Goal: Information Seeking & Learning: Learn about a topic

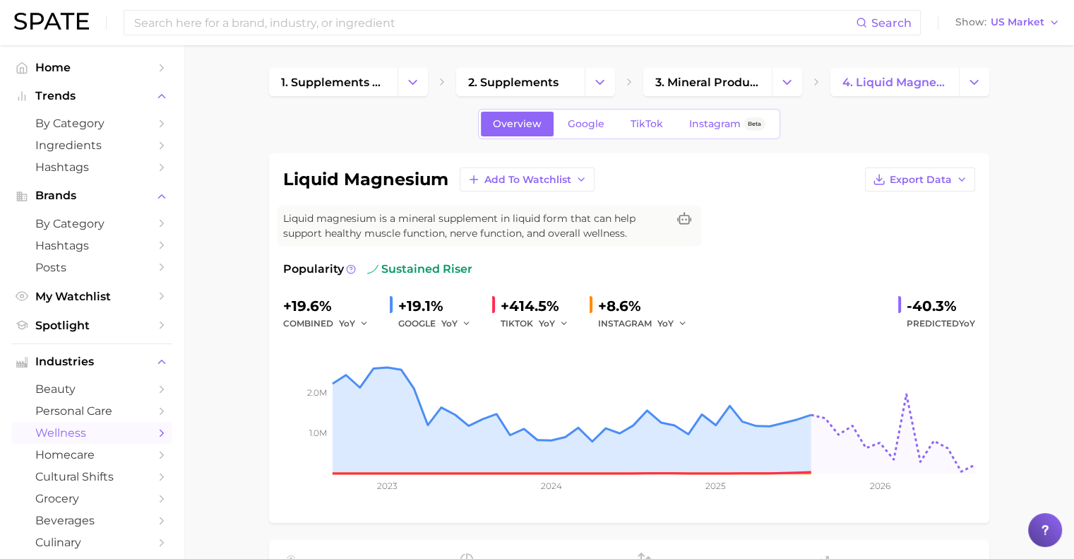
click at [54, 35] on div "Search Show US Market" at bounding box center [537, 22] width 1046 height 45
click at [54, 33] on div "Search Show US Market" at bounding box center [537, 22] width 1046 height 45
click at [57, 32] on div "Search Show US Market" at bounding box center [537, 22] width 1046 height 45
click at [53, 70] on span "Home" at bounding box center [91, 67] width 113 height 13
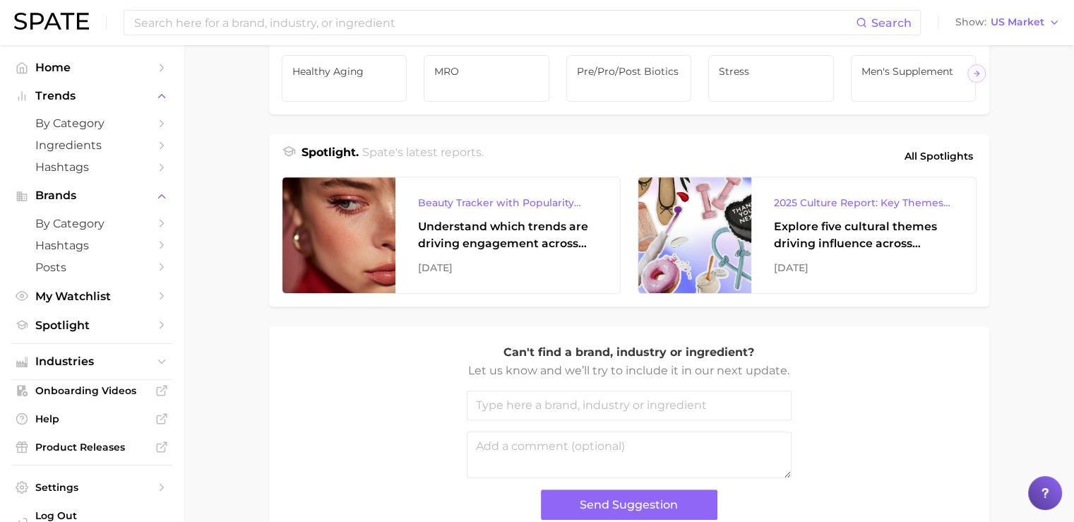
scroll to position [545, 0]
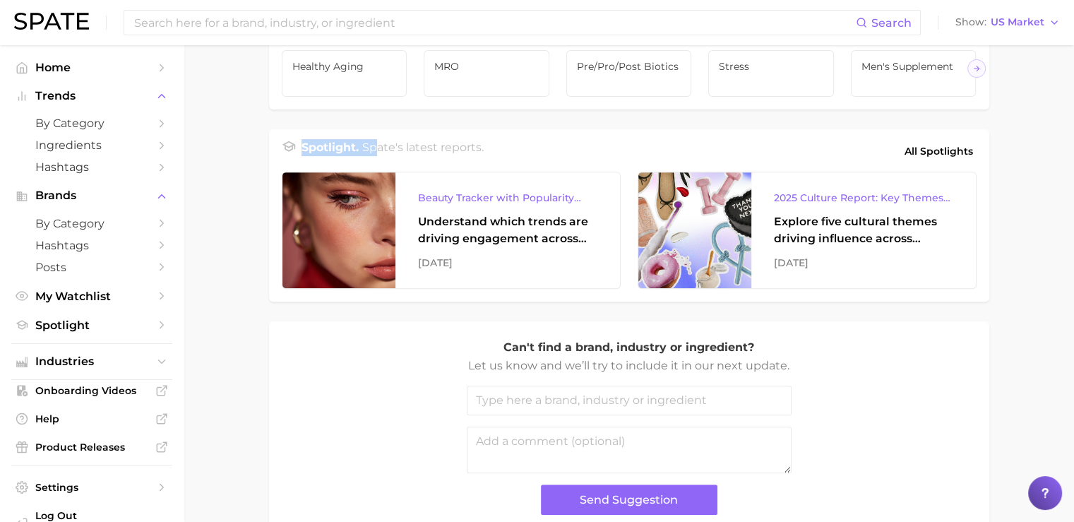
drag, startPoint x: 302, startPoint y: 166, endPoint x: 374, endPoint y: 168, distance: 71.4
click at [374, 163] on div "Spotlight. Spate's latest reports. All Spotlights" at bounding box center [629, 151] width 695 height 24
click at [508, 163] on div "Spotlight. Spate's latest reports. All Spotlights" at bounding box center [629, 151] width 695 height 24
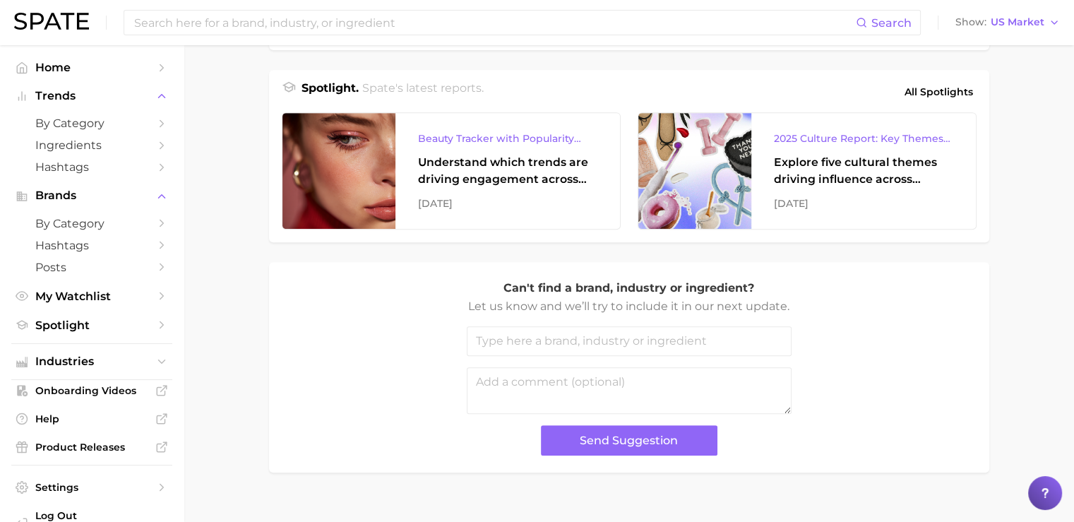
scroll to position [644, 0]
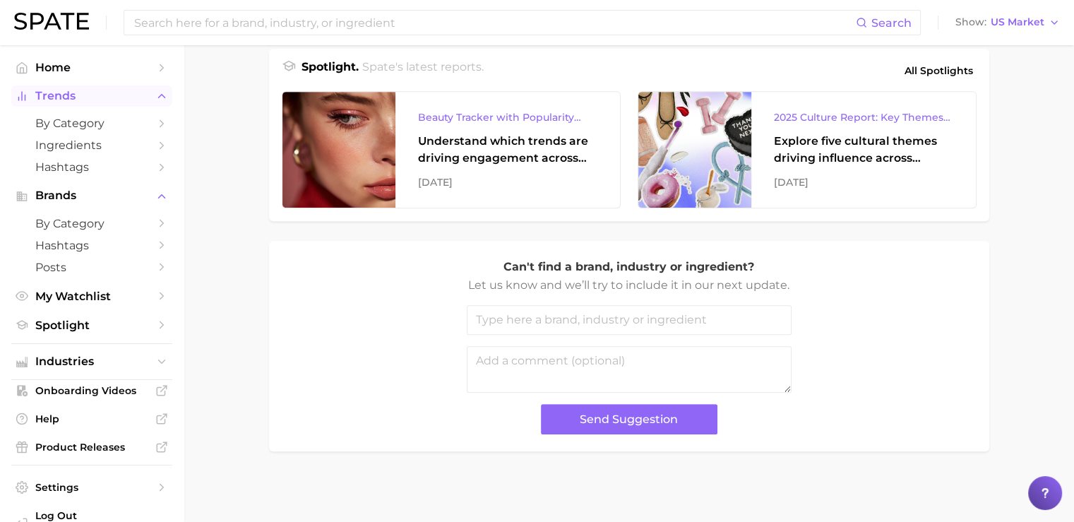
click at [62, 98] on span "Trends" at bounding box center [91, 96] width 113 height 13
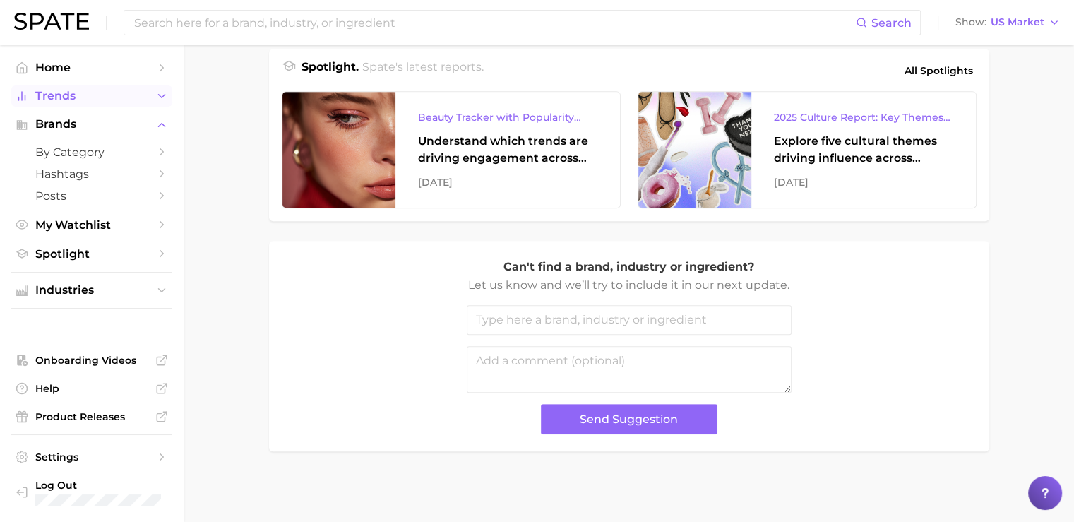
click at [62, 98] on span "Trends" at bounding box center [91, 96] width 113 height 13
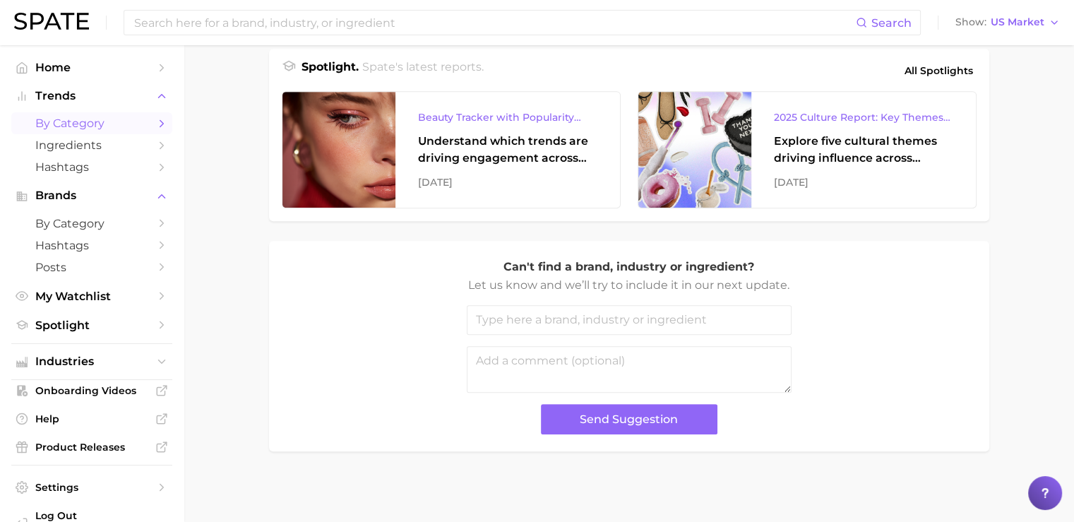
click at [91, 127] on span "by Category" at bounding box center [91, 123] width 113 height 13
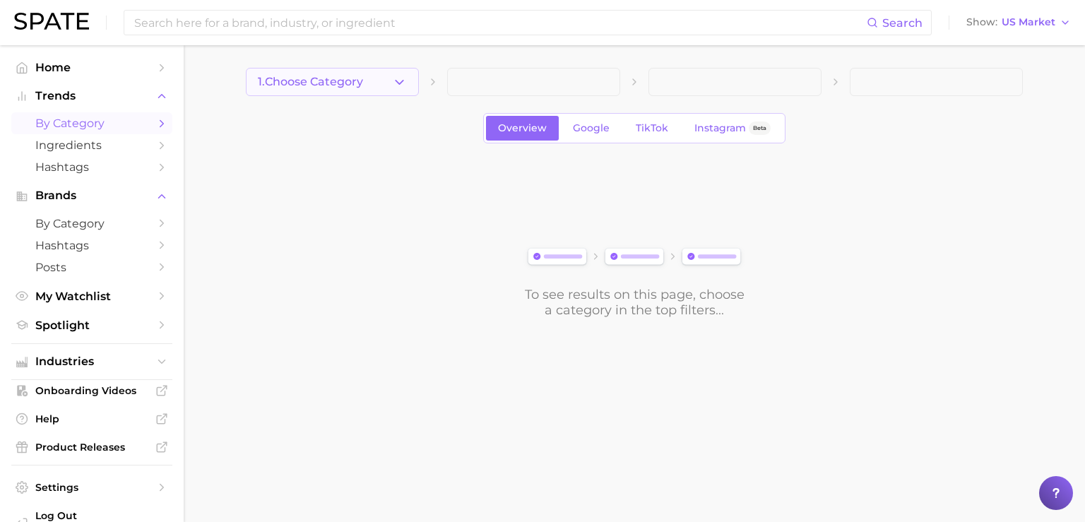
click at [361, 80] on span "1. Choose Category" at bounding box center [310, 82] width 105 height 13
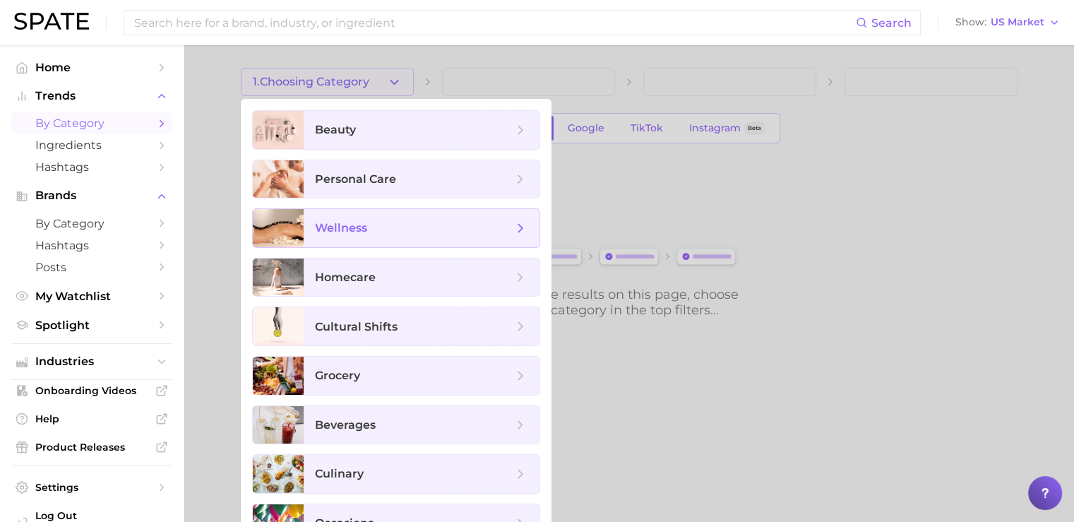
click at [360, 222] on span "wellness" at bounding box center [341, 227] width 52 height 13
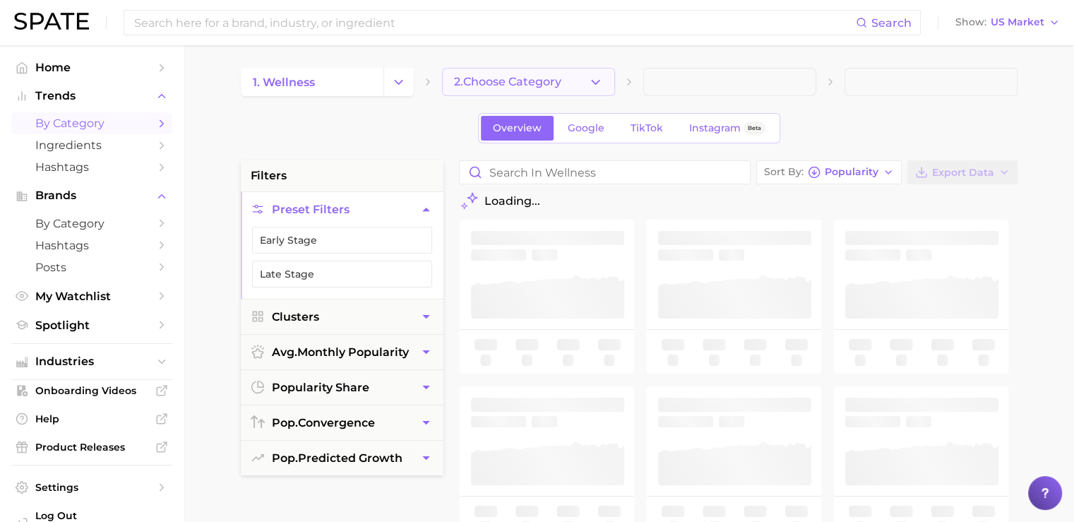
click at [494, 80] on span "2. Choose Category" at bounding box center [507, 82] width 107 height 13
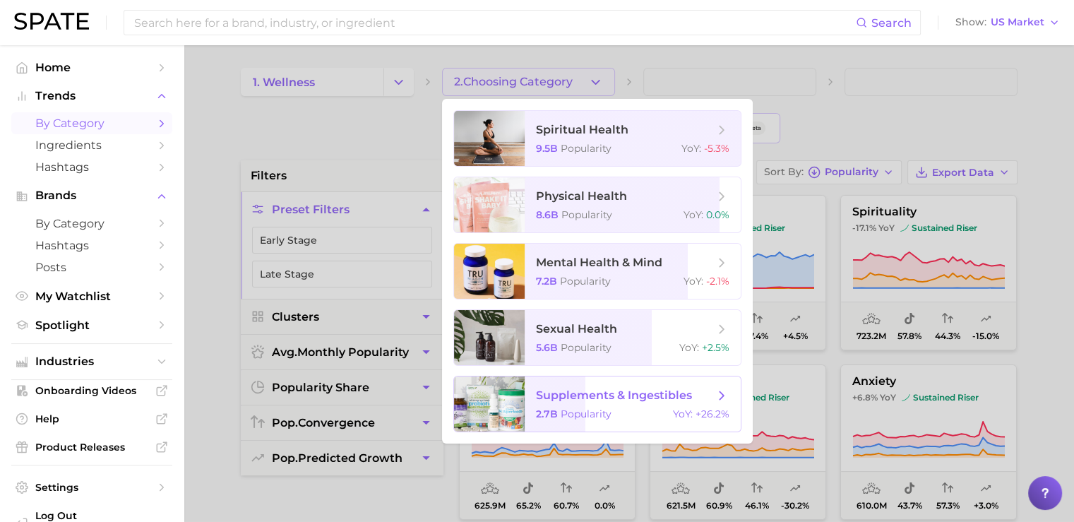
click at [544, 411] on span "2.7b" at bounding box center [547, 413] width 22 height 13
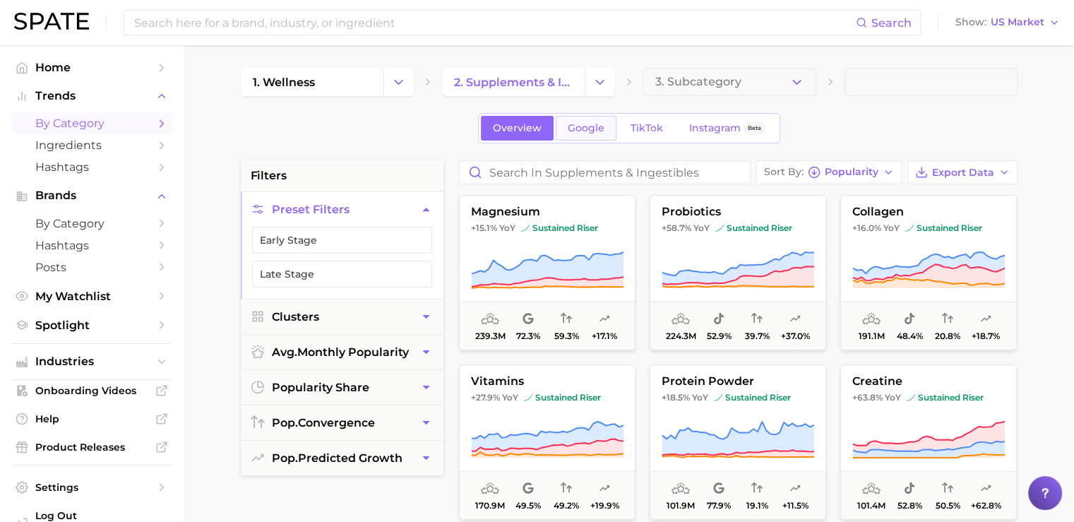
click at [594, 126] on span "Google" at bounding box center [586, 128] width 37 height 12
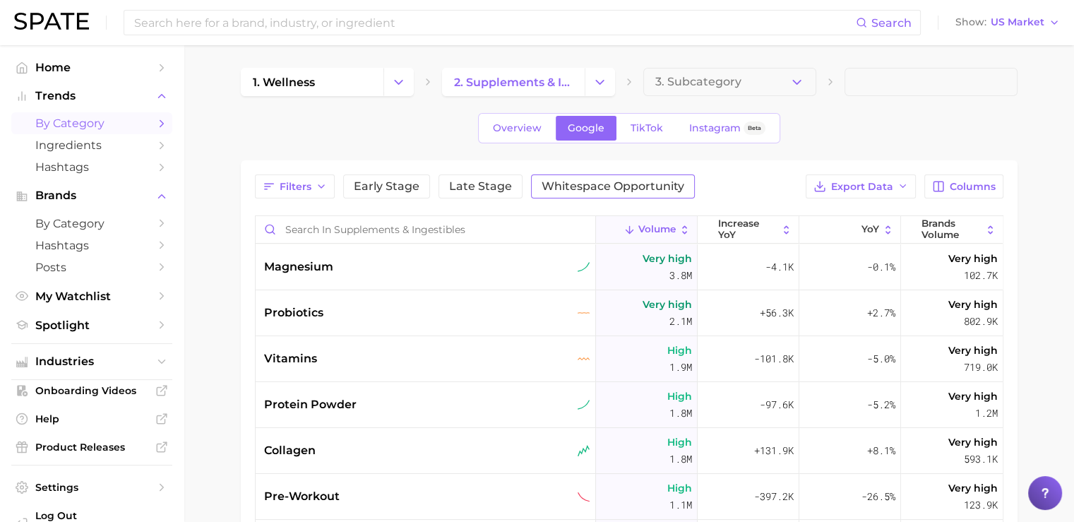
click at [604, 183] on span "Whitespace Opportunity" at bounding box center [613, 186] width 143 height 11
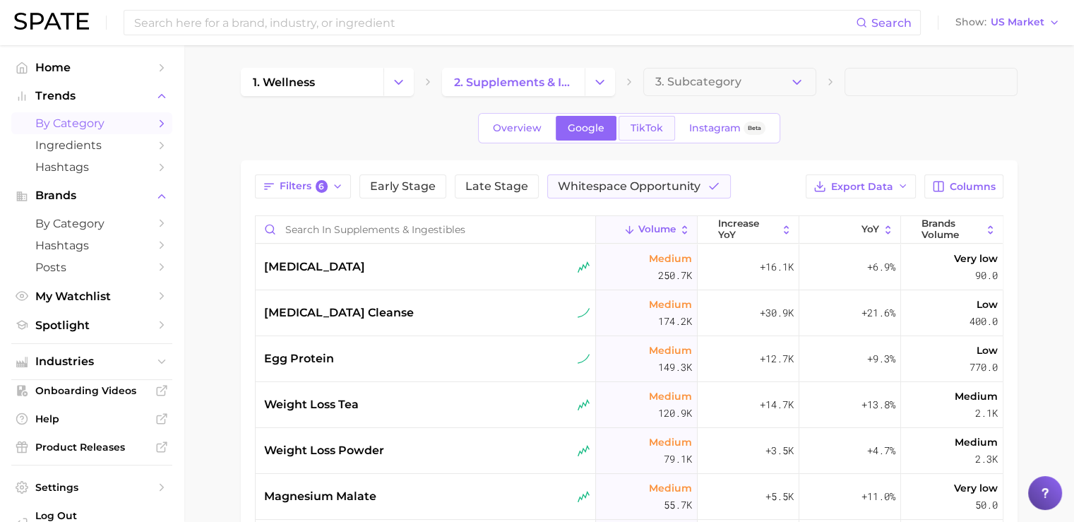
click at [631, 126] on span "TikTok" at bounding box center [647, 128] width 32 height 12
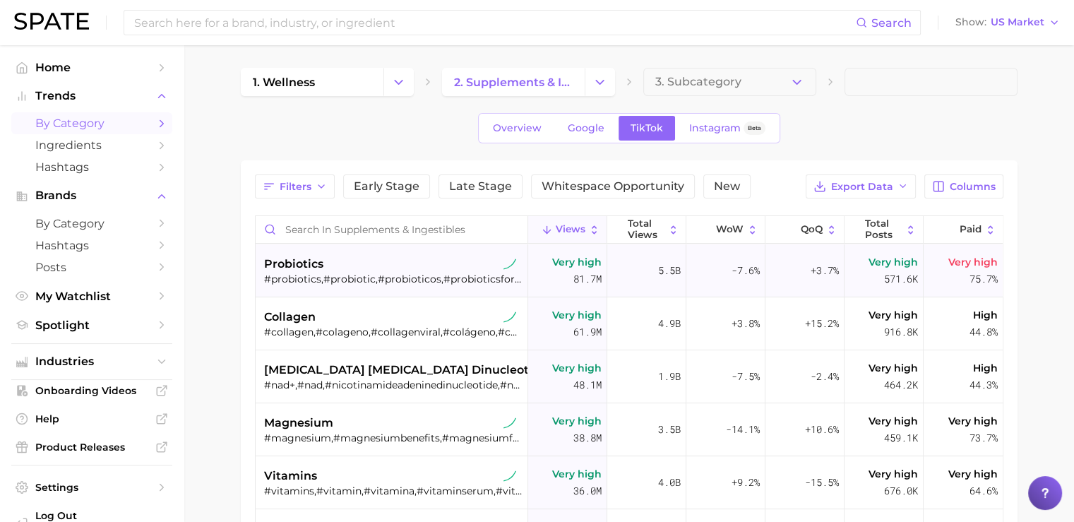
click at [419, 280] on div "#probiotics,#probiotic,#probioticos,#probioticsforwomen" at bounding box center [393, 279] width 258 height 13
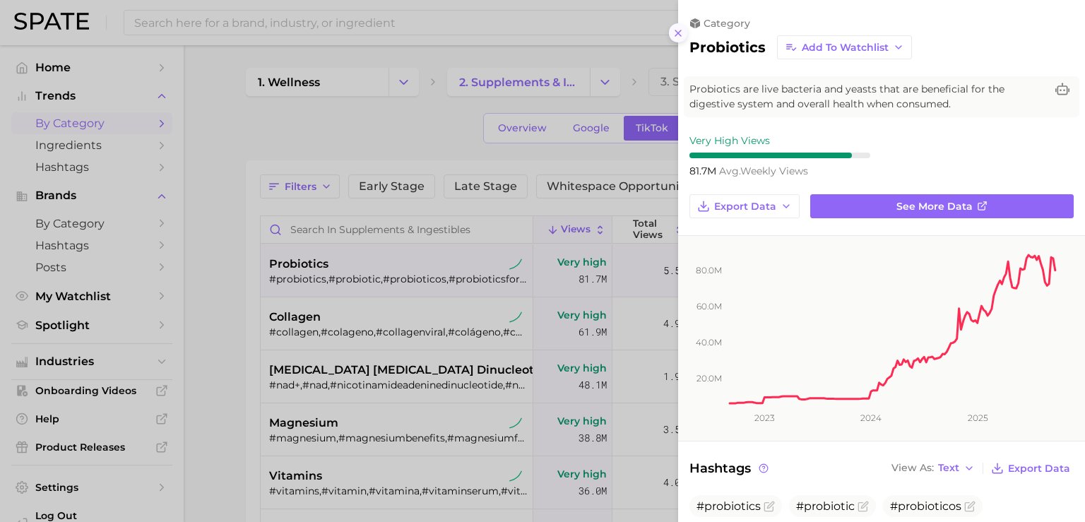
click at [675, 37] on icon at bounding box center [677, 33] width 11 height 11
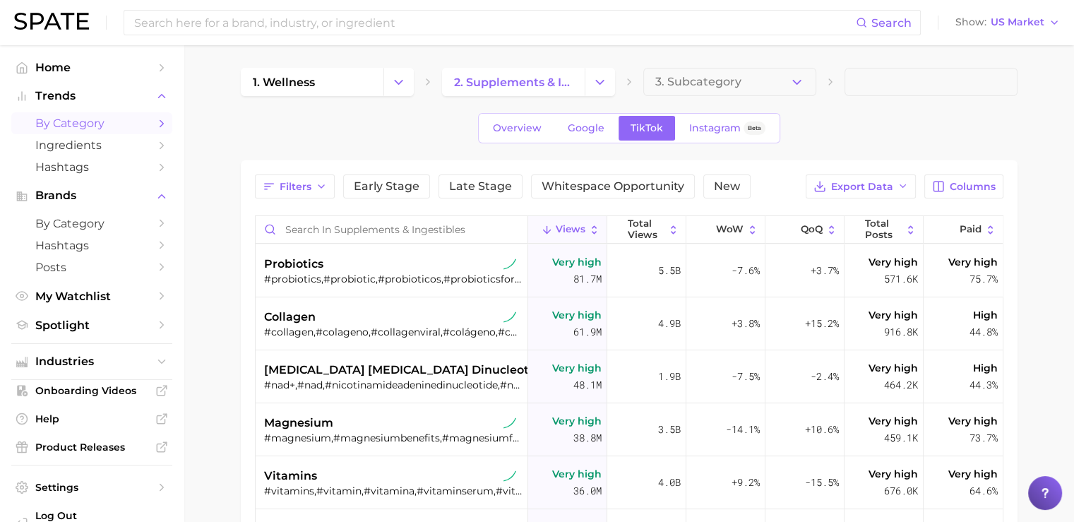
click at [77, 25] on img at bounding box center [51, 21] width 75 height 17
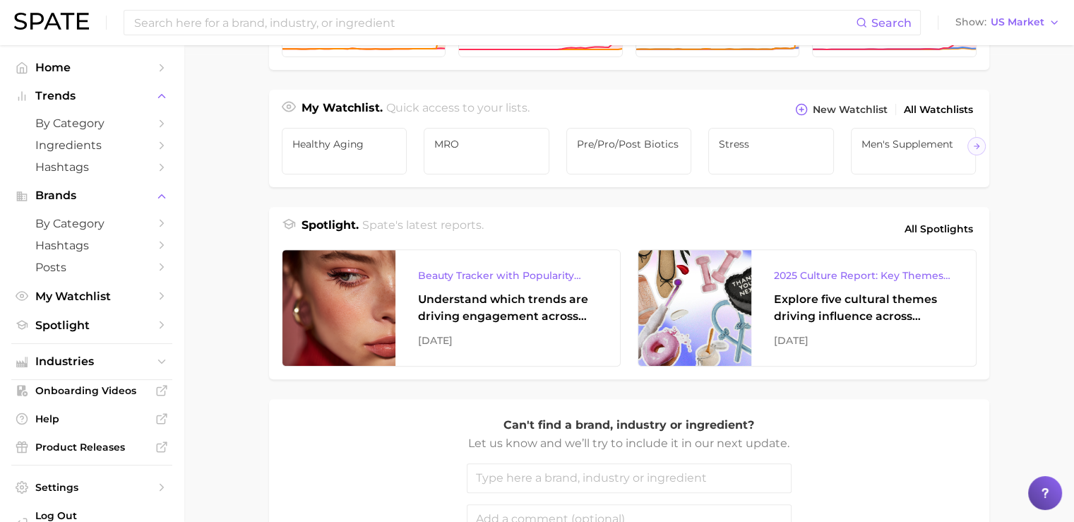
scroll to position [477, 0]
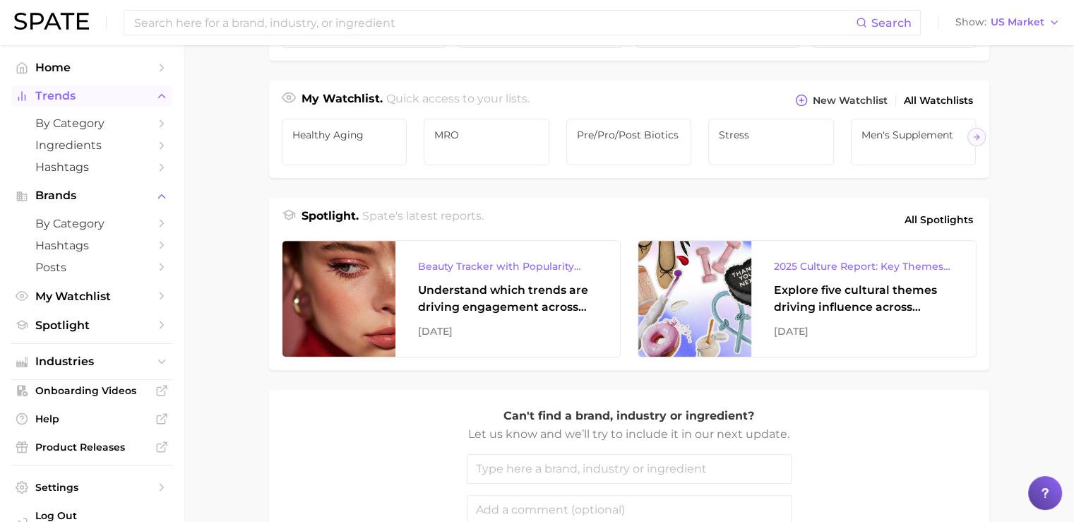
click at [81, 95] on span "Trends" at bounding box center [91, 96] width 113 height 13
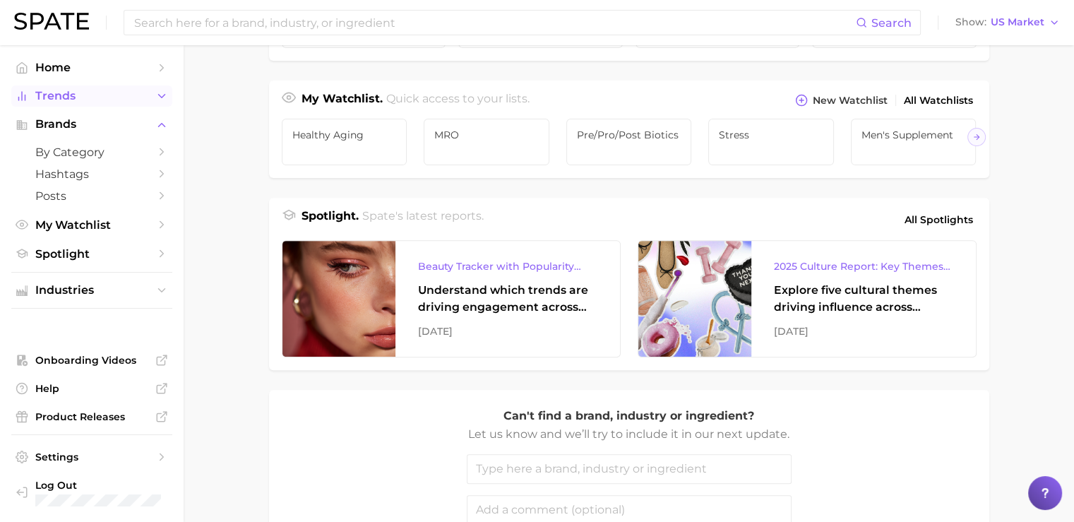
click at [81, 95] on span "Trends" at bounding box center [91, 96] width 113 height 13
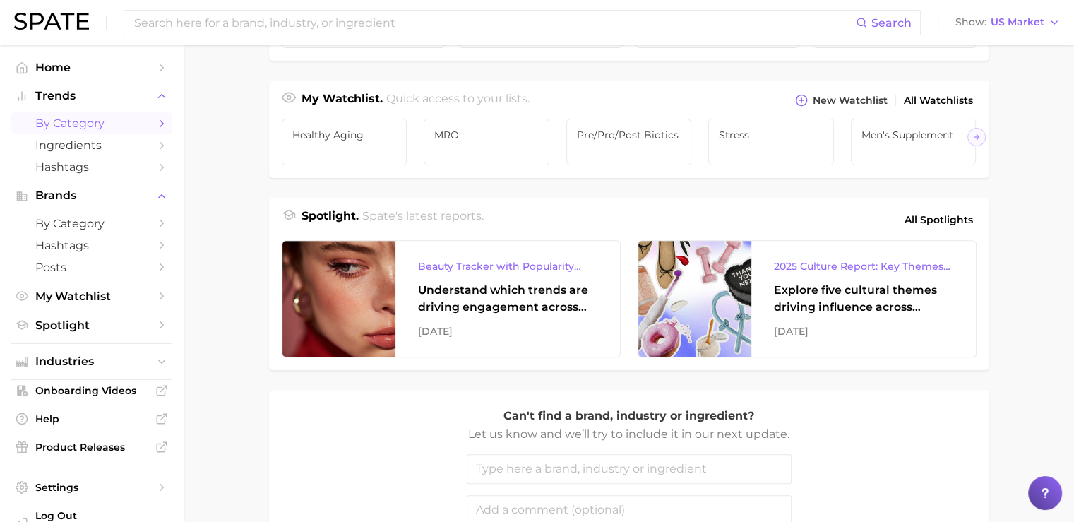
click at [81, 124] on span "by Category" at bounding box center [91, 123] width 113 height 13
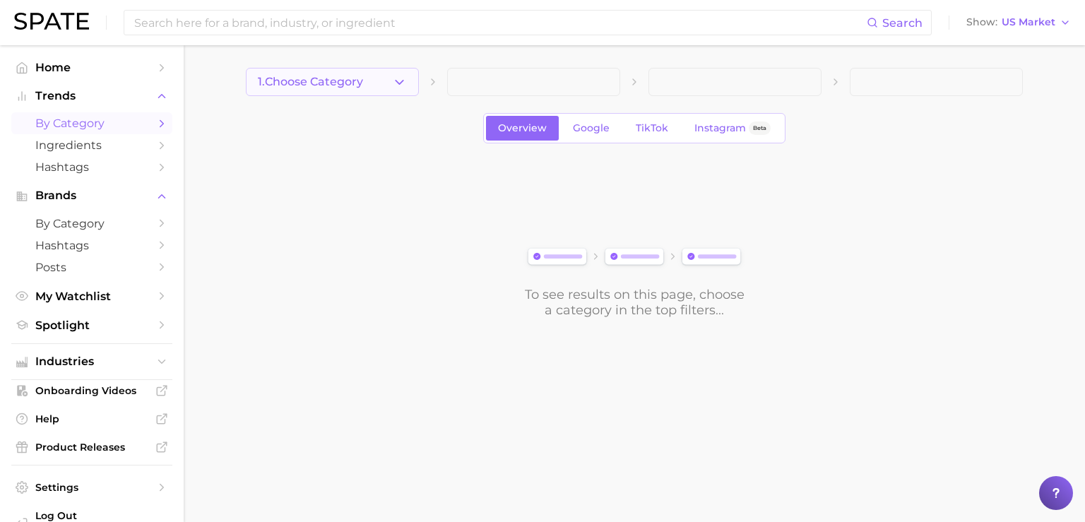
click at [340, 83] on span "1. Choose Category" at bounding box center [310, 82] width 105 height 13
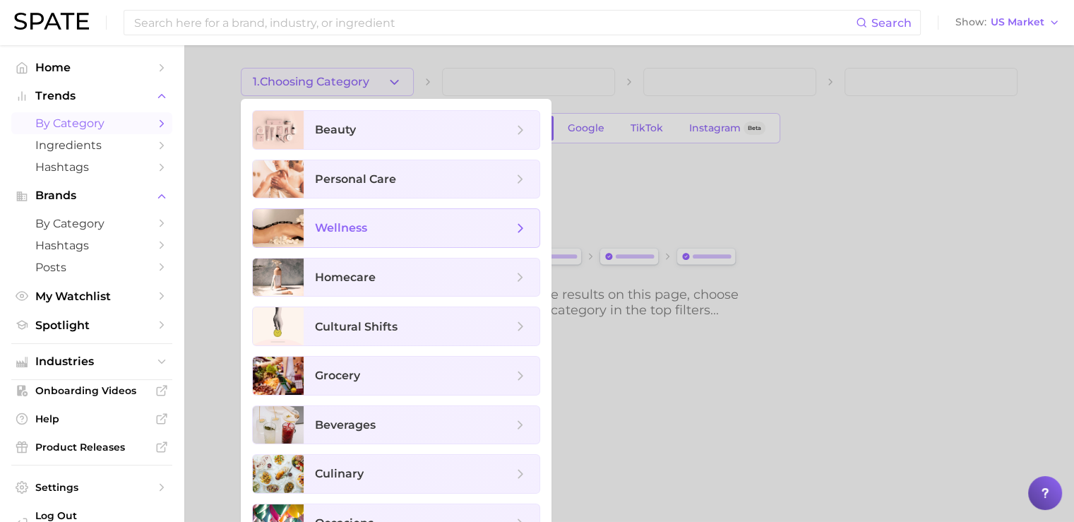
click at [339, 219] on span "wellness" at bounding box center [422, 228] width 236 height 38
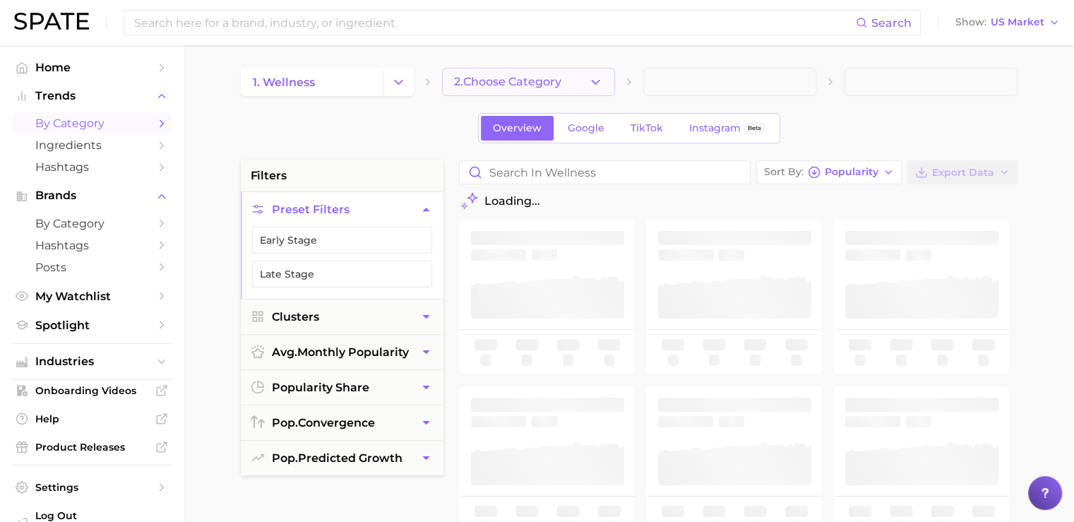
click at [489, 72] on button "2. Choose Category" at bounding box center [528, 82] width 173 height 28
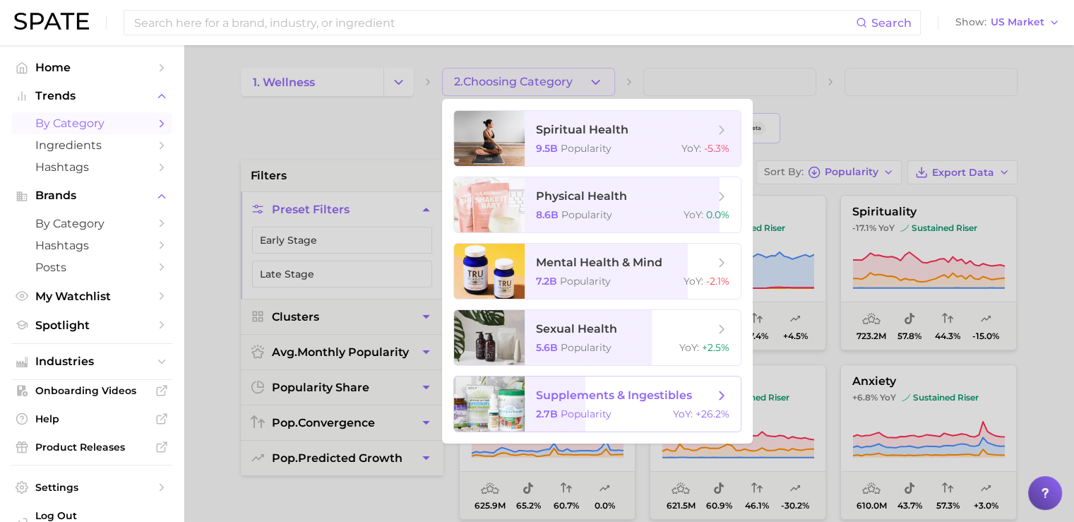
click at [582, 400] on span "supplements & ingestibles" at bounding box center [614, 394] width 156 height 13
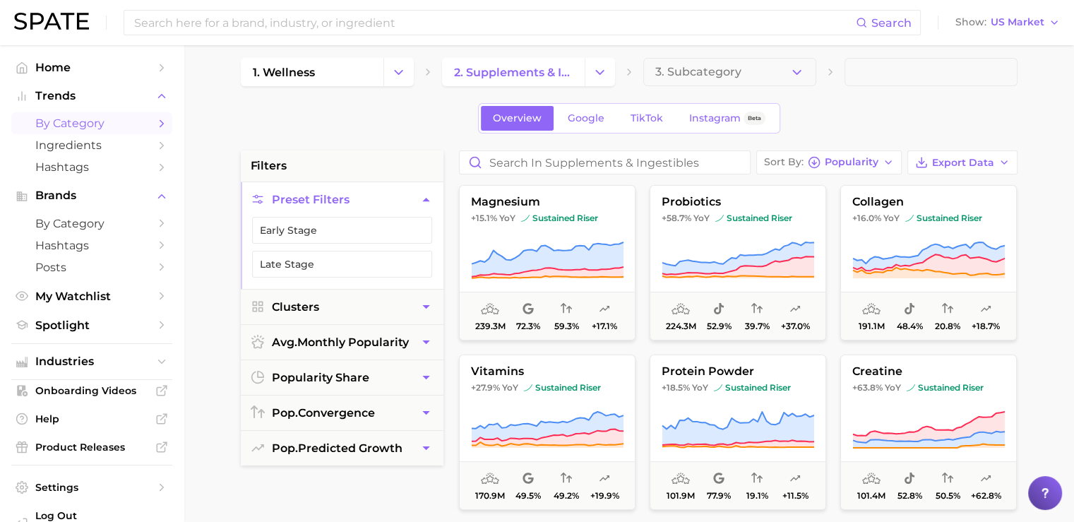
scroll to position [9, 0]
click at [583, 117] on span "Google" at bounding box center [586, 119] width 37 height 12
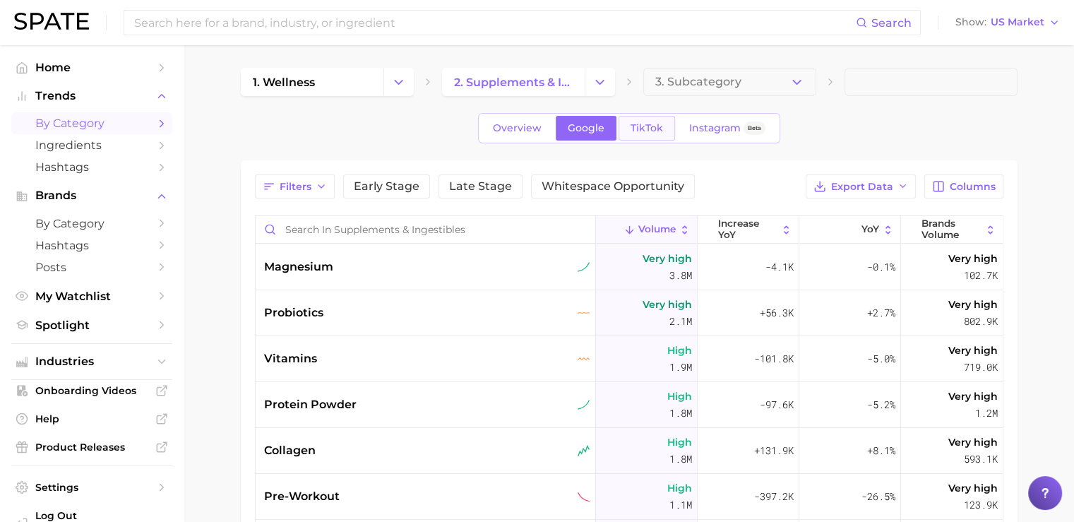
click at [650, 125] on span "TikTok" at bounding box center [647, 128] width 32 height 12
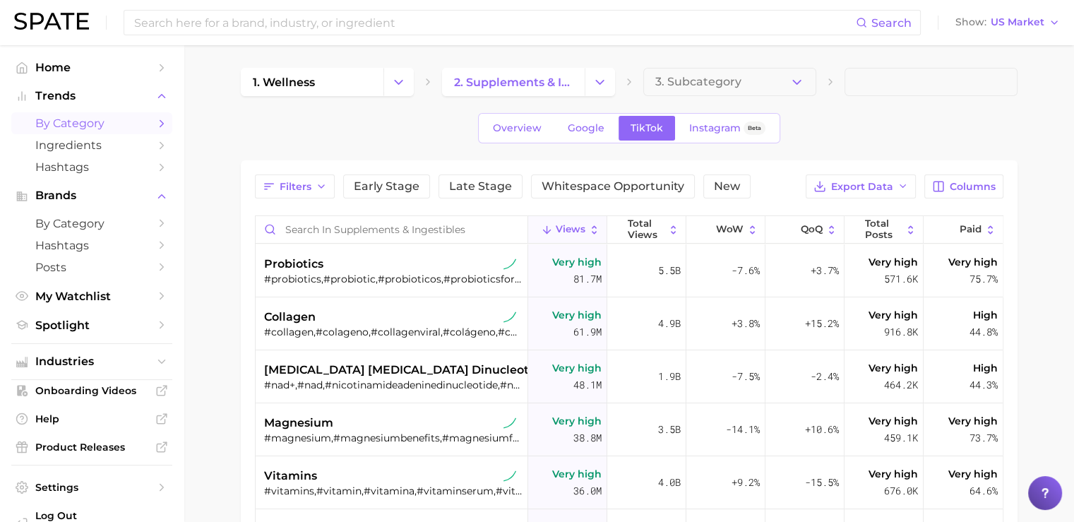
click at [23, 13] on img at bounding box center [51, 21] width 75 height 17
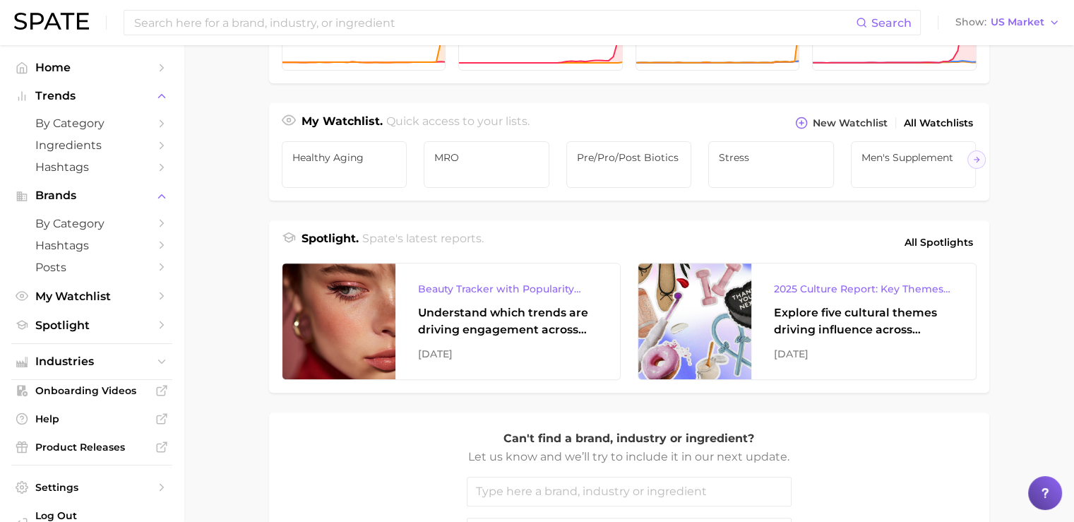
scroll to position [458, 0]
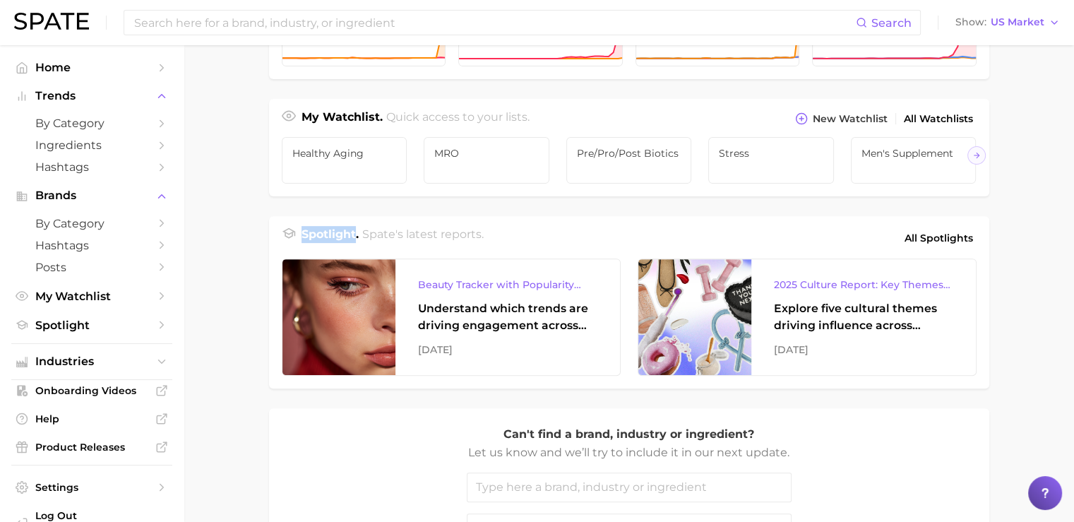
drag, startPoint x: 301, startPoint y: 253, endPoint x: 354, endPoint y: 252, distance: 53.7
click at [354, 250] on h1 "Spotlight." at bounding box center [330, 238] width 57 height 24
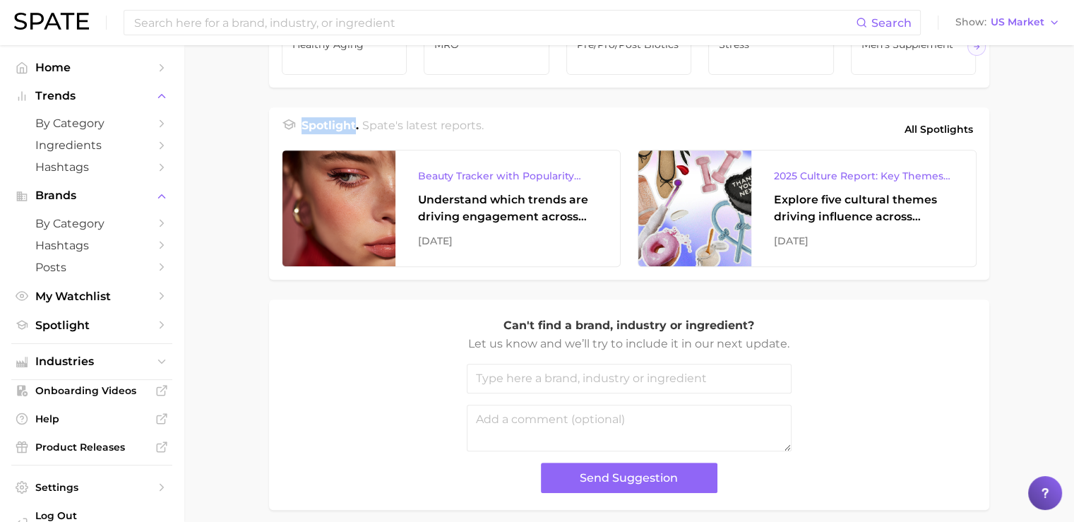
scroll to position [568, 0]
click at [257, 113] on main "Industries. Begin your search here. Data update: August 31st, 2025 beauty perso…" at bounding box center [629, 28] width 890 height 1102
click at [90, 122] on span "by Category" at bounding box center [91, 123] width 113 height 13
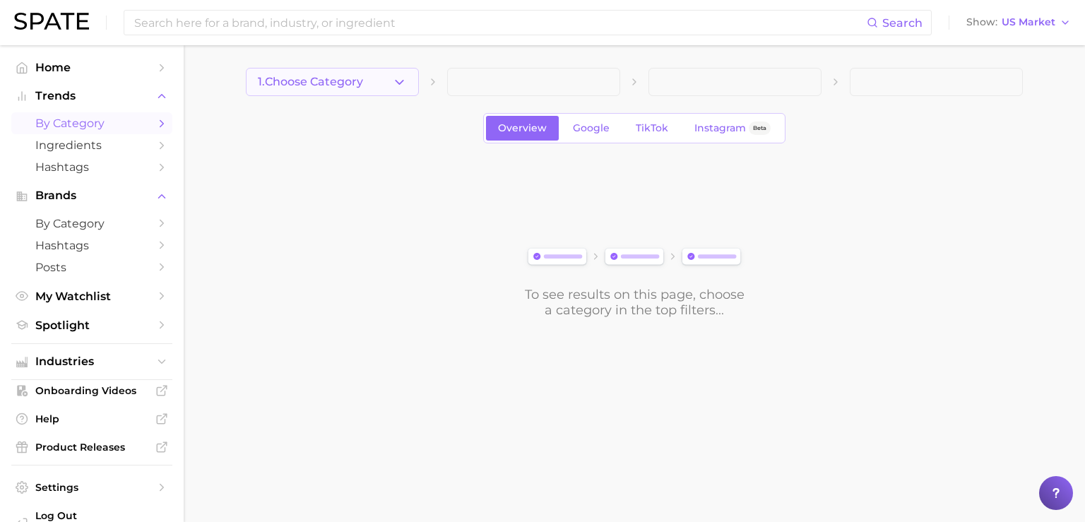
click at [363, 80] on span "1. Choose Category" at bounding box center [310, 82] width 105 height 13
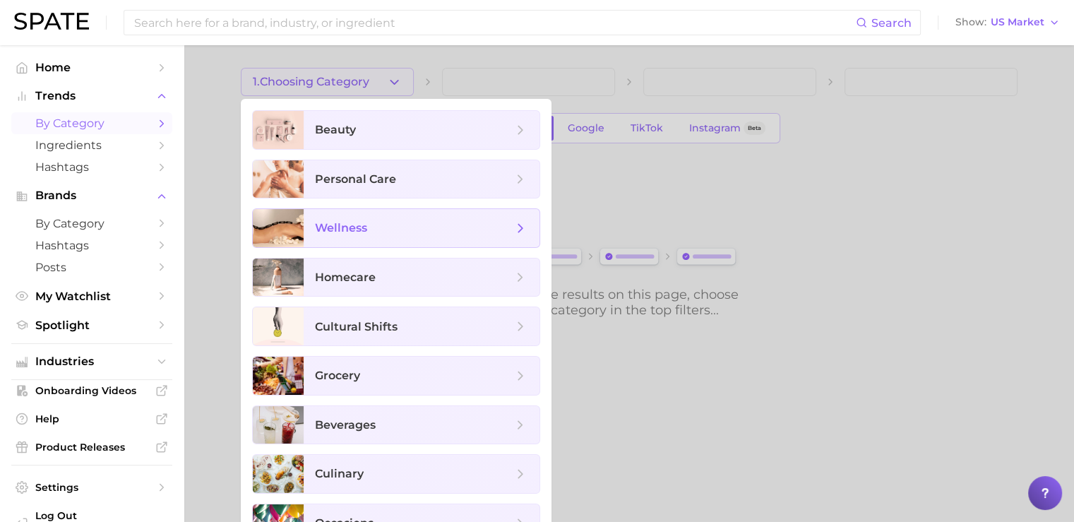
click at [338, 228] on span "wellness" at bounding box center [341, 227] width 52 height 13
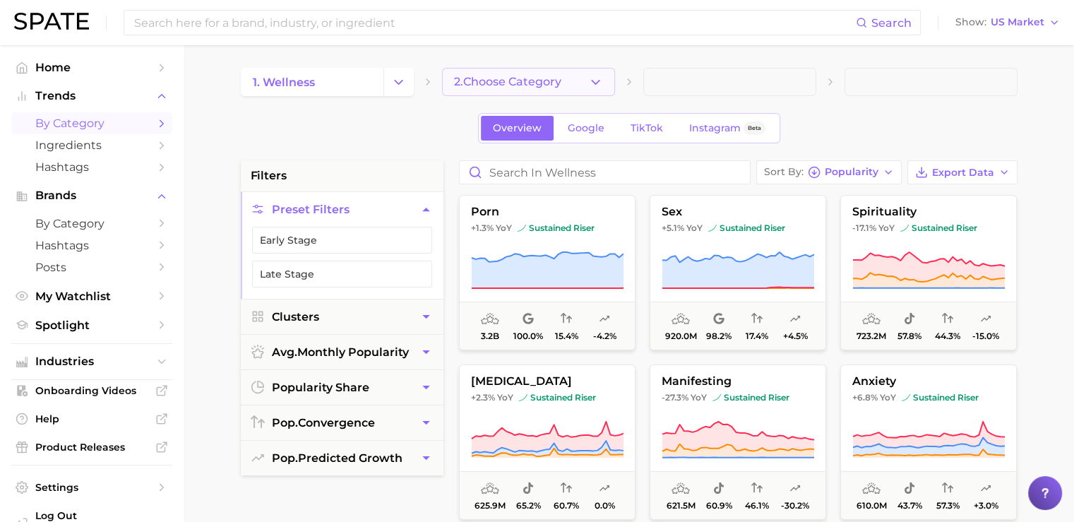
click at [462, 86] on span "2. Choose Category" at bounding box center [507, 82] width 107 height 13
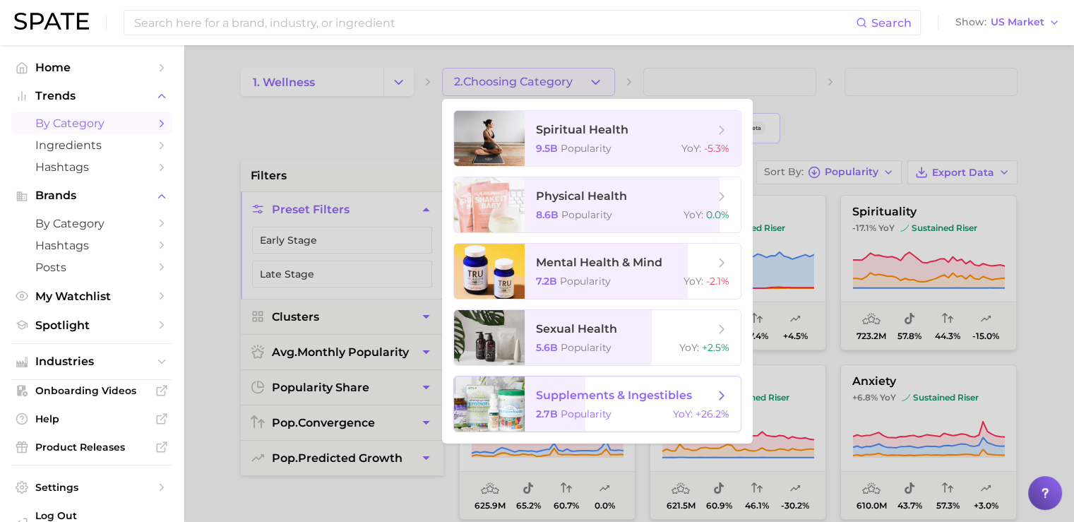
click at [554, 392] on span "supplements & ingestibles" at bounding box center [614, 394] width 156 height 13
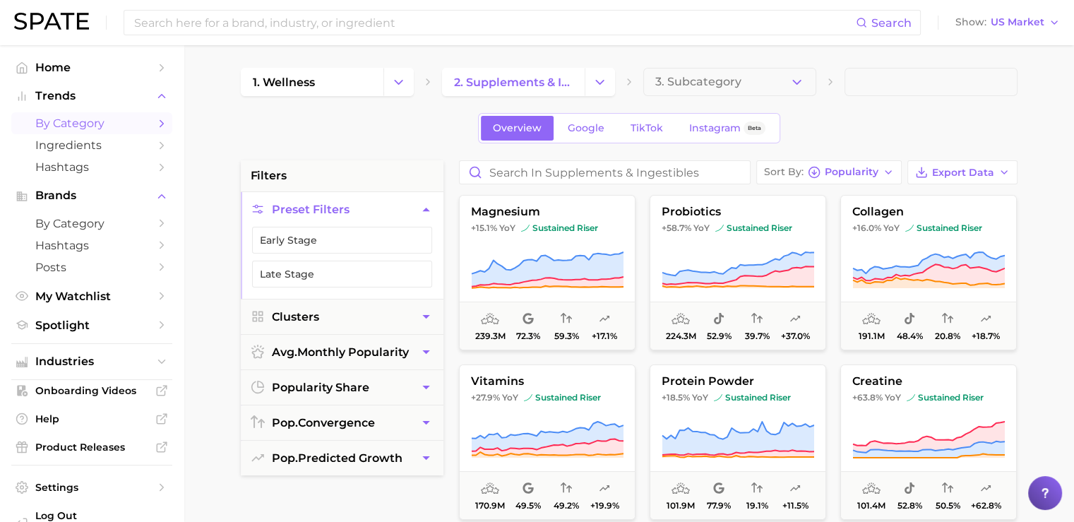
click at [40, 27] on img at bounding box center [51, 21] width 75 height 17
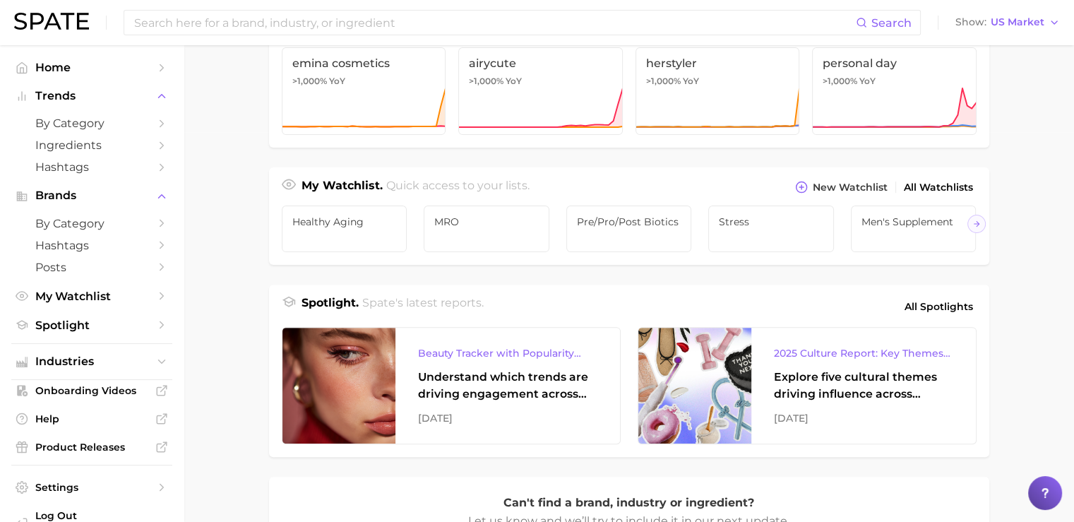
scroll to position [397, 0]
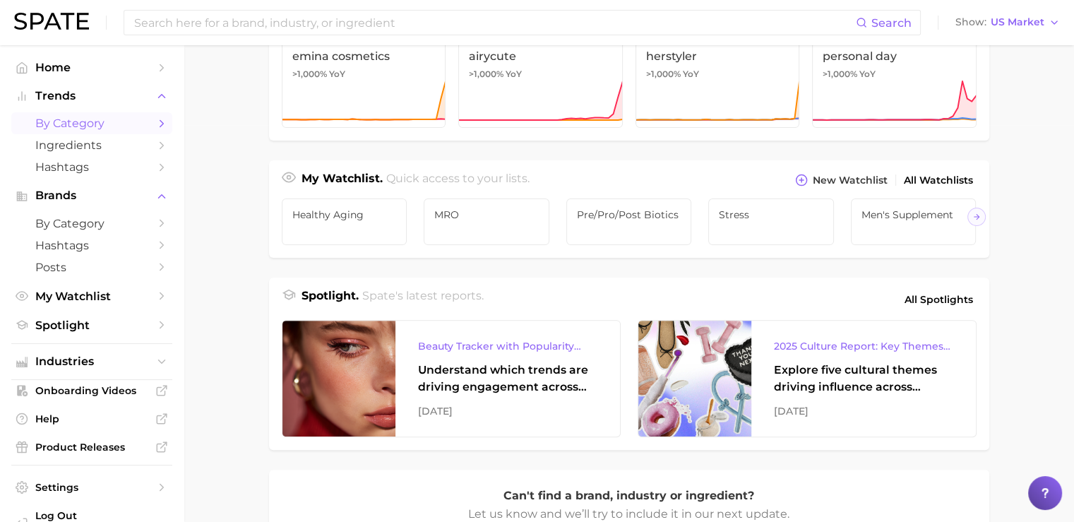
click at [88, 118] on span "by Category" at bounding box center [91, 123] width 113 height 13
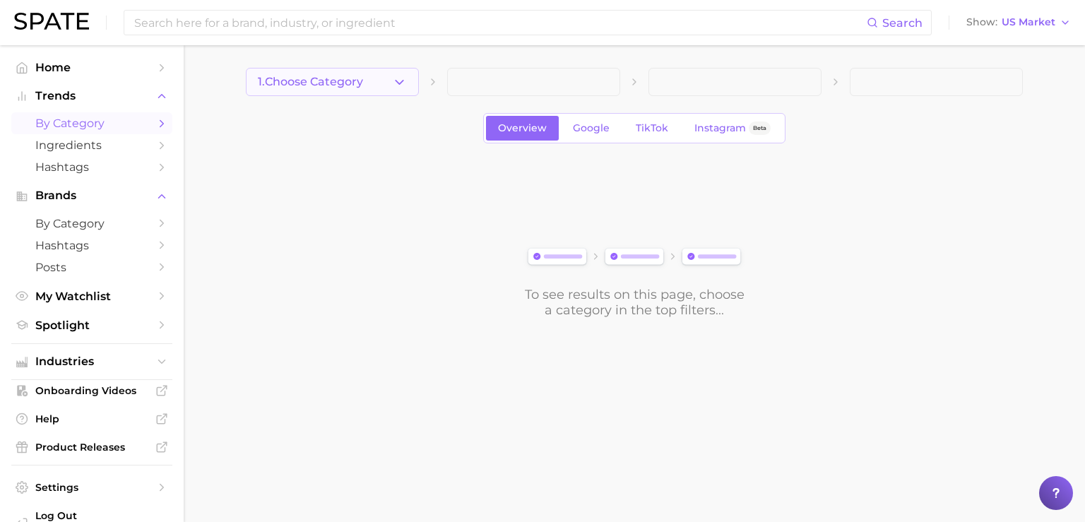
click at [318, 87] on span "1. Choose Category" at bounding box center [310, 82] width 105 height 13
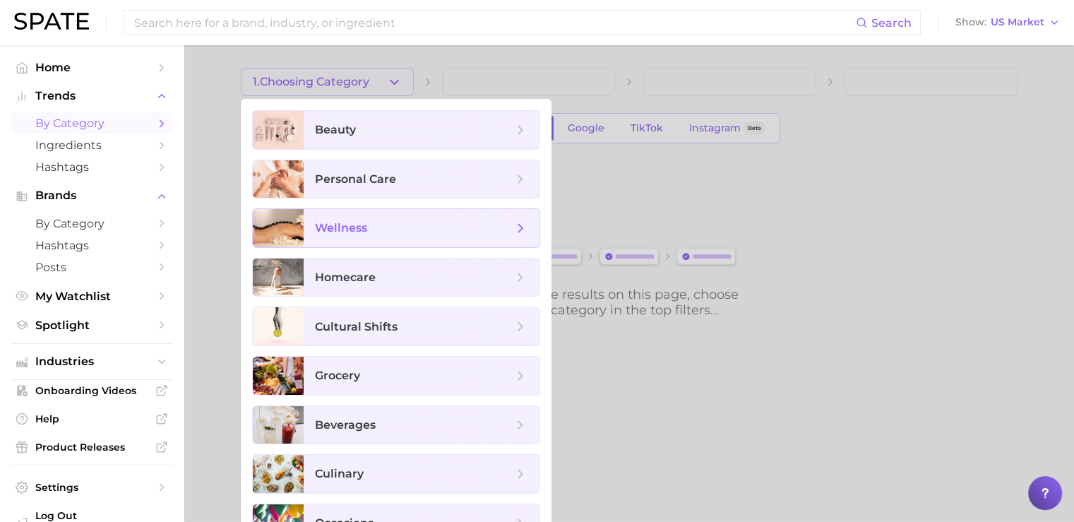
click at [335, 220] on span "wellness" at bounding box center [414, 228] width 198 height 16
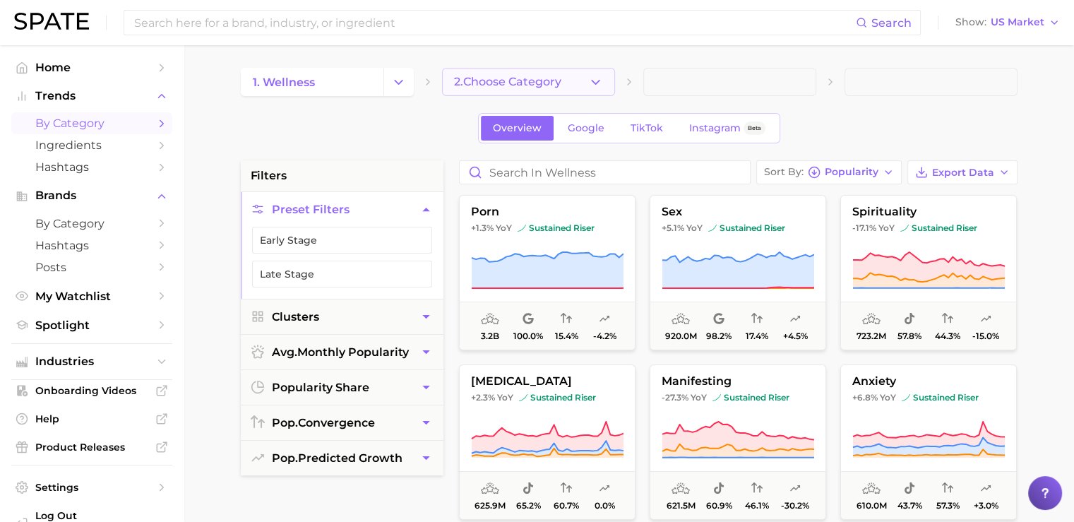
click at [518, 78] on span "2. Choose Category" at bounding box center [507, 82] width 107 height 13
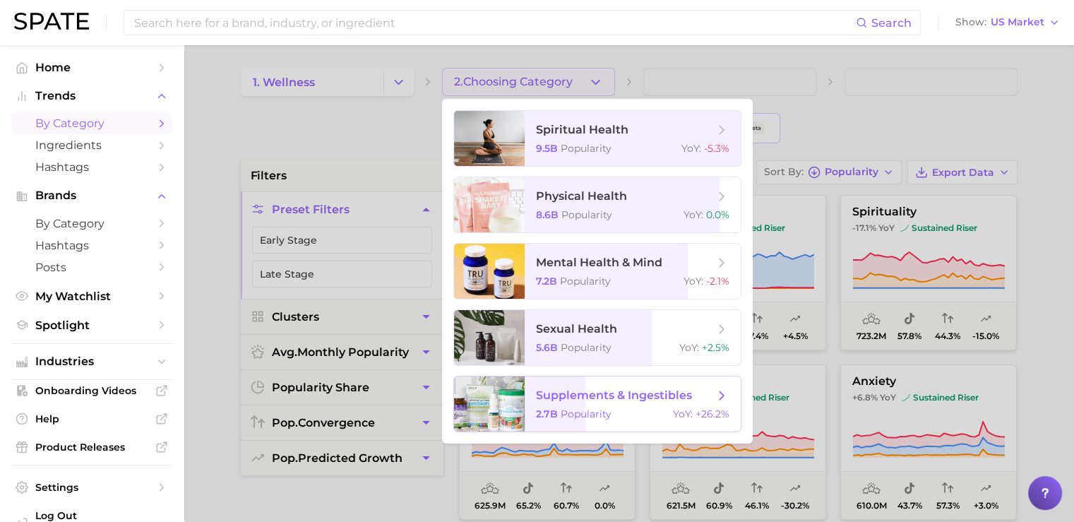
click at [594, 403] on span "supplements & ingestibles 2.7b Popularity YoY : +26.2%" at bounding box center [633, 403] width 216 height 55
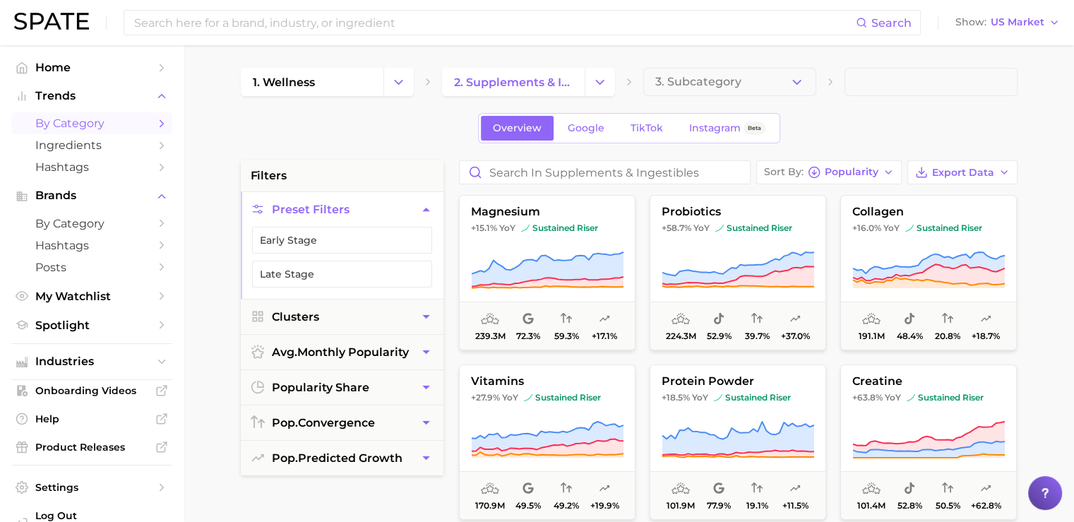
click at [61, 16] on img at bounding box center [51, 21] width 75 height 17
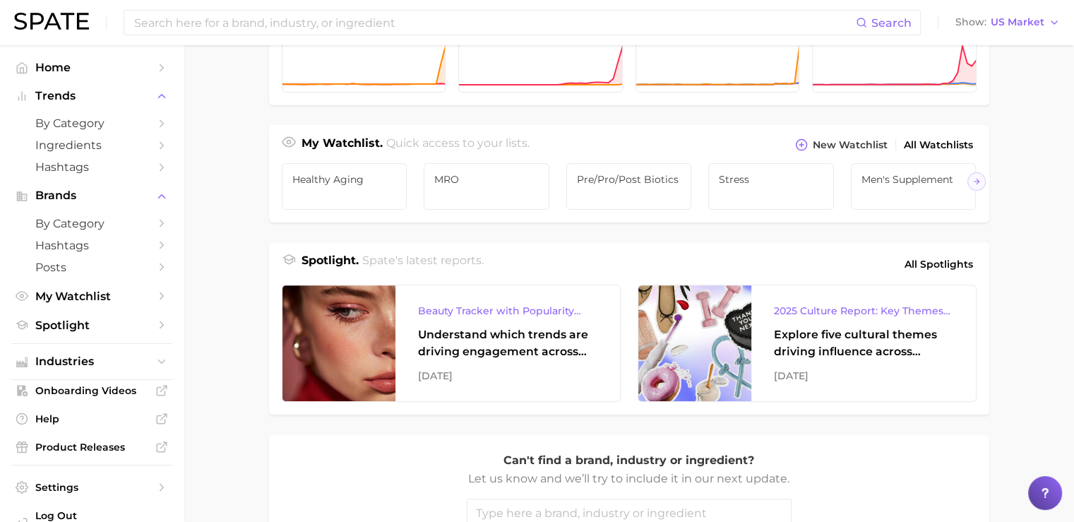
scroll to position [435, 0]
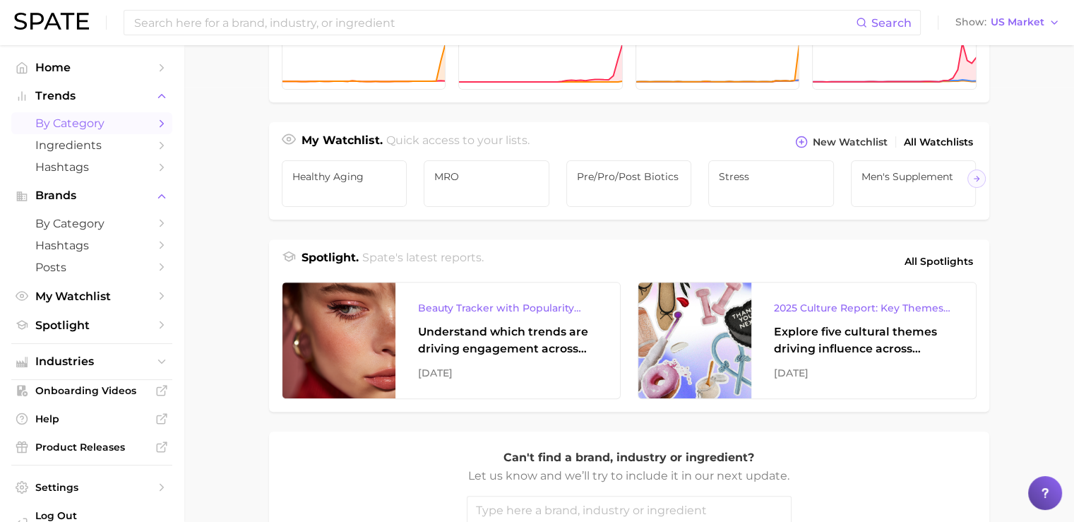
click at [90, 128] on span "by Category" at bounding box center [91, 123] width 113 height 13
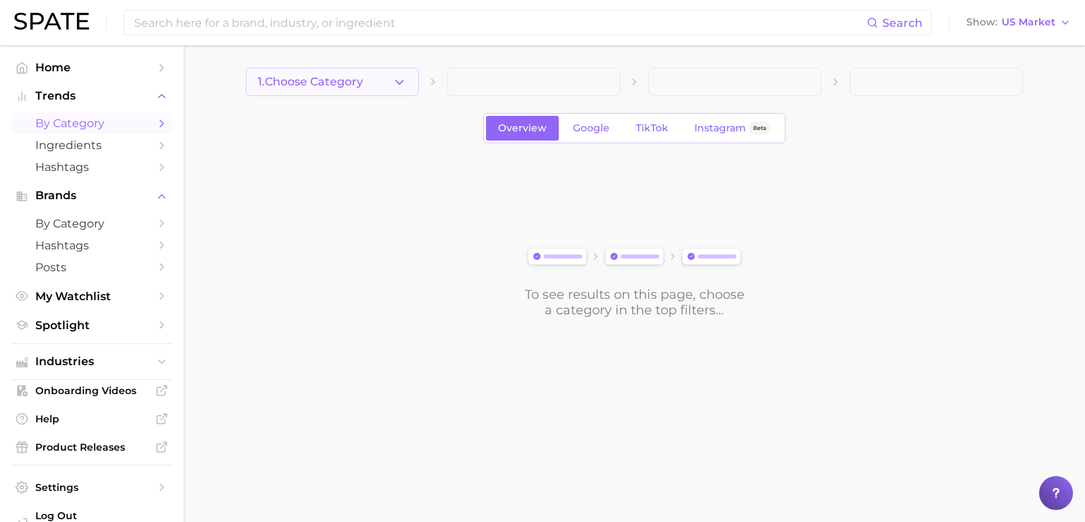
click at [330, 85] on span "1. Choose Category" at bounding box center [310, 82] width 105 height 13
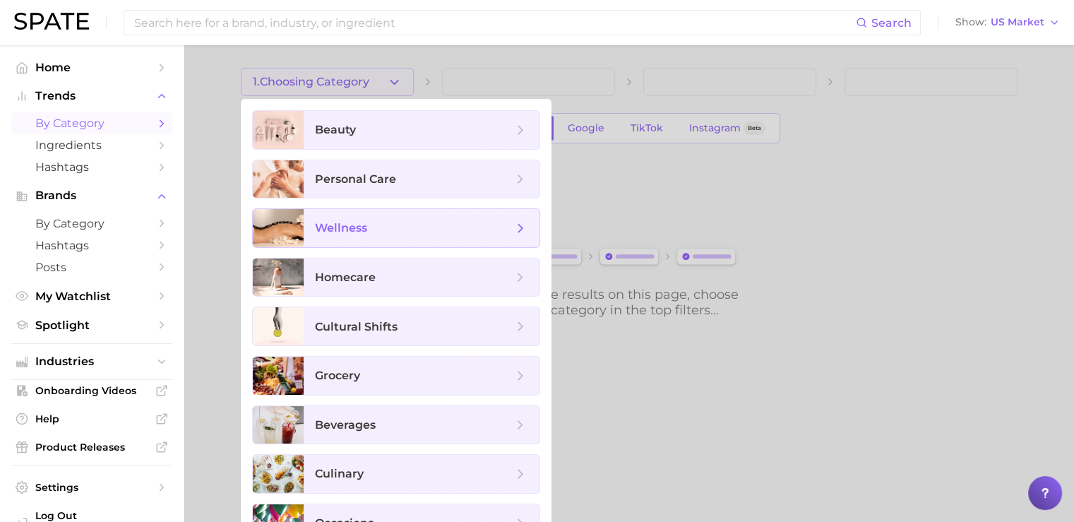
click at [333, 234] on span "wellness" at bounding box center [414, 228] width 198 height 16
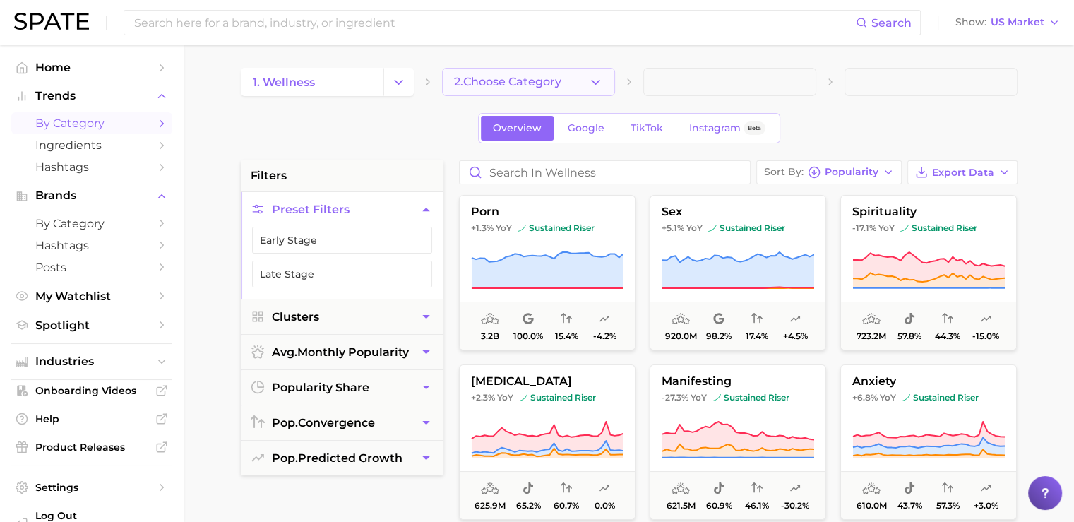
click at [518, 85] on span "2. Choose Category" at bounding box center [507, 82] width 107 height 13
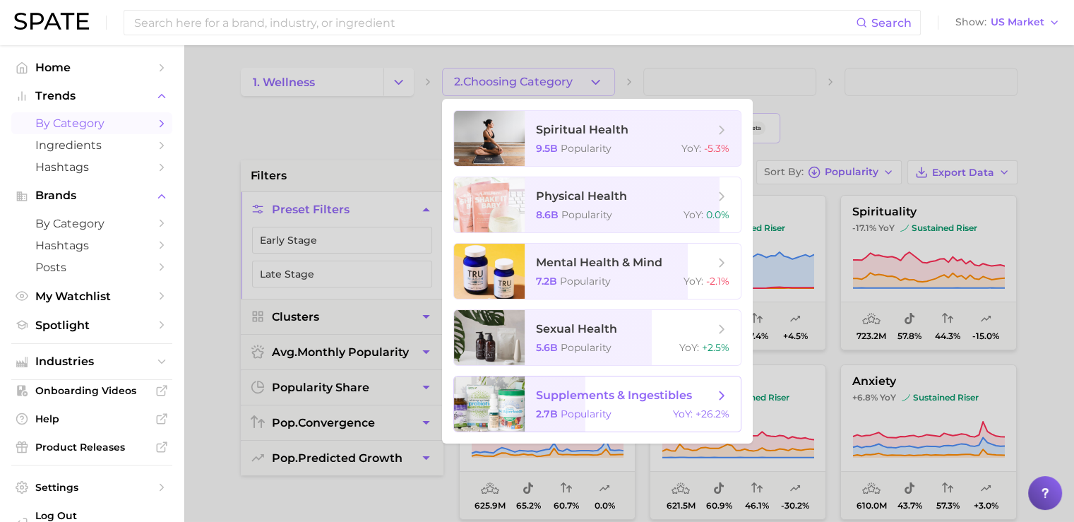
click at [550, 392] on span "supplements & ingestibles" at bounding box center [614, 394] width 156 height 13
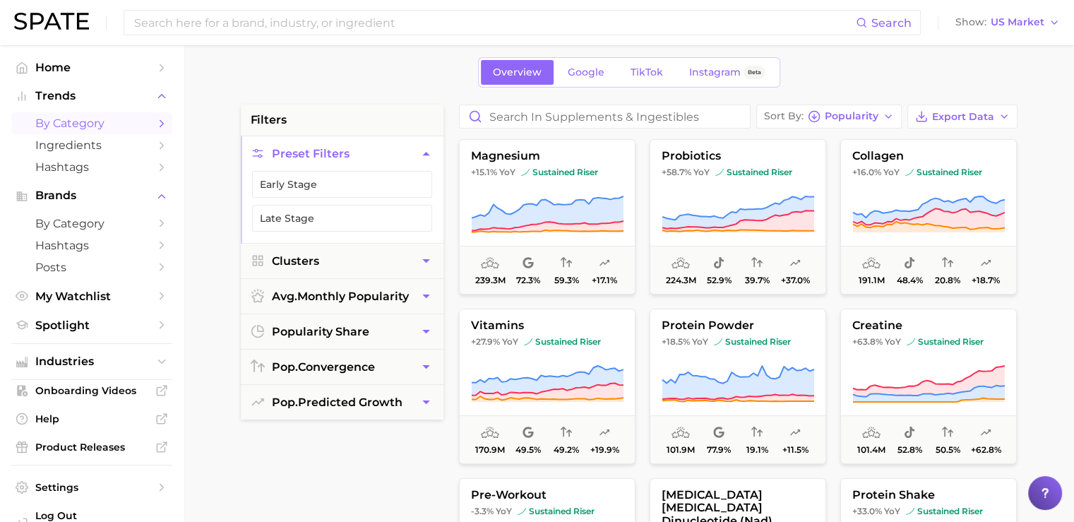
scroll to position [56, 0]
click at [48, 20] on img at bounding box center [51, 21] width 75 height 17
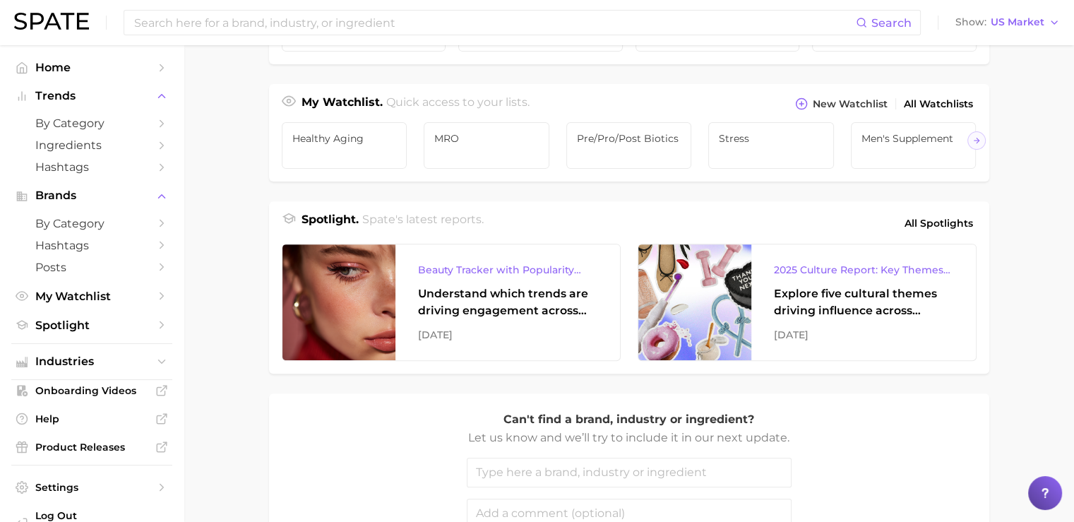
scroll to position [476, 0]
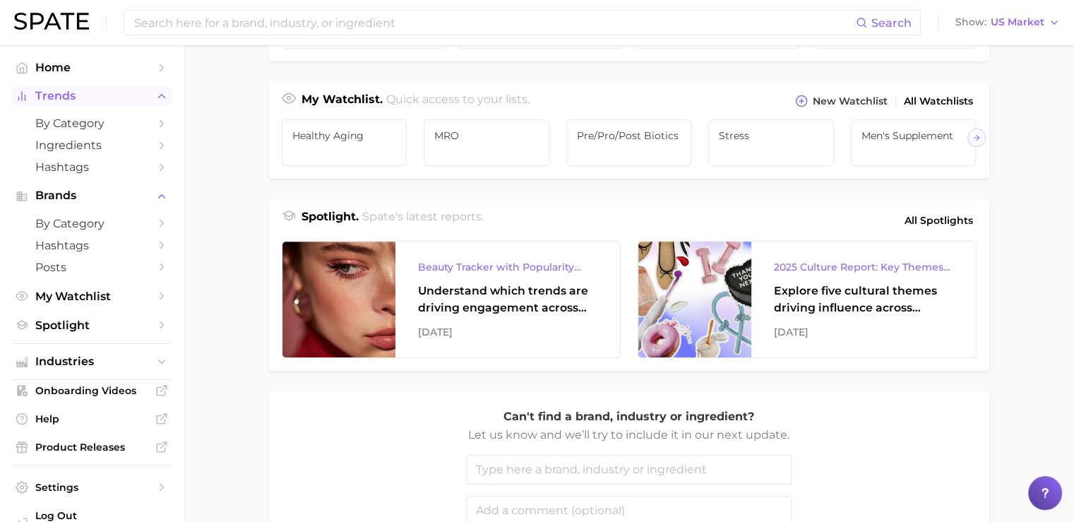
click at [85, 97] on span "Trends" at bounding box center [91, 96] width 113 height 13
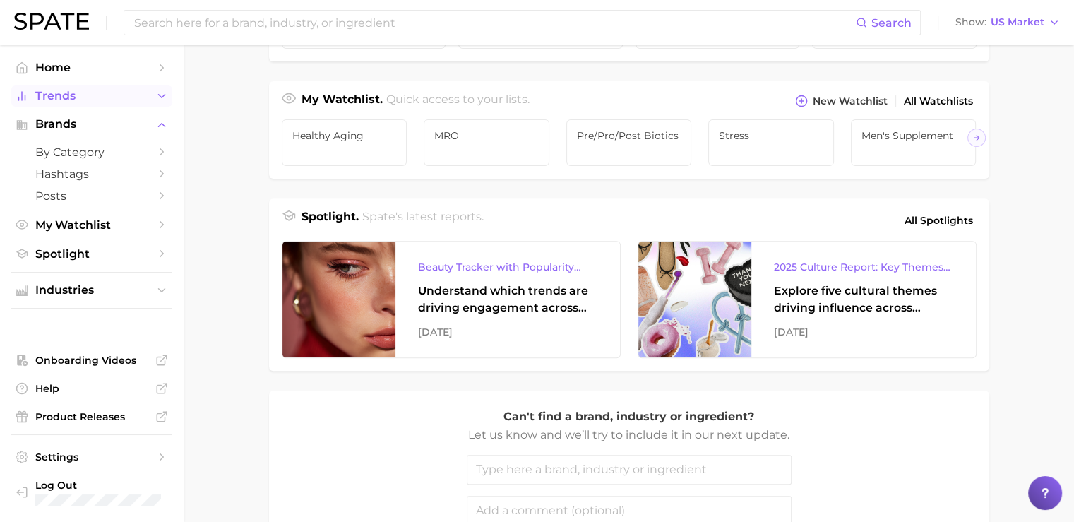
click at [92, 99] on span "Trends" at bounding box center [91, 96] width 113 height 13
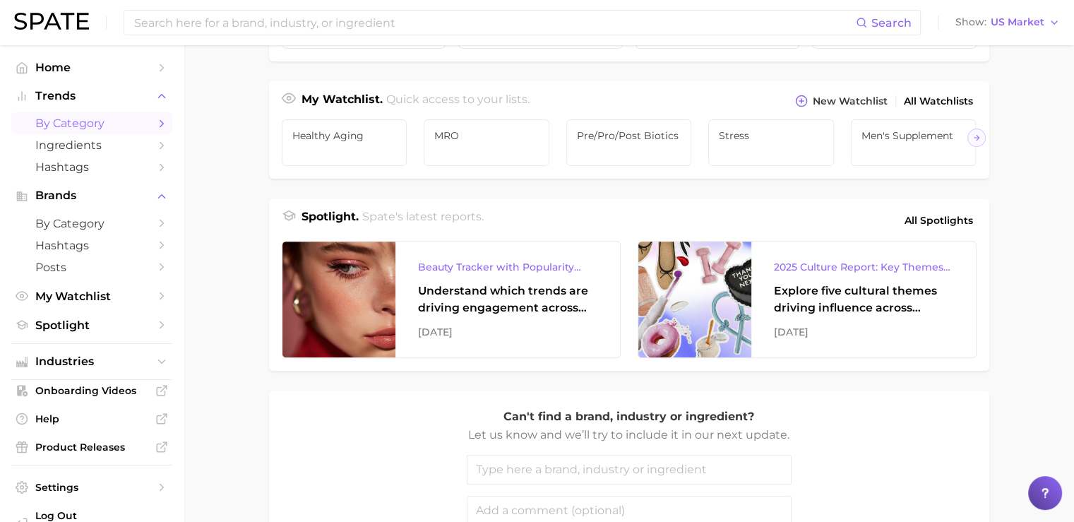
click at [82, 126] on span "by Category" at bounding box center [91, 123] width 113 height 13
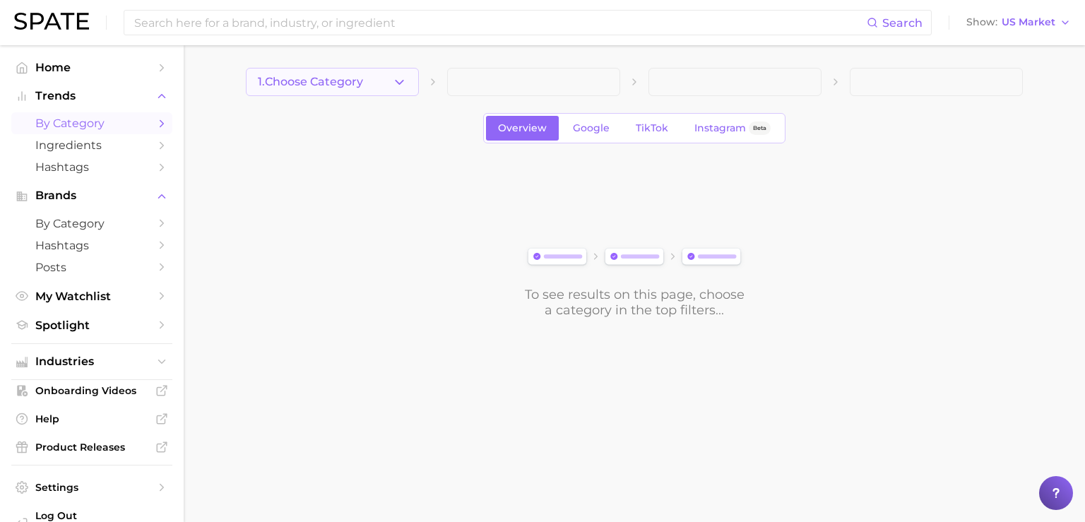
click at [372, 79] on button "1. Choose Category" at bounding box center [332, 82] width 173 height 28
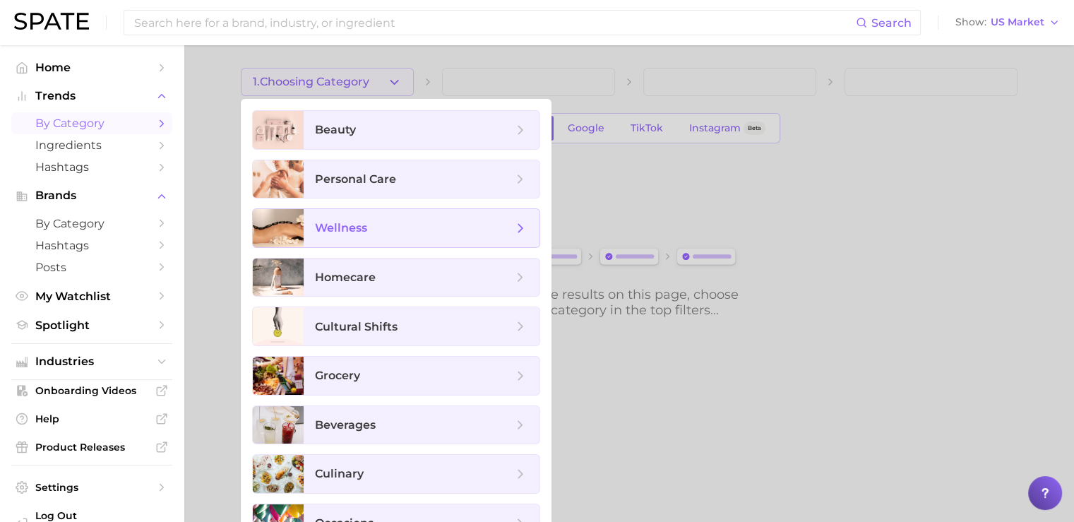
click at [355, 233] on span "wellness" at bounding box center [341, 227] width 52 height 13
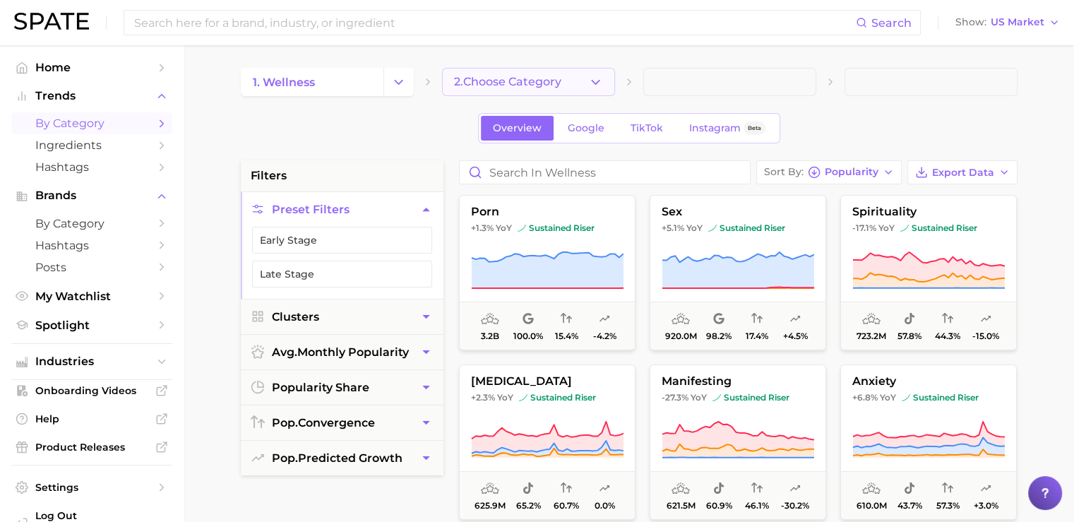
click at [497, 76] on span "2. Choose Category" at bounding box center [507, 82] width 107 height 13
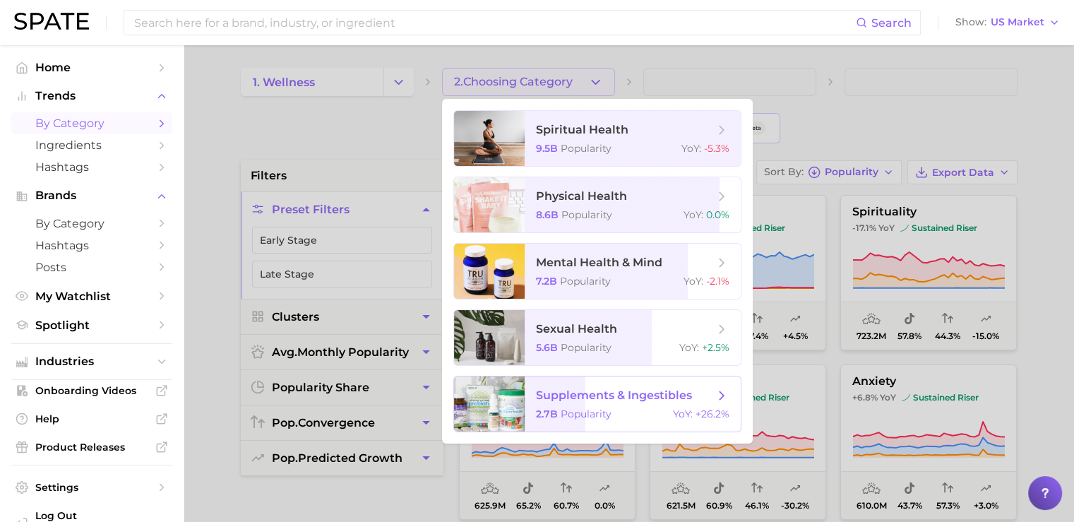
click at [545, 407] on span "supplements & ingestibles 2.7b Popularity YoY : +26.2%" at bounding box center [633, 403] width 216 height 55
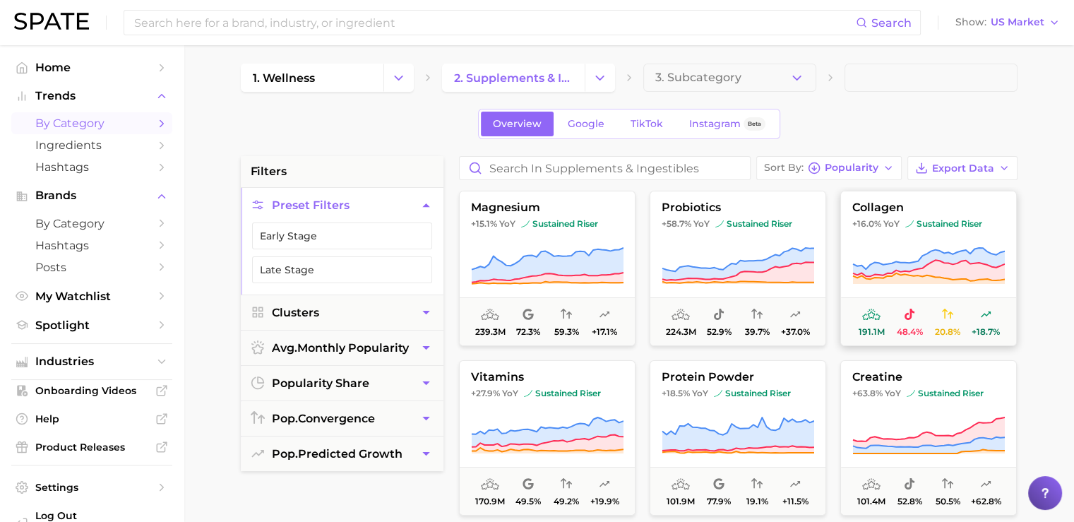
scroll to position [4, 0]
click at [70, 26] on img at bounding box center [51, 21] width 75 height 17
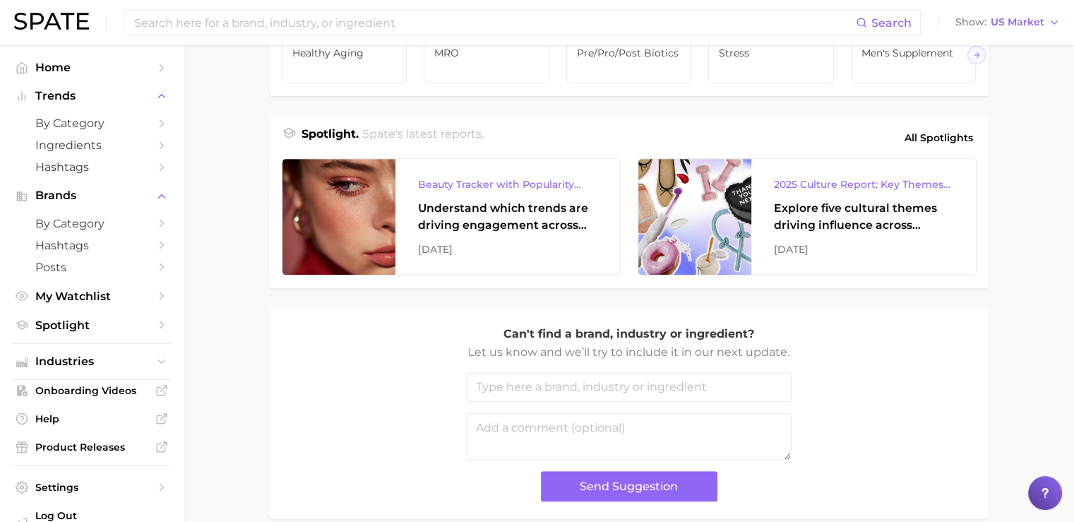
scroll to position [562, 0]
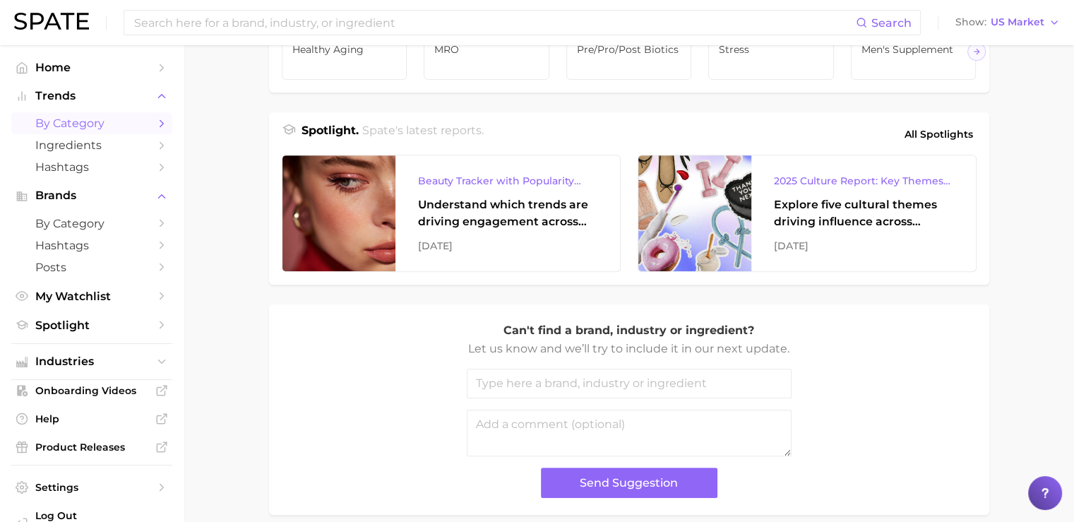
click at [76, 121] on span "by Category" at bounding box center [91, 123] width 113 height 13
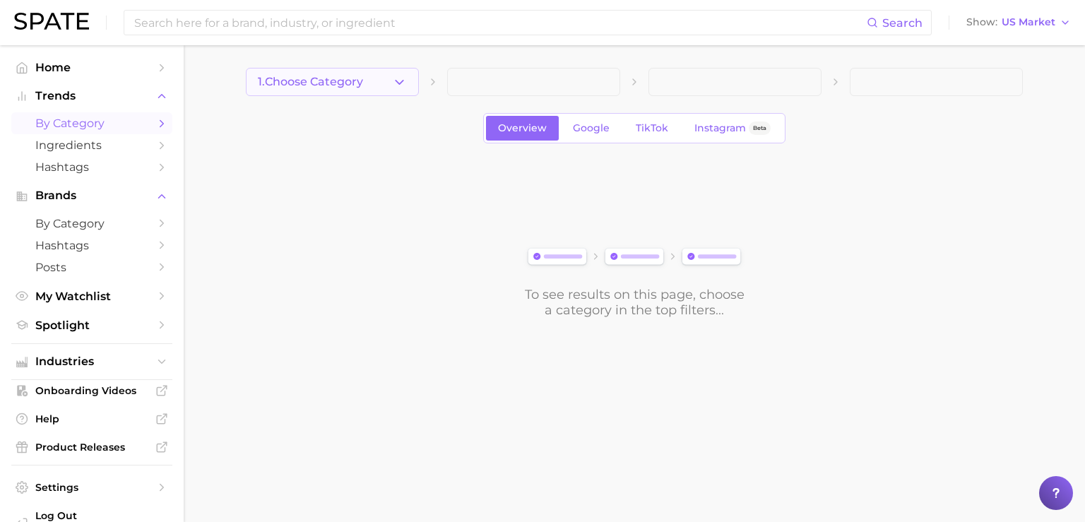
click at [323, 88] on button "1. Choose Category" at bounding box center [332, 82] width 173 height 28
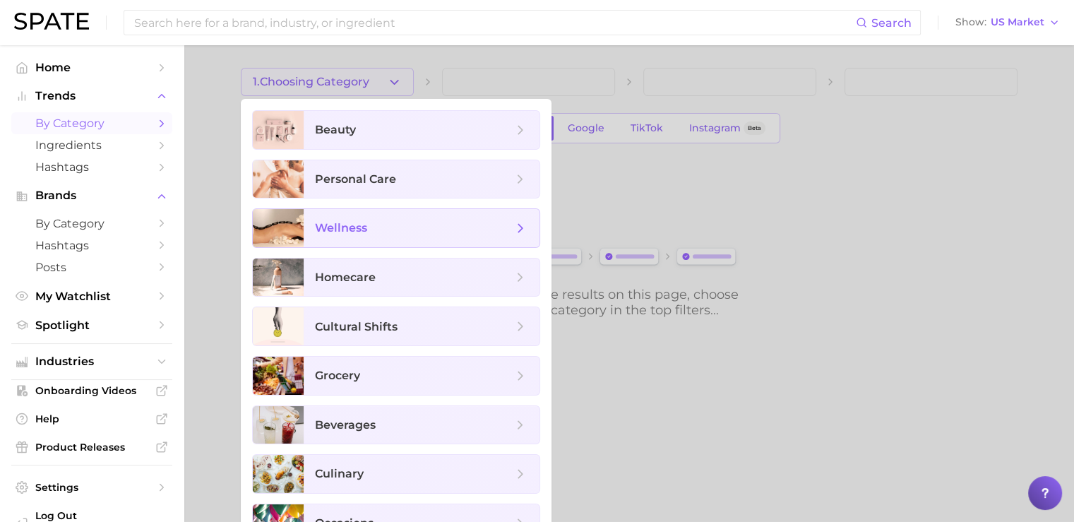
click at [323, 230] on span "wellness" at bounding box center [341, 227] width 52 height 13
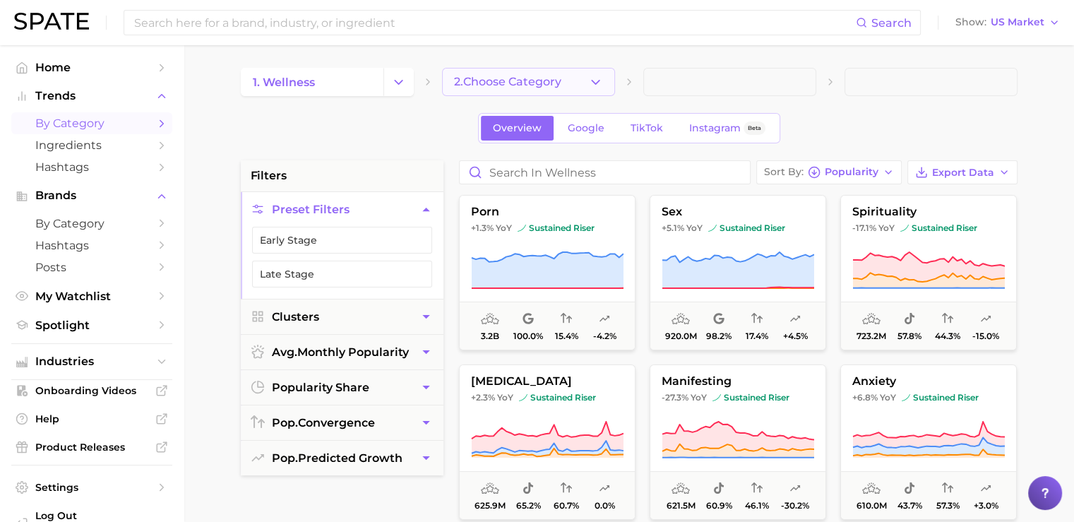
click at [506, 85] on span "2. Choose Category" at bounding box center [507, 82] width 107 height 13
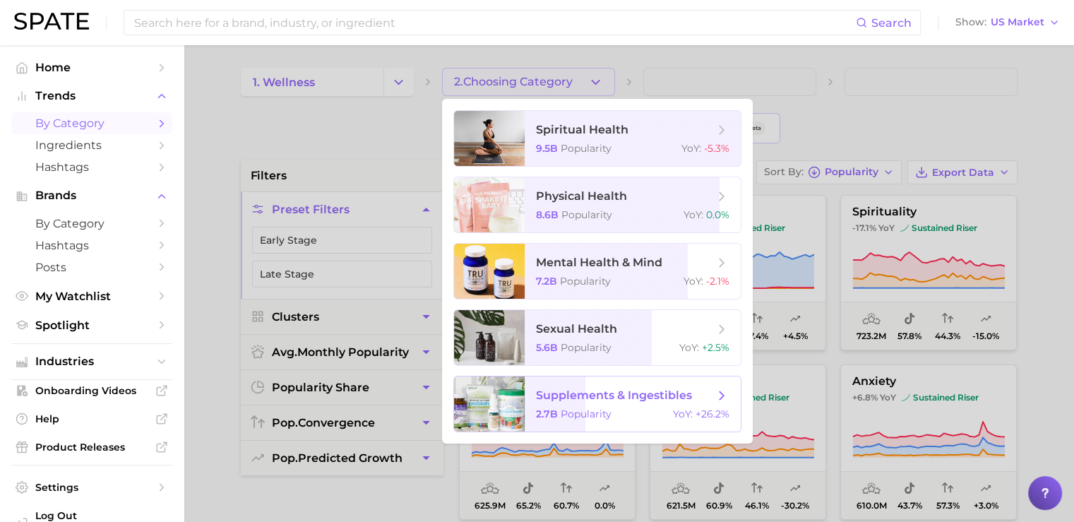
click at [556, 405] on span "supplements & ingestibles 2.7b Popularity YoY : +26.2%" at bounding box center [633, 403] width 216 height 55
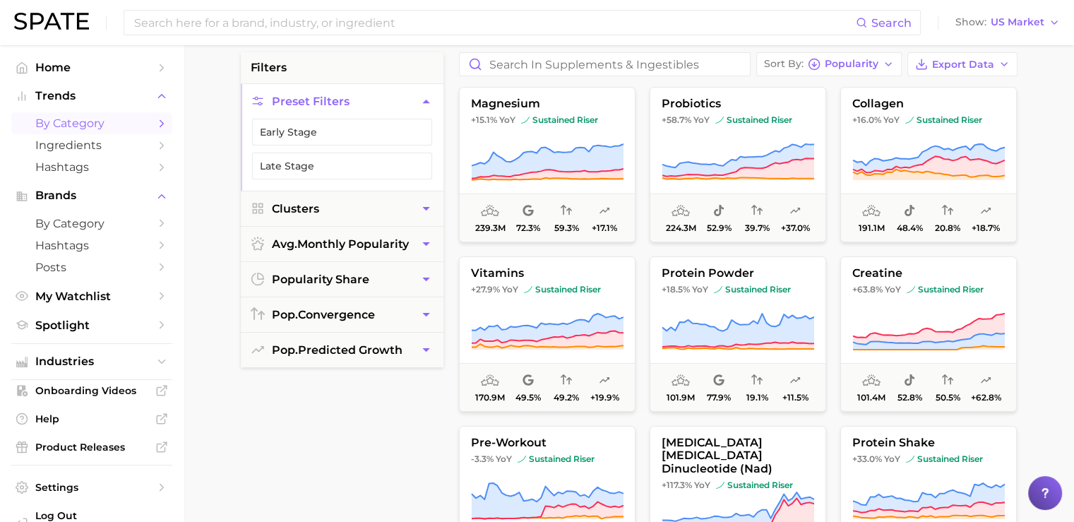
scroll to position [109, 0]
click at [66, 23] on img at bounding box center [51, 21] width 75 height 17
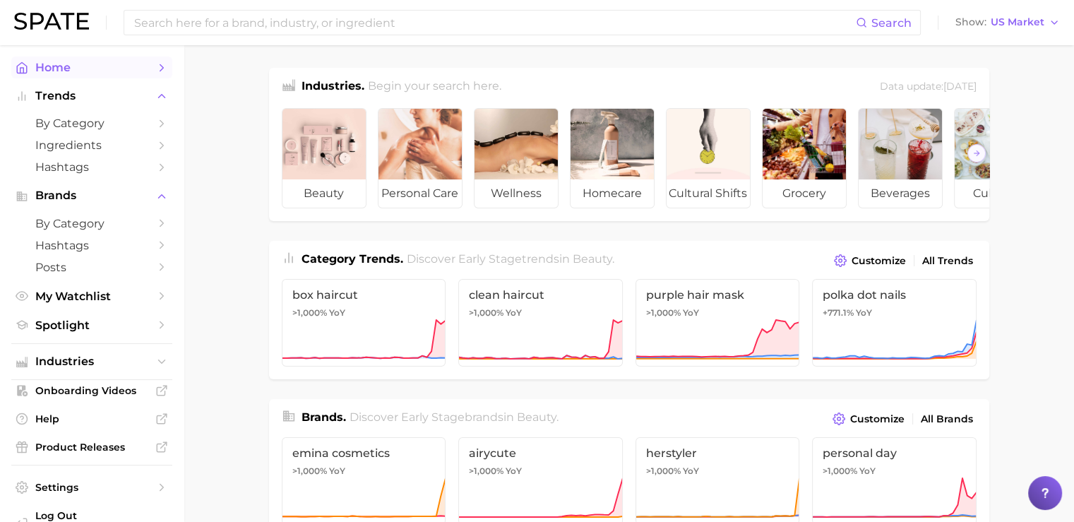
click at [71, 59] on link "Home" at bounding box center [91, 67] width 161 height 22
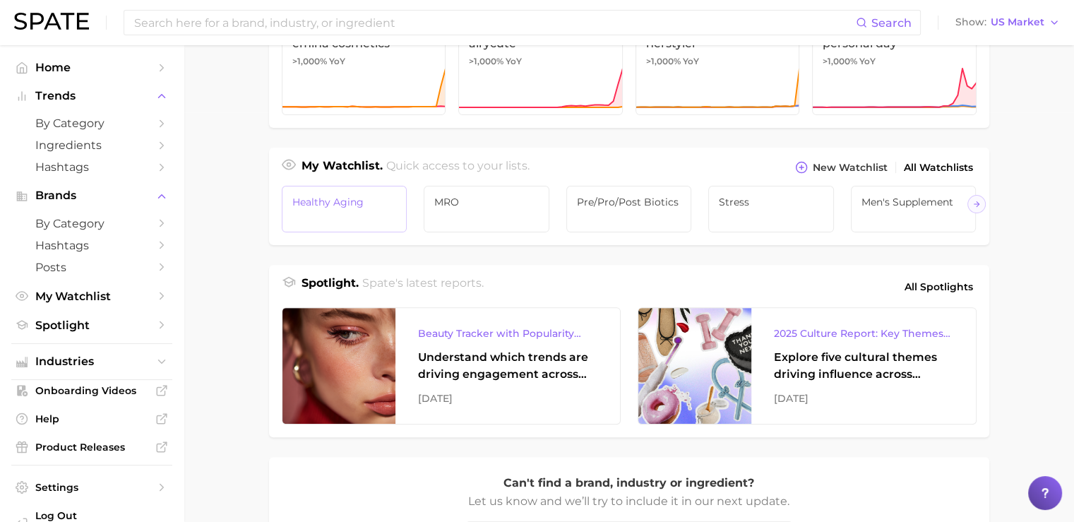
scroll to position [410, 0]
click at [82, 124] on span "by Category" at bounding box center [91, 123] width 113 height 13
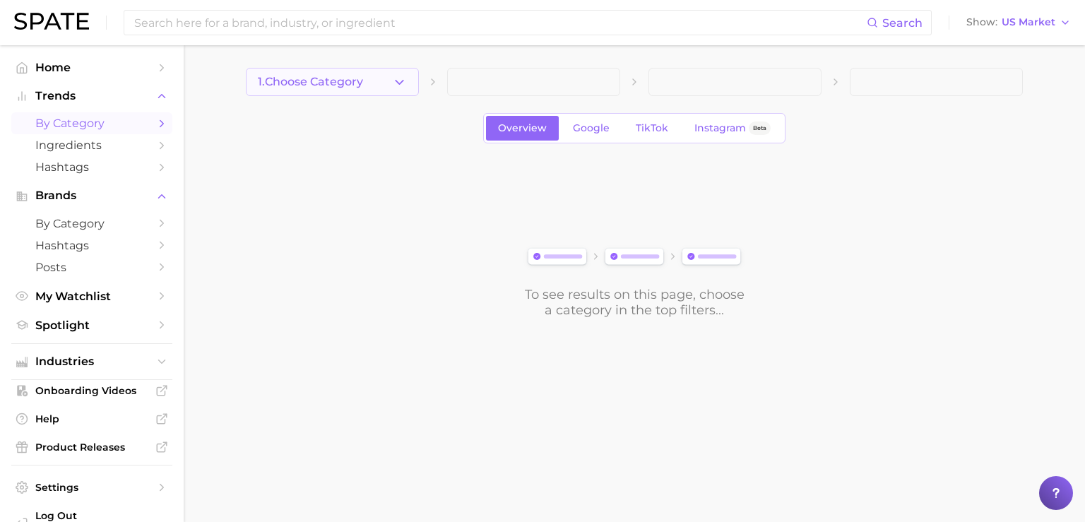
click at [331, 94] on button "1. Choose Category" at bounding box center [332, 82] width 173 height 28
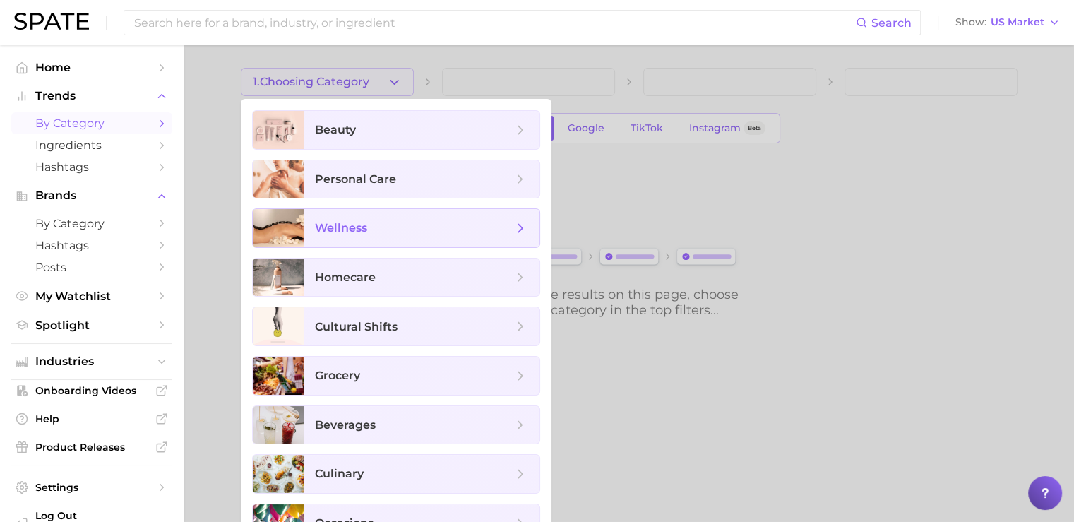
click at [345, 225] on span "wellness" at bounding box center [341, 227] width 52 height 13
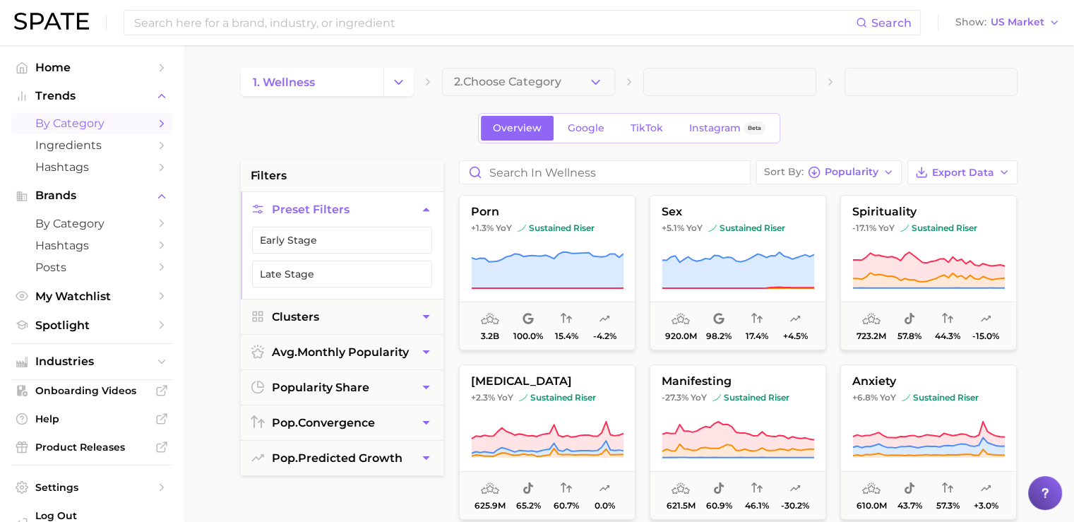
click at [532, 76] on span "2. Choose Category" at bounding box center [507, 82] width 107 height 13
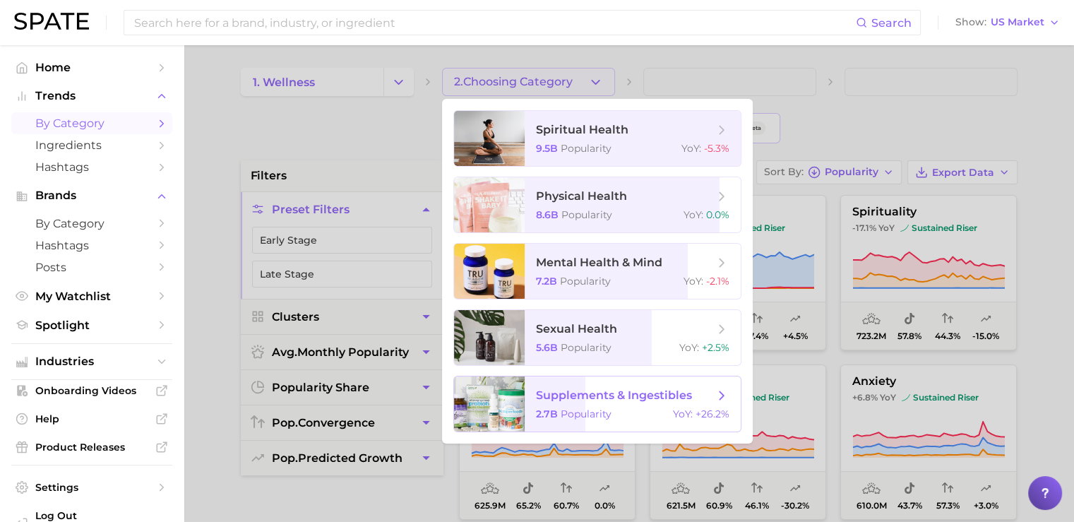
click at [576, 406] on span "supplements & ingestibles 2.7b Popularity YoY : +26.2%" at bounding box center [633, 403] width 216 height 55
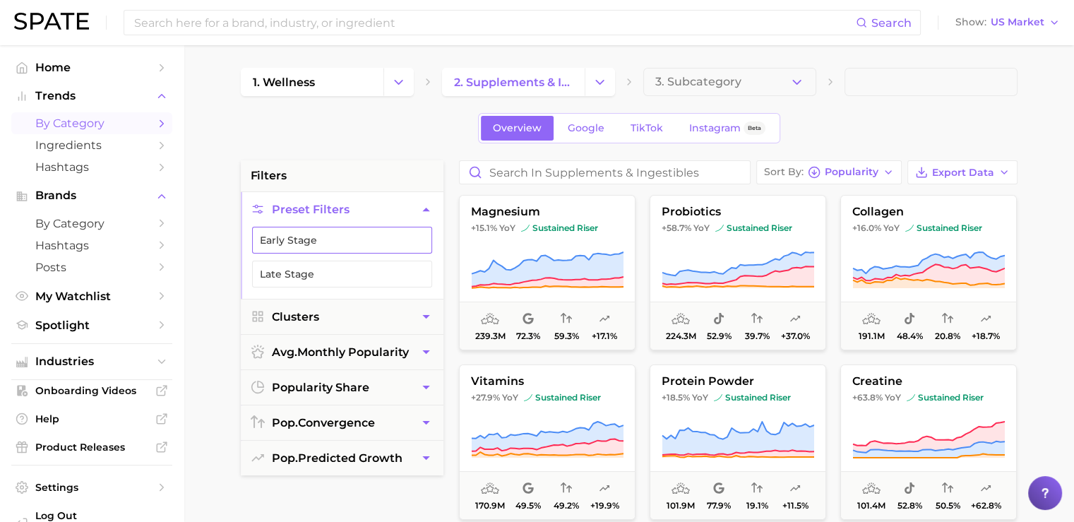
click at [305, 242] on button "Early Stage" at bounding box center [342, 240] width 180 height 27
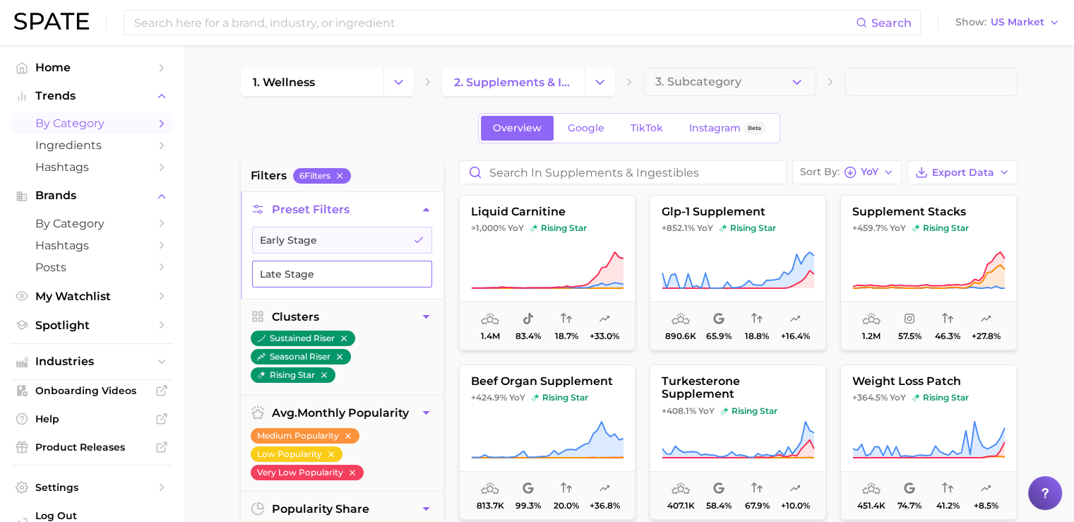
click at [316, 273] on button "Late Stage" at bounding box center [342, 274] width 180 height 27
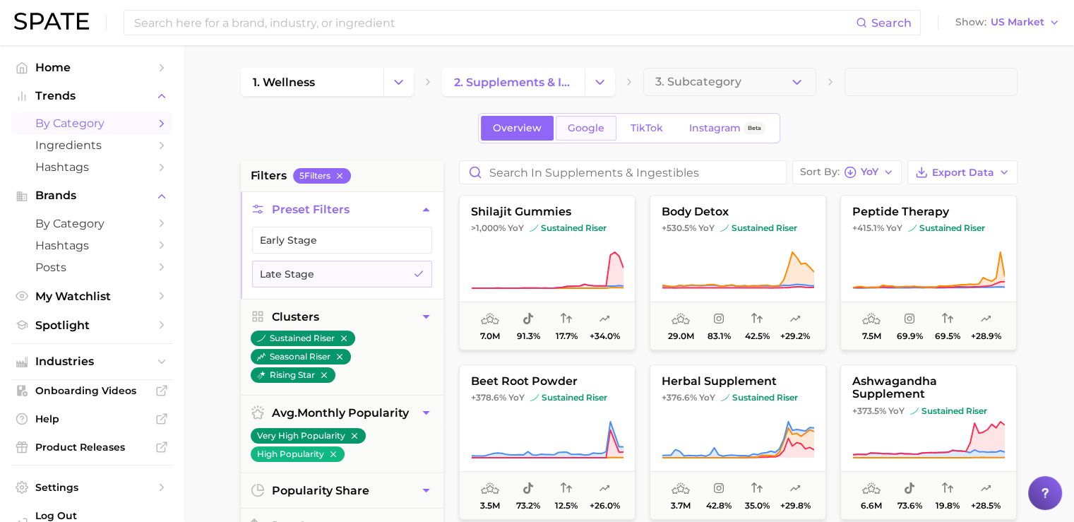
click at [585, 129] on span "Google" at bounding box center [586, 128] width 37 height 12
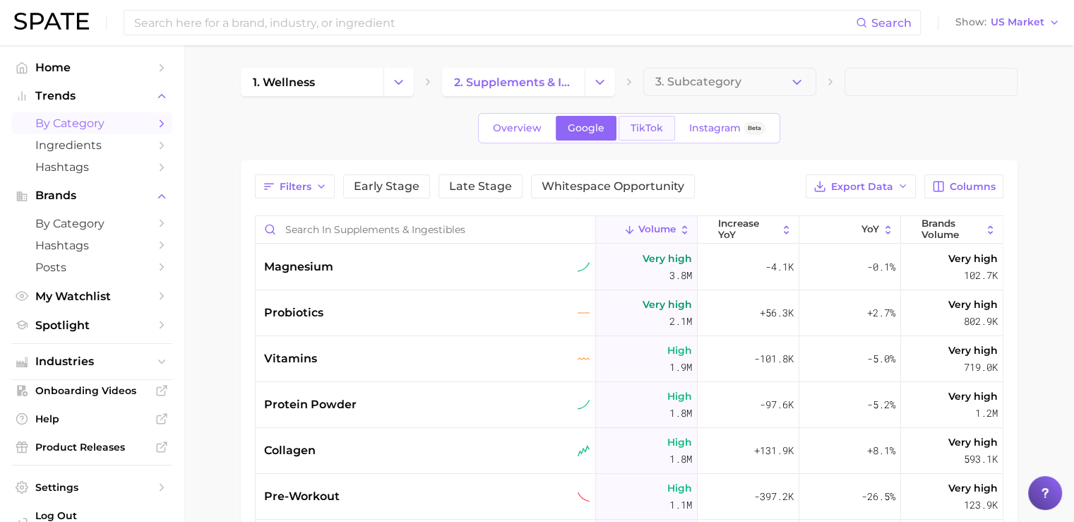
click at [633, 127] on span "TikTok" at bounding box center [647, 128] width 32 height 12
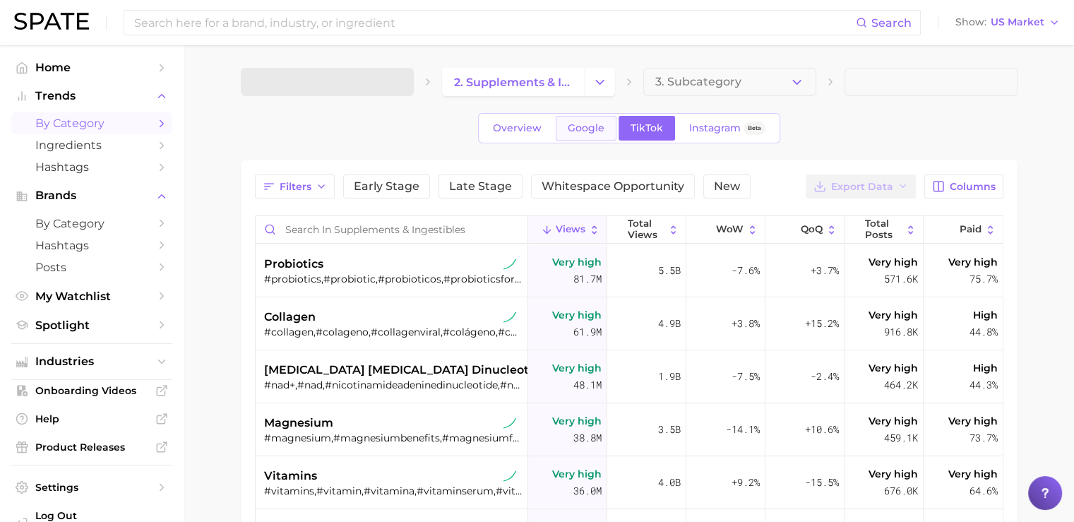
click at [584, 127] on span "Google" at bounding box center [586, 128] width 37 height 12
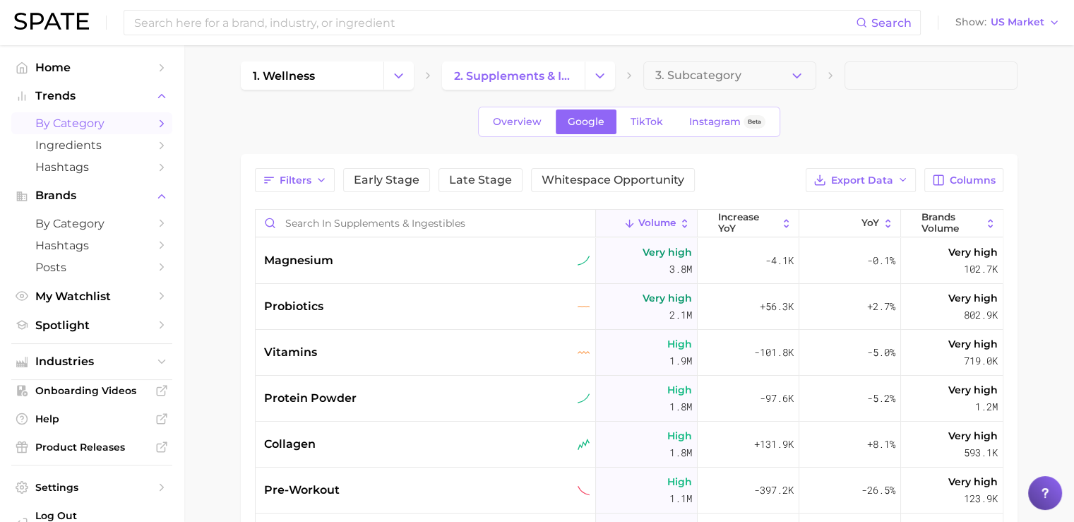
scroll to position [5, 0]
click at [563, 182] on span "Whitespace Opportunity" at bounding box center [613, 181] width 143 height 11
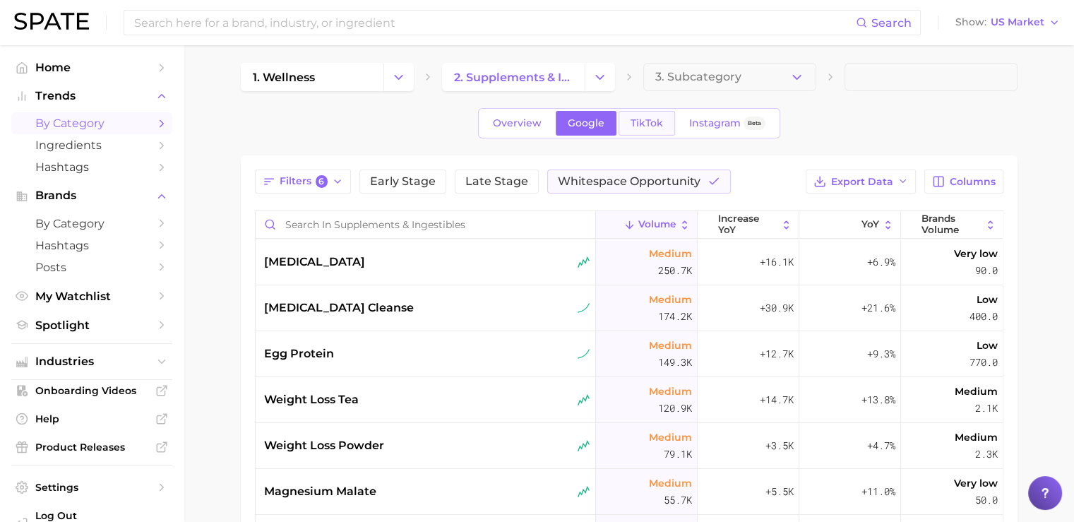
click at [635, 121] on span "TikTok" at bounding box center [647, 123] width 32 height 12
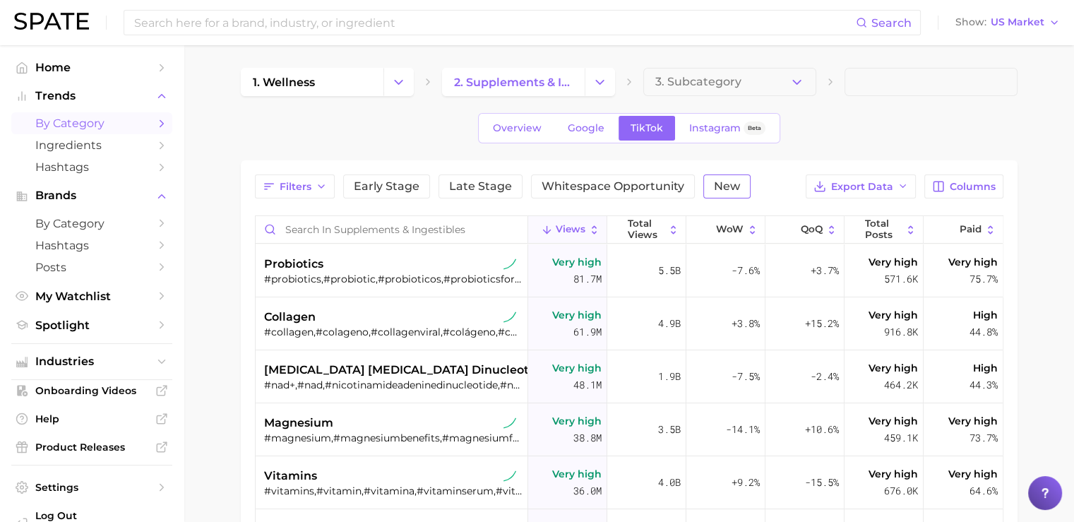
click at [714, 189] on span "New" at bounding box center [727, 186] width 26 height 11
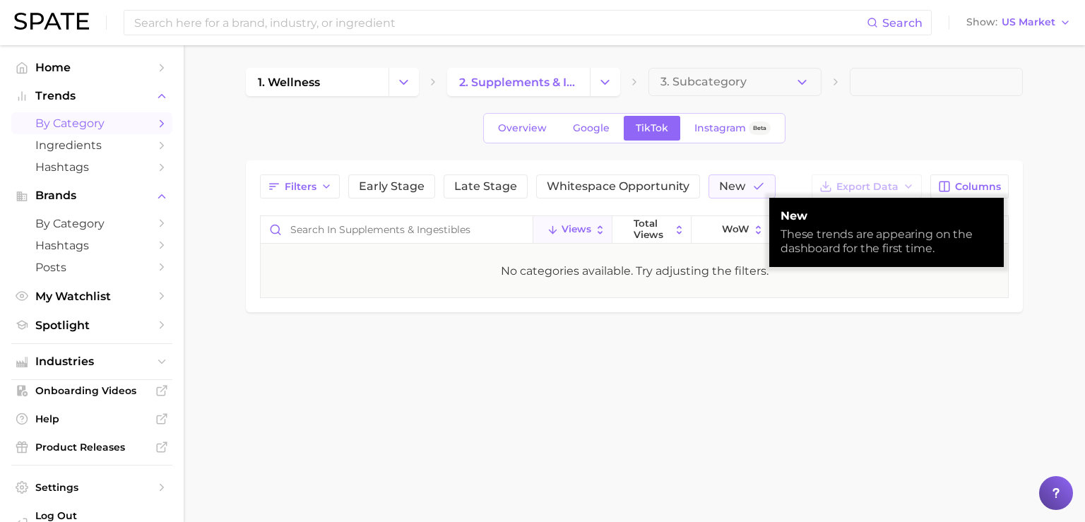
click at [674, 342] on main "1. wellness 2. supplements & ingestibles 3. Subcategory Overview Google TikTok …" at bounding box center [634, 214] width 901 height 338
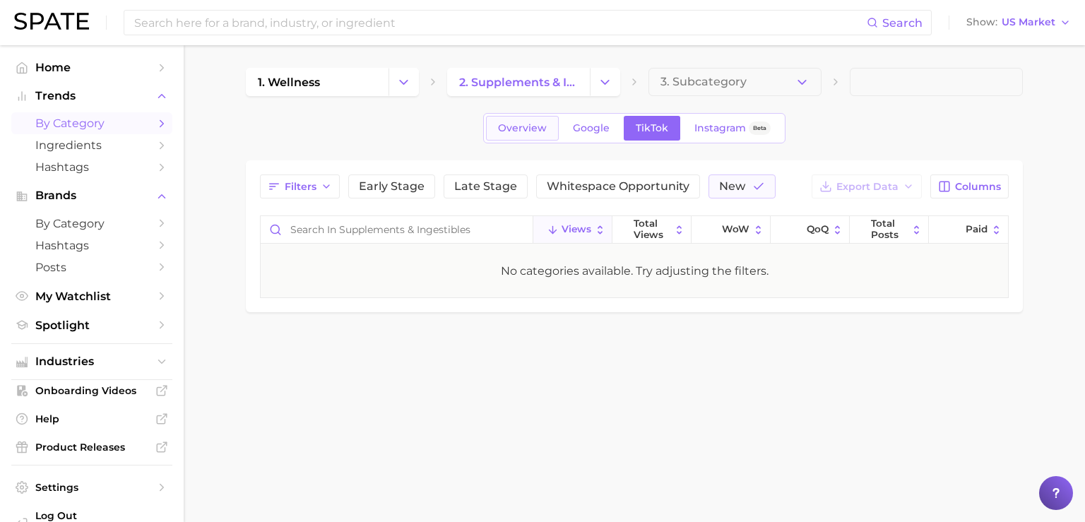
click at [524, 123] on span "Overview" at bounding box center [522, 128] width 49 height 12
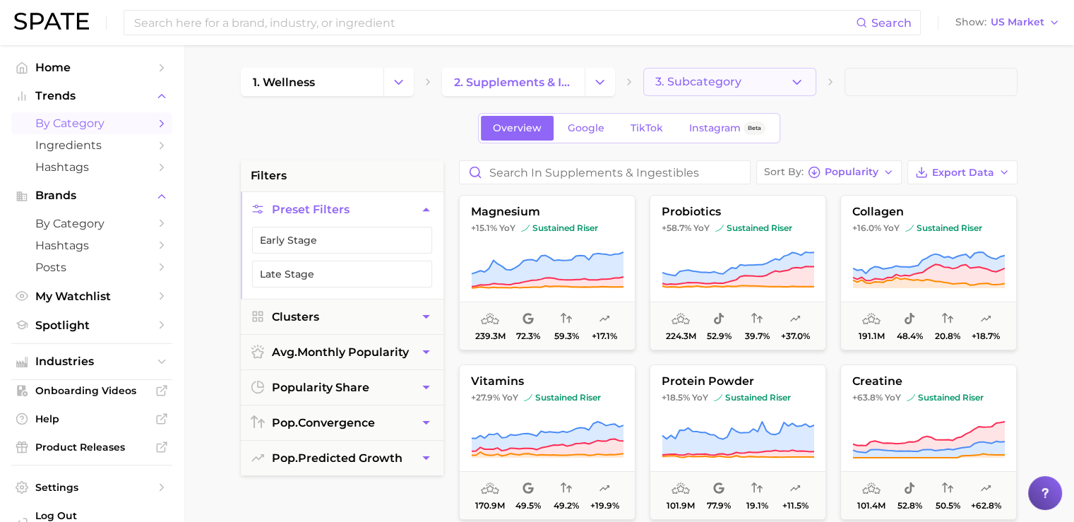
click at [689, 85] on span "3. Subcategory" at bounding box center [698, 82] width 86 height 13
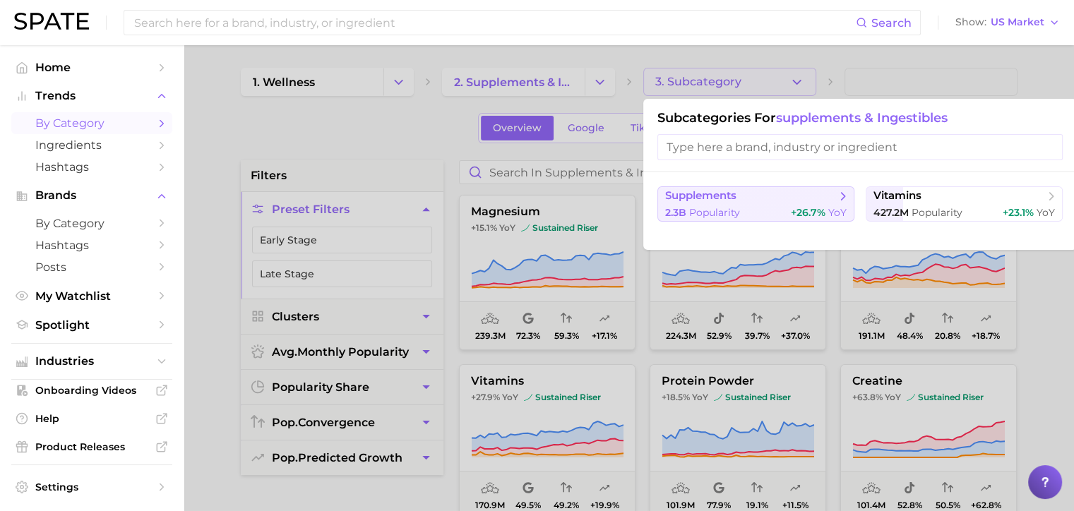
click at [701, 196] on span "supplements" at bounding box center [700, 195] width 71 height 13
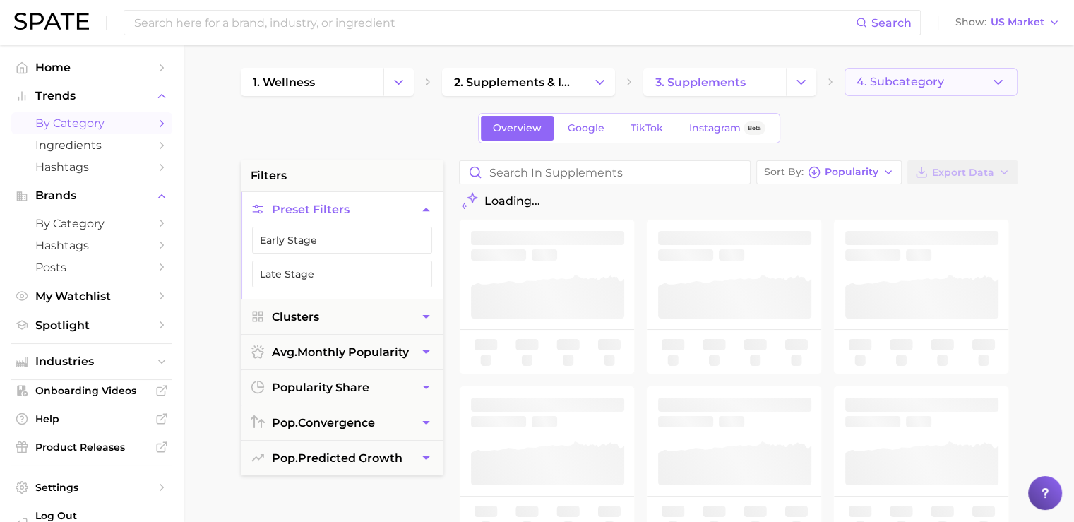
click at [879, 81] on span "4. Subcategory" at bounding box center [901, 82] width 88 height 13
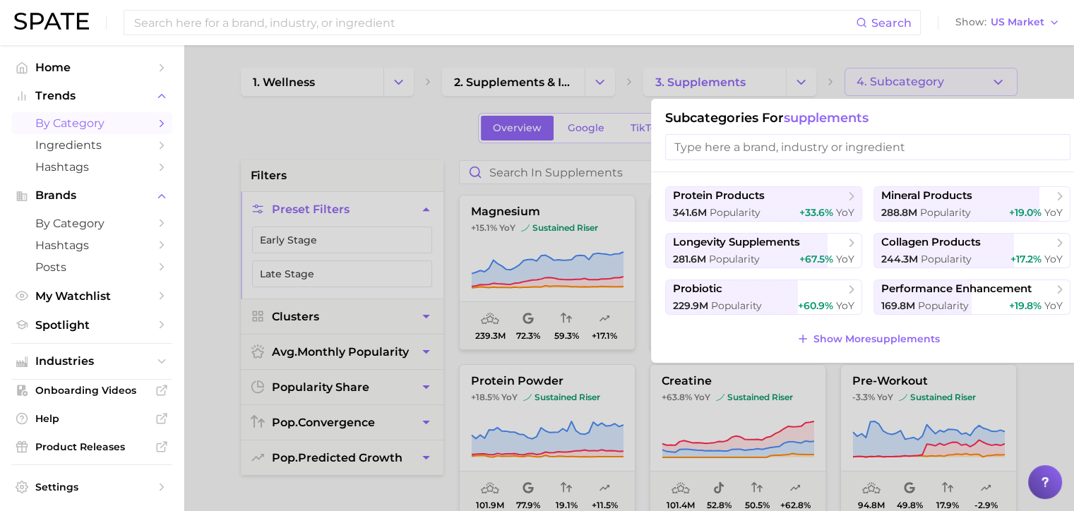
click at [737, 71] on div at bounding box center [537, 255] width 1074 height 511
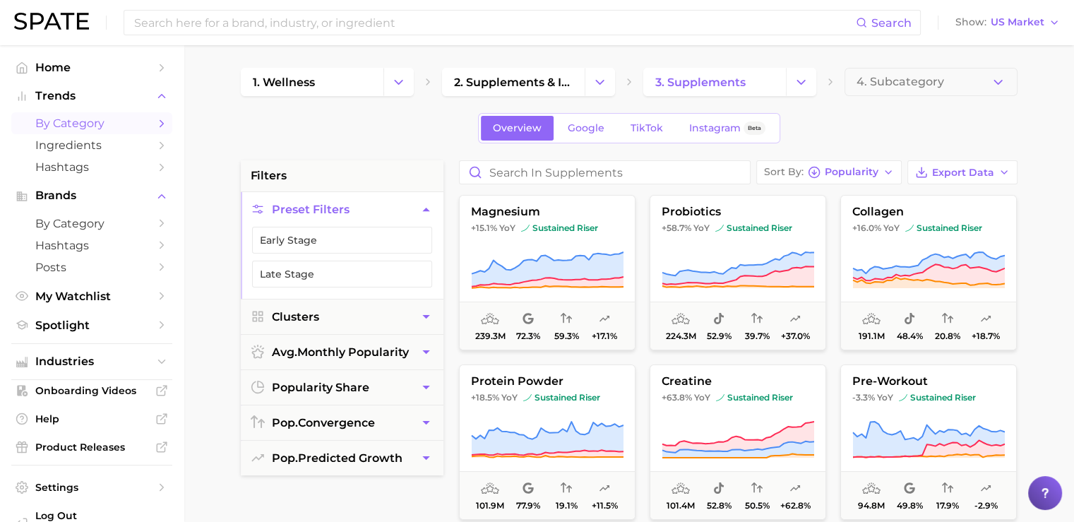
click at [80, 21] on img at bounding box center [51, 21] width 75 height 17
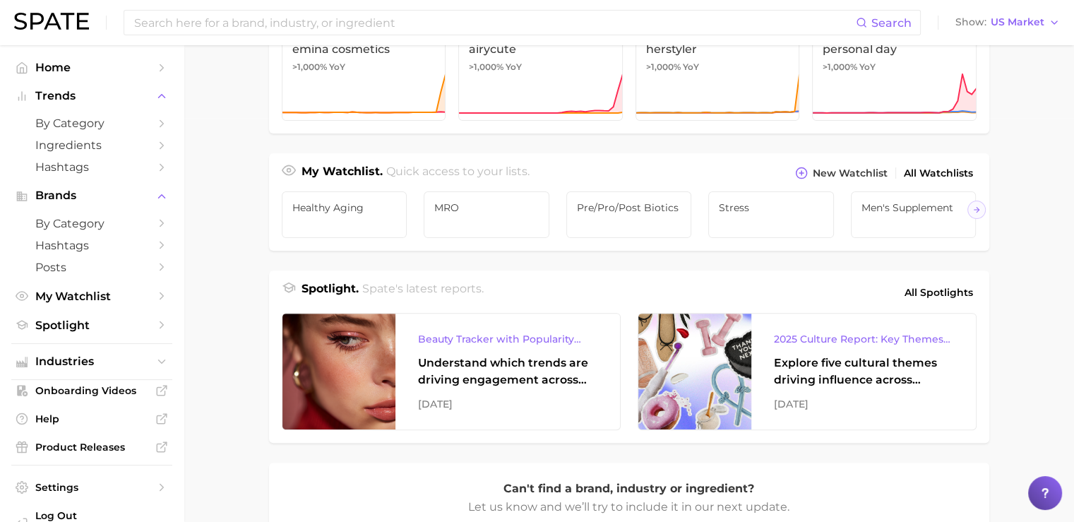
scroll to position [405, 0]
click at [75, 124] on span "by Category" at bounding box center [91, 123] width 113 height 13
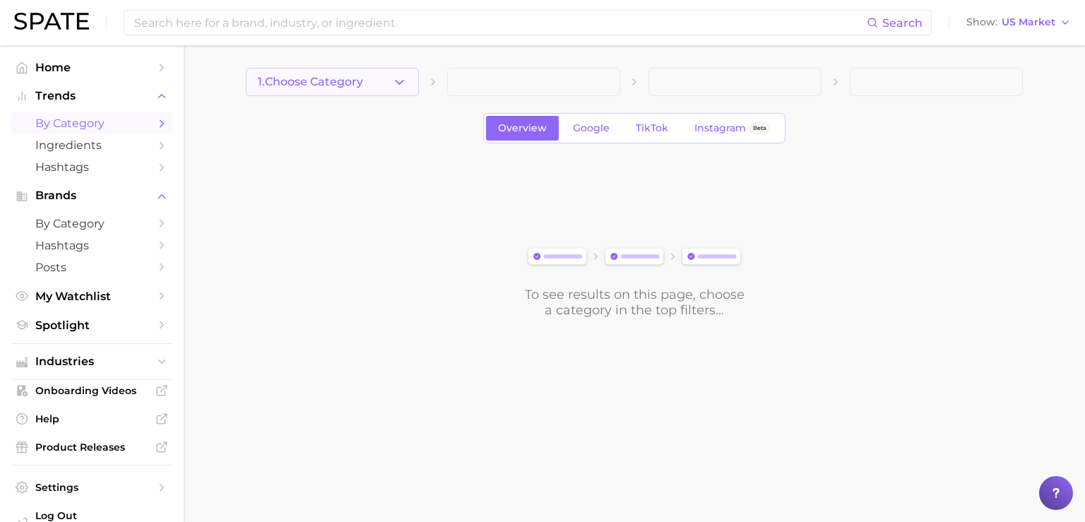
click at [323, 79] on span "1. Choose Category" at bounding box center [310, 82] width 105 height 13
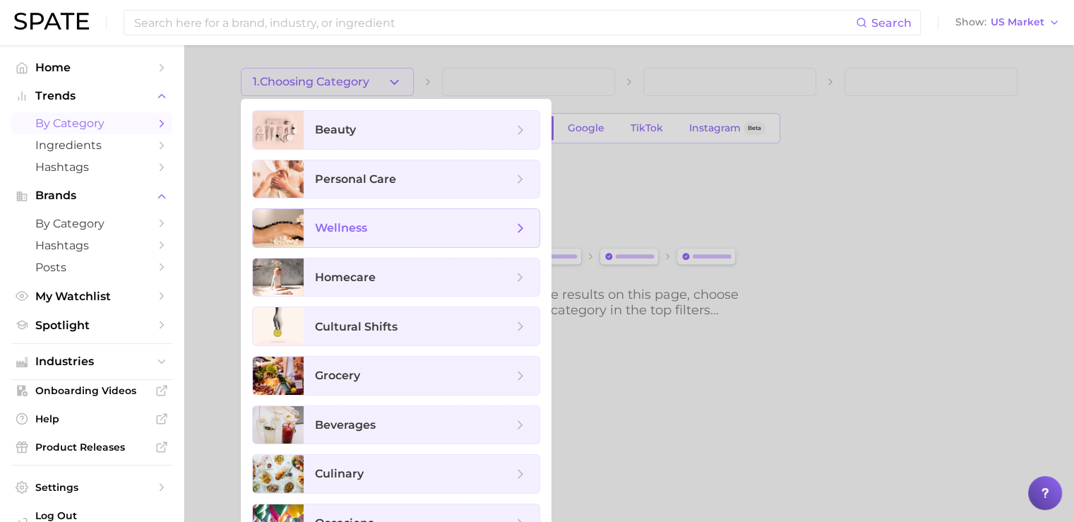
click at [363, 235] on span "wellness" at bounding box center [422, 228] width 236 height 38
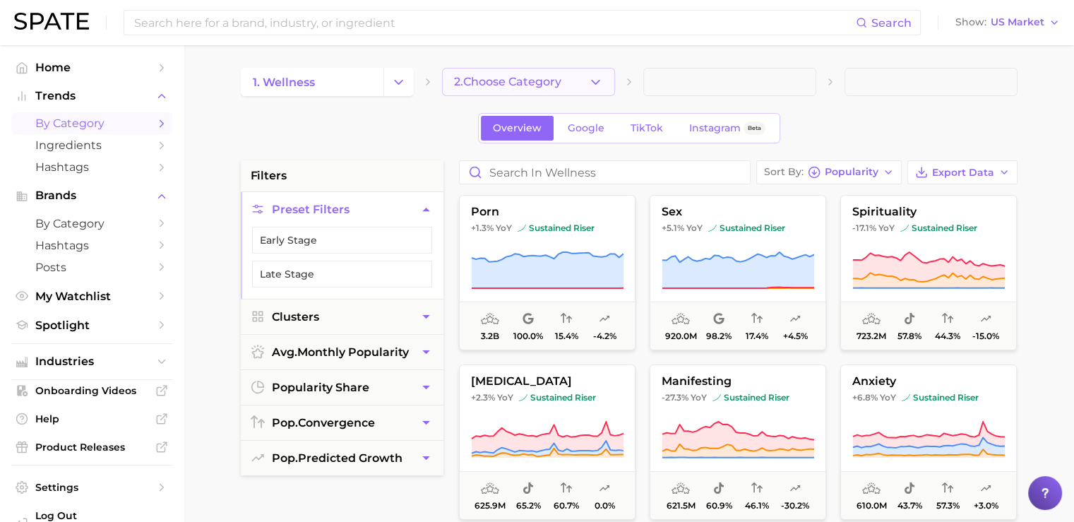
click at [496, 80] on span "2. Choose Category" at bounding box center [507, 82] width 107 height 13
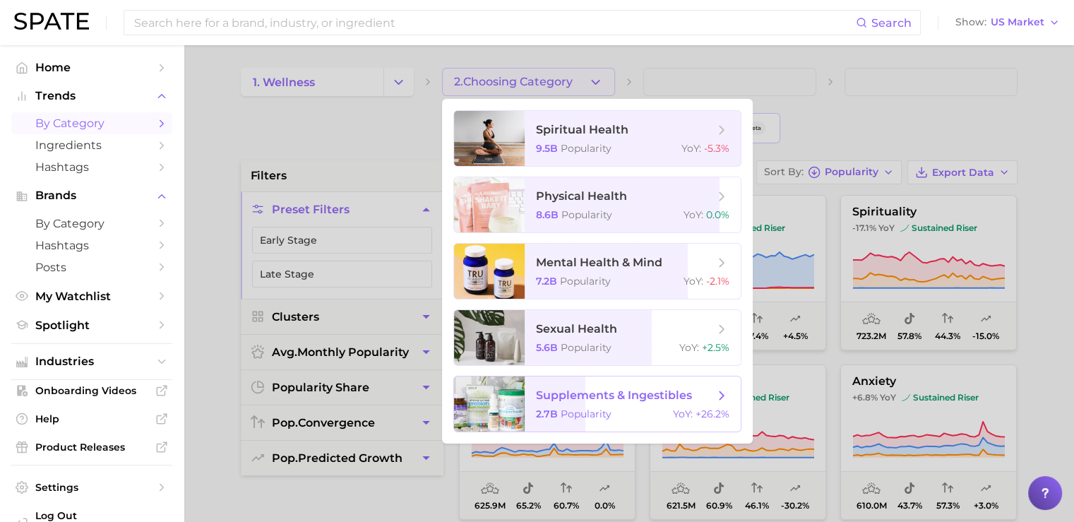
click at [542, 402] on span "supplements & ingestibles" at bounding box center [625, 396] width 178 height 16
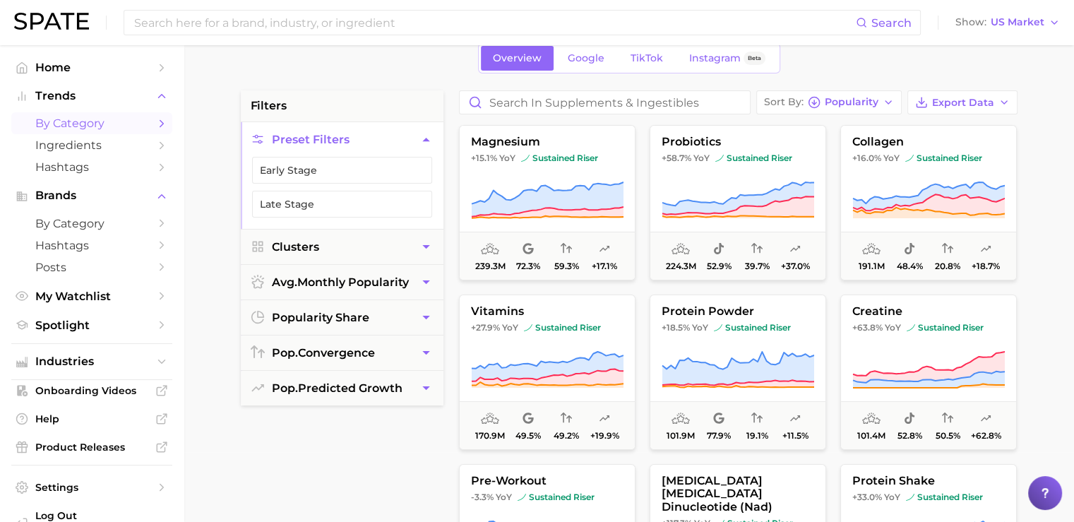
scroll to position [71, 0]
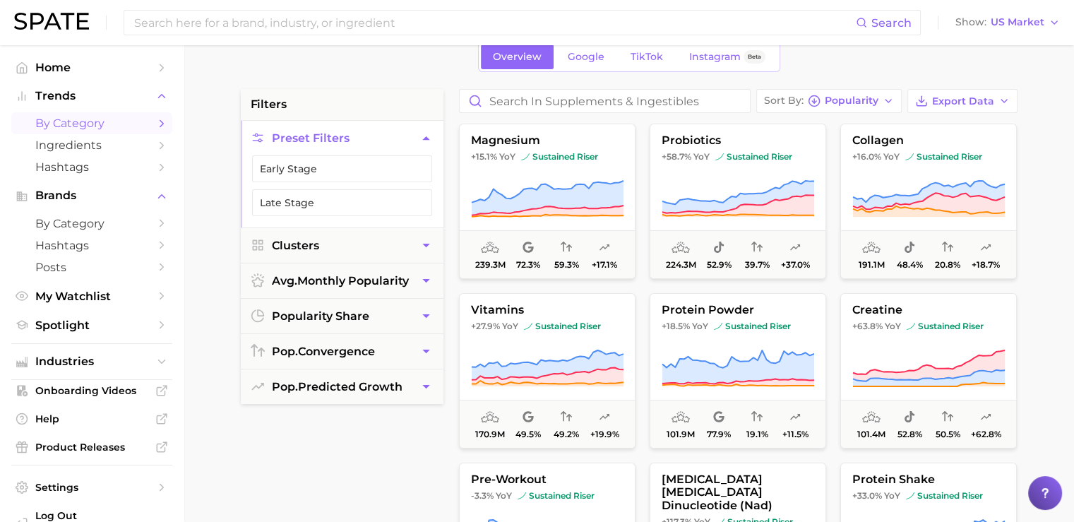
click at [82, 19] on img at bounding box center [51, 21] width 75 height 17
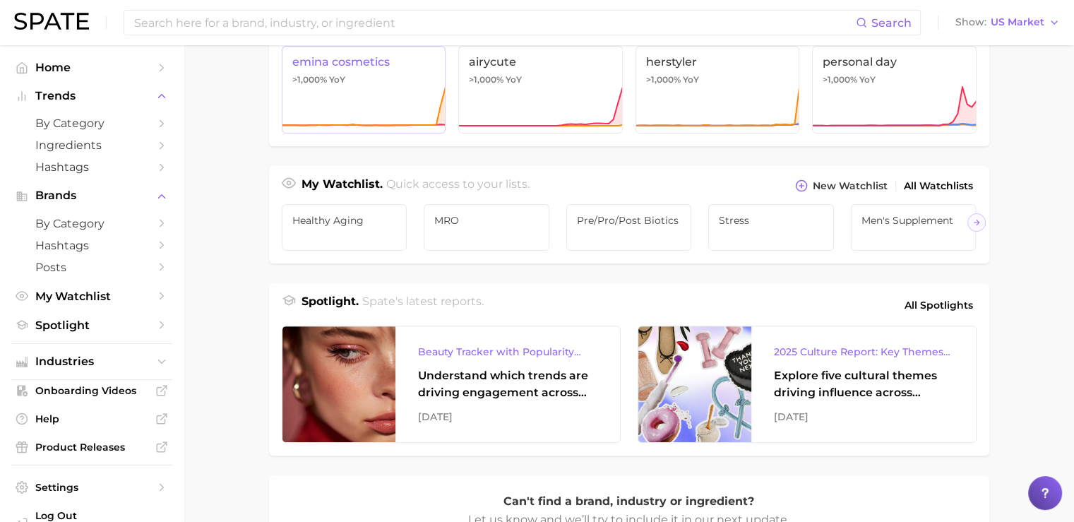
scroll to position [392, 0]
click at [81, 124] on span "by Category" at bounding box center [91, 123] width 113 height 13
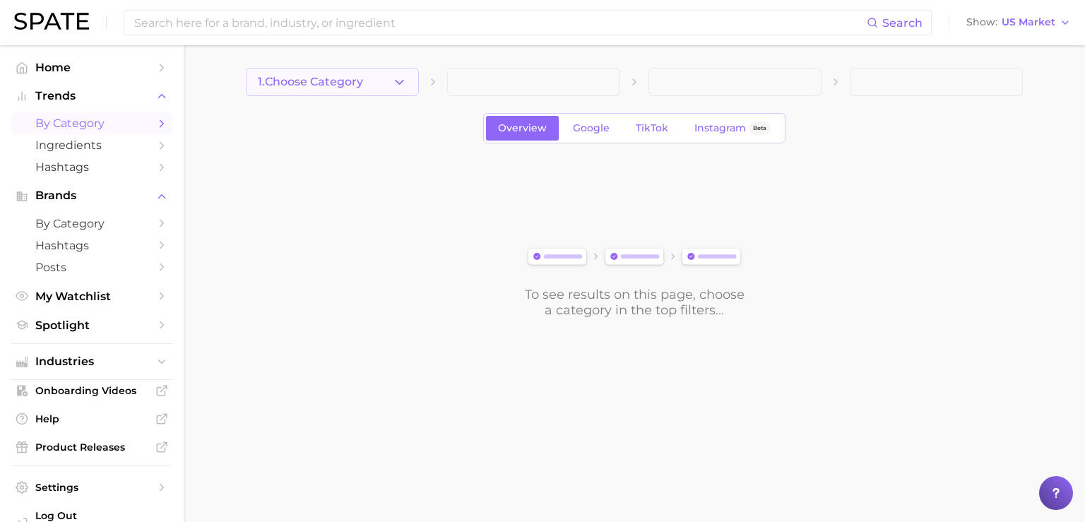
click at [301, 90] on button "1. Choose Category" at bounding box center [332, 82] width 173 height 28
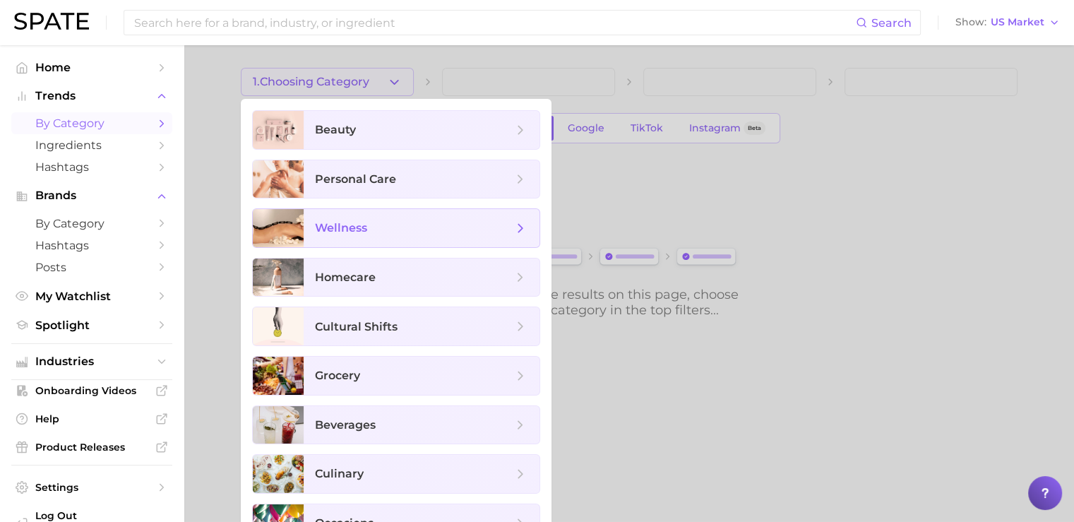
click at [348, 227] on span "wellness" at bounding box center [341, 227] width 52 height 13
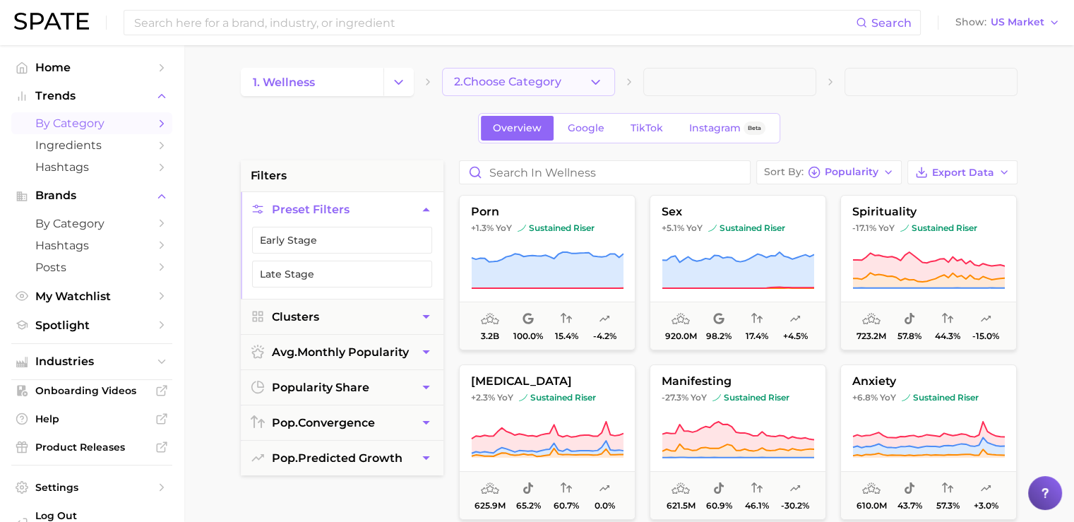
click at [507, 77] on span "2. Choose Category" at bounding box center [507, 82] width 107 height 13
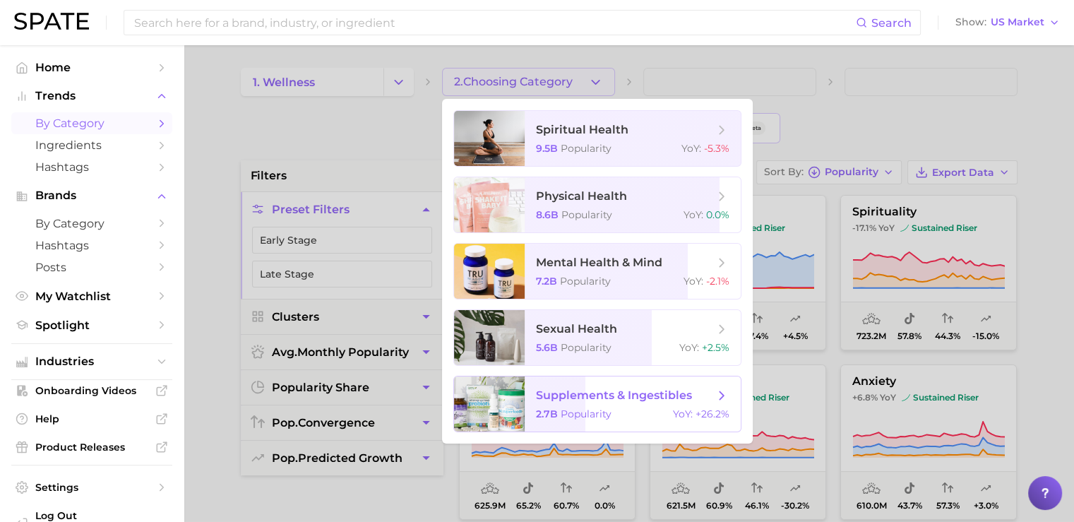
click at [543, 410] on span "2.7b" at bounding box center [547, 413] width 22 height 13
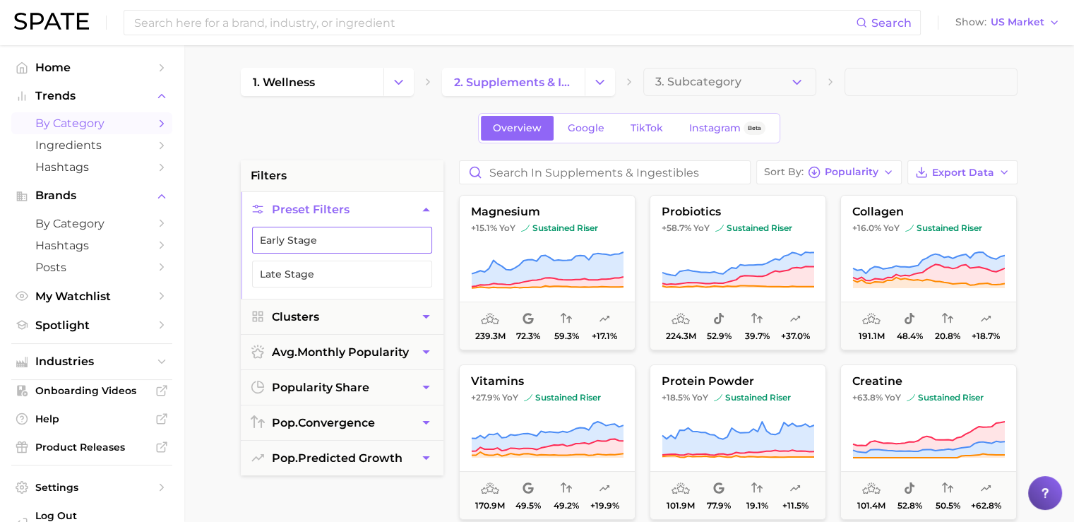
click at [310, 242] on button "Early Stage" at bounding box center [342, 240] width 180 height 27
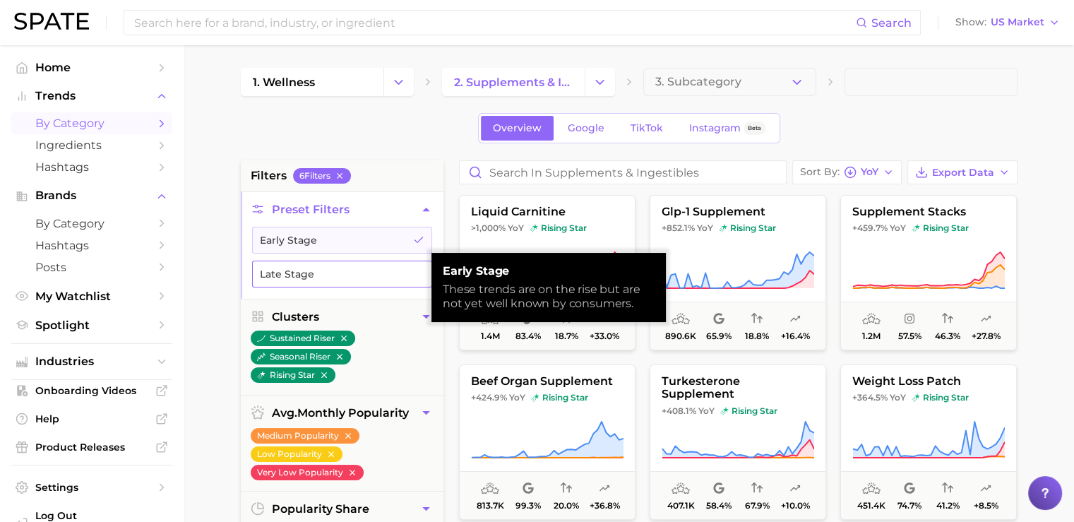
click at [311, 274] on button "Late Stage" at bounding box center [342, 274] width 180 height 27
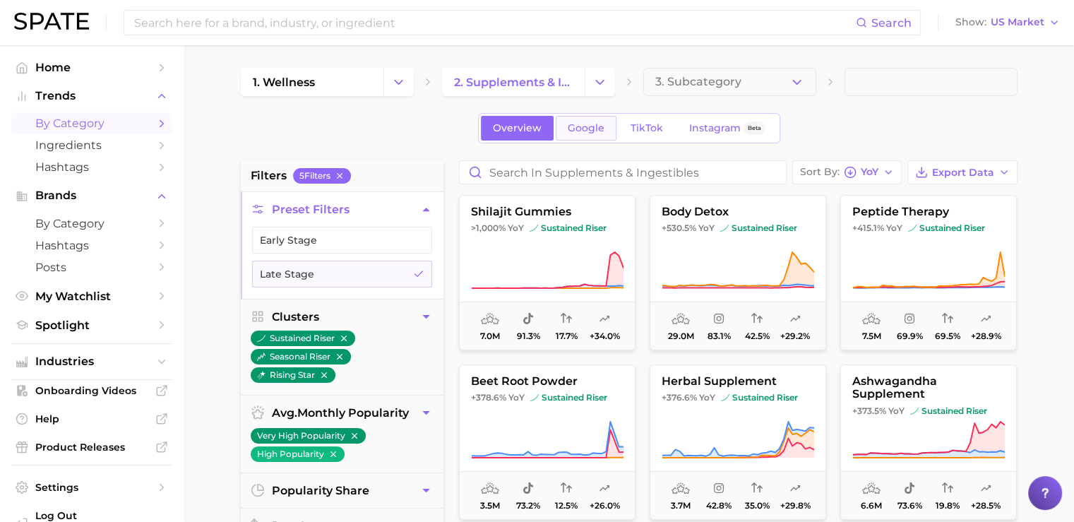
click at [581, 133] on span "Google" at bounding box center [586, 128] width 37 height 12
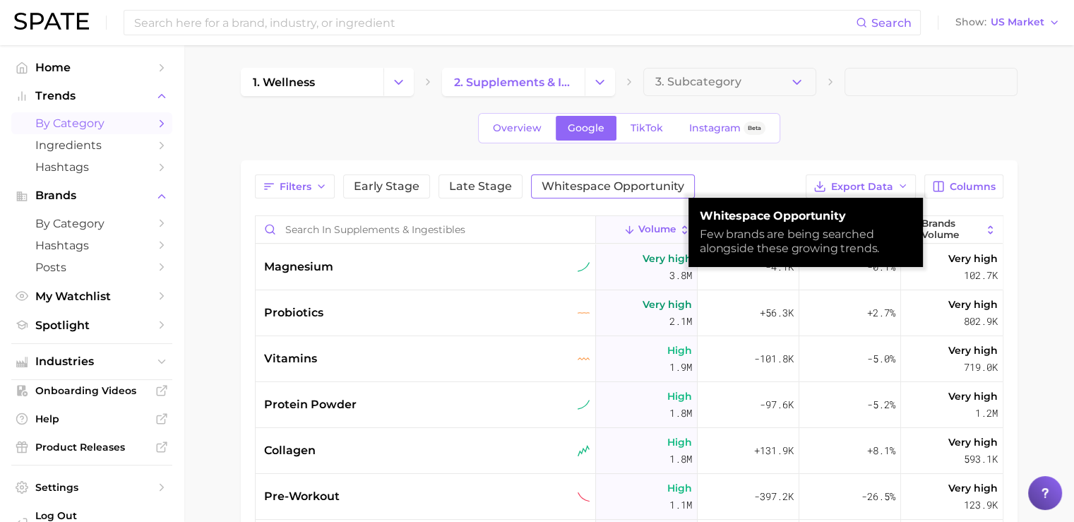
click at [585, 185] on span "Whitespace Opportunity" at bounding box center [613, 186] width 143 height 11
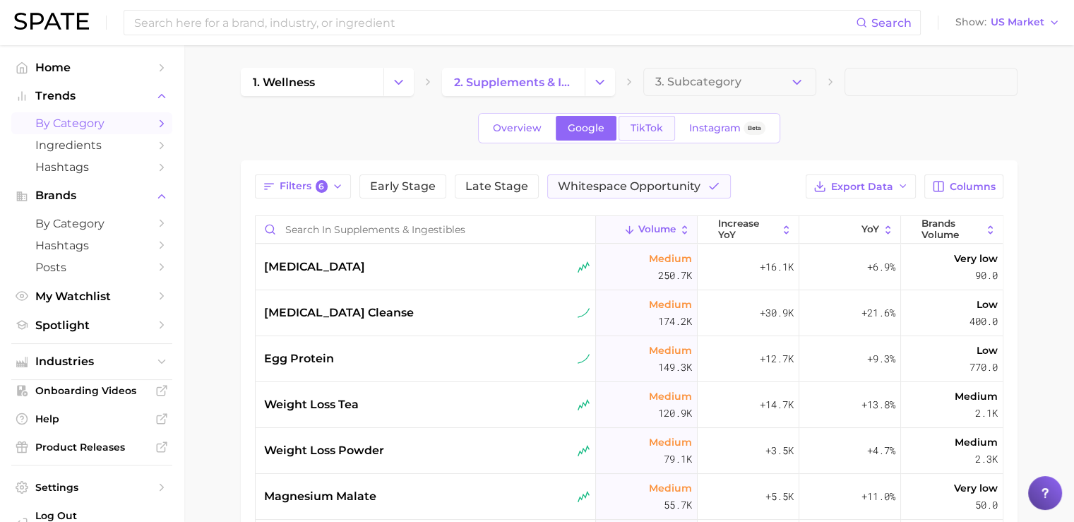
click at [631, 126] on span "TikTok" at bounding box center [647, 128] width 32 height 12
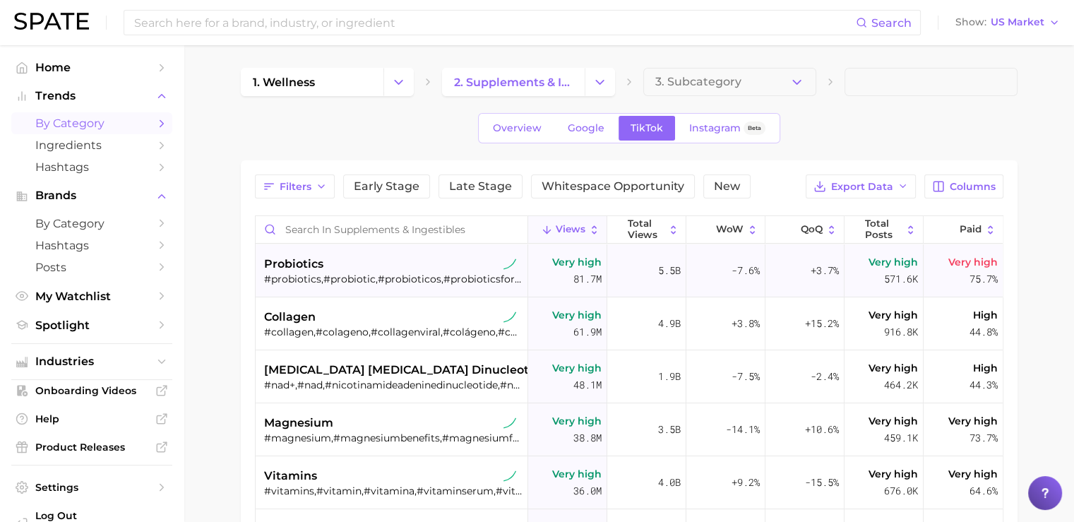
click at [398, 279] on div "#probiotics,#probiotic,#probioticos,#probioticsforwomen" at bounding box center [393, 279] width 258 height 13
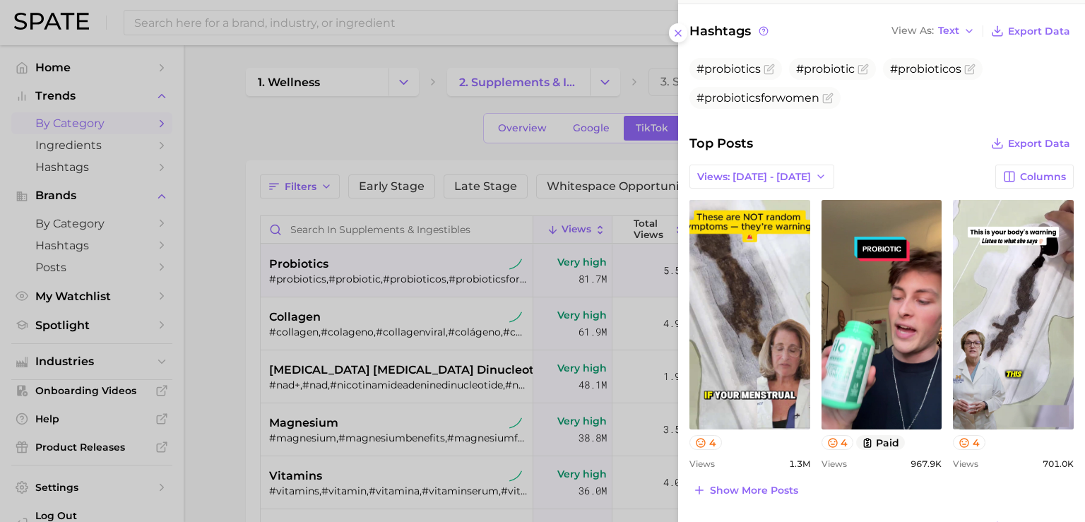
scroll to position [438, 0]
click at [760, 180] on button "Views: [DATE] - [DATE]" at bounding box center [761, 176] width 145 height 24
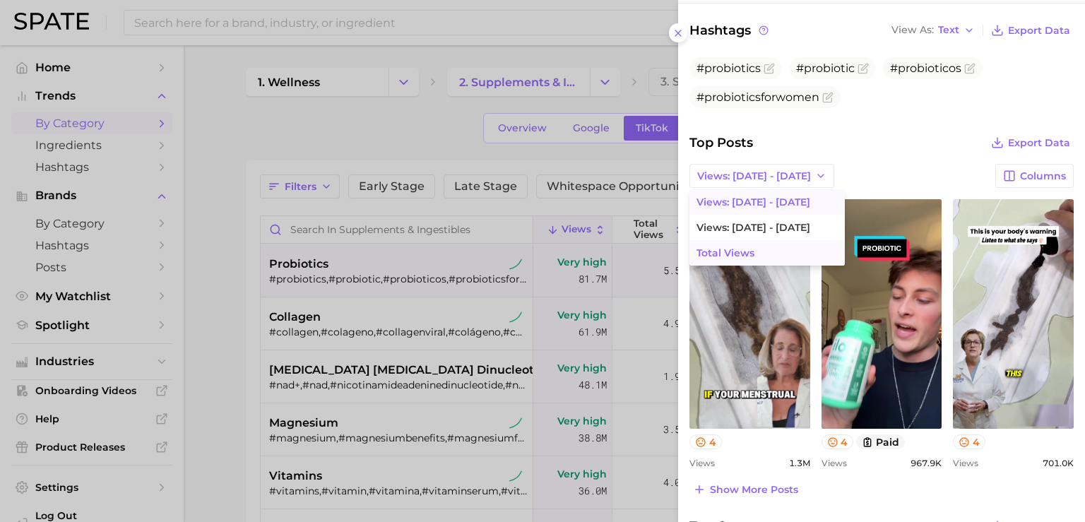
click at [755, 246] on button "Total Views" at bounding box center [766, 252] width 155 height 25
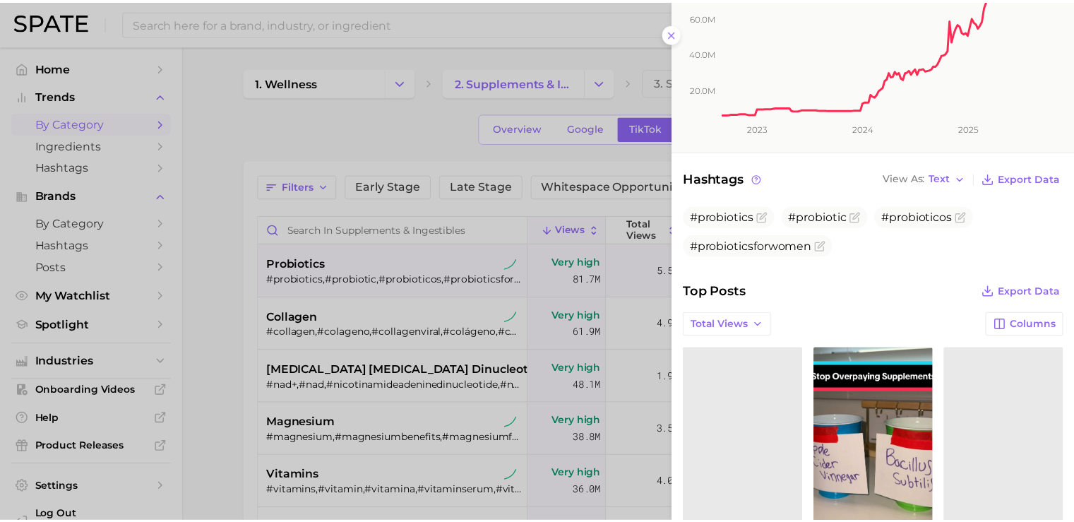
scroll to position [0, 0]
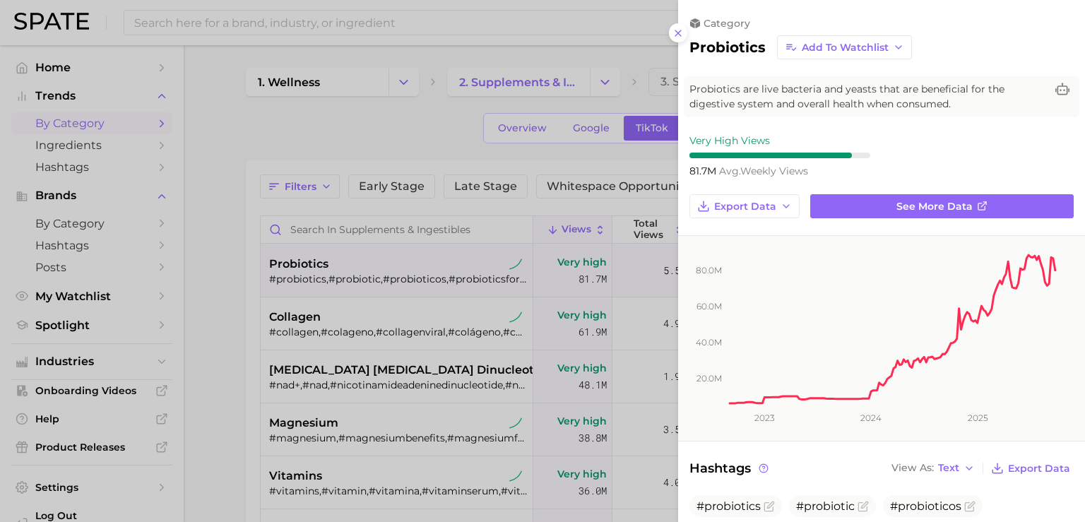
click at [668, 33] on div at bounding box center [542, 261] width 1085 height 522
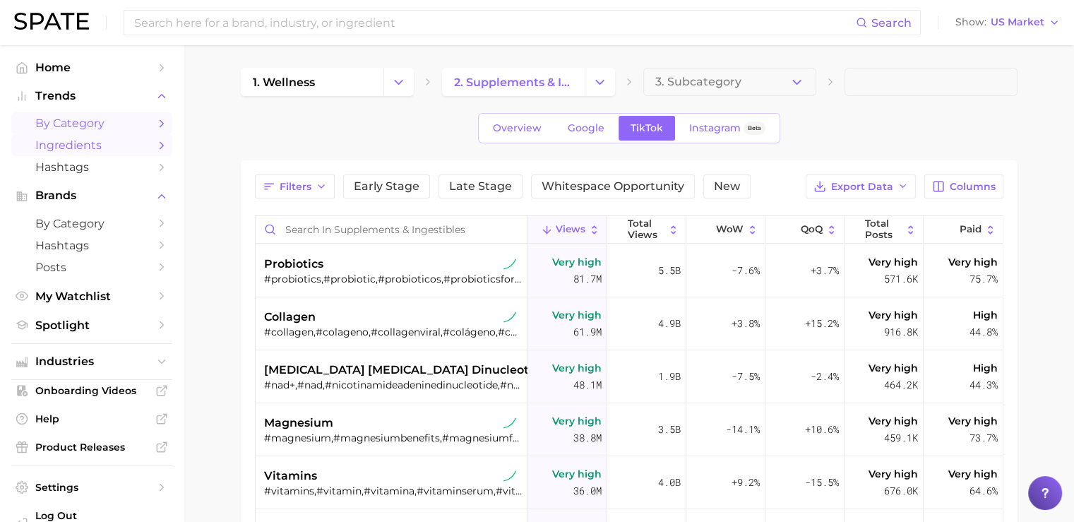
click at [78, 152] on span "Ingredients" at bounding box center [91, 144] width 113 height 13
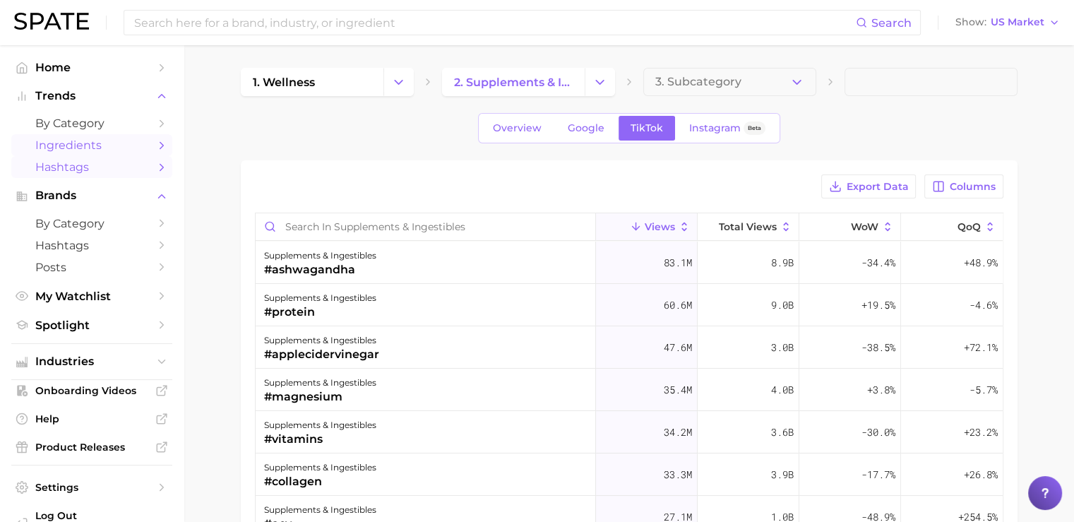
click at [73, 169] on span "Hashtags" at bounding box center [91, 166] width 113 height 13
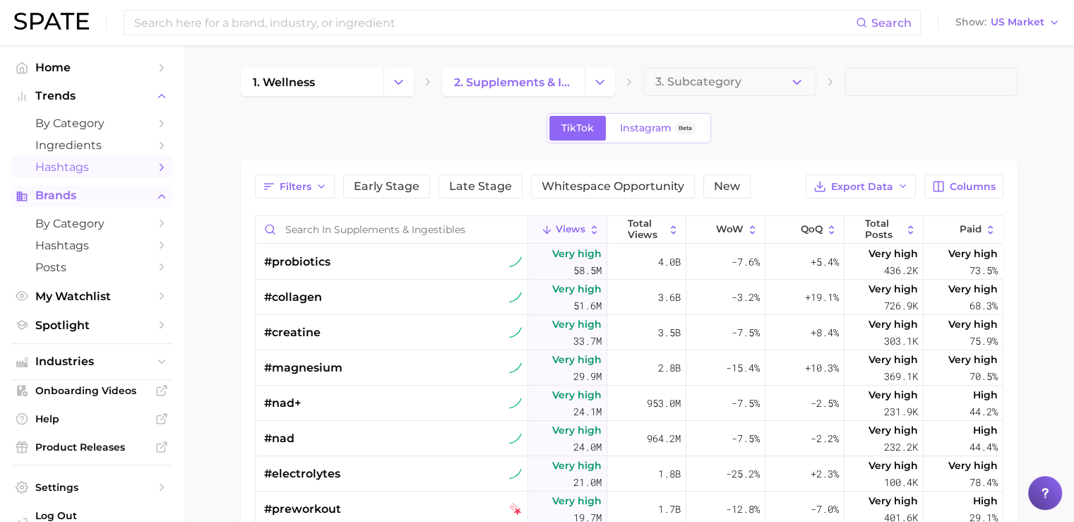
click at [89, 198] on span "Brands" at bounding box center [91, 195] width 113 height 13
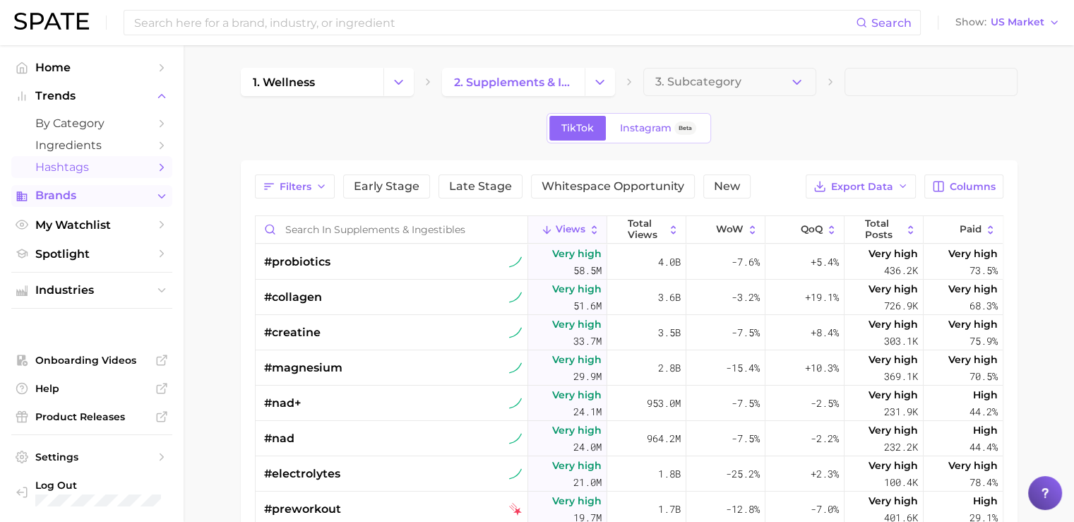
click at [89, 198] on span "Brands" at bounding box center [91, 195] width 113 height 13
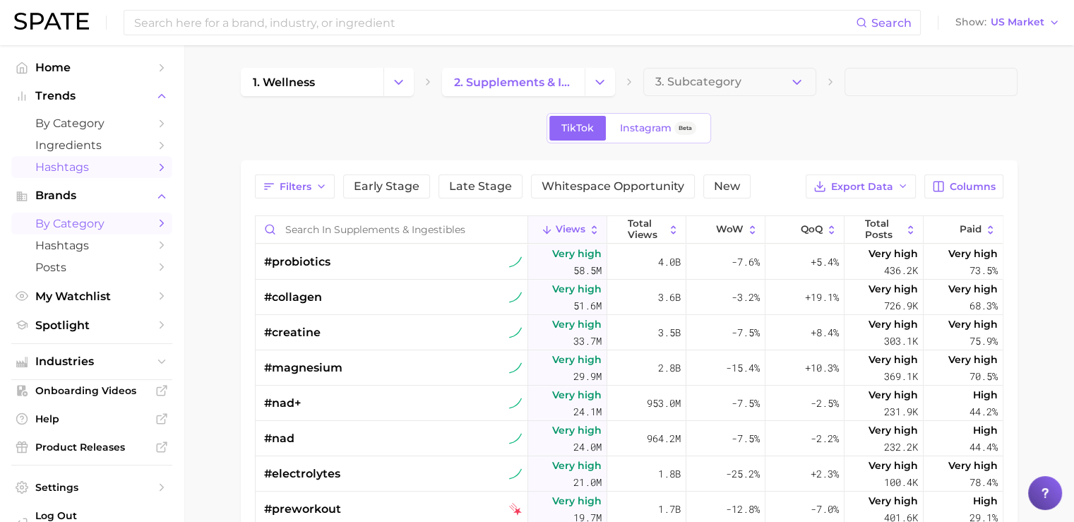
click at [63, 224] on span "by Category" at bounding box center [91, 223] width 113 height 13
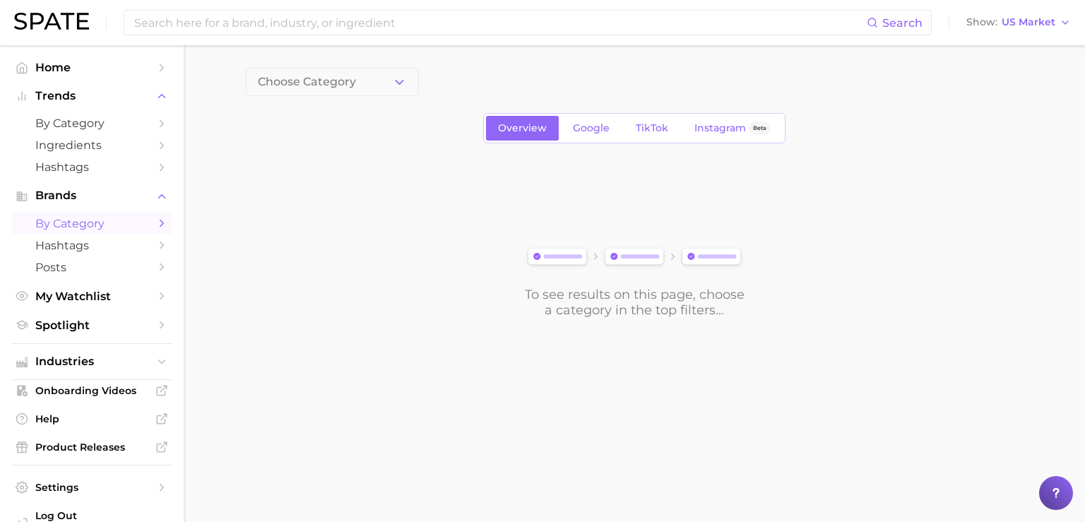
click at [354, 66] on main "Choose Category Overview Google TikTok Instagram Beta To see results on this pa…" at bounding box center [634, 216] width 901 height 343
click at [357, 83] on button "Choose Category" at bounding box center [332, 82] width 173 height 28
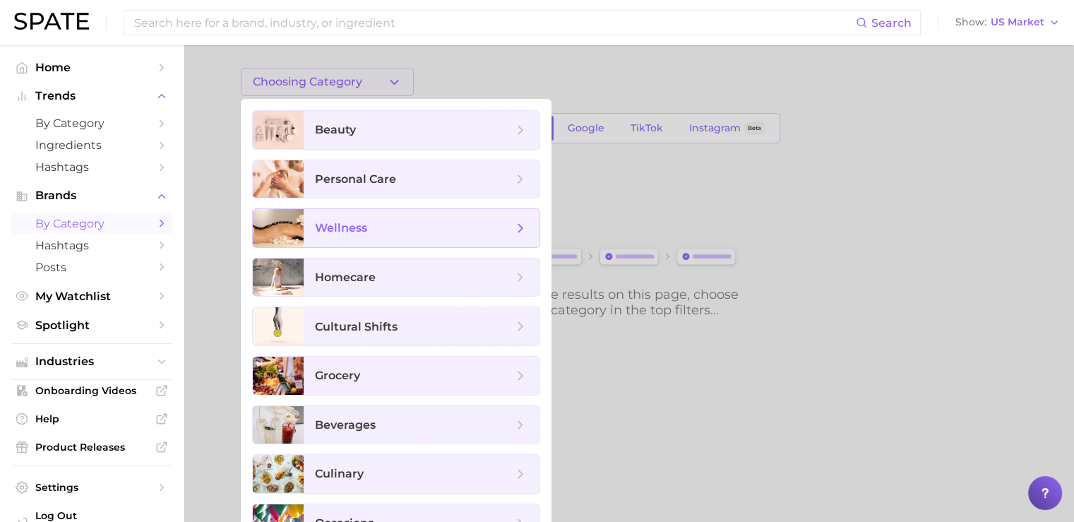
click at [316, 222] on span "wellness" at bounding box center [341, 227] width 52 height 13
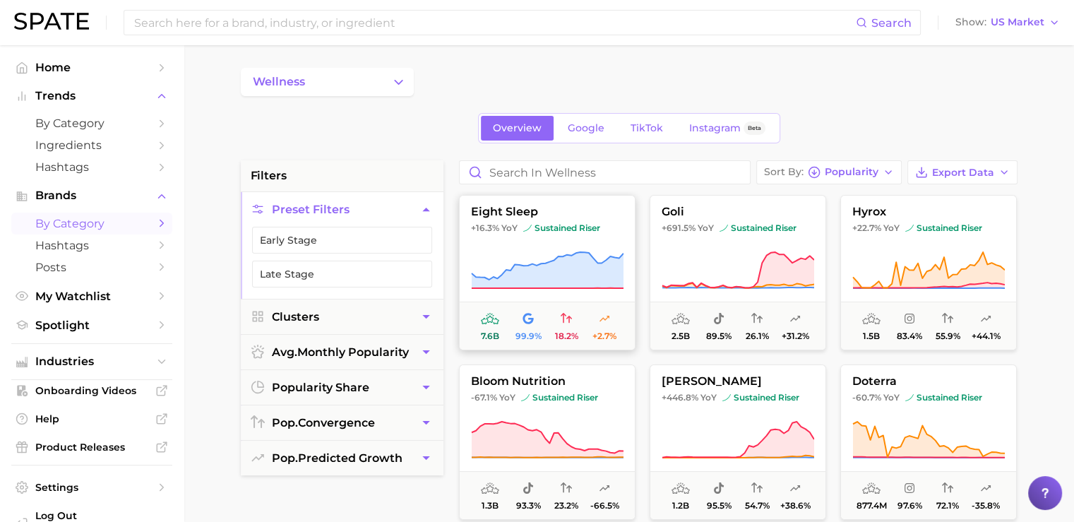
scroll to position [23, 0]
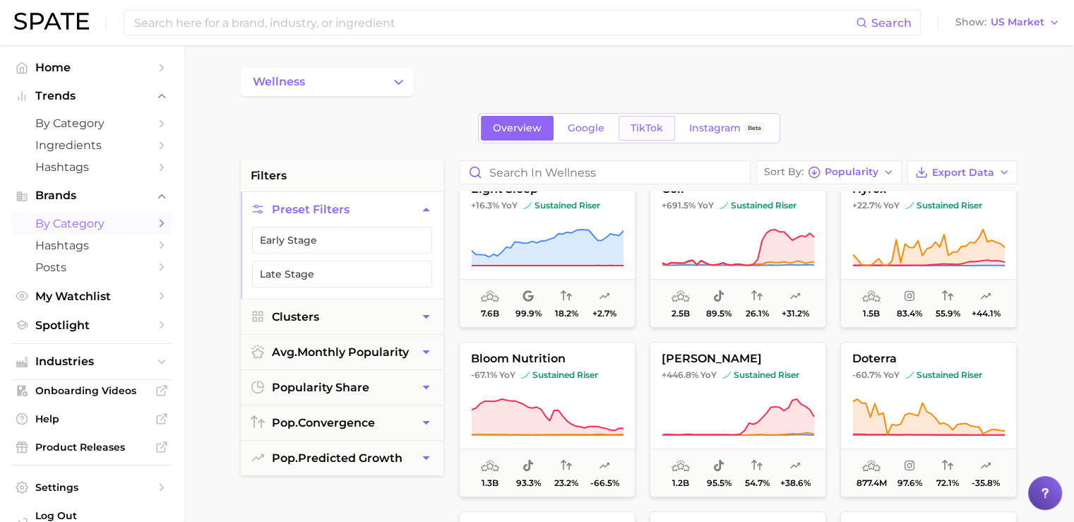
click at [631, 129] on span "TikTok" at bounding box center [647, 128] width 32 height 12
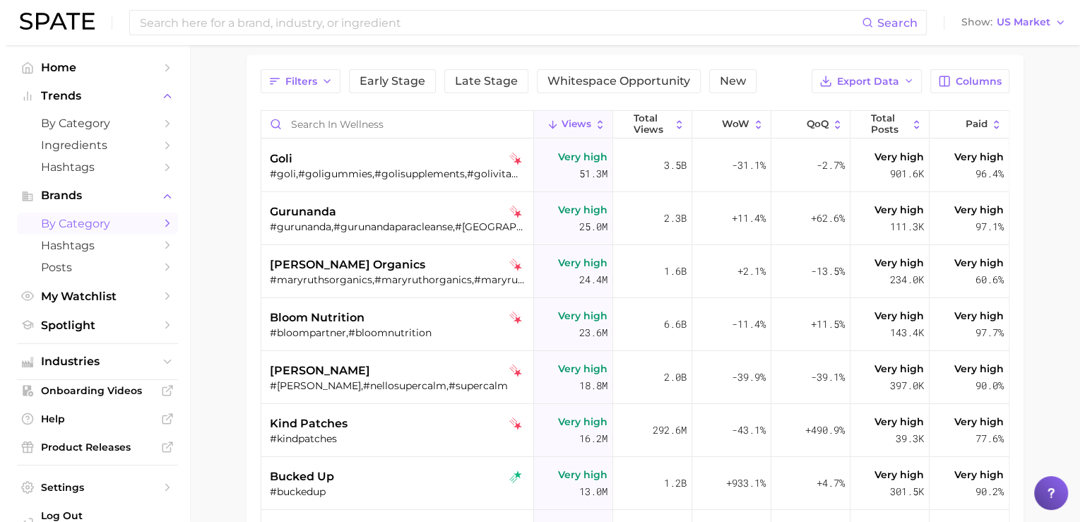
scroll to position [107, 0]
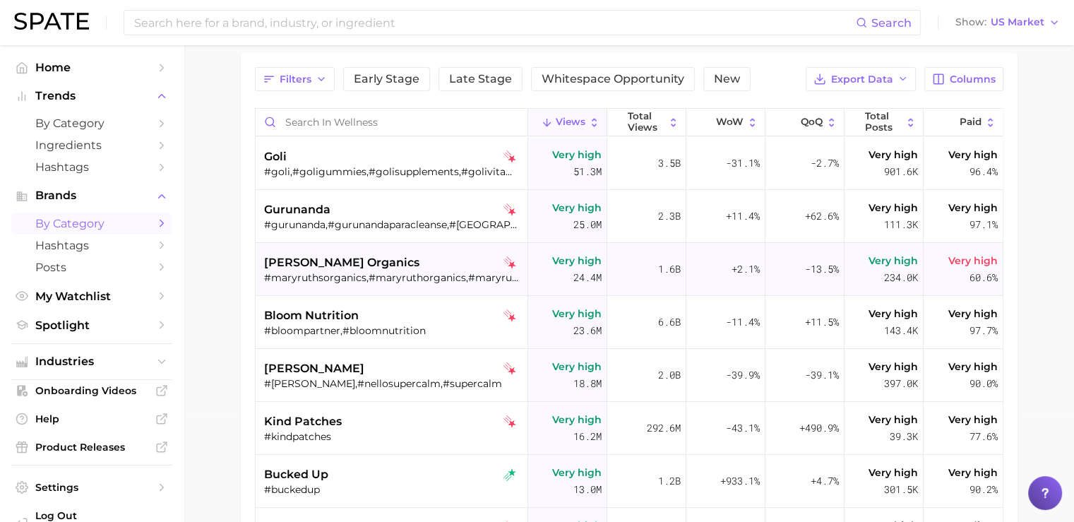
click at [377, 282] on div "#maryruthsorganics,#maryruthorganics,#maryruthsmorningmultivitamin,#maryruthsvi…" at bounding box center [393, 277] width 258 height 13
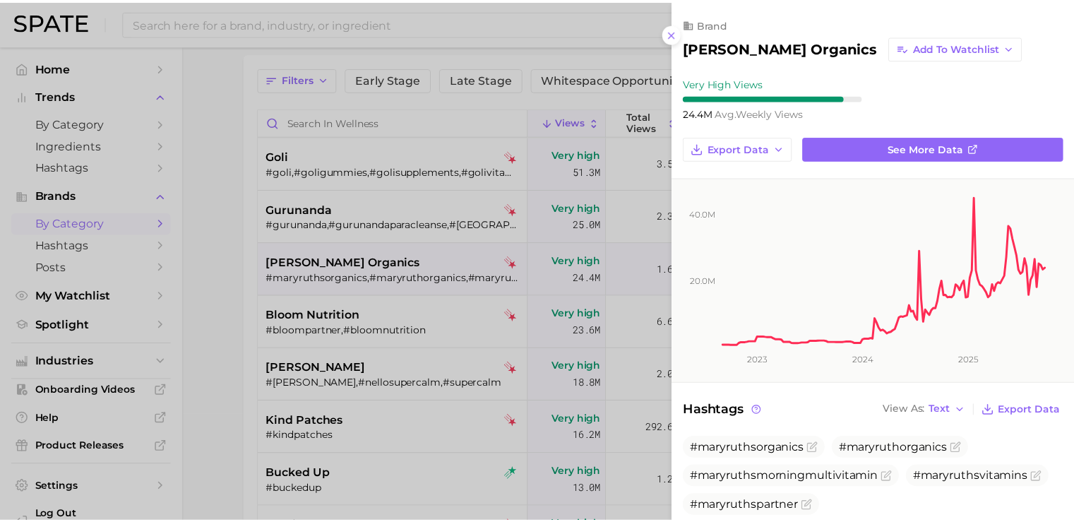
scroll to position [0, 0]
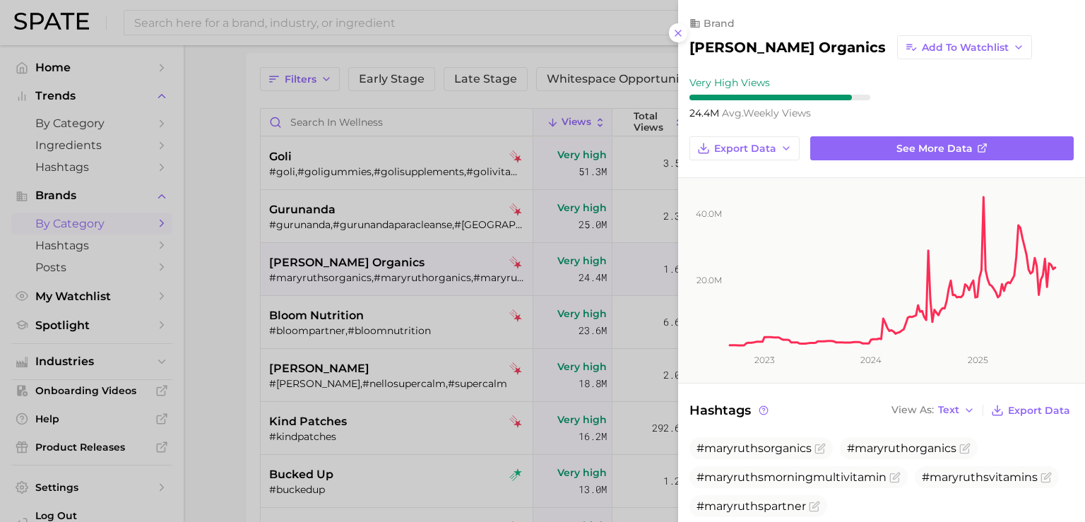
click at [227, 268] on div at bounding box center [542, 261] width 1085 height 522
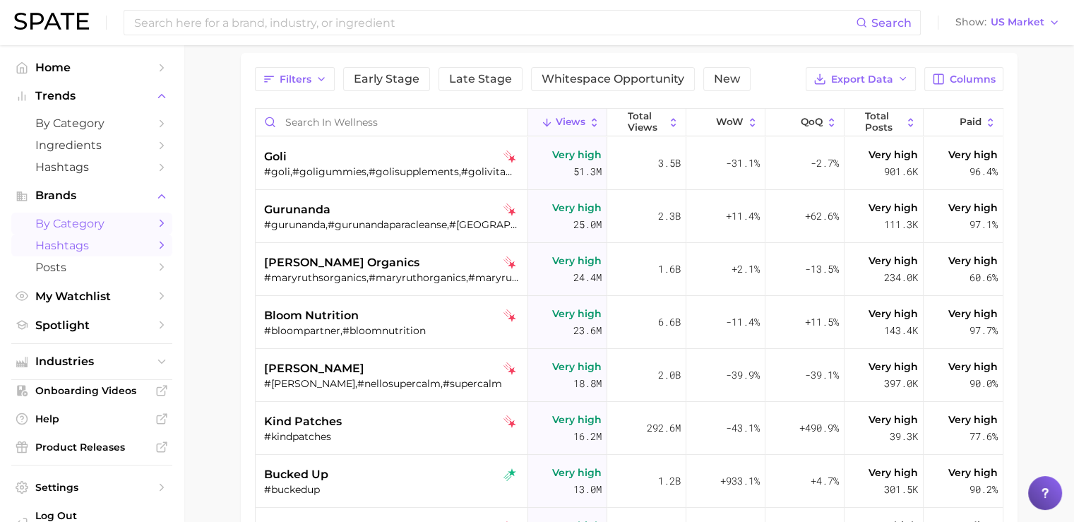
click at [124, 249] on span "Hashtags" at bounding box center [91, 245] width 113 height 13
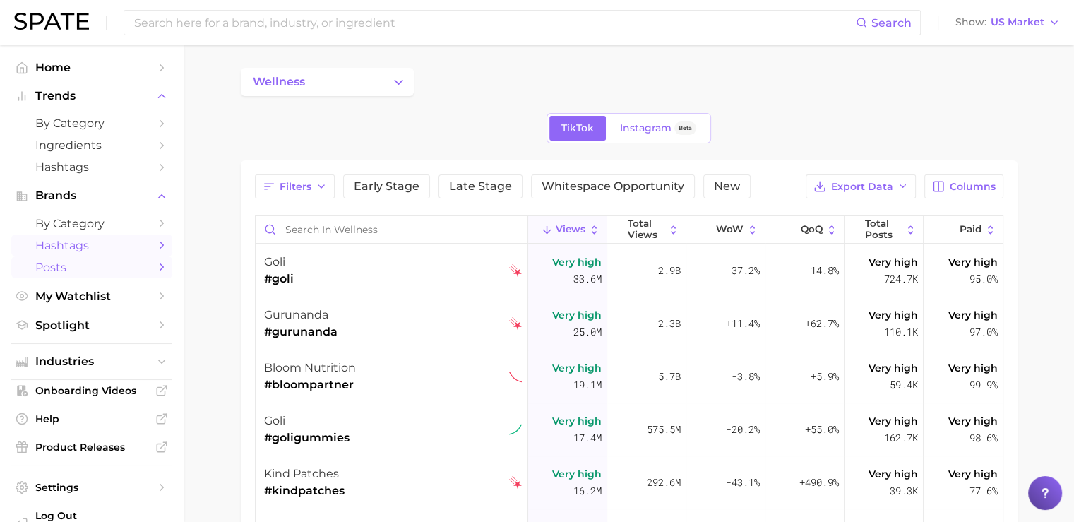
scroll to position [33, 0]
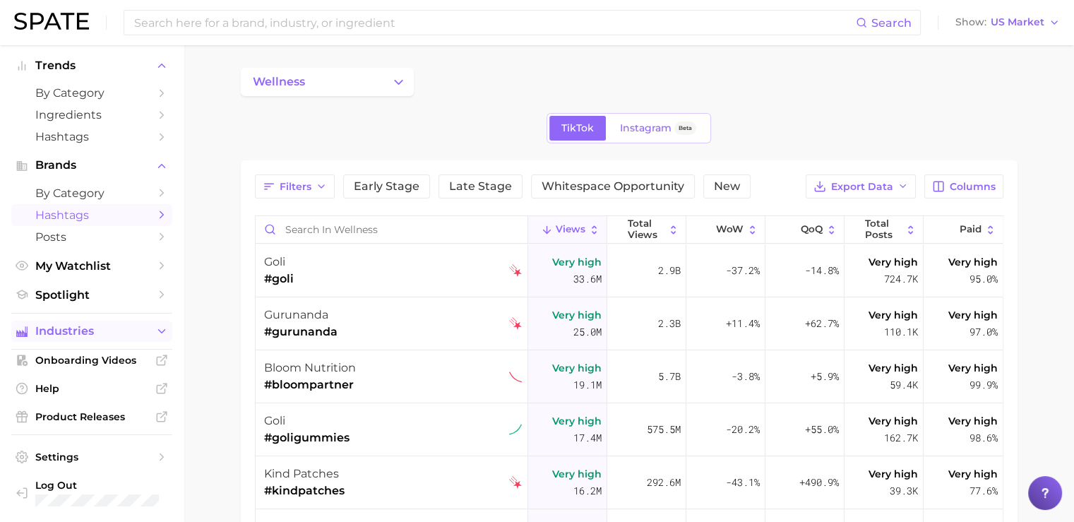
click at [97, 328] on span "Industries" at bounding box center [91, 331] width 113 height 13
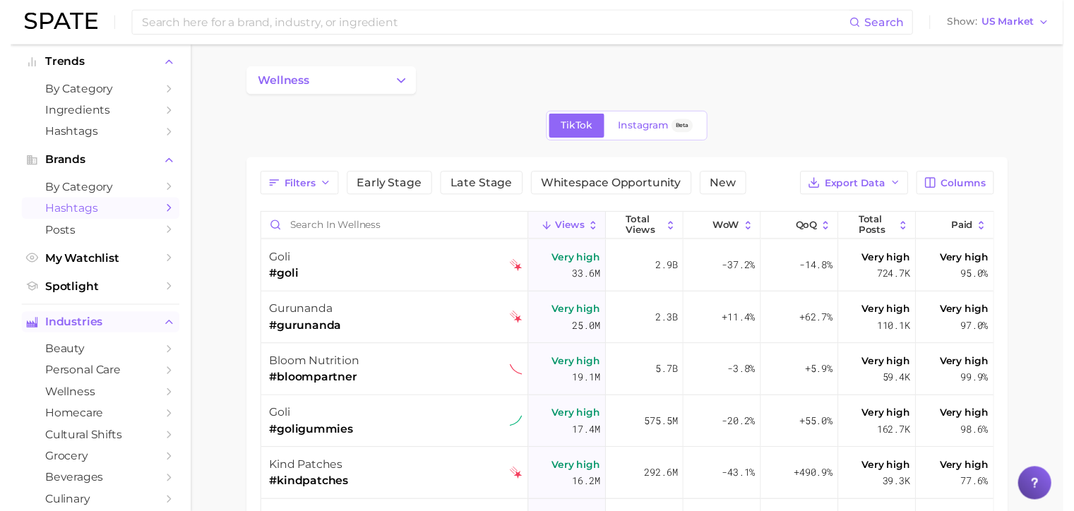
scroll to position [120, 0]
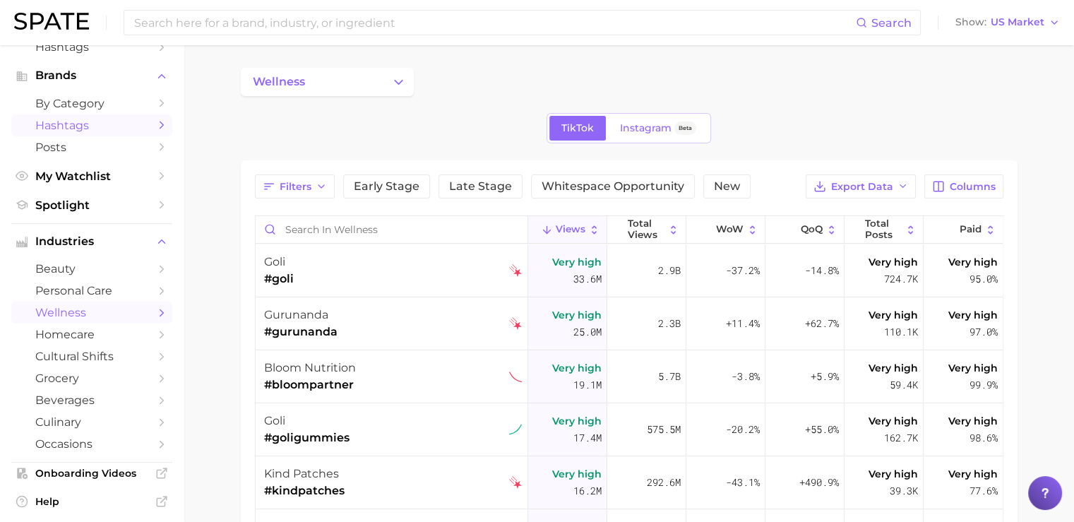
click at [68, 319] on span "wellness" at bounding box center [91, 312] width 113 height 13
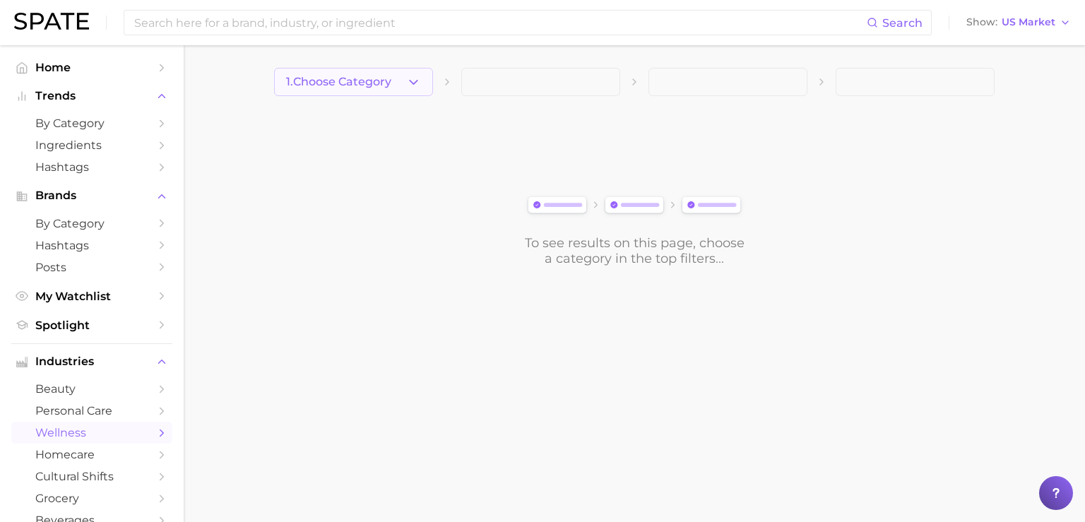
click at [383, 77] on span "1. Choose Category" at bounding box center [338, 82] width 105 height 13
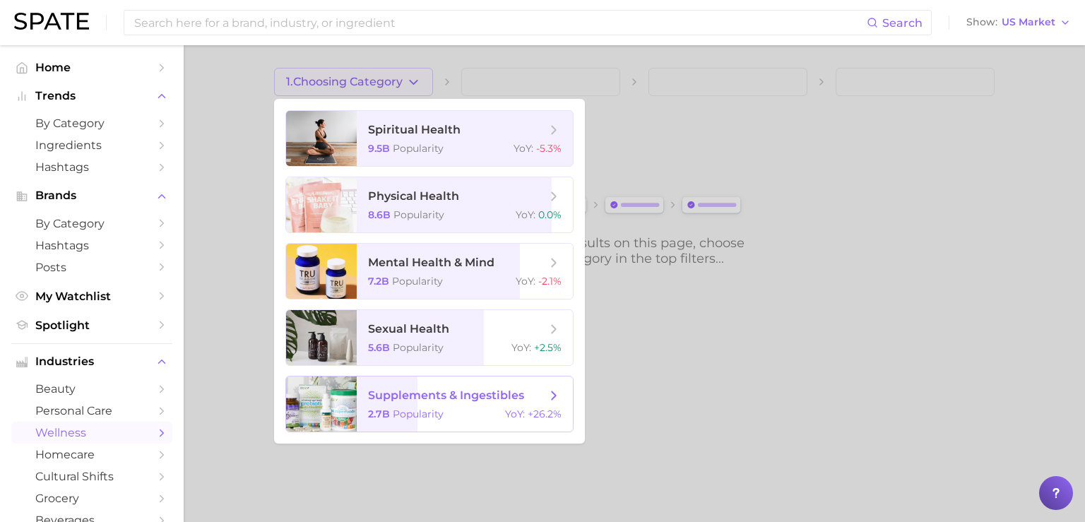
click at [424, 405] on span "supplements & ingestibles 2.7b Popularity YoY : +26.2%" at bounding box center [465, 403] width 216 height 55
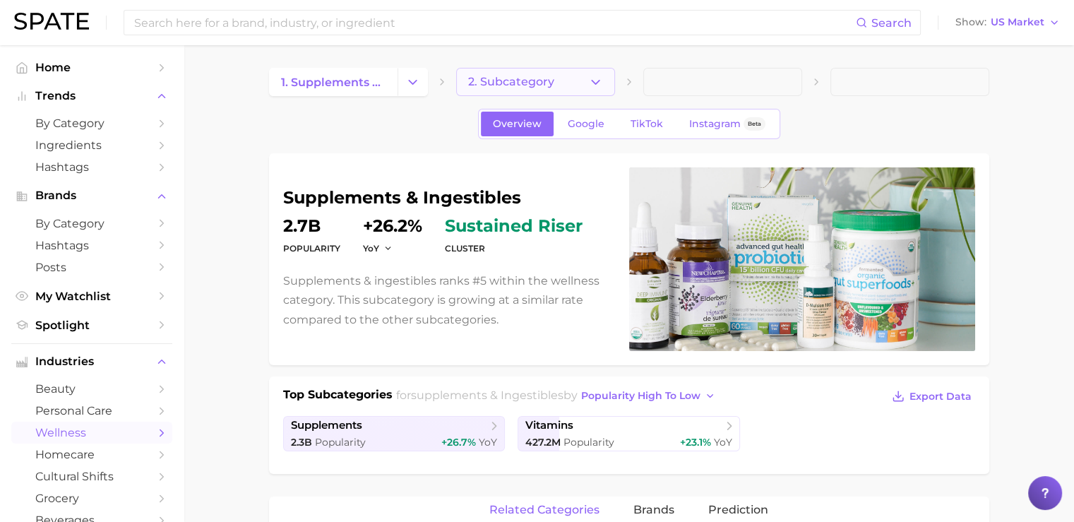
click at [553, 88] on button "2. Subcategory" at bounding box center [535, 82] width 159 height 28
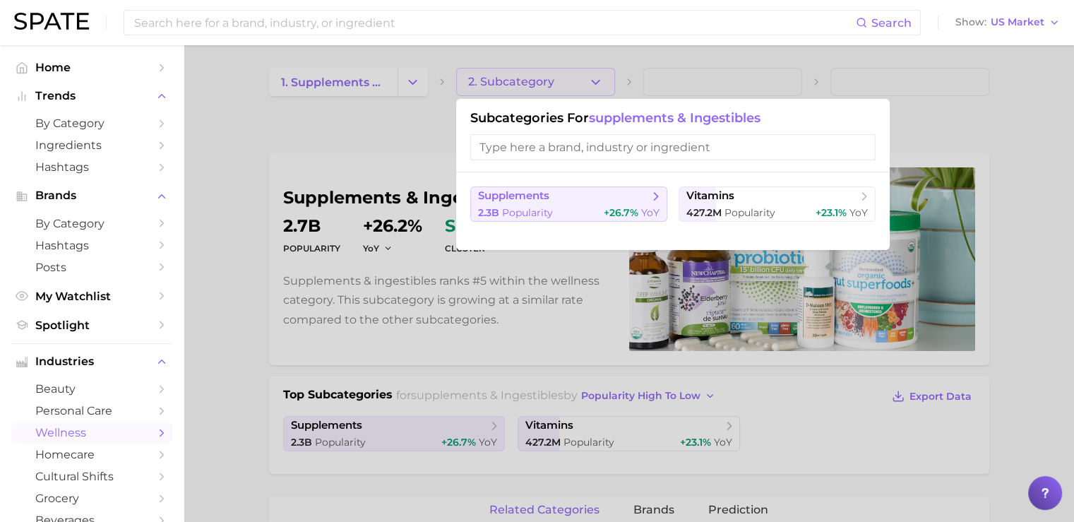
click at [588, 212] on div "2.3b Popularity +26.7% YoY" at bounding box center [568, 212] width 181 height 13
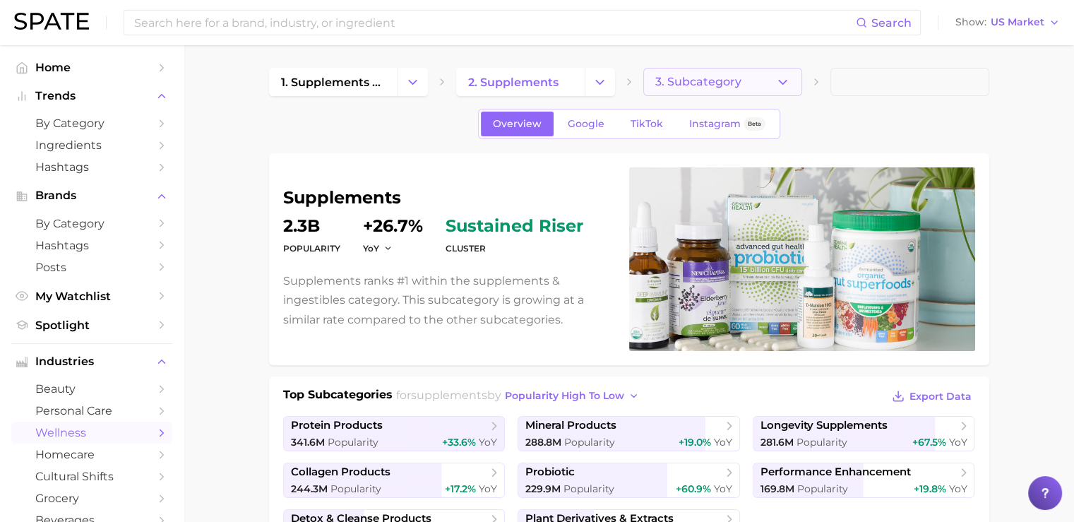
click at [710, 81] on span "3. Subcategory" at bounding box center [698, 82] width 86 height 13
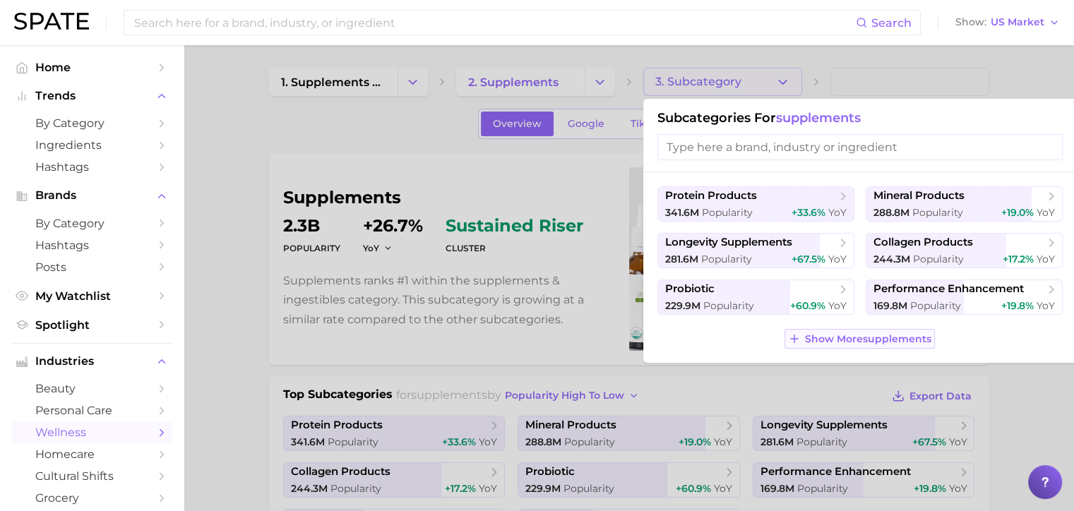
click at [838, 334] on span "Show More supplements" at bounding box center [868, 339] width 126 height 12
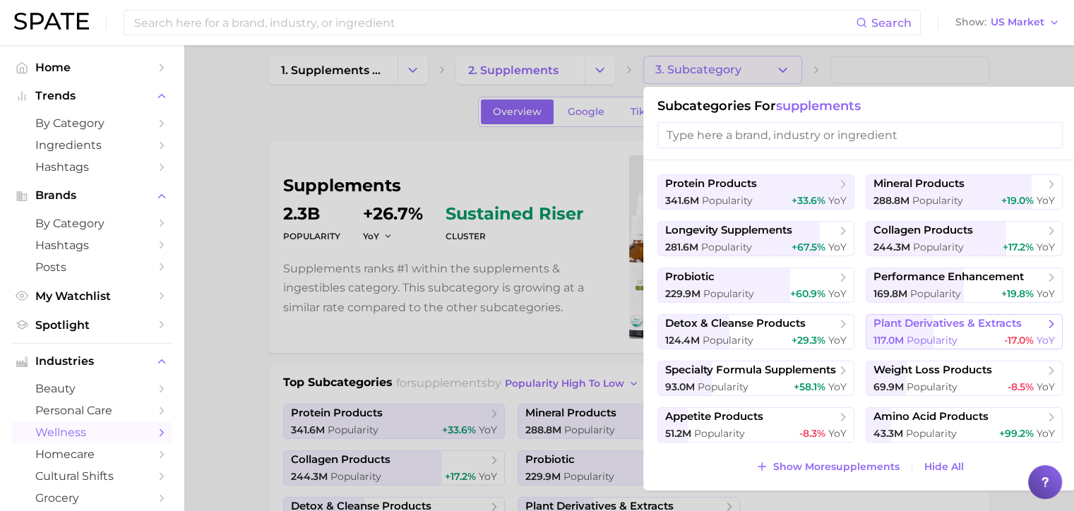
scroll to position [11, 0]
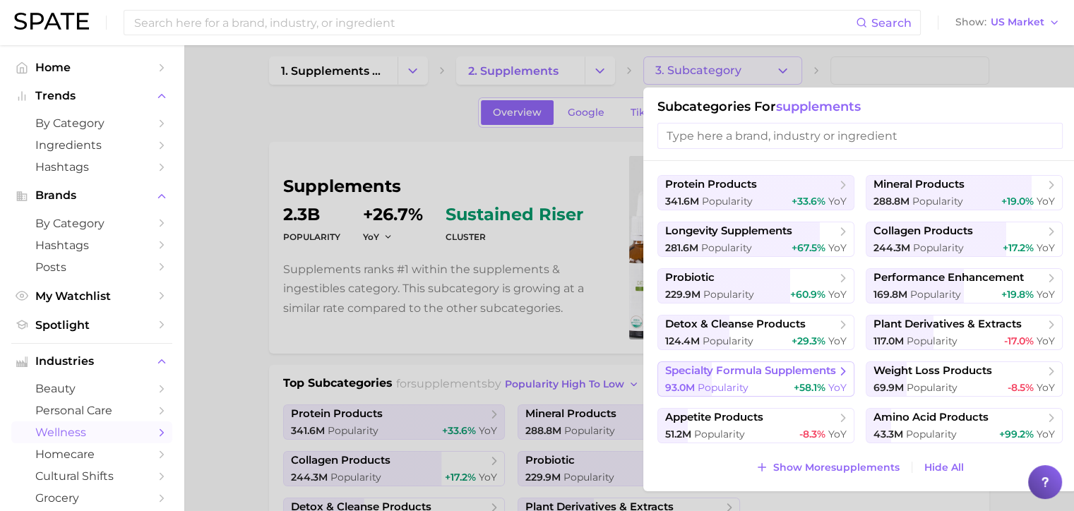
drag, startPoint x: 780, startPoint y: 237, endPoint x: 751, endPoint y: 376, distance: 142.8
click at [751, 376] on ul "protein products 341.6m Popularity +33.6% YoY mineral products 288.8m Popularit…" at bounding box center [859, 309] width 405 height 268
click at [751, 376] on span "specialty formula supplements" at bounding box center [750, 370] width 171 height 13
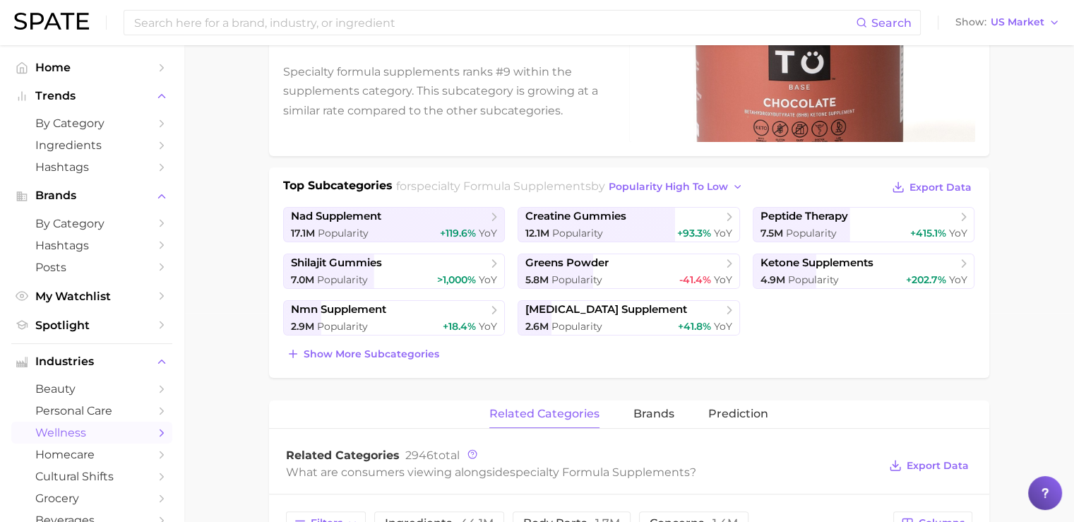
scroll to position [210, 0]
click at [590, 226] on span "Popularity" at bounding box center [577, 232] width 51 height 13
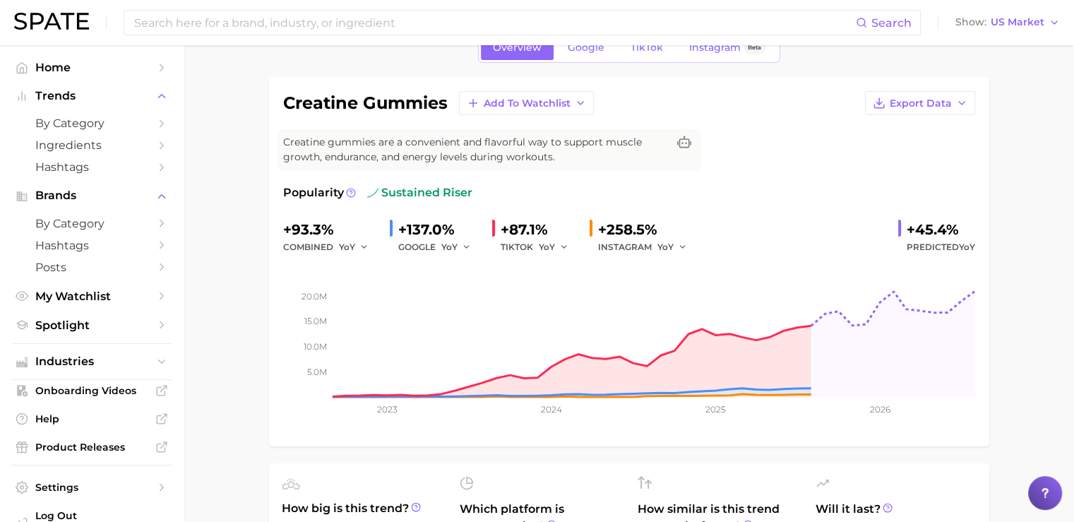
scroll to position [76, 0]
drag, startPoint x: 378, startPoint y: 191, endPoint x: 501, endPoint y: 197, distance: 123.7
click at [501, 197] on div "Popularity sustained riser" at bounding box center [629, 193] width 692 height 17
click at [56, 25] on img at bounding box center [51, 21] width 75 height 17
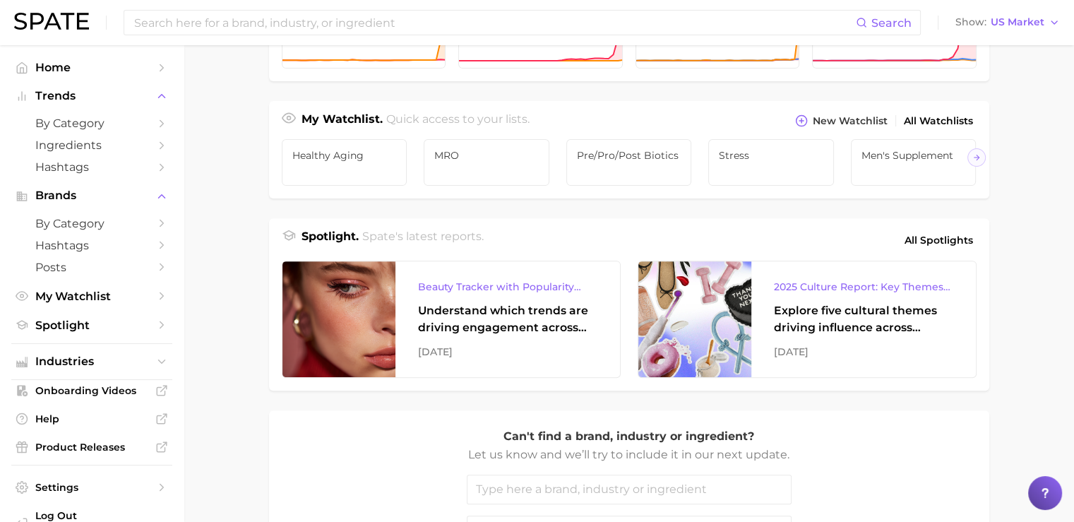
scroll to position [491, 0]
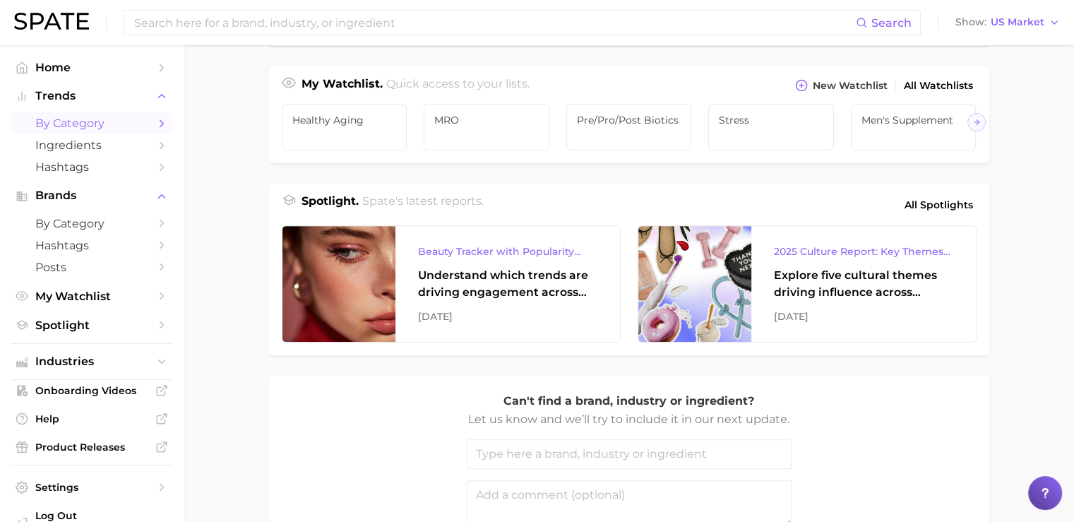
click at [78, 123] on span "by Category" at bounding box center [91, 123] width 113 height 13
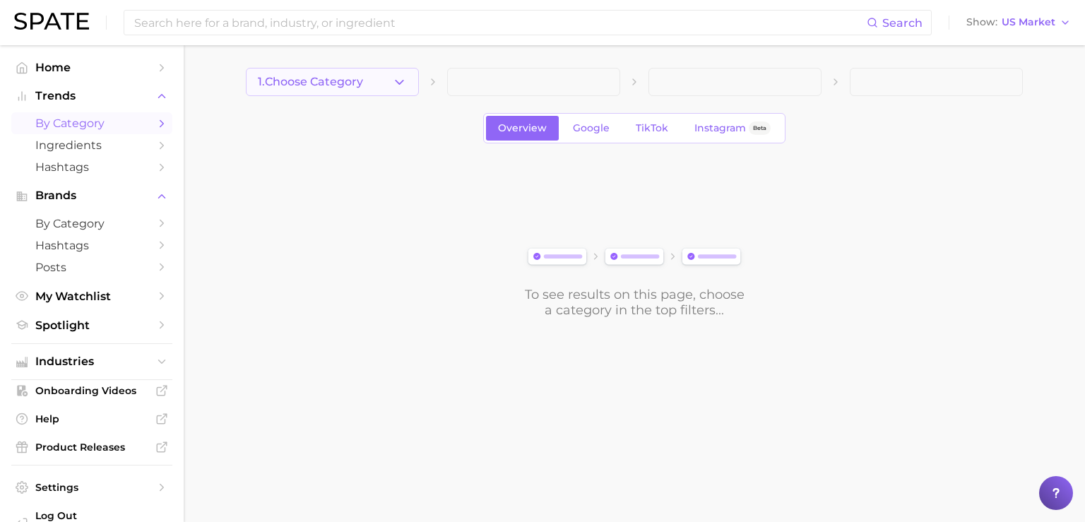
click at [318, 83] on span "1. Choose Category" at bounding box center [310, 82] width 105 height 13
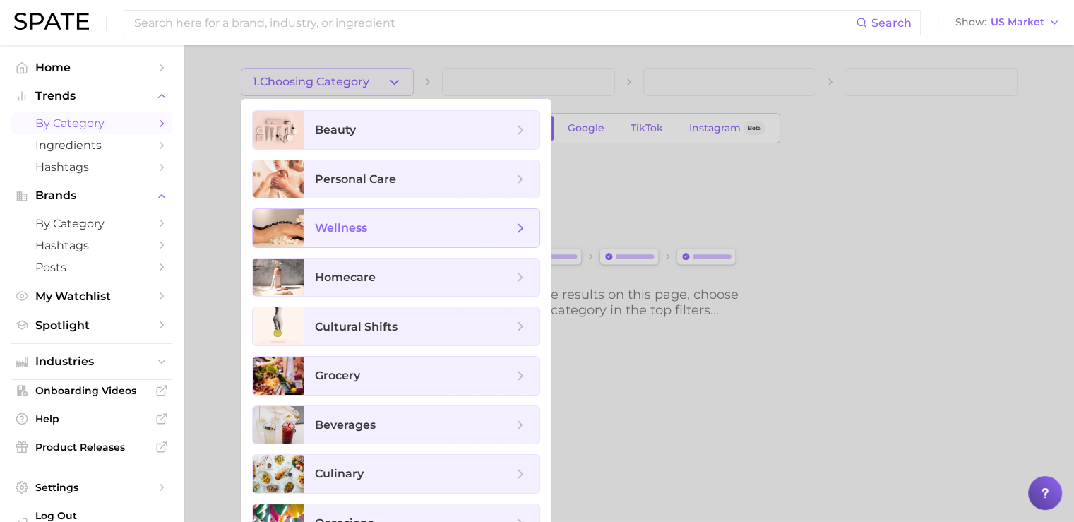
click at [339, 235] on span "wellness" at bounding box center [422, 228] width 236 height 38
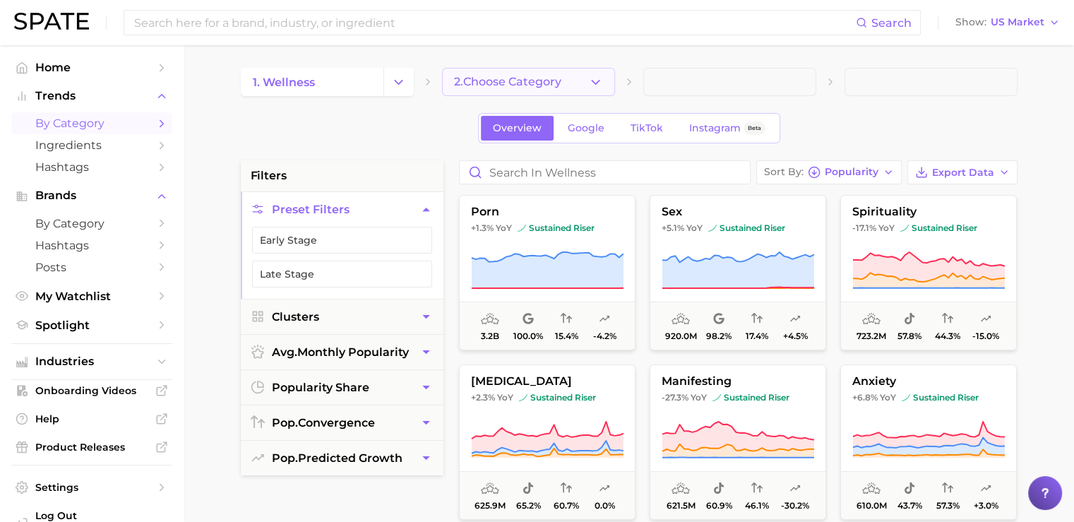
click at [467, 76] on span "2. Choose Category" at bounding box center [507, 82] width 107 height 13
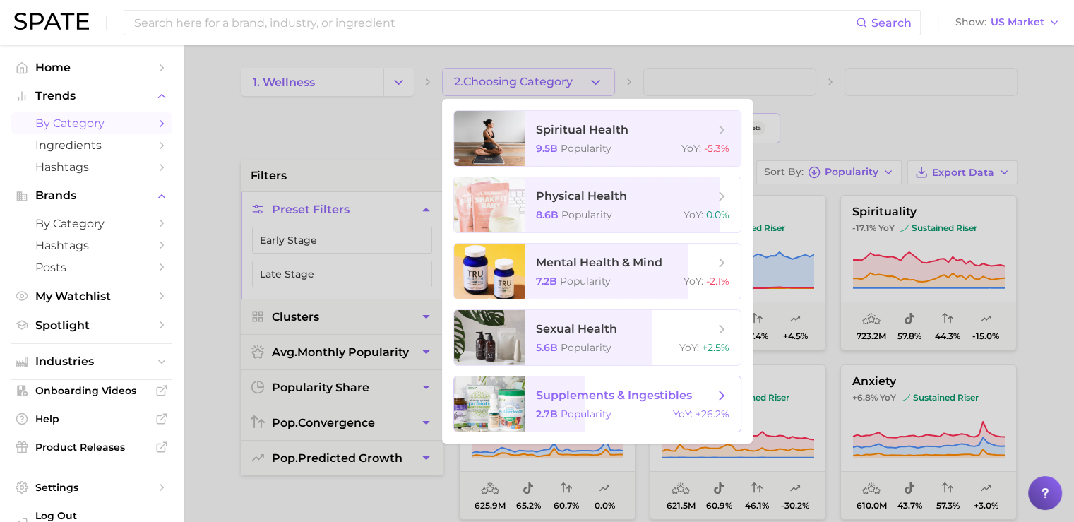
click at [498, 396] on div at bounding box center [489, 403] width 71 height 55
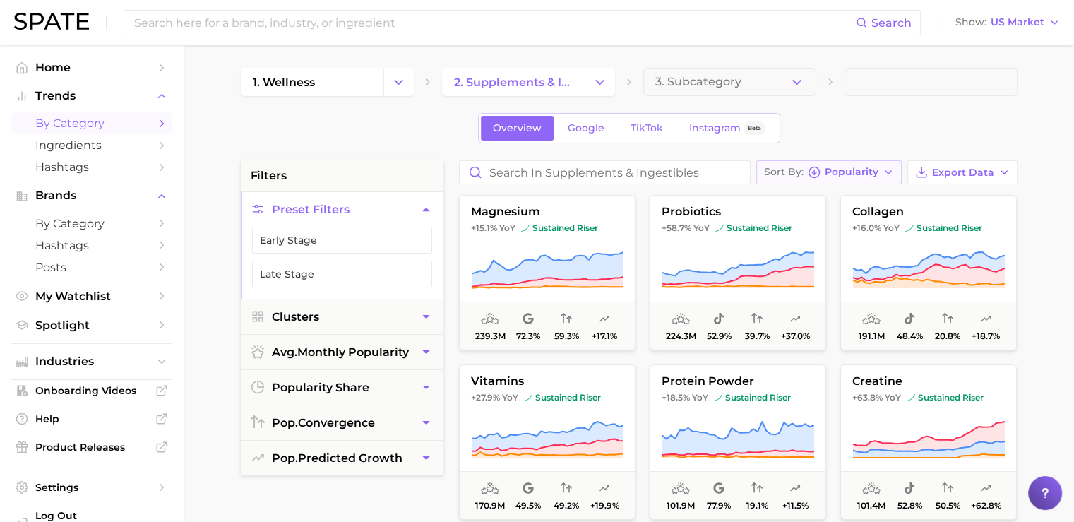
click at [806, 169] on div "Sort By Popularity" at bounding box center [821, 172] width 114 height 13
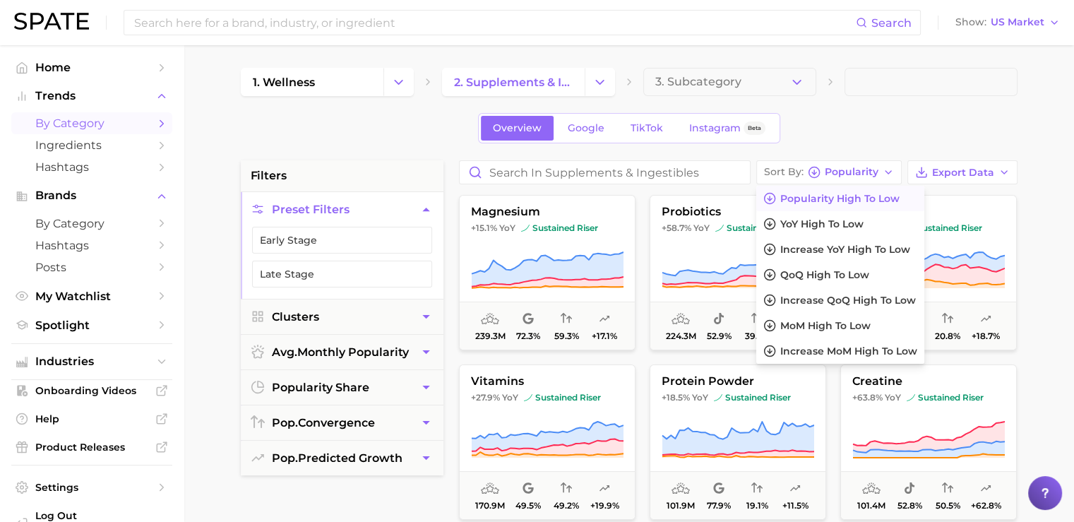
click at [821, 135] on div "Overview Google TikTok Instagram Beta" at bounding box center [629, 128] width 777 height 30
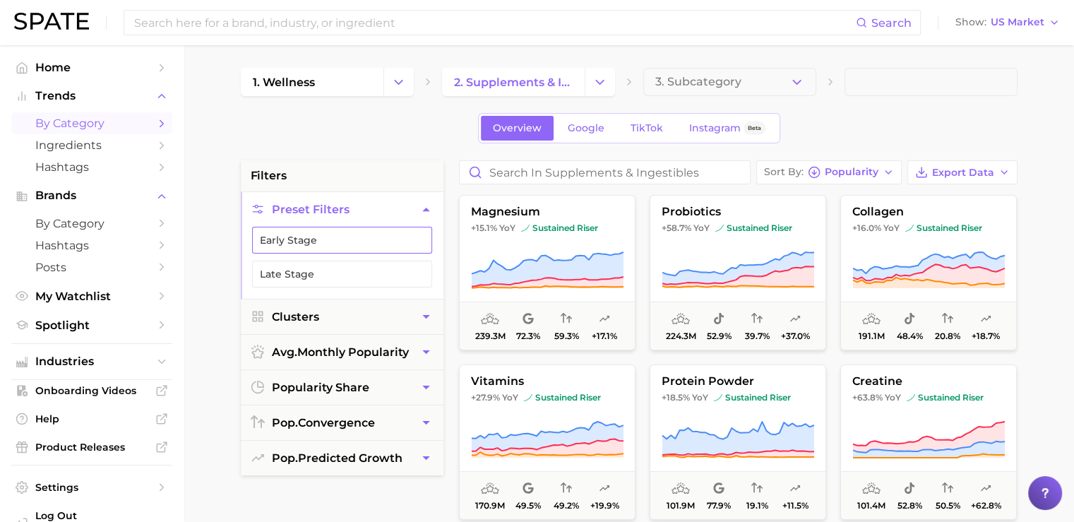
click at [281, 239] on button "Early Stage" at bounding box center [342, 240] width 180 height 27
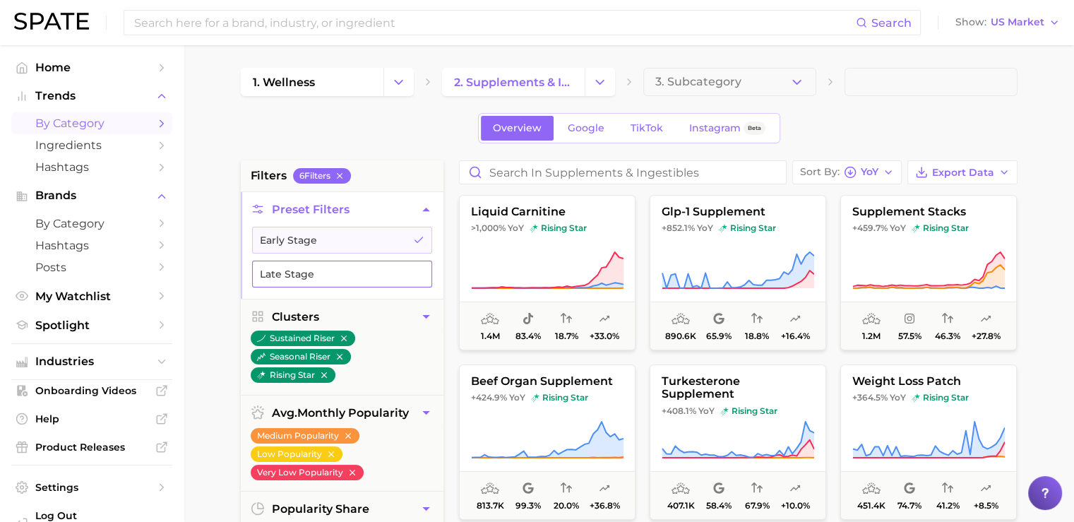
click at [290, 270] on button "Late Stage" at bounding box center [342, 274] width 180 height 27
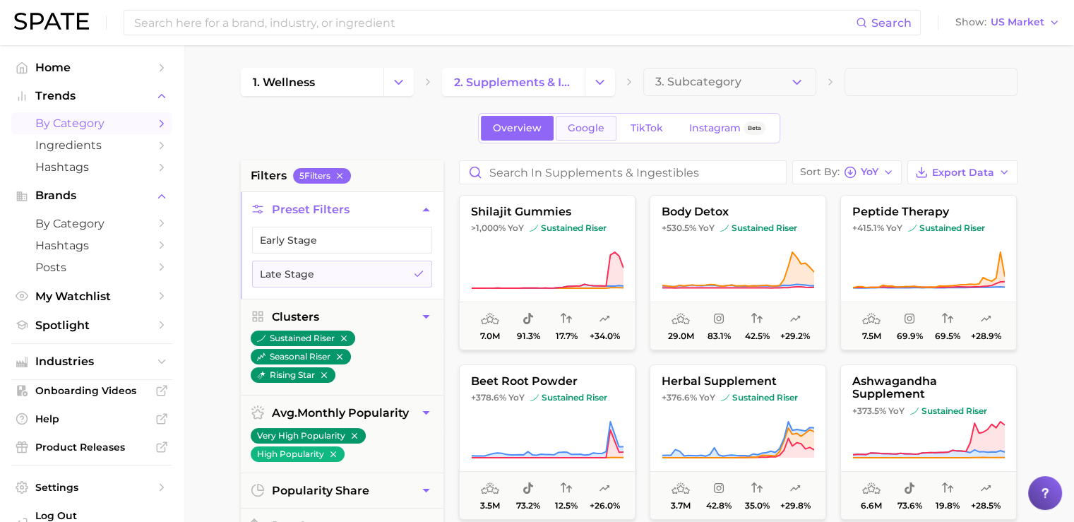
click at [592, 132] on span "Google" at bounding box center [586, 128] width 37 height 12
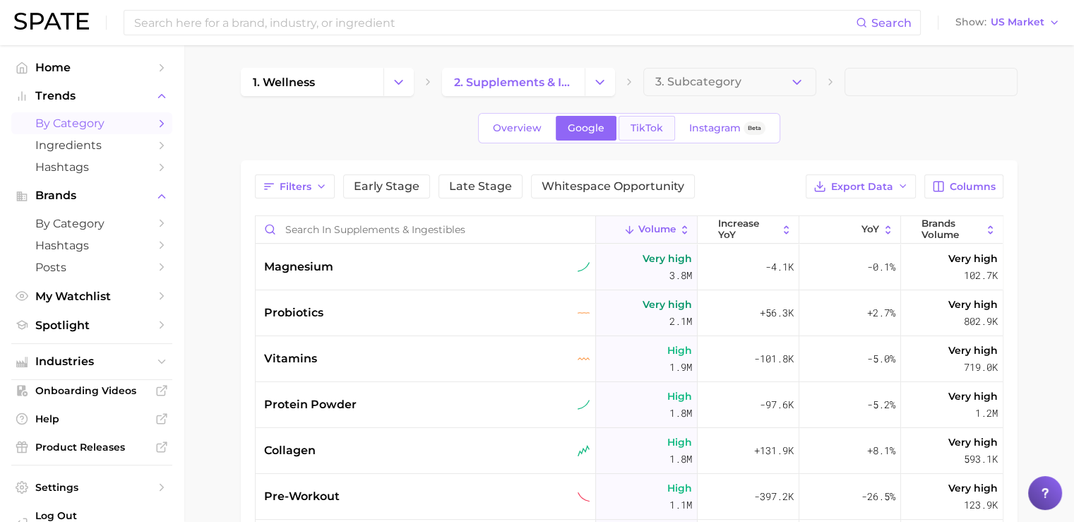
click at [633, 128] on span "TikTok" at bounding box center [647, 128] width 32 height 12
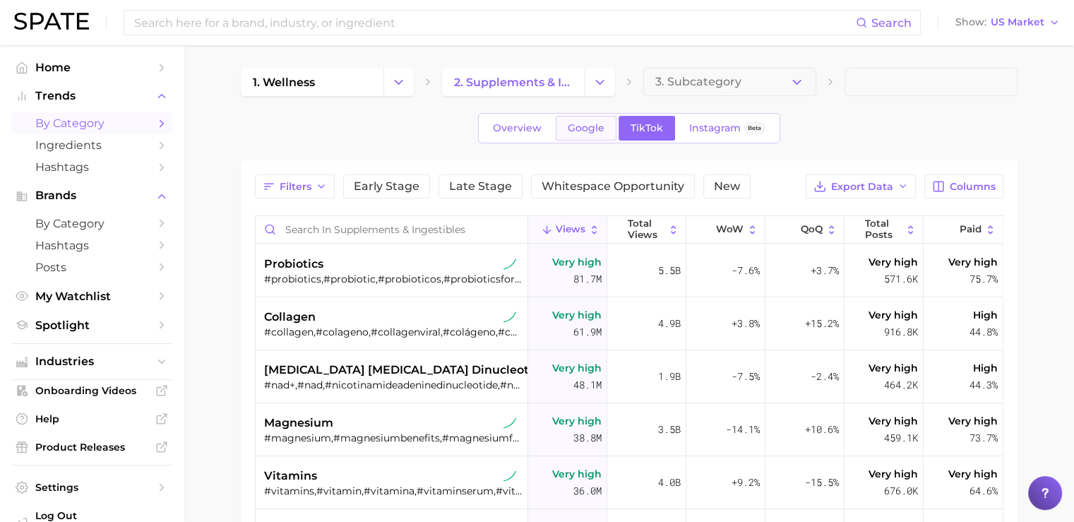
click at [580, 128] on span "Google" at bounding box center [586, 128] width 37 height 12
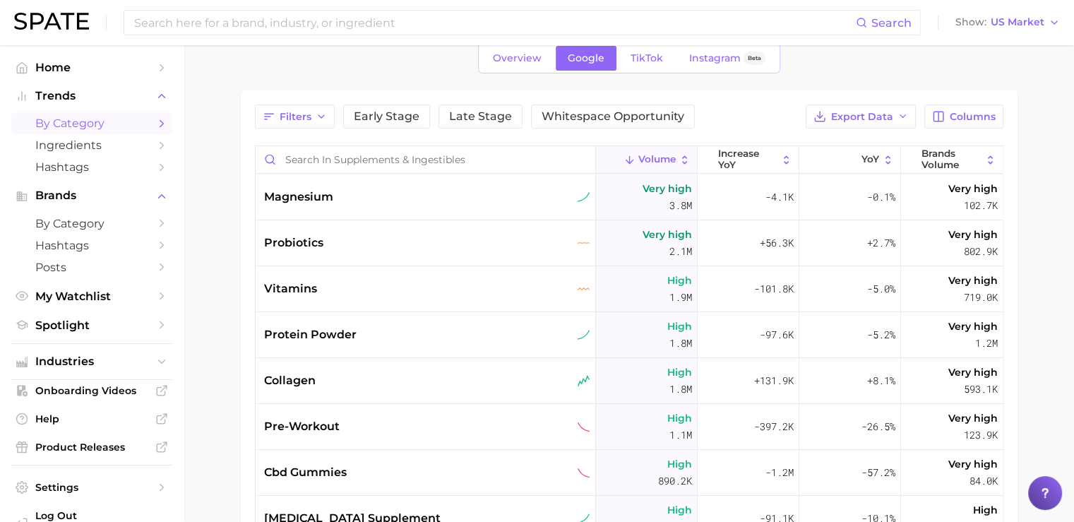
scroll to position [71, 0]
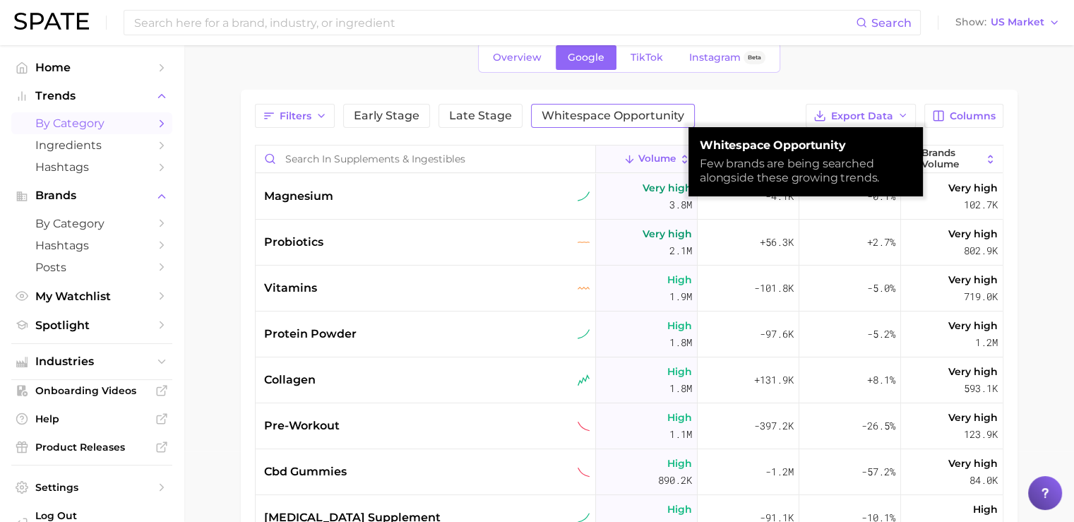
click at [564, 121] on span "Whitespace Opportunity" at bounding box center [613, 115] width 143 height 11
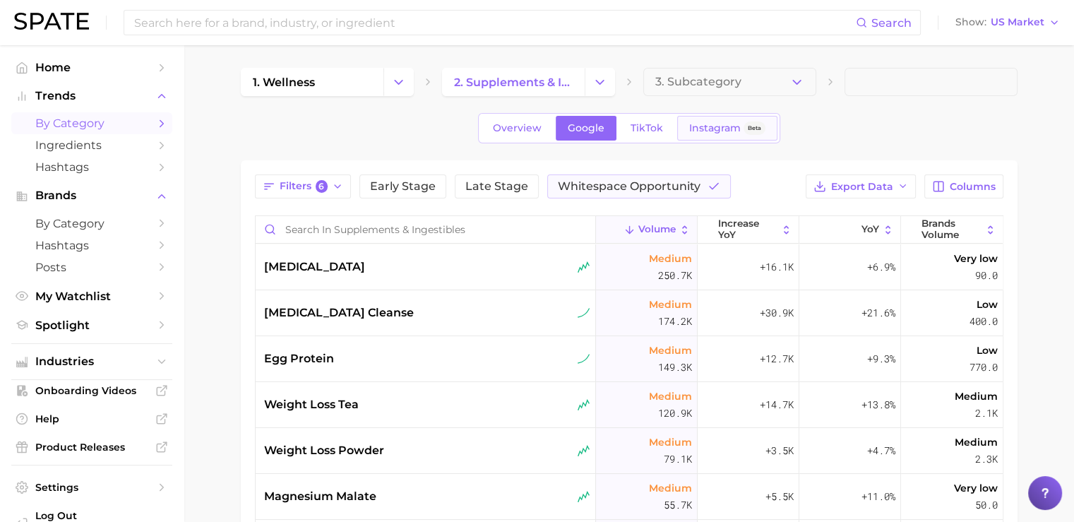
click at [725, 131] on span "Instagram" at bounding box center [715, 128] width 52 height 12
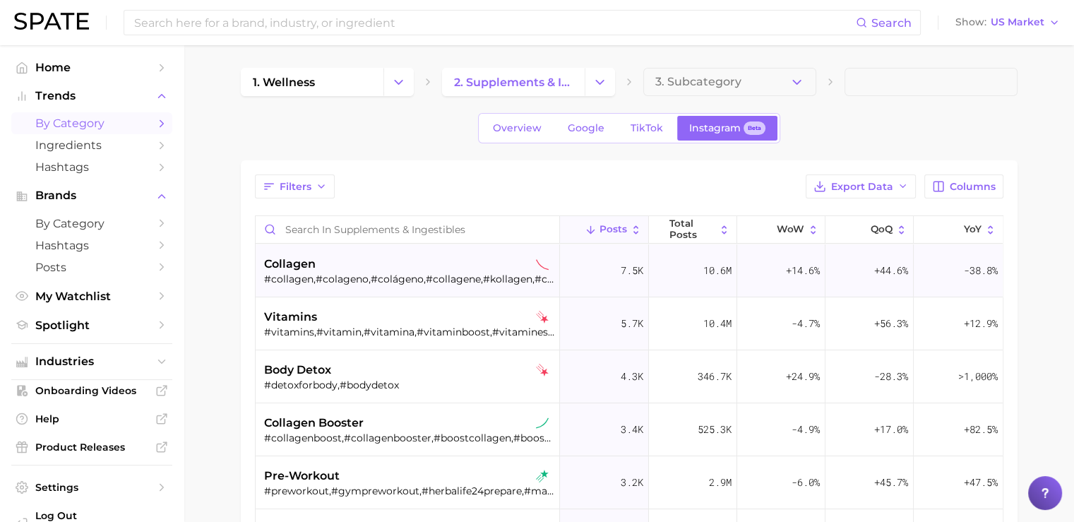
click at [484, 284] on div "#collagen,#colageno,#colágeno,#collagene,#kollagen,#colagenonatural,#collagengl…" at bounding box center [409, 279] width 290 height 13
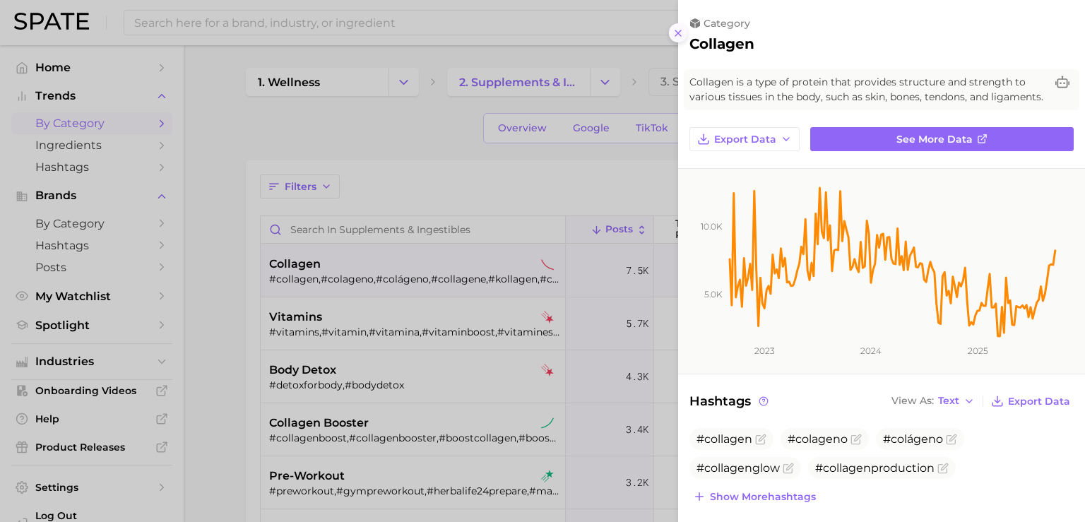
click at [681, 36] on line at bounding box center [678, 33] width 6 height 6
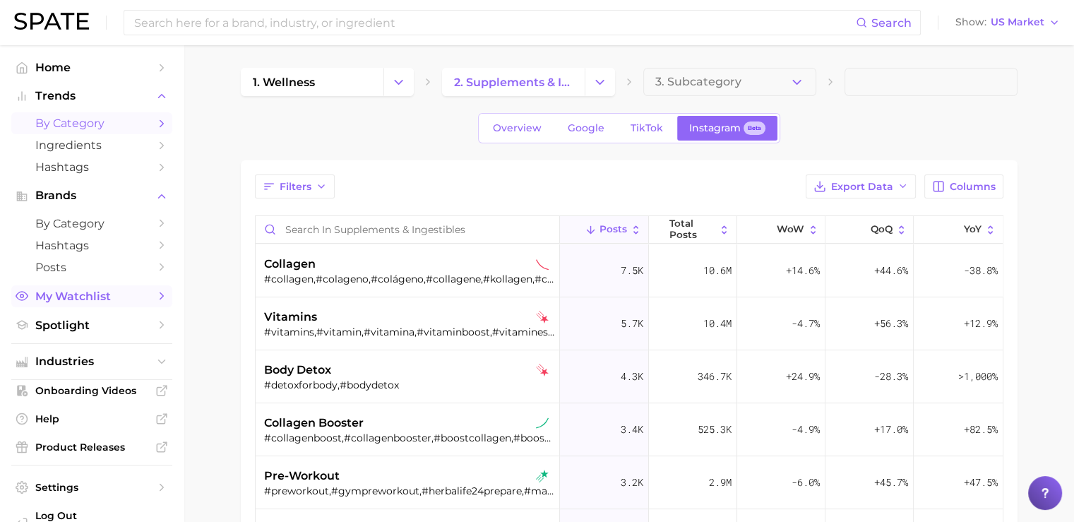
scroll to position [33, 0]
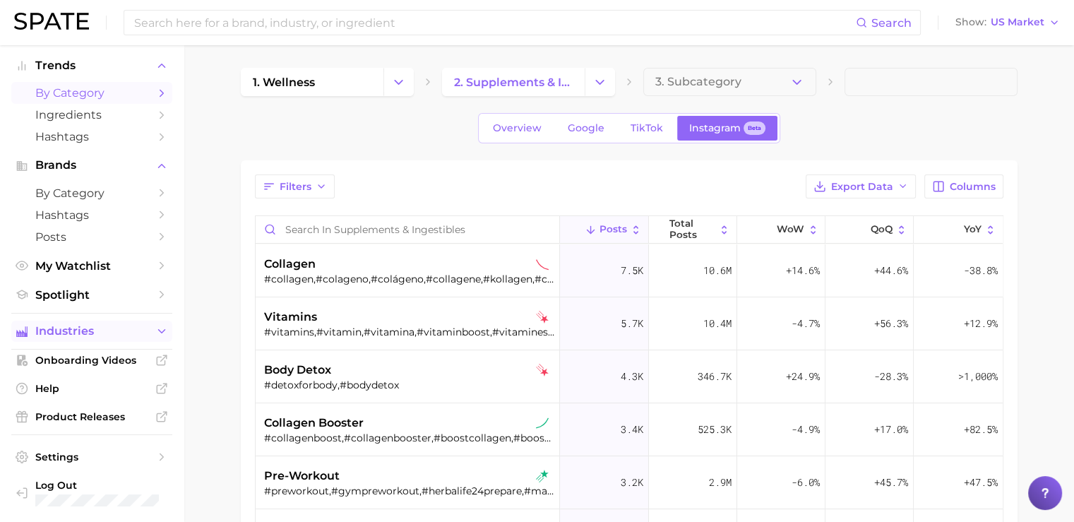
click at [75, 333] on span "Industries" at bounding box center [91, 331] width 113 height 13
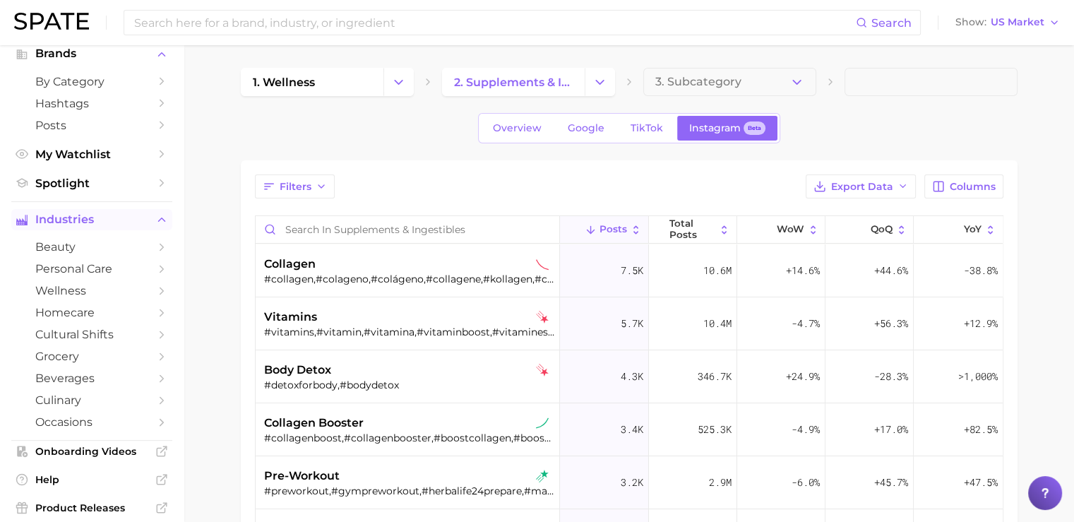
scroll to position [143, 0]
click at [61, 293] on span "wellness" at bounding box center [91, 289] width 113 height 13
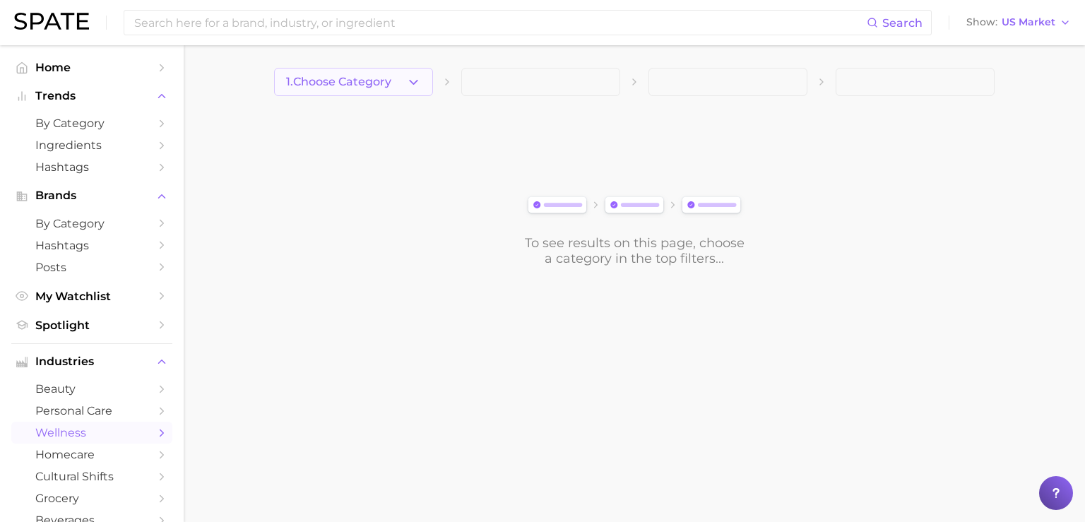
click at [383, 90] on button "1. Choose Category" at bounding box center [353, 82] width 159 height 28
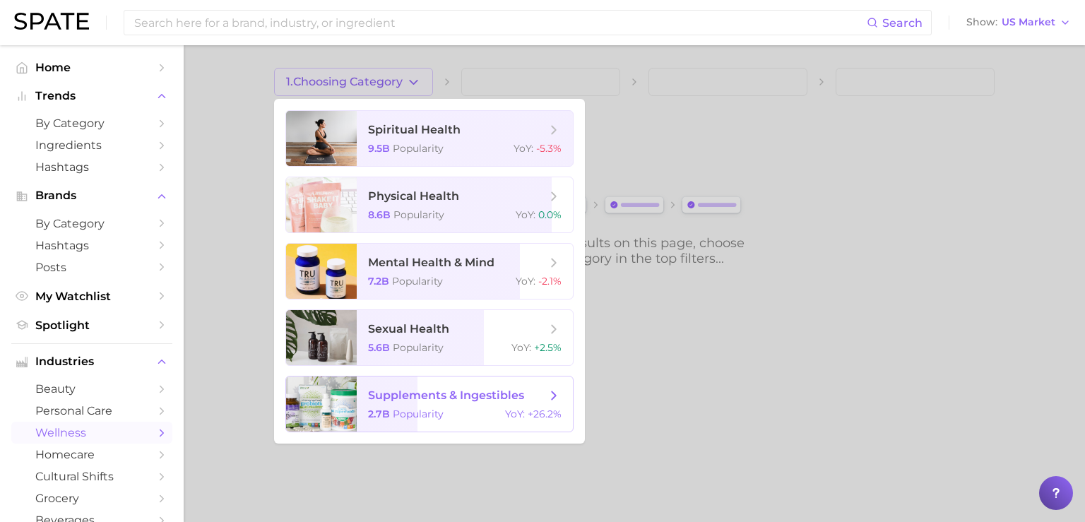
click at [409, 414] on span "Popularity" at bounding box center [418, 413] width 51 height 13
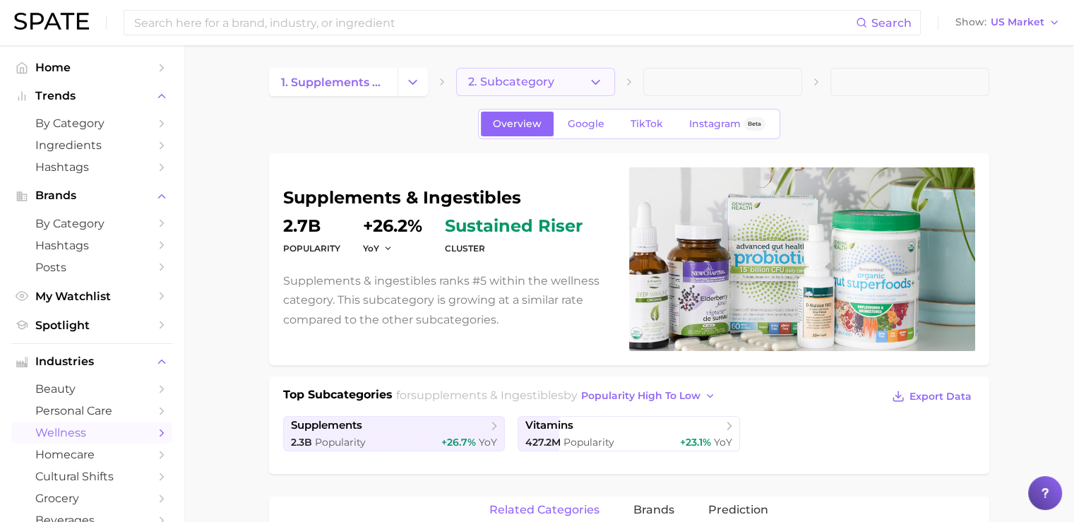
click at [564, 86] on button "2. Subcategory" at bounding box center [535, 82] width 159 height 28
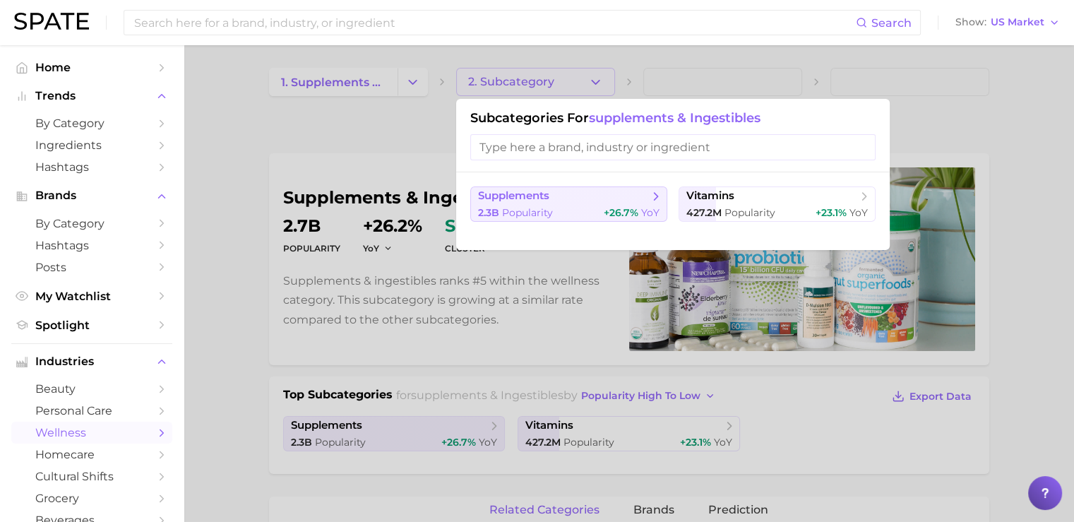
click at [565, 198] on span "supplements" at bounding box center [564, 196] width 172 height 14
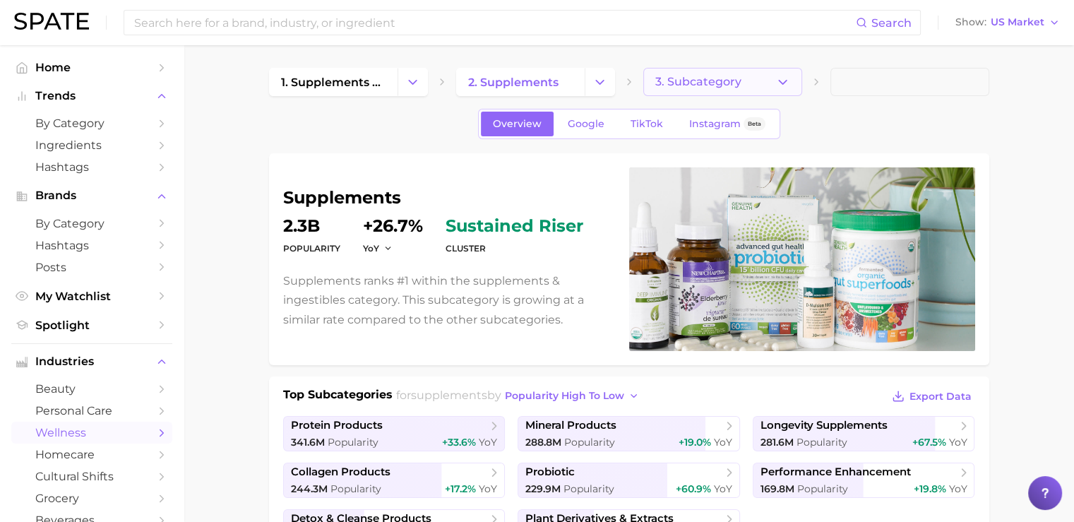
click at [714, 74] on button "3. Subcategory" at bounding box center [722, 82] width 159 height 28
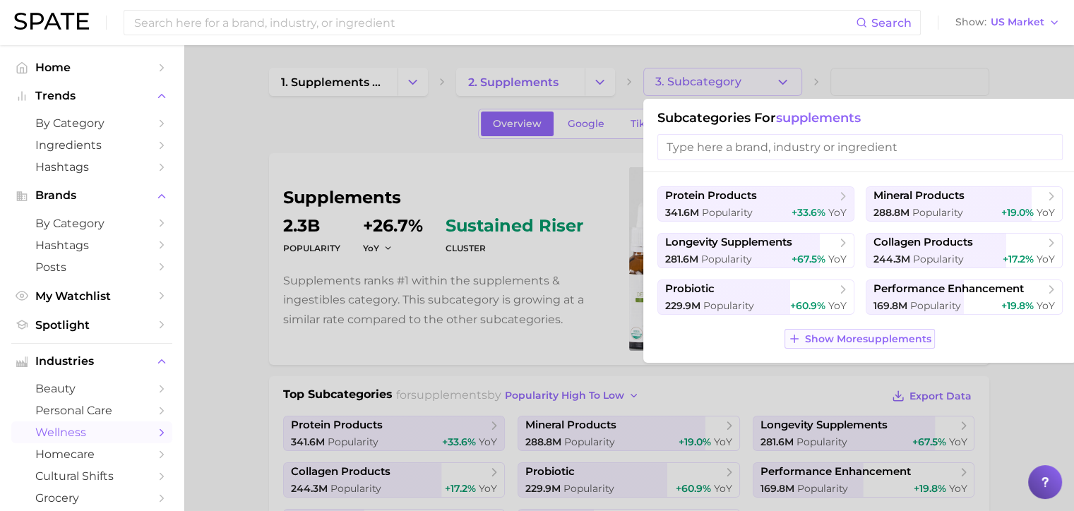
click at [847, 337] on span "Show More supplements" at bounding box center [868, 339] width 126 height 12
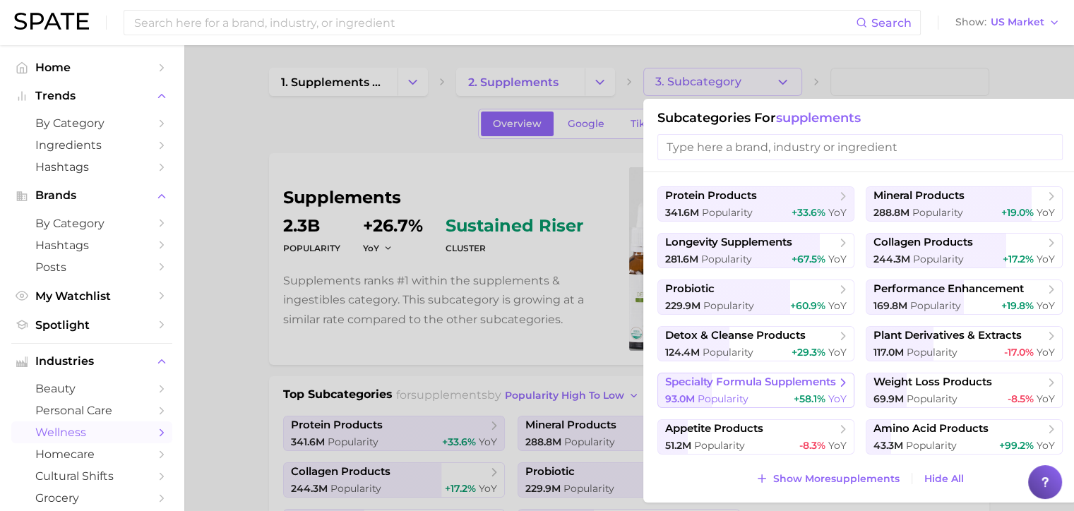
click at [754, 392] on button "specialty formula supplements 93.0m Popularity +58.1% YoY" at bounding box center [755, 390] width 197 height 35
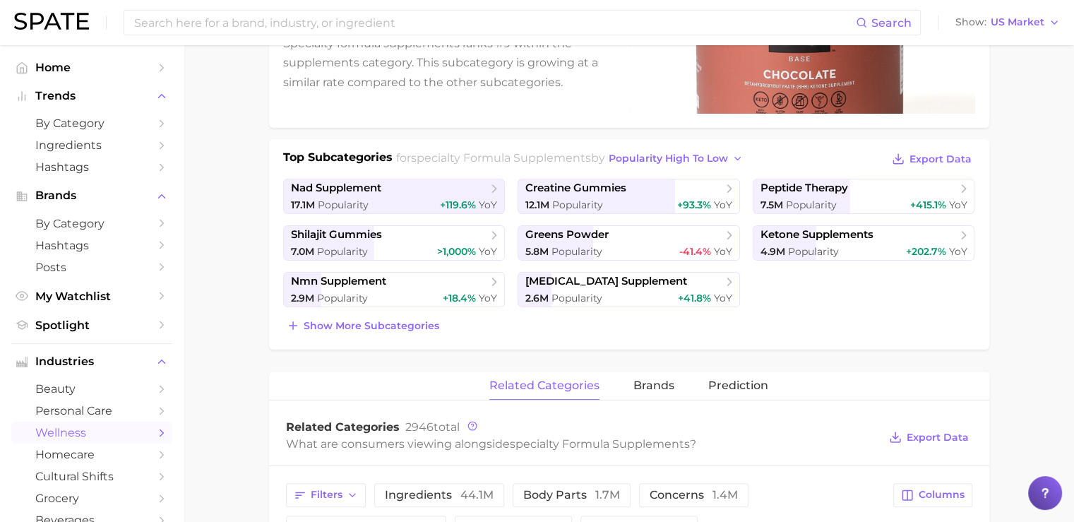
scroll to position [264, 0]
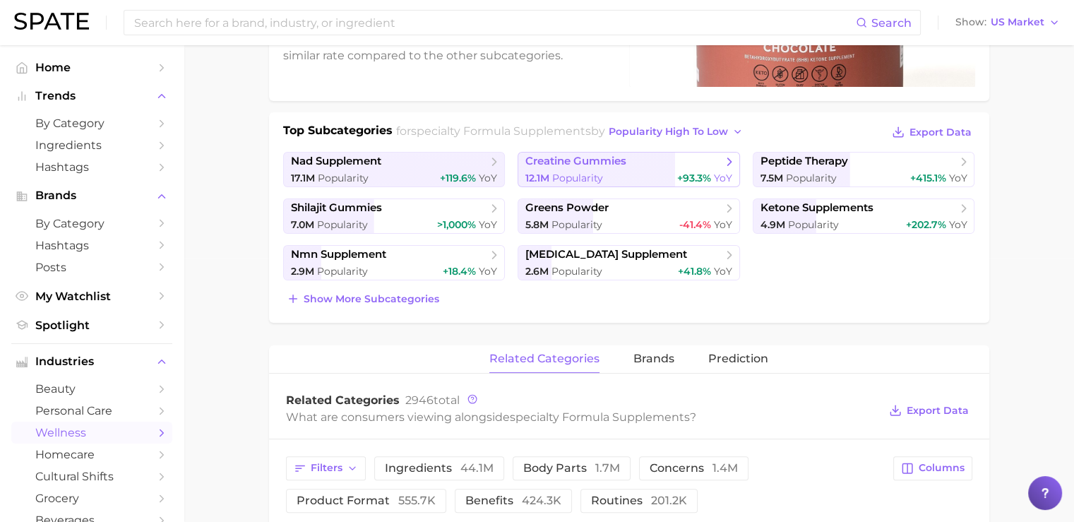
click at [601, 166] on span "creatine gummies" at bounding box center [575, 161] width 101 height 13
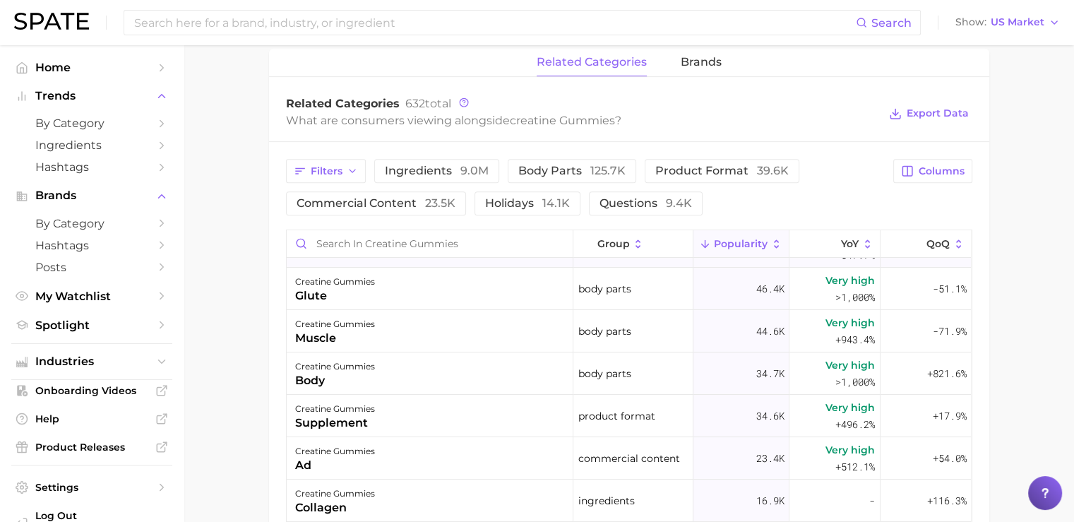
scroll to position [36, 0]
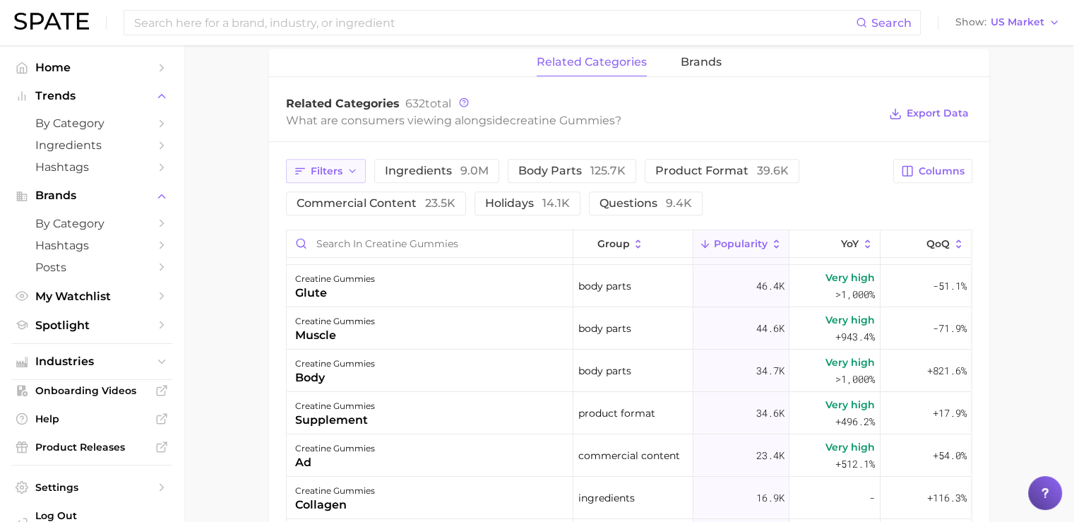
click at [342, 174] on button "Filters" at bounding box center [326, 171] width 80 height 24
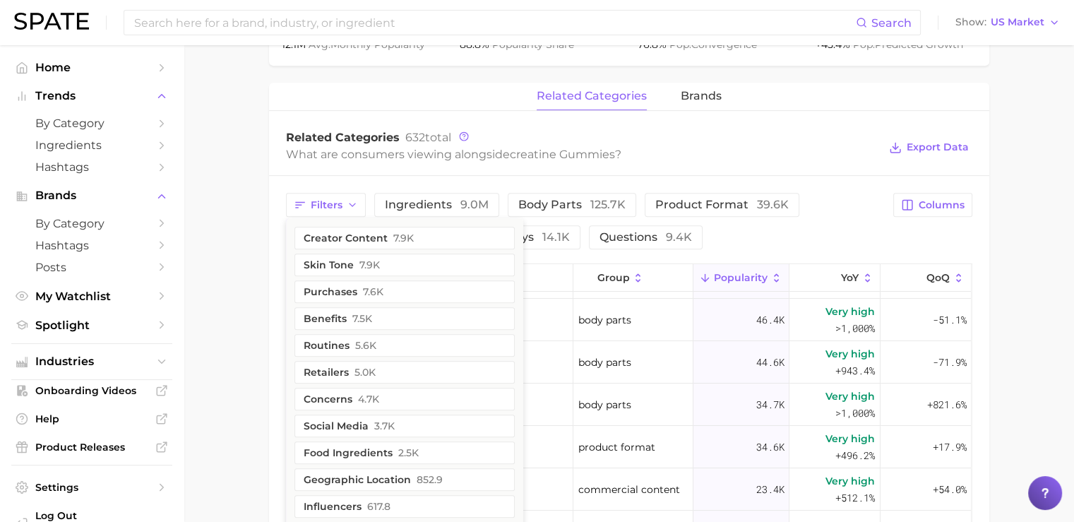
scroll to position [616, 0]
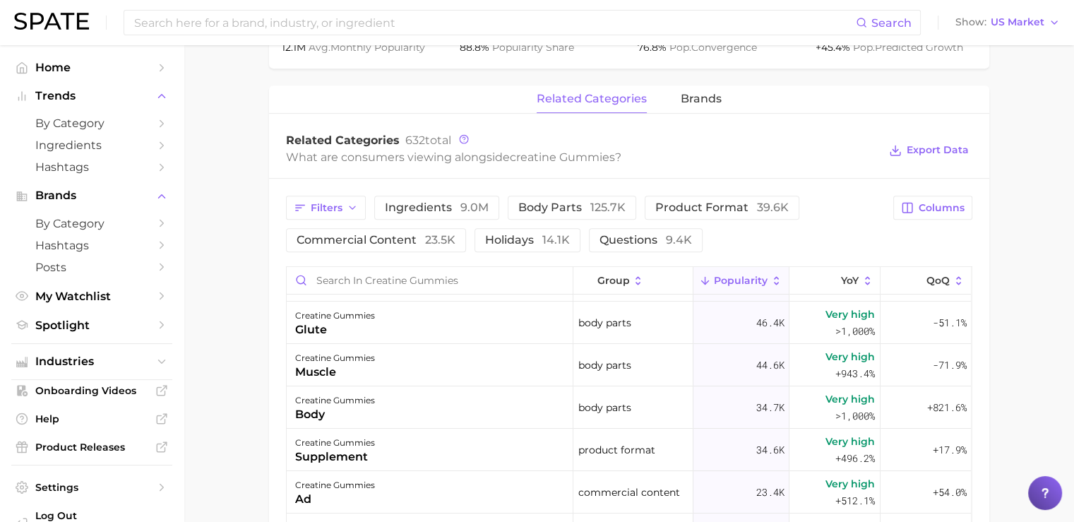
click at [710, 137] on div "Related Categories 632 total" at bounding box center [582, 140] width 593 height 14
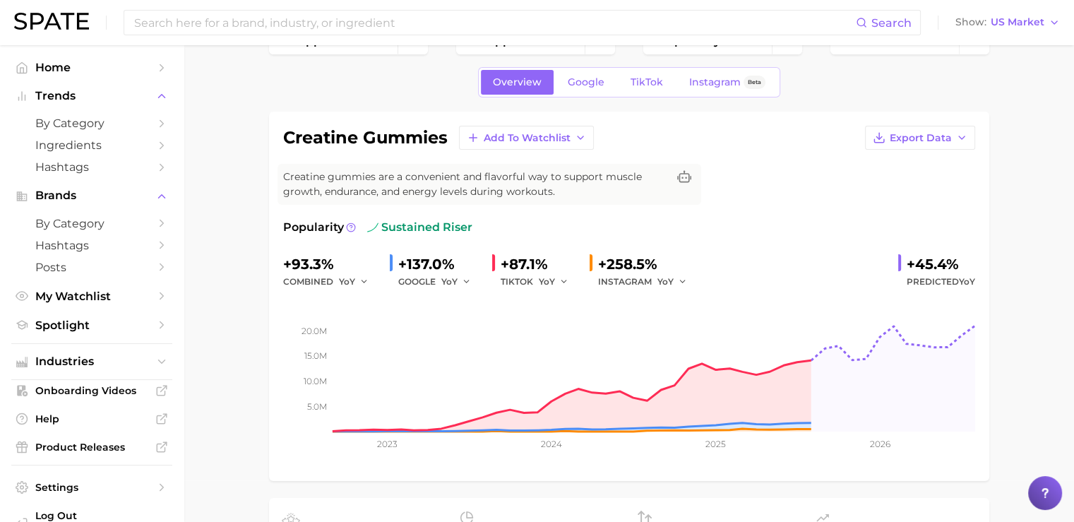
scroll to position [0, 0]
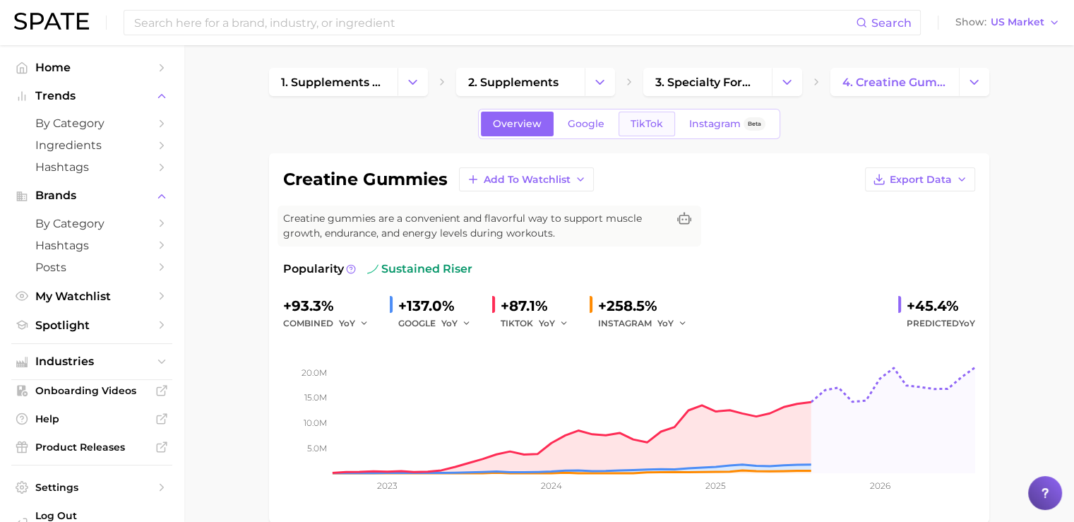
click at [659, 125] on span "TikTok" at bounding box center [647, 124] width 32 height 12
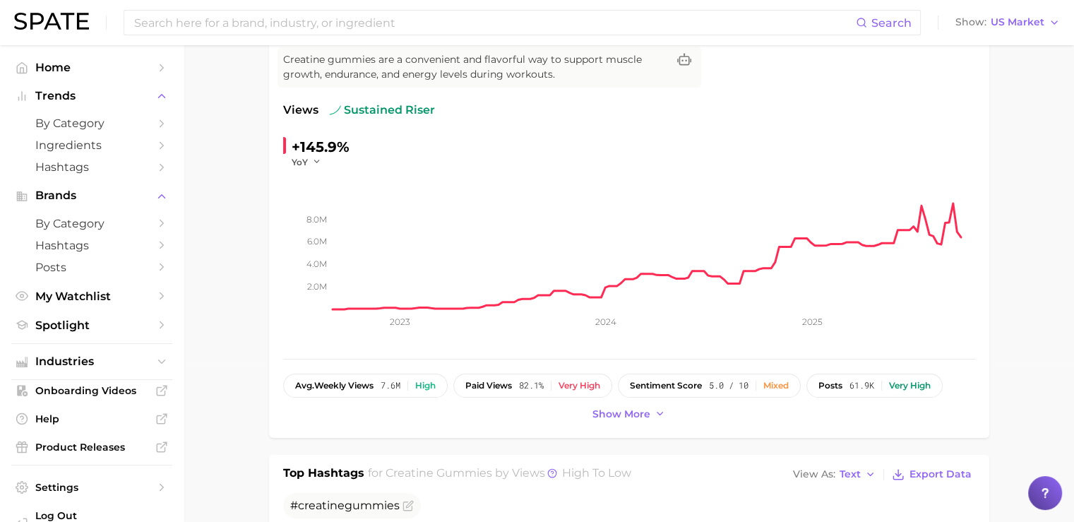
scroll to position [161, 0]
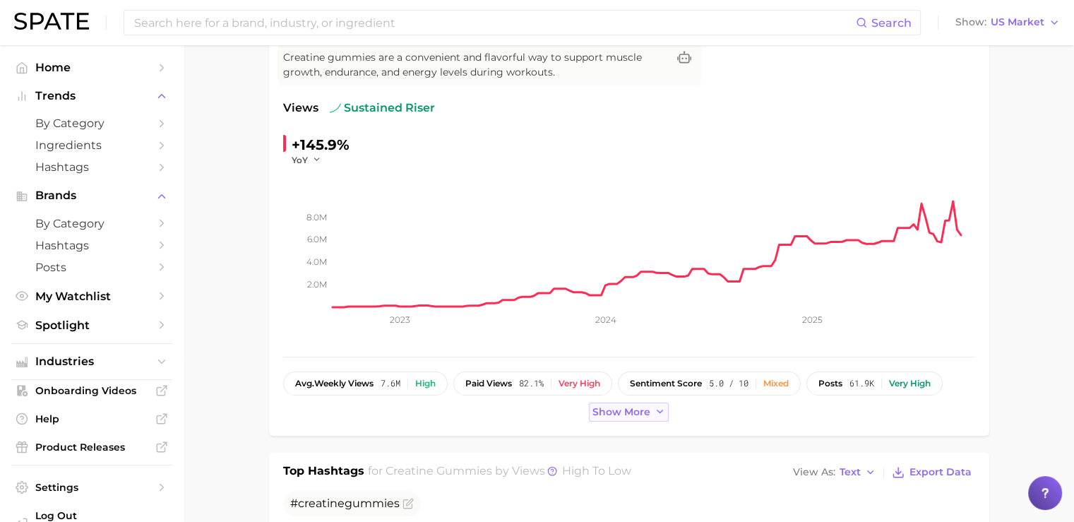
click at [640, 406] on span "Show more" at bounding box center [621, 412] width 58 height 12
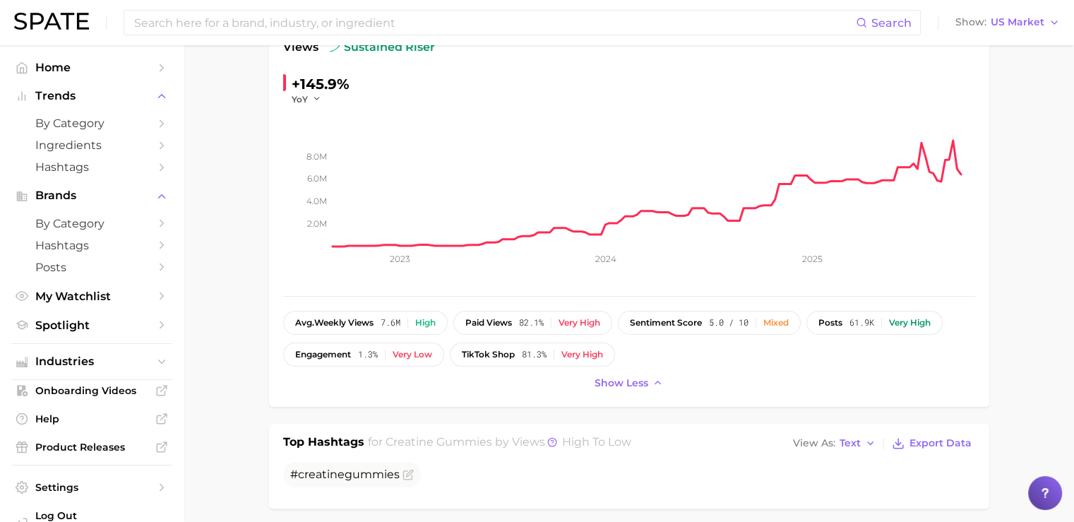
scroll to position [226, 0]
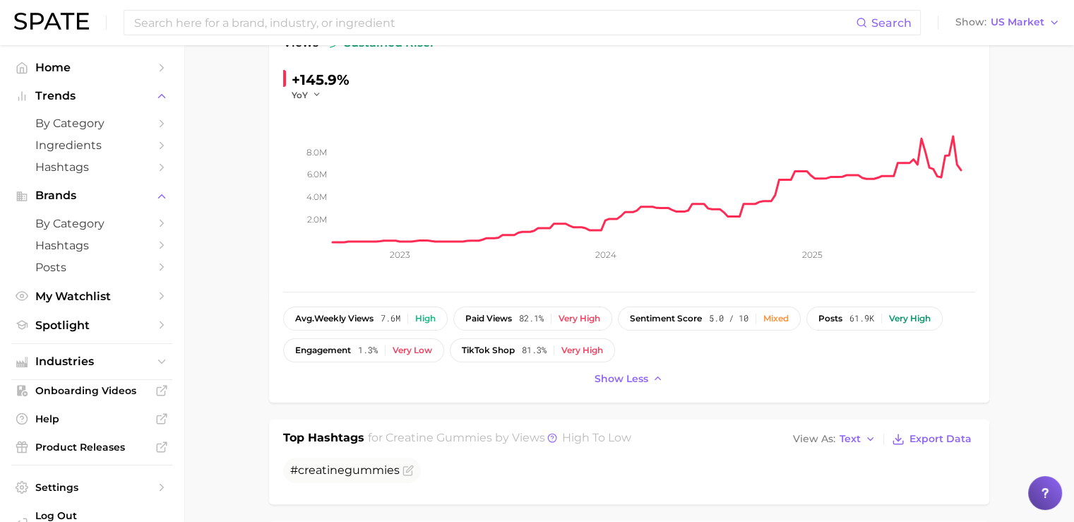
click at [660, 358] on div "avg. weekly views 7.6m High paid views 82.1% Very high sentiment score 5.0 / 10…" at bounding box center [629, 334] width 692 height 56
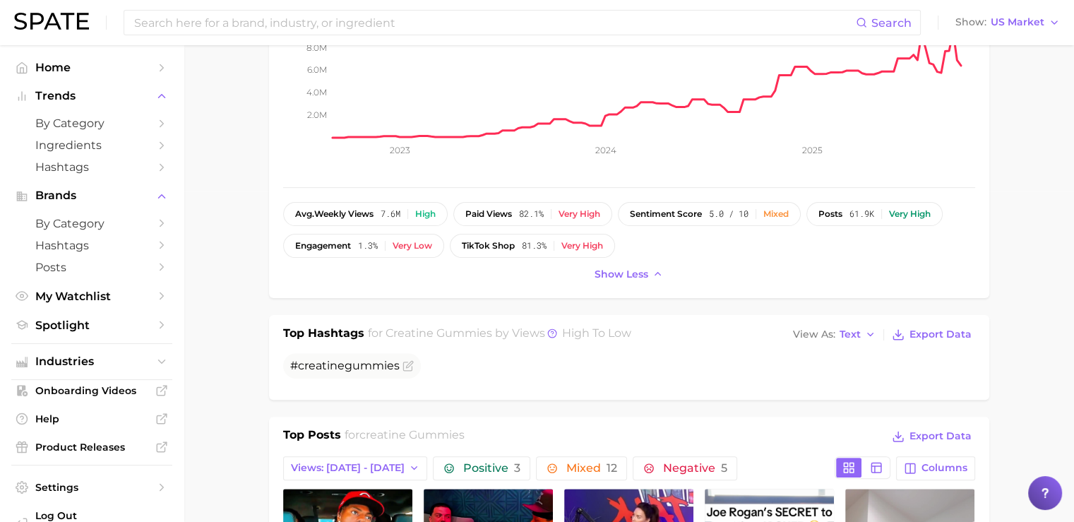
scroll to position [333, 0]
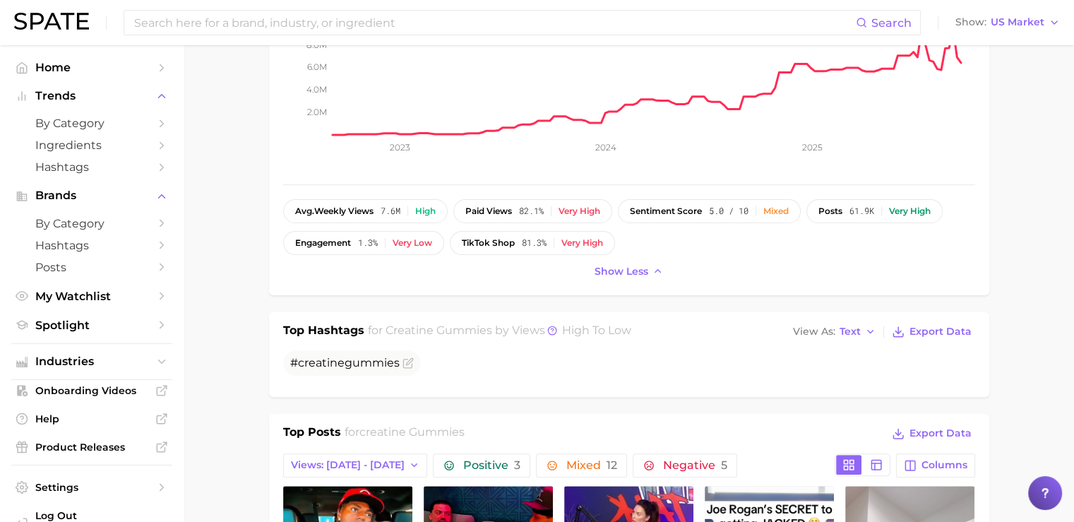
click at [517, 269] on div "Show less" at bounding box center [629, 271] width 692 height 19
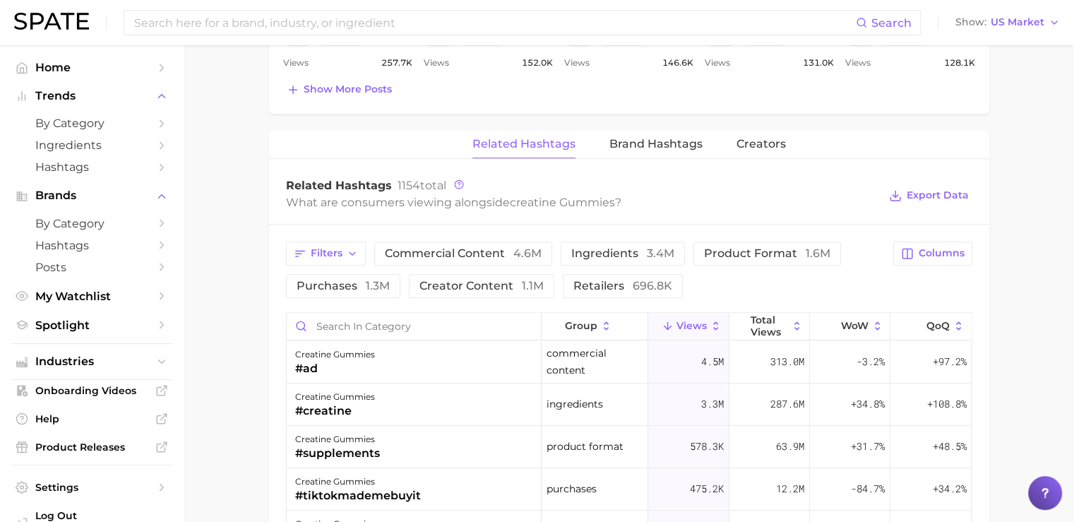
scroll to position [1032, 0]
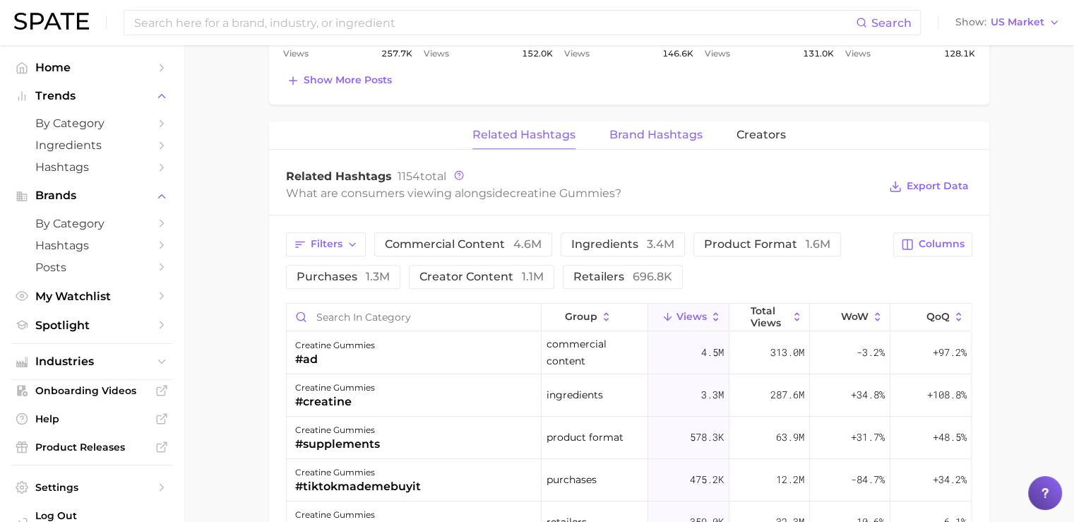
click at [650, 132] on span "Brand Hashtags" at bounding box center [655, 135] width 93 height 13
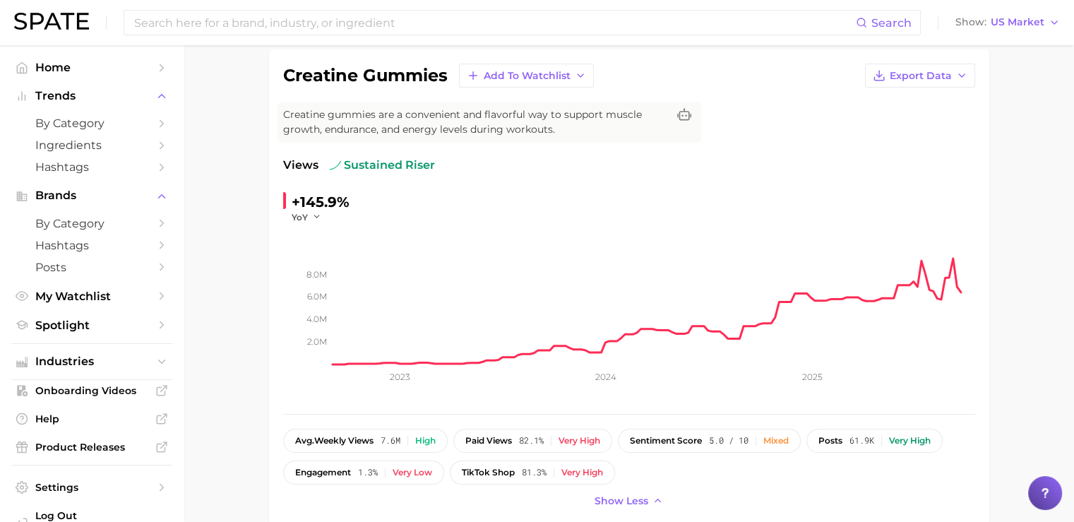
scroll to position [0, 0]
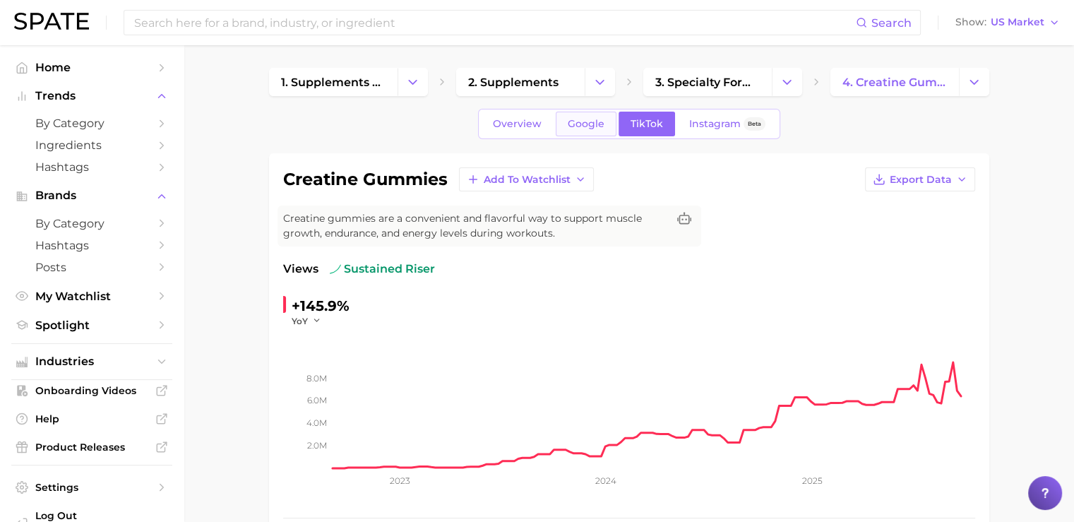
click at [594, 129] on link "Google" at bounding box center [586, 124] width 61 height 25
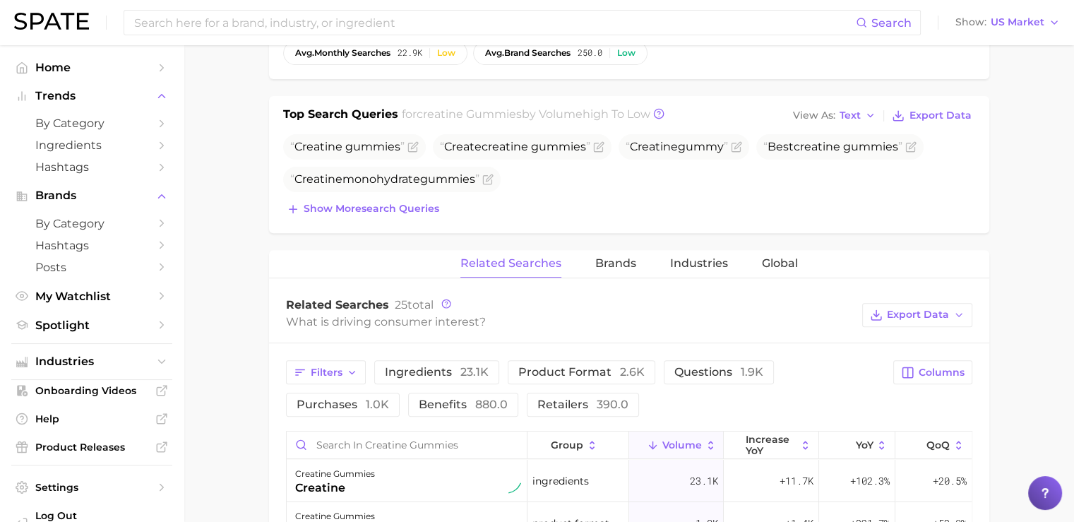
scroll to position [492, 0]
click at [427, 204] on span "Show more search queries" at bounding box center [372, 208] width 136 height 12
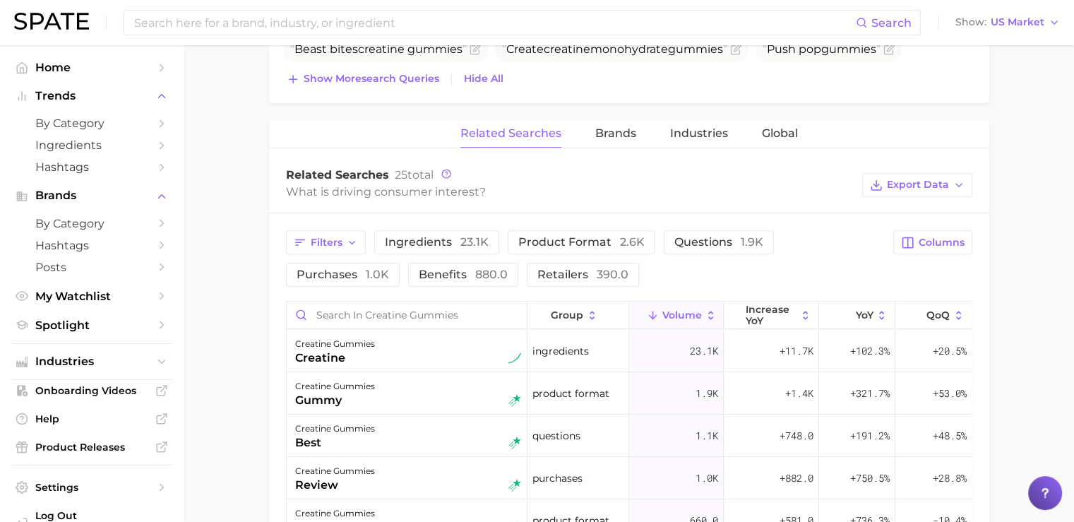
scroll to position [655, 0]
click at [616, 136] on span "Brands" at bounding box center [615, 132] width 41 height 13
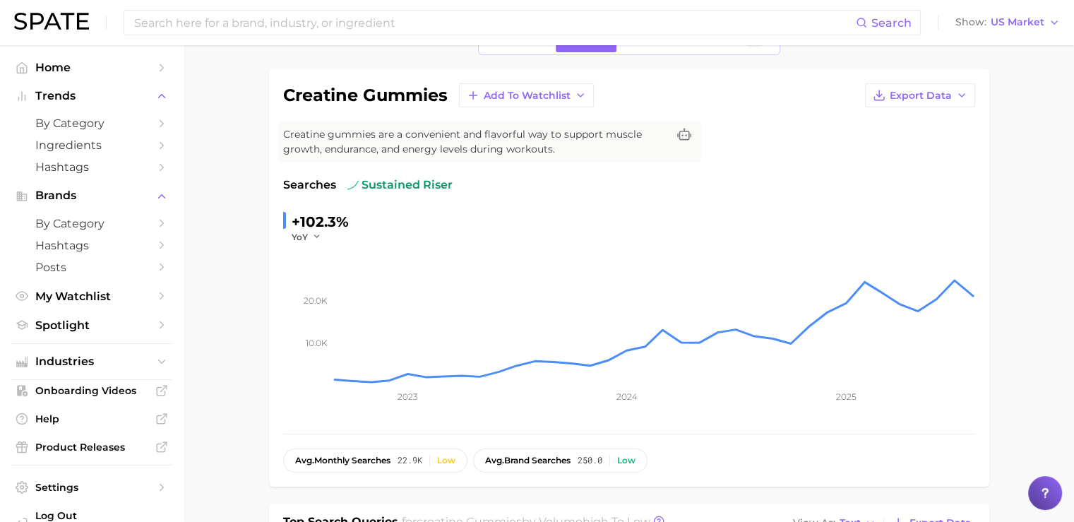
scroll to position [0, 0]
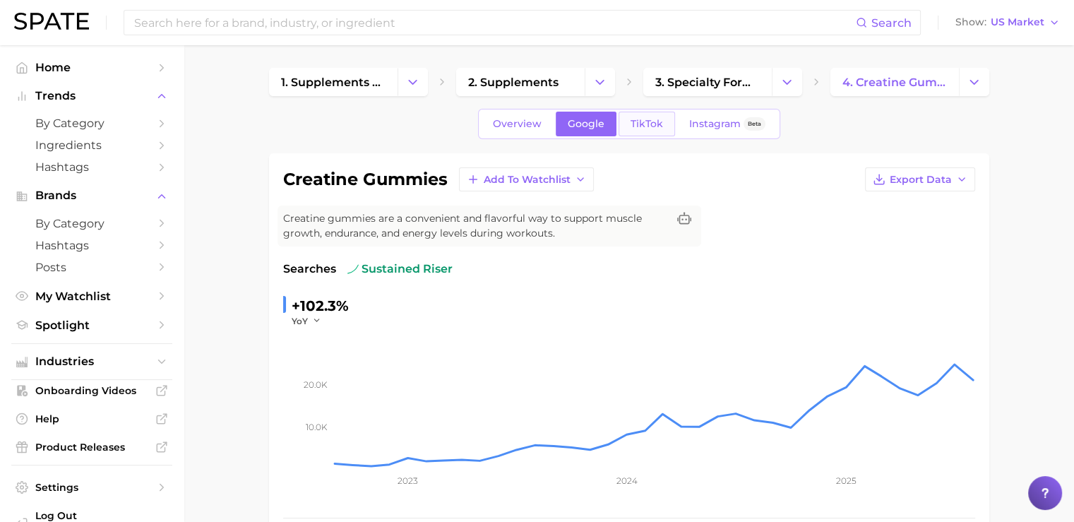
click at [638, 126] on span "TikTok" at bounding box center [647, 124] width 32 height 12
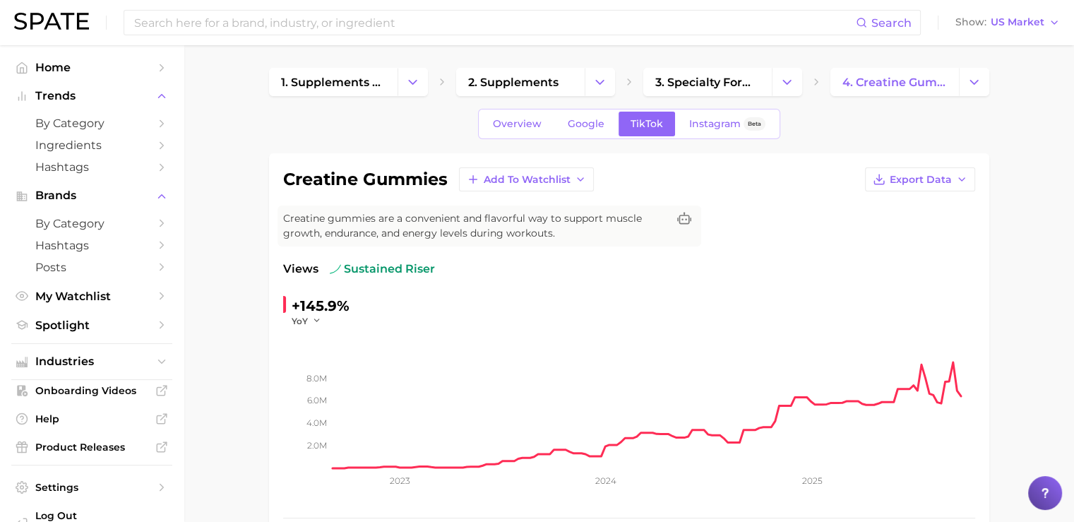
click at [352, 114] on div "Overview Google TikTok Instagram Beta" at bounding box center [629, 124] width 720 height 30
click at [870, 78] on span "4. creatine gummies" at bounding box center [894, 82] width 105 height 13
click at [520, 118] on span "Overview" at bounding box center [517, 124] width 49 height 12
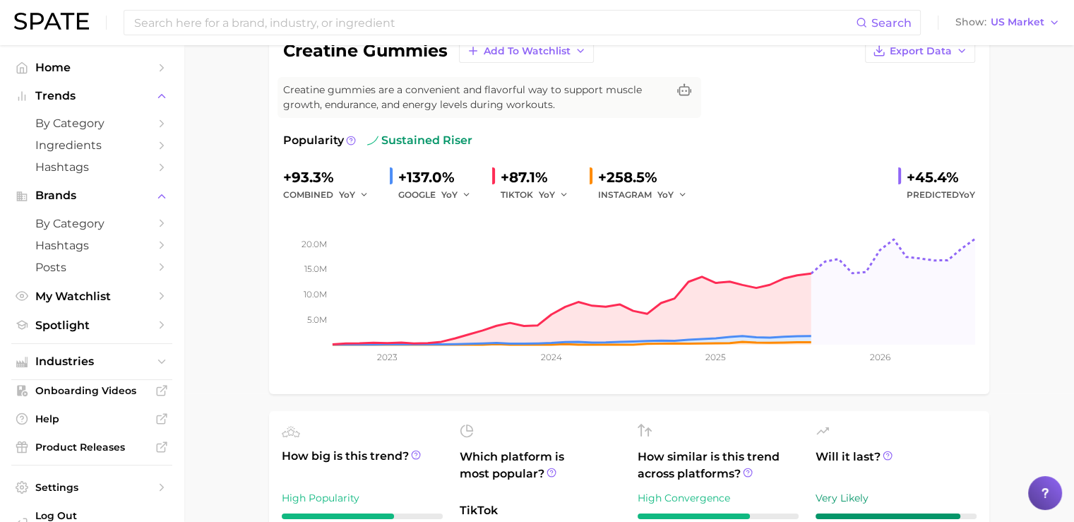
scroll to position [124, 0]
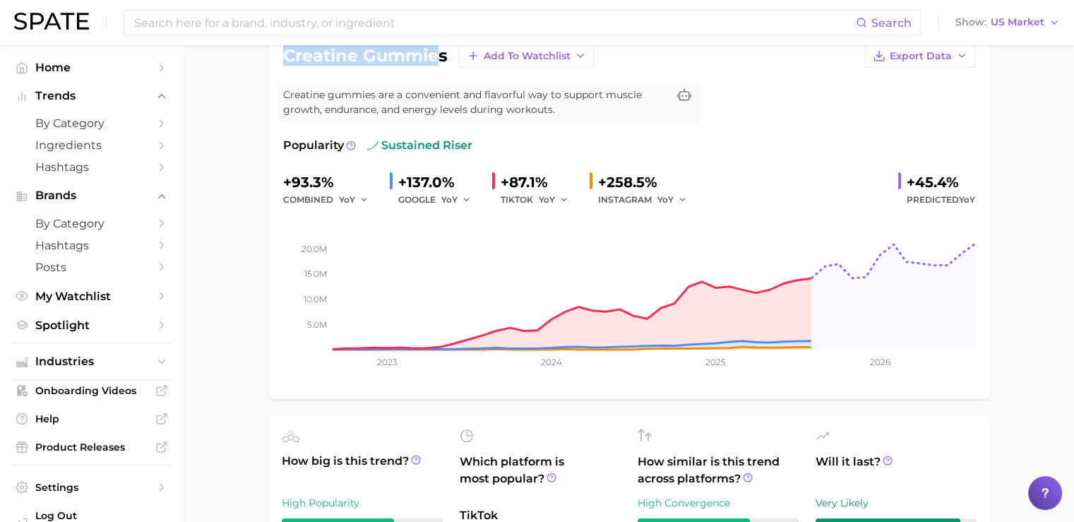
drag, startPoint x: 287, startPoint y: 55, endPoint x: 442, endPoint y: 54, distance: 155.4
click at [442, 54] on h1 "creatine gummies" at bounding box center [365, 55] width 165 height 17
drag, startPoint x: 365, startPoint y: 142, endPoint x: 472, endPoint y: 143, distance: 106.6
click at [472, 143] on div "Popularity sustained riser" at bounding box center [629, 145] width 692 height 17
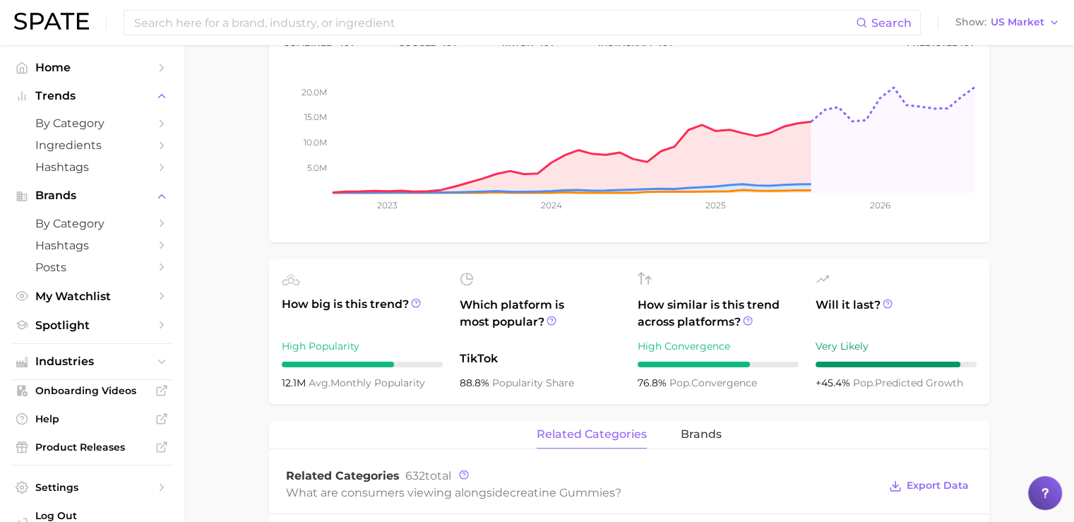
scroll to position [281, 0]
drag, startPoint x: 465, startPoint y: 357, endPoint x: 500, endPoint y: 357, distance: 34.6
click at [500, 357] on span "TikTok" at bounding box center [540, 358] width 161 height 17
click at [521, 345] on div "Which platform is most popular? TikTok 88.8% popularity share" at bounding box center [540, 330] width 161 height 119
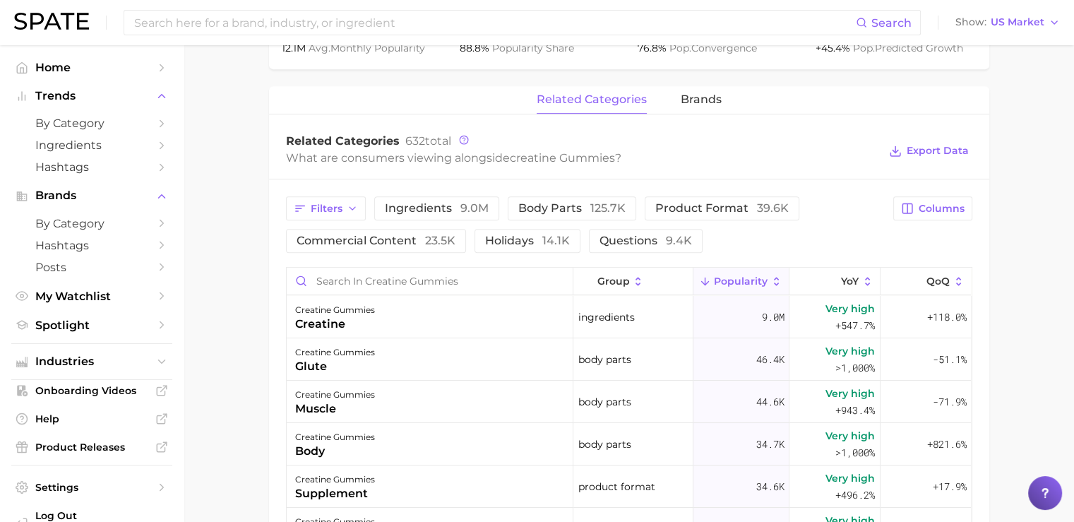
scroll to position [18, 0]
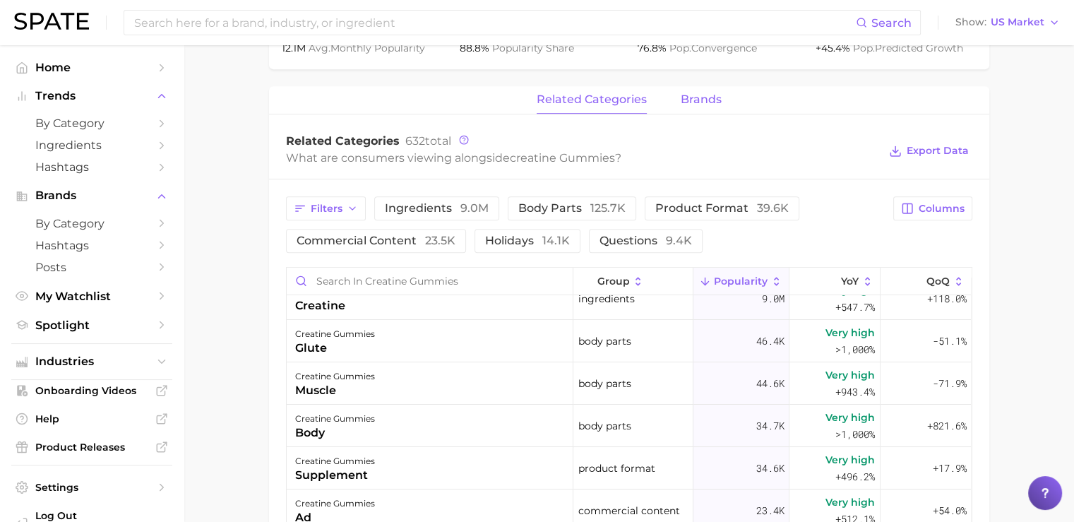
click at [702, 107] on button "brands" at bounding box center [701, 100] width 41 height 28
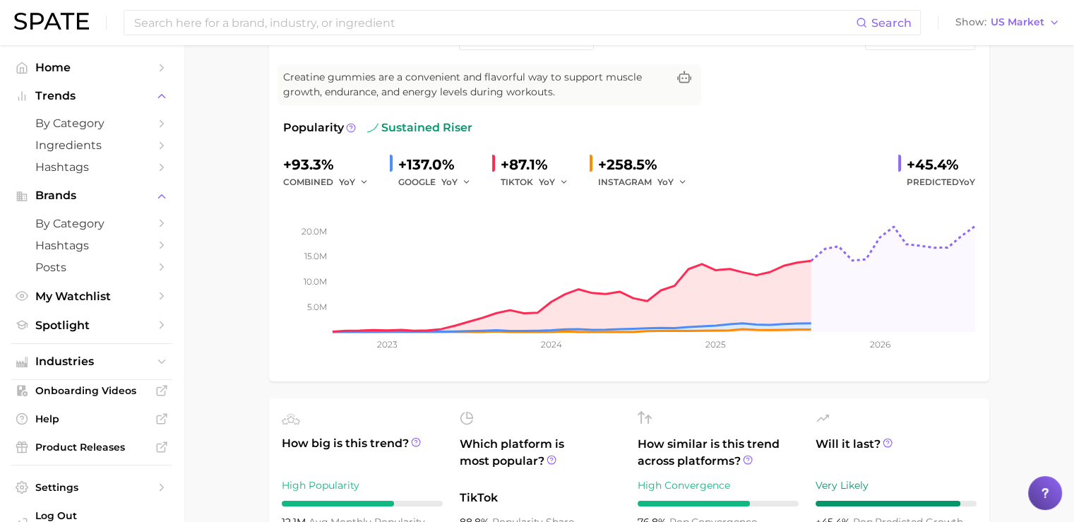
scroll to position [0, 0]
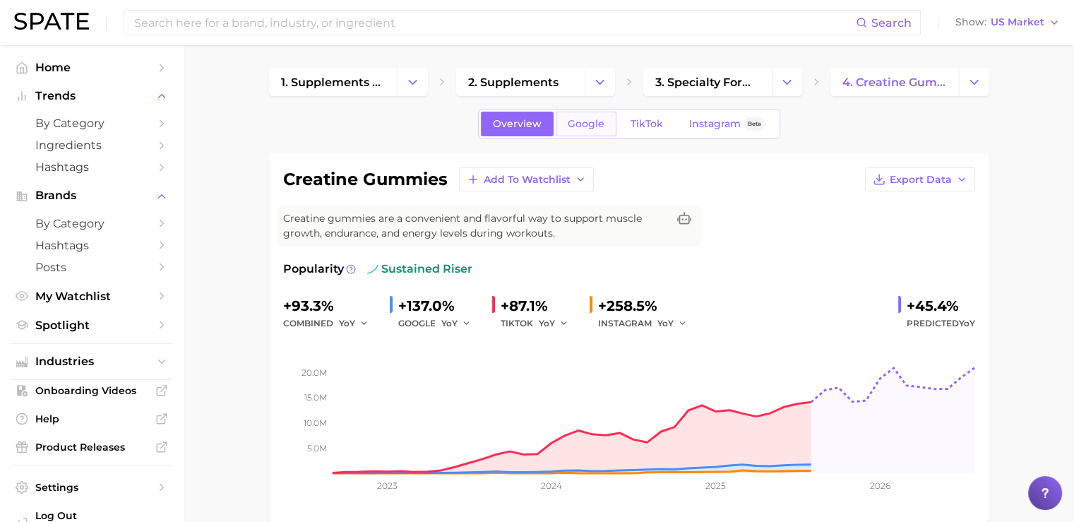
click at [585, 119] on span "Google" at bounding box center [586, 124] width 37 height 12
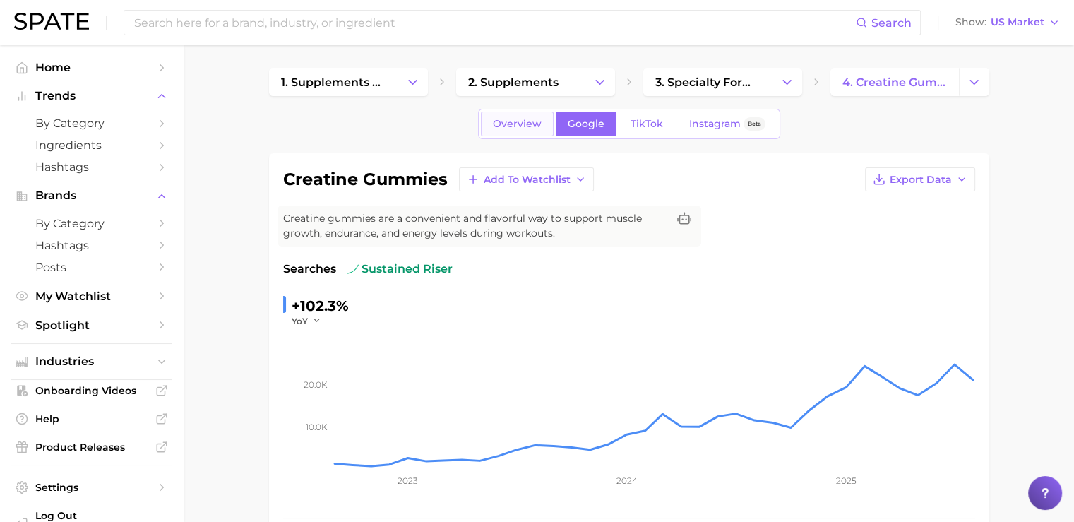
click at [520, 131] on link "Overview" at bounding box center [517, 124] width 73 height 25
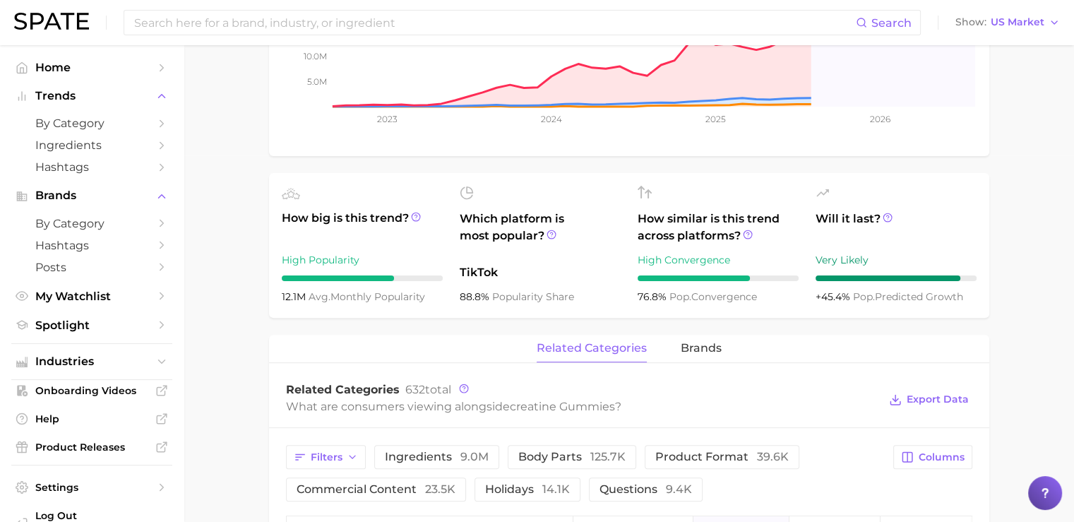
scroll to position [368, 0]
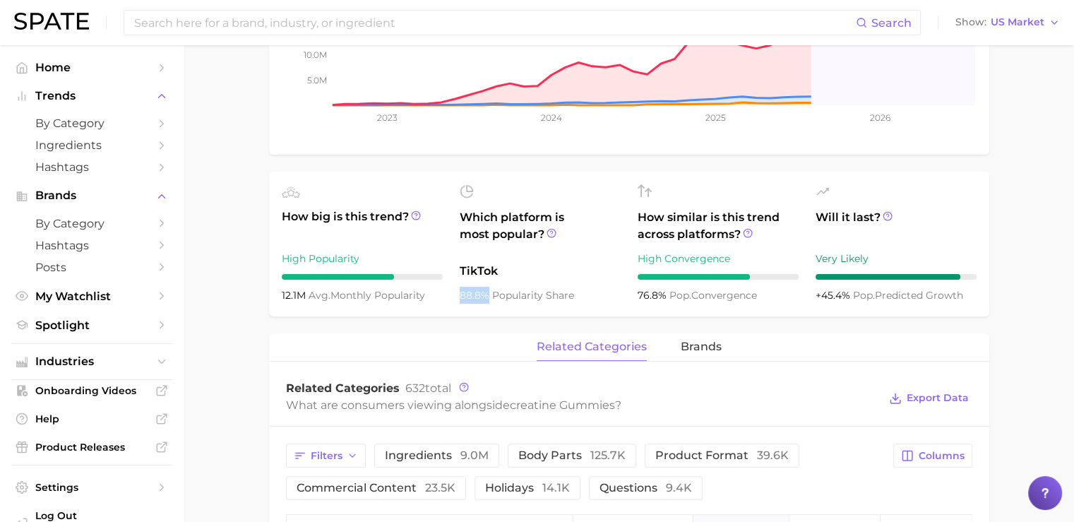
drag, startPoint x: 459, startPoint y: 294, endPoint x: 490, endPoint y: 295, distance: 31.1
click at [490, 295] on ul "How big is this trend? High Popularity 12.1m avg. monthly popularity Which plat…" at bounding box center [629, 244] width 720 height 145
drag, startPoint x: 460, startPoint y: 269, endPoint x: 491, endPoint y: 272, distance: 31.2
click at [491, 272] on span "TikTok" at bounding box center [540, 271] width 161 height 17
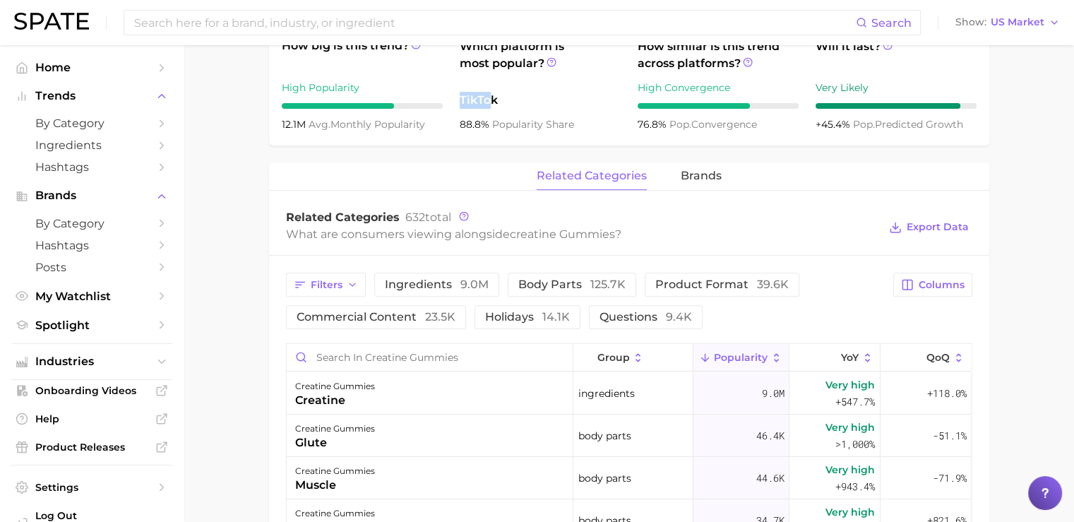
scroll to position [534, 0]
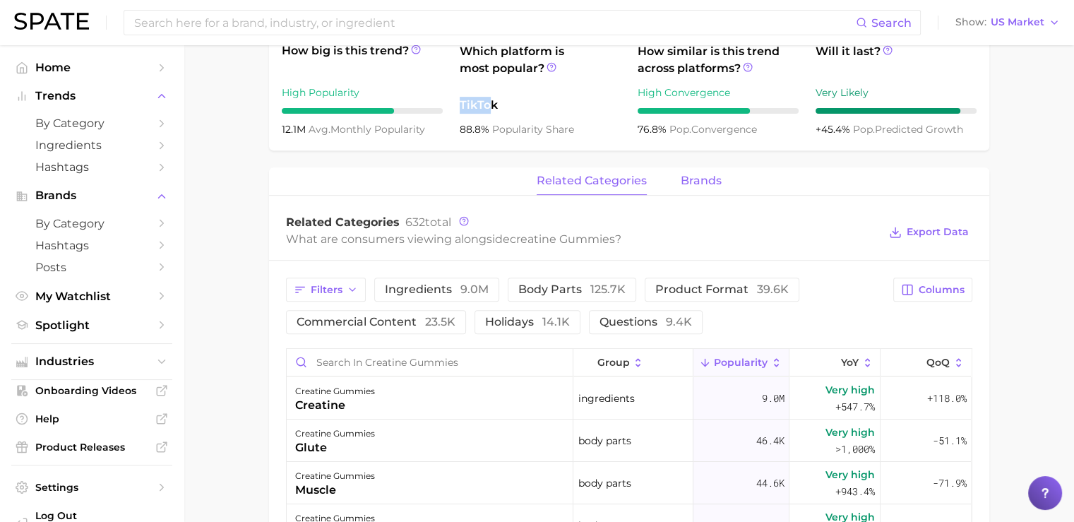
click at [696, 183] on span "brands" at bounding box center [701, 180] width 41 height 13
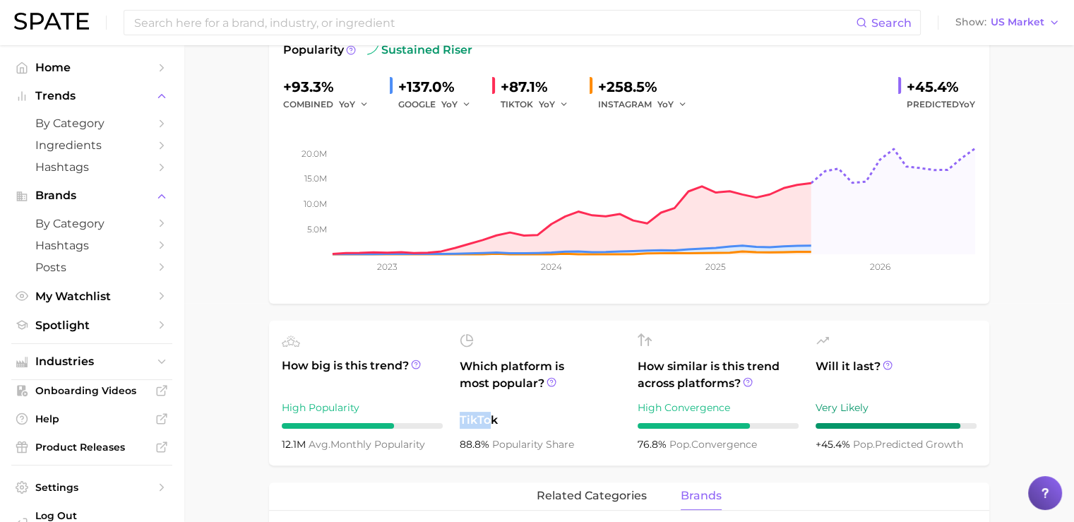
scroll to position [0, 0]
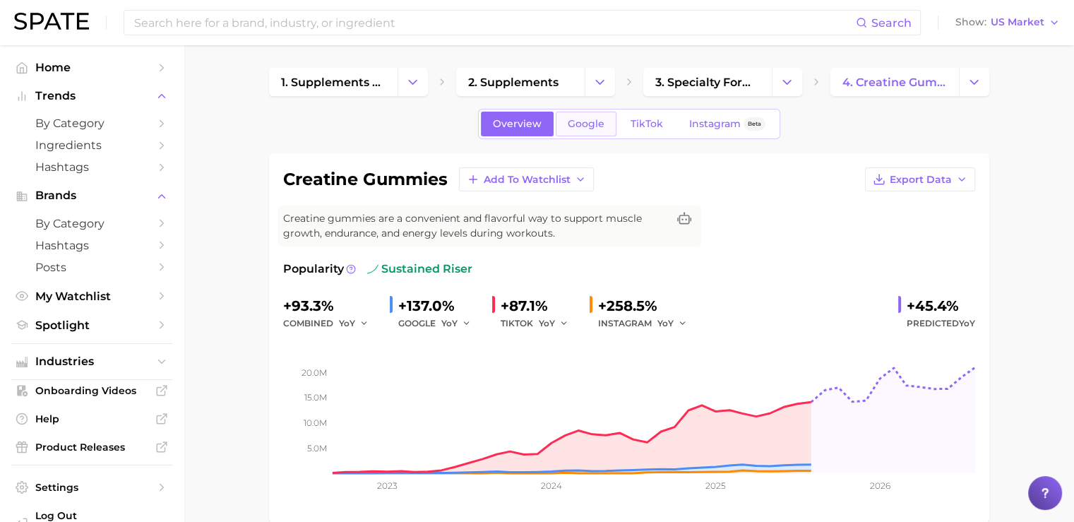
click at [580, 131] on link "Google" at bounding box center [586, 124] width 61 height 25
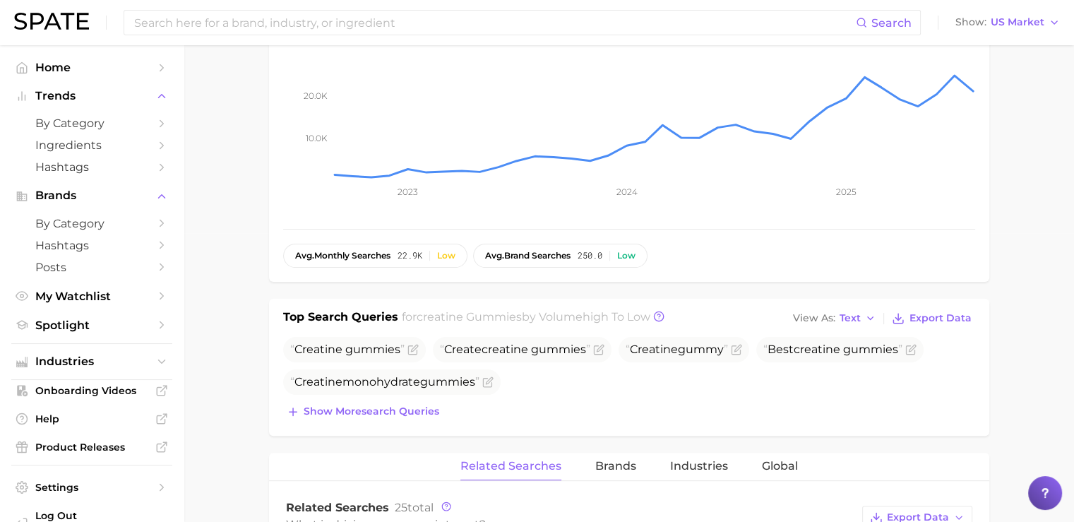
scroll to position [288, 0]
drag, startPoint x: 284, startPoint y: 316, endPoint x: 395, endPoint y: 316, distance: 110.9
click at [395, 316] on h1 "Top Search Queries" at bounding box center [340, 319] width 115 height 20
click at [381, 417] on button "Show more search queries" at bounding box center [363, 413] width 160 height 20
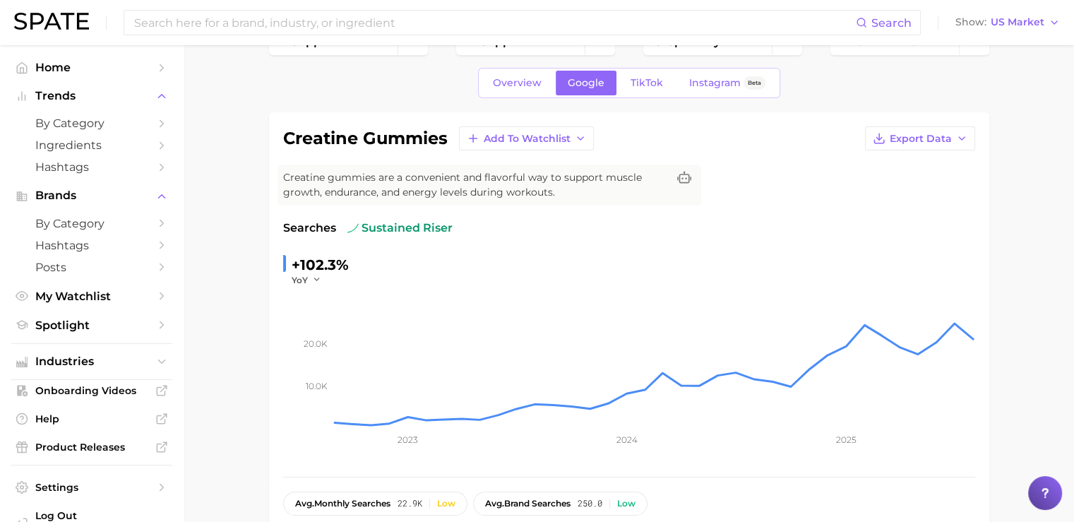
scroll to position [0, 0]
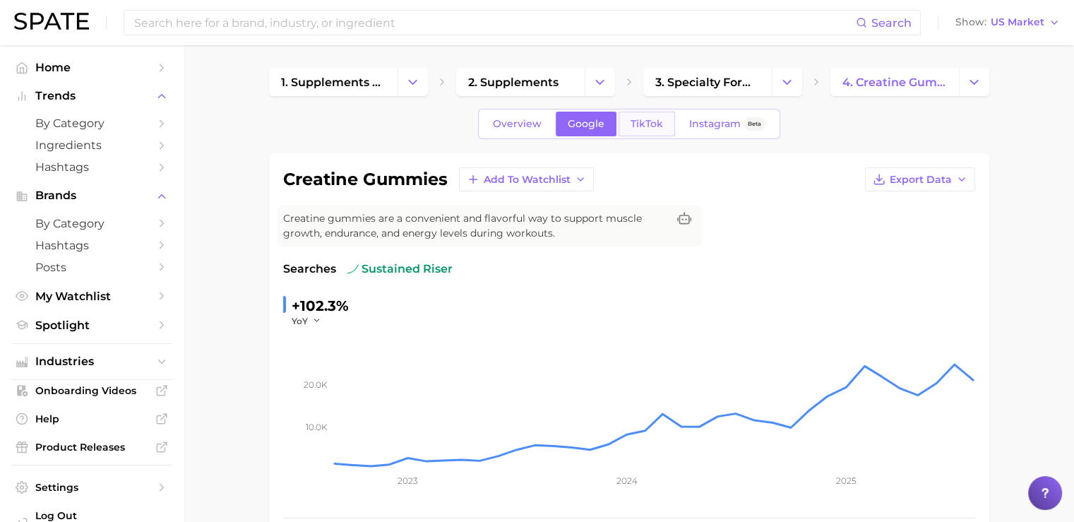
click at [641, 123] on span "TikTok" at bounding box center [647, 124] width 32 height 12
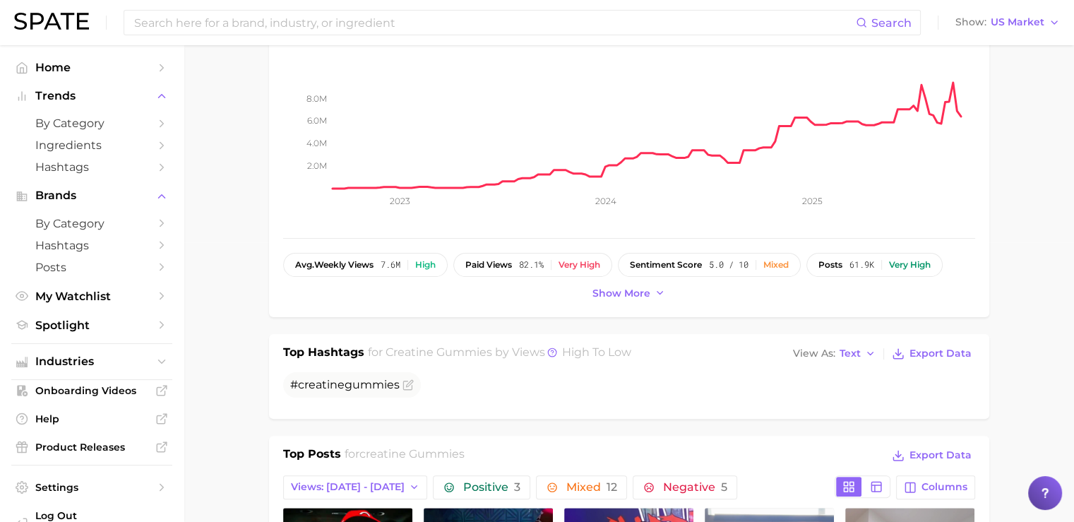
scroll to position [282, 0]
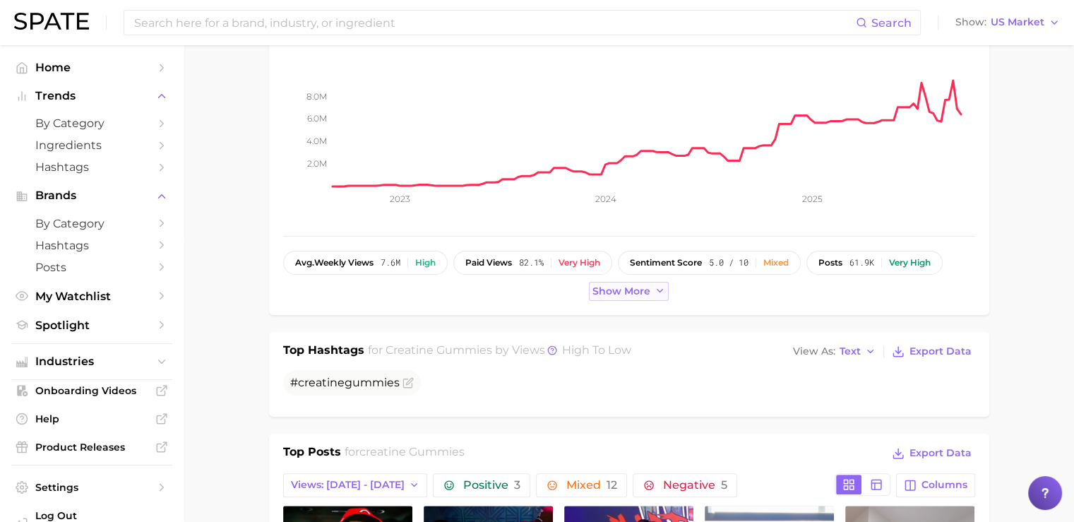
click at [631, 289] on span "Show more" at bounding box center [621, 291] width 58 height 12
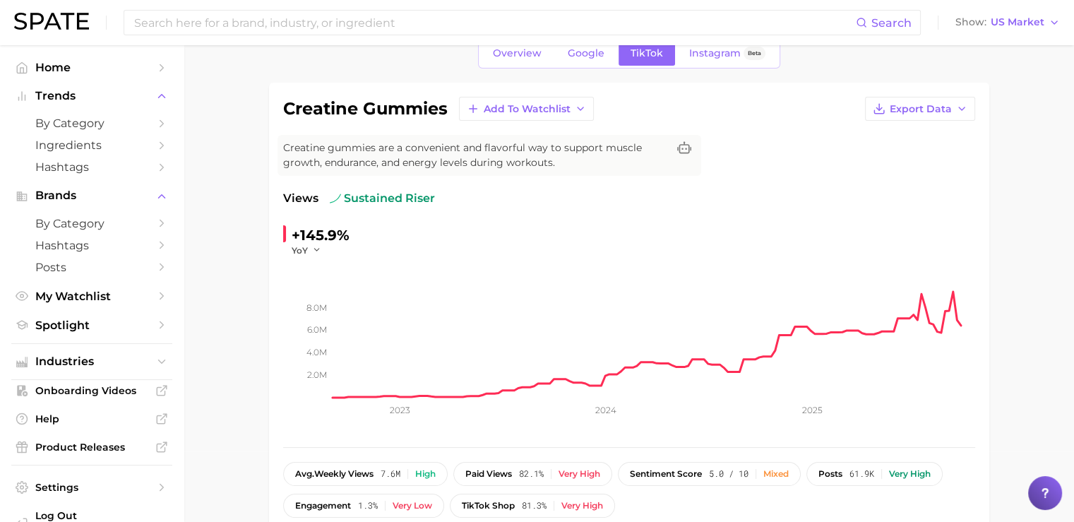
scroll to position [69, 0]
click at [51, 18] on img at bounding box center [51, 21] width 75 height 17
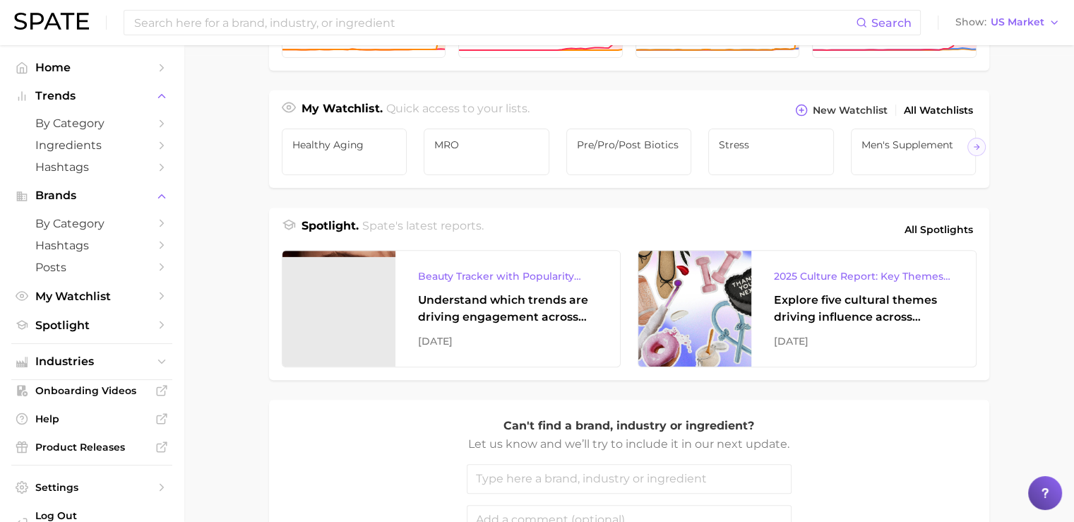
scroll to position [467, 0]
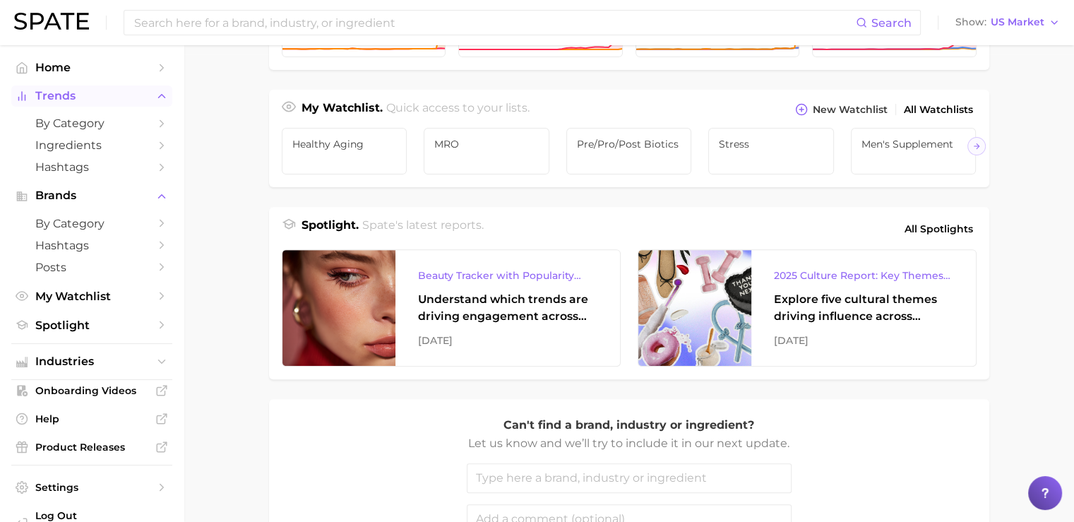
click at [61, 99] on span "Trends" at bounding box center [91, 96] width 113 height 13
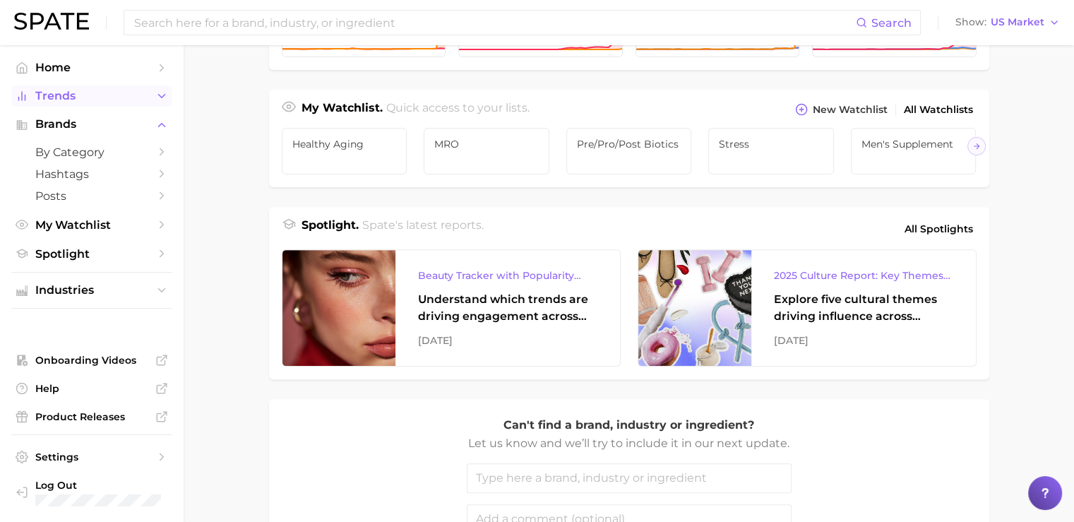
click at [61, 99] on span "Trends" at bounding box center [91, 96] width 113 height 13
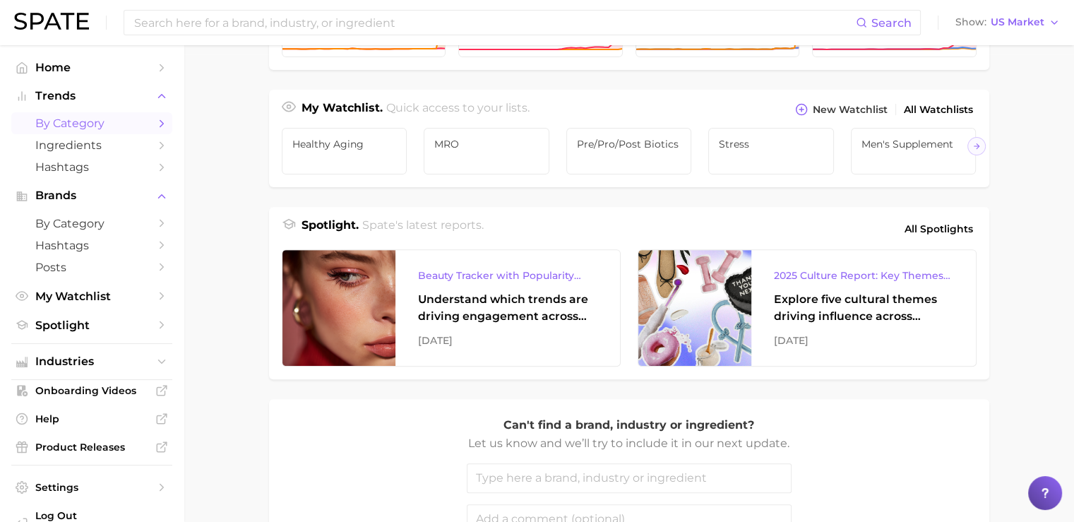
click at [65, 120] on span "by Category" at bounding box center [91, 123] width 113 height 13
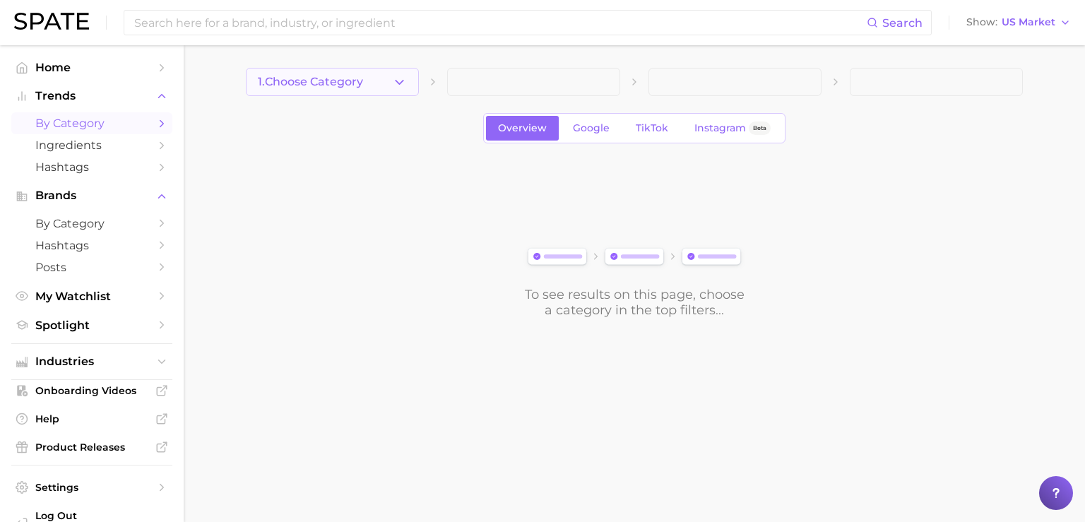
click at [306, 78] on span "1. Choose Category" at bounding box center [310, 82] width 105 height 13
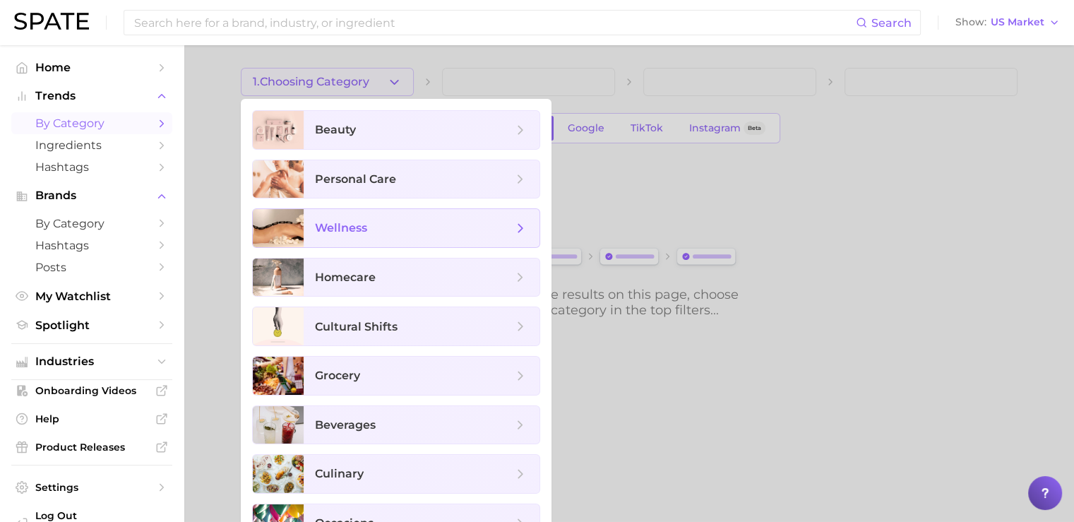
click at [318, 218] on span "wellness" at bounding box center [422, 228] width 236 height 38
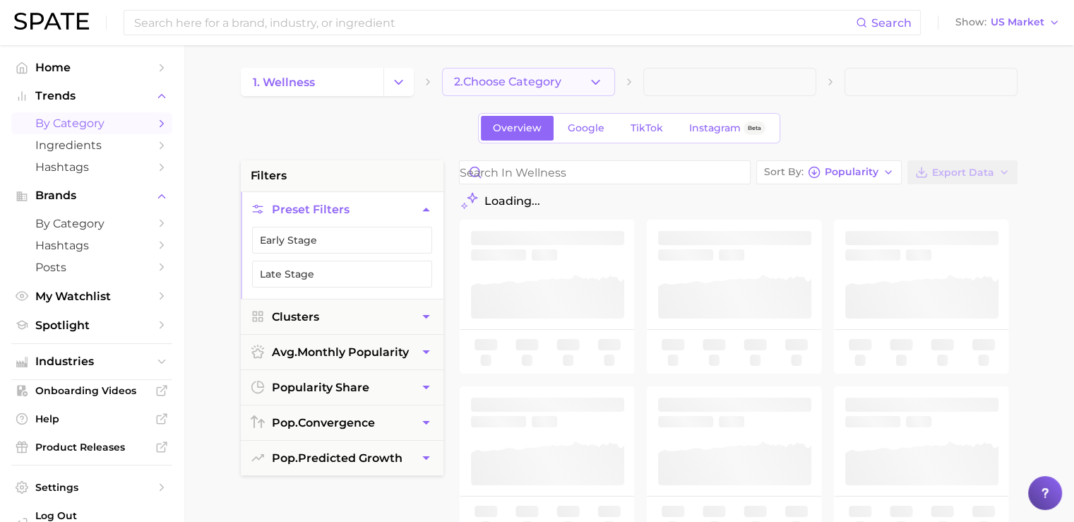
click at [488, 86] on span "2. Choose Category" at bounding box center [507, 82] width 107 height 13
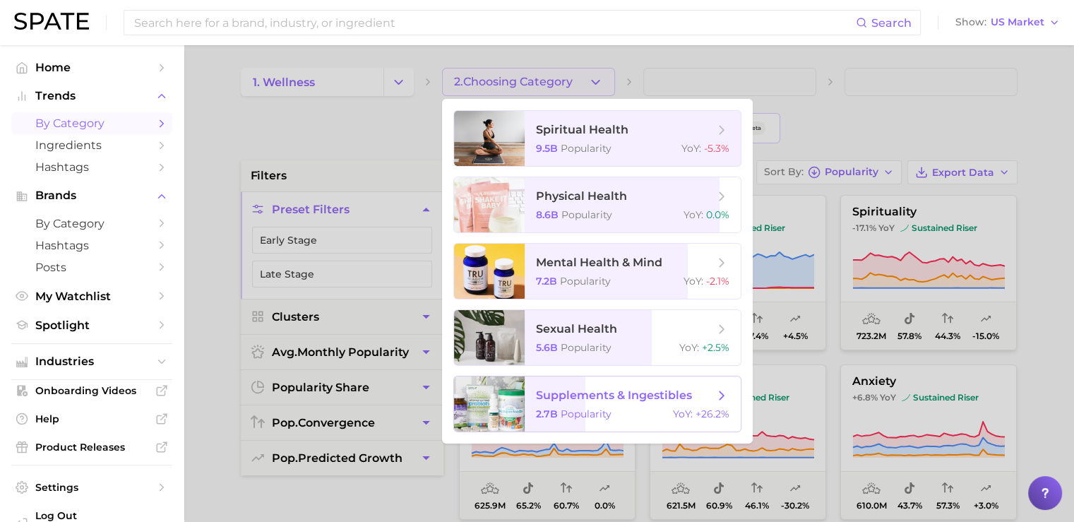
click at [521, 409] on div at bounding box center [489, 403] width 71 height 55
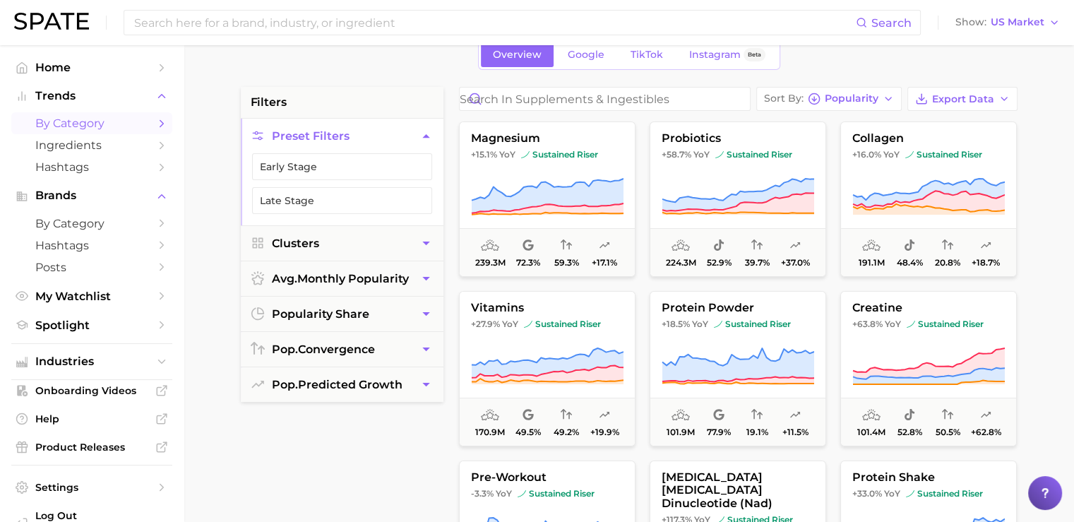
scroll to position [74, 0]
click at [852, 98] on span "Popularity" at bounding box center [852, 98] width 54 height 8
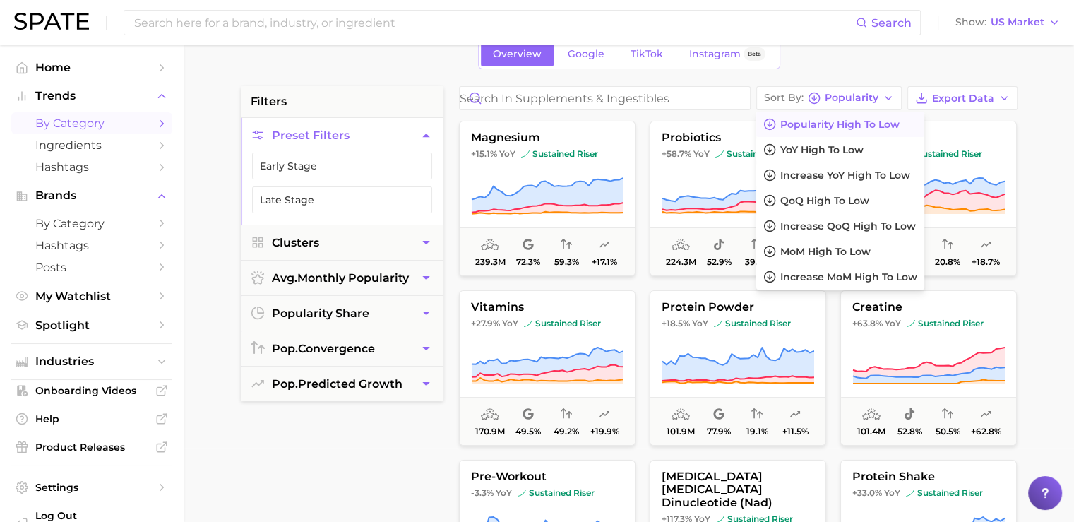
click at [852, 98] on span "Popularity" at bounding box center [852, 98] width 54 height 8
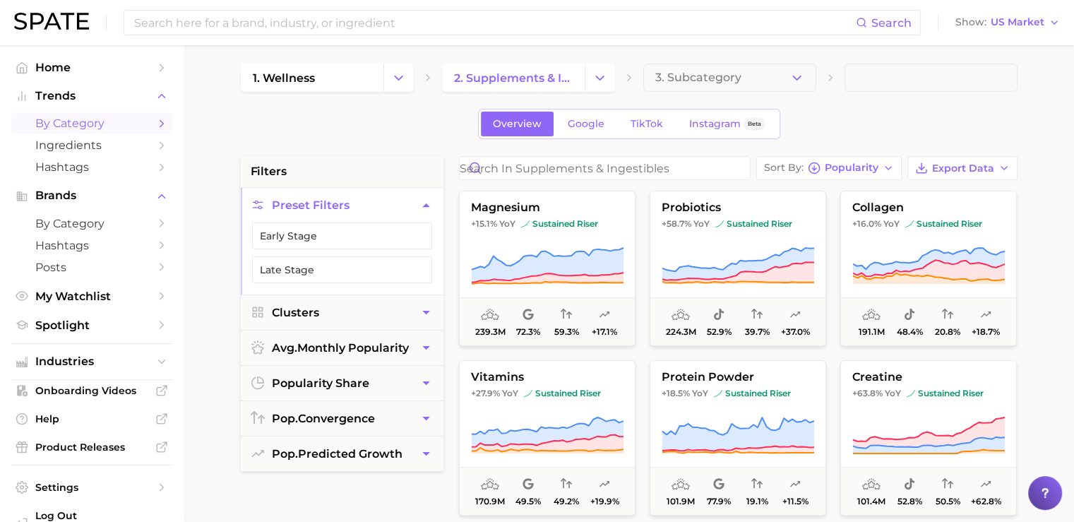
scroll to position [4, 0]
click at [333, 235] on button "Early Stage" at bounding box center [342, 236] width 180 height 27
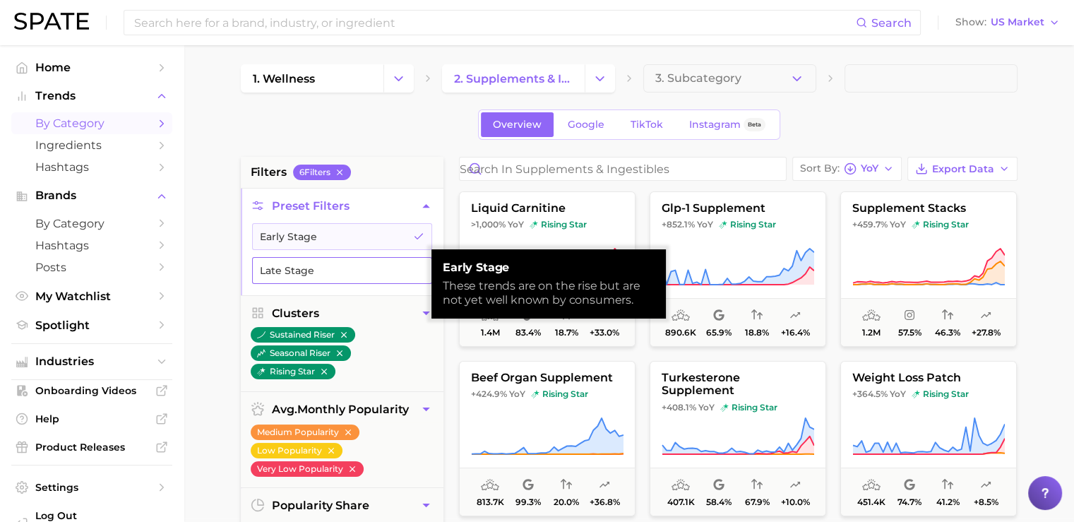
click at [325, 261] on button "Late Stage" at bounding box center [342, 270] width 180 height 27
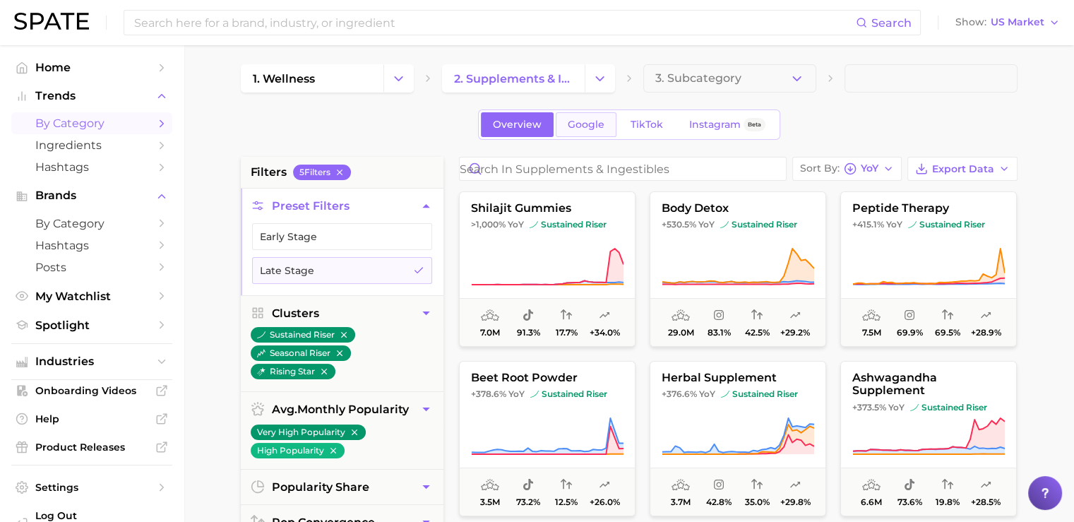
click at [584, 126] on span "Google" at bounding box center [586, 125] width 37 height 12
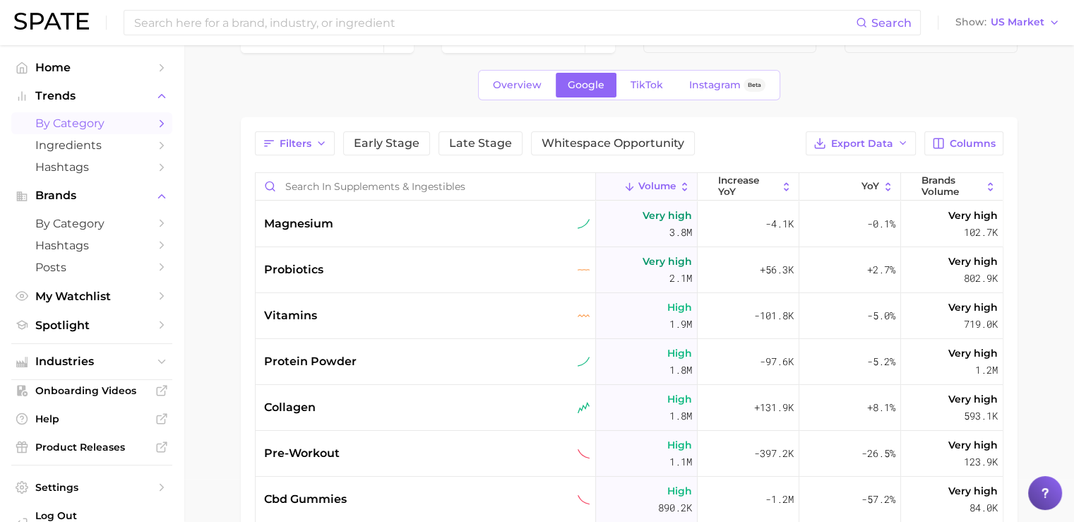
scroll to position [45, 0]
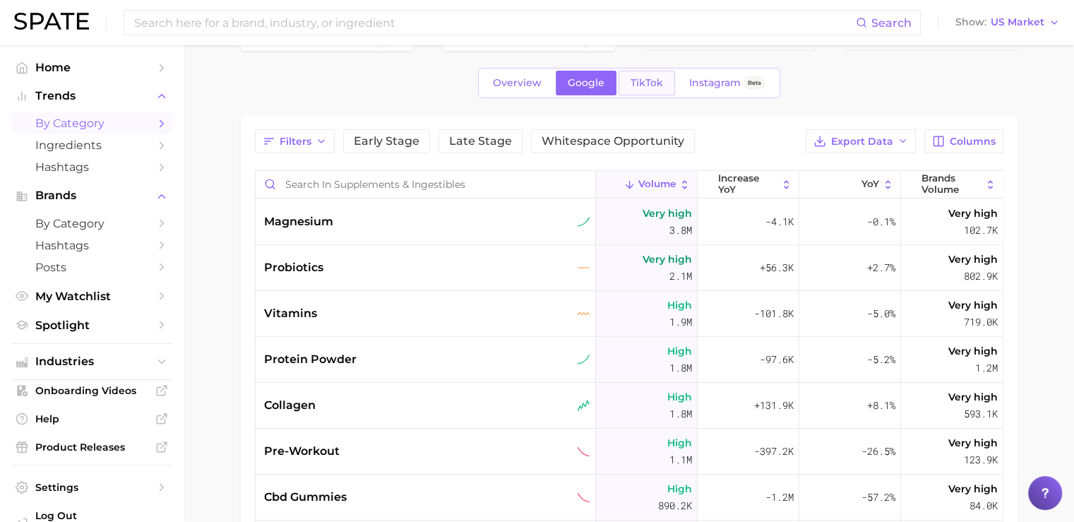
click at [651, 79] on span "TikTok" at bounding box center [647, 83] width 32 height 12
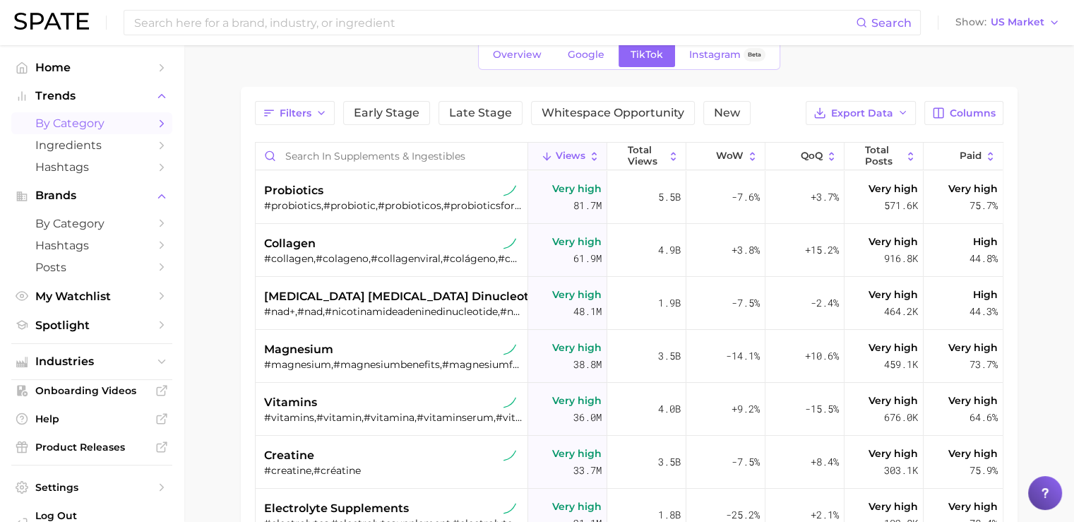
scroll to position [69, 0]
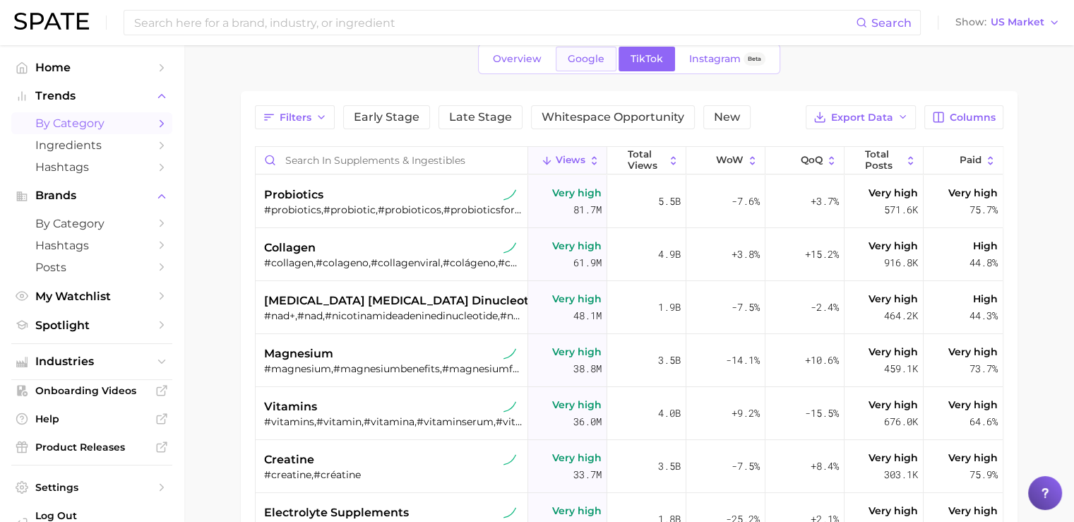
click at [583, 67] on link "Google" at bounding box center [586, 59] width 61 height 25
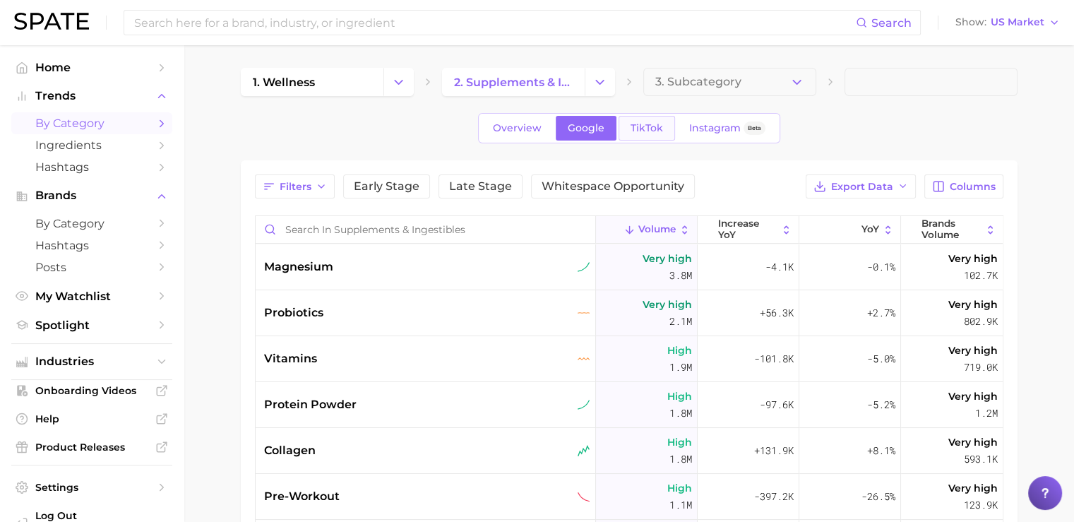
click at [631, 125] on span "TikTok" at bounding box center [647, 128] width 32 height 12
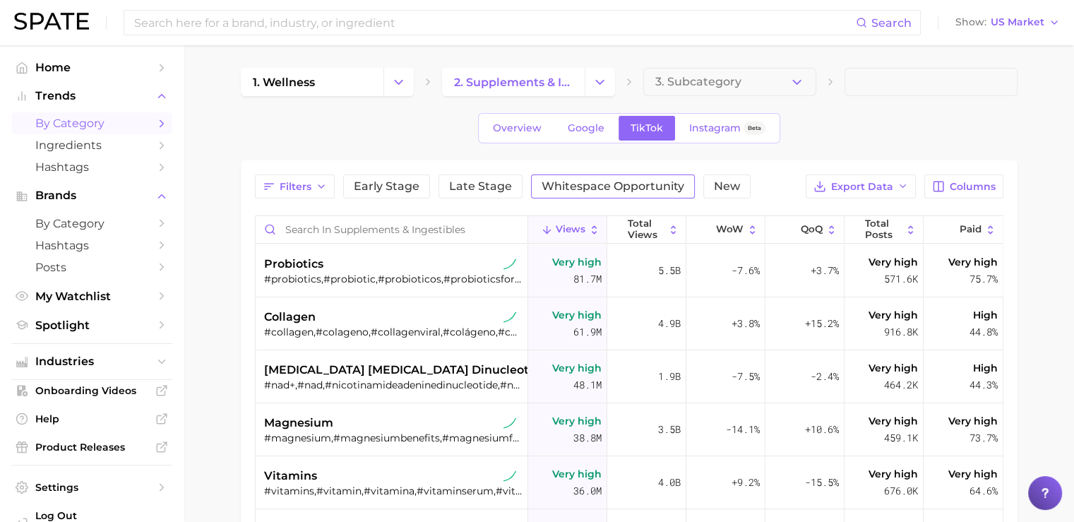
click at [590, 189] on span "Whitespace Opportunity" at bounding box center [613, 186] width 143 height 11
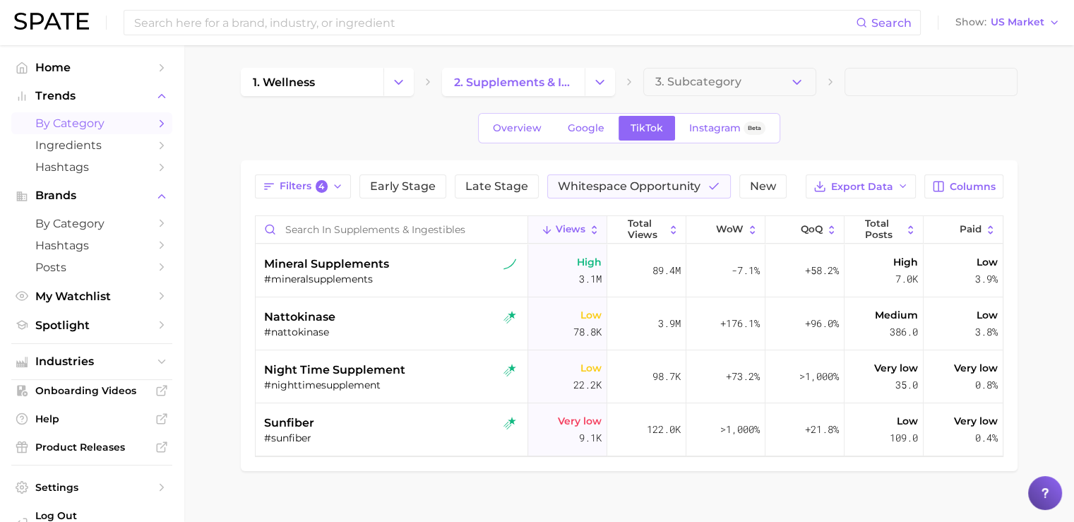
scroll to position [18, 0]
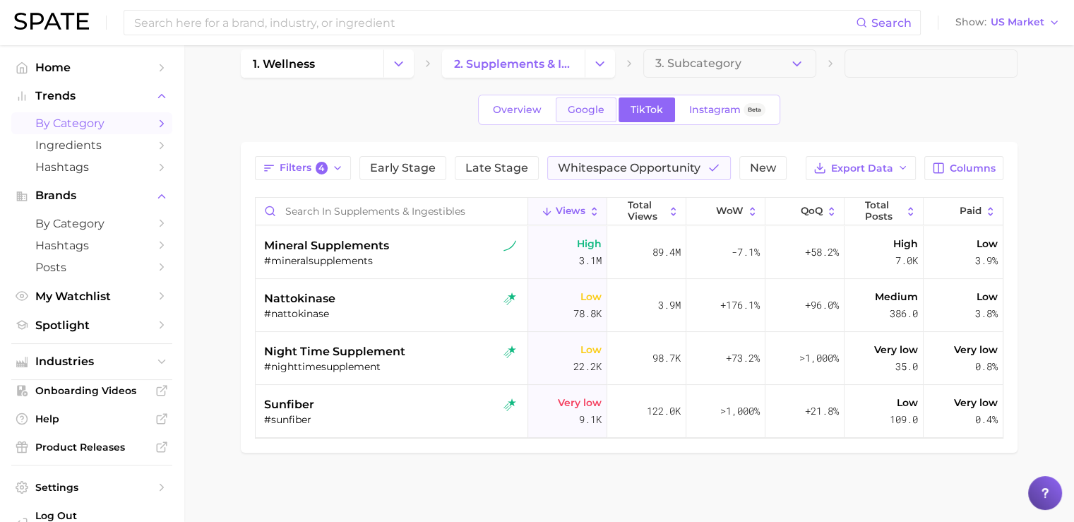
click at [591, 117] on link "Google" at bounding box center [586, 109] width 61 height 25
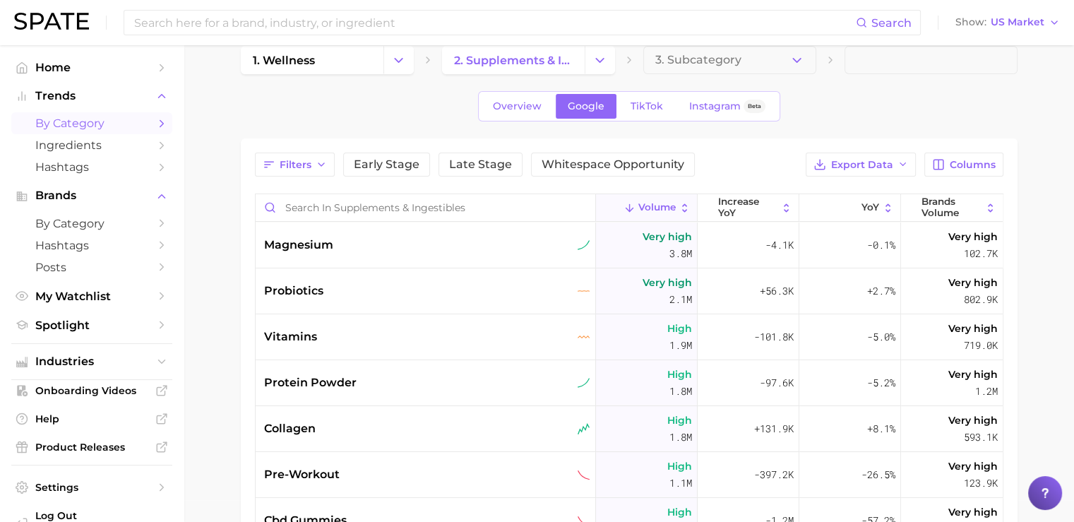
scroll to position [21, 0]
click at [91, 141] on span "Ingredients" at bounding box center [91, 144] width 113 height 13
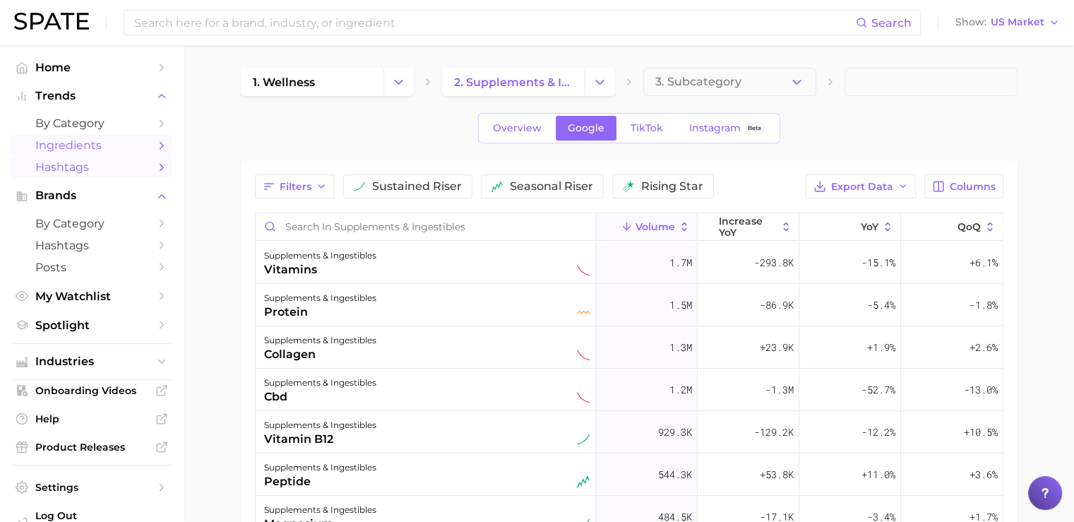
click at [84, 172] on span "Hashtags" at bounding box center [91, 166] width 113 height 13
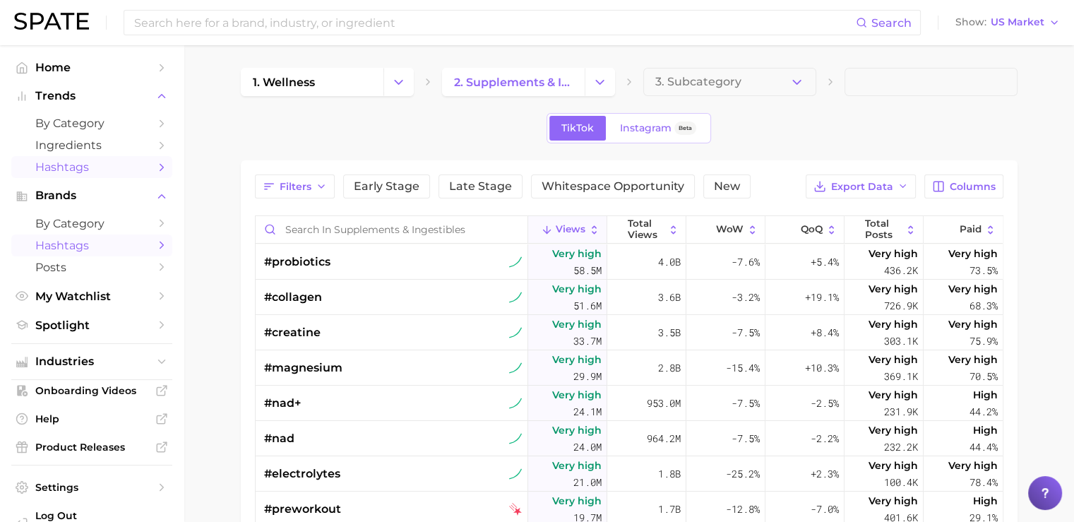
scroll to position [33, 0]
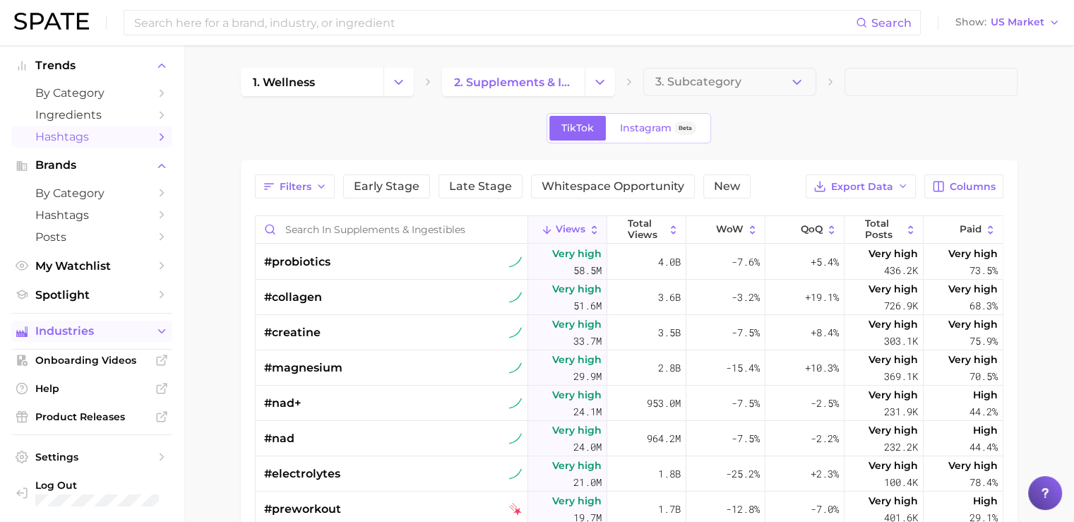
click at [105, 331] on span "Industries" at bounding box center [91, 331] width 113 height 13
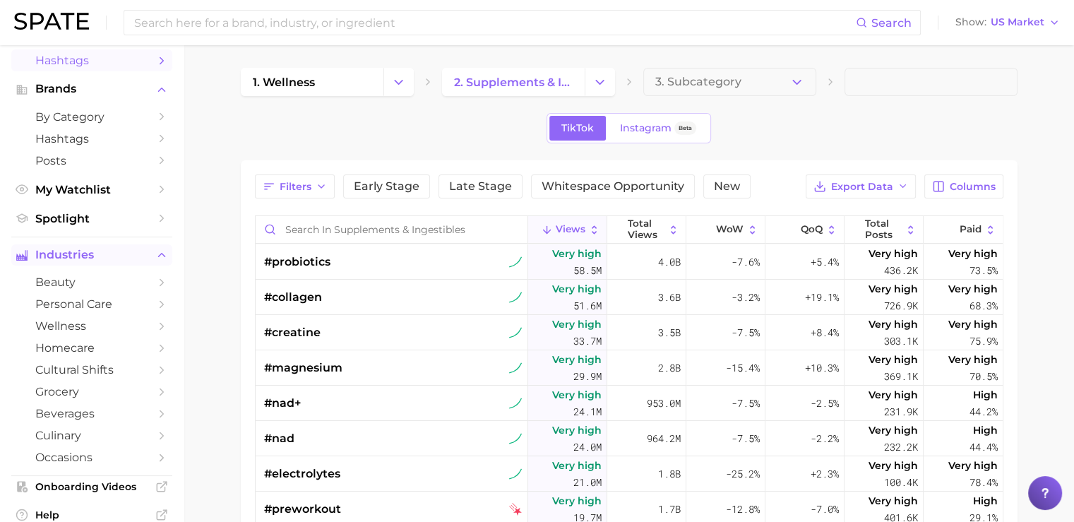
scroll to position [107, 0]
click at [70, 328] on span "wellness" at bounding box center [91, 324] width 113 height 13
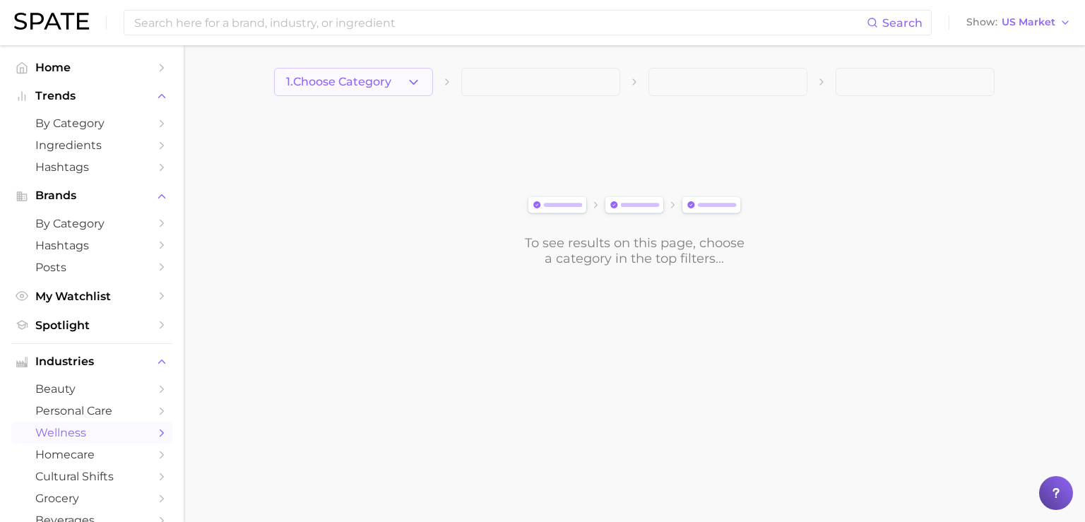
click at [371, 86] on span "1. Choose Category" at bounding box center [338, 82] width 105 height 13
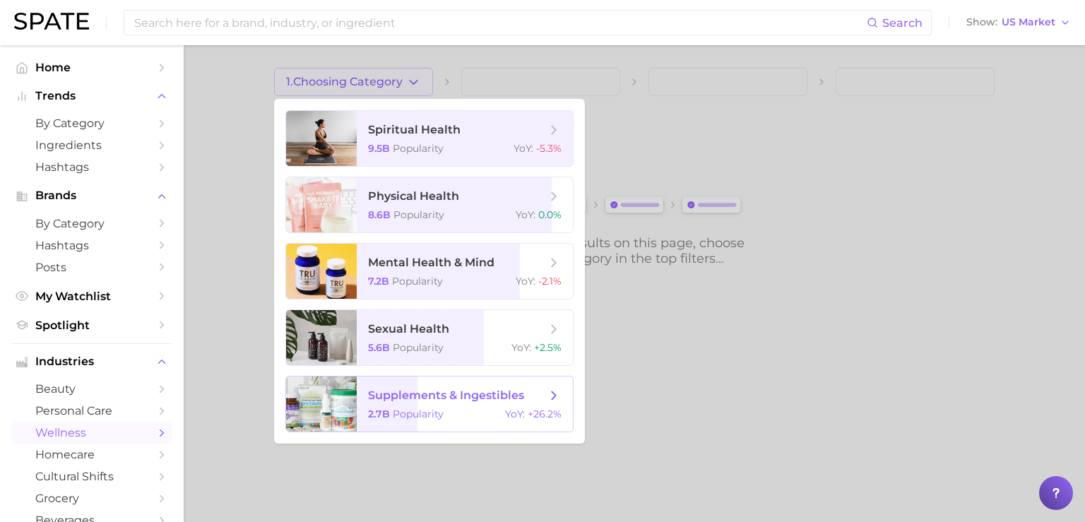
click at [417, 404] on span "supplements & ingestibles 2.7b Popularity YoY : +26.2%" at bounding box center [465, 403] width 216 height 55
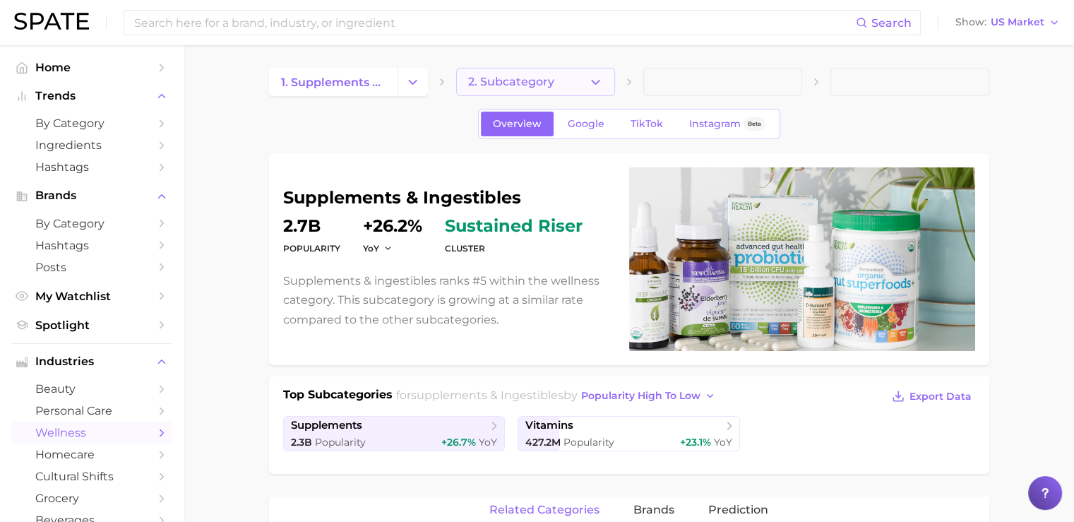
click at [560, 68] on button "2. Subcategory" at bounding box center [535, 82] width 159 height 28
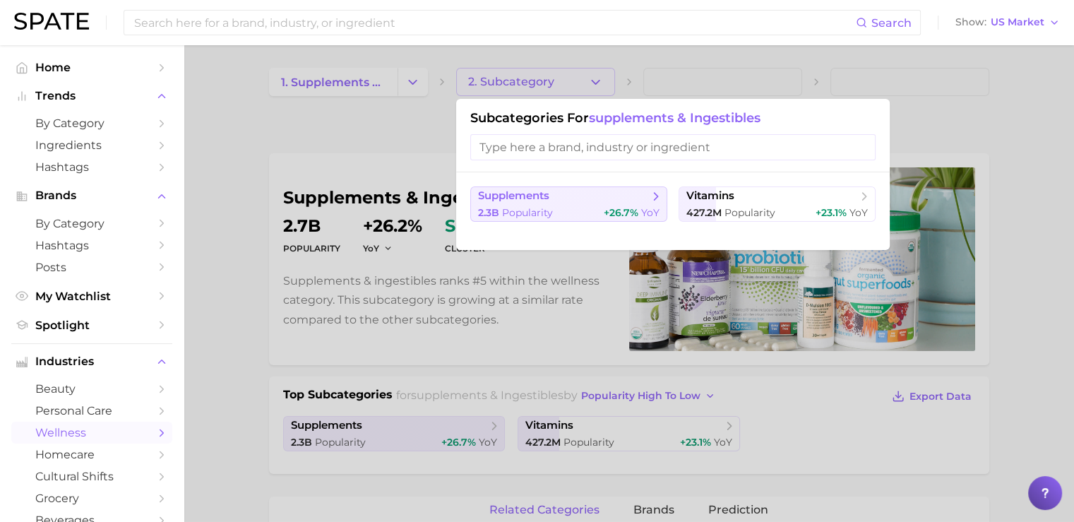
click at [571, 193] on span "supplements" at bounding box center [564, 196] width 172 height 14
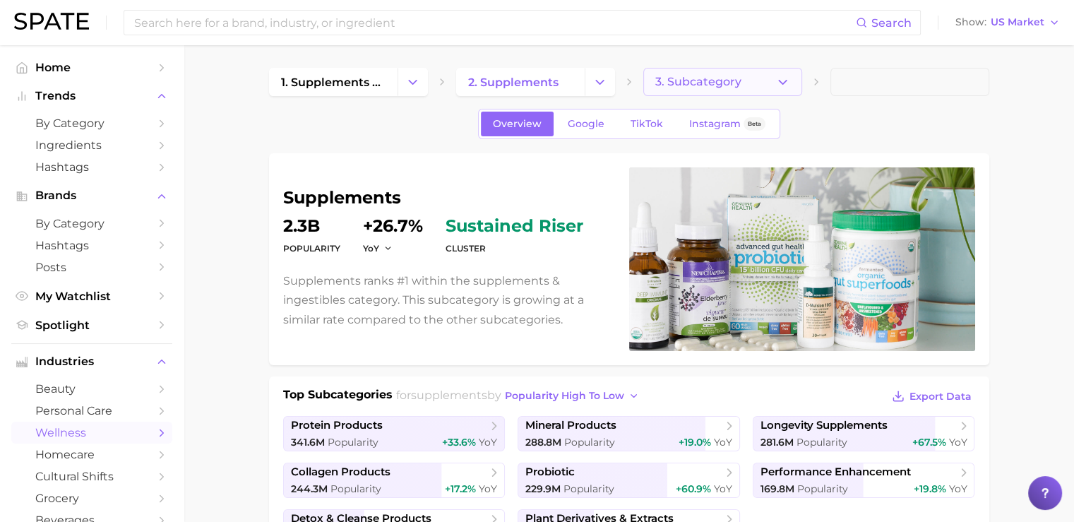
click at [719, 76] on span "3. Subcategory" at bounding box center [698, 82] width 86 height 13
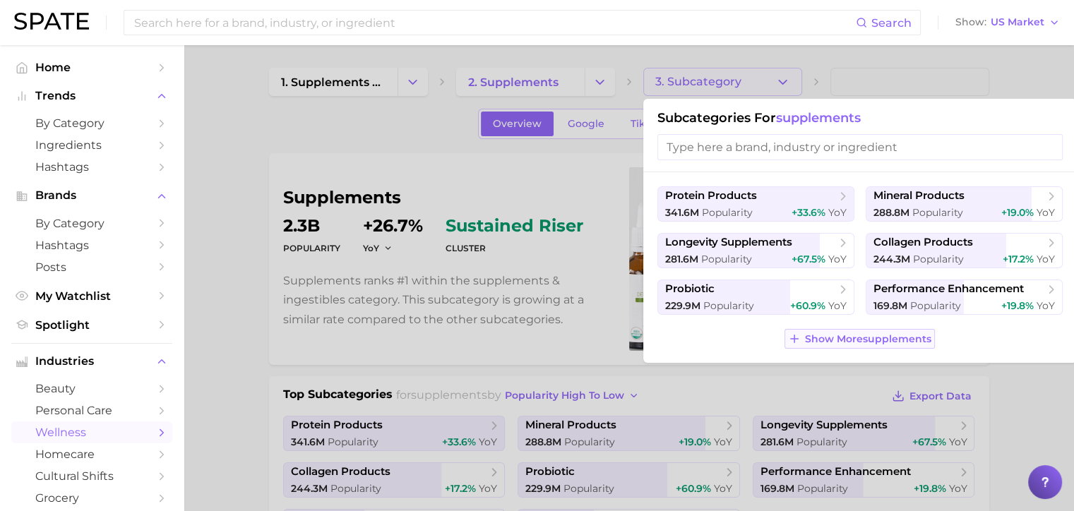
click at [866, 340] on span "Show More supplements" at bounding box center [868, 339] width 126 height 12
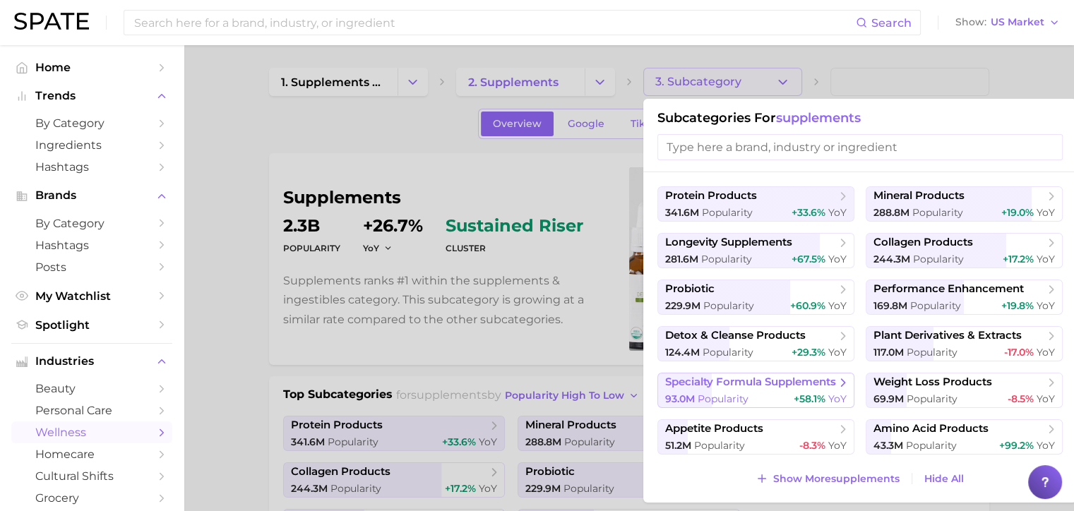
click at [725, 381] on span "specialty formula supplements" at bounding box center [750, 382] width 171 height 13
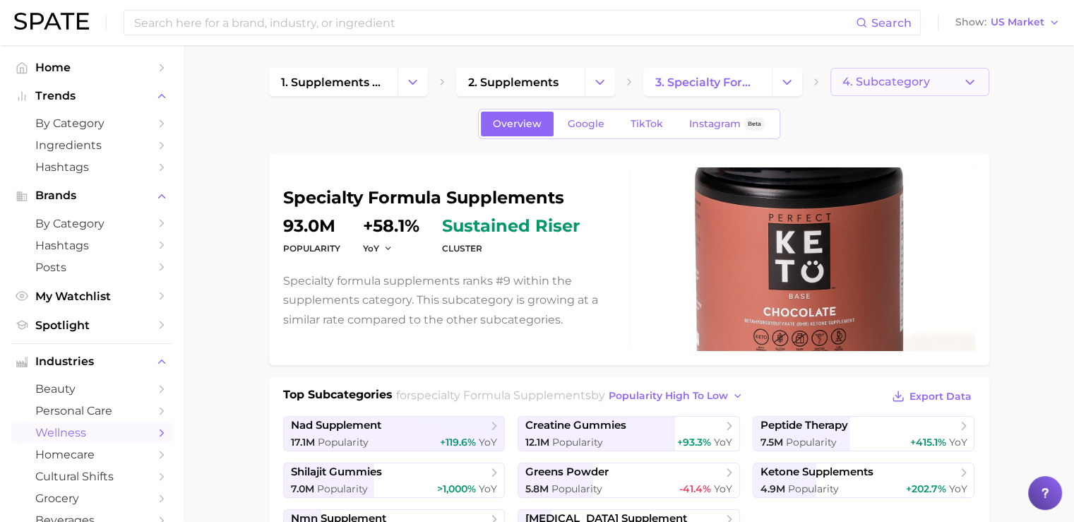
click at [881, 88] on span "4. Subcategory" at bounding box center [886, 82] width 88 height 13
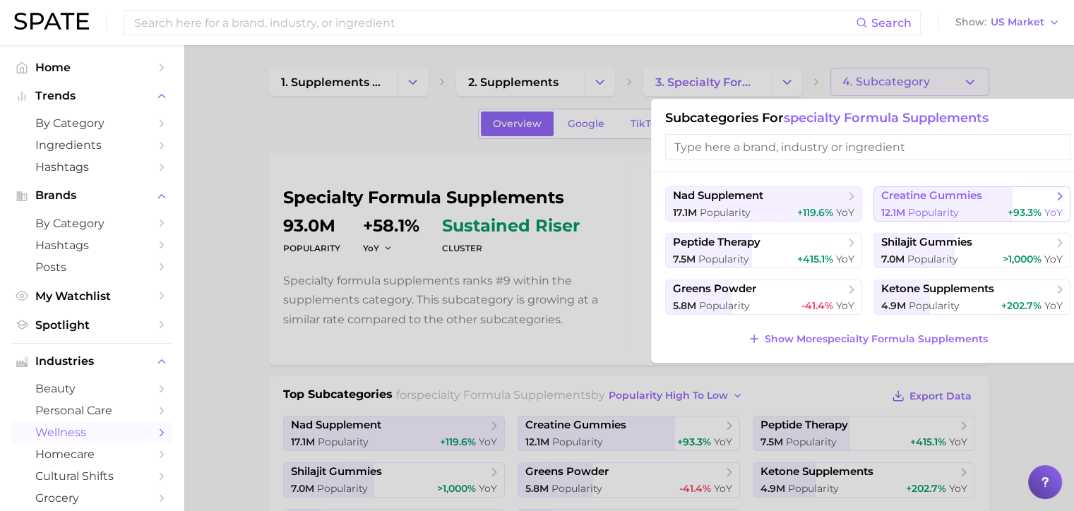
click at [912, 203] on button "creatine gummies 12.1m Popularity +93.3% YoY" at bounding box center [972, 203] width 197 height 35
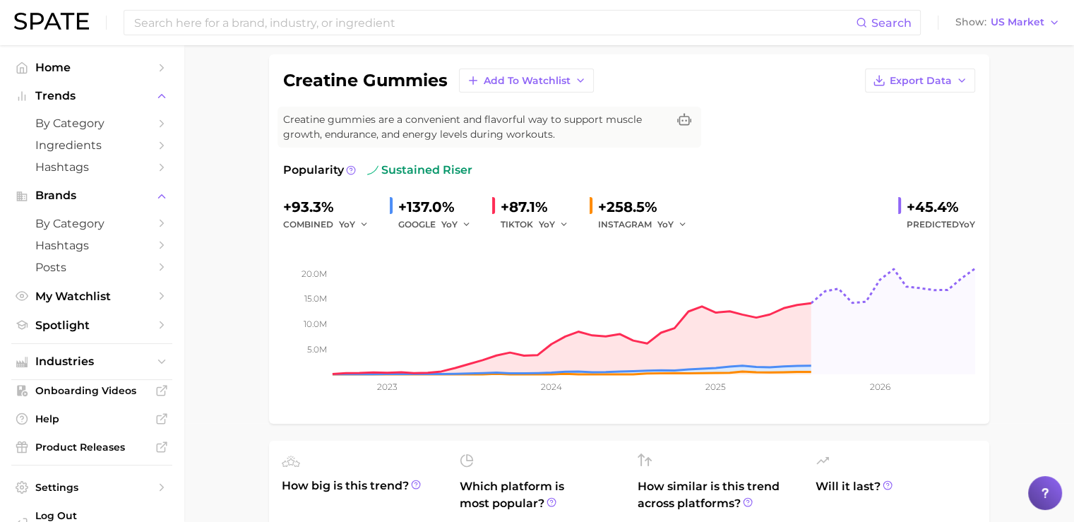
scroll to position [100, 0]
drag, startPoint x: 379, startPoint y: 167, endPoint x: 469, endPoint y: 166, distance: 90.4
click at [469, 166] on span "sustained riser" at bounding box center [419, 169] width 105 height 17
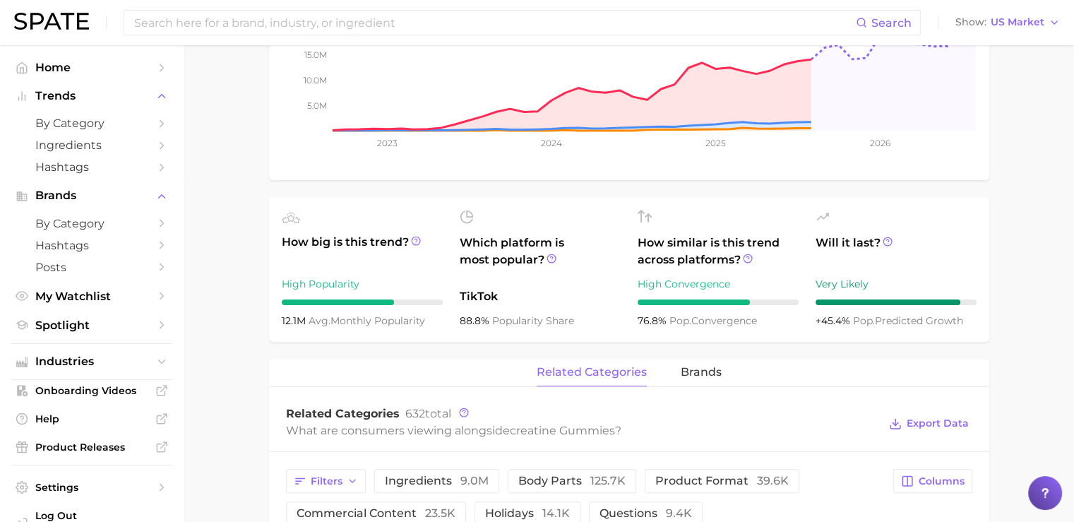
scroll to position [347, 0]
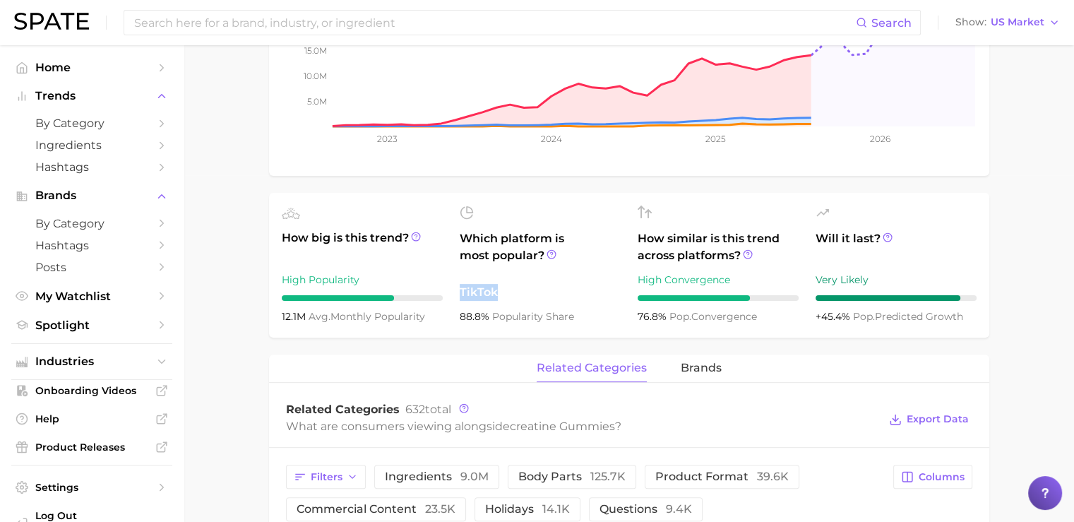
drag, startPoint x: 460, startPoint y: 291, endPoint x: 505, endPoint y: 290, distance: 45.2
click at [505, 290] on span "TikTok" at bounding box center [540, 292] width 161 height 17
click at [973, 249] on span "Will it last?" at bounding box center [896, 247] width 161 height 34
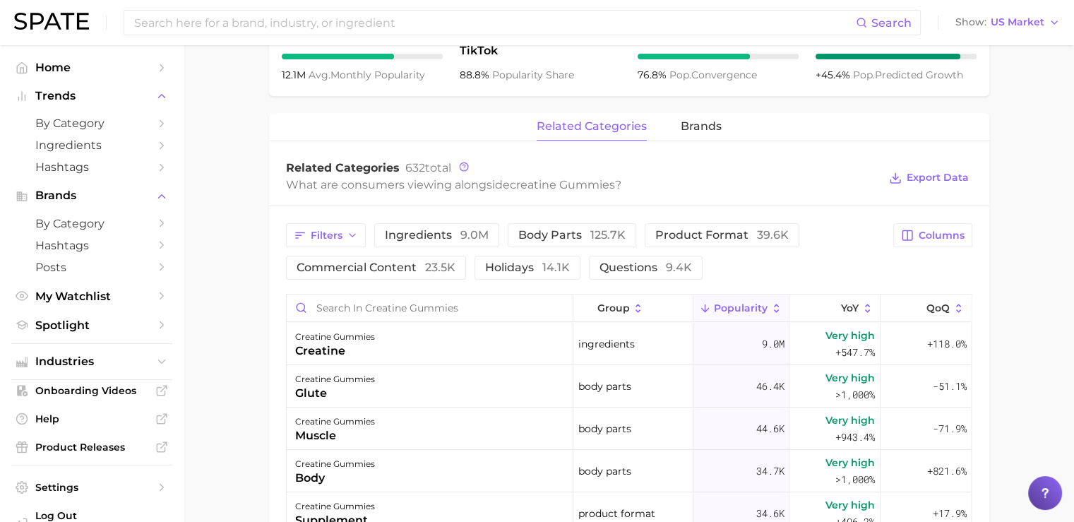
scroll to position [595, 0]
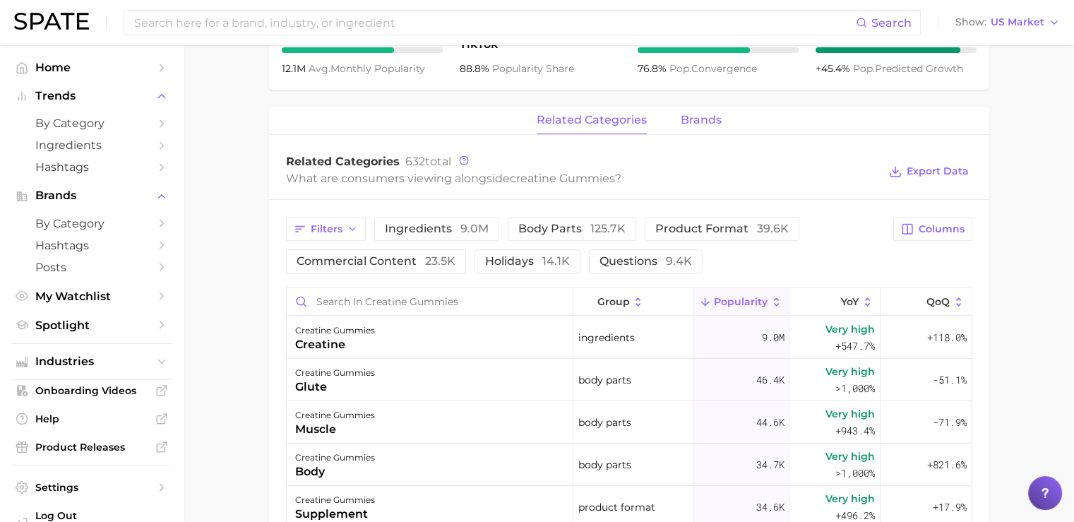
click at [698, 122] on span "brands" at bounding box center [701, 120] width 41 height 13
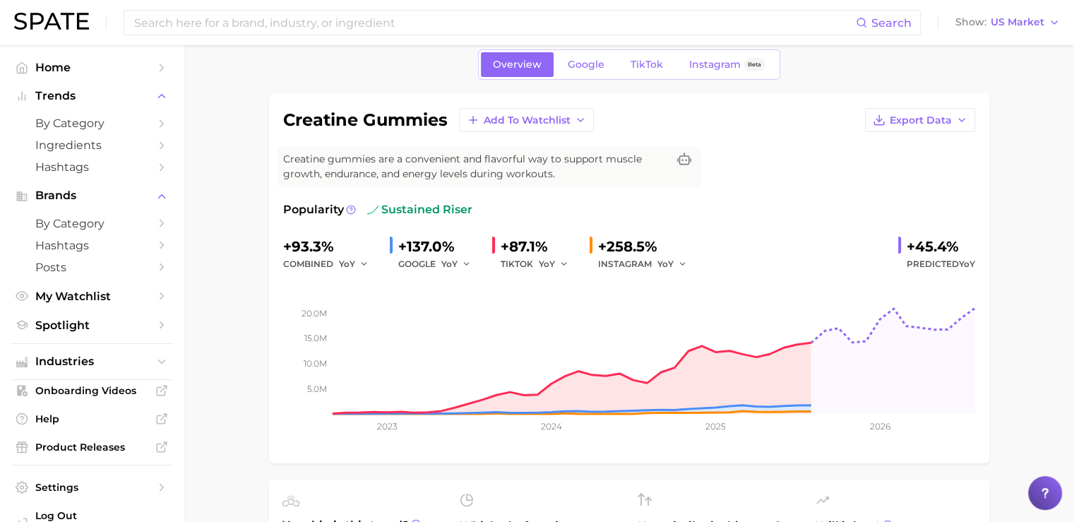
scroll to position [58, 0]
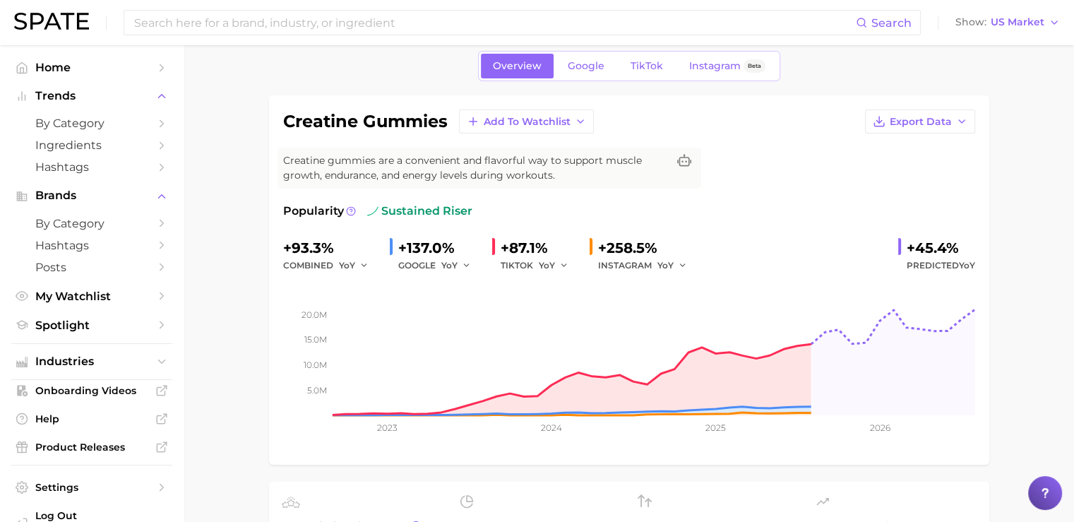
click at [47, 13] on img at bounding box center [51, 21] width 75 height 17
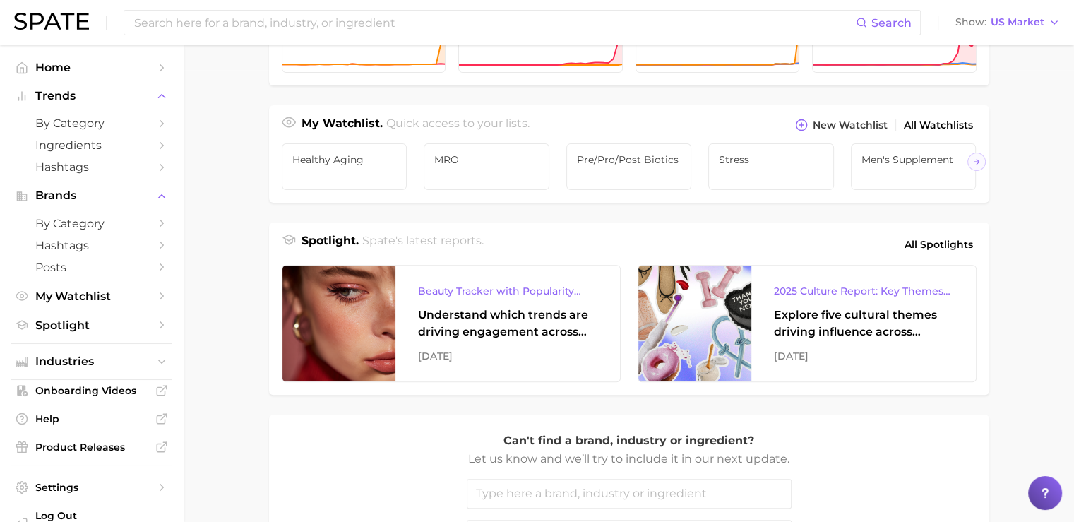
scroll to position [454, 0]
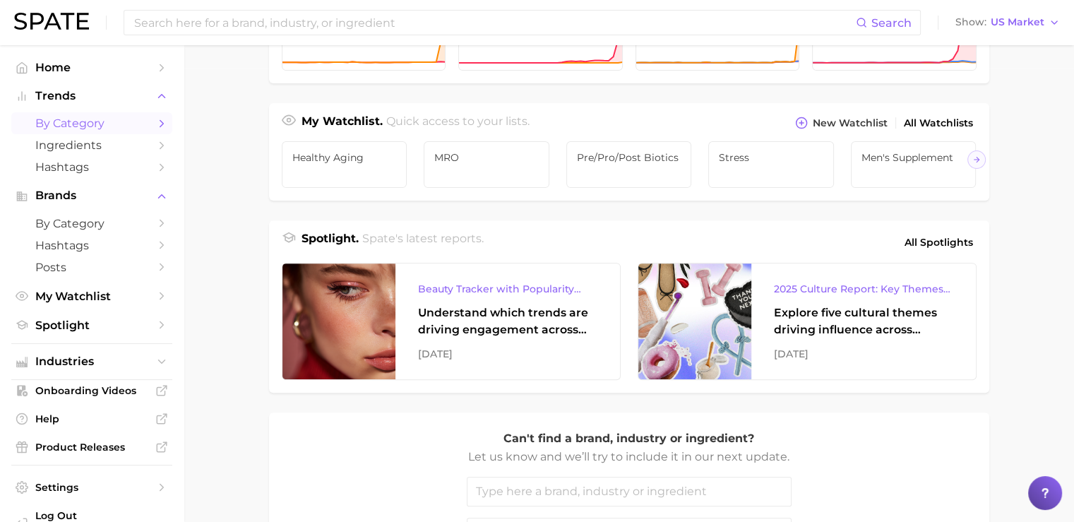
click at [77, 124] on span "by Category" at bounding box center [91, 123] width 113 height 13
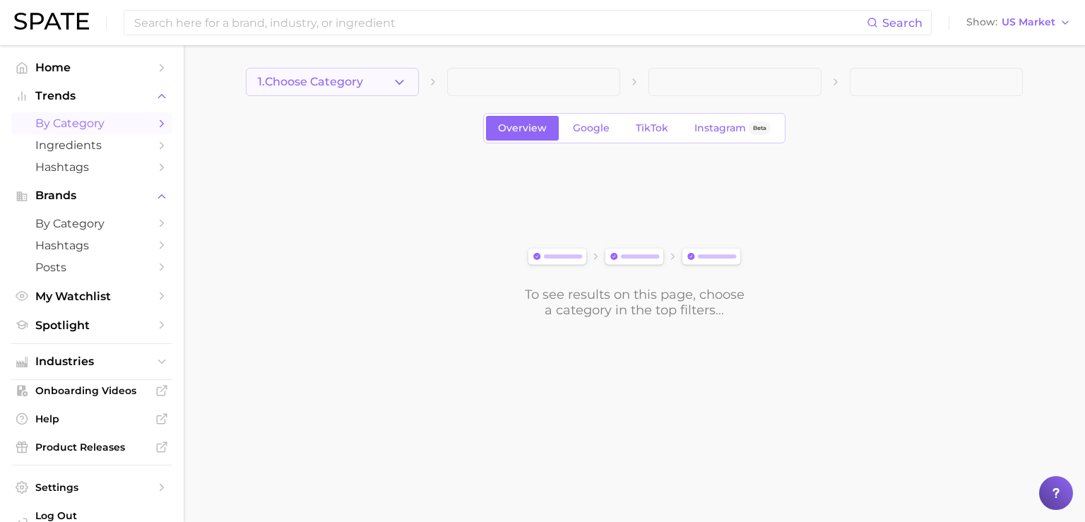
click at [303, 76] on span "1. Choose Category" at bounding box center [310, 82] width 105 height 13
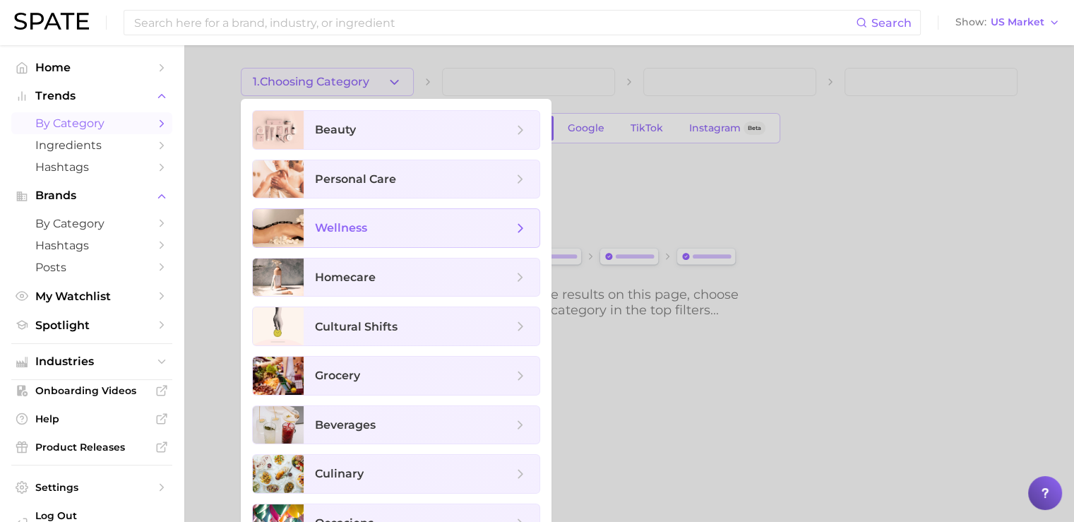
click at [314, 232] on span "wellness" at bounding box center [422, 228] width 236 height 38
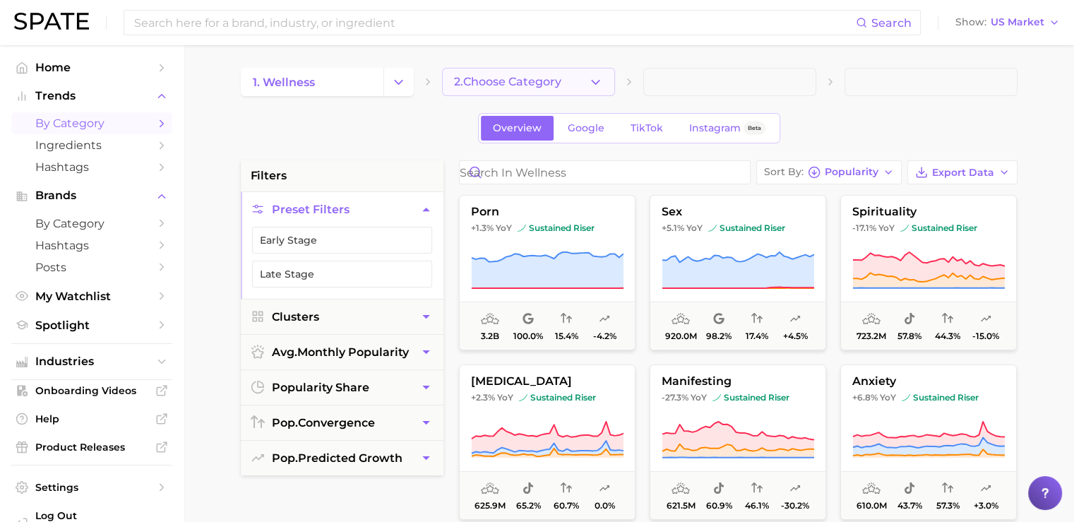
click at [534, 71] on button "2. Choose Category" at bounding box center [528, 82] width 173 height 28
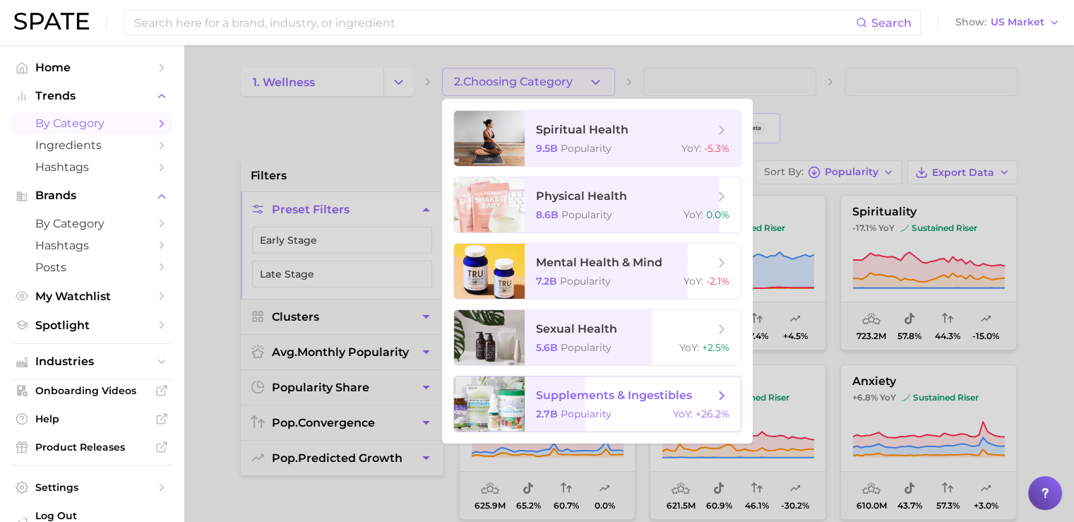
click at [550, 401] on span "supplements & ingestibles" at bounding box center [614, 394] width 156 height 13
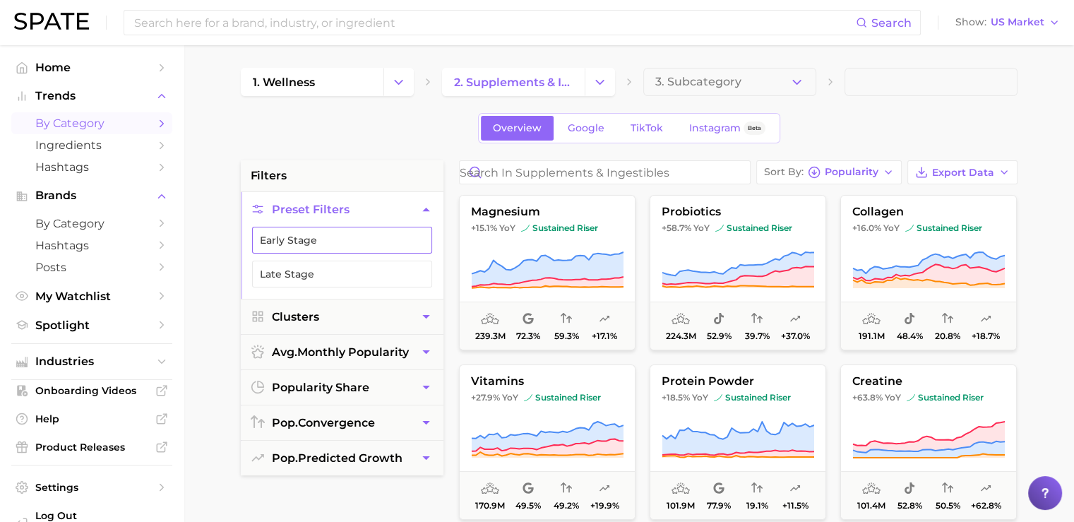
click at [307, 242] on button "Early Stage" at bounding box center [342, 240] width 180 height 27
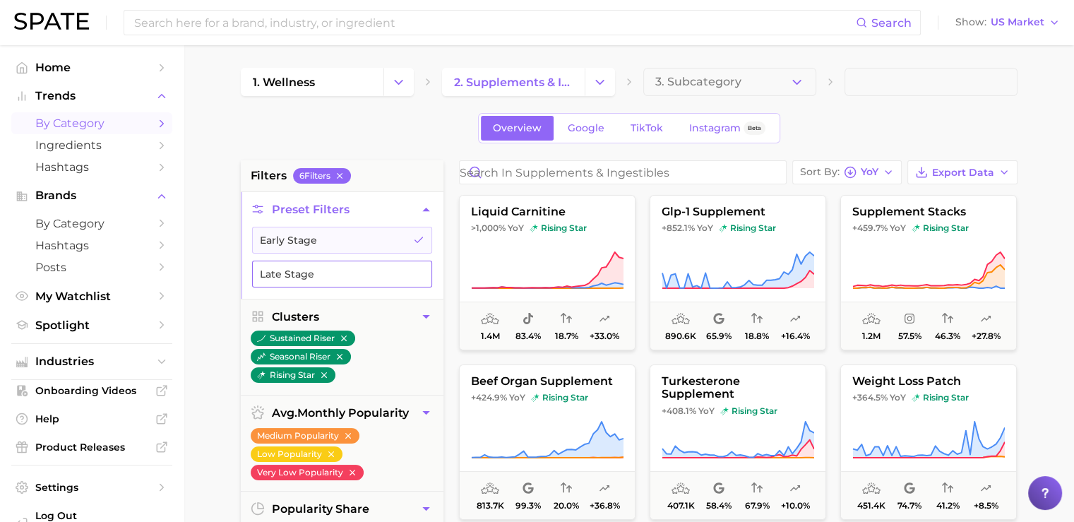
click at [309, 274] on button "Late Stage" at bounding box center [342, 274] width 180 height 27
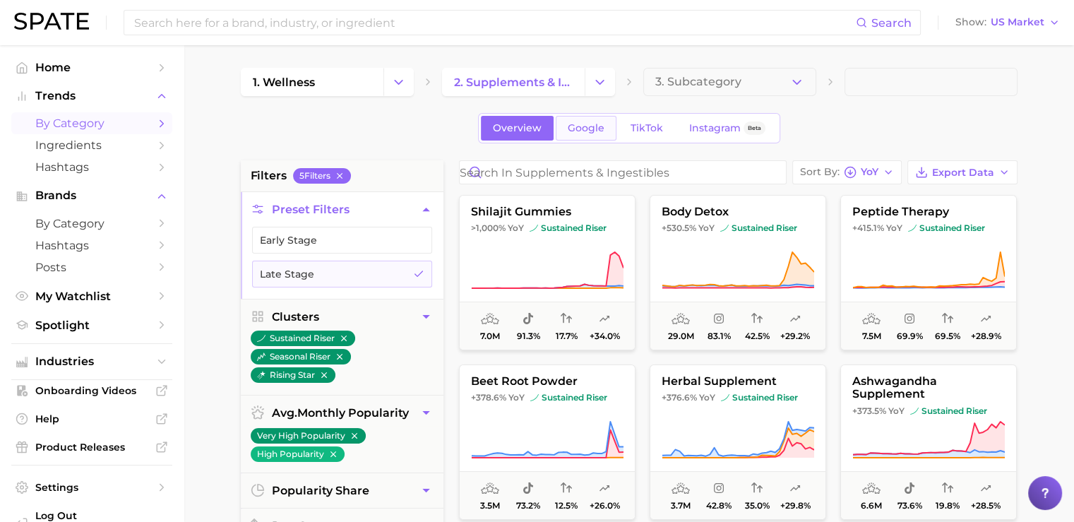
click at [578, 126] on span "Google" at bounding box center [586, 128] width 37 height 12
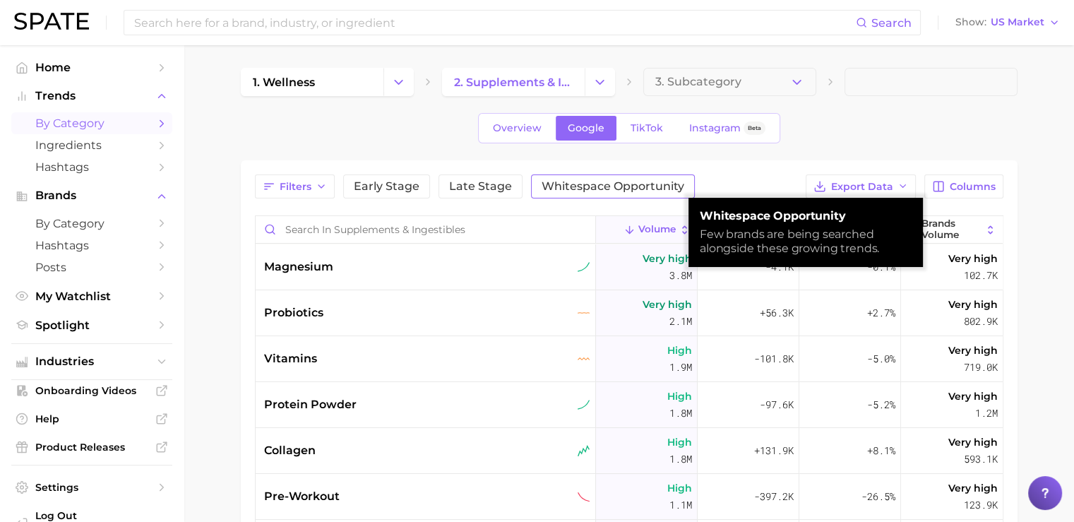
click at [575, 185] on span "Whitespace Opportunity" at bounding box center [613, 186] width 143 height 11
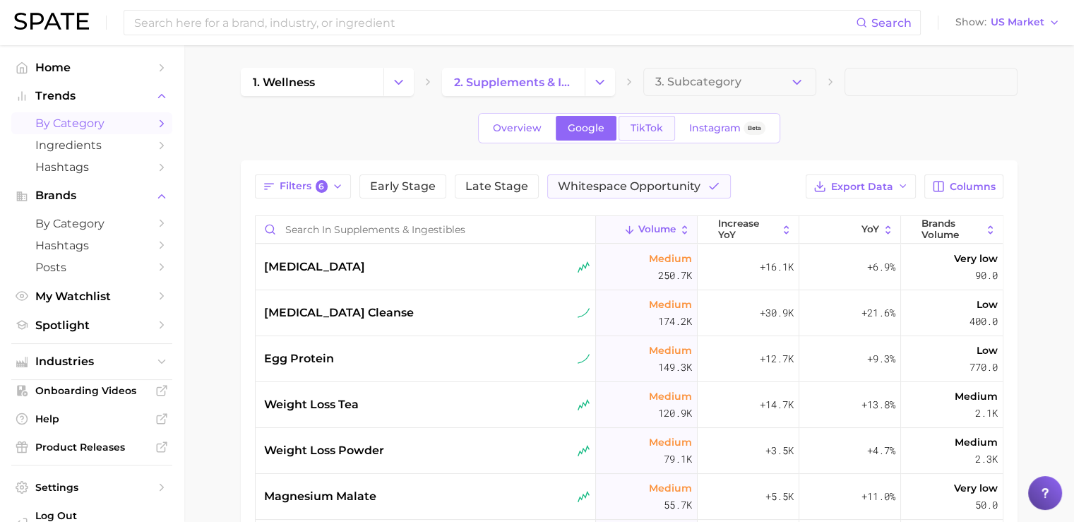
click at [626, 126] on link "TikTok" at bounding box center [647, 128] width 56 height 25
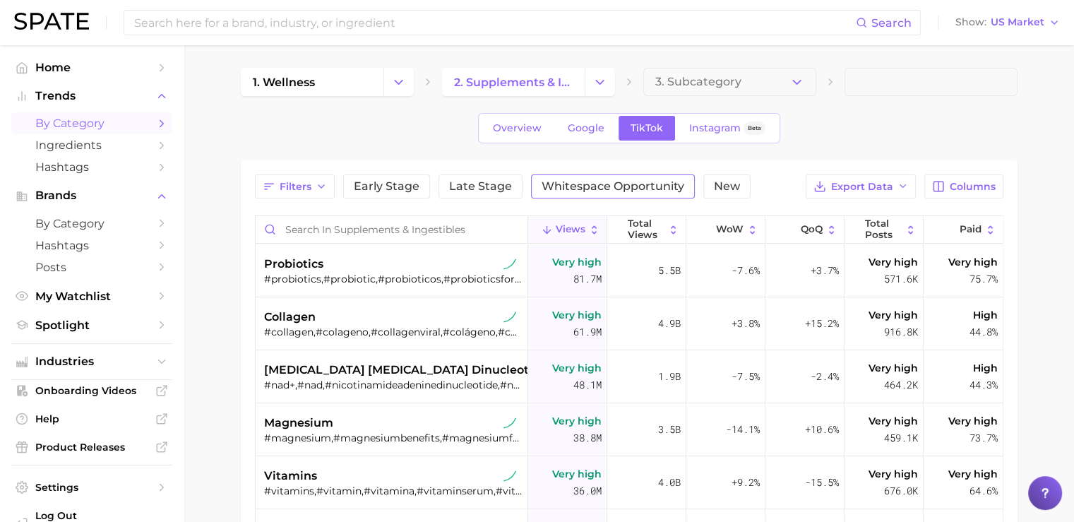
click at [595, 187] on span "Whitespace Opportunity" at bounding box center [613, 186] width 143 height 11
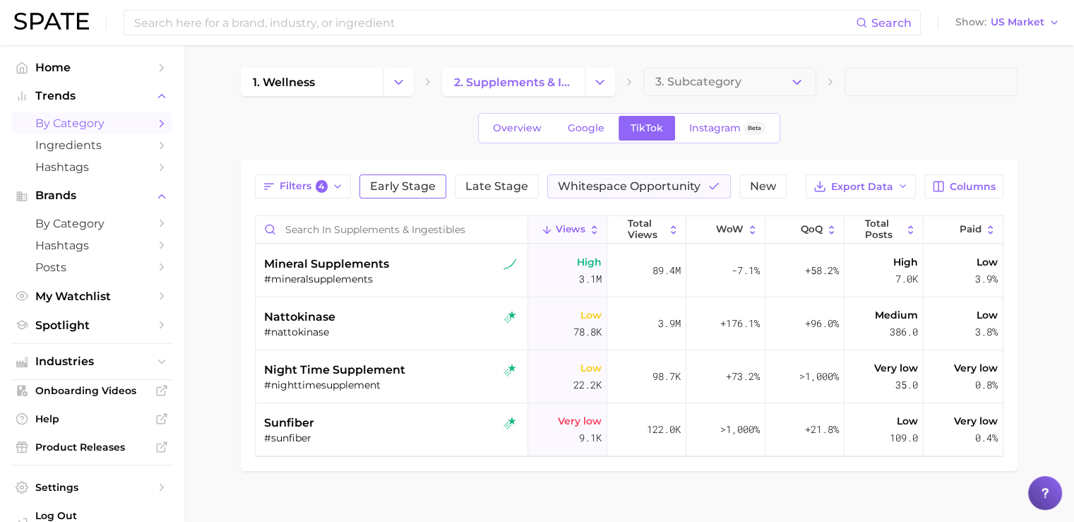
click at [401, 189] on span "Early Stage" at bounding box center [403, 186] width 66 height 11
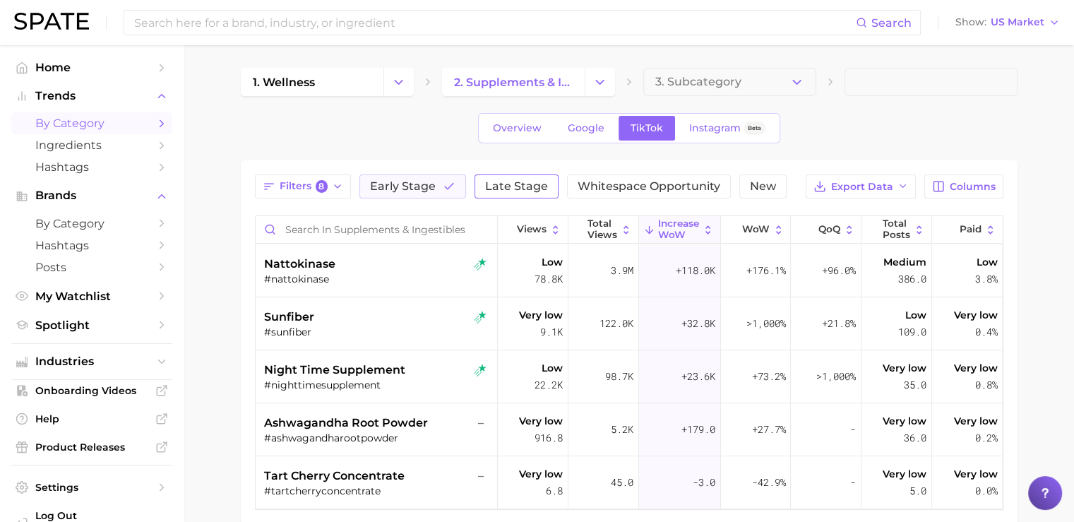
click at [510, 183] on span "Late Stage" at bounding box center [516, 186] width 63 height 11
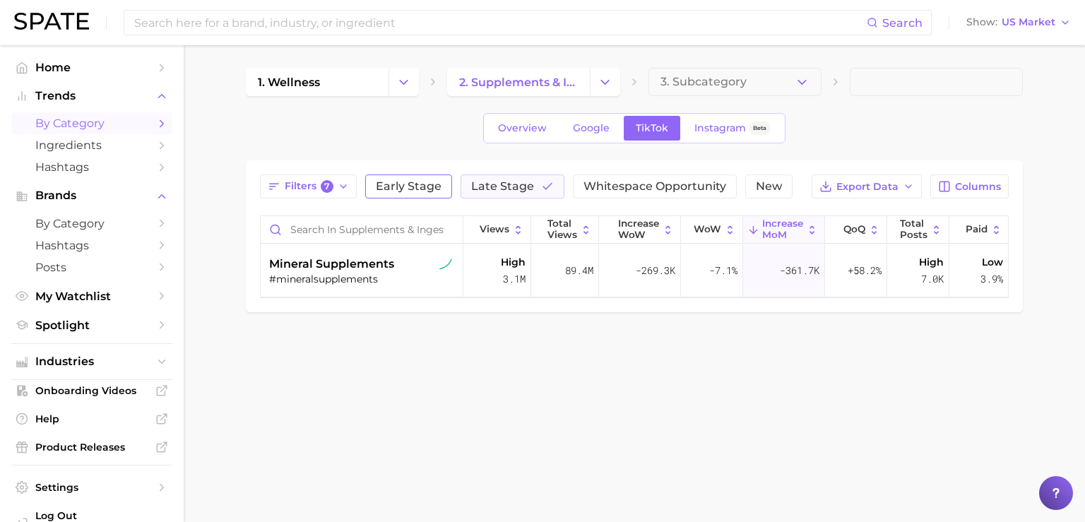
click at [431, 189] on span "Early Stage" at bounding box center [409, 186] width 66 height 11
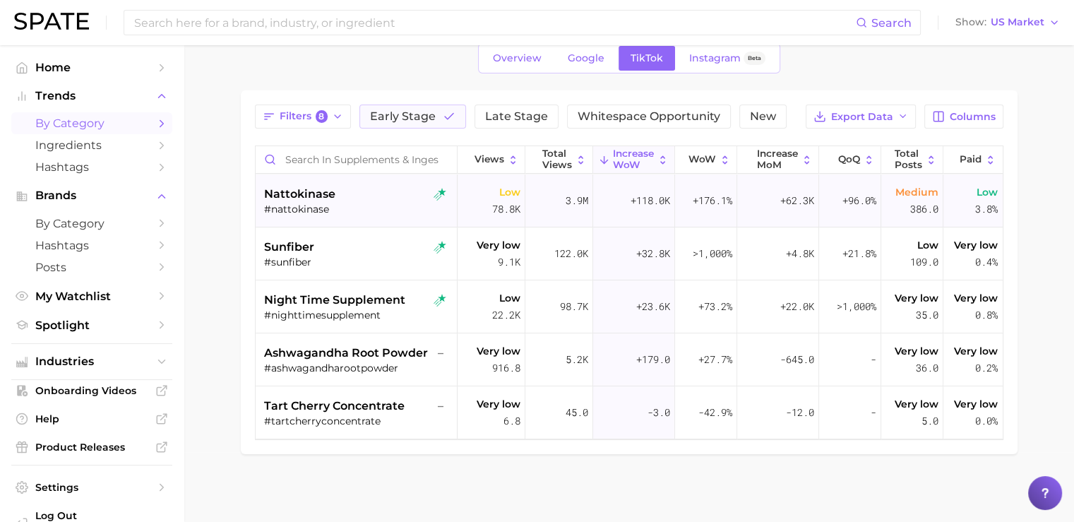
scroll to position [71, 0]
click at [657, 124] on button "Whitespace Opportunity" at bounding box center [649, 116] width 164 height 24
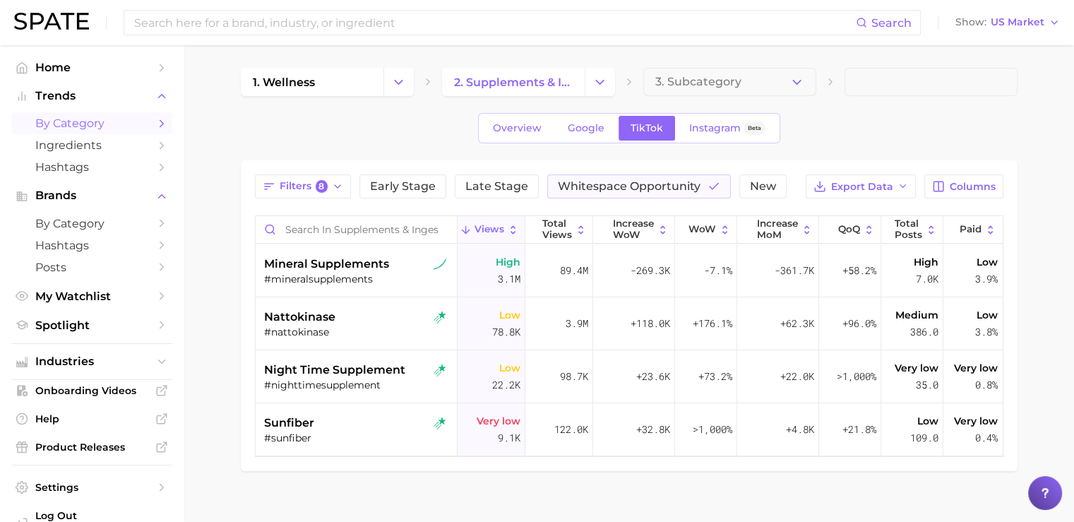
scroll to position [33, 0]
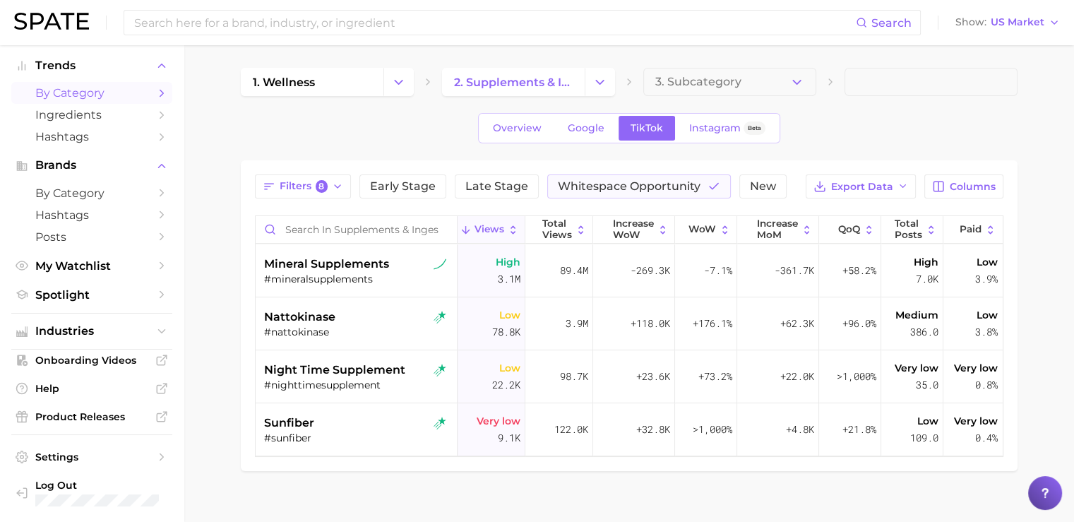
click at [99, 342] on ul "Industries" at bounding box center [91, 331] width 161 height 37
click at [90, 335] on span "Industries" at bounding box center [91, 331] width 113 height 13
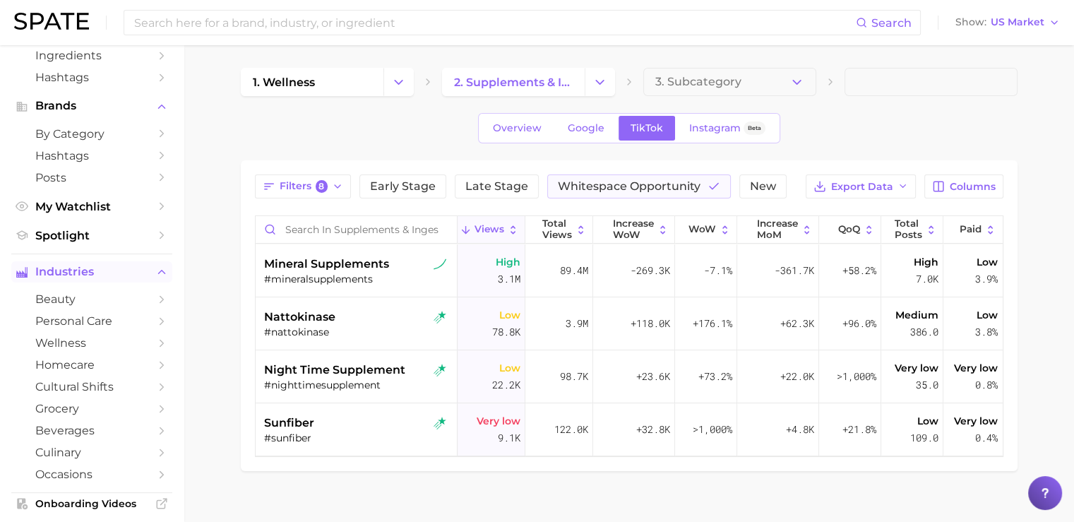
scroll to position [90, 0]
click at [82, 343] on span "wellness" at bounding box center [91, 341] width 113 height 13
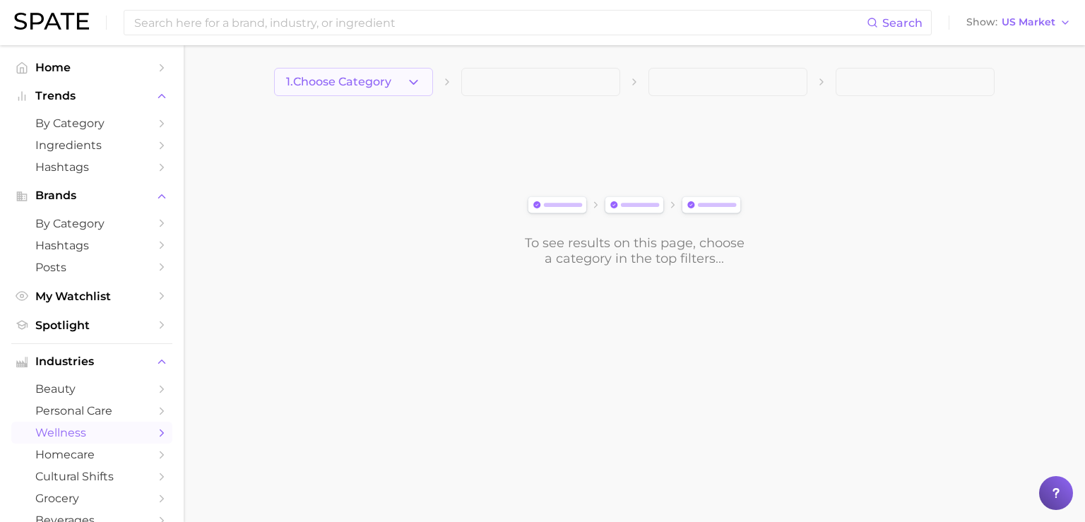
click at [345, 78] on span "1. Choose Category" at bounding box center [338, 82] width 105 height 13
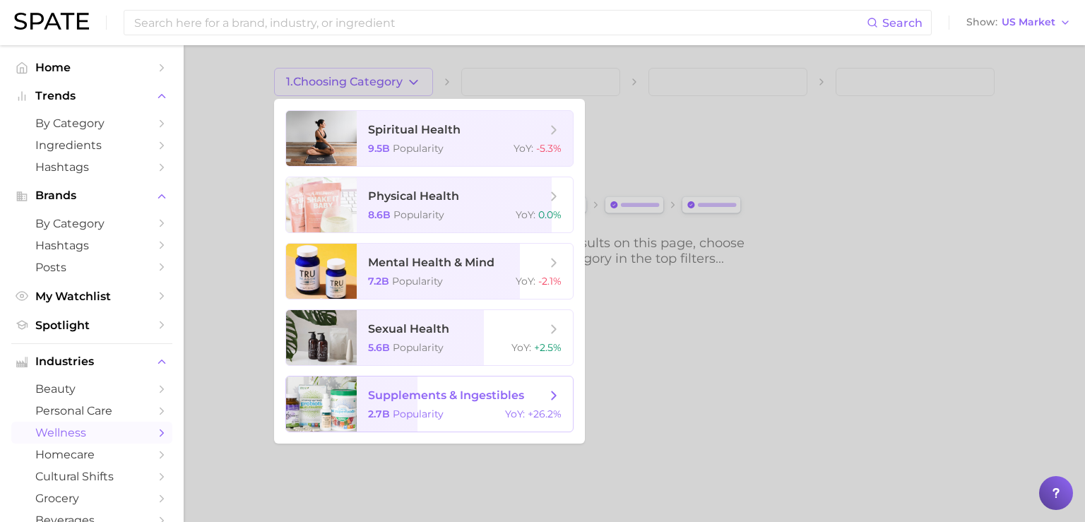
click at [455, 392] on span "supplements & ingestibles" at bounding box center [446, 394] width 156 height 13
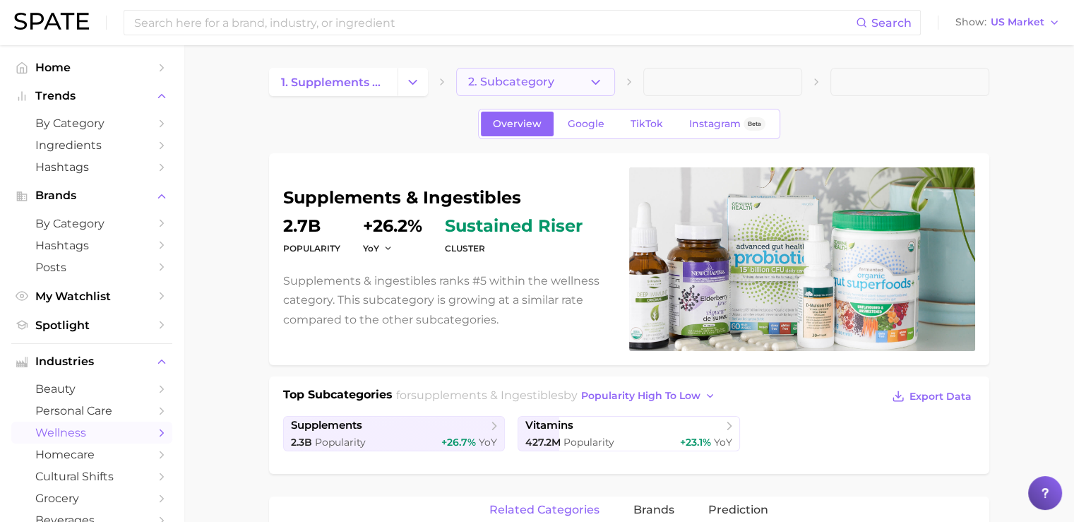
click at [547, 89] on button "2. Subcategory" at bounding box center [535, 82] width 159 height 28
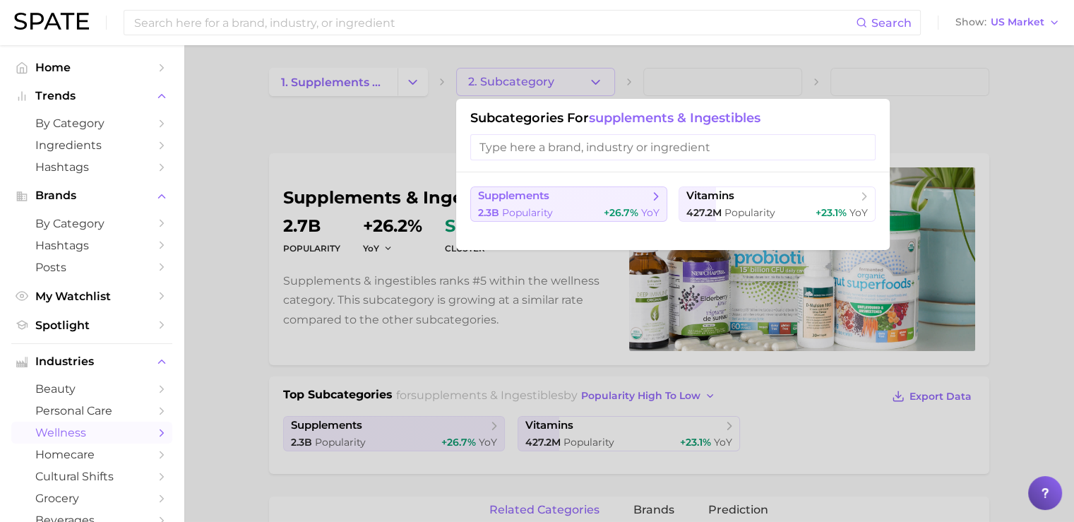
click at [557, 208] on div "2.3b Popularity +26.7% YoY" at bounding box center [568, 212] width 181 height 13
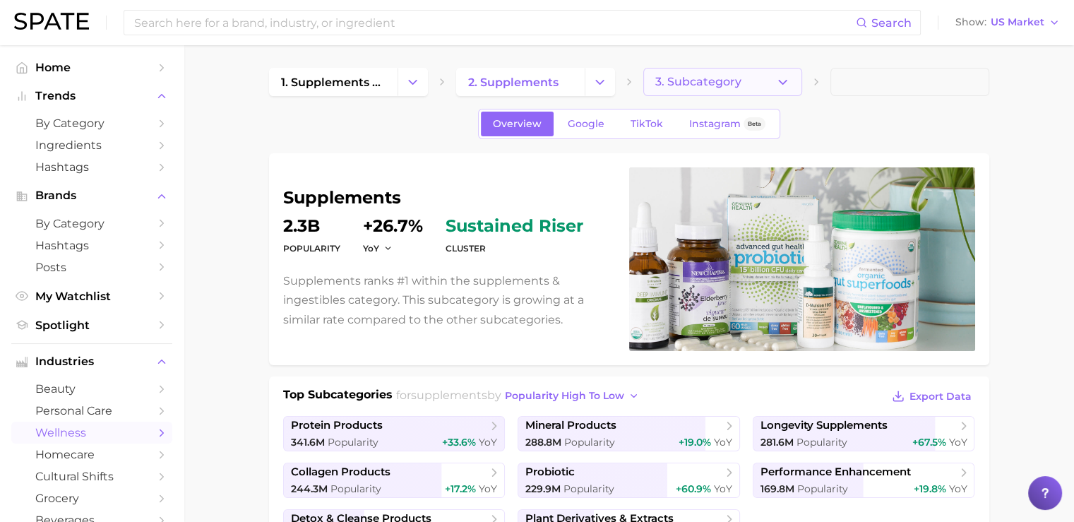
click at [725, 84] on span "3. Subcategory" at bounding box center [698, 82] width 86 height 13
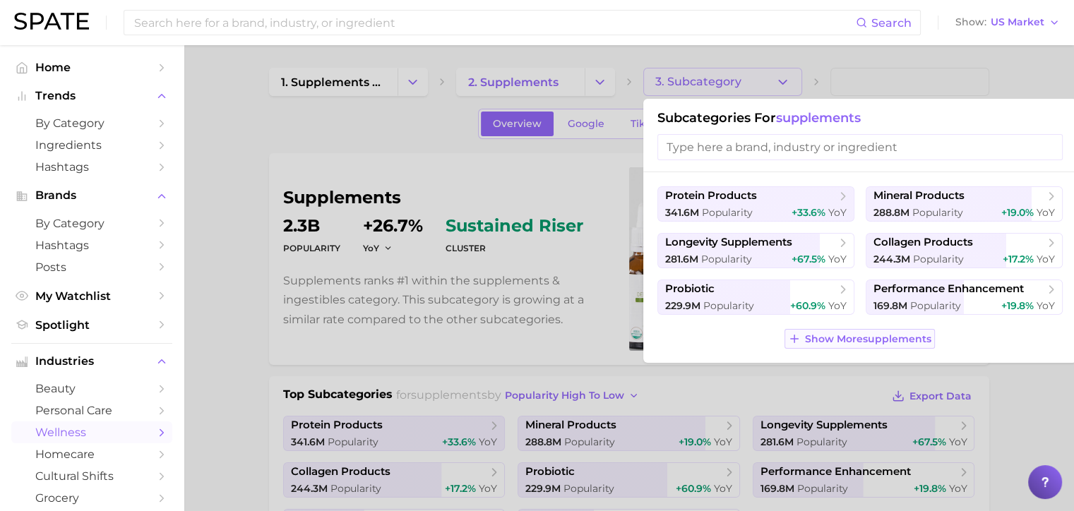
click at [809, 342] on span "Show More supplements" at bounding box center [868, 339] width 126 height 12
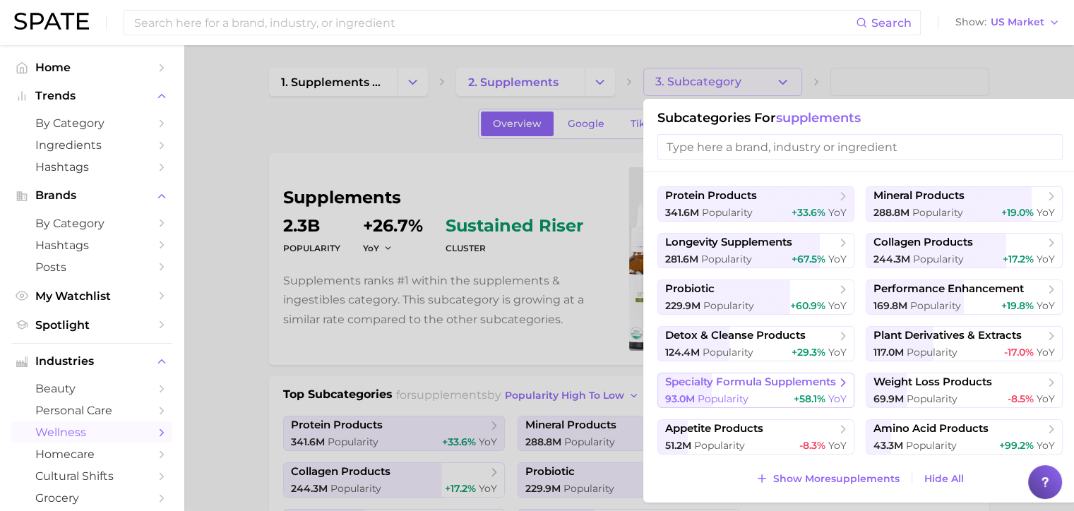
click at [716, 383] on span "specialty formula supplements" at bounding box center [750, 382] width 171 height 13
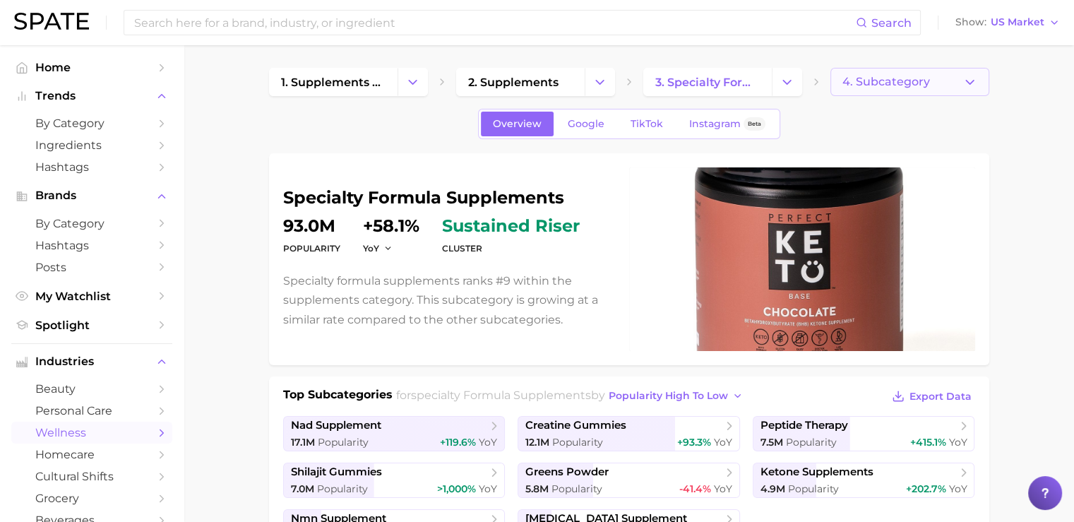
click at [860, 91] on button "4. Subcategory" at bounding box center [909, 82] width 159 height 28
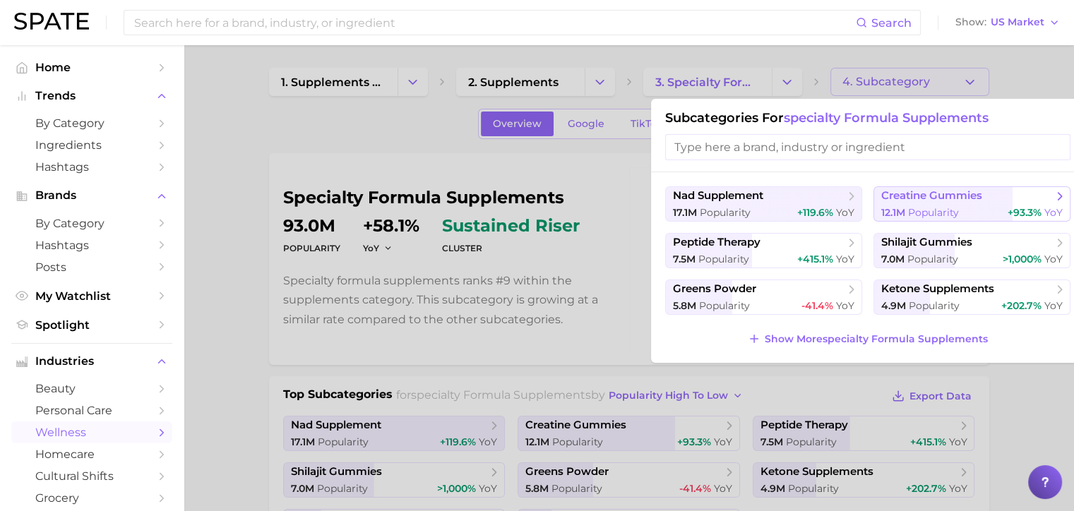
click at [929, 201] on span "creatine gummies" at bounding box center [931, 195] width 101 height 13
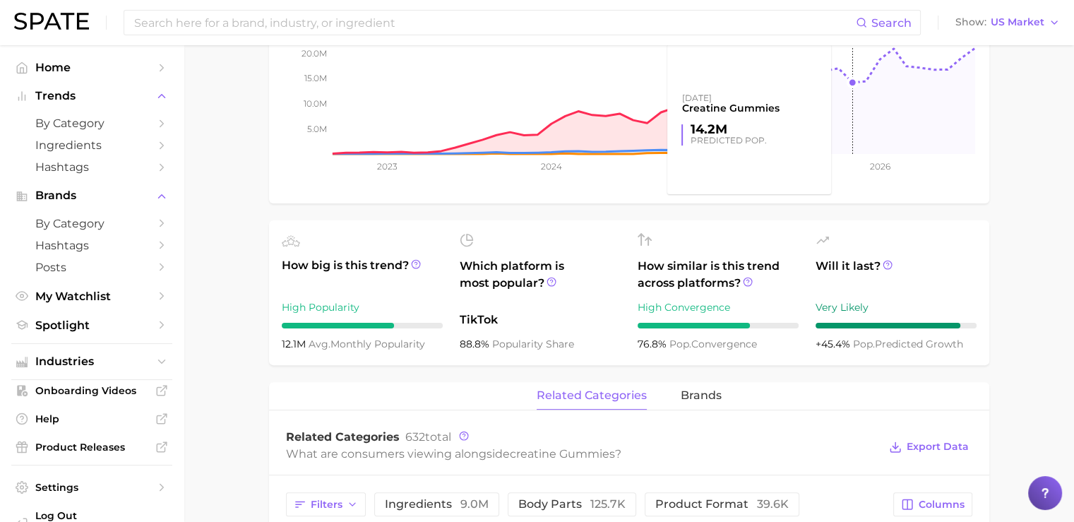
scroll to position [320, 0]
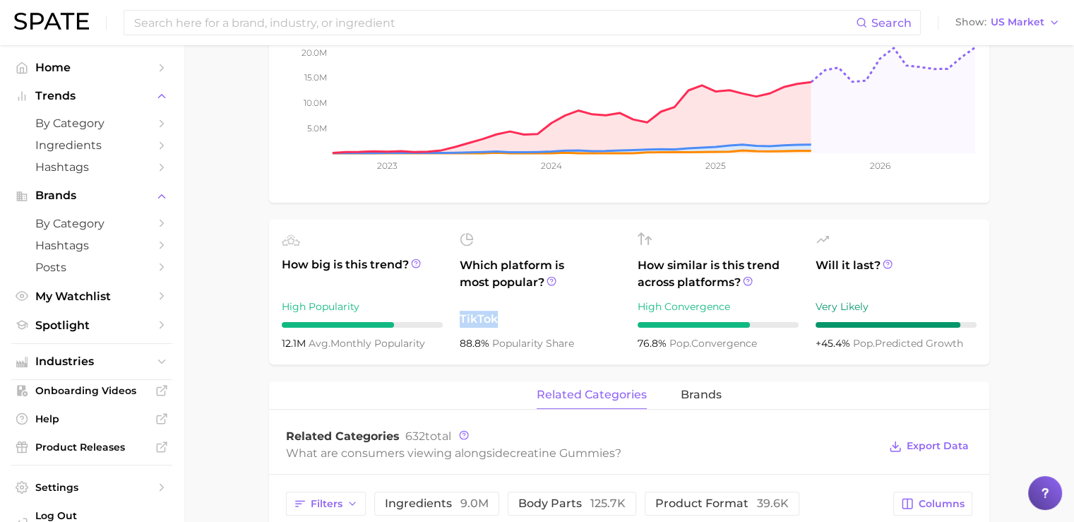
drag, startPoint x: 460, startPoint y: 318, endPoint x: 509, endPoint y: 318, distance: 49.4
click at [509, 318] on span "TikTok" at bounding box center [540, 319] width 161 height 17
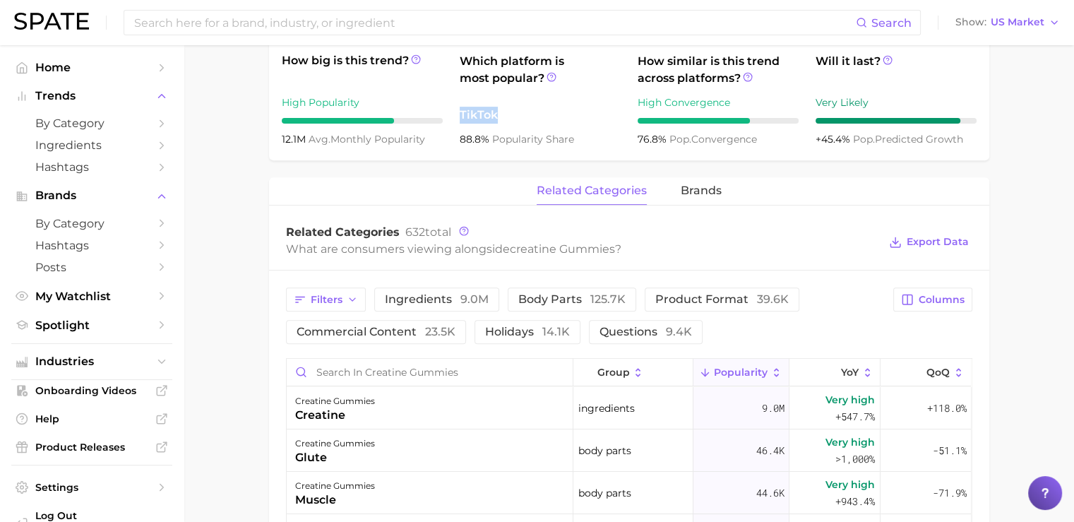
scroll to position [530, 0]
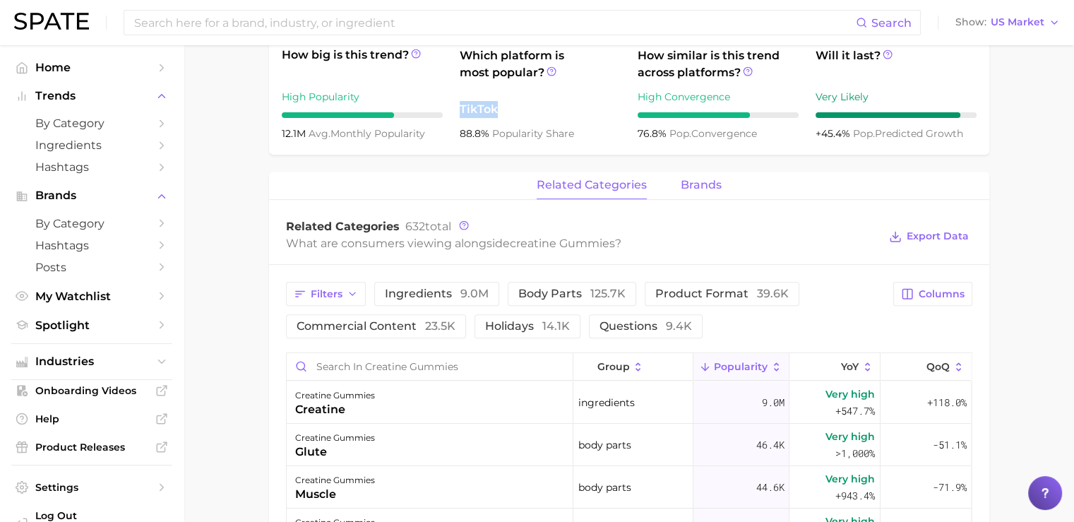
click at [697, 186] on span "brands" at bounding box center [701, 185] width 41 height 13
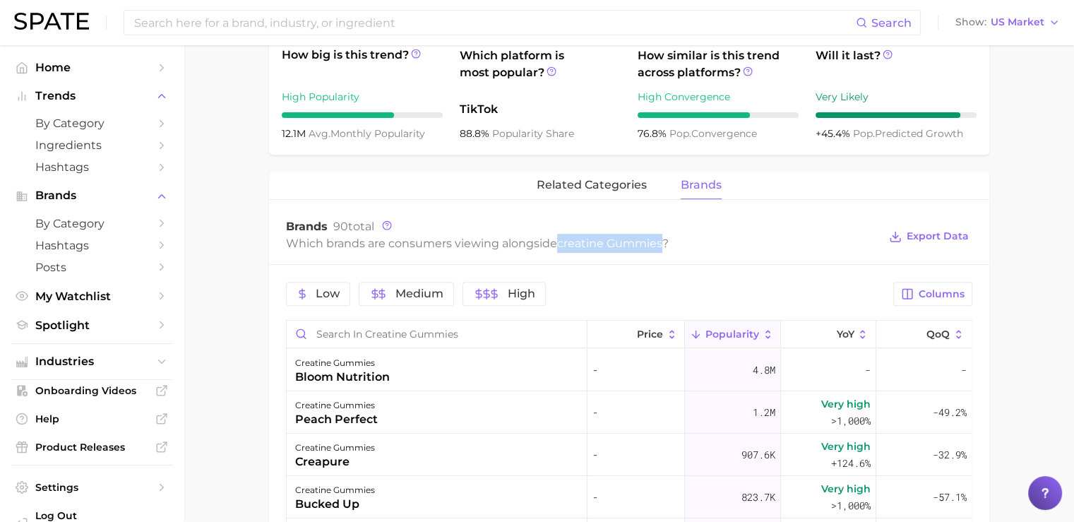
drag, startPoint x: 561, startPoint y: 245, endPoint x: 663, endPoint y: 242, distance: 102.4
click at [662, 242] on span "creatine gummies" at bounding box center [609, 243] width 105 height 13
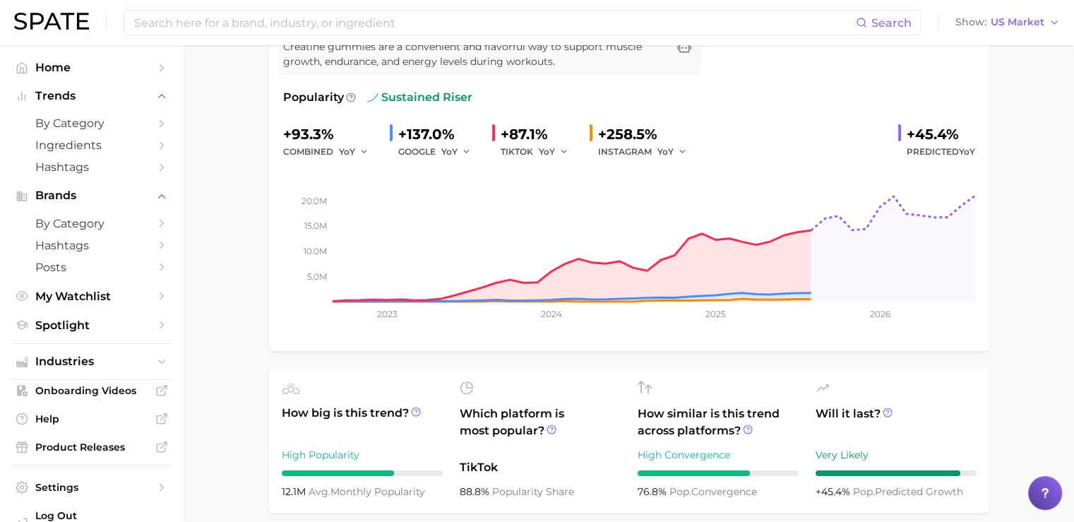
scroll to position [0, 0]
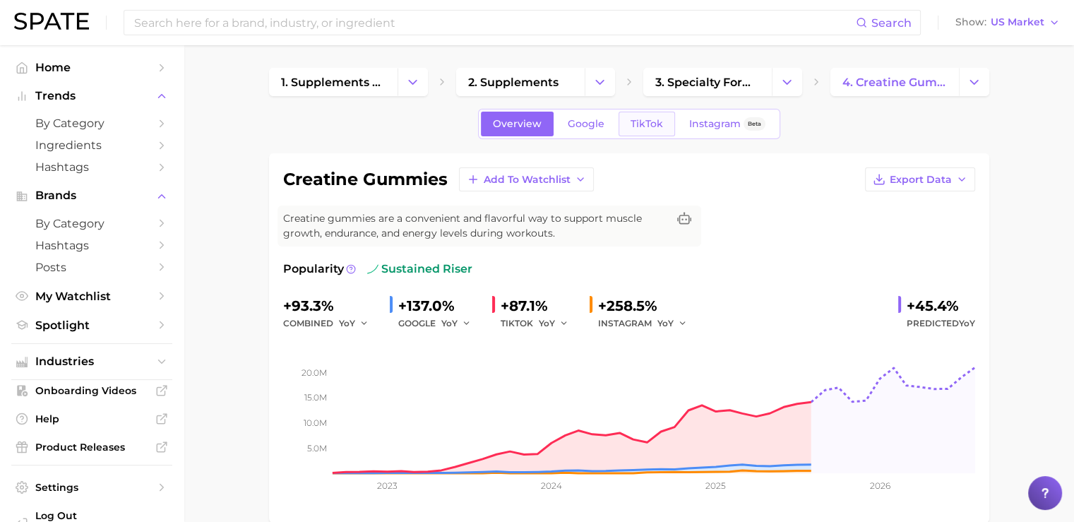
click at [640, 126] on span "TikTok" at bounding box center [647, 124] width 32 height 12
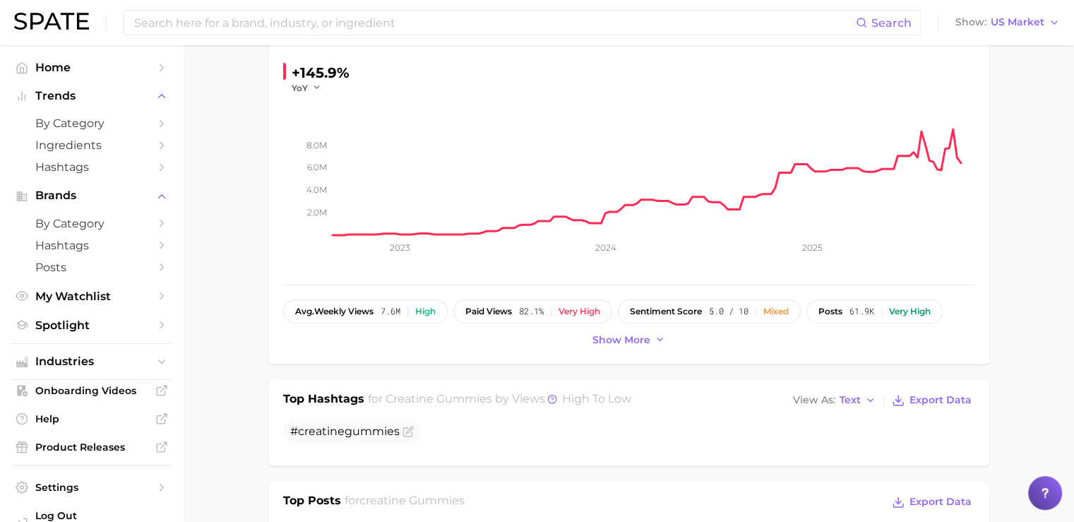
scroll to position [234, 0]
click at [631, 338] on span "Show more" at bounding box center [621, 339] width 58 height 12
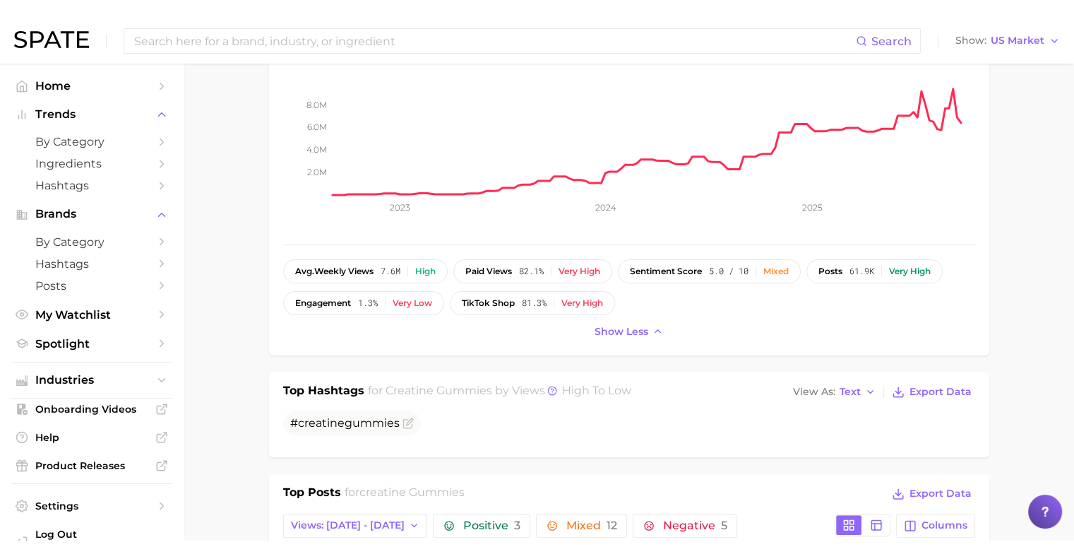
scroll to position [296, 0]
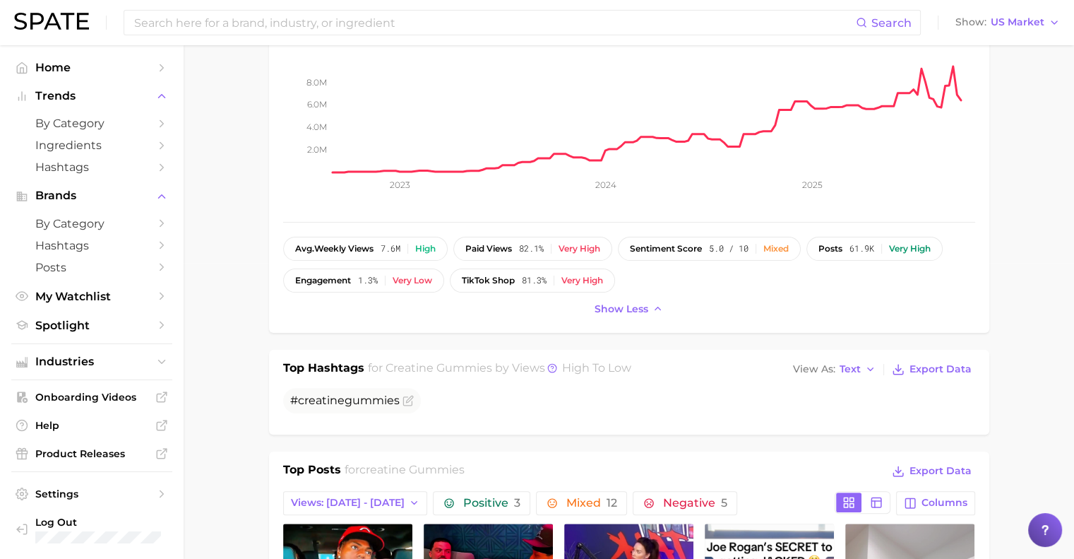
click at [37, 22] on img at bounding box center [51, 21] width 75 height 17
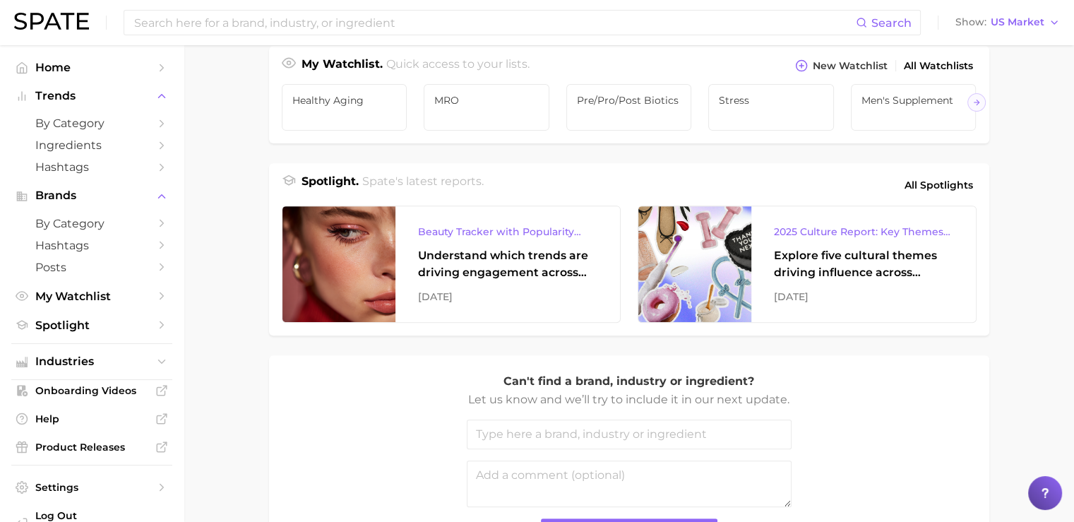
scroll to position [513, 0]
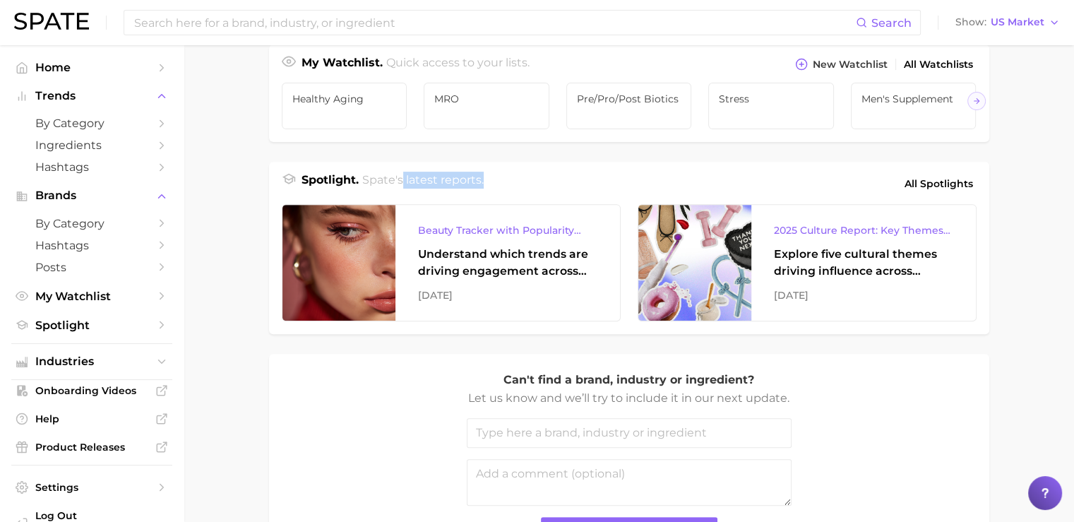
drag, startPoint x: 403, startPoint y: 197, endPoint x: 489, endPoint y: 199, distance: 86.9
click at [489, 196] on div "Spotlight. Spate's latest reports. All Spotlights" at bounding box center [629, 184] width 695 height 24
click at [69, 121] on span "by Category" at bounding box center [91, 123] width 113 height 13
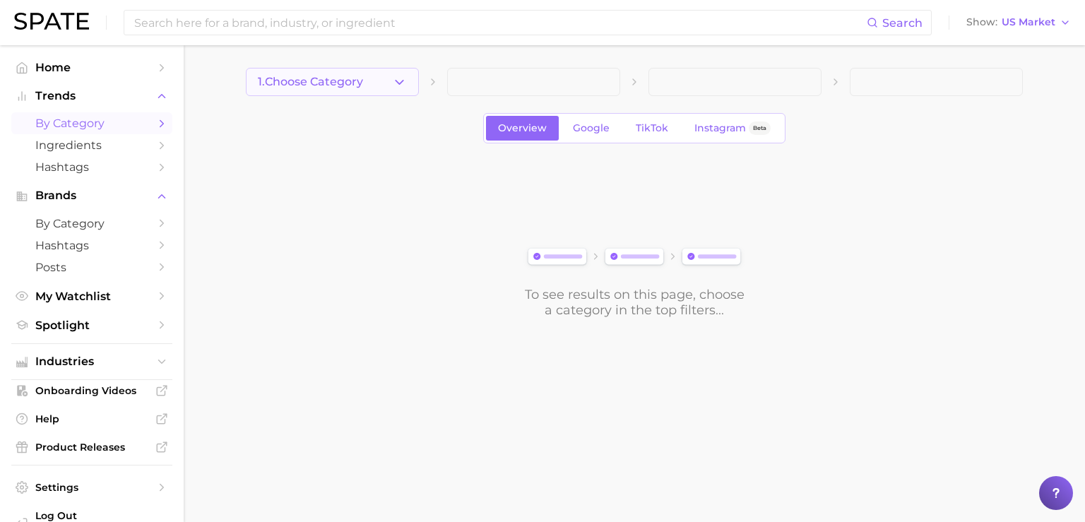
click at [342, 94] on button "1. Choose Category" at bounding box center [332, 82] width 173 height 28
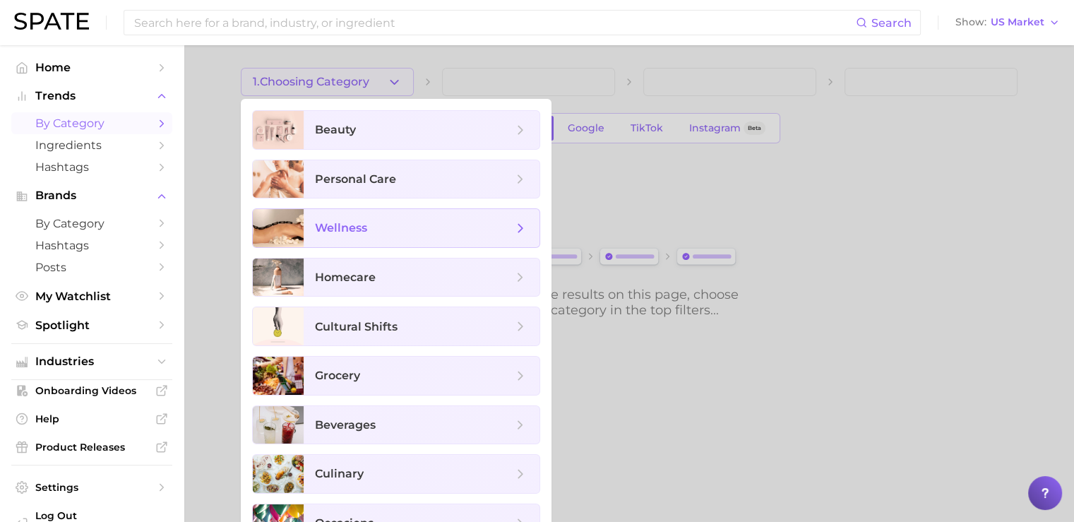
click at [359, 223] on span "wellness" at bounding box center [341, 227] width 52 height 13
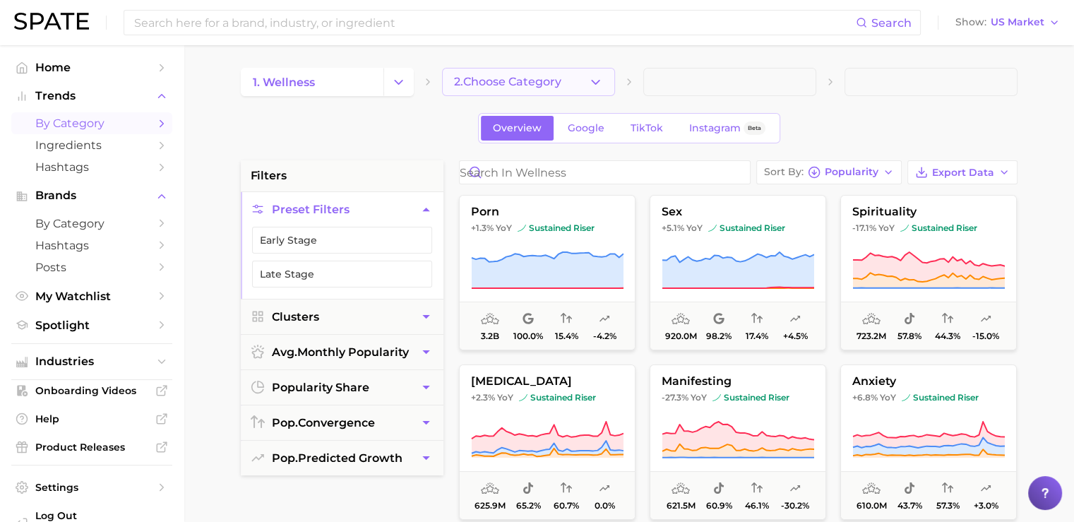
click at [541, 77] on span "2. Choose Category" at bounding box center [507, 82] width 107 height 13
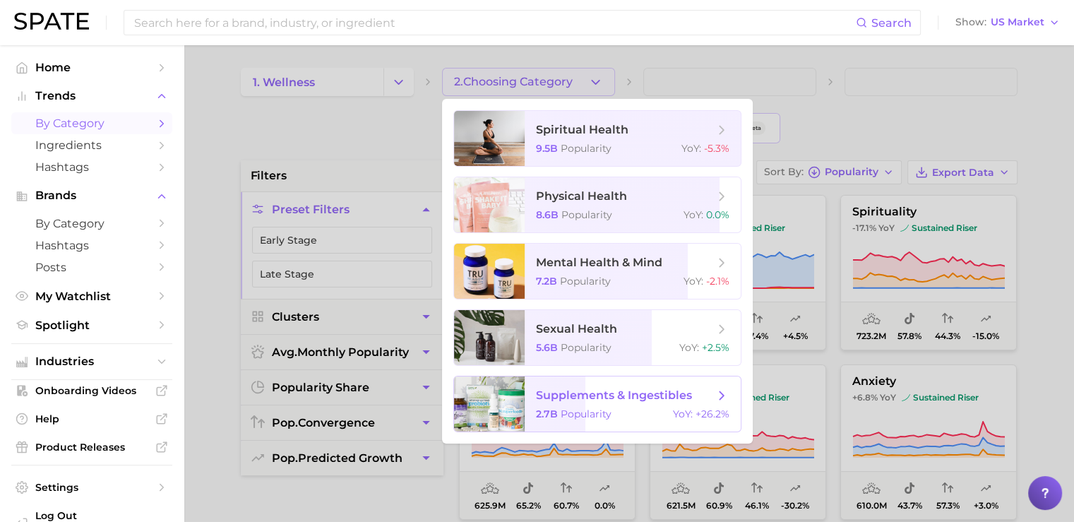
click at [569, 405] on span "supplements & ingestibles 2.7b Popularity YoY : +26.2%" at bounding box center [633, 403] width 216 height 55
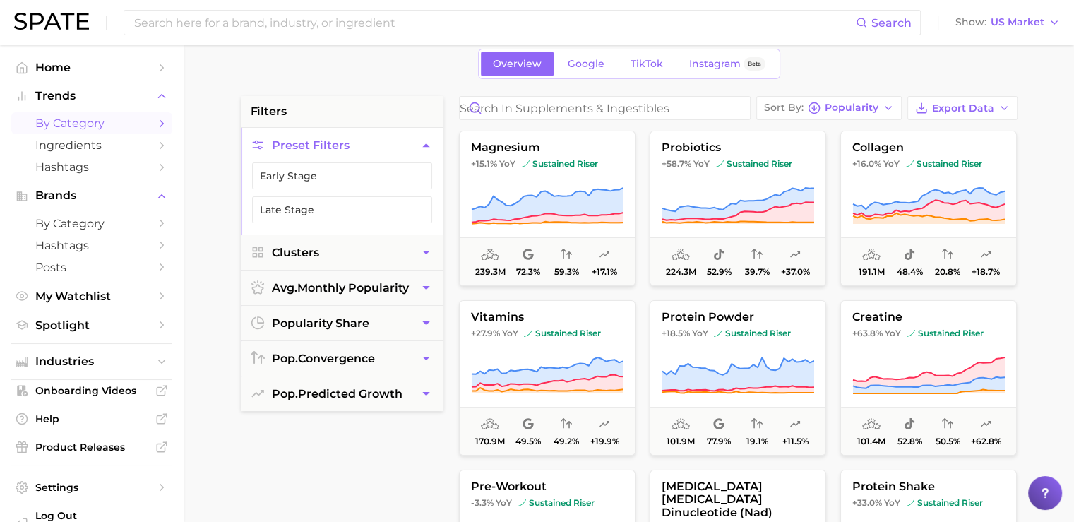
scroll to position [65, 0]
click at [845, 110] on span "Popularity" at bounding box center [852, 107] width 54 height 8
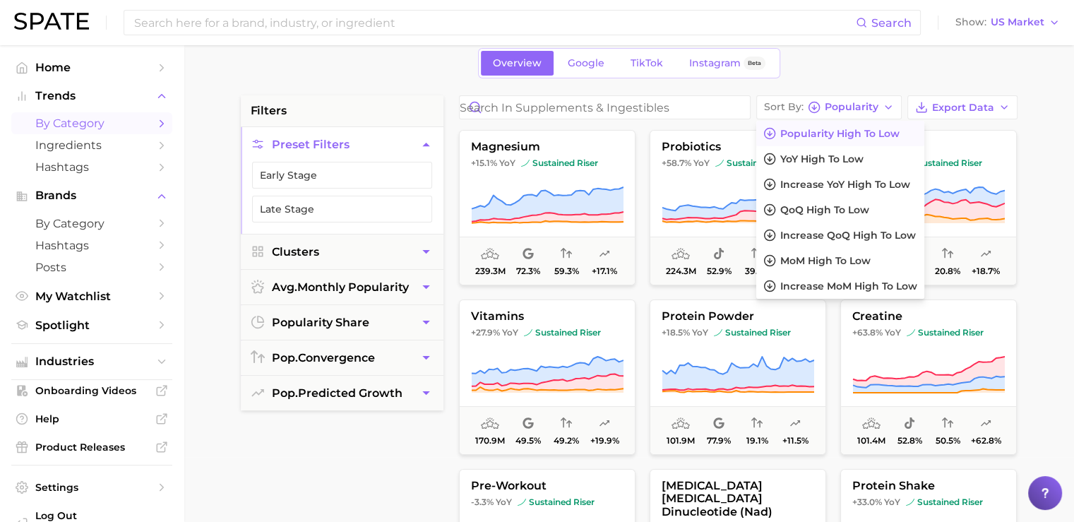
click at [829, 84] on div "1. wellness 2. supplements & ingestibles 3. Subcategory Overview Google TikTok …" at bounding box center [629, 492] width 777 height 978
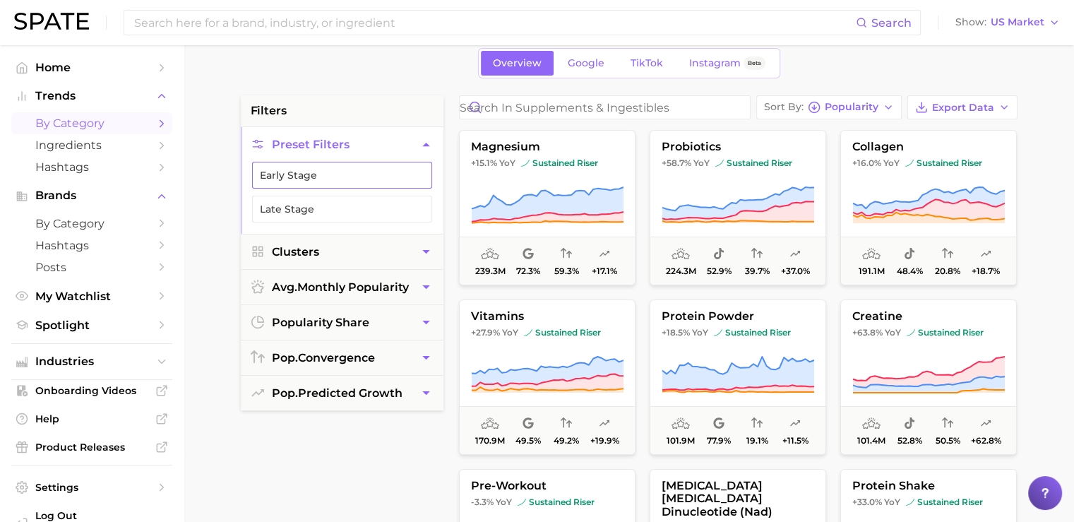
click at [291, 178] on button "Early Stage" at bounding box center [342, 175] width 180 height 27
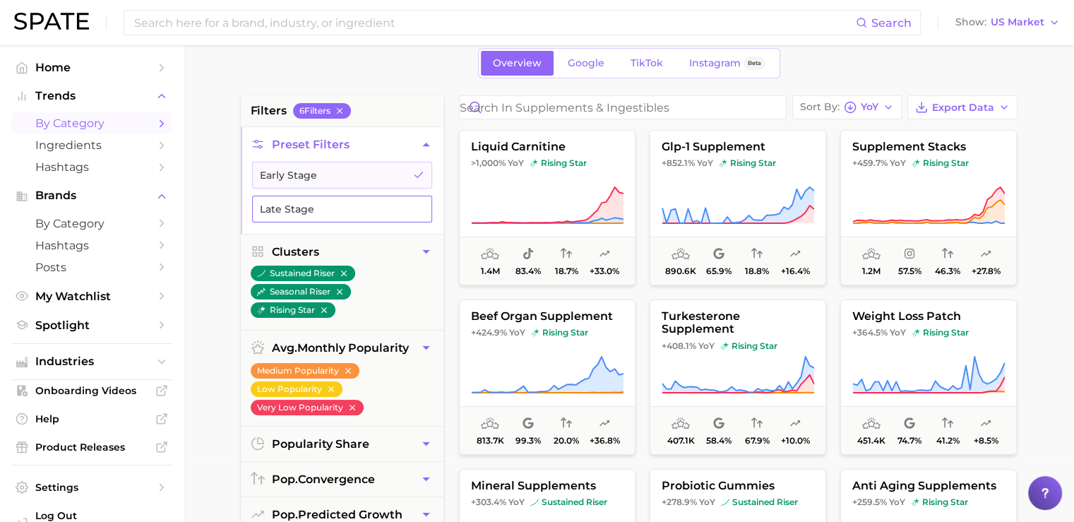
click at [293, 204] on button "Late Stage" at bounding box center [342, 209] width 180 height 27
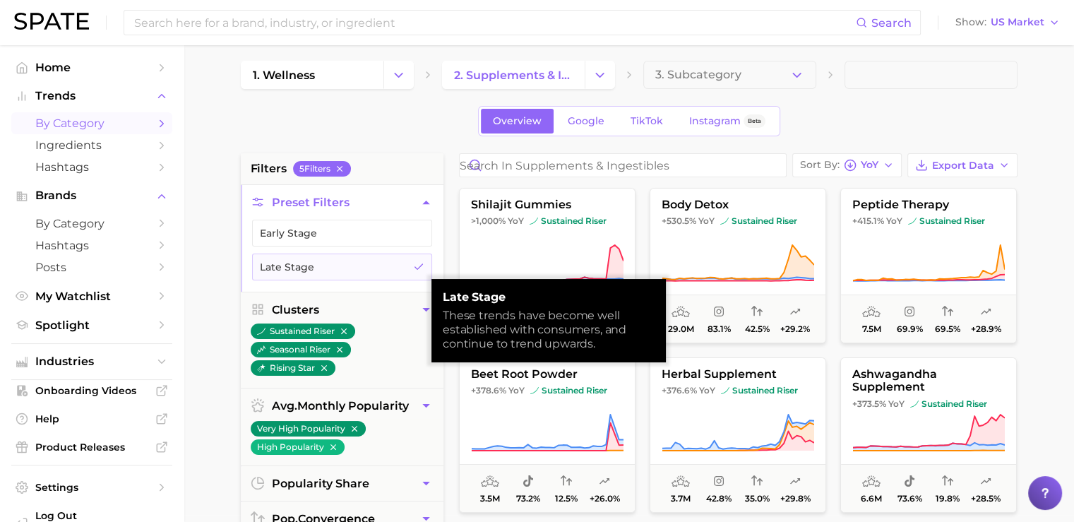
scroll to position [6, 0]
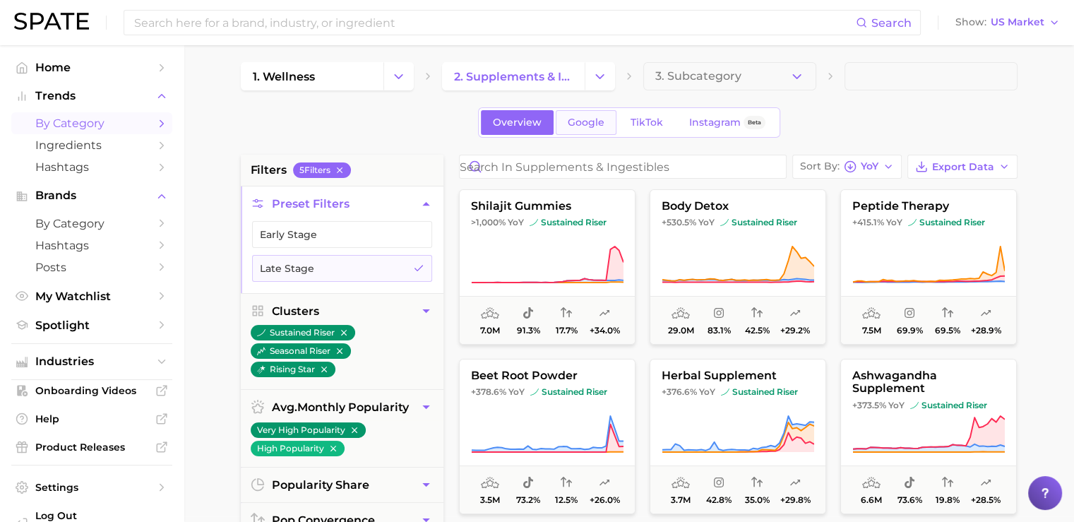
click at [588, 126] on span "Google" at bounding box center [586, 123] width 37 height 12
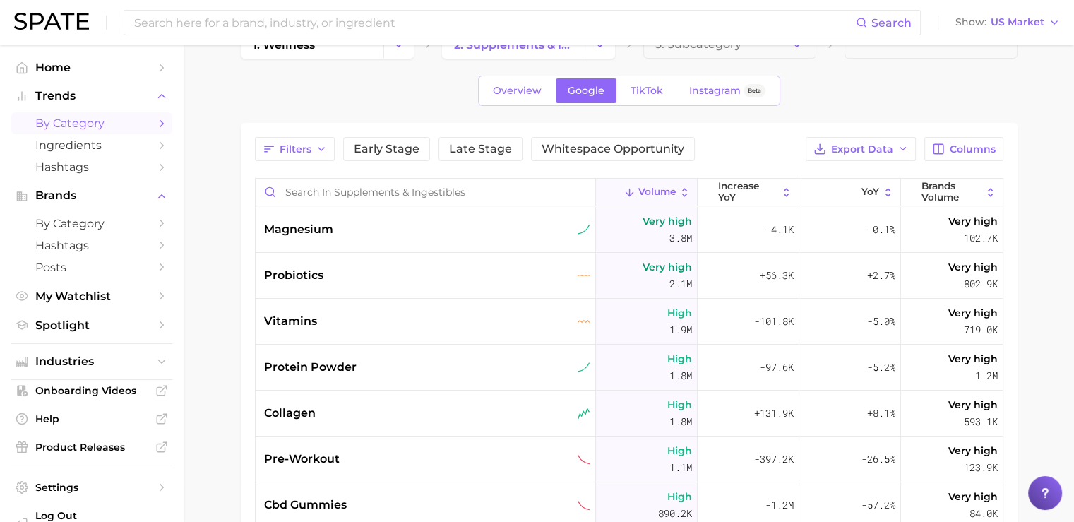
scroll to position [41, 0]
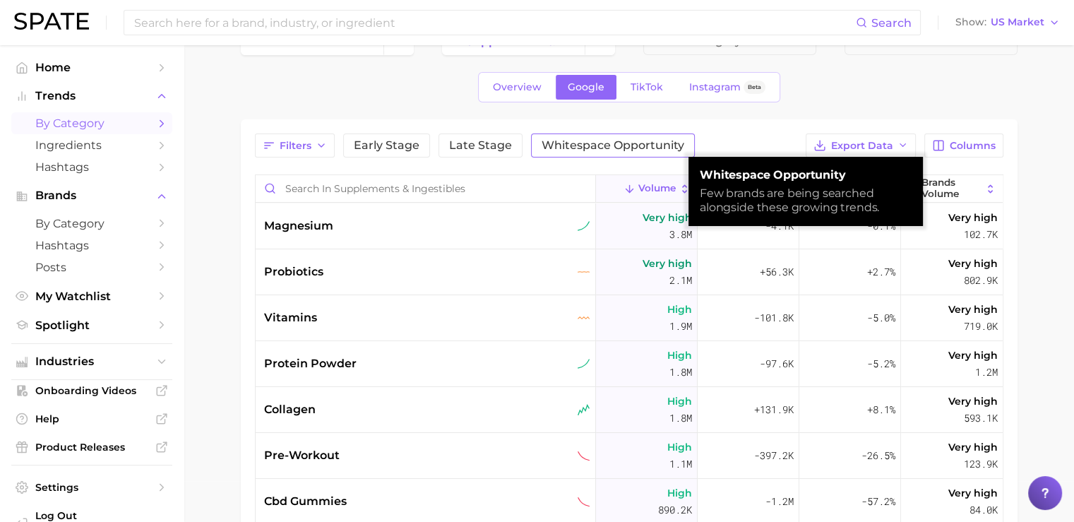
click at [580, 145] on span "Whitespace Opportunity" at bounding box center [613, 145] width 143 height 11
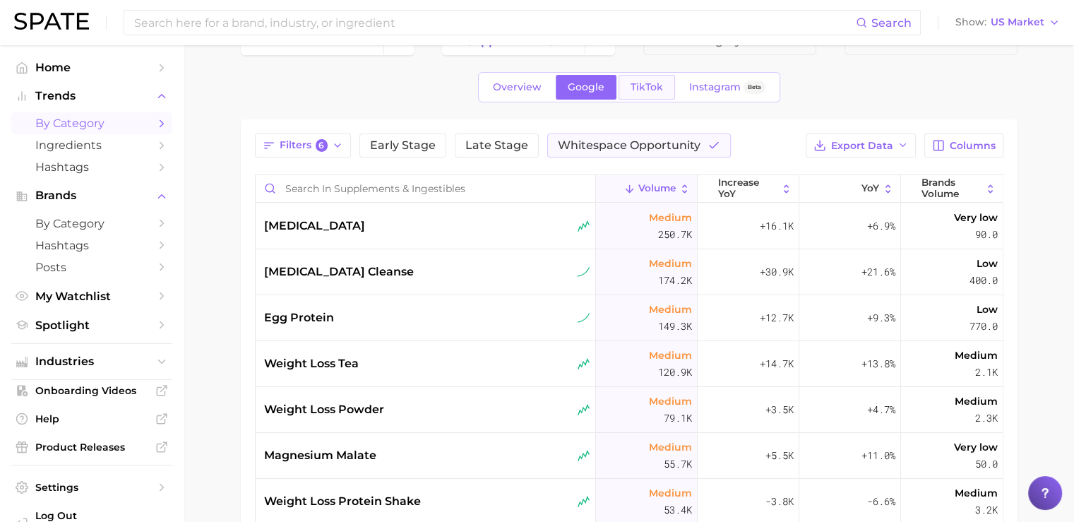
click at [631, 83] on span "TikTok" at bounding box center [647, 87] width 32 height 12
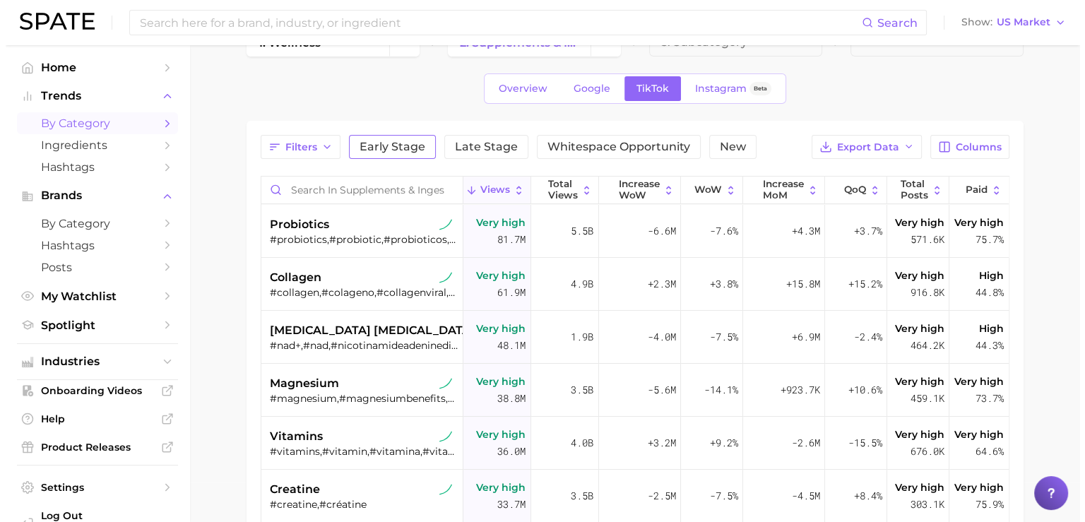
scroll to position [40, 0]
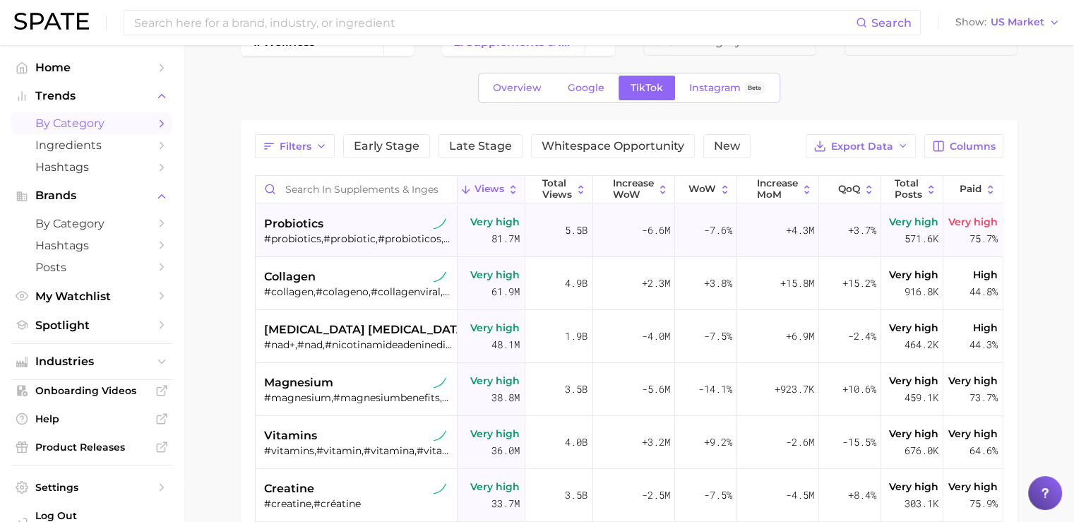
click at [267, 246] on div "probiotics #probiotics,#probiotic,#probioticos,#probioticsforwomen" at bounding box center [358, 230] width 189 height 53
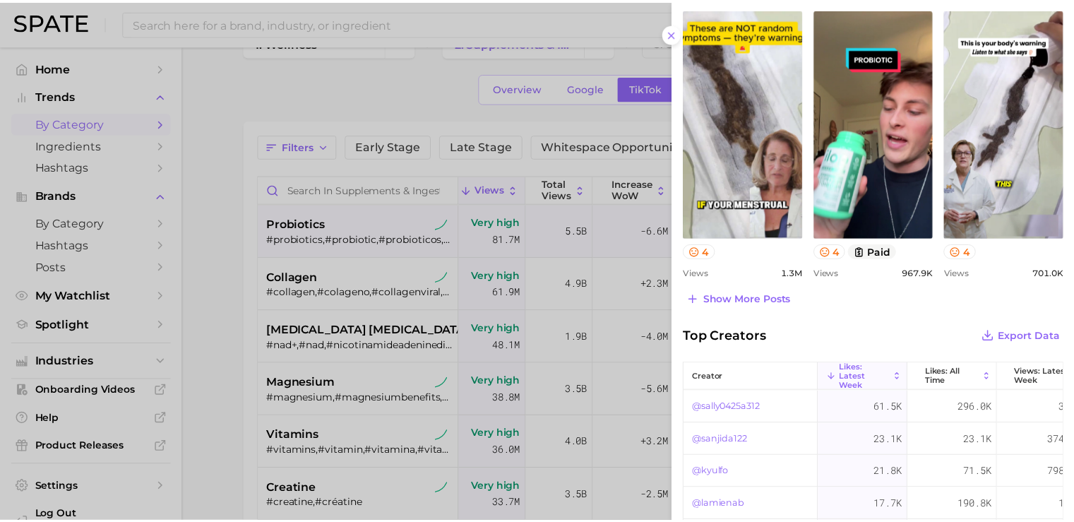
scroll to position [755, 0]
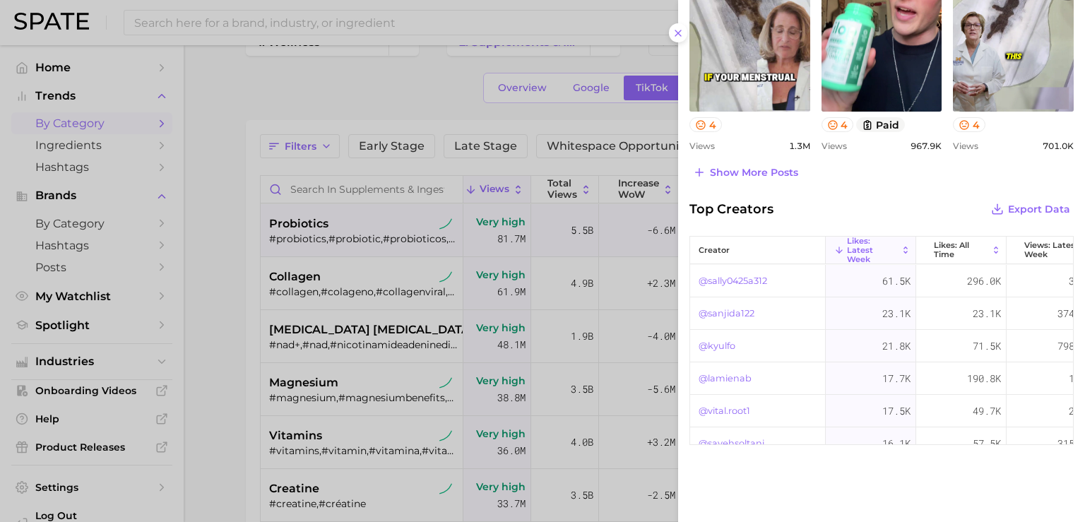
click at [288, 78] on div at bounding box center [542, 261] width 1085 height 522
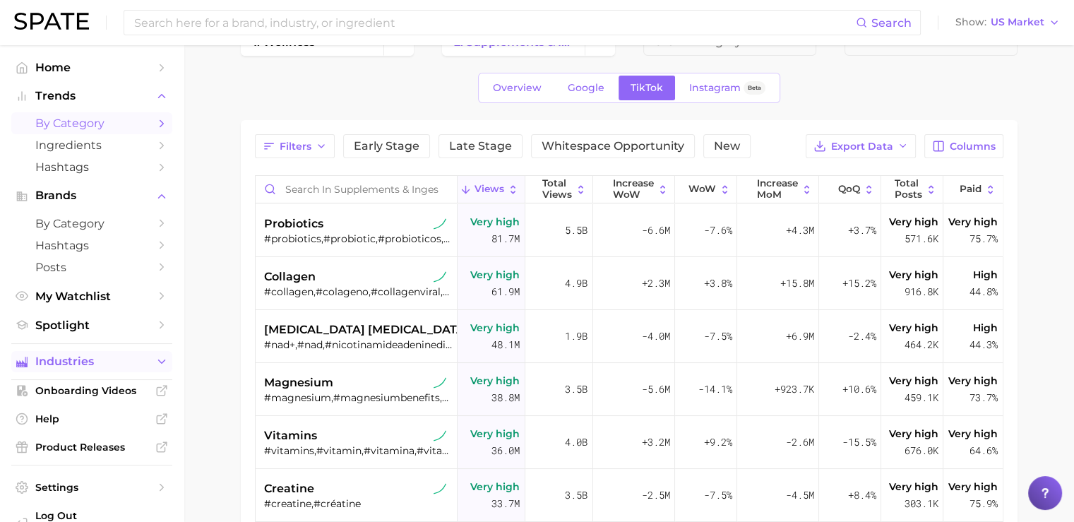
click at [126, 358] on button "Industries" at bounding box center [91, 361] width 161 height 21
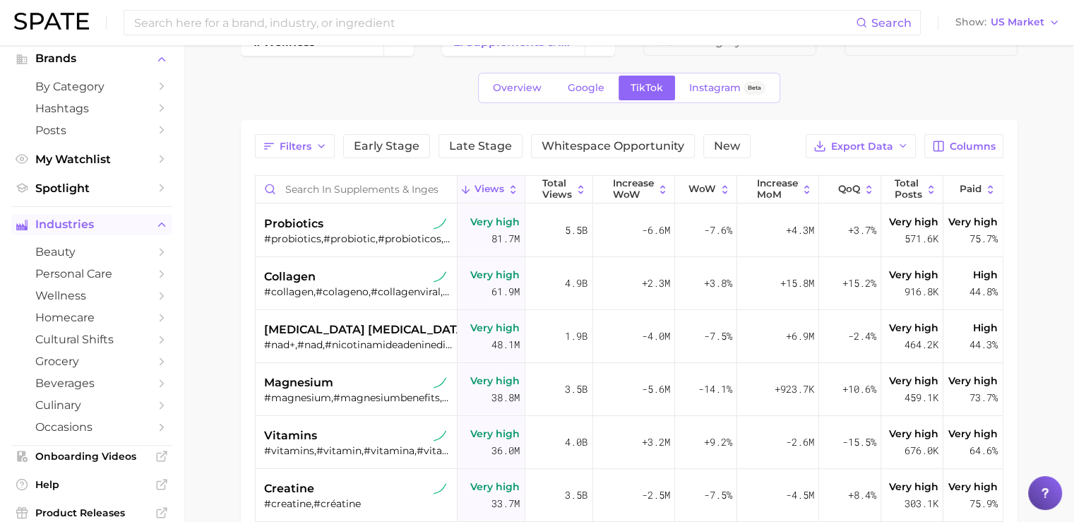
scroll to position [138, 0]
click at [76, 300] on span "wellness" at bounding box center [91, 294] width 113 height 13
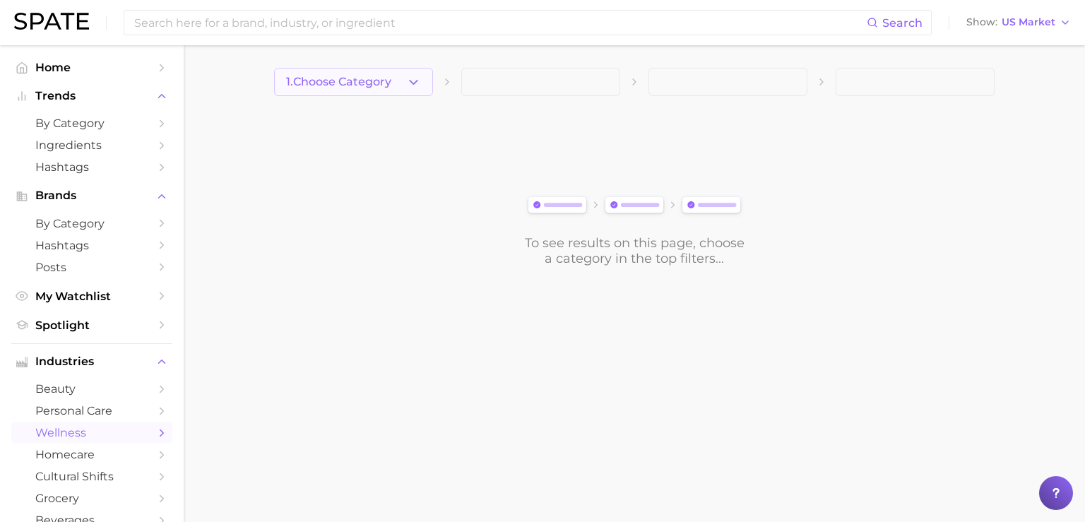
click at [386, 85] on span "1. Choose Category" at bounding box center [338, 82] width 105 height 13
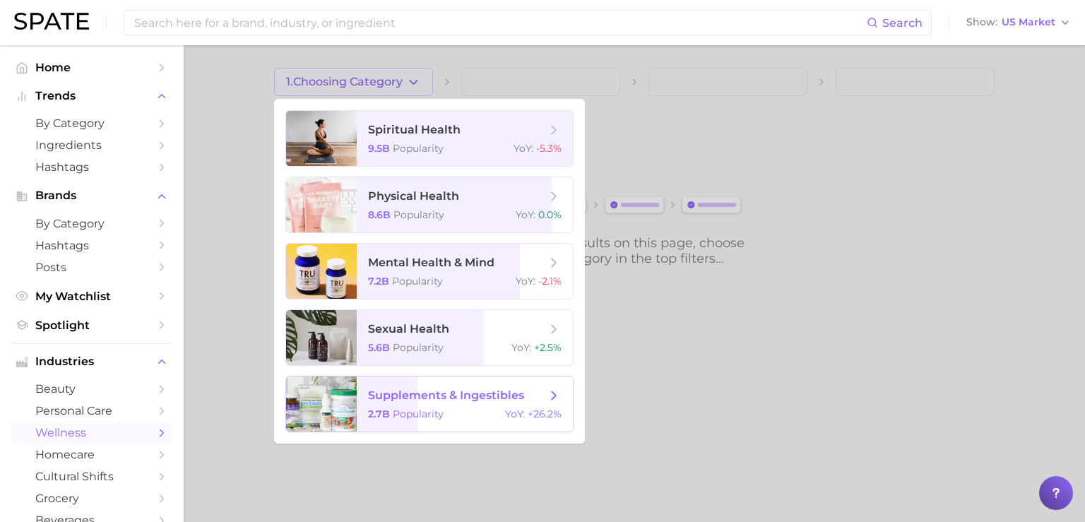
click at [398, 391] on span "supplements & ingestibles" at bounding box center [446, 394] width 156 height 13
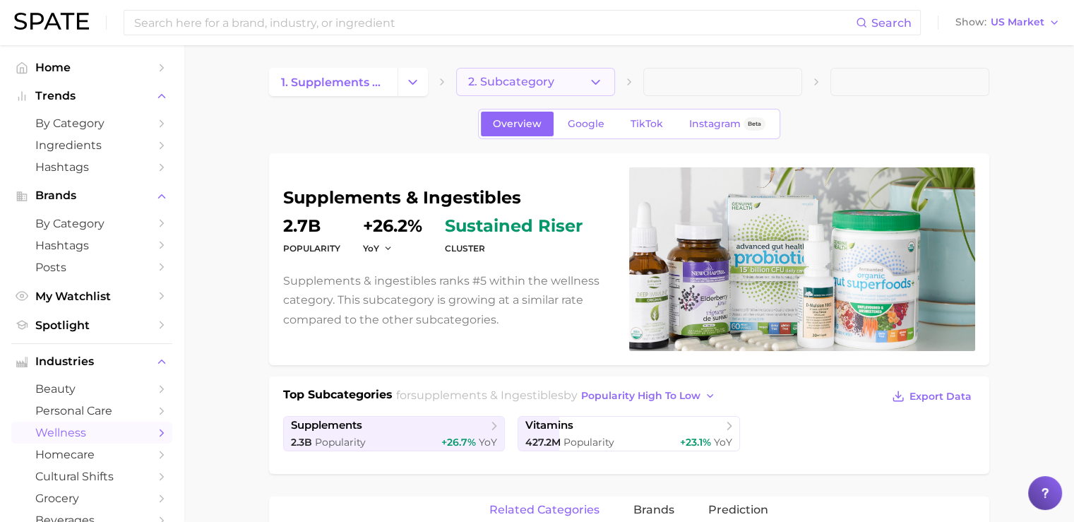
click at [501, 75] on button "2. Subcategory" at bounding box center [535, 82] width 159 height 28
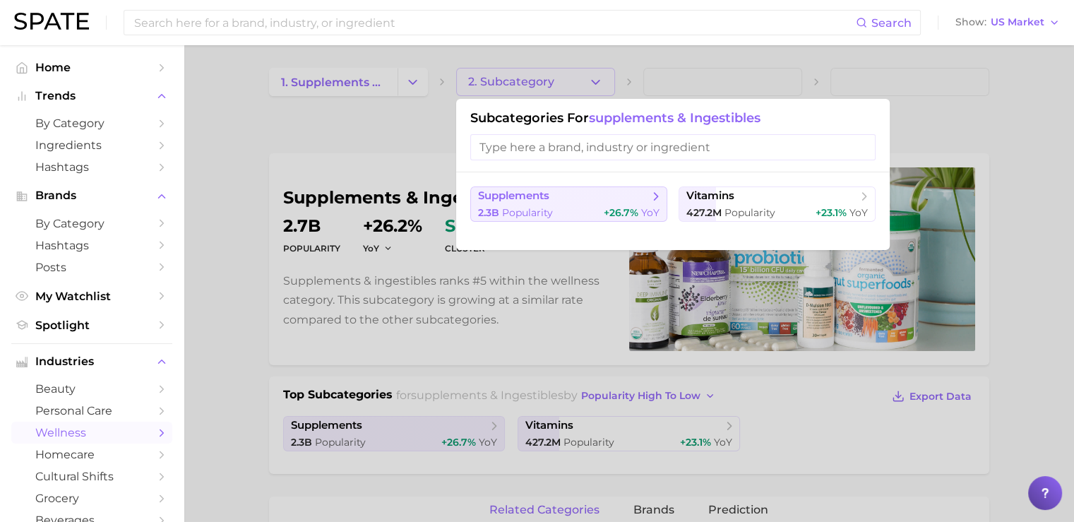
click at [566, 193] on span "supplements" at bounding box center [564, 196] width 172 height 14
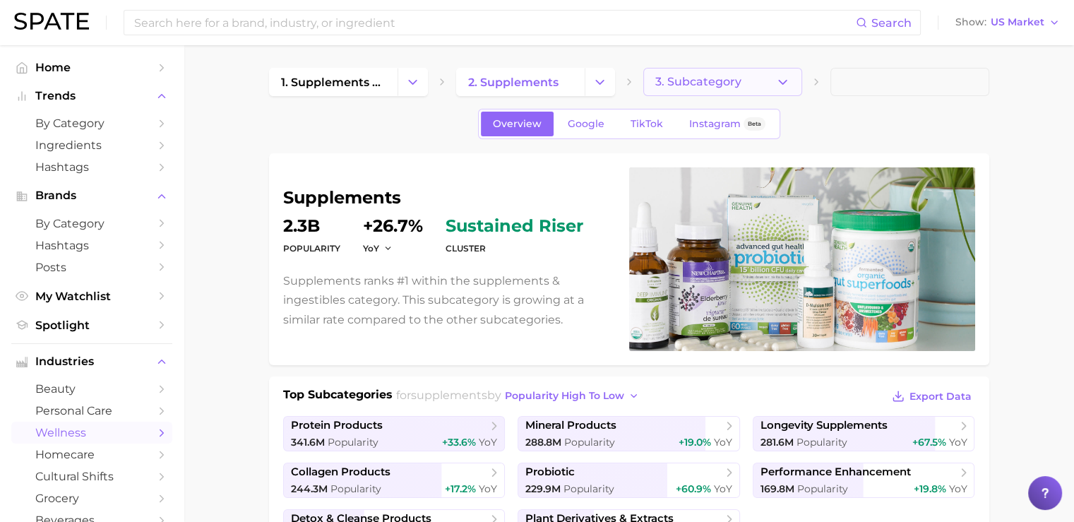
click at [695, 91] on button "3. Subcategory" at bounding box center [722, 82] width 159 height 28
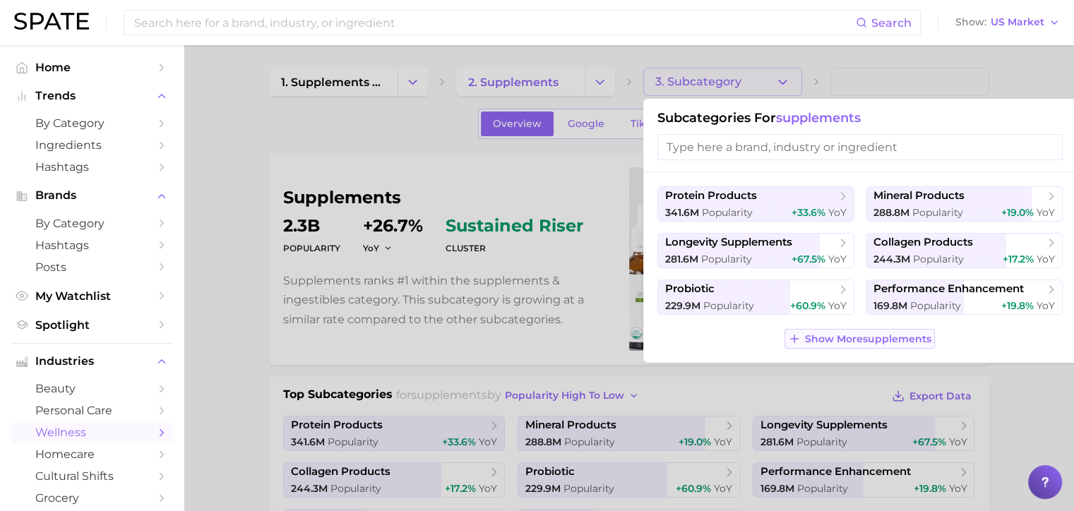
click at [825, 334] on span "Show More supplements" at bounding box center [868, 339] width 126 height 12
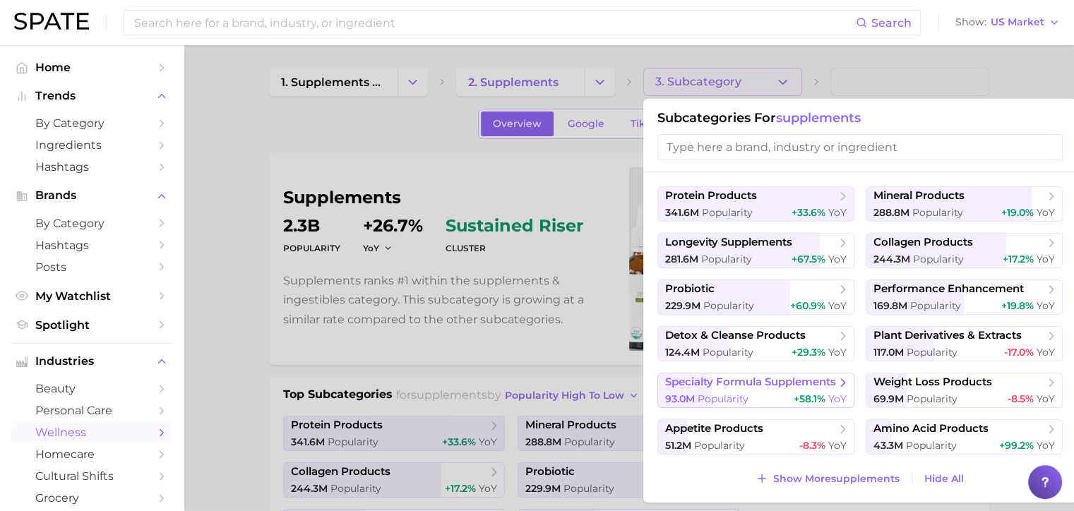
click at [729, 397] on span "Popularity" at bounding box center [723, 399] width 51 height 13
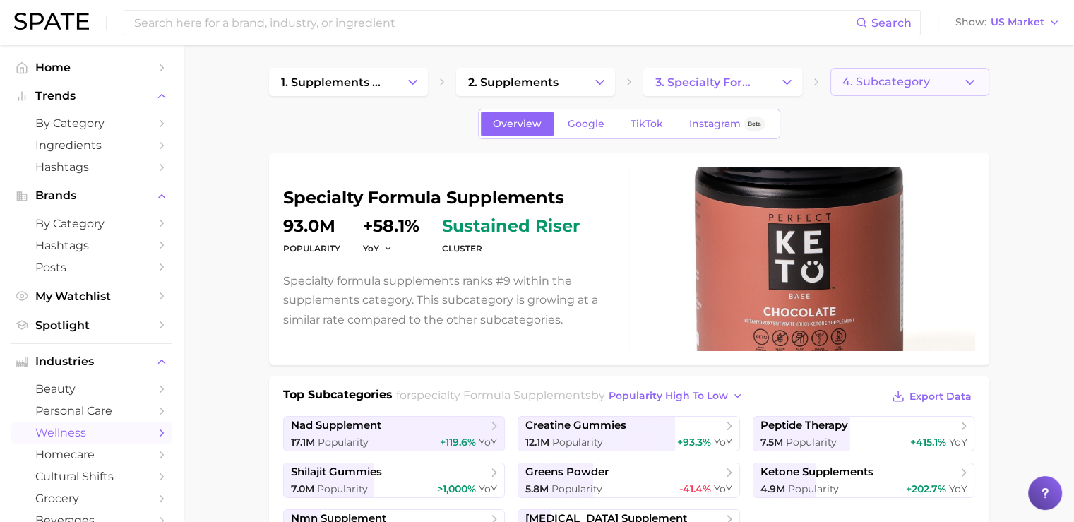
click at [878, 86] on span "4. Subcategory" at bounding box center [886, 82] width 88 height 13
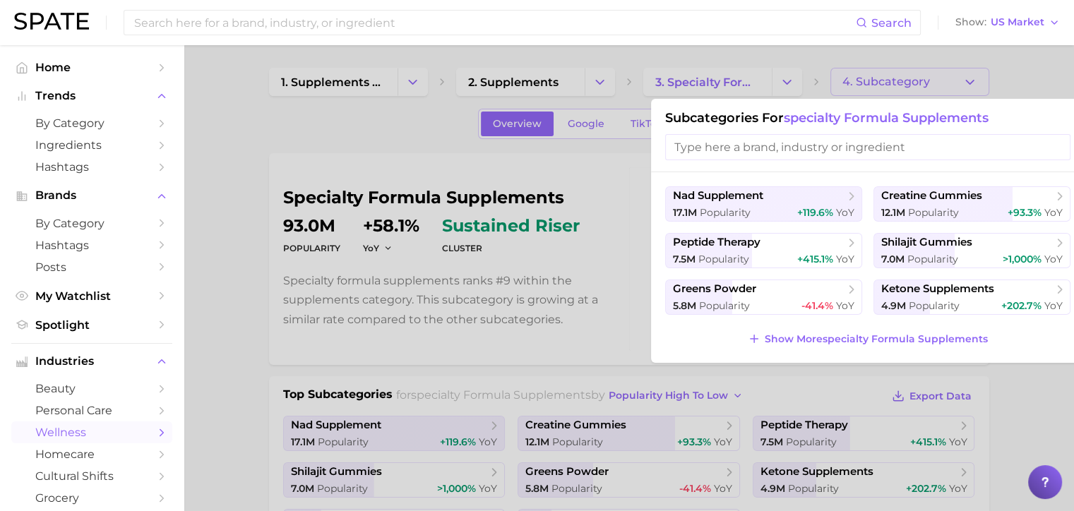
click at [515, 283] on div at bounding box center [537, 255] width 1074 height 511
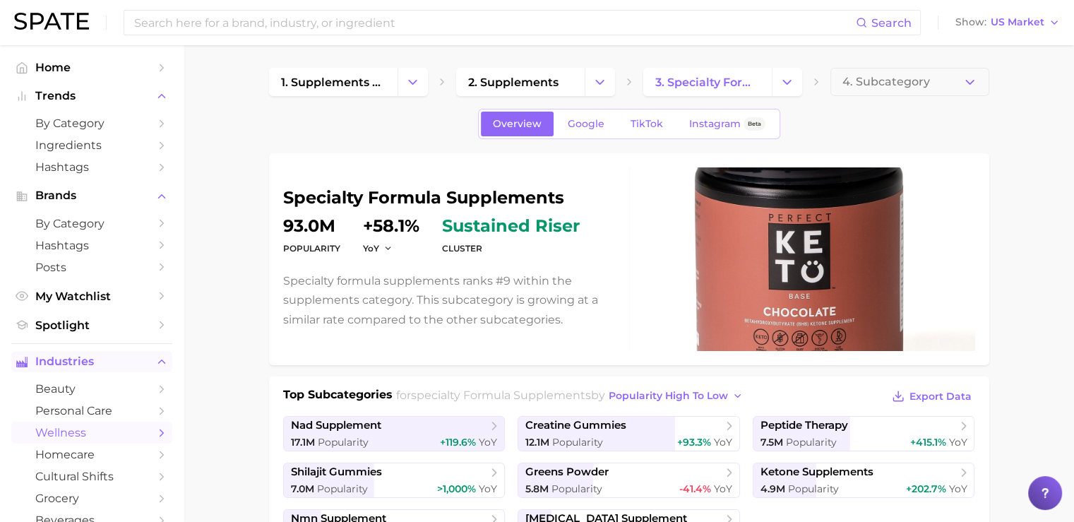
click at [96, 358] on button "Industries" at bounding box center [91, 361] width 161 height 21
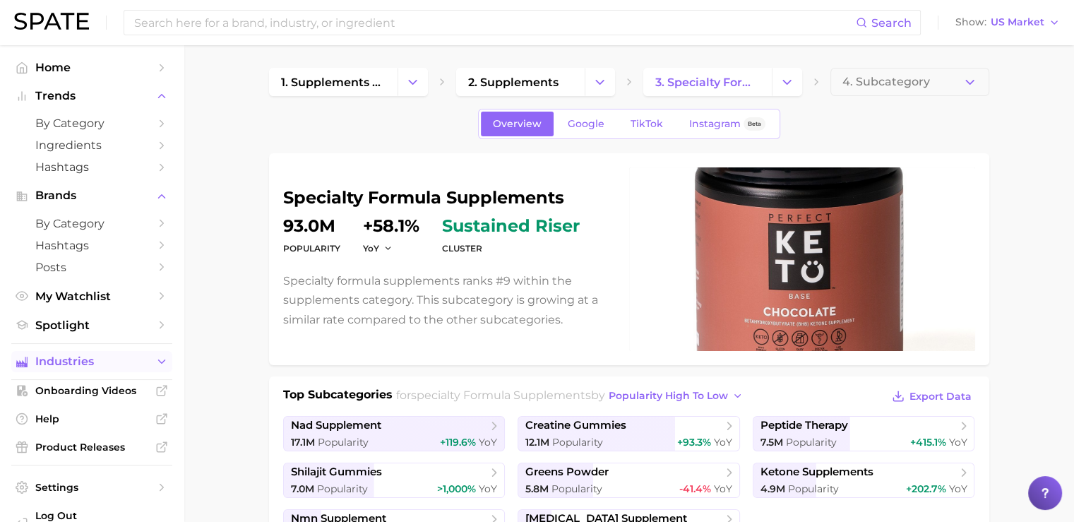
click at [98, 364] on span "Industries" at bounding box center [91, 361] width 113 height 13
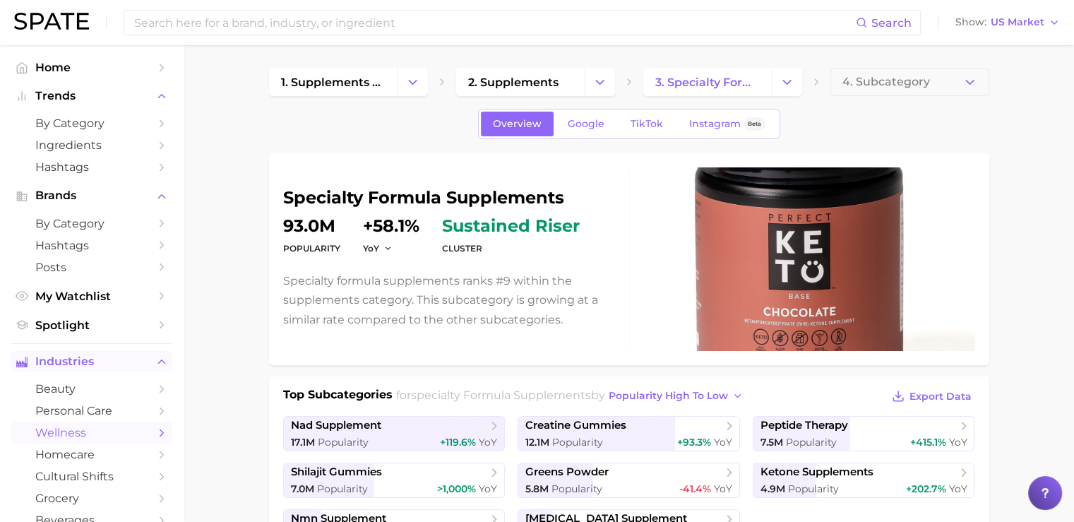
click at [98, 364] on span "Industries" at bounding box center [91, 361] width 113 height 13
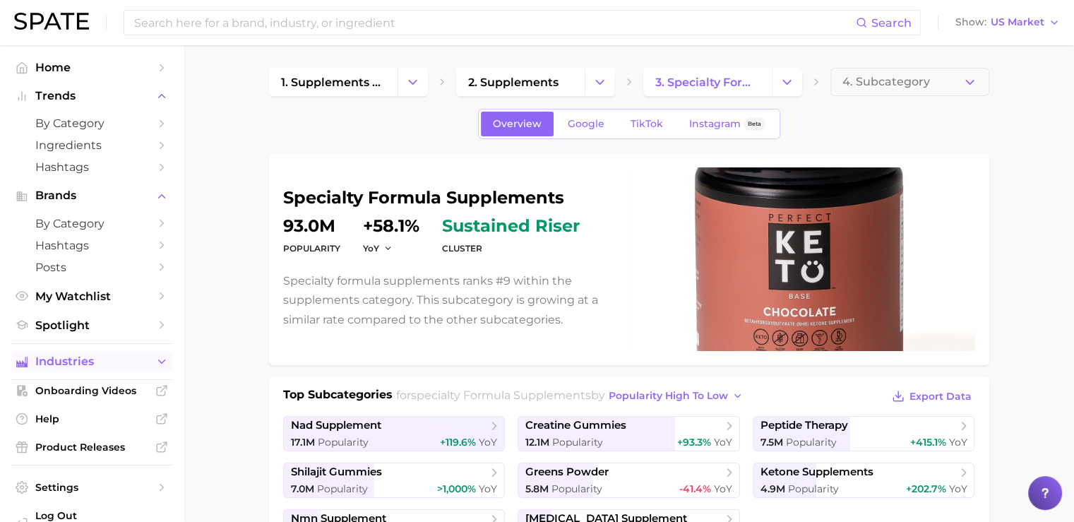
click at [98, 364] on span "Industries" at bounding box center [91, 361] width 113 height 13
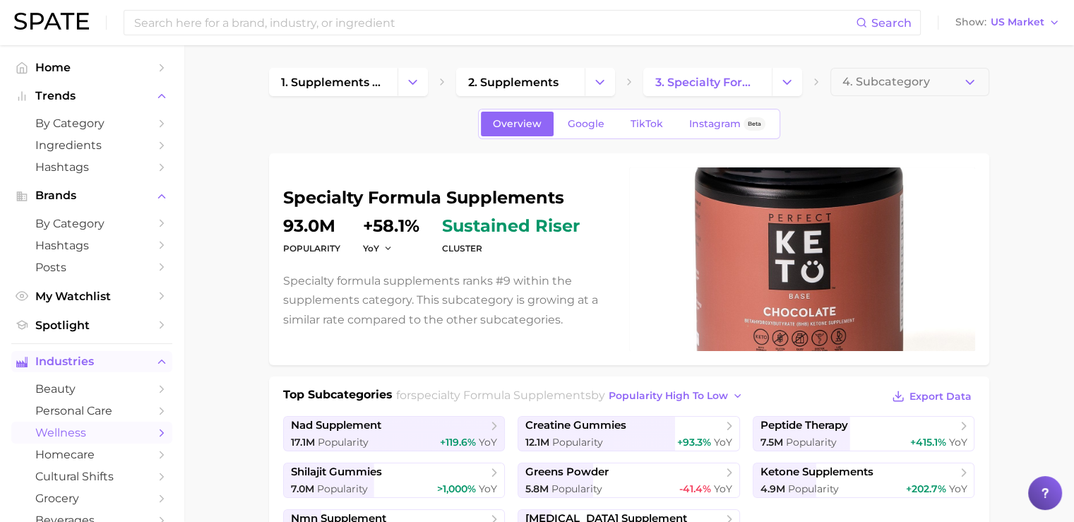
click at [98, 364] on span "Industries" at bounding box center [91, 361] width 113 height 13
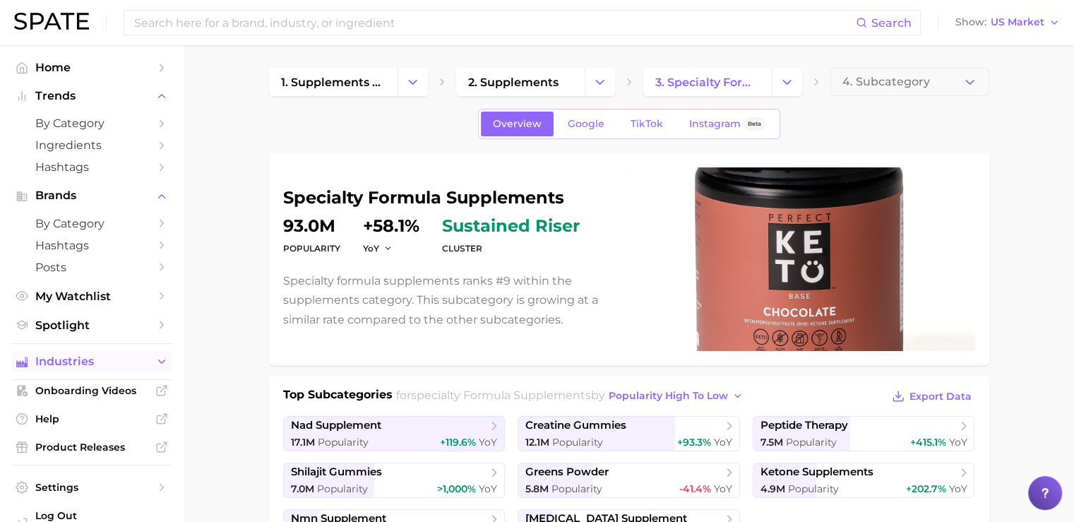
click at [98, 364] on span "Industries" at bounding box center [91, 361] width 113 height 13
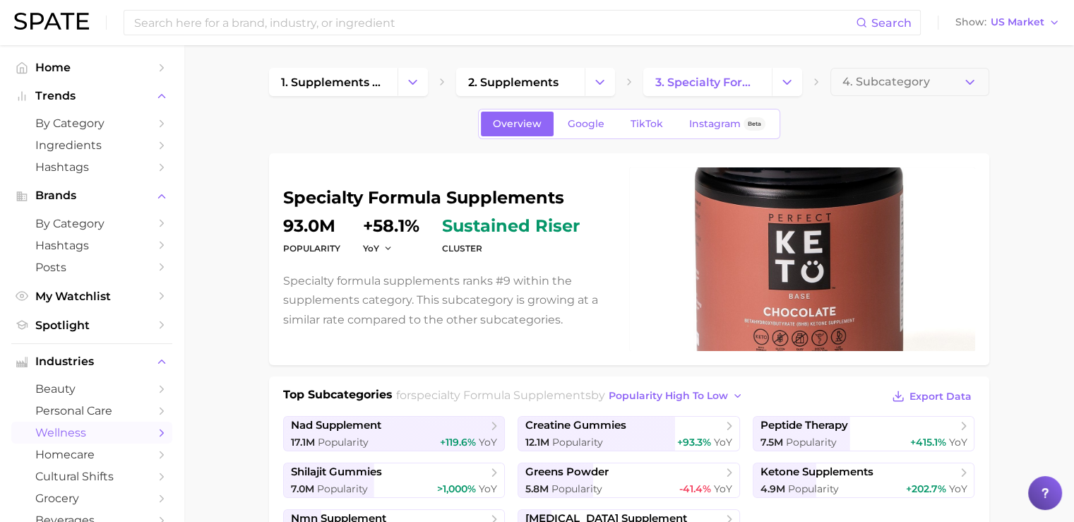
click at [82, 439] on span "wellness" at bounding box center [91, 432] width 113 height 13
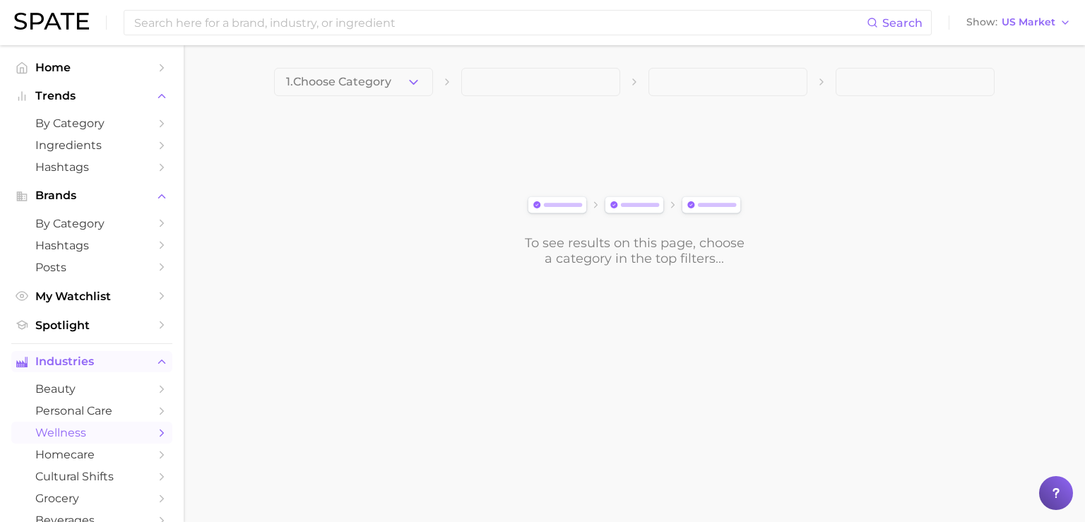
click at [78, 364] on span "Industries" at bounding box center [91, 361] width 113 height 13
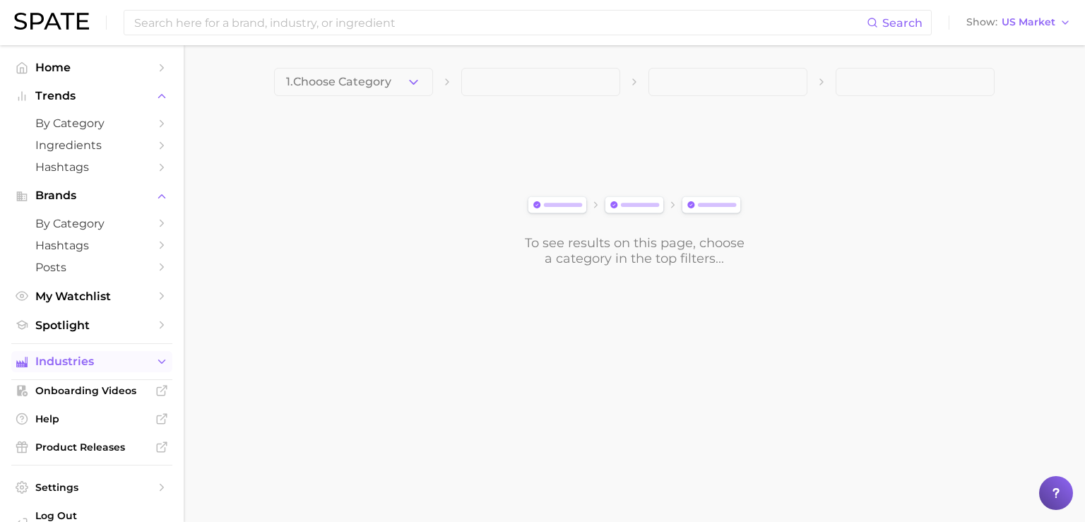
click at [73, 363] on span "Industries" at bounding box center [91, 361] width 113 height 13
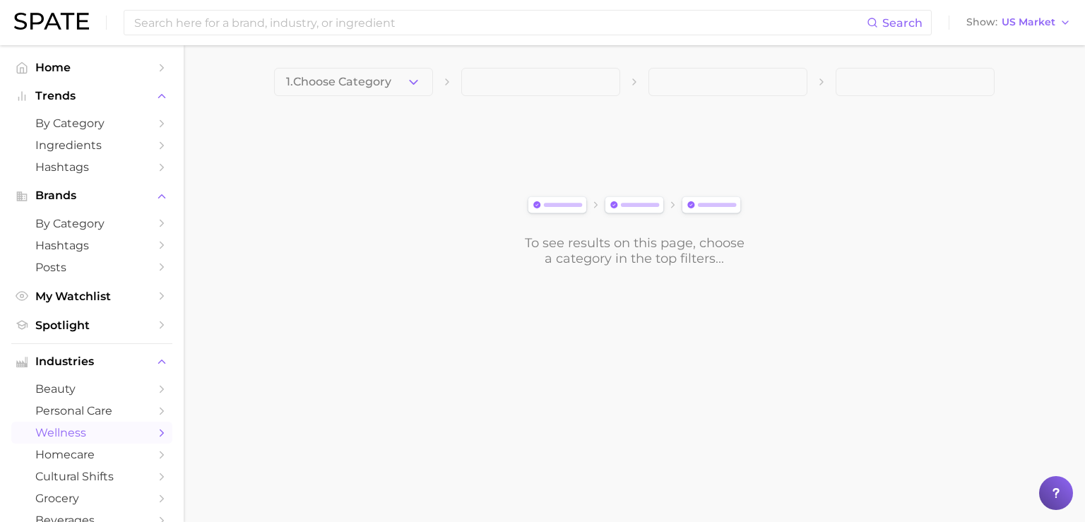
click at [73, 436] on span "wellness" at bounding box center [91, 432] width 113 height 13
click at [335, 97] on div "1. Choose Category To see results on this page, choose a category in the top fi…" at bounding box center [634, 167] width 720 height 198
click at [326, 85] on span "1. Choose Category" at bounding box center [338, 82] width 105 height 13
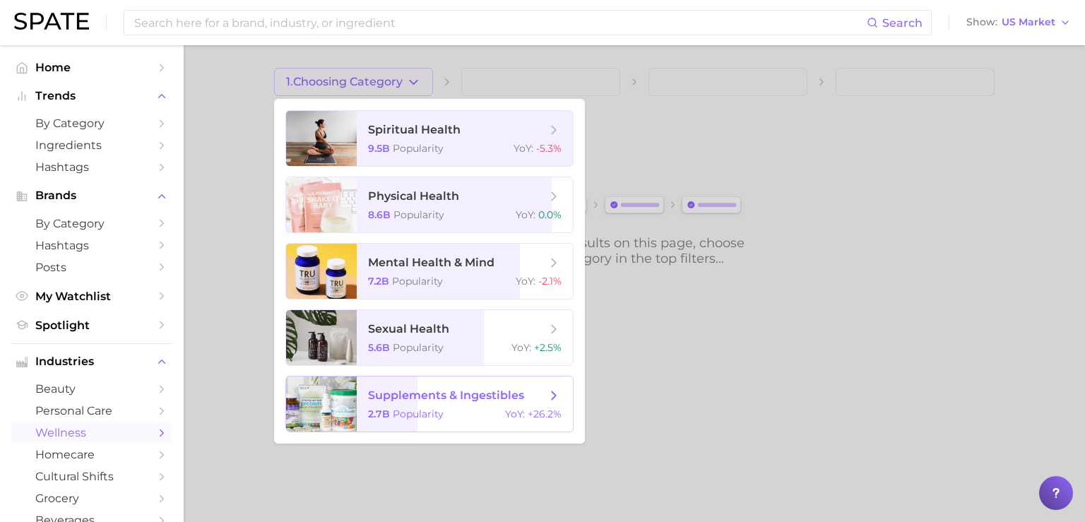
click at [373, 414] on span "2.7b" at bounding box center [379, 413] width 22 height 13
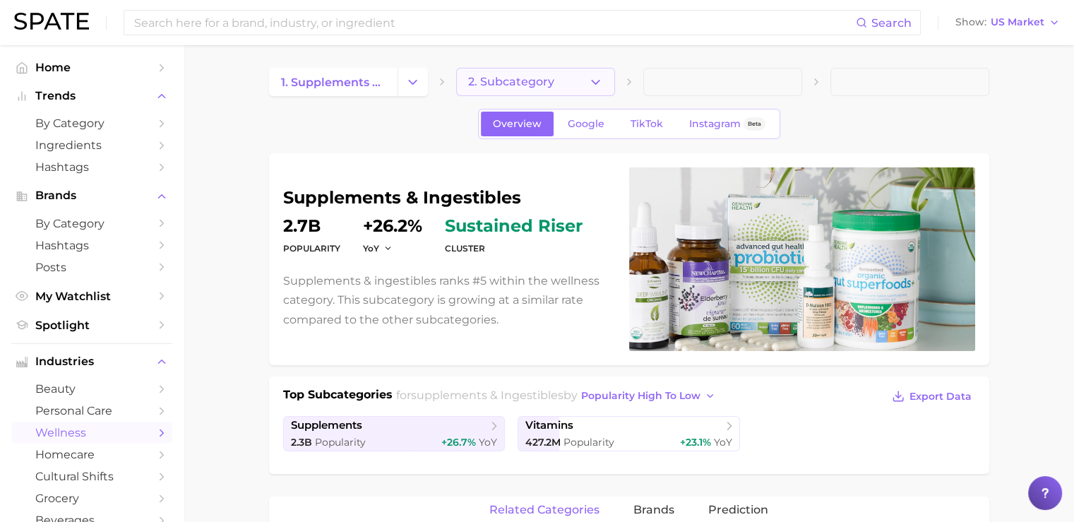
click at [523, 78] on span "2. Subcategory" at bounding box center [511, 82] width 86 height 13
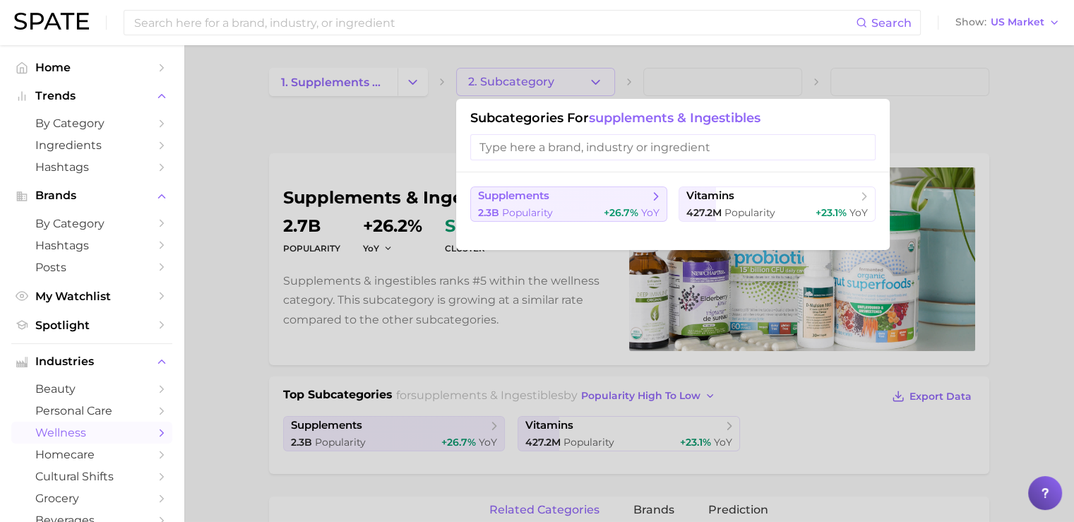
click at [570, 198] on span "supplements" at bounding box center [564, 196] width 172 height 14
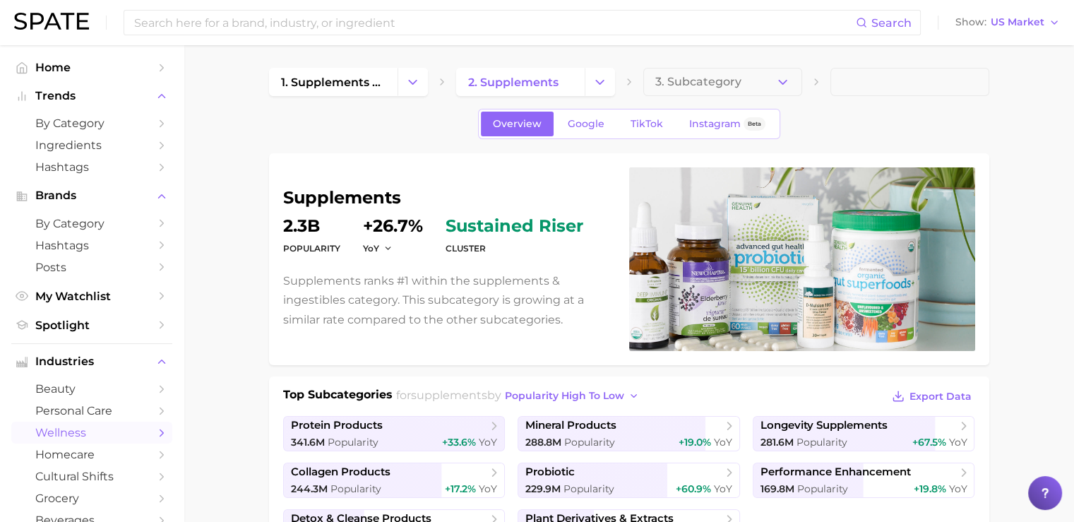
click at [725, 74] on button "3. Subcategory" at bounding box center [722, 82] width 159 height 28
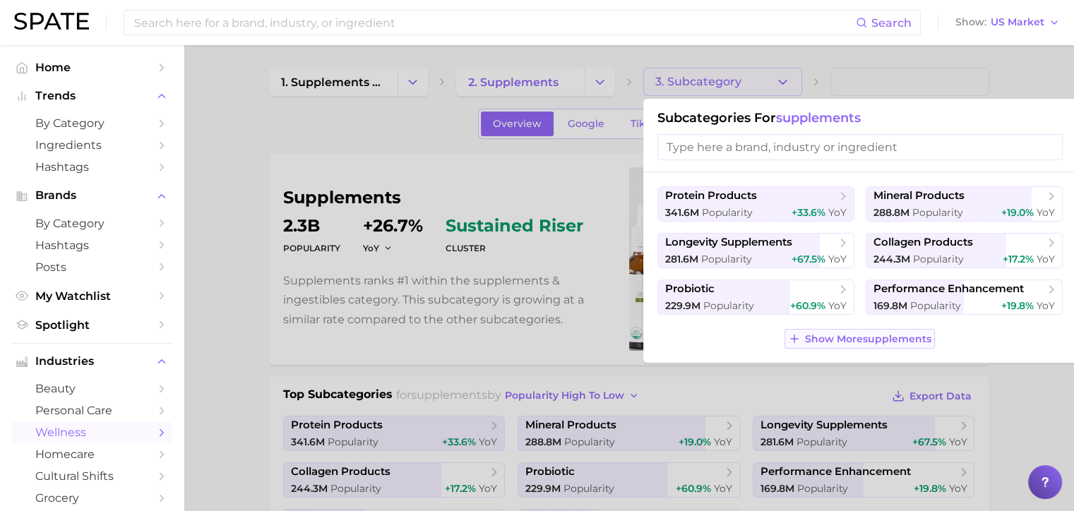
click at [814, 340] on span "Show More supplements" at bounding box center [868, 339] width 126 height 12
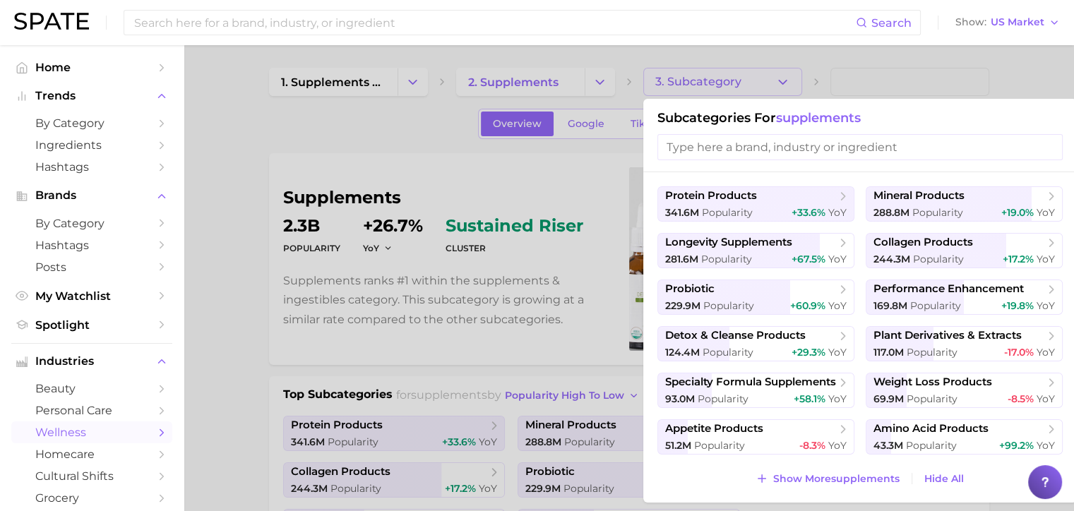
click at [475, 189] on div at bounding box center [537, 255] width 1074 height 511
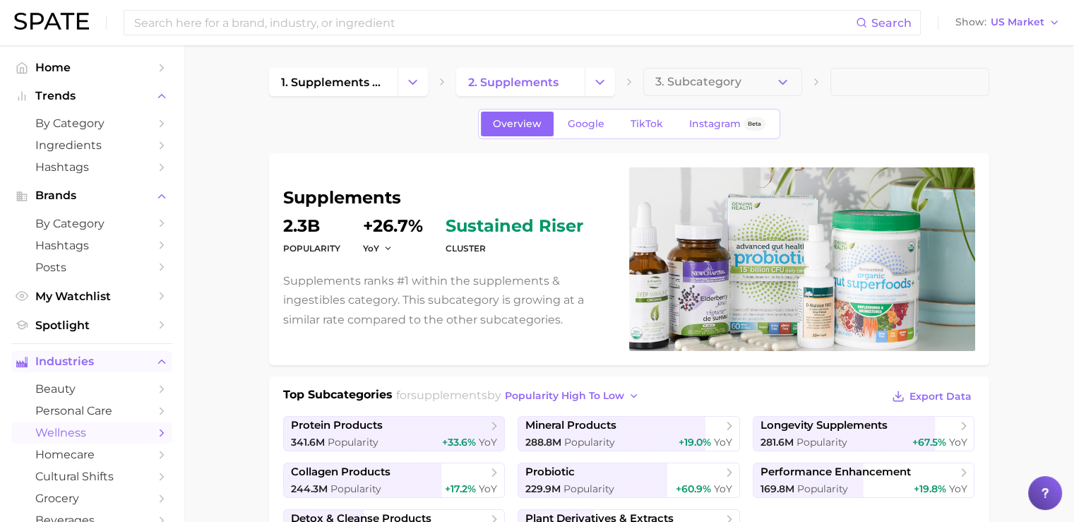
click at [72, 372] on button "Industries" at bounding box center [91, 361] width 161 height 21
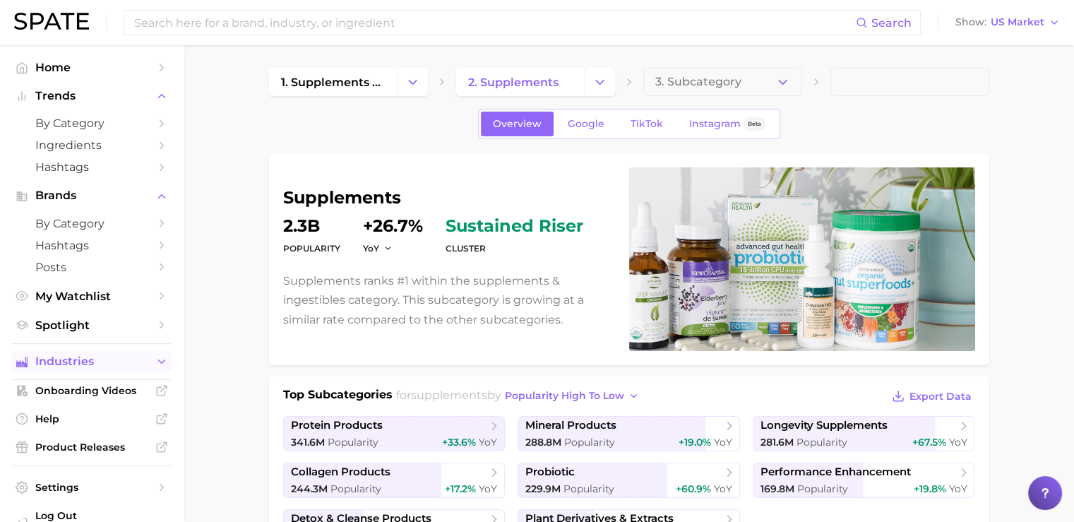
click at [72, 372] on button "Industries" at bounding box center [91, 361] width 161 height 21
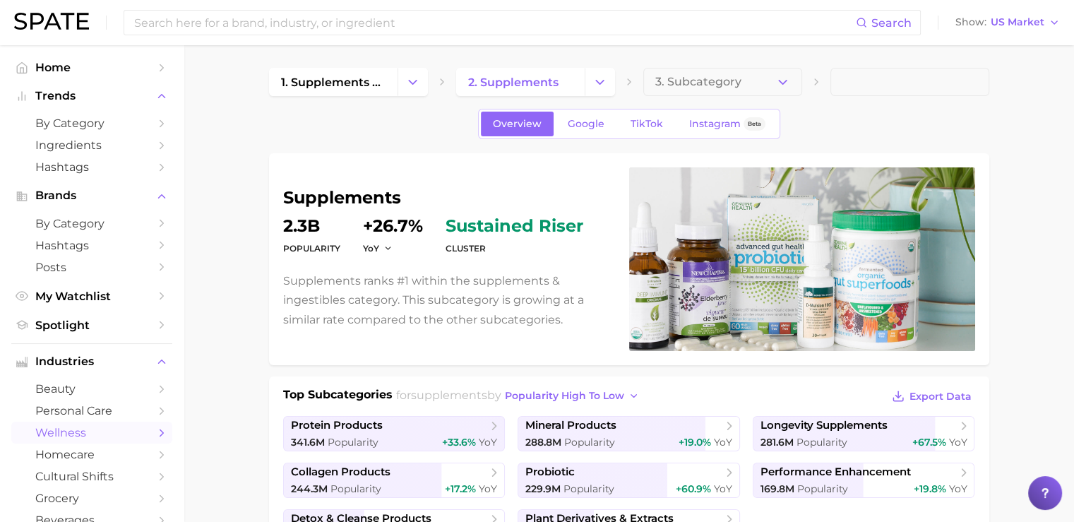
click at [76, 439] on span "wellness" at bounding box center [91, 432] width 113 height 13
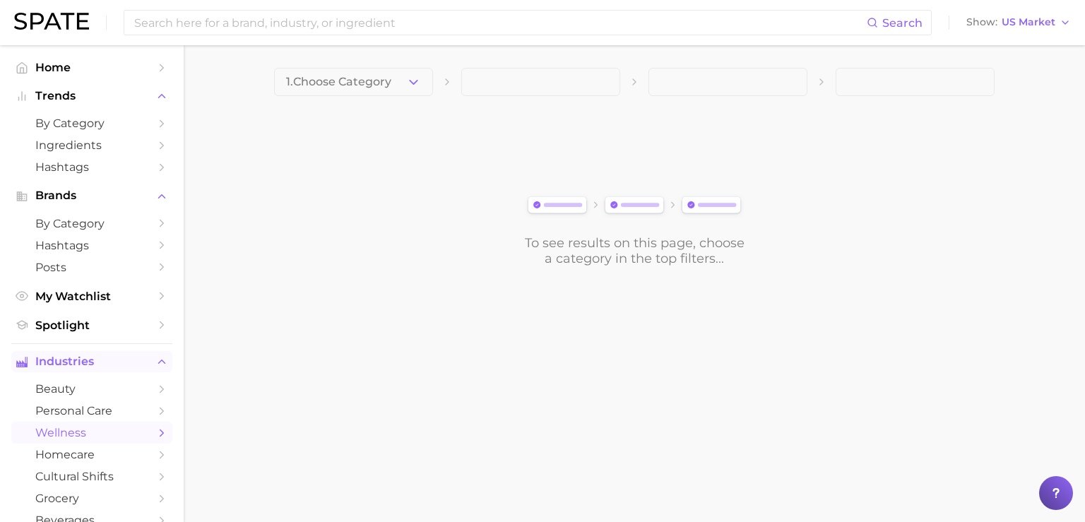
click at [64, 364] on span "Industries" at bounding box center [91, 361] width 113 height 13
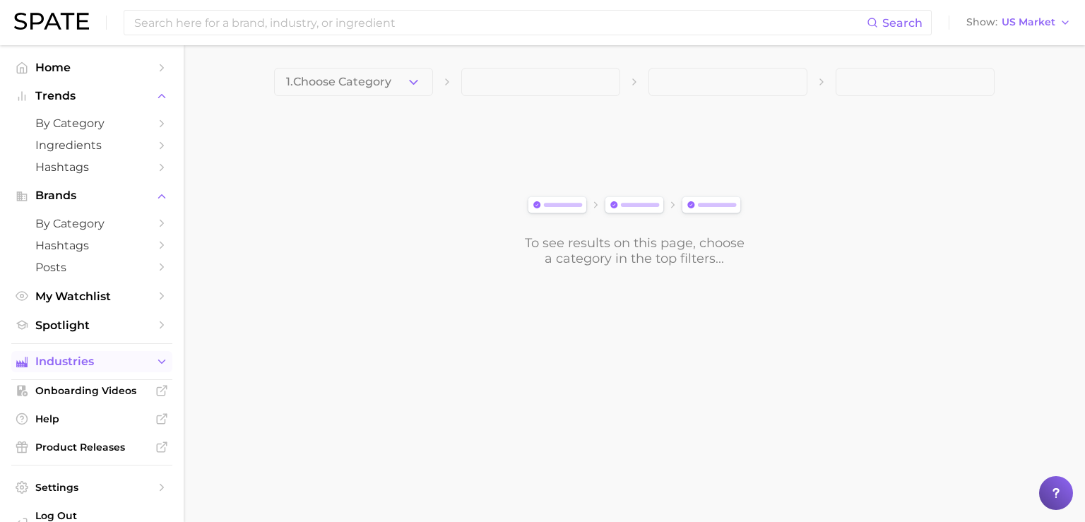
click at [64, 364] on span "Industries" at bounding box center [91, 361] width 113 height 13
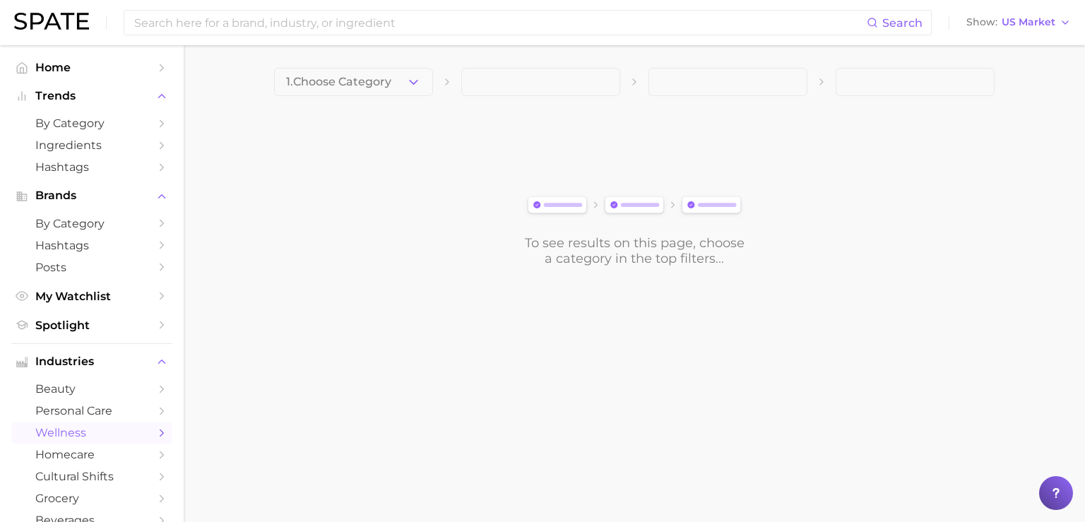
click at [85, 435] on span "wellness" at bounding box center [91, 432] width 113 height 13
click at [342, 79] on span "1. Choose Category" at bounding box center [338, 82] width 105 height 13
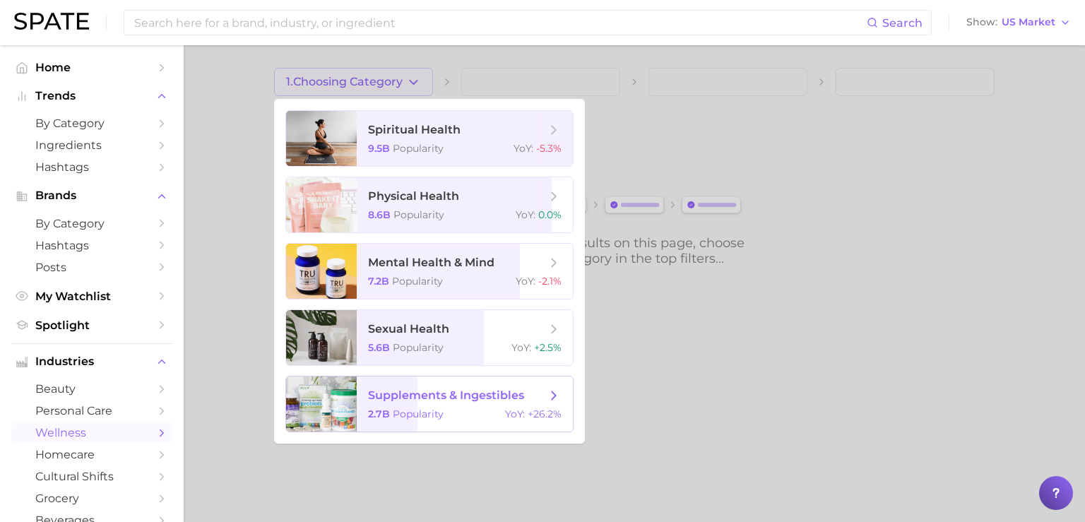
click at [408, 393] on span "supplements & ingestibles" at bounding box center [446, 394] width 156 height 13
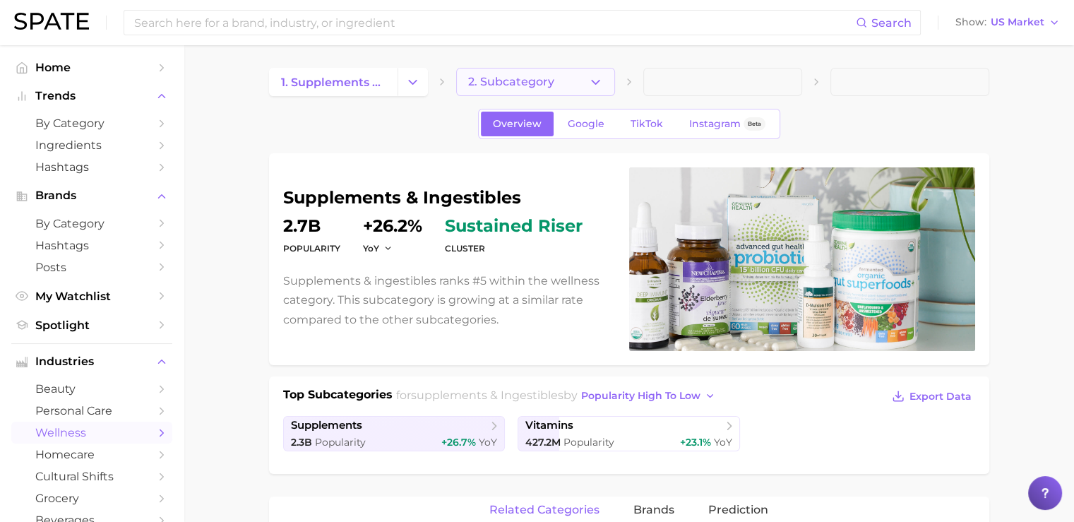
click at [526, 82] on span "2. Subcategory" at bounding box center [511, 82] width 86 height 13
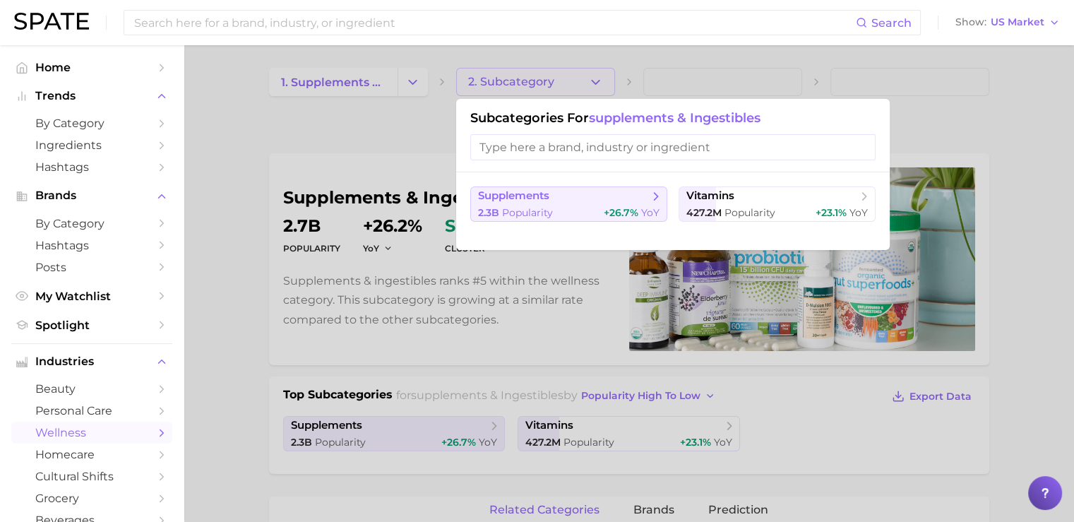
click at [556, 213] on div "2.3b Popularity +26.7% YoY" at bounding box center [568, 212] width 181 height 13
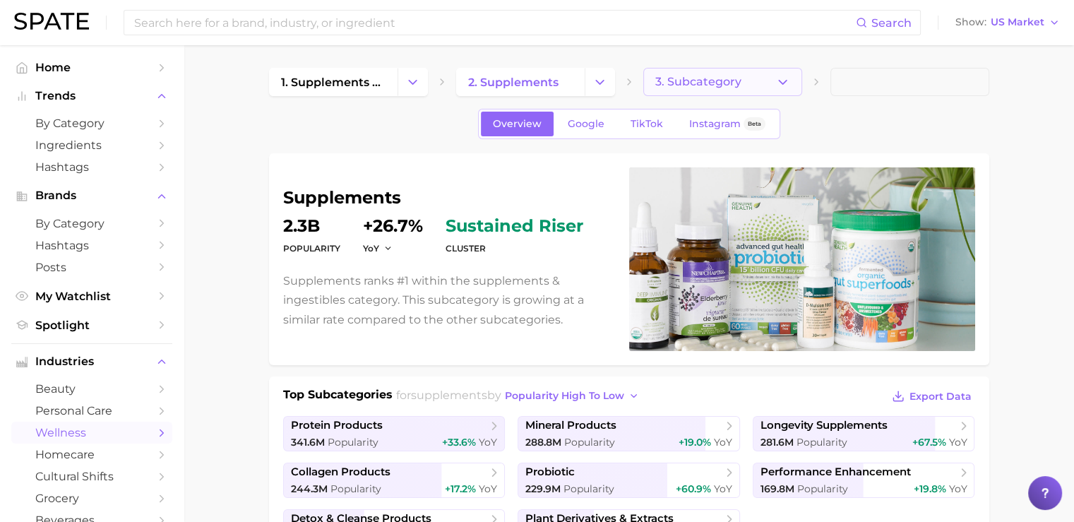
click at [716, 79] on span "3. Subcategory" at bounding box center [698, 82] width 86 height 13
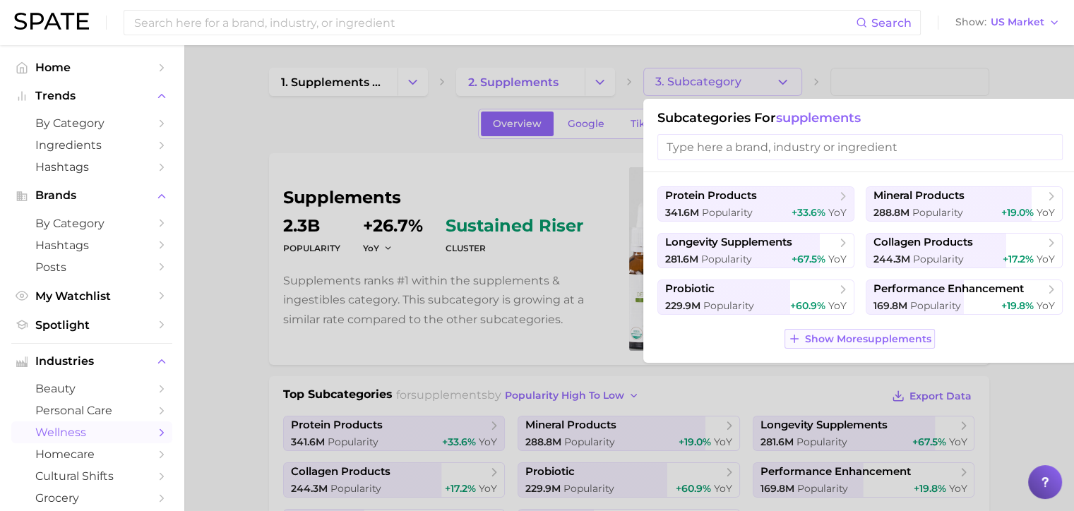
click at [848, 338] on span "Show More supplements" at bounding box center [868, 339] width 126 height 12
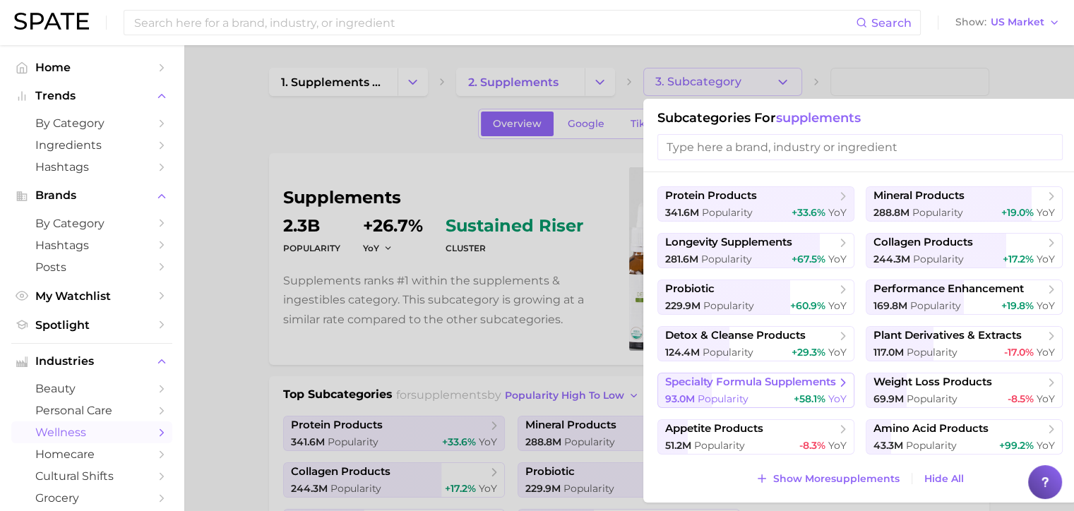
click at [725, 383] on span "specialty formula supplements" at bounding box center [750, 382] width 171 height 13
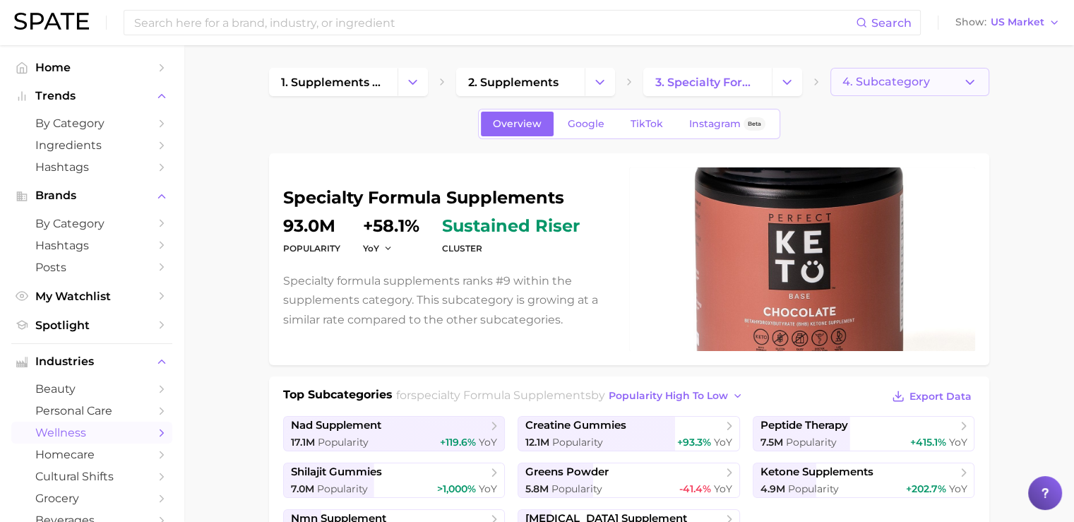
click at [877, 85] on span "4. Subcategory" at bounding box center [886, 82] width 88 height 13
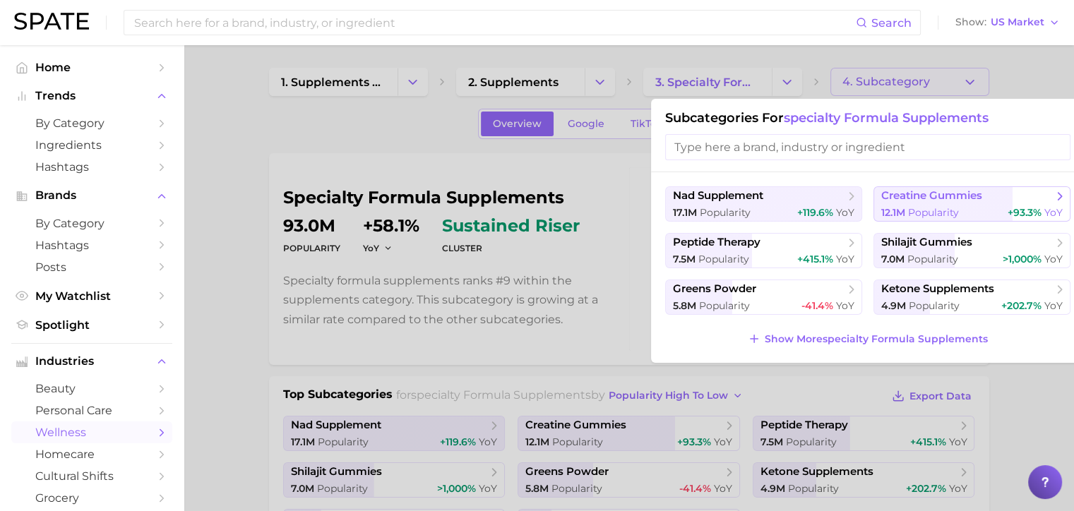
click at [922, 200] on span "creatine gummies" at bounding box center [931, 195] width 101 height 13
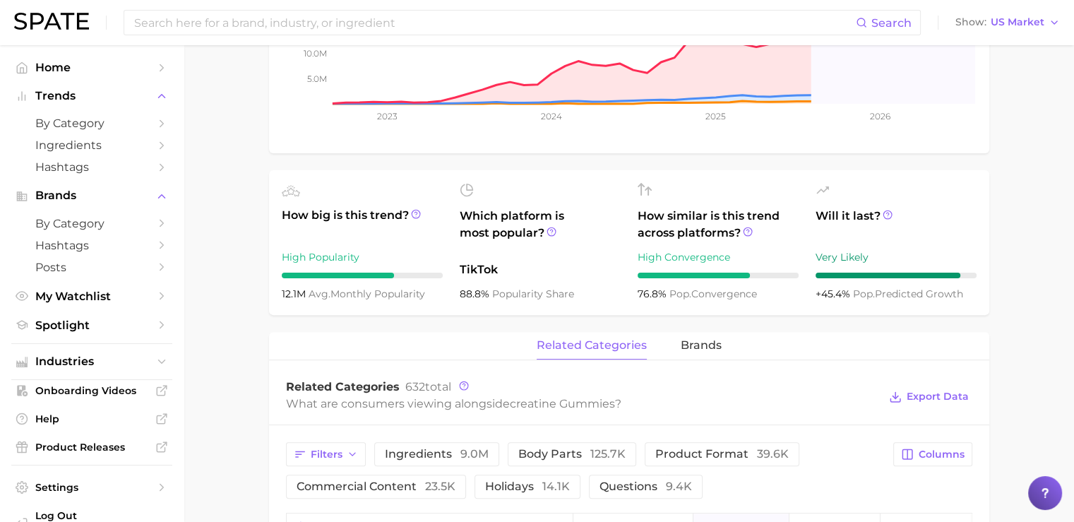
scroll to position [374, 0]
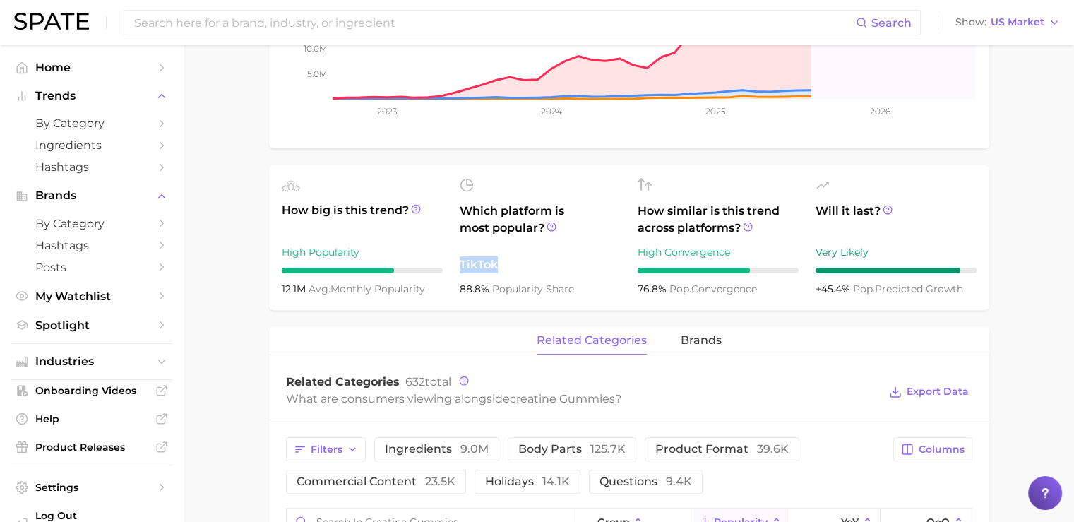
drag, startPoint x: 459, startPoint y: 262, endPoint x: 494, endPoint y: 262, distance: 35.3
click at [494, 262] on span "TikTok" at bounding box center [540, 264] width 161 height 17
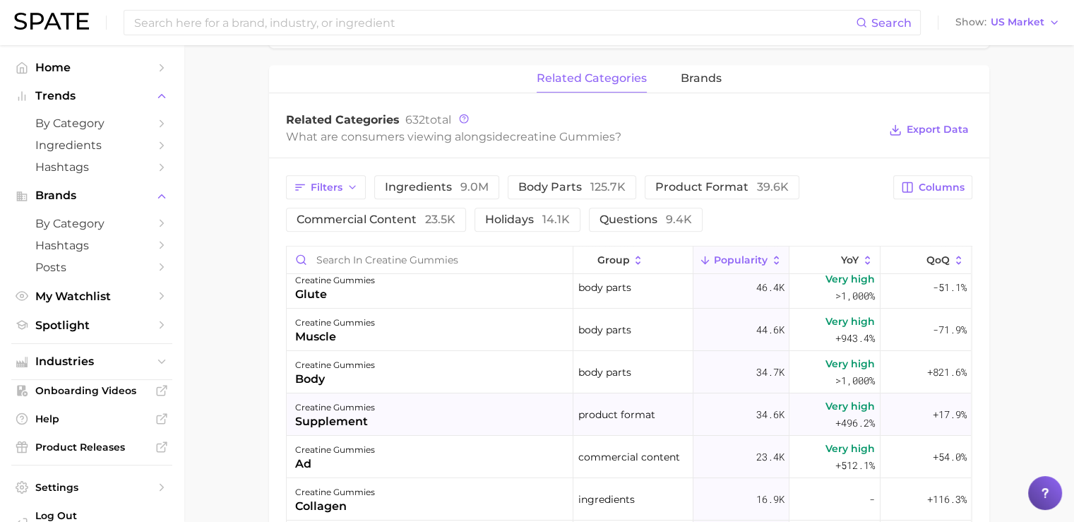
scroll to position [0, 0]
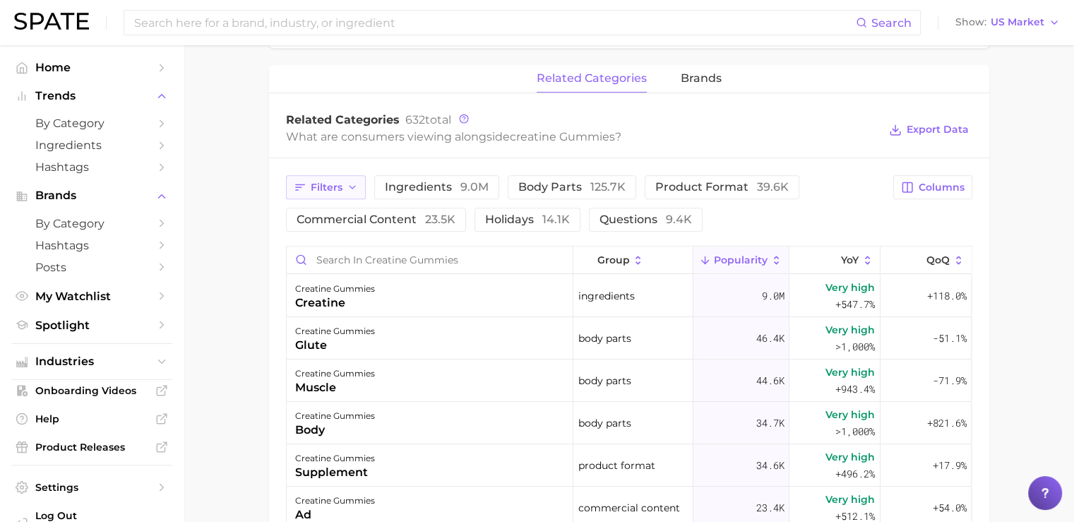
click at [318, 192] on span "Filters" at bounding box center [327, 187] width 32 height 12
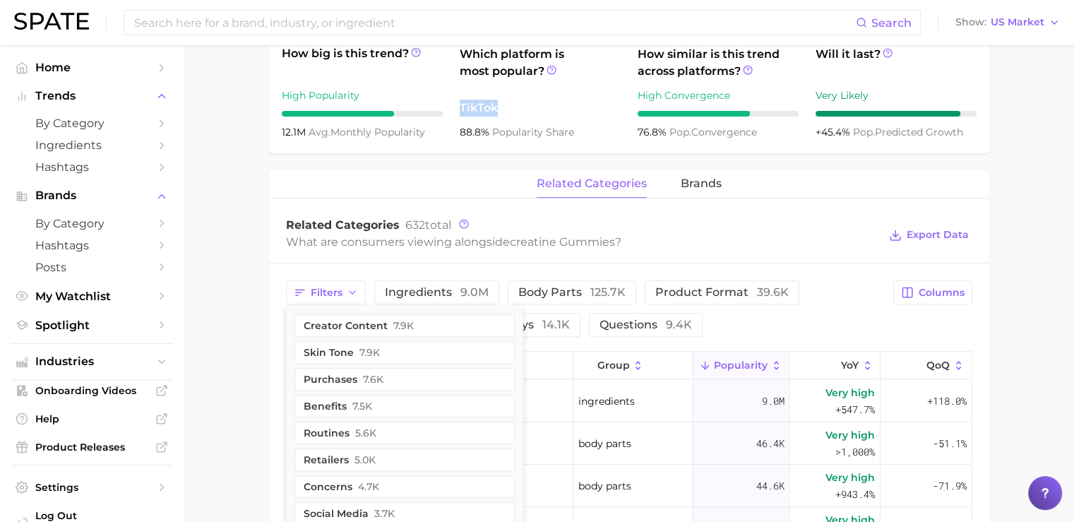
scroll to position [530, 0]
click at [701, 189] on span "brands" at bounding box center [701, 184] width 41 height 13
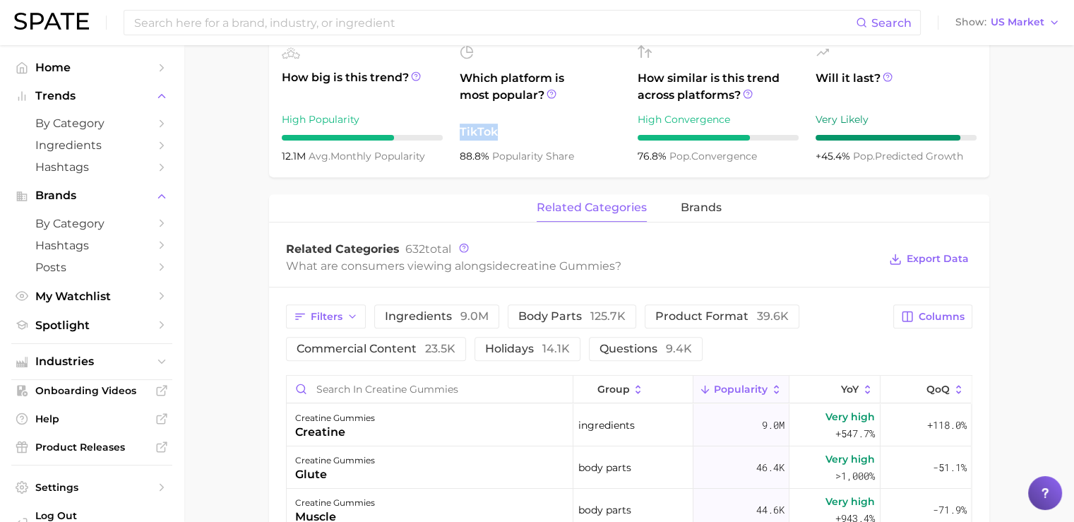
scroll to position [506, 0]
click at [693, 213] on span "brands" at bounding box center [701, 208] width 41 height 13
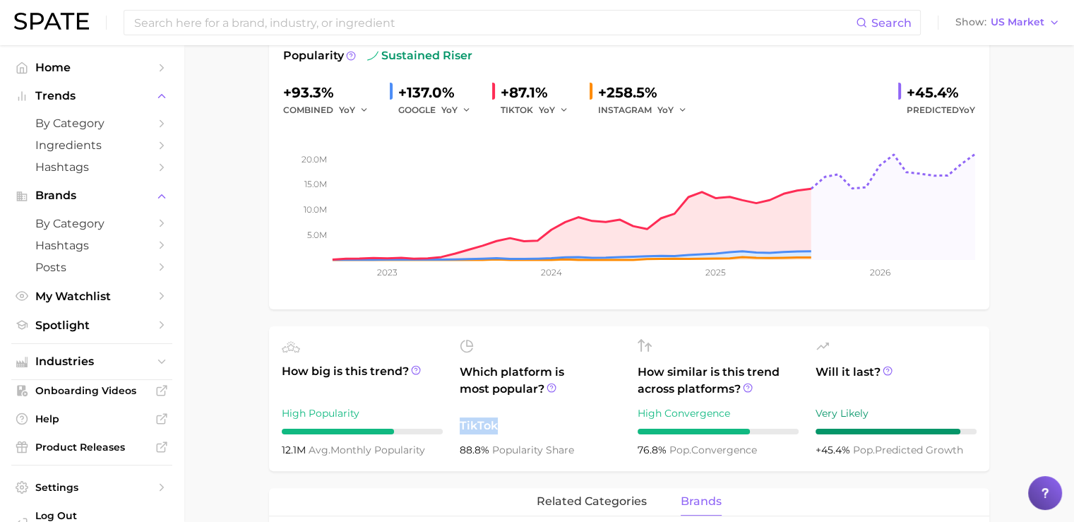
scroll to position [0, 0]
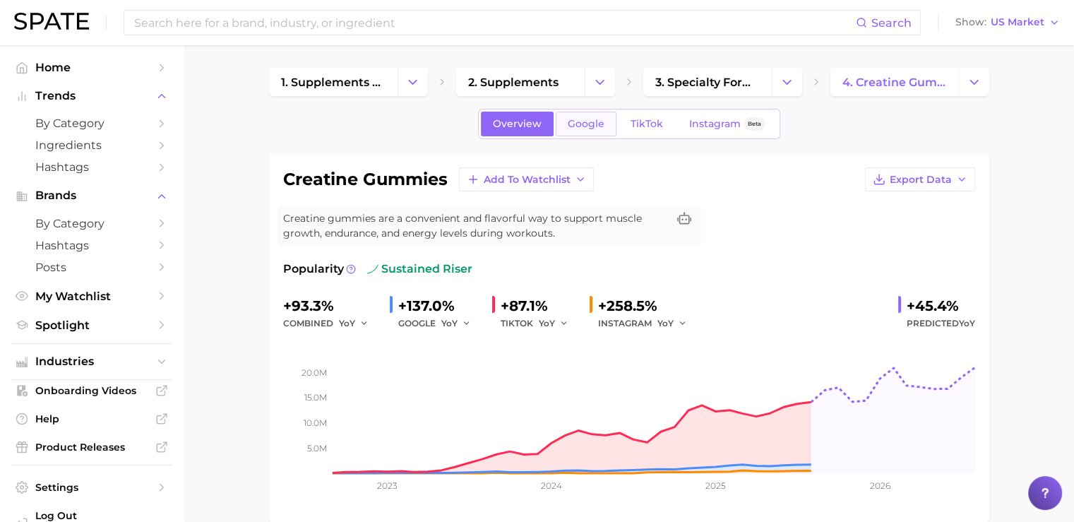
click at [578, 130] on link "Google" at bounding box center [586, 124] width 61 height 25
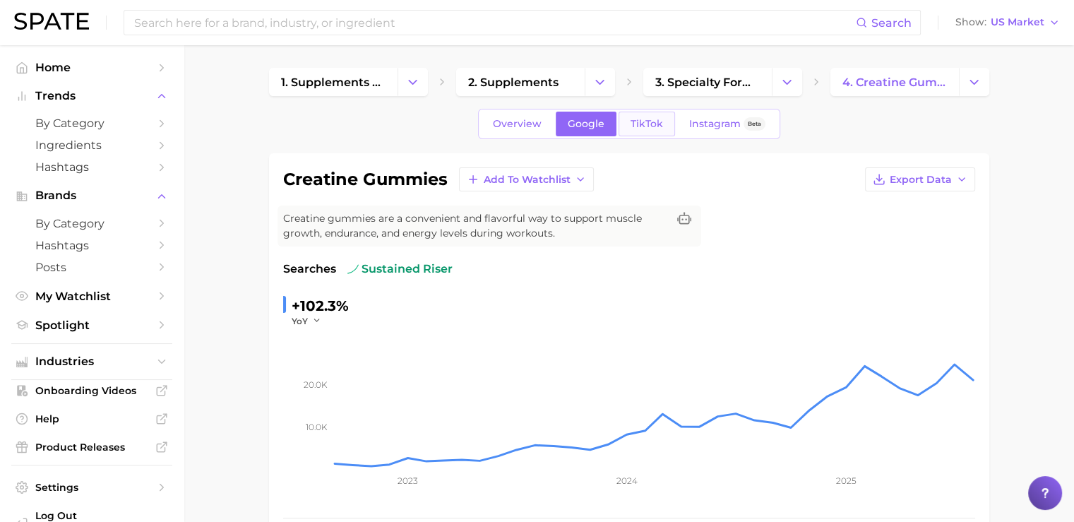
click at [631, 132] on link "TikTok" at bounding box center [647, 124] width 56 height 25
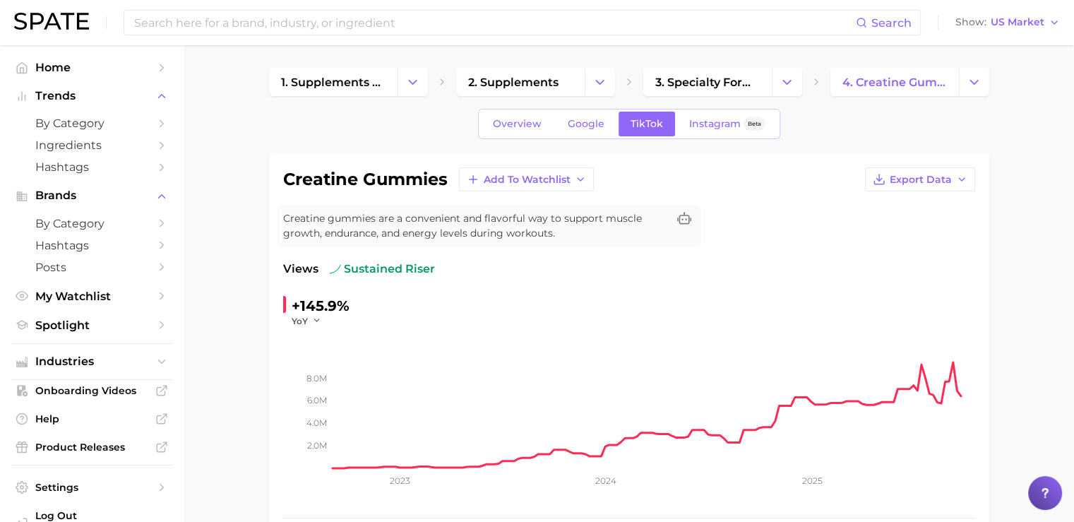
click at [576, 131] on link "Google" at bounding box center [586, 124] width 61 height 25
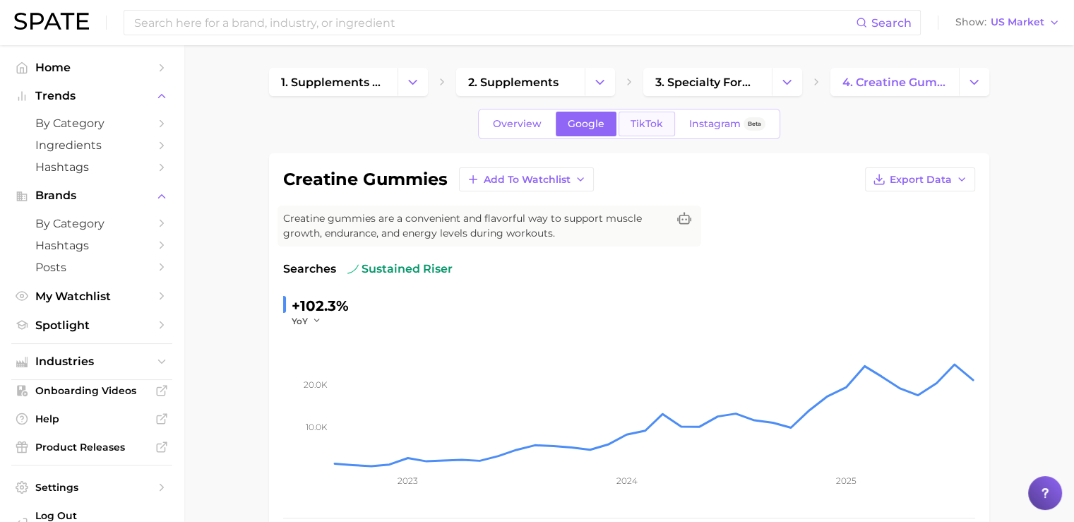
click at [628, 130] on link "TikTok" at bounding box center [647, 124] width 56 height 25
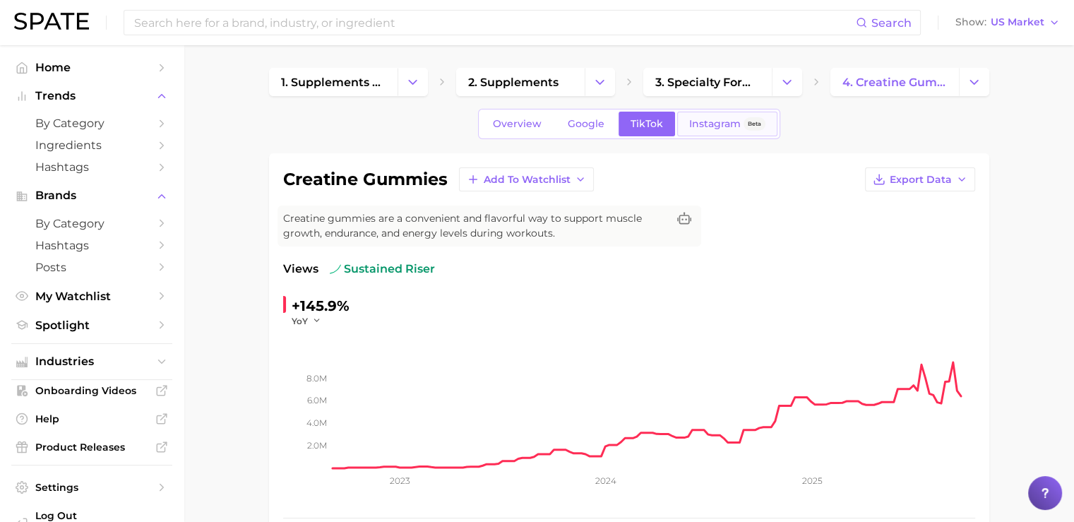
click at [685, 126] on link "Instagram Beta" at bounding box center [727, 124] width 100 height 25
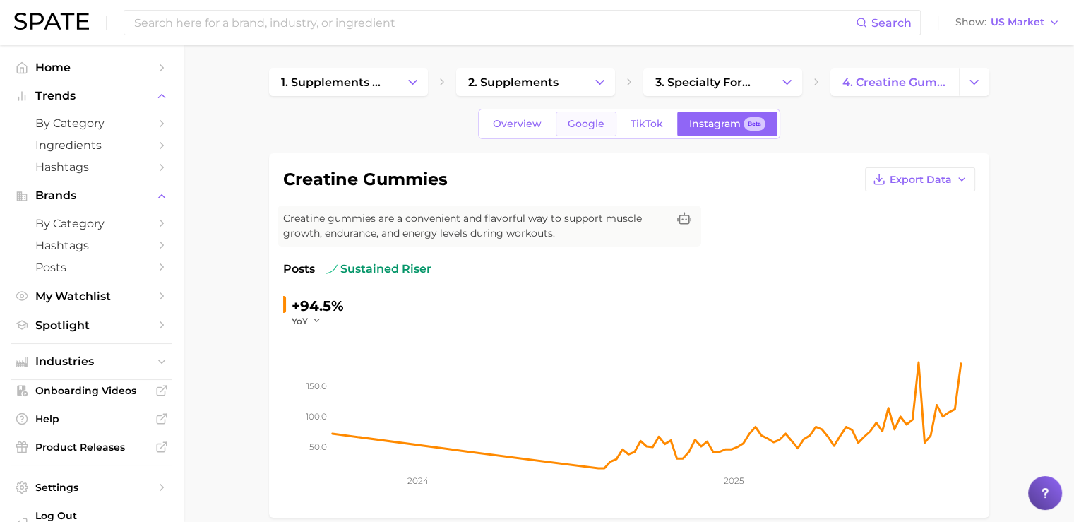
click at [590, 121] on span "Google" at bounding box center [586, 124] width 37 height 12
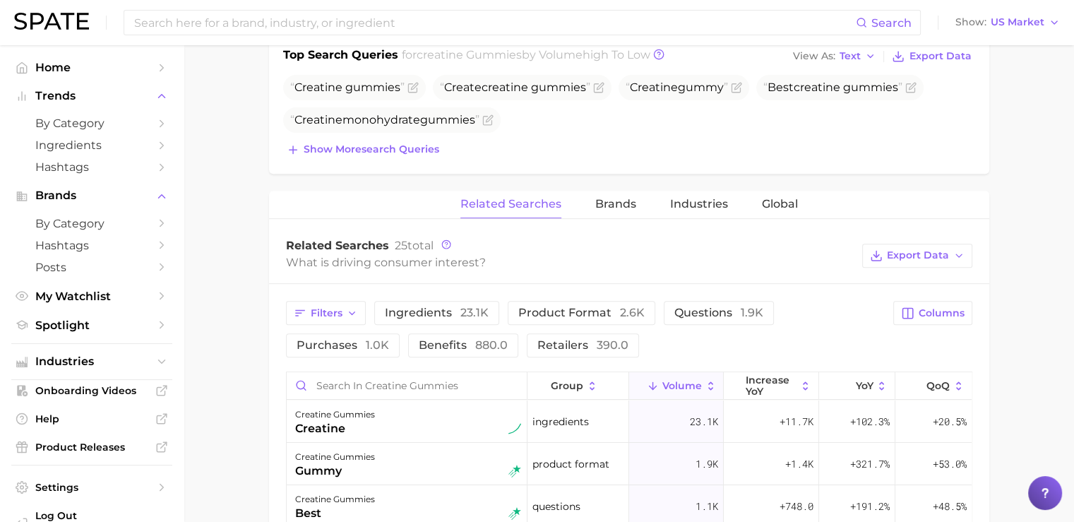
scroll to position [550, 0]
click at [773, 205] on span "Global" at bounding box center [780, 204] width 36 height 13
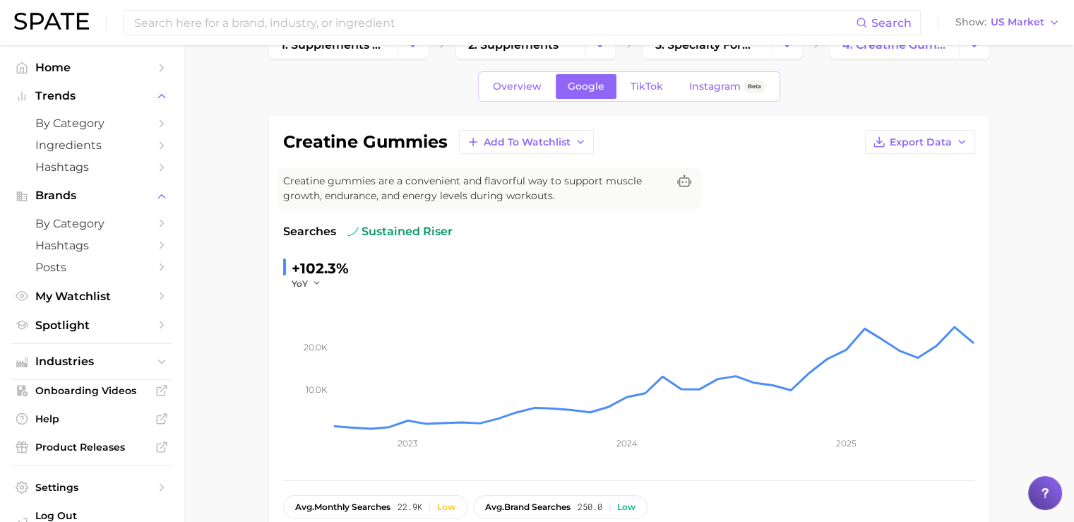
scroll to position [20, 0]
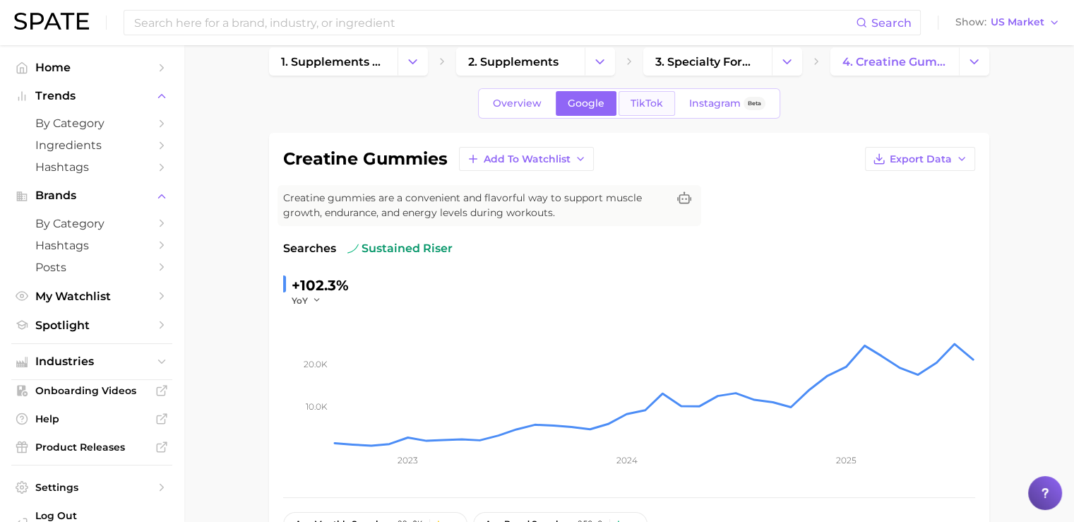
click at [632, 112] on link "TikTok" at bounding box center [647, 103] width 56 height 25
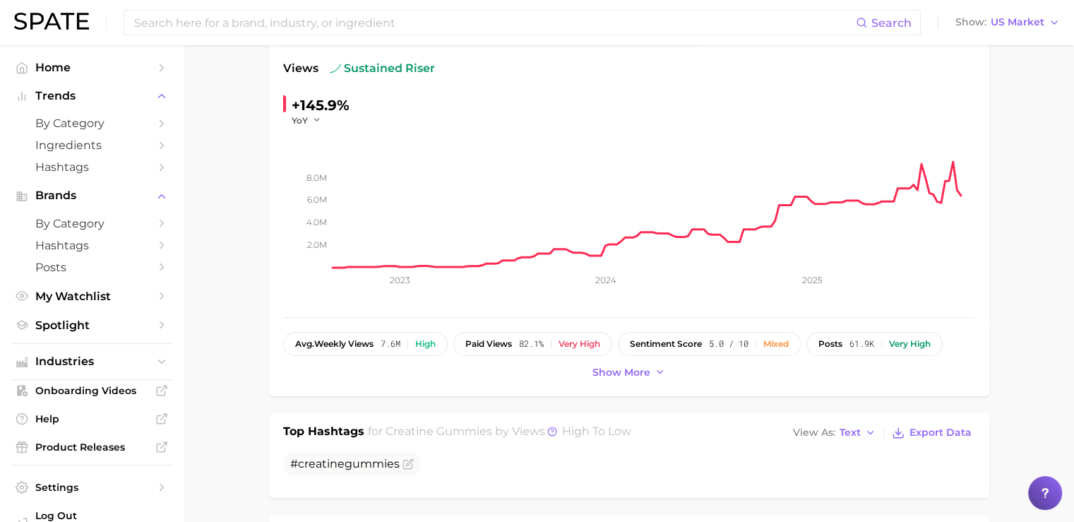
scroll to position [203, 0]
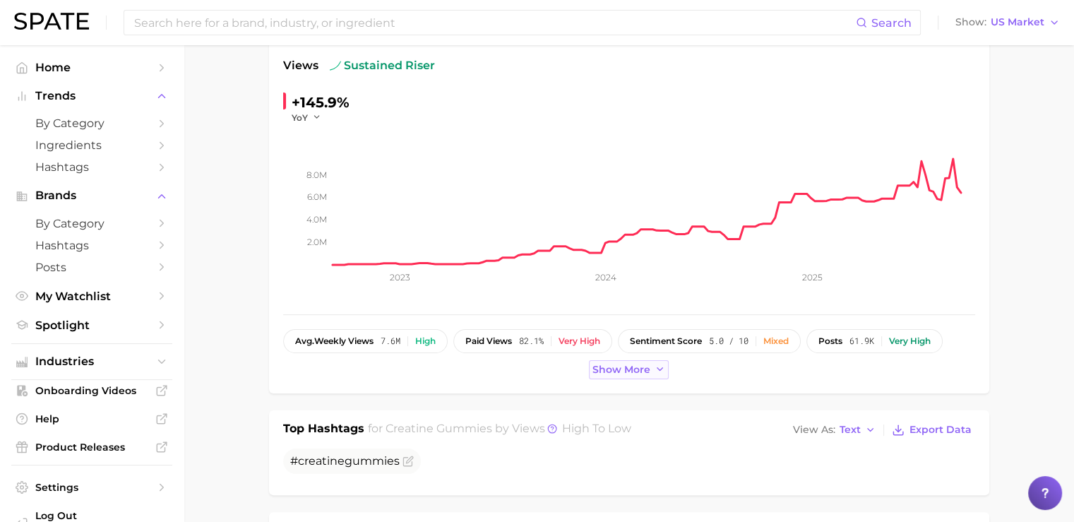
click at [592, 371] on span "Show more" at bounding box center [621, 370] width 58 height 12
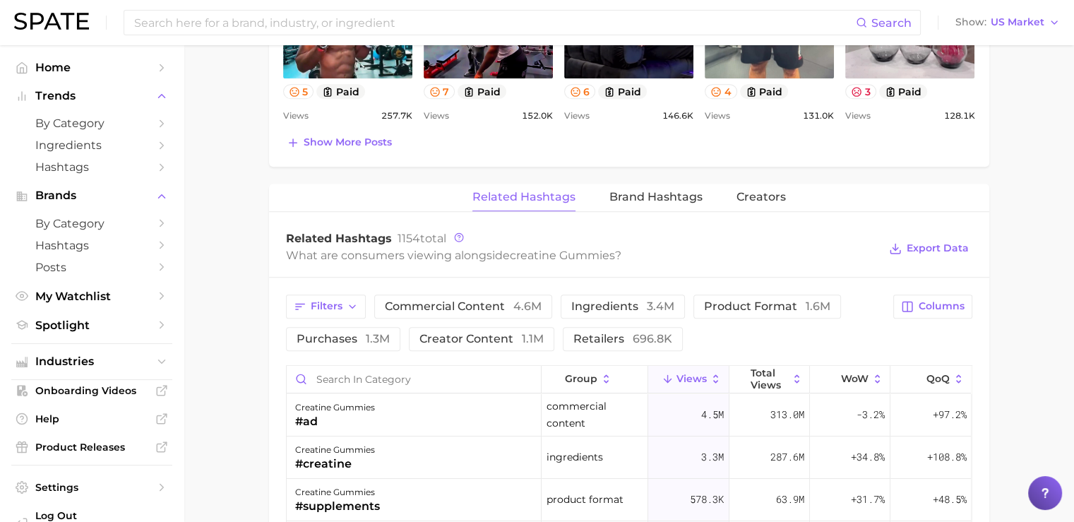
scroll to position [1001, 0]
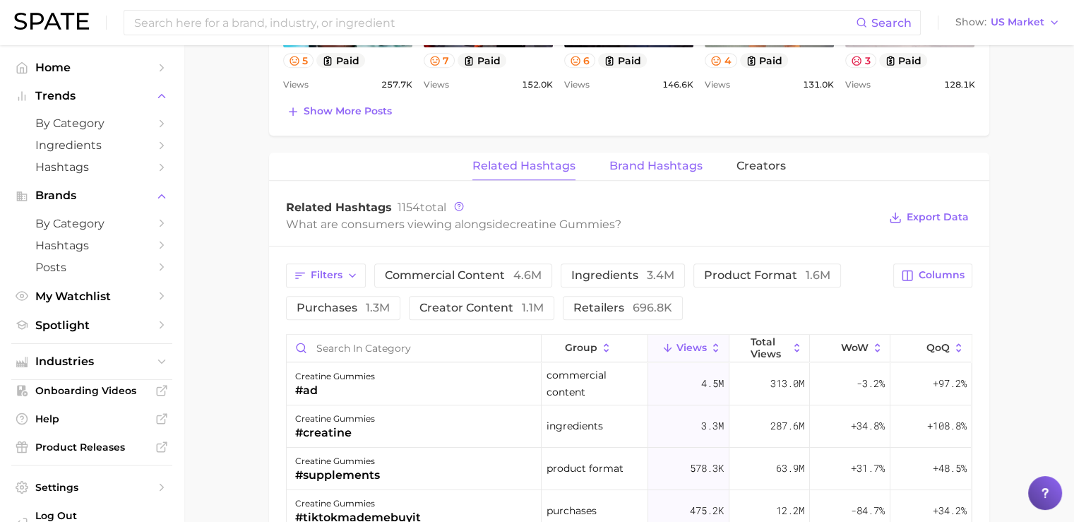
click at [640, 169] on span "Brand Hashtags" at bounding box center [655, 166] width 93 height 13
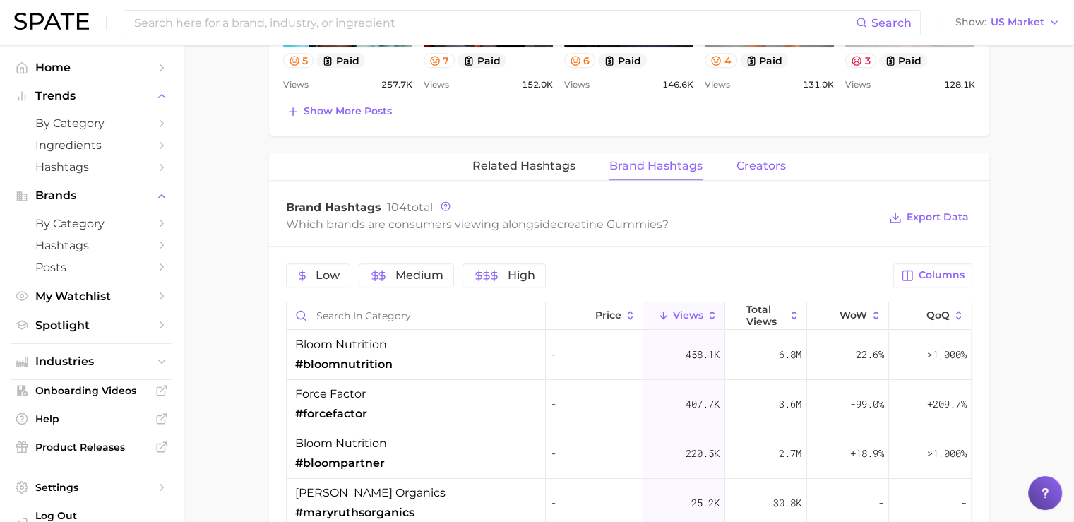
click at [756, 175] on button "Creators" at bounding box center [761, 167] width 49 height 28
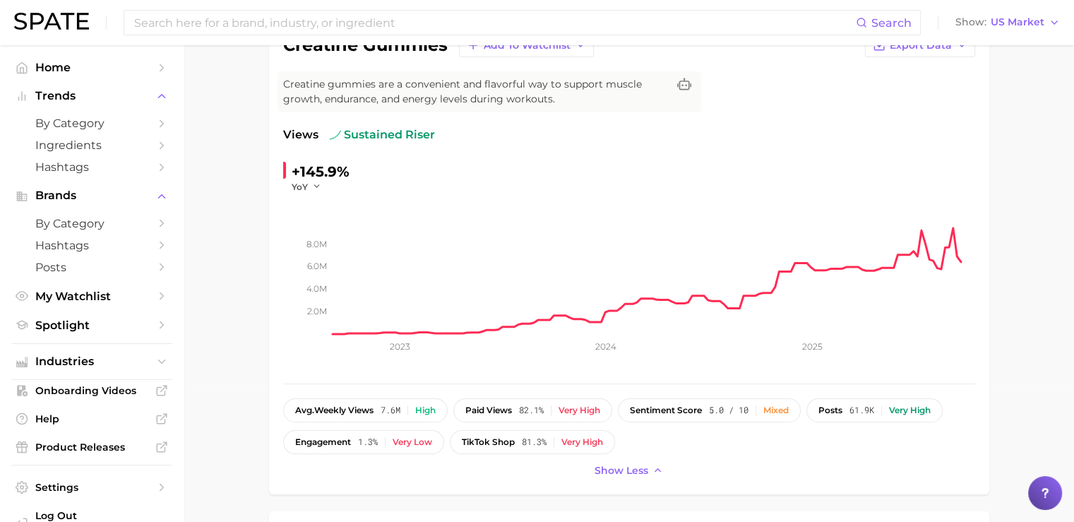
scroll to position [0, 0]
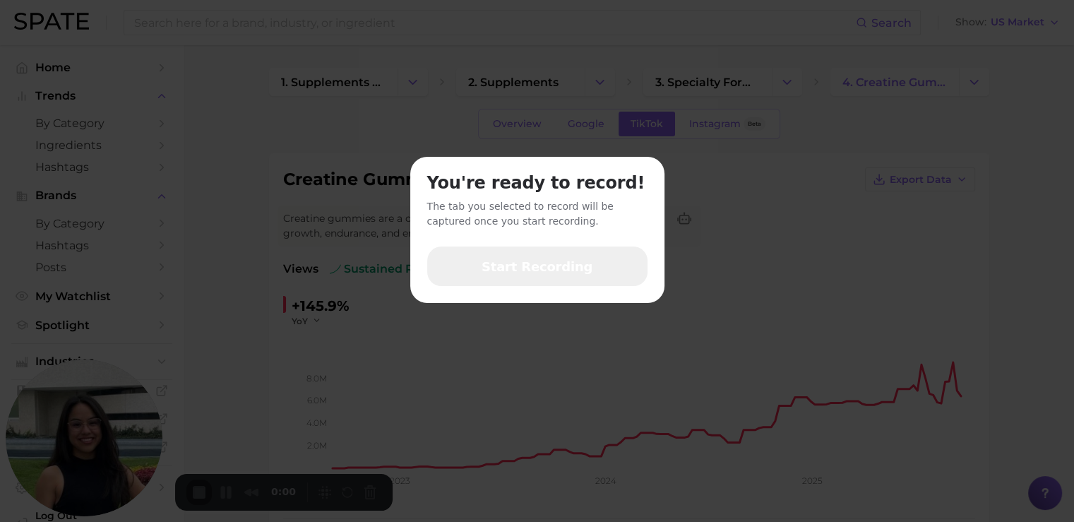
click at [516, 254] on button "Start Recording" at bounding box center [537, 266] width 220 height 40
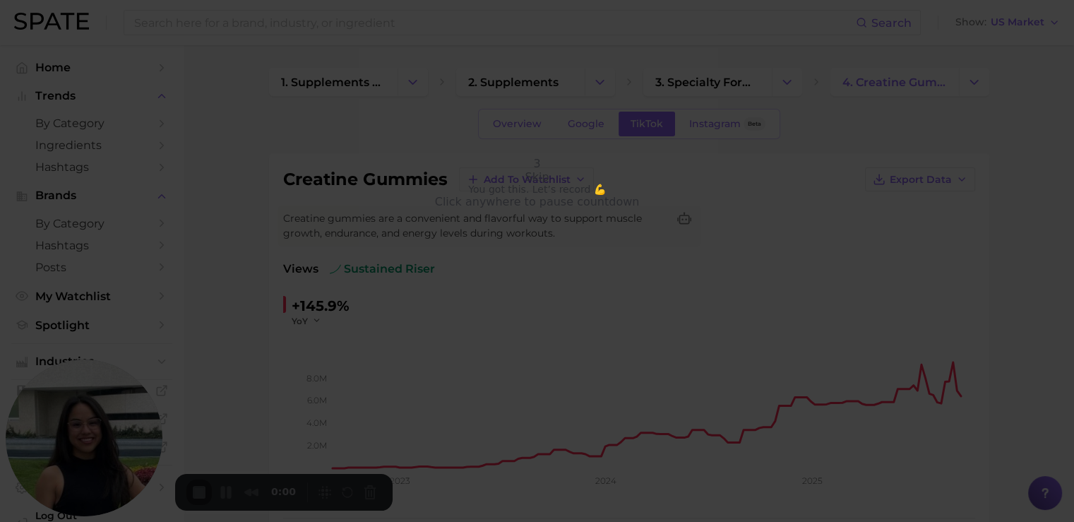
click at [66, 20] on div "3 Skip You got this. Let’s record 💪 Click anywhere to pause countdown" at bounding box center [537, 261] width 1074 height 522
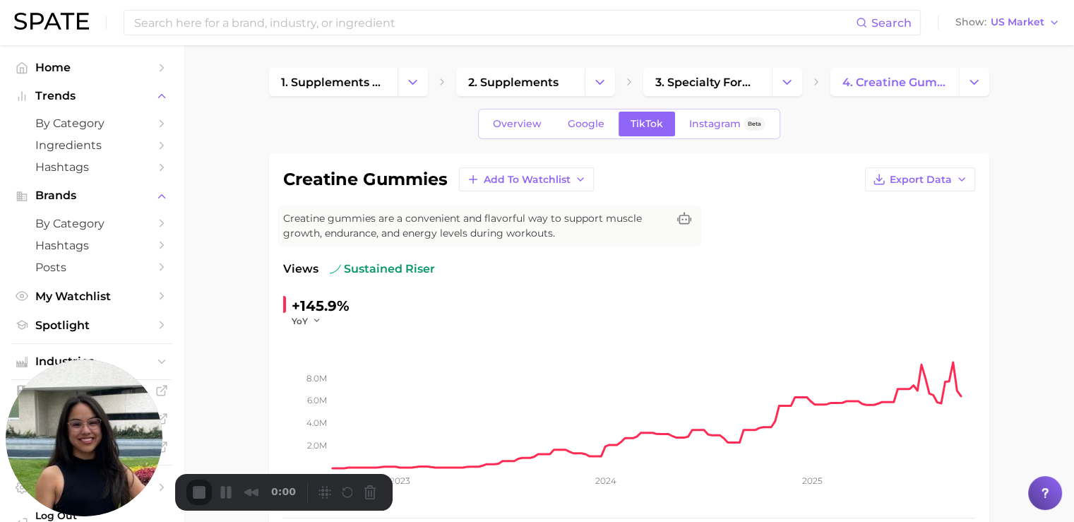
click at [82, 29] on img at bounding box center [51, 21] width 75 height 17
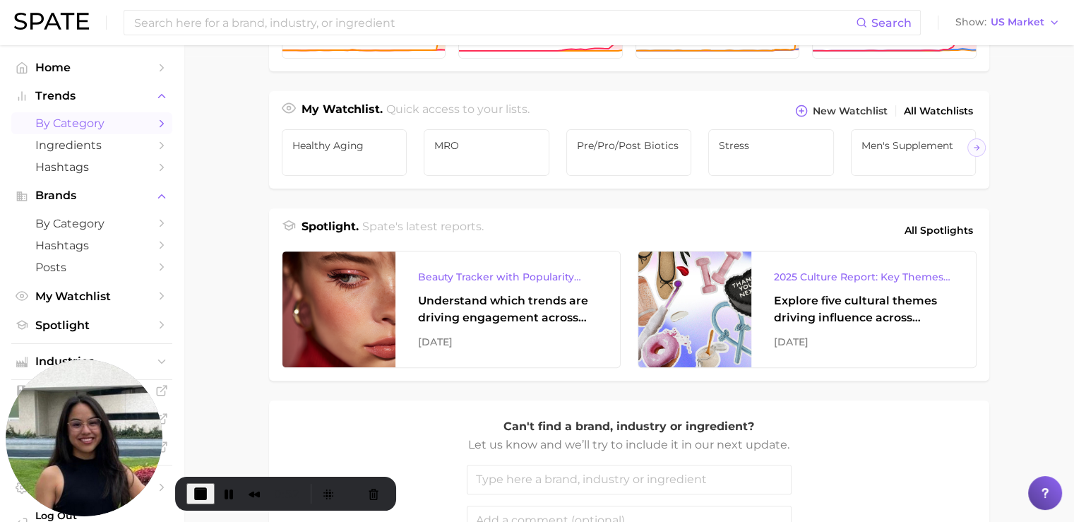
click at [70, 125] on span "by Category" at bounding box center [91, 123] width 113 height 13
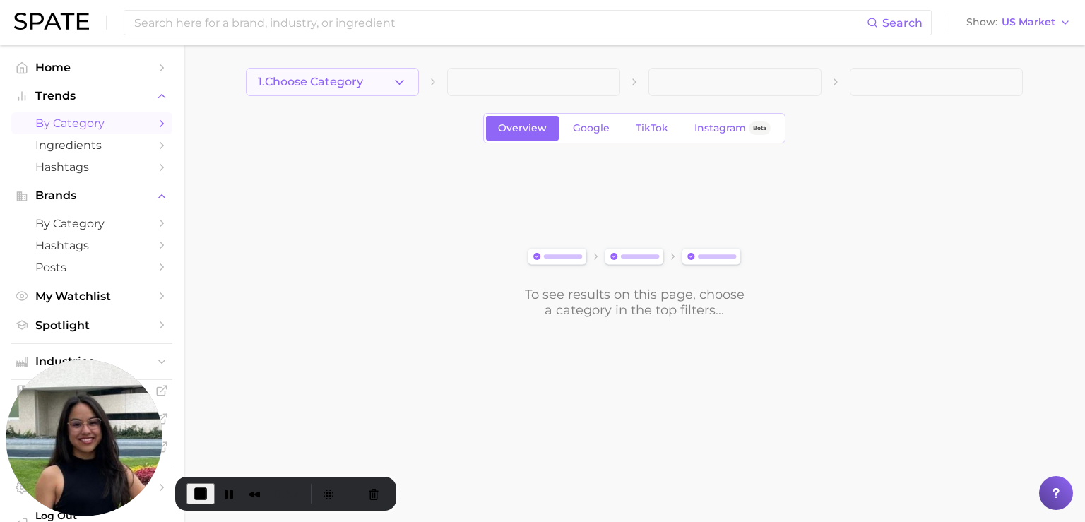
click at [322, 85] on span "1. Choose Category" at bounding box center [310, 82] width 105 height 13
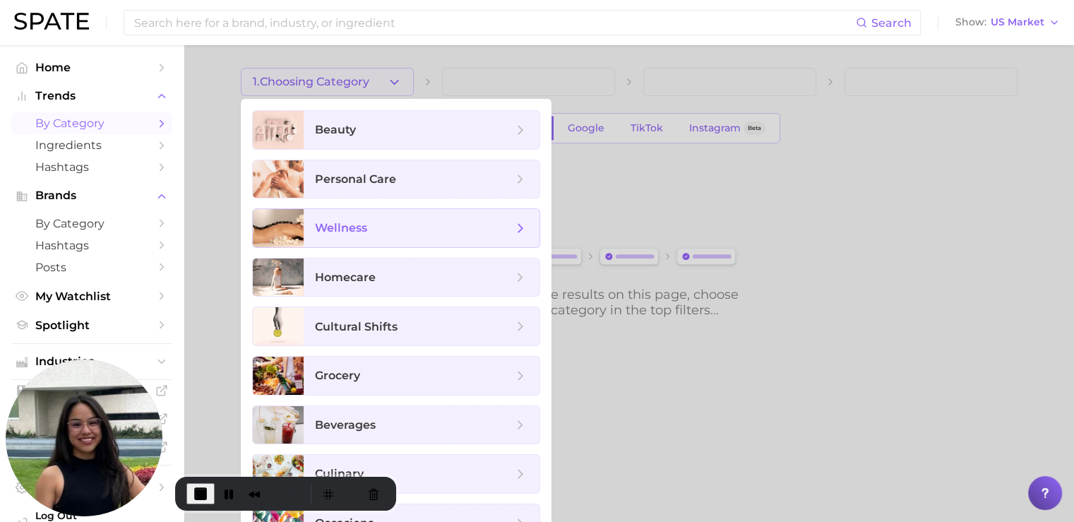
click at [310, 234] on span "wellness" at bounding box center [422, 228] width 236 height 38
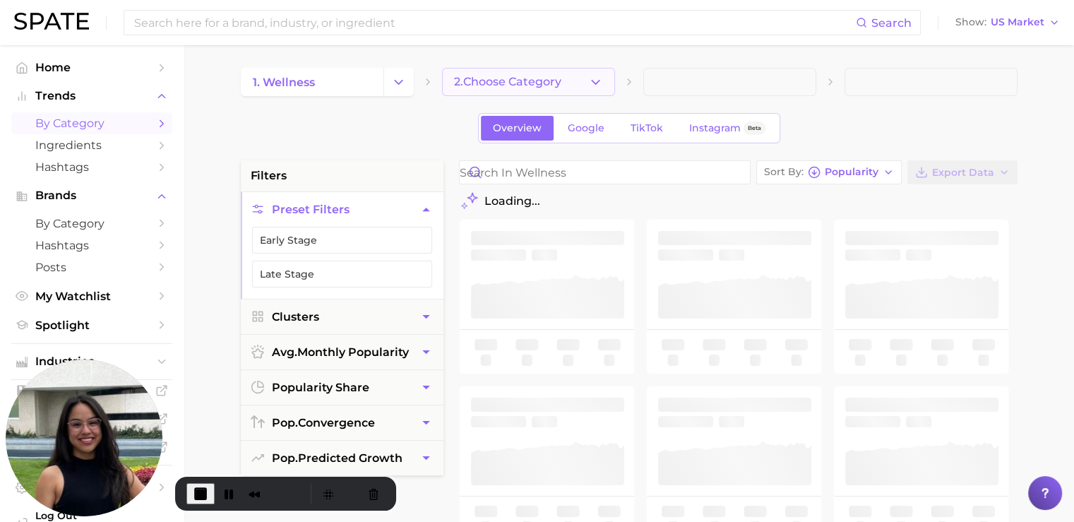
click at [536, 85] on span "2. Choose Category" at bounding box center [507, 82] width 107 height 13
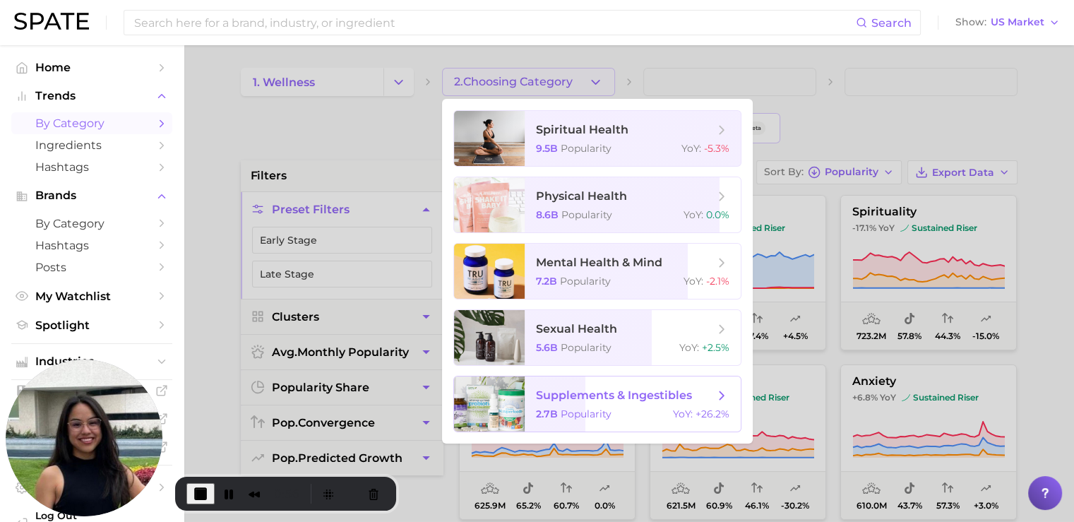
click at [554, 409] on span "2.7b" at bounding box center [547, 413] width 22 height 13
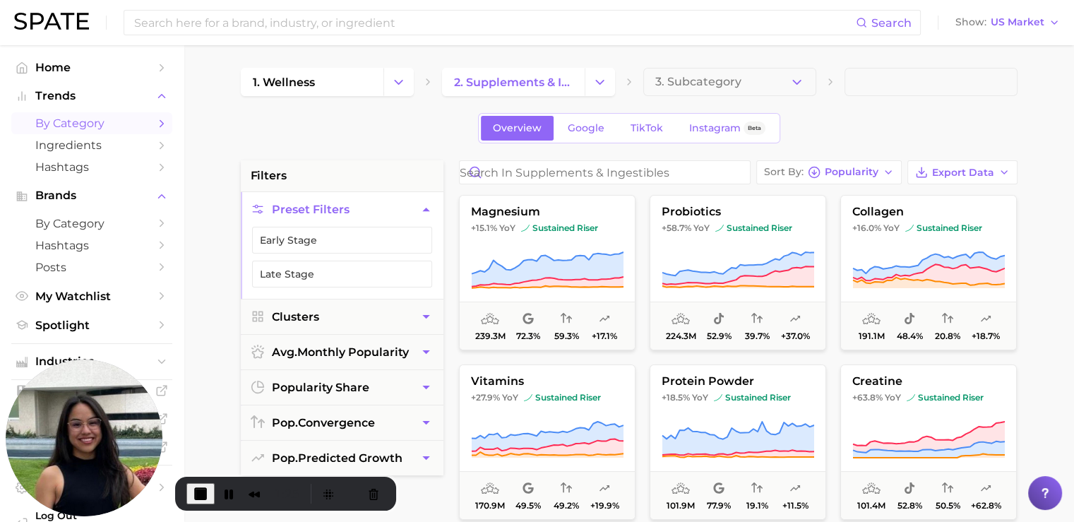
scroll to position [100, 0]
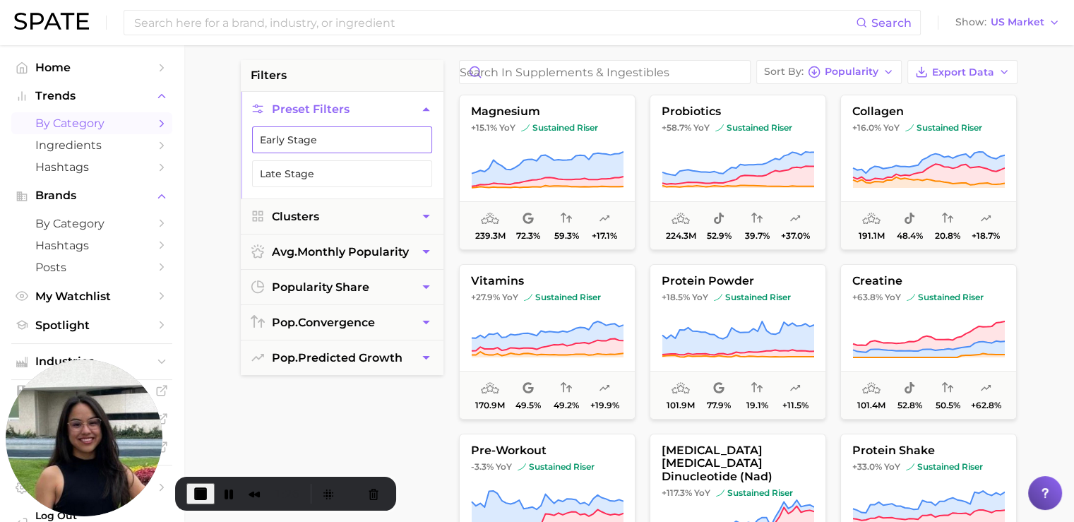
click at [282, 138] on button "Early Stage" at bounding box center [342, 139] width 180 height 27
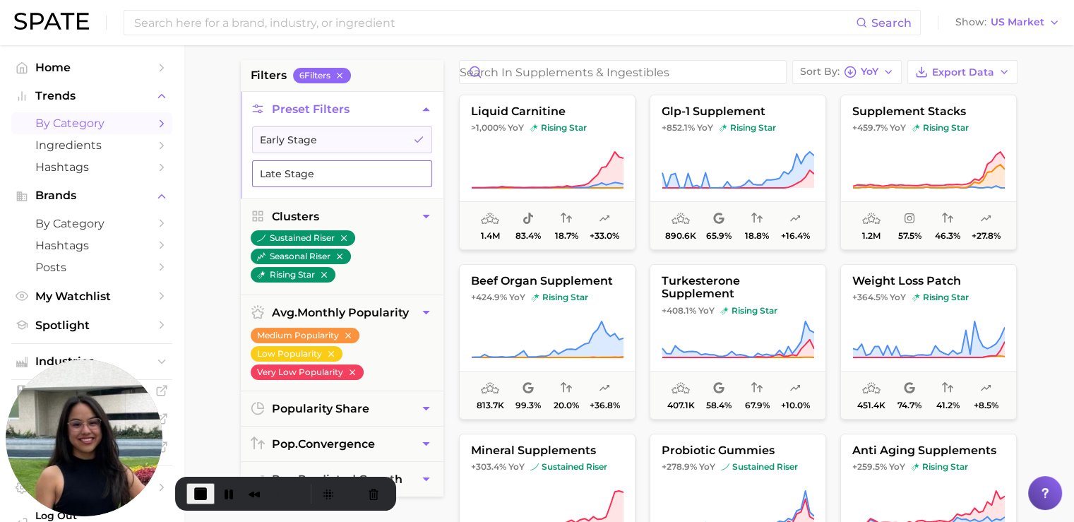
click at [309, 178] on button "Late Stage" at bounding box center [342, 173] width 180 height 27
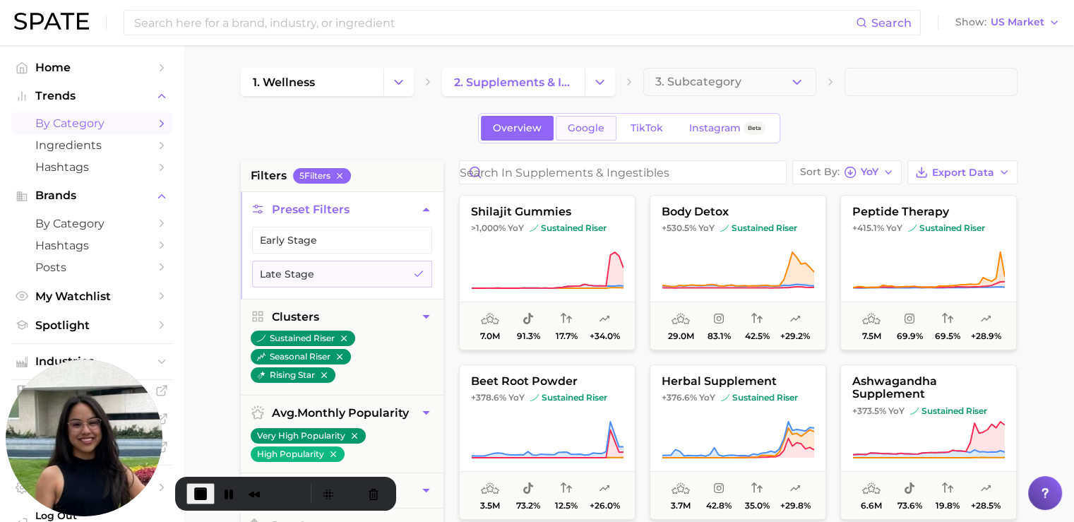
click at [586, 134] on link "Google" at bounding box center [586, 128] width 61 height 25
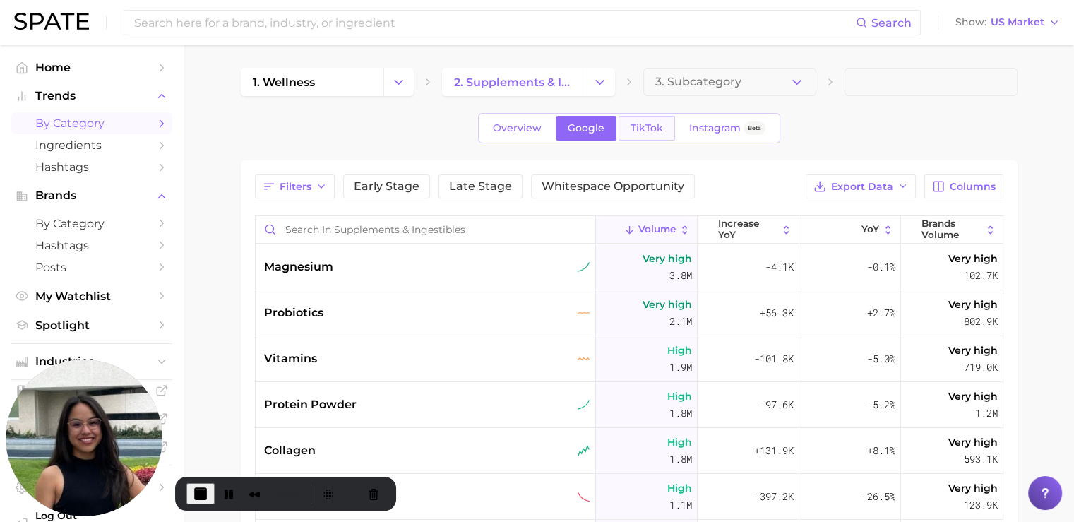
click at [631, 130] on span "TikTok" at bounding box center [647, 128] width 32 height 12
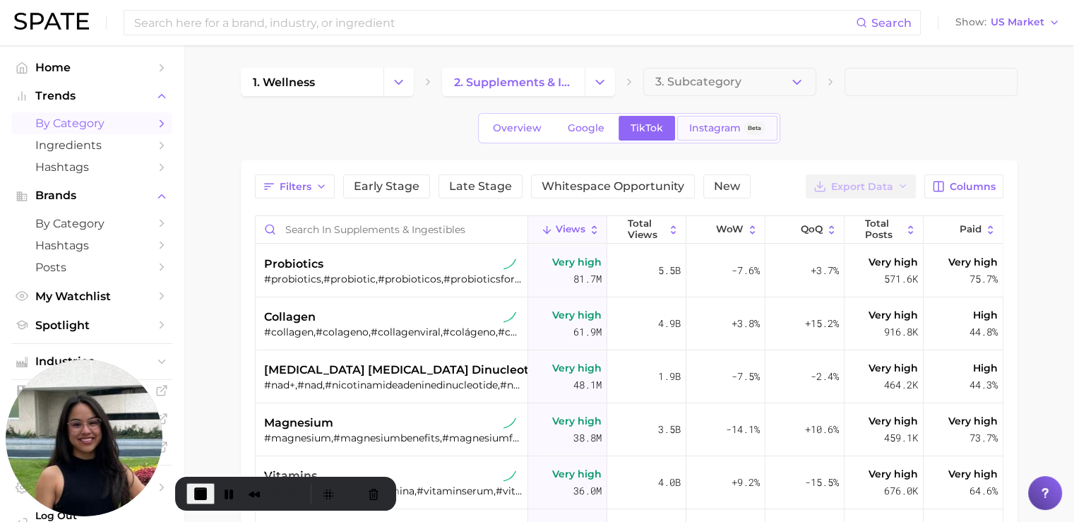
click at [720, 130] on span "Instagram" at bounding box center [715, 128] width 52 height 12
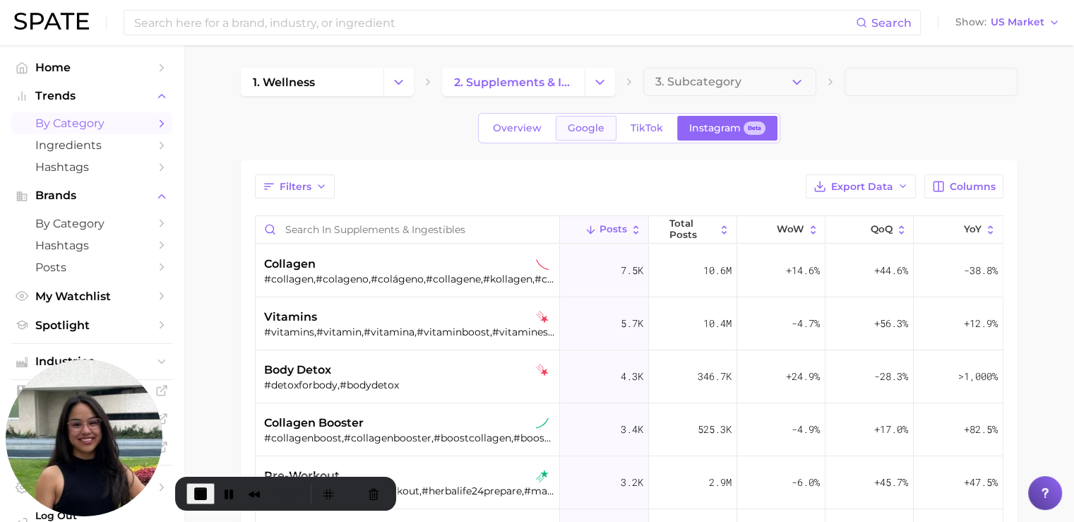
click at [568, 129] on span "Google" at bounding box center [586, 128] width 37 height 12
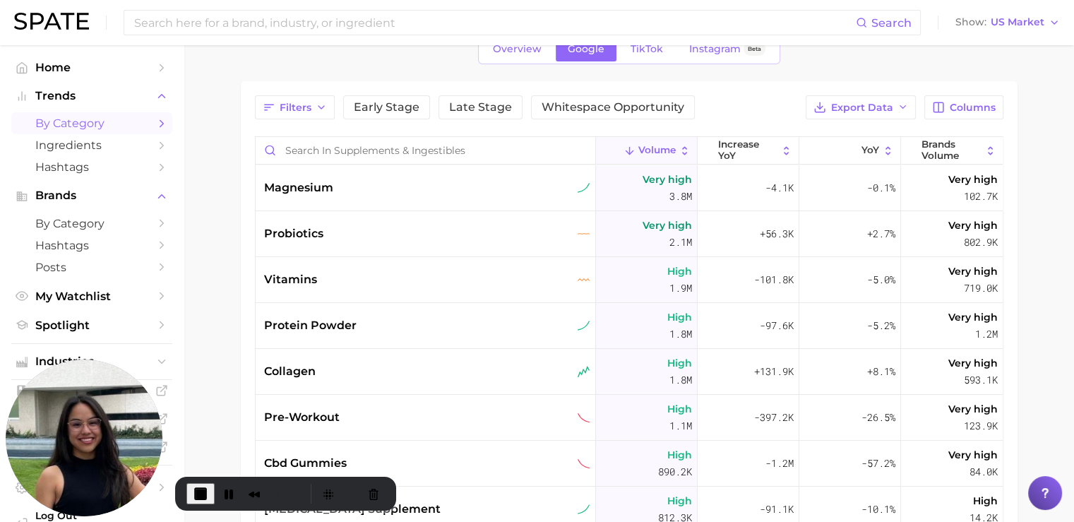
scroll to position [80, 0]
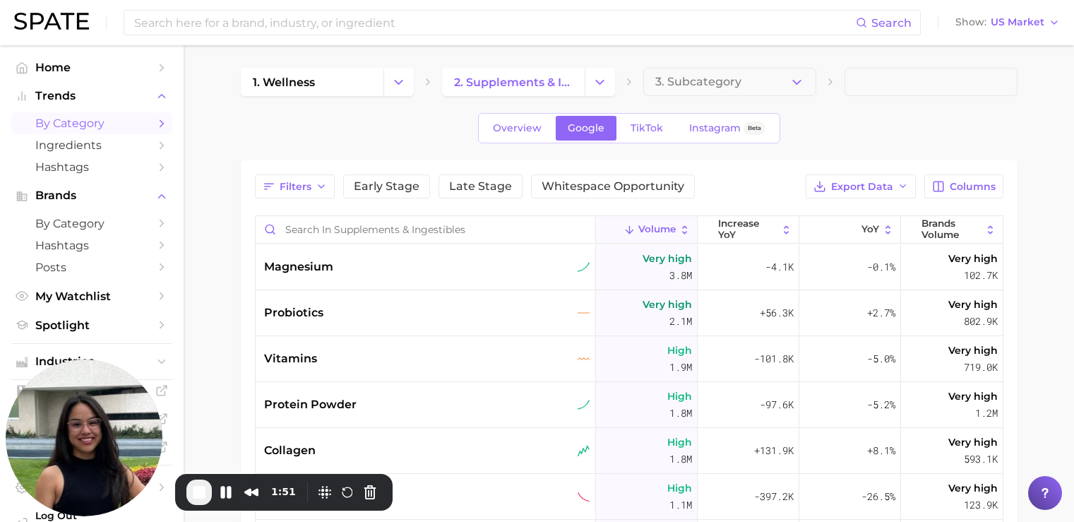
scroll to position [80, 0]
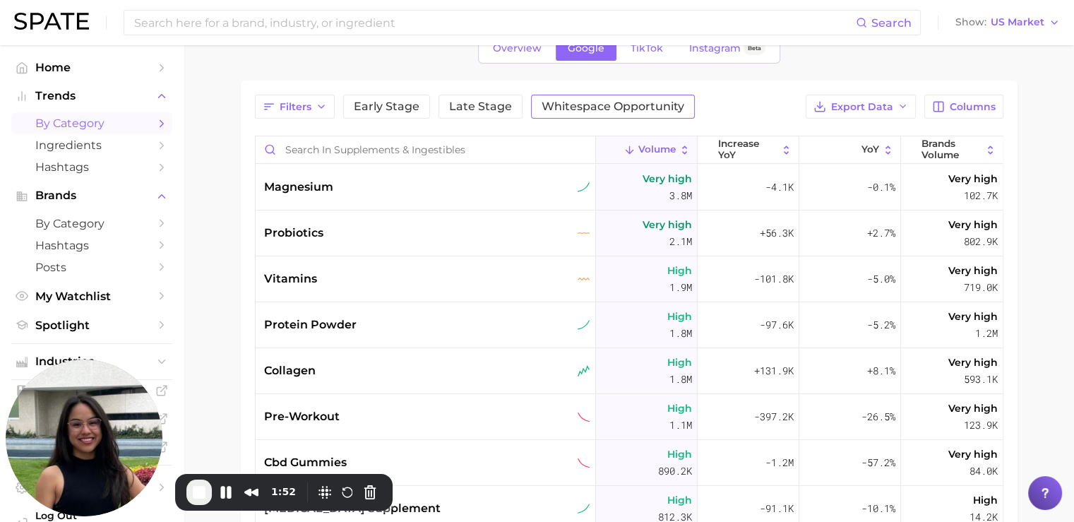
click at [583, 112] on button "Whitespace Opportunity" at bounding box center [613, 107] width 164 height 24
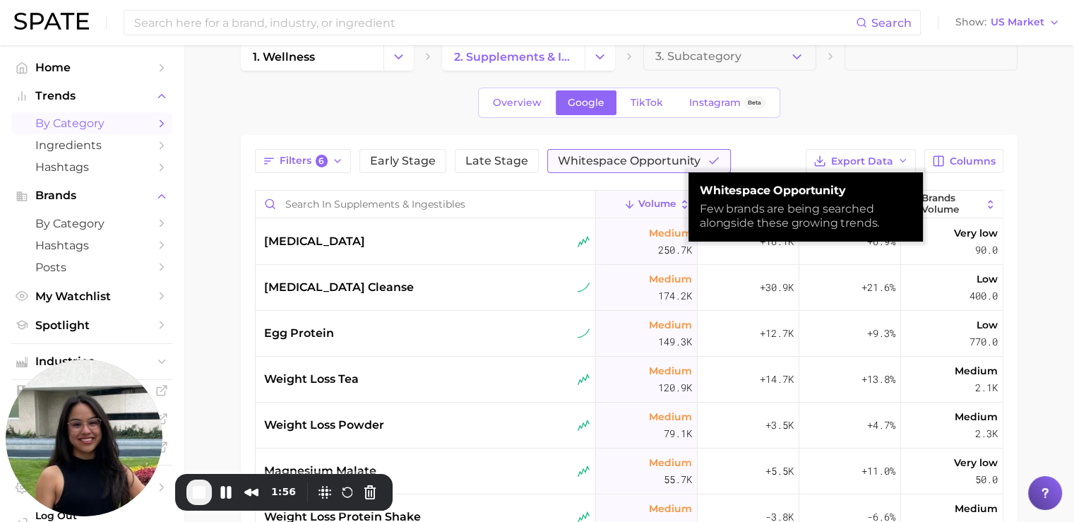
scroll to position [25, 0]
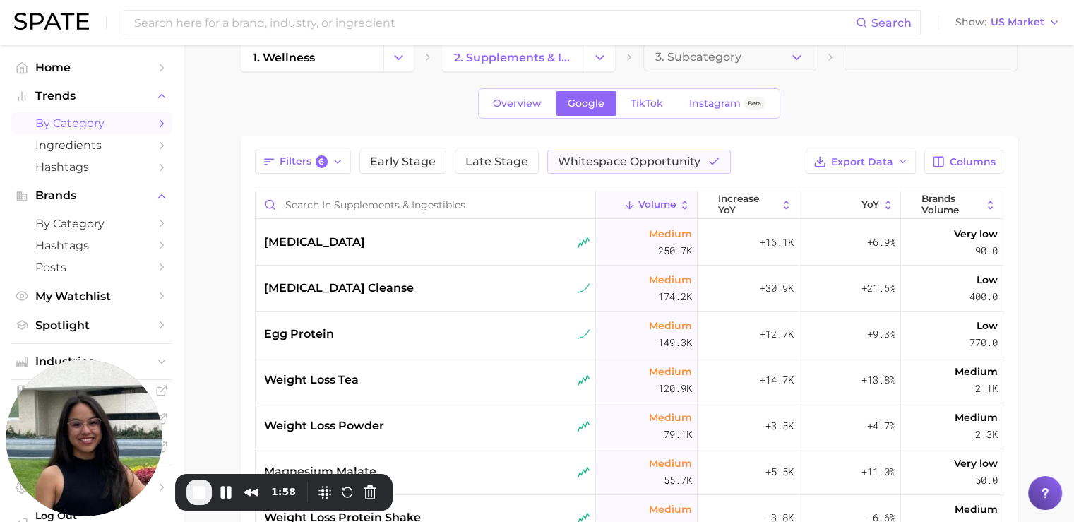
click at [632, 120] on div "1. wellness 2. supplements & ingestibles 3. Subcategory Overview Google TikTok …" at bounding box center [629, 385] width 777 height 684
click at [638, 114] on link "TikTok" at bounding box center [647, 103] width 56 height 25
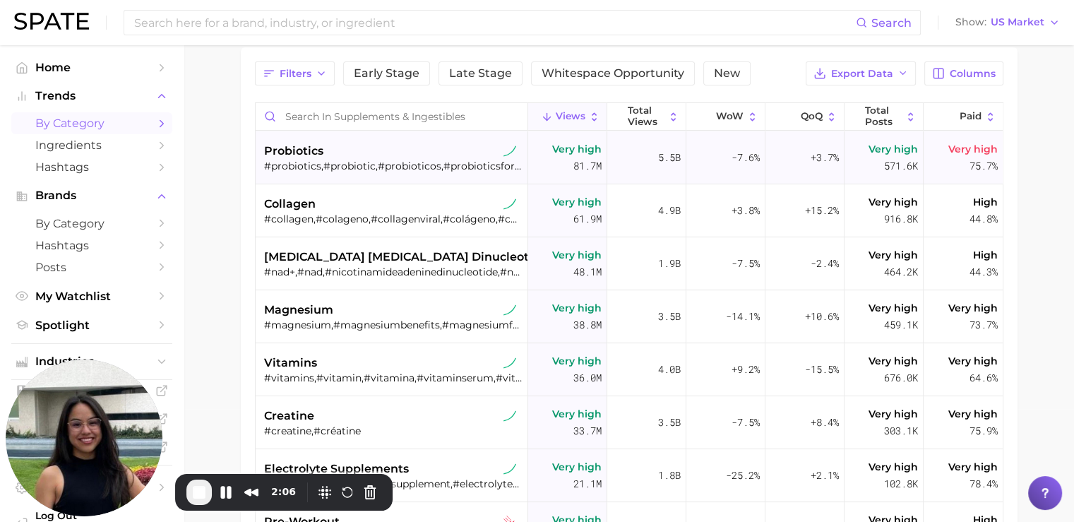
click at [305, 155] on span "probiotics" at bounding box center [293, 151] width 59 height 17
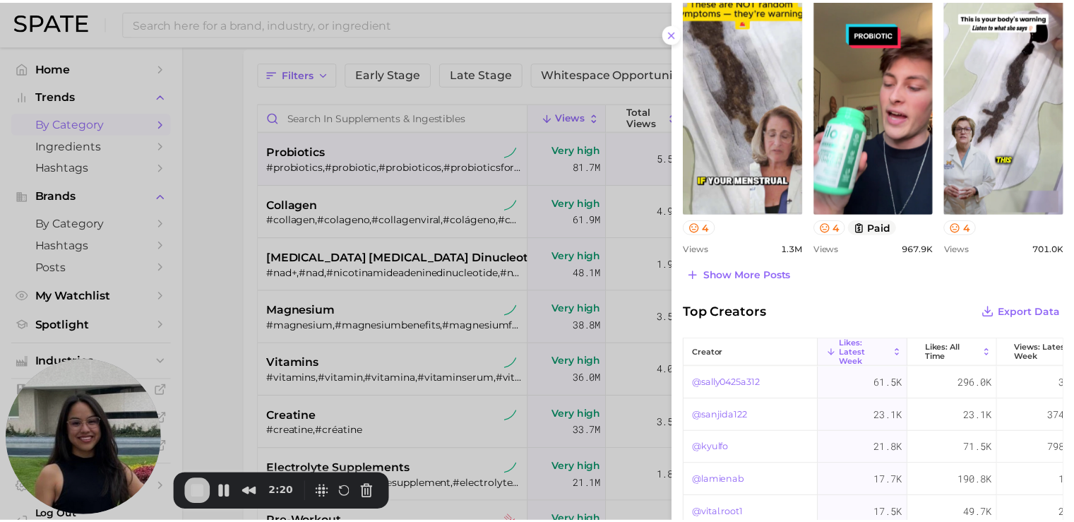
scroll to position [755, 0]
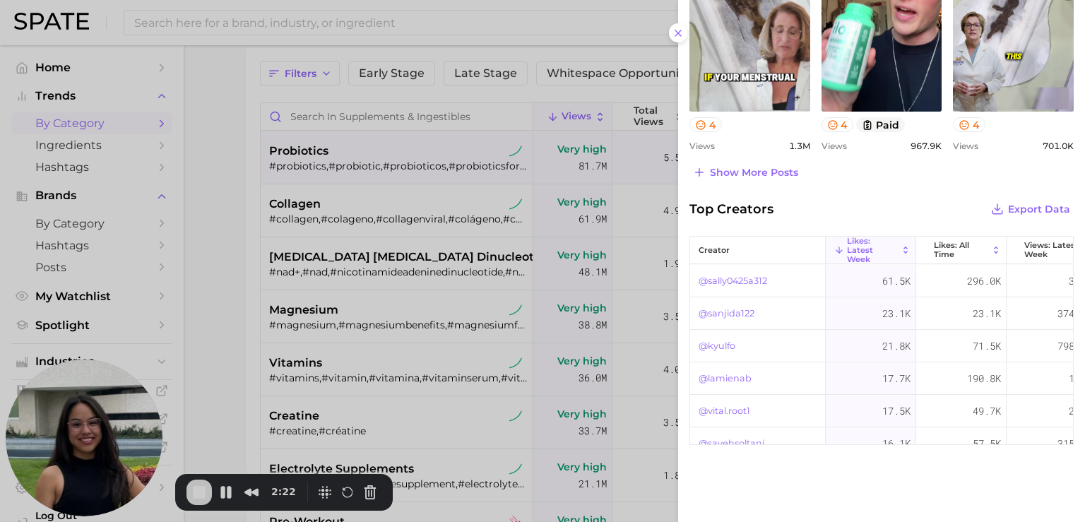
click at [214, 97] on div at bounding box center [542, 261] width 1085 height 522
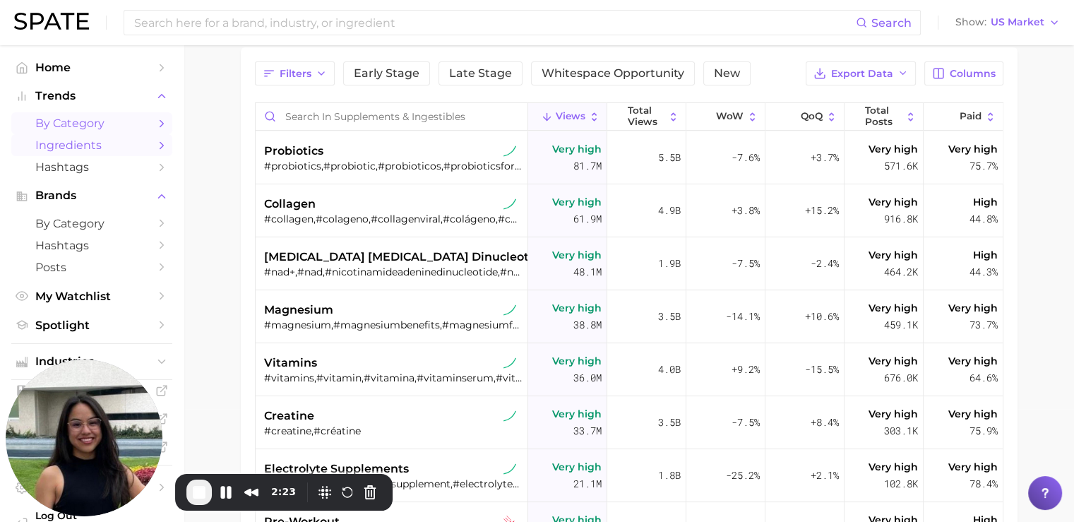
click at [108, 148] on span "Ingredients" at bounding box center [91, 144] width 113 height 13
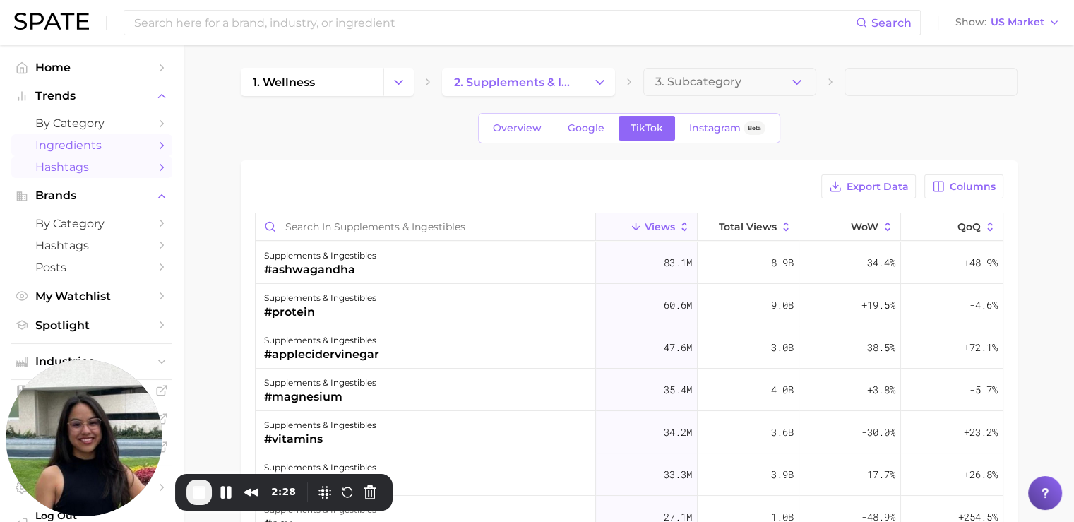
click at [85, 167] on span "Hashtags" at bounding box center [91, 166] width 113 height 13
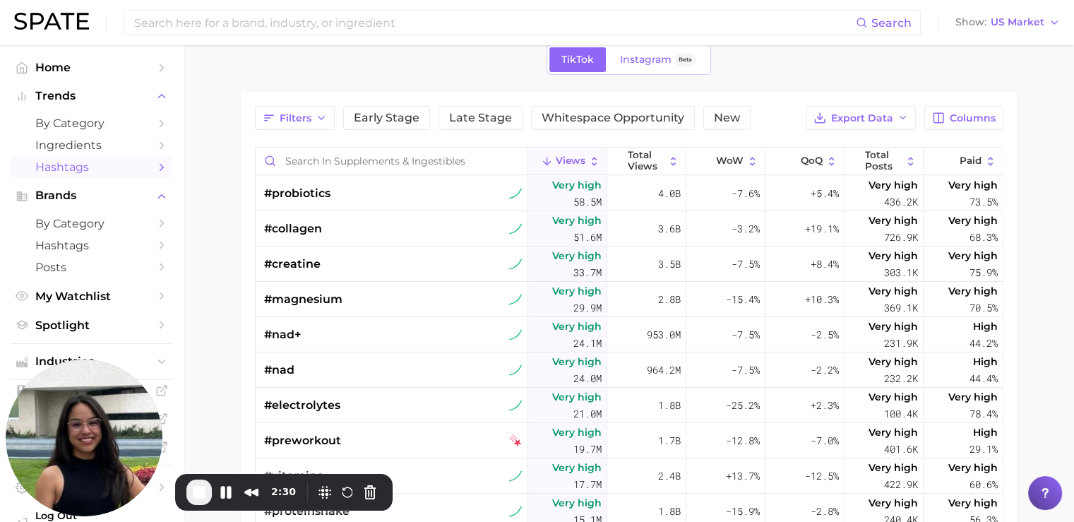
scroll to position [69, 0]
click at [81, 224] on span "by Category" at bounding box center [91, 223] width 113 height 13
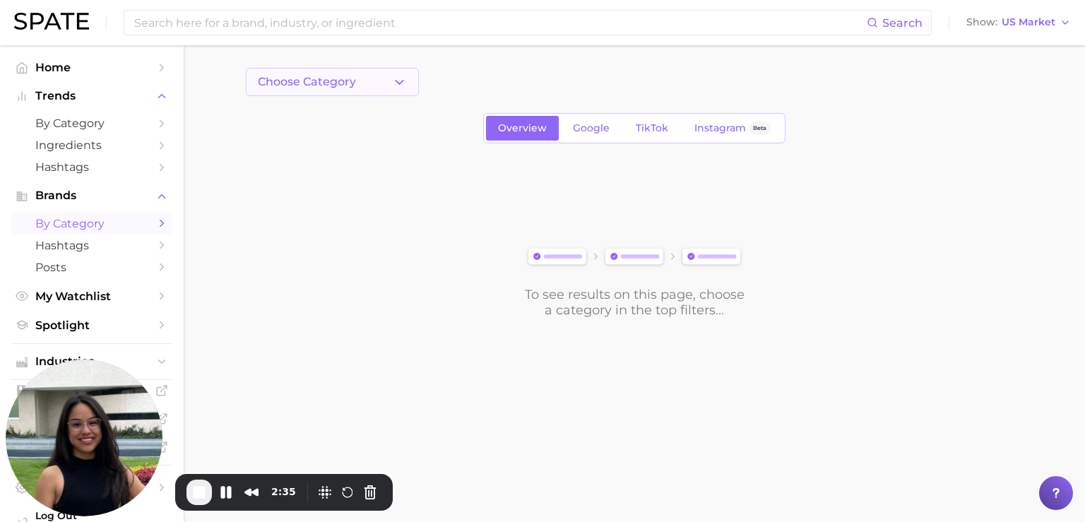
click at [328, 73] on button "Choose Category" at bounding box center [332, 82] width 173 height 28
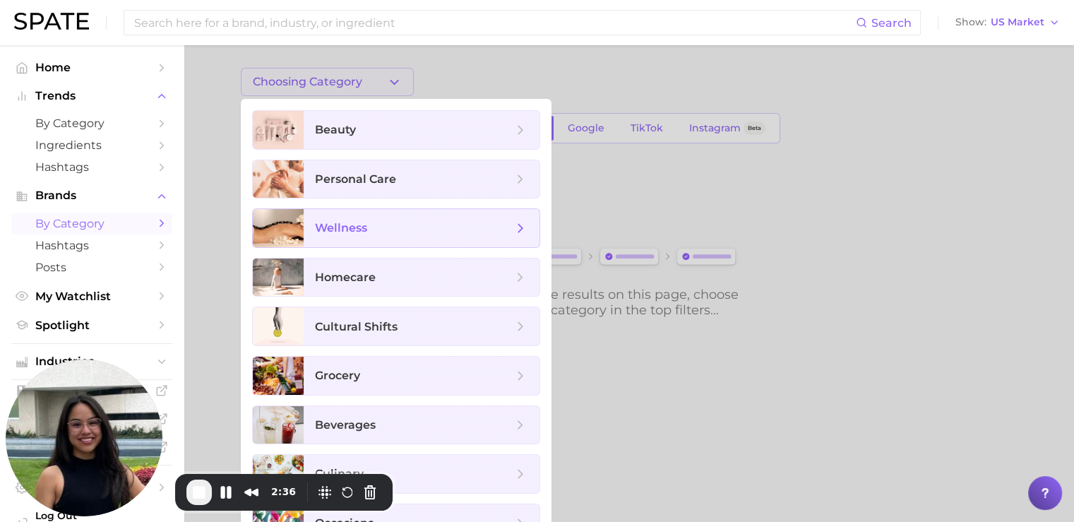
click at [350, 232] on span "wellness" at bounding box center [341, 227] width 52 height 13
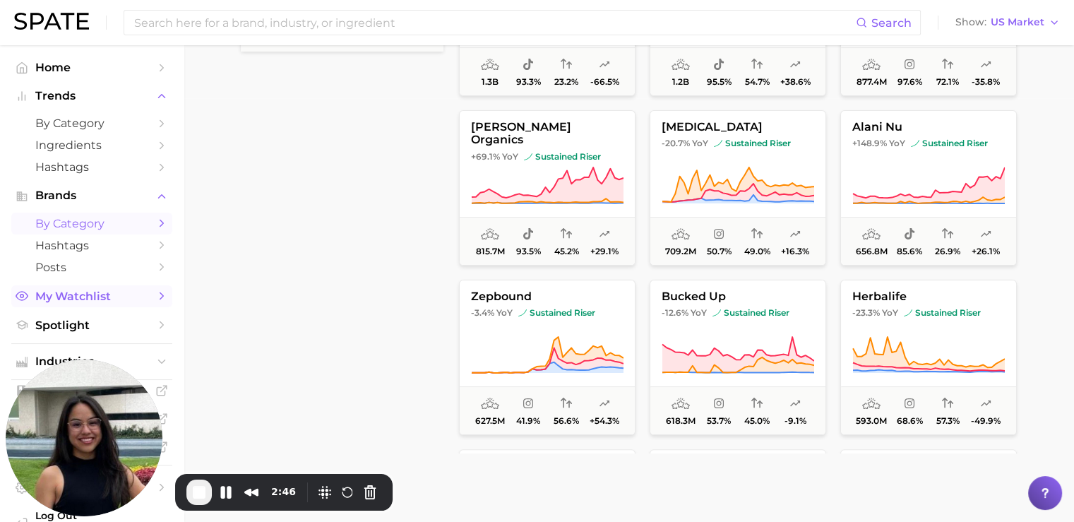
scroll to position [33, 0]
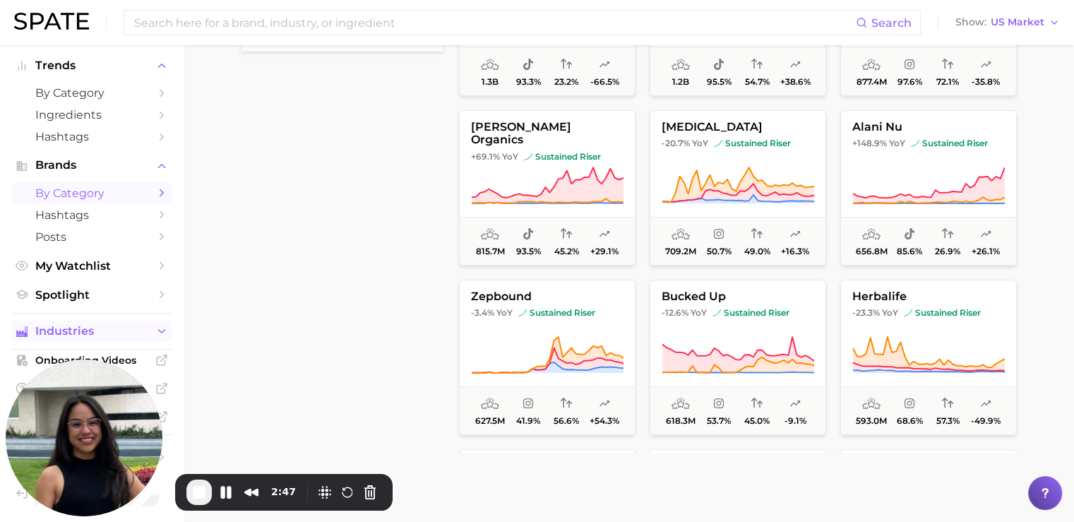
click at [78, 331] on span "Industries" at bounding box center [91, 331] width 113 height 13
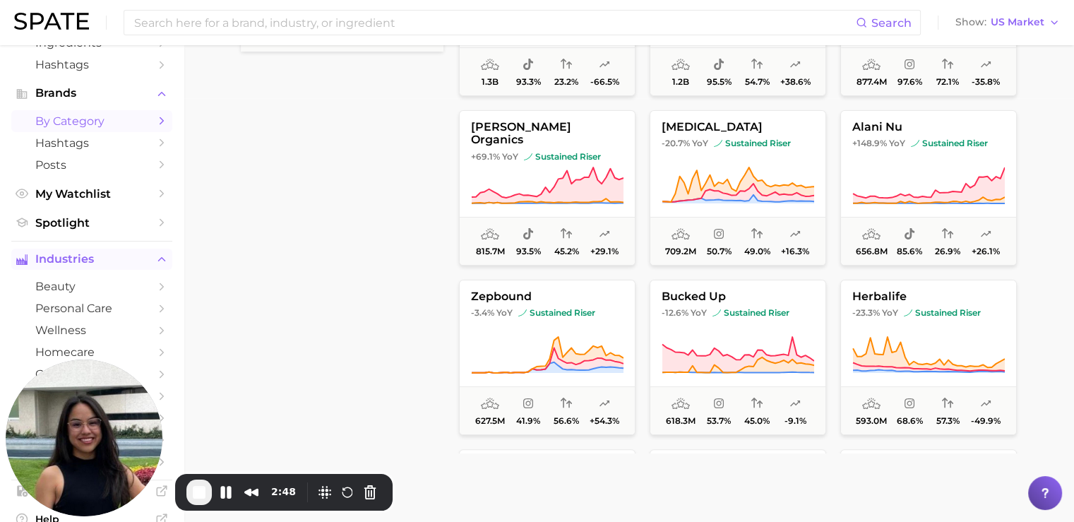
scroll to position [103, 0]
click at [63, 330] on span "wellness" at bounding box center [91, 329] width 113 height 13
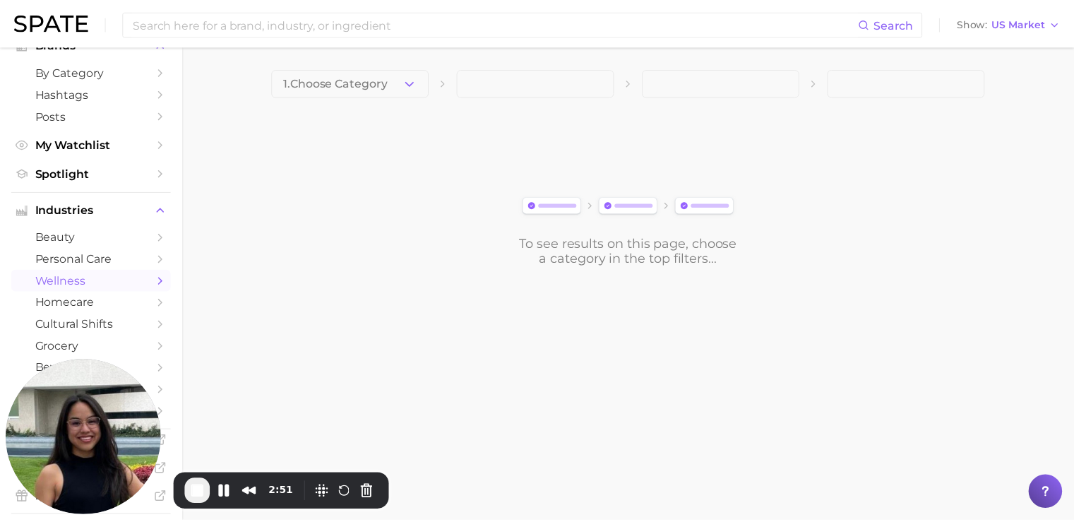
scroll to position [153, 0]
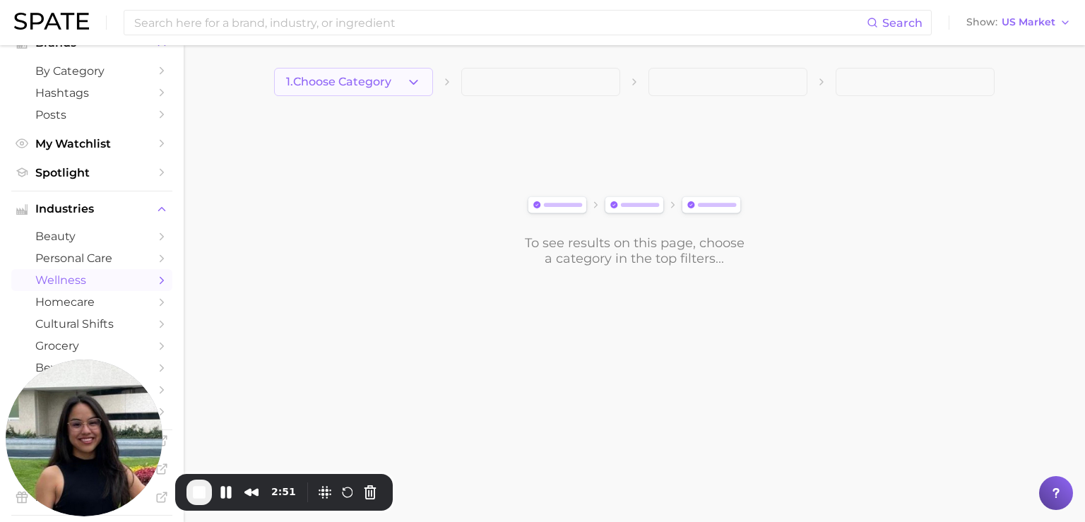
click at [377, 90] on button "1. Choose Category" at bounding box center [353, 82] width 159 height 28
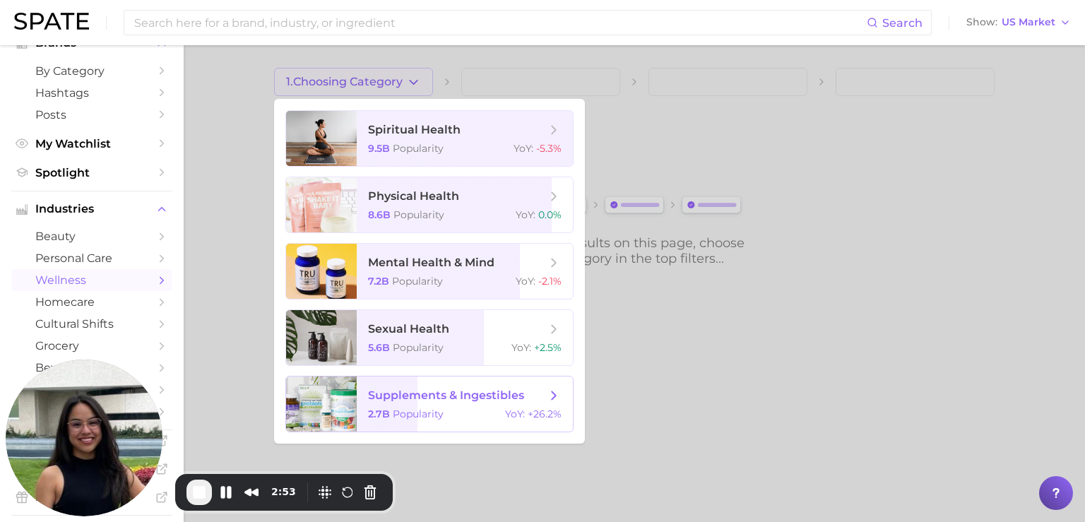
click at [415, 419] on span "Popularity" at bounding box center [418, 413] width 51 height 13
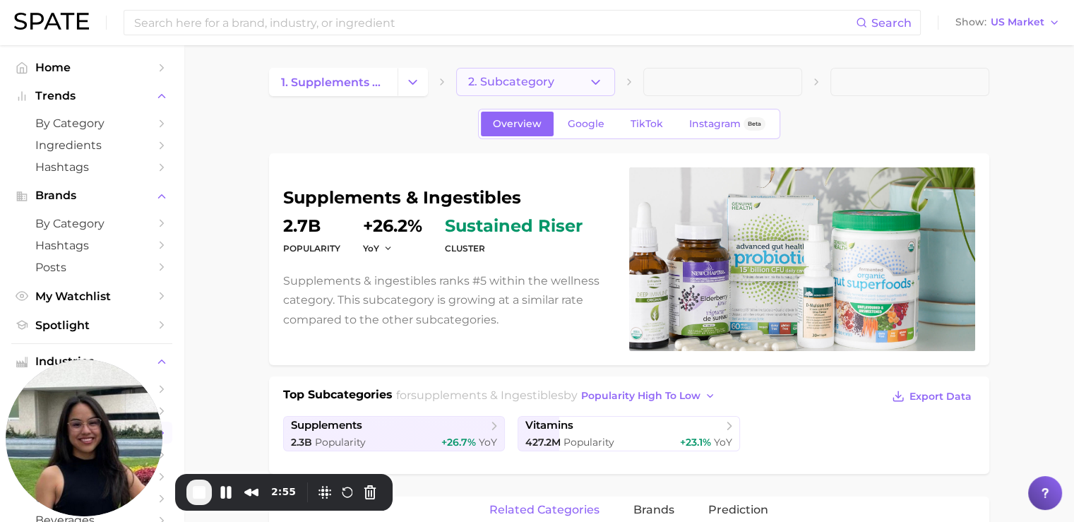
click at [551, 76] on span "2. Subcategory" at bounding box center [511, 82] width 86 height 13
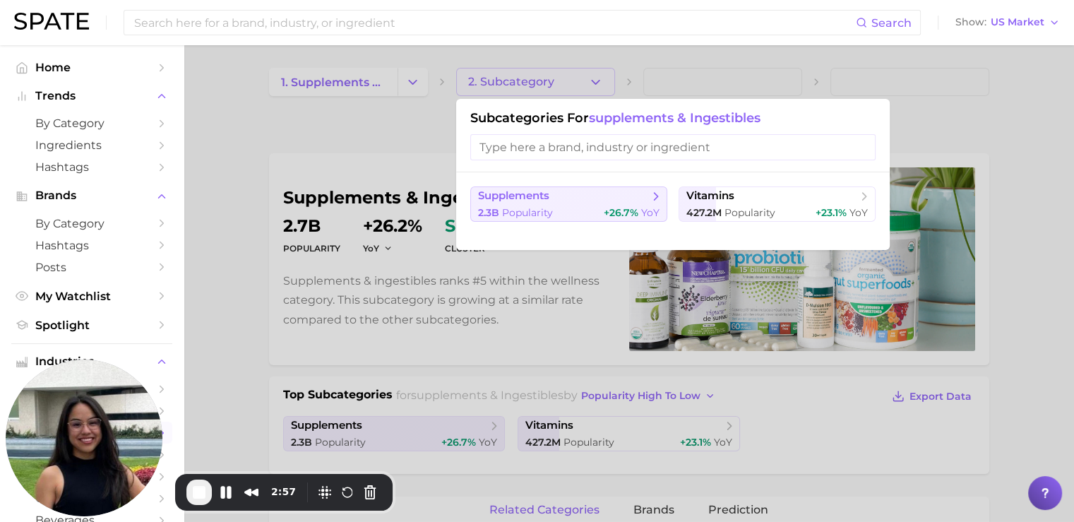
click at [582, 205] on button "supplements 2.3b Popularity +26.7% YoY" at bounding box center [568, 203] width 197 height 35
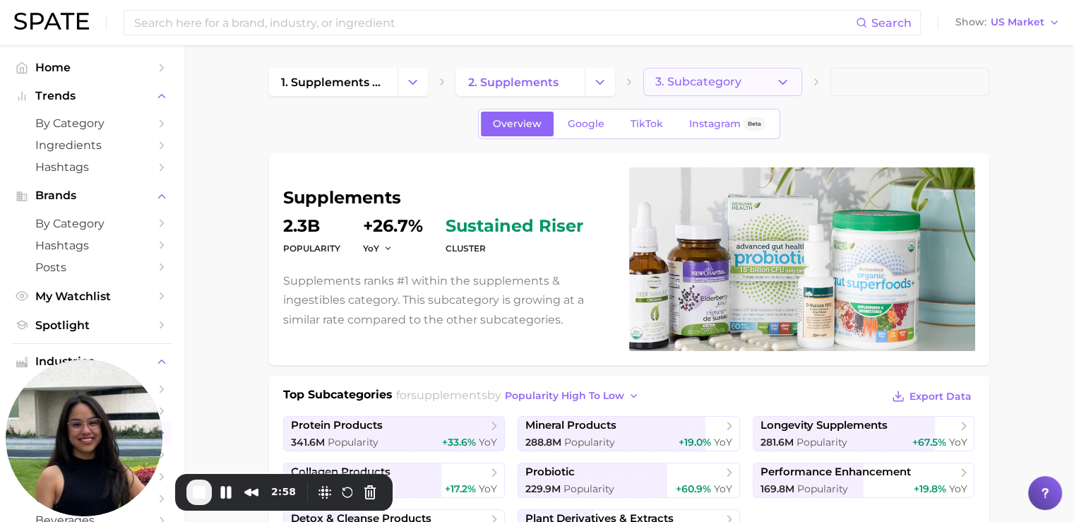
click at [757, 76] on button "3. Subcategory" at bounding box center [722, 82] width 159 height 28
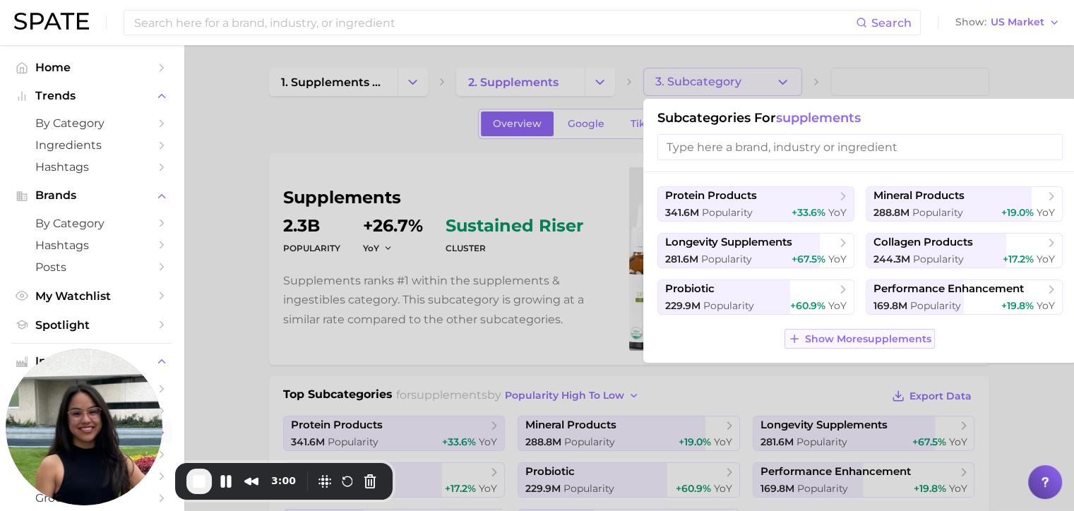
click at [837, 335] on span "Show More supplements" at bounding box center [868, 339] width 126 height 12
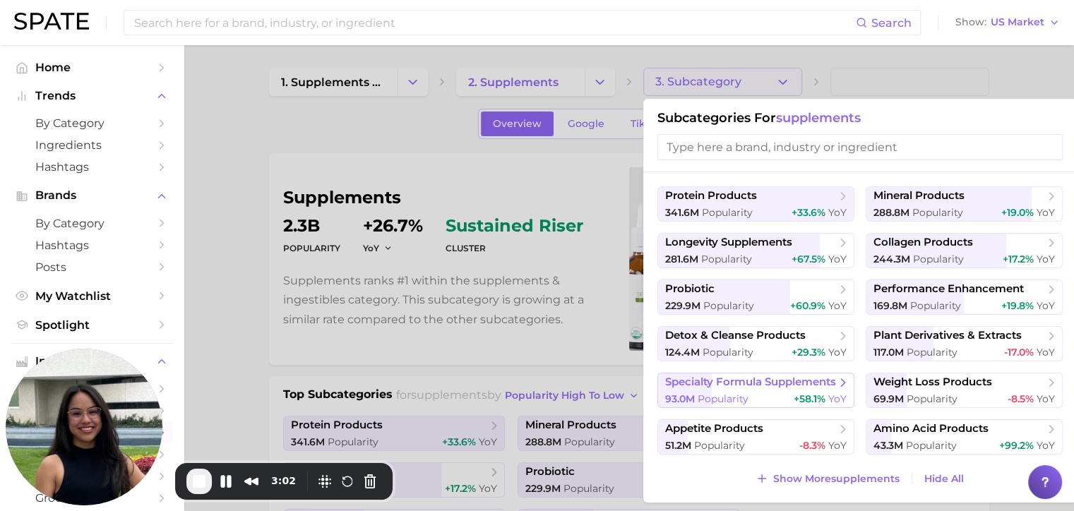
click at [734, 378] on span "specialty formula supplements" at bounding box center [750, 382] width 171 height 13
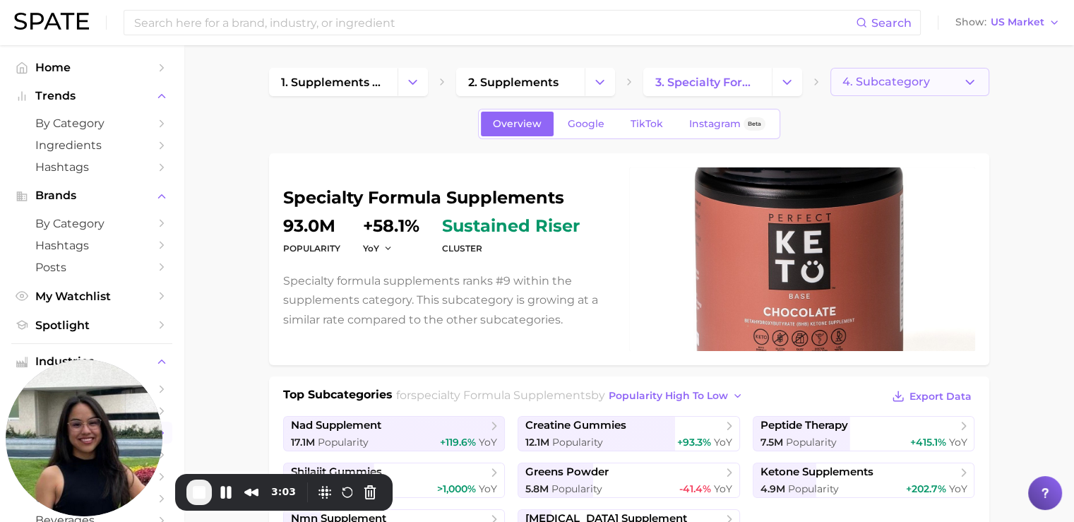
click at [881, 76] on span "4. Subcategory" at bounding box center [886, 82] width 88 height 13
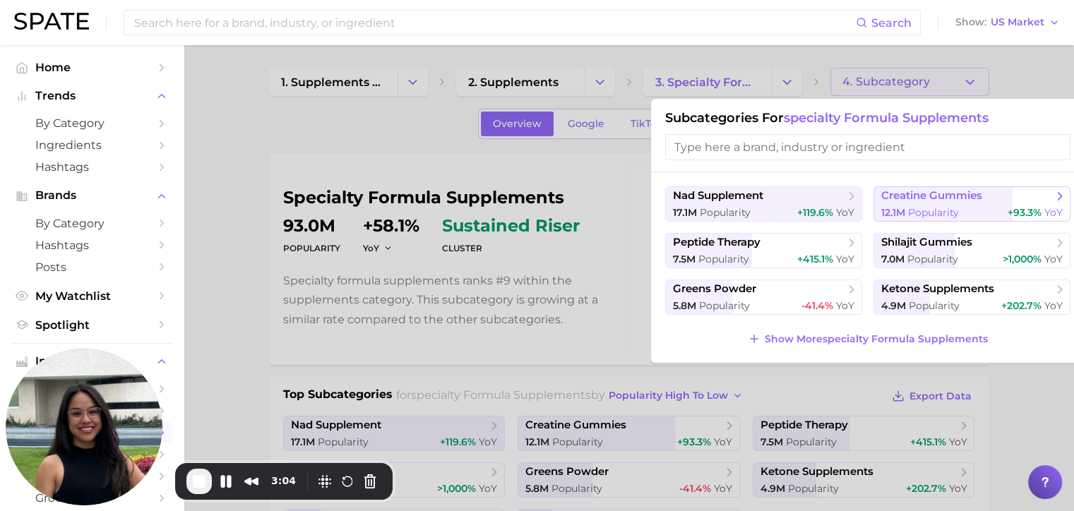
click at [931, 210] on span "Popularity" at bounding box center [933, 212] width 51 height 13
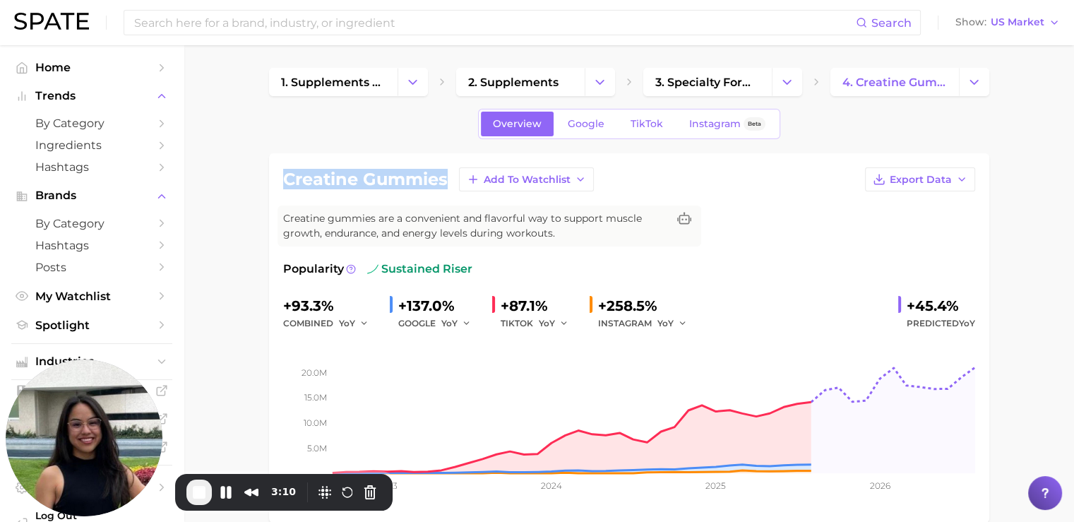
drag, startPoint x: 283, startPoint y: 174, endPoint x: 445, endPoint y: 181, distance: 161.9
click at [445, 181] on h1 "creatine gummies" at bounding box center [365, 179] width 165 height 17
click at [375, 204] on div "creatine gummies Add to Watchlist Export Data Creatine gummies are a convenient…" at bounding box center [629, 337] width 692 height 341
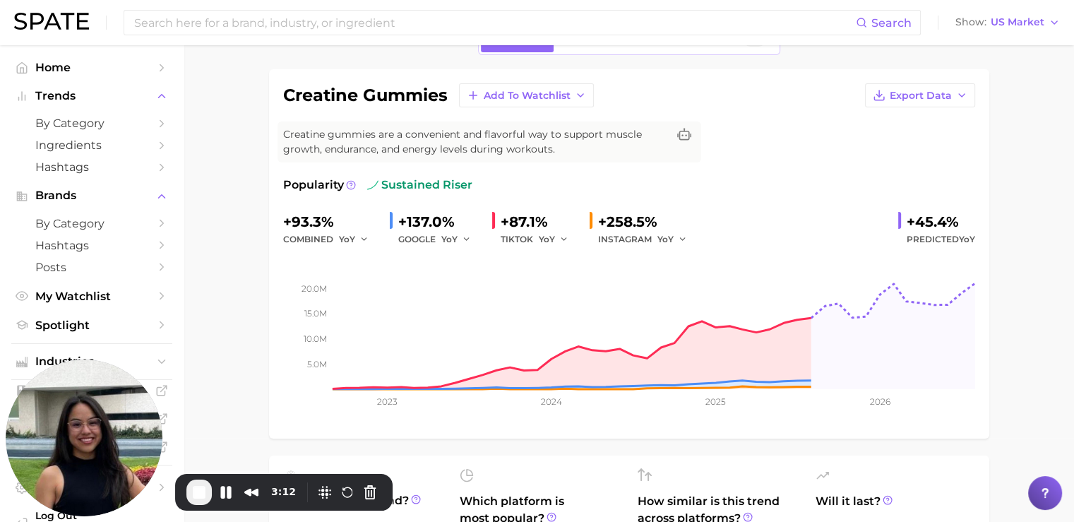
scroll to position [86, 0]
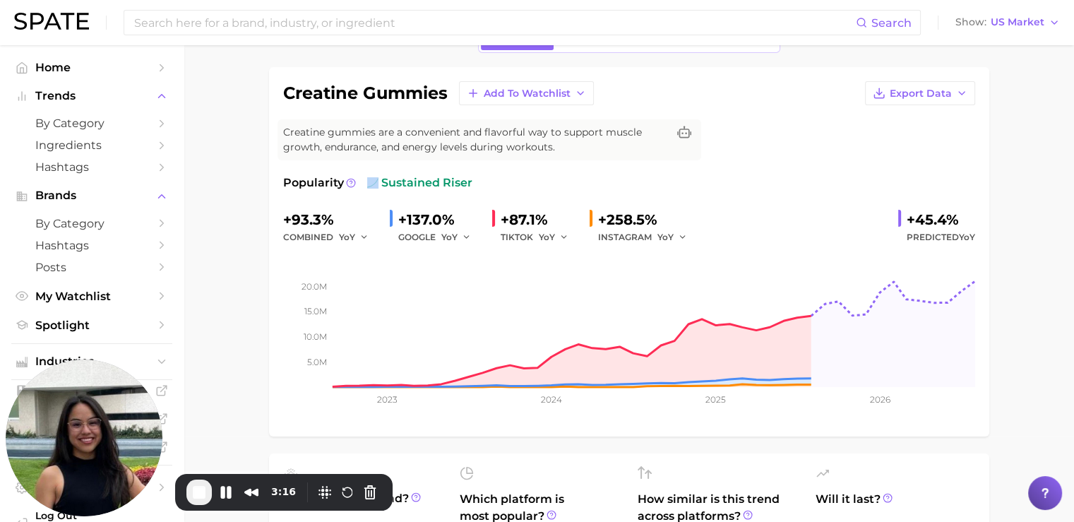
drag, startPoint x: 381, startPoint y: 181, endPoint x: 472, endPoint y: 179, distance: 91.1
click at [472, 179] on div "Popularity sustained riser" at bounding box center [629, 182] width 692 height 17
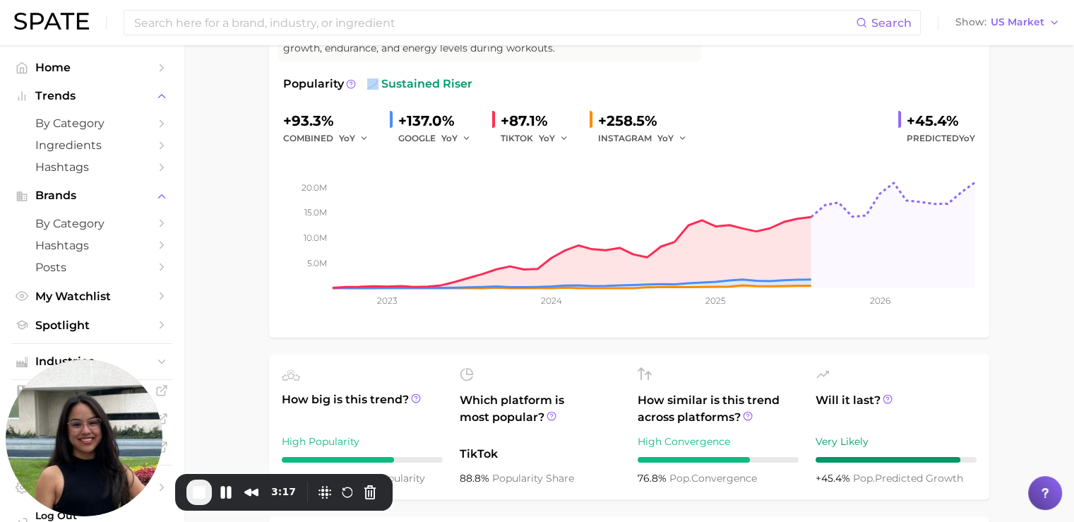
scroll to position [186, 0]
click at [472, 179] on rect at bounding box center [629, 216] width 692 height 141
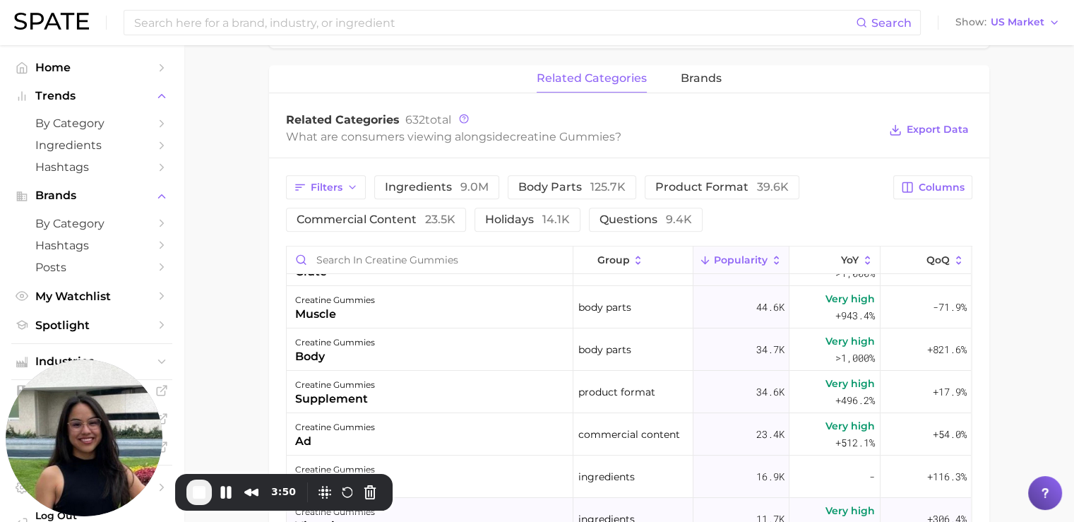
scroll to position [0, 0]
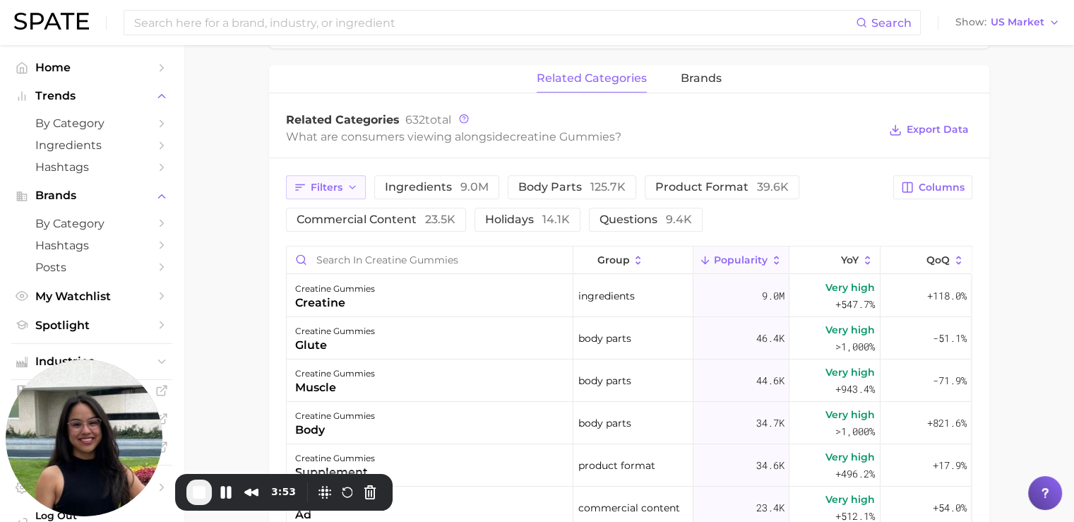
click at [335, 184] on span "Filters" at bounding box center [327, 187] width 32 height 12
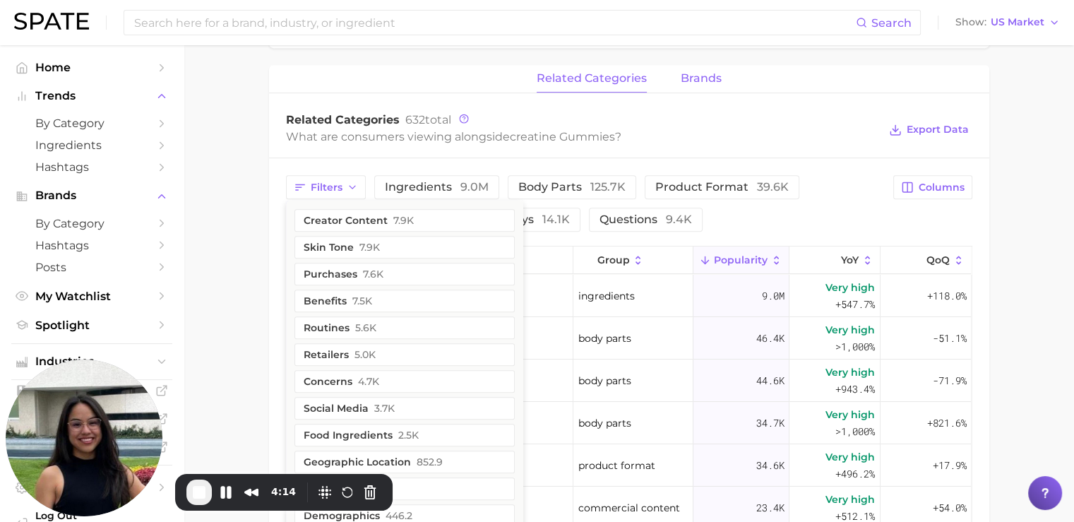
click at [681, 83] on span "brands" at bounding box center [701, 78] width 41 height 13
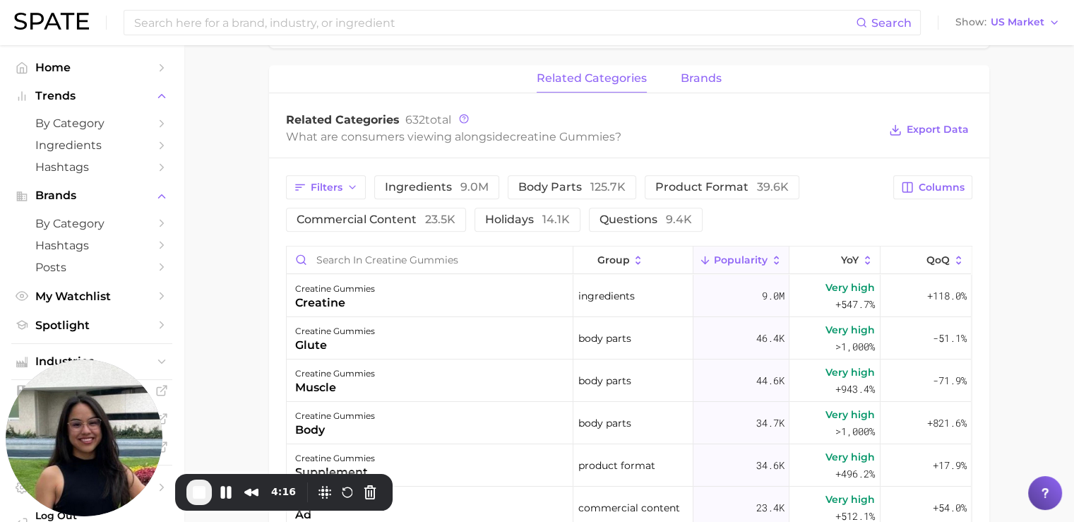
click at [694, 79] on span "brands" at bounding box center [701, 78] width 41 height 13
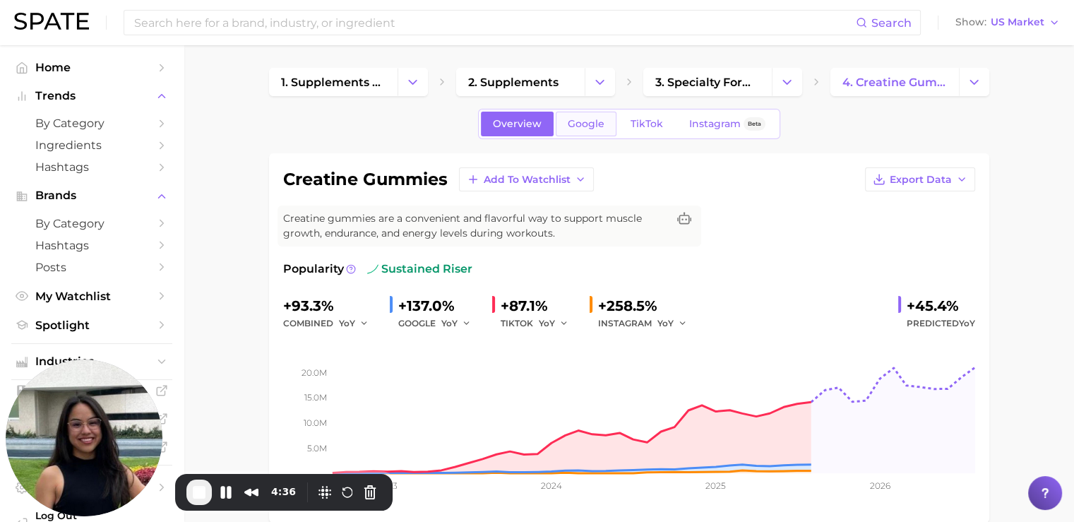
click at [583, 118] on span "Google" at bounding box center [586, 124] width 37 height 12
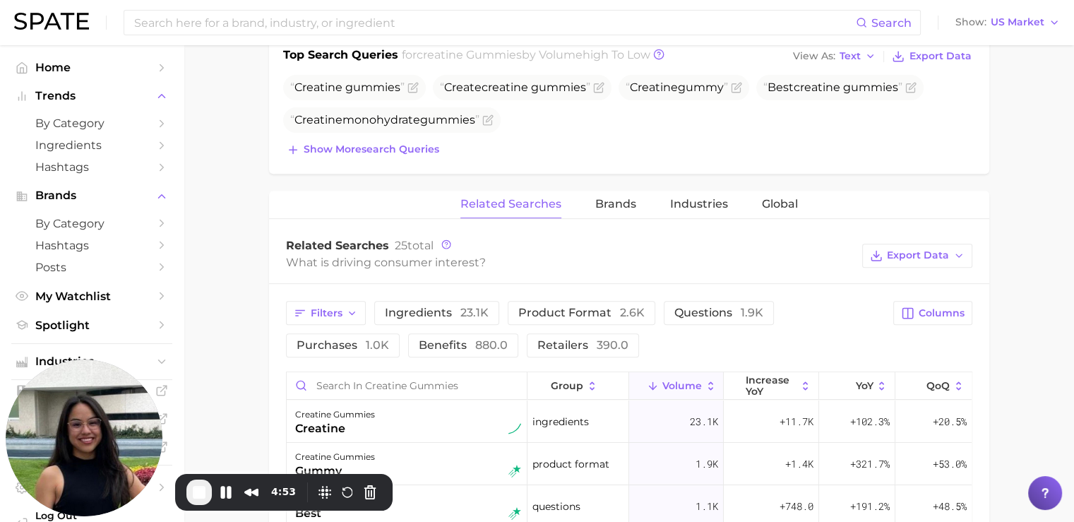
scroll to position [552, 0]
click at [785, 202] on span "Global" at bounding box center [780, 203] width 36 height 13
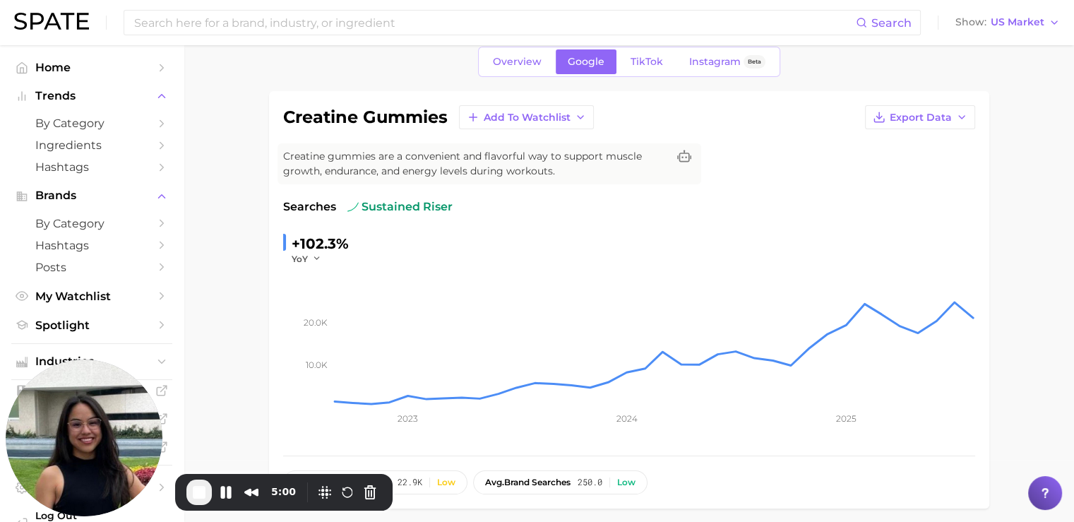
scroll to position [0, 0]
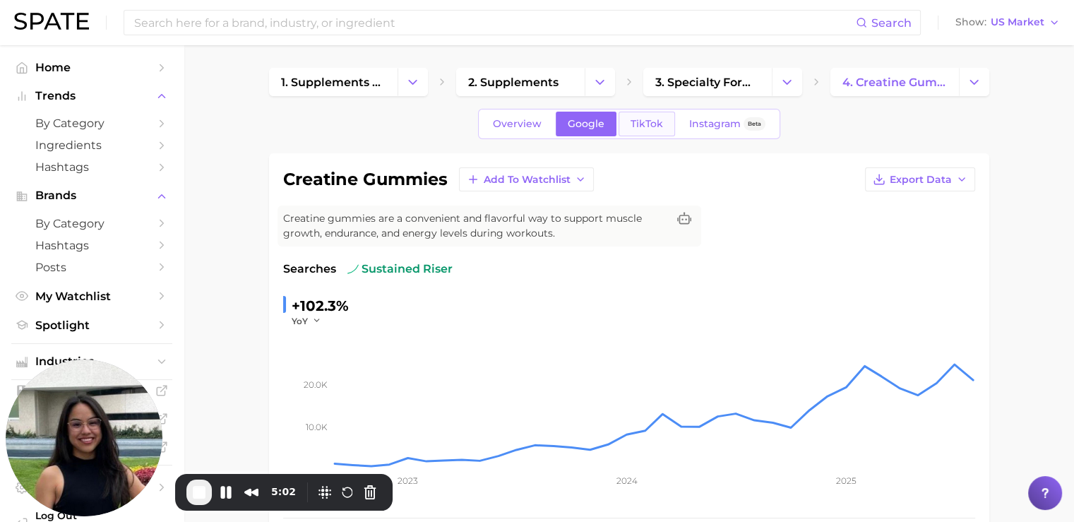
click at [640, 126] on span "TikTok" at bounding box center [647, 124] width 32 height 12
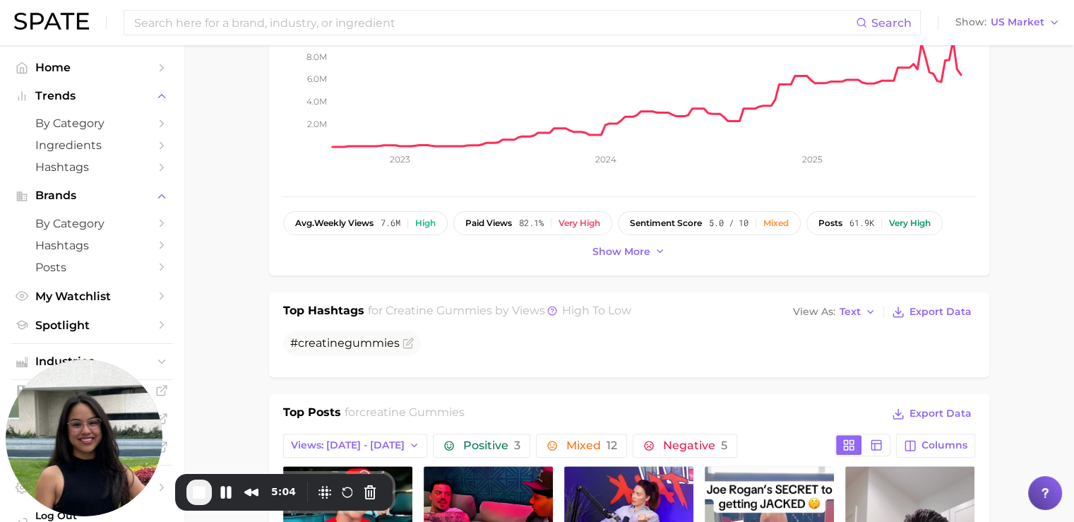
scroll to position [339, 0]
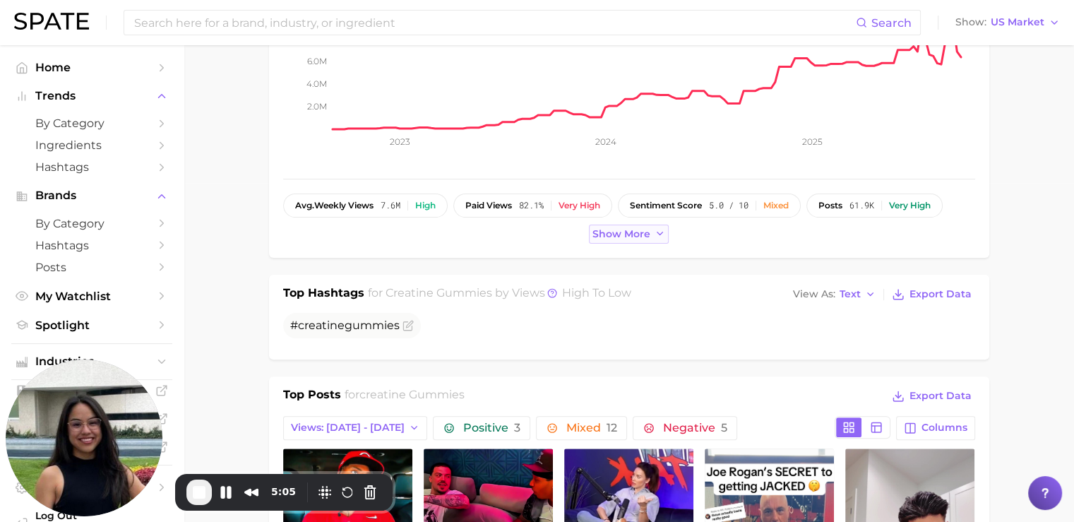
click at [620, 232] on span "Show more" at bounding box center [621, 234] width 58 height 12
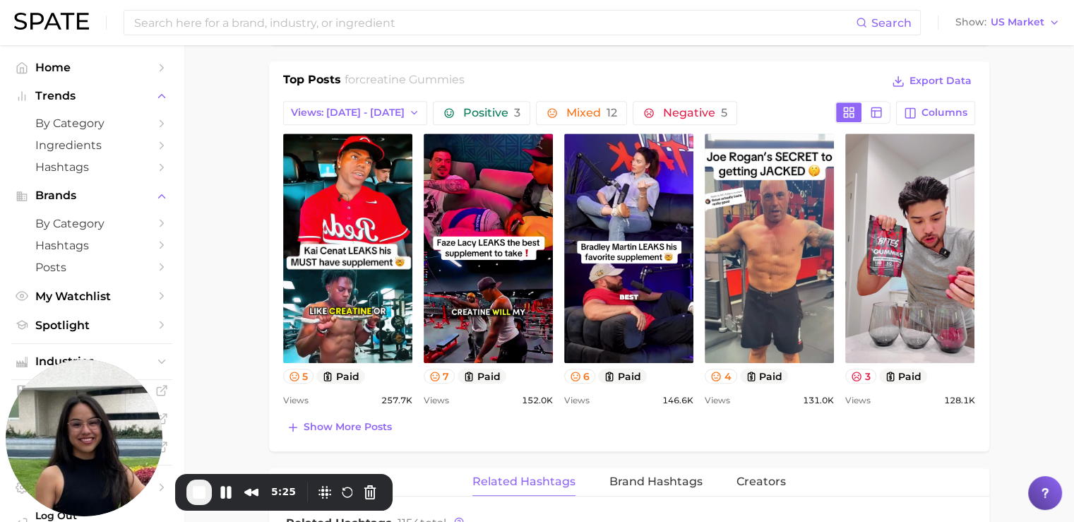
scroll to position [690, 0]
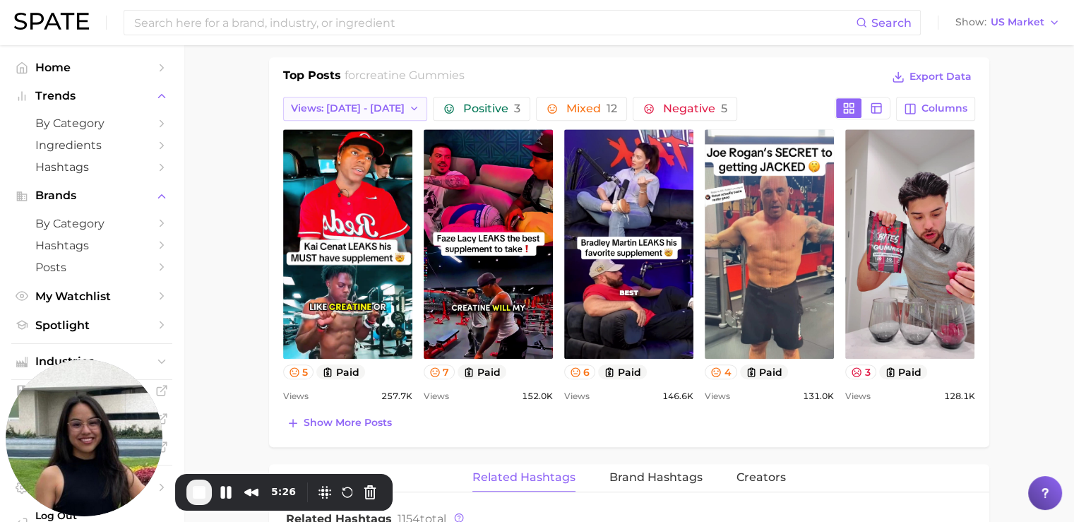
click at [328, 102] on span "Views: [DATE] - [DATE]" at bounding box center [348, 108] width 114 height 12
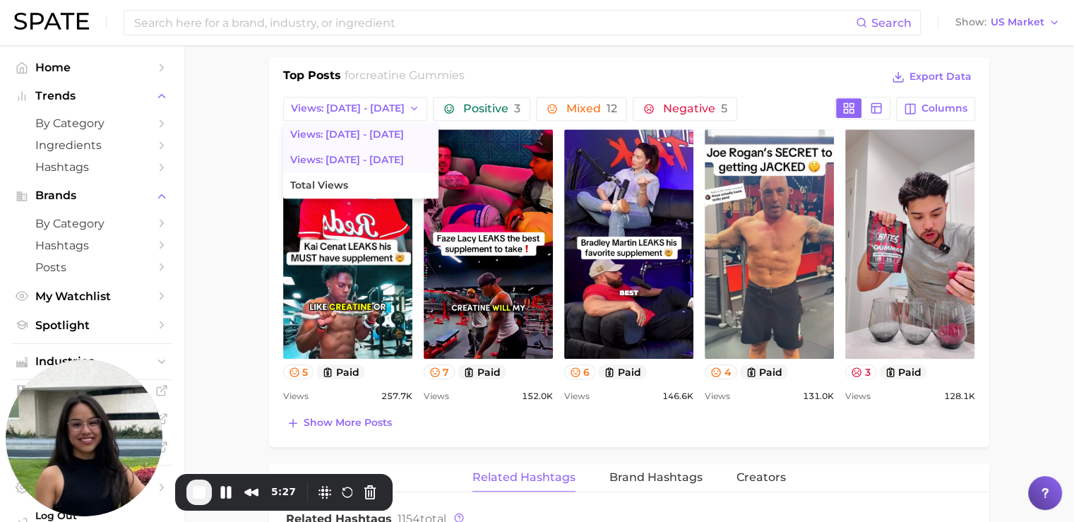
click at [335, 155] on span "Views: Sep 7 - 14" at bounding box center [347, 160] width 114 height 12
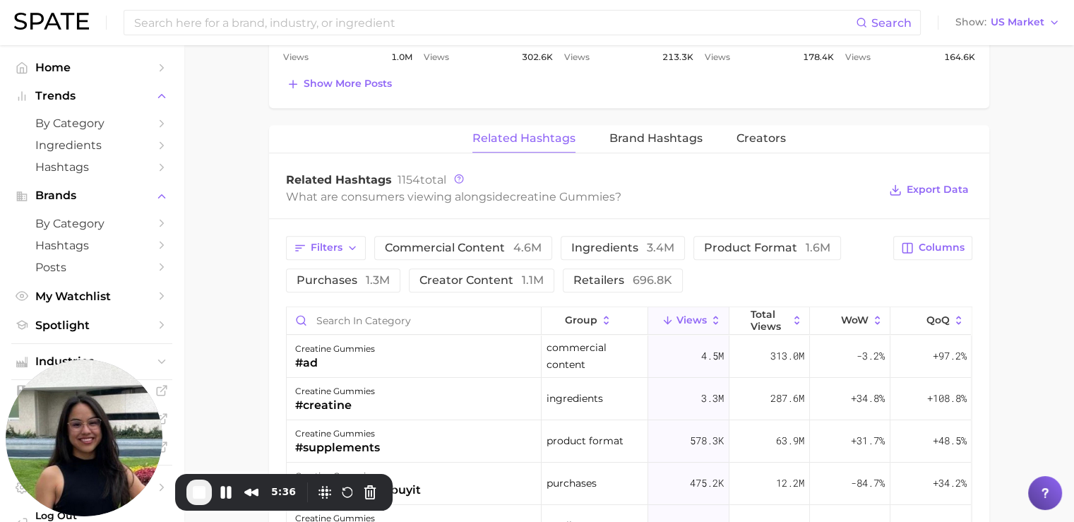
scroll to position [1025, 0]
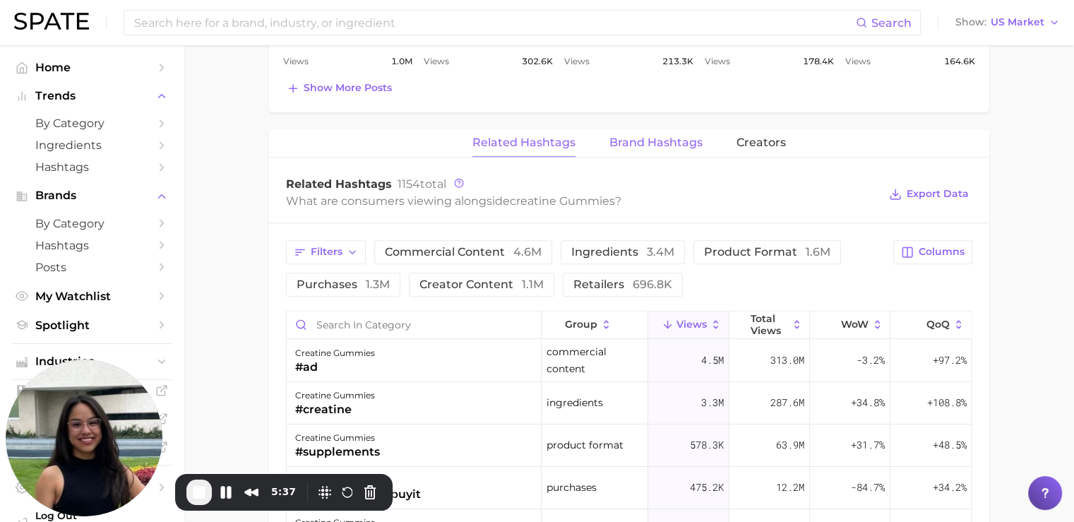
click at [645, 137] on span "Brand Hashtags" at bounding box center [655, 142] width 93 height 13
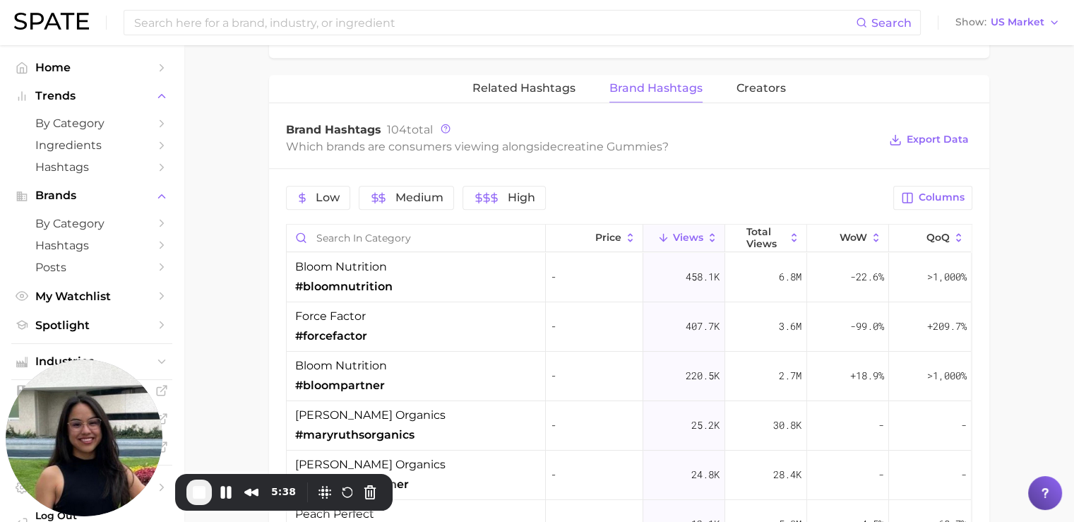
scroll to position [1086, 0]
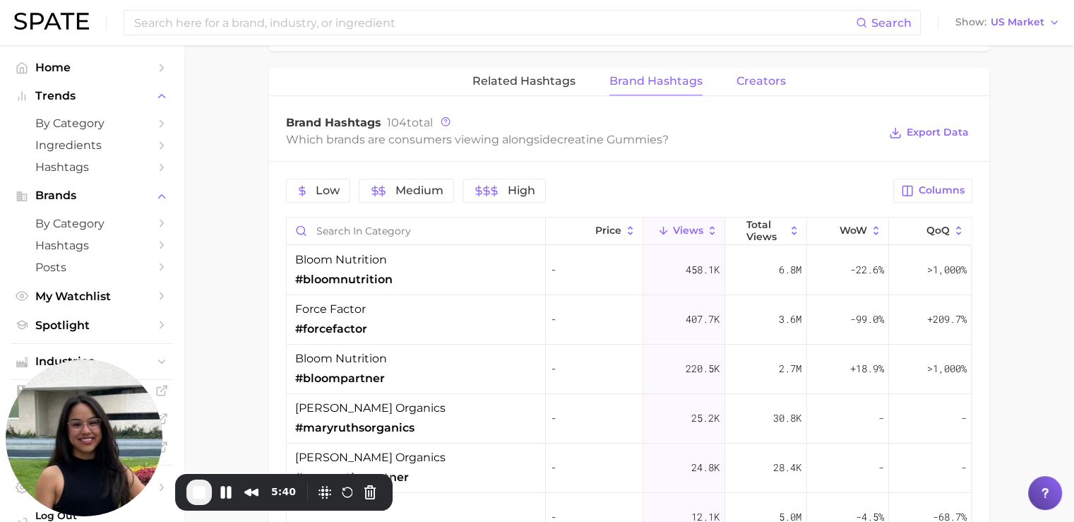
click at [756, 83] on span "Creators" at bounding box center [761, 81] width 49 height 13
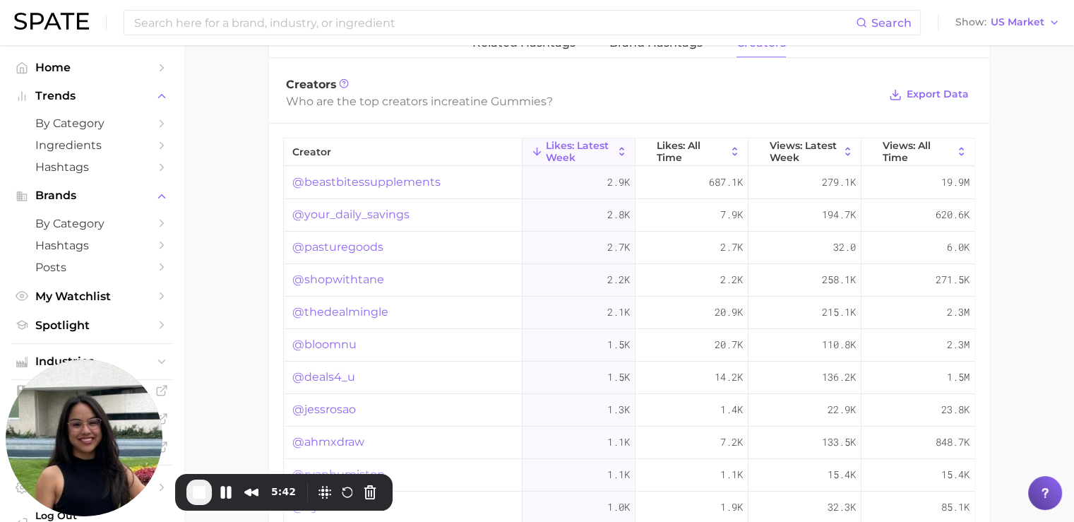
scroll to position [1125, 0]
click at [49, 62] on span "Home" at bounding box center [91, 67] width 113 height 13
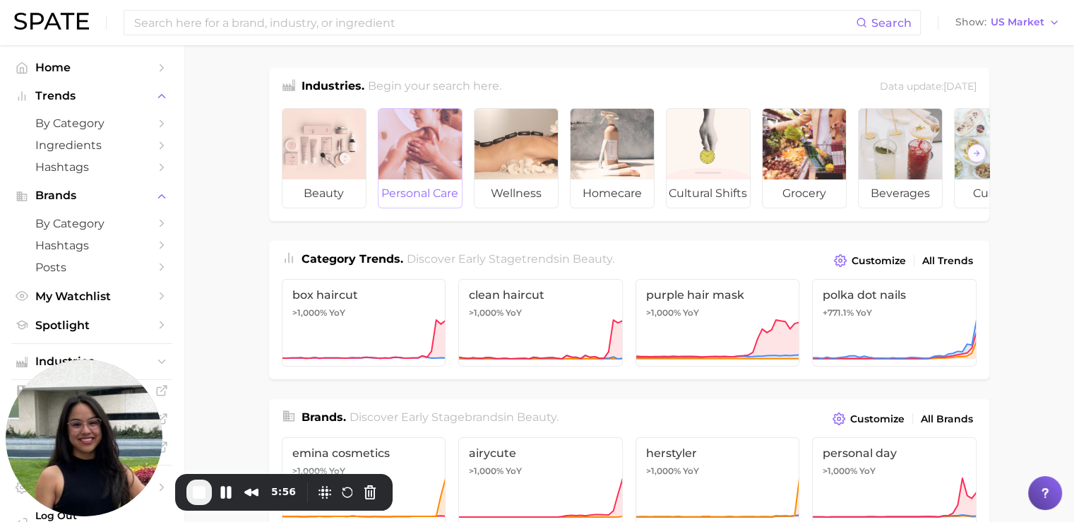
click at [427, 149] on div at bounding box center [420, 144] width 83 height 71
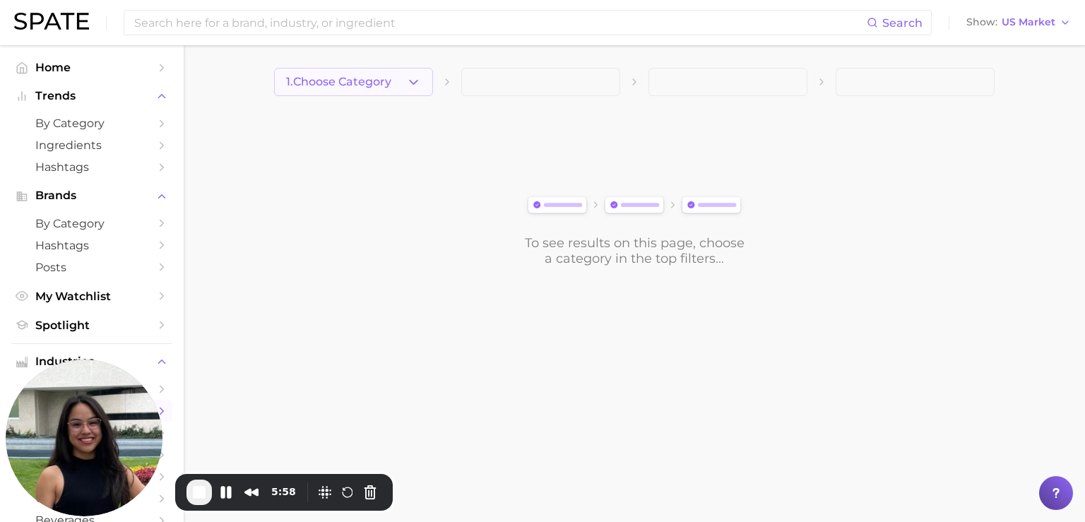
click at [373, 78] on span "1. Choose Category" at bounding box center [338, 82] width 105 height 13
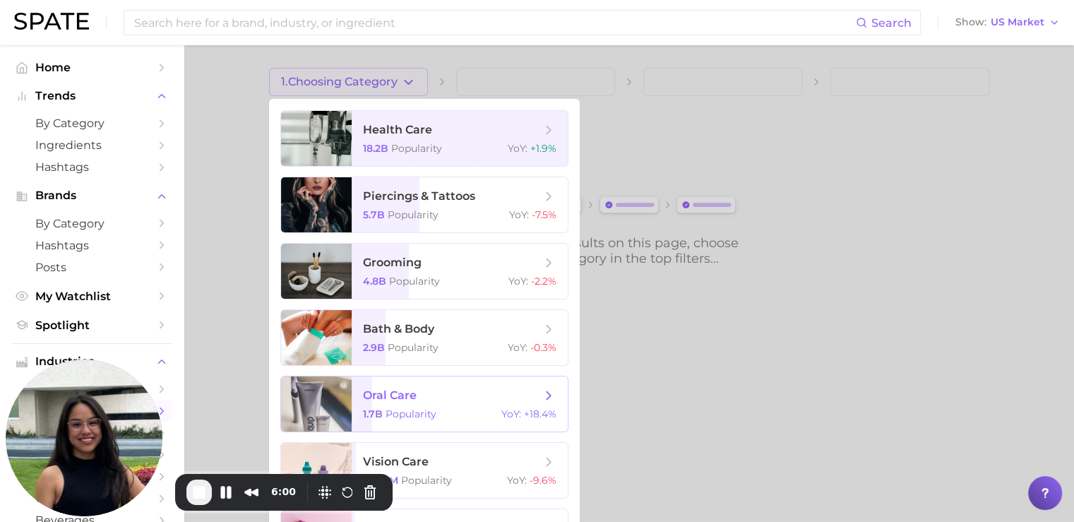
click at [419, 403] on span "oral care" at bounding box center [452, 396] width 178 height 16
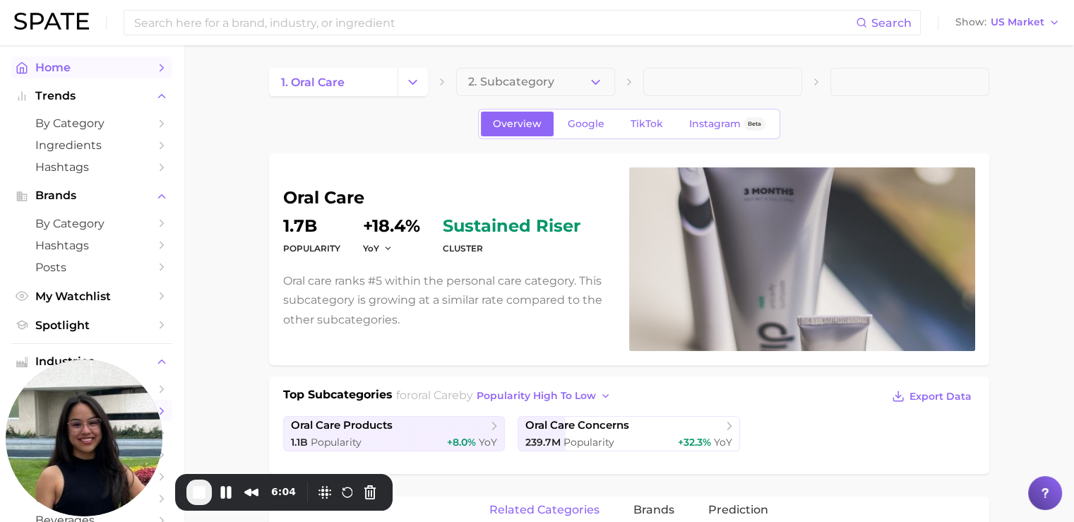
click at [51, 64] on span "Home" at bounding box center [91, 67] width 113 height 13
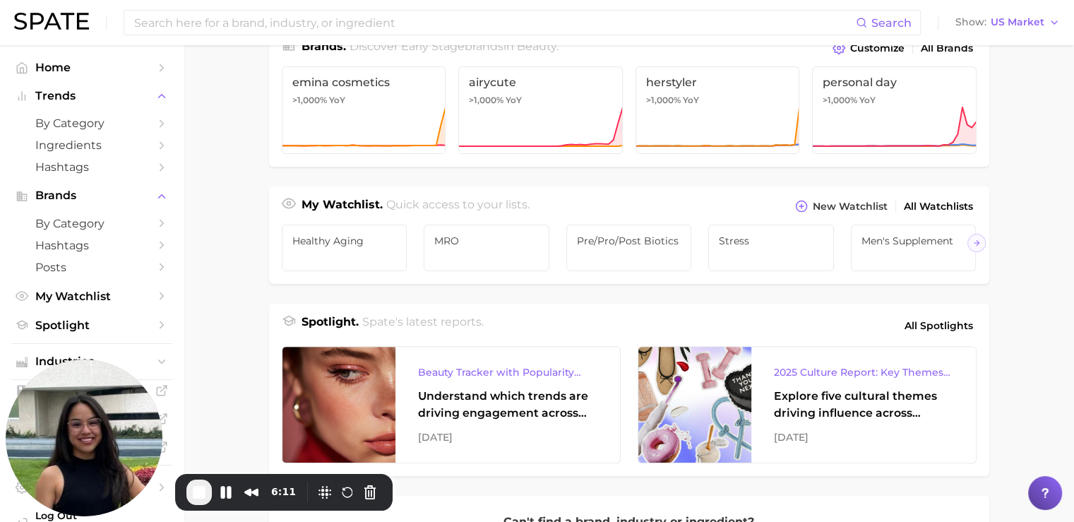
scroll to position [371, 0]
click at [200, 492] on span "End Recording" at bounding box center [199, 492] width 17 height 17
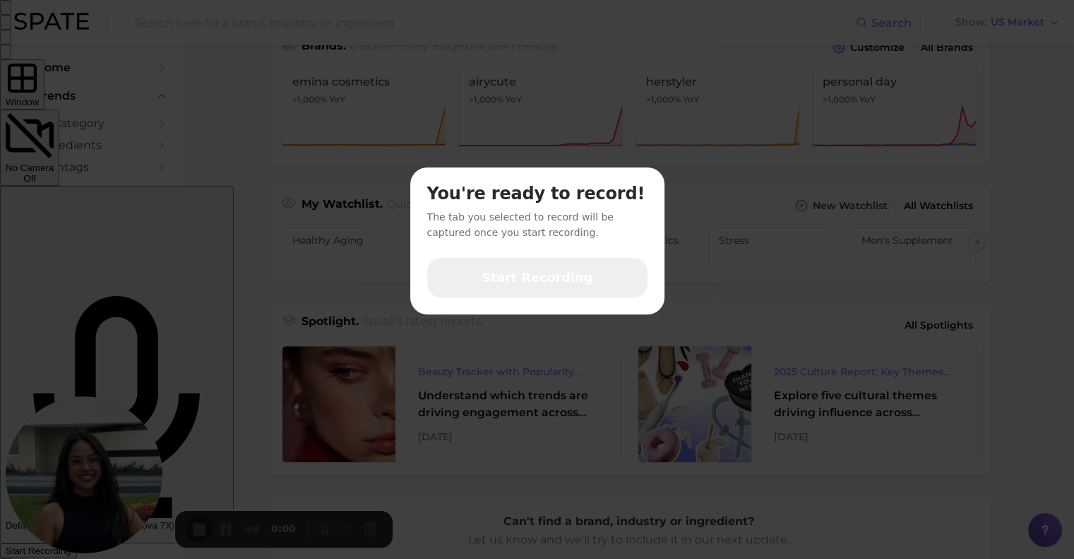
click at [580, 260] on button "Start Recording" at bounding box center [537, 278] width 220 height 40
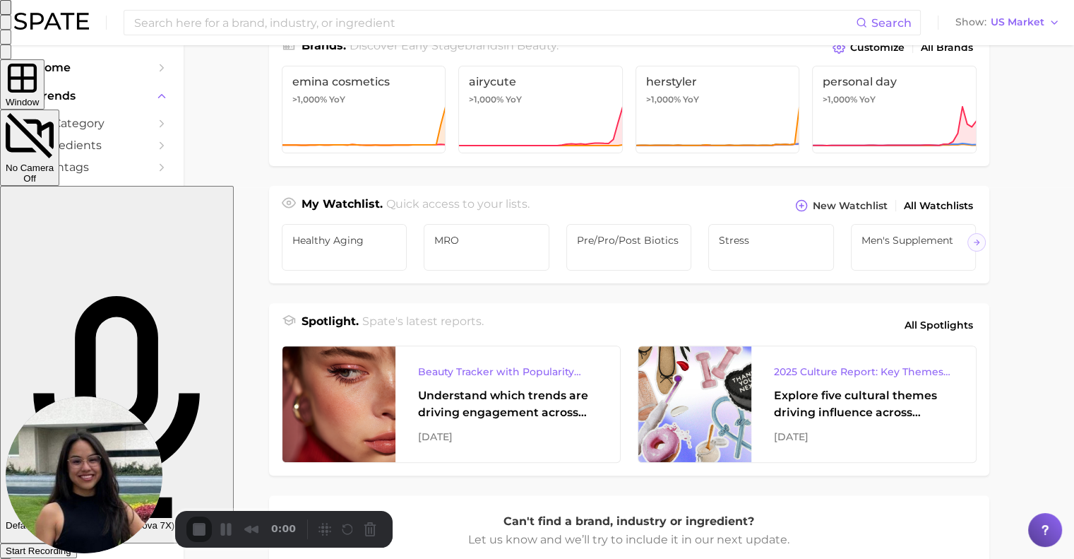
click at [11, 15] on button "Close" at bounding box center [5, 7] width 11 height 15
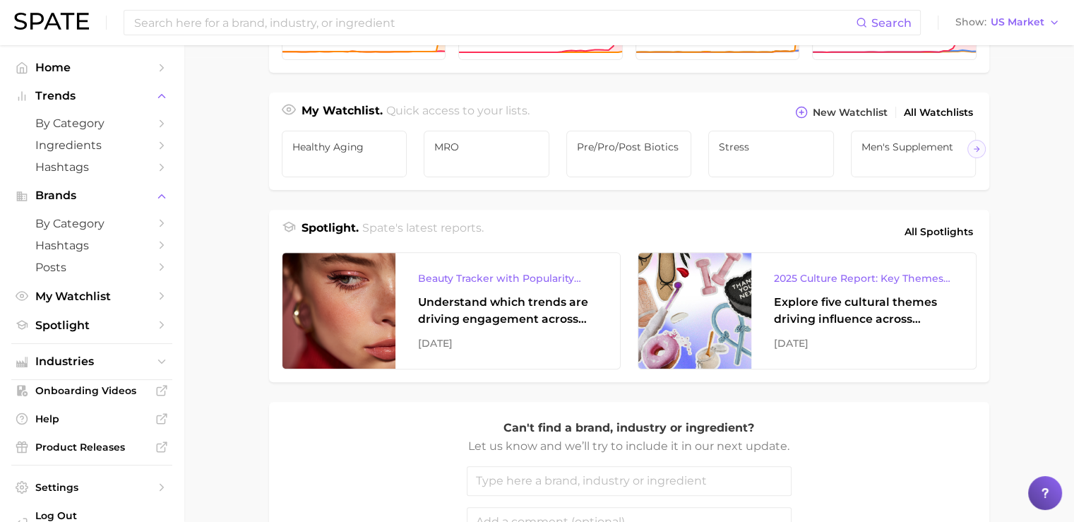
scroll to position [467, 0]
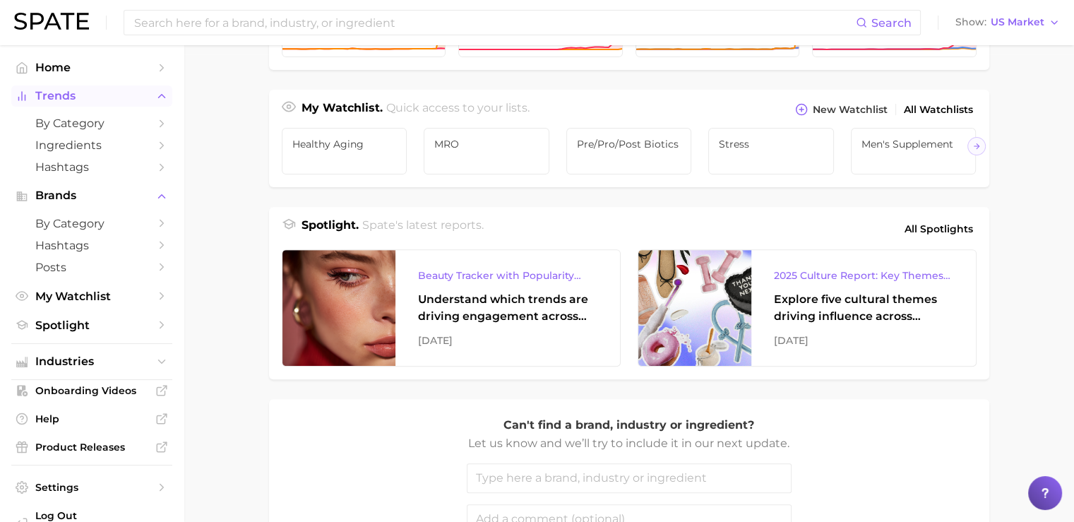
click at [65, 95] on span "Trends" at bounding box center [91, 96] width 113 height 13
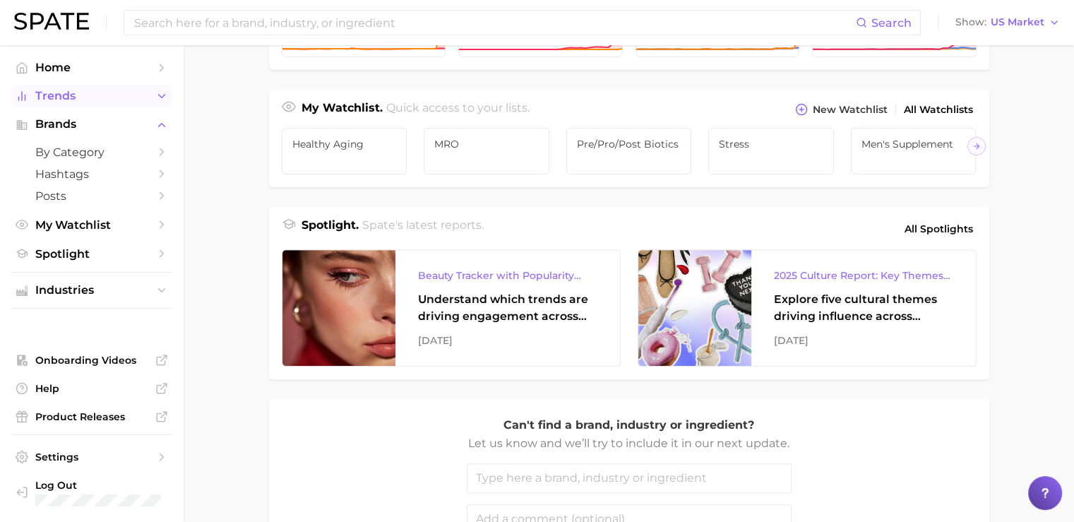
click at [65, 95] on span "Trends" at bounding box center [91, 96] width 113 height 13
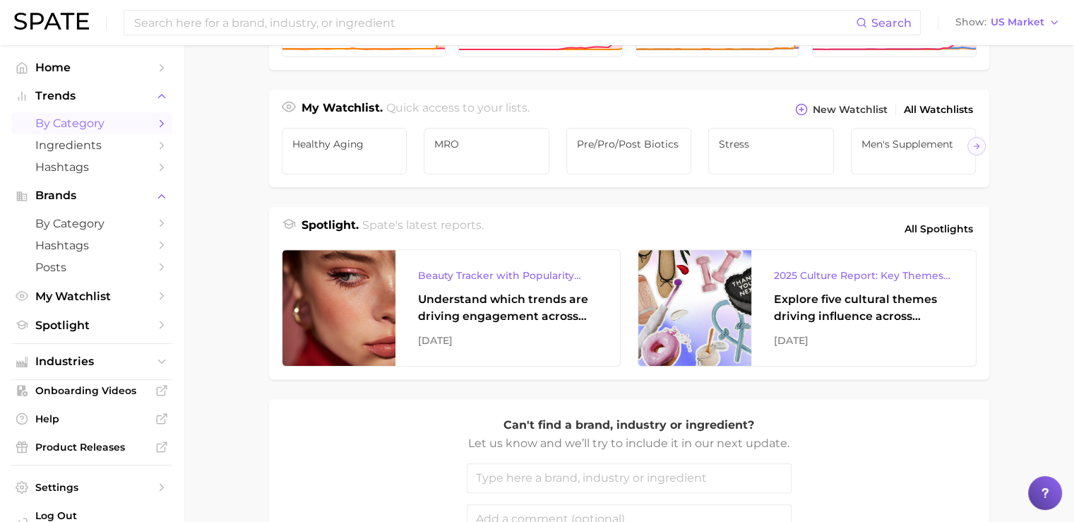
click at [72, 121] on span "by Category" at bounding box center [91, 123] width 113 height 13
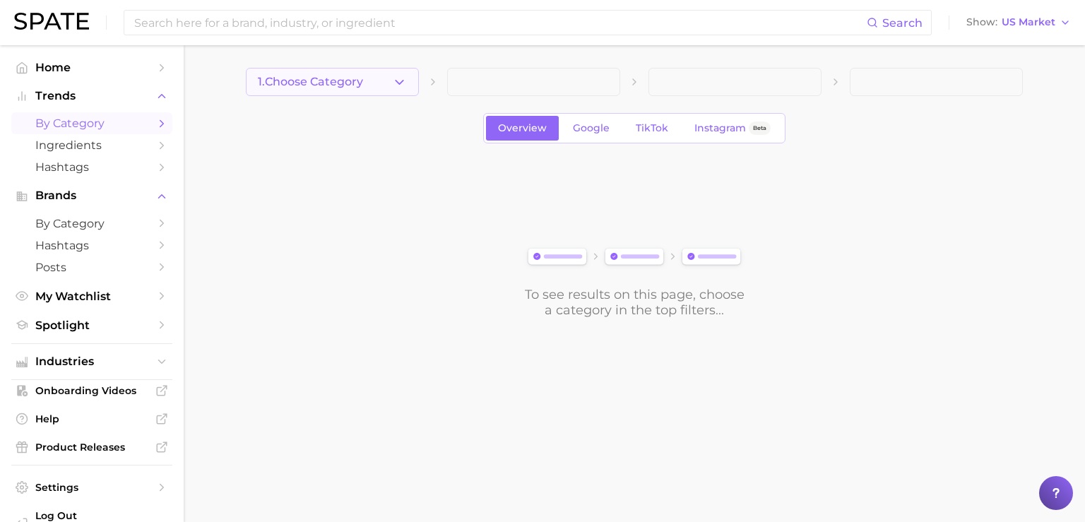
click at [298, 73] on button "1. Choose Category" at bounding box center [332, 82] width 173 height 28
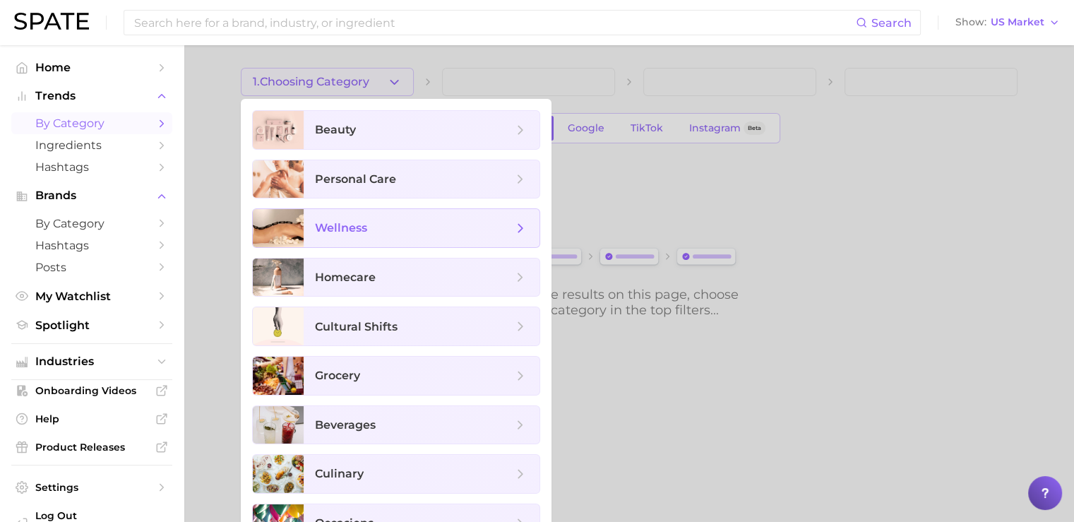
click at [326, 222] on span "wellness" at bounding box center [341, 227] width 52 height 13
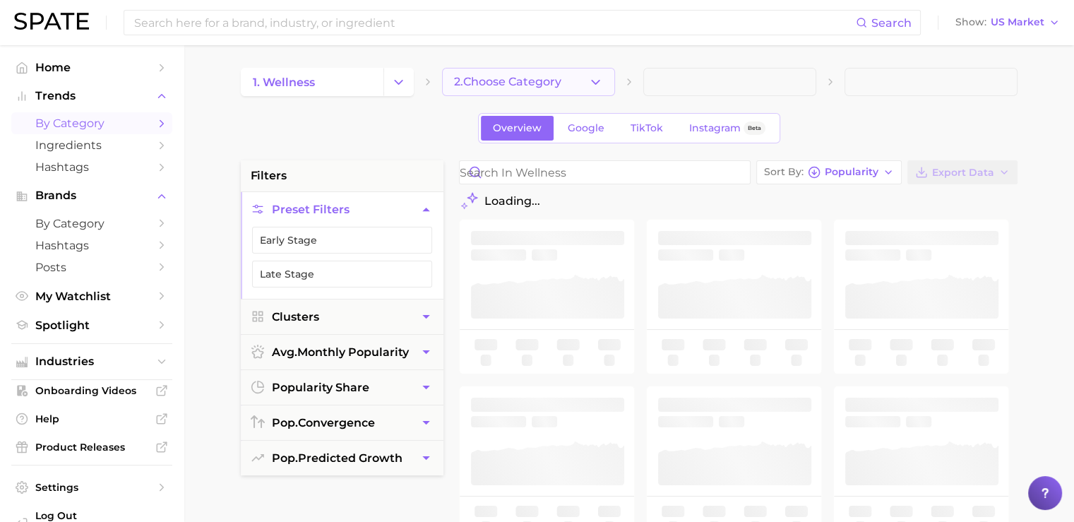
click at [494, 83] on span "2. Choose Category" at bounding box center [507, 82] width 107 height 13
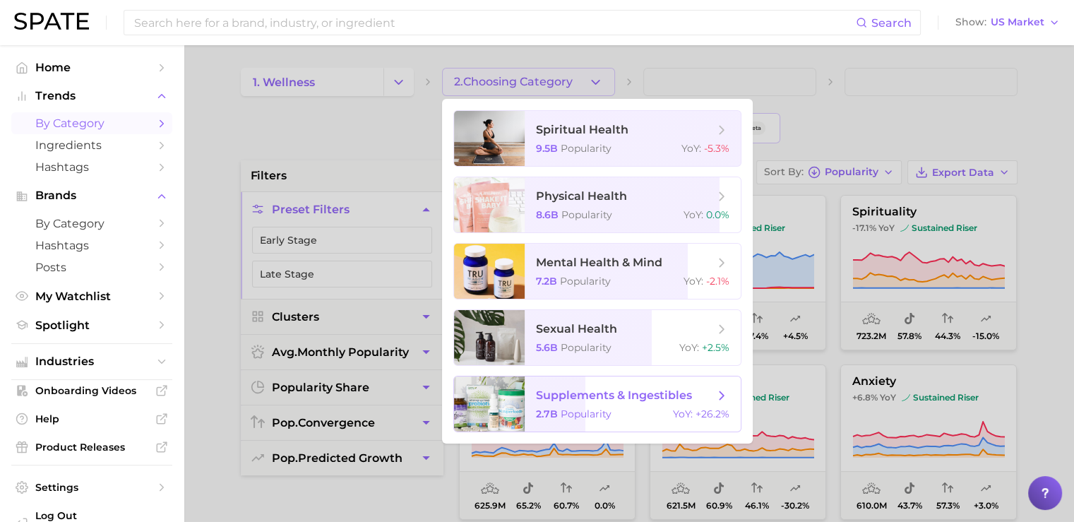
click at [551, 398] on span "supplements & ingestibles" at bounding box center [614, 394] width 156 height 13
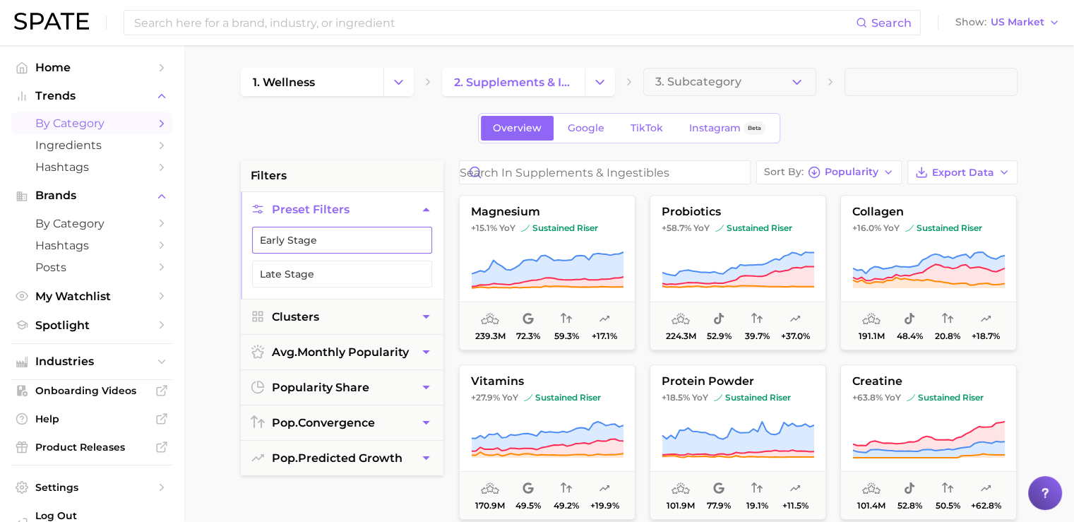
click at [267, 248] on button "Early Stage" at bounding box center [342, 240] width 180 height 27
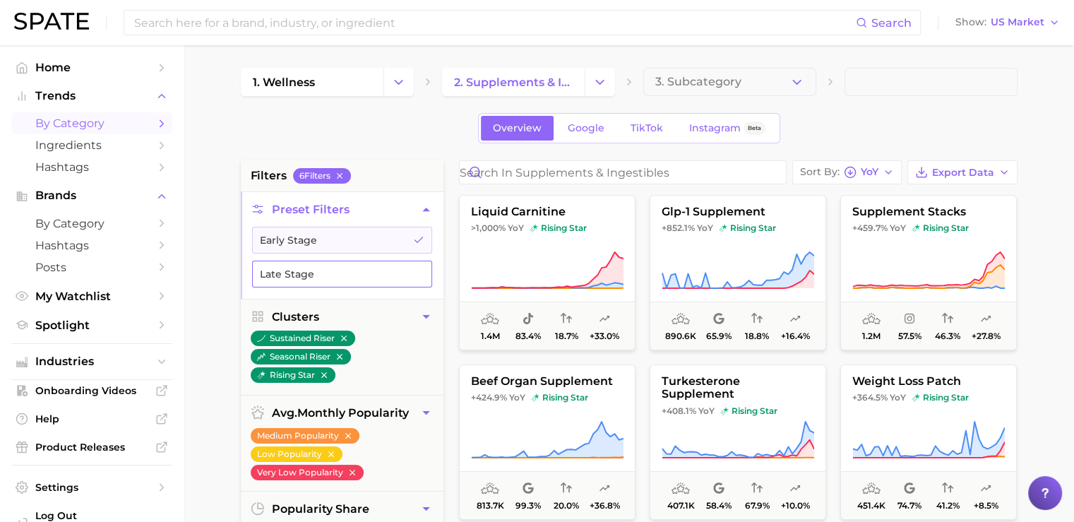
click at [285, 277] on button "Late Stage" at bounding box center [342, 274] width 180 height 27
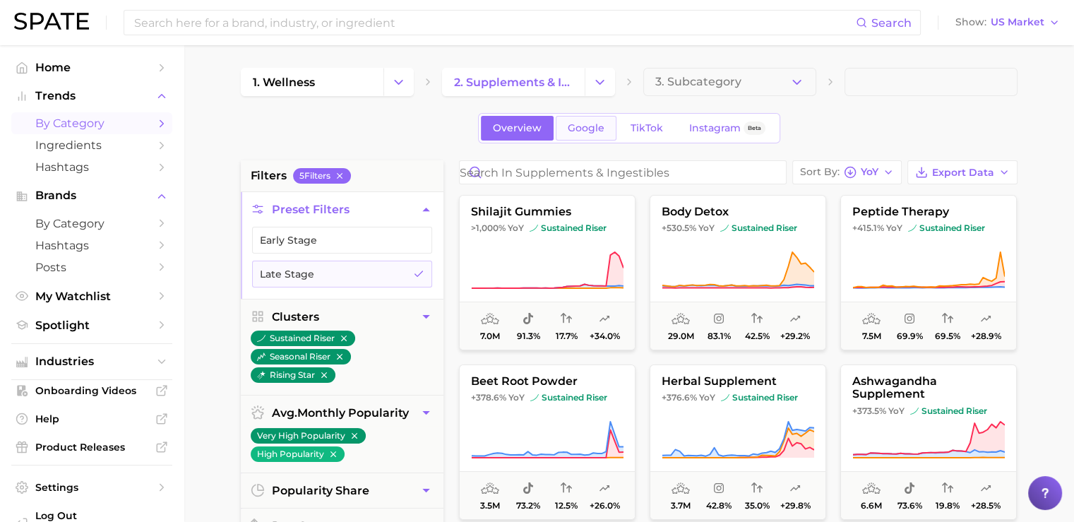
click at [585, 123] on span "Google" at bounding box center [586, 128] width 37 height 12
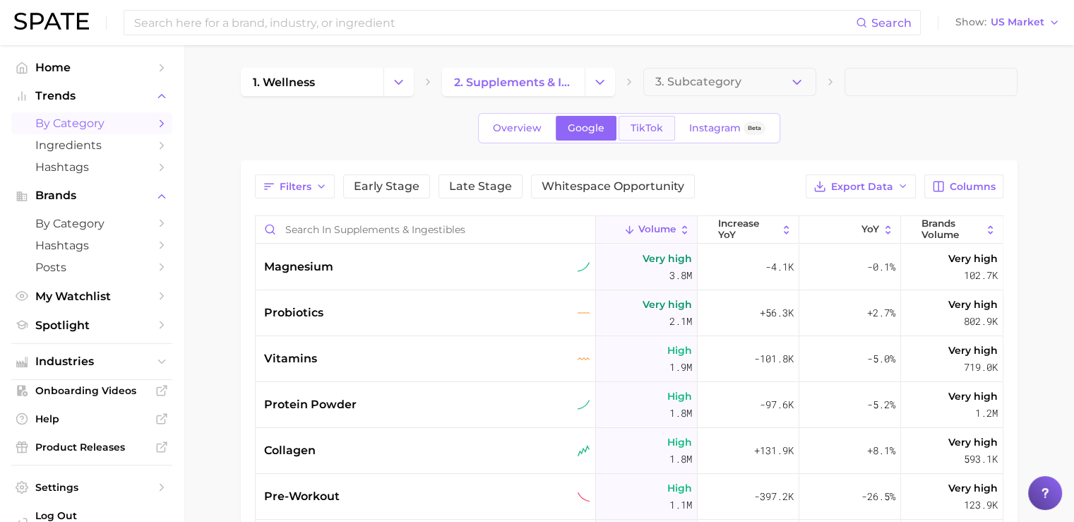
click at [657, 128] on span "TikTok" at bounding box center [647, 128] width 32 height 12
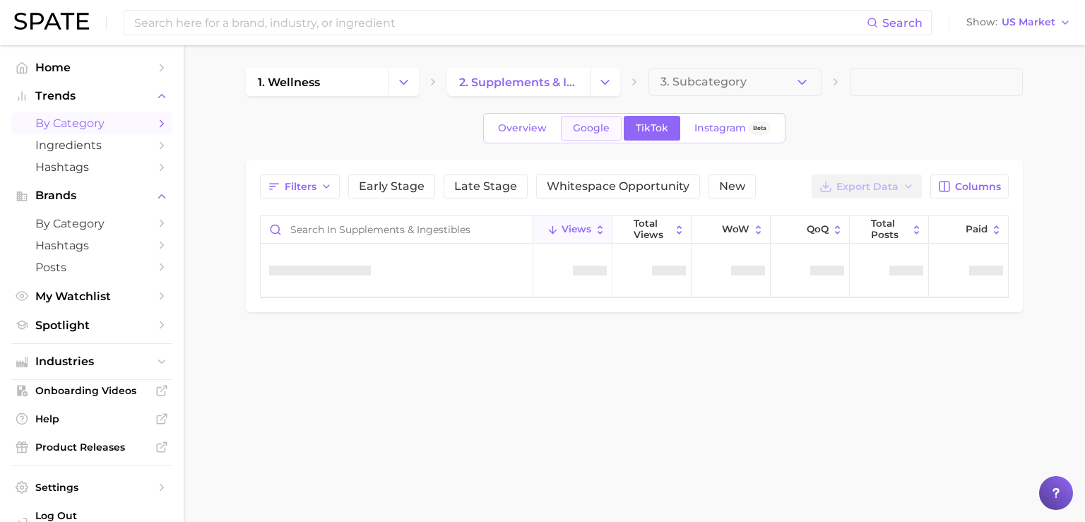
click at [588, 129] on span "Google" at bounding box center [591, 128] width 37 height 12
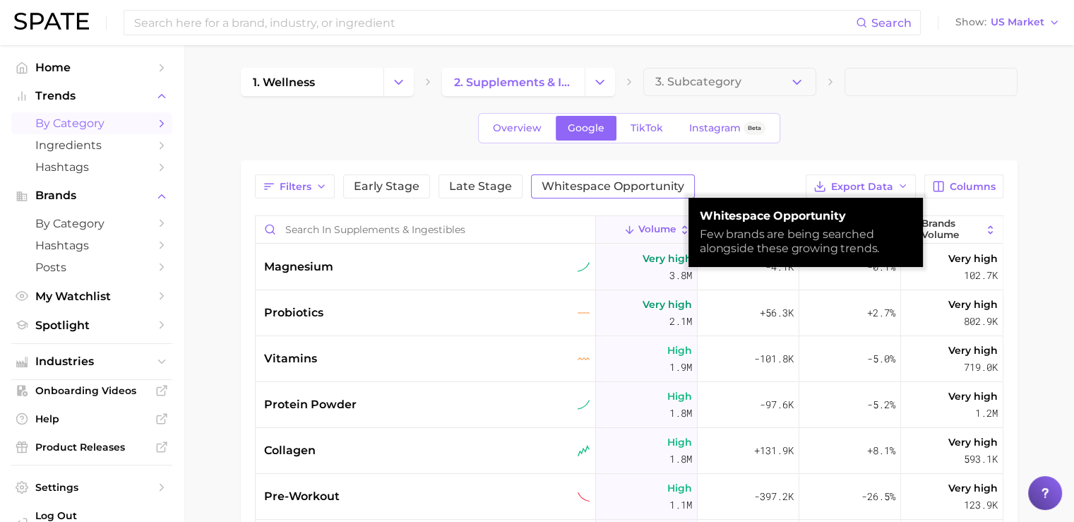
click at [562, 189] on span "Whitespace Opportunity" at bounding box center [613, 186] width 143 height 11
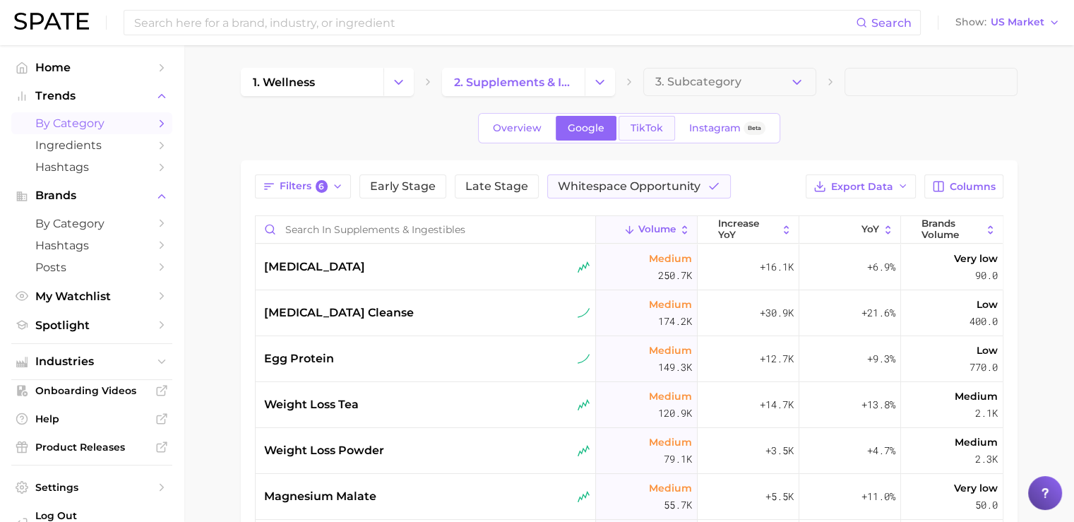
click at [634, 126] on span "TikTok" at bounding box center [647, 128] width 32 height 12
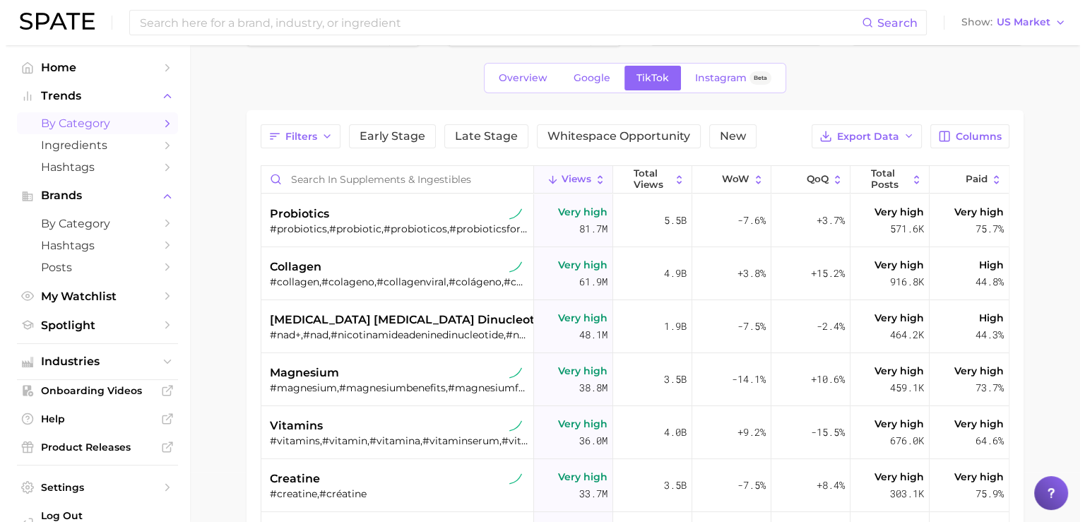
scroll to position [69, 0]
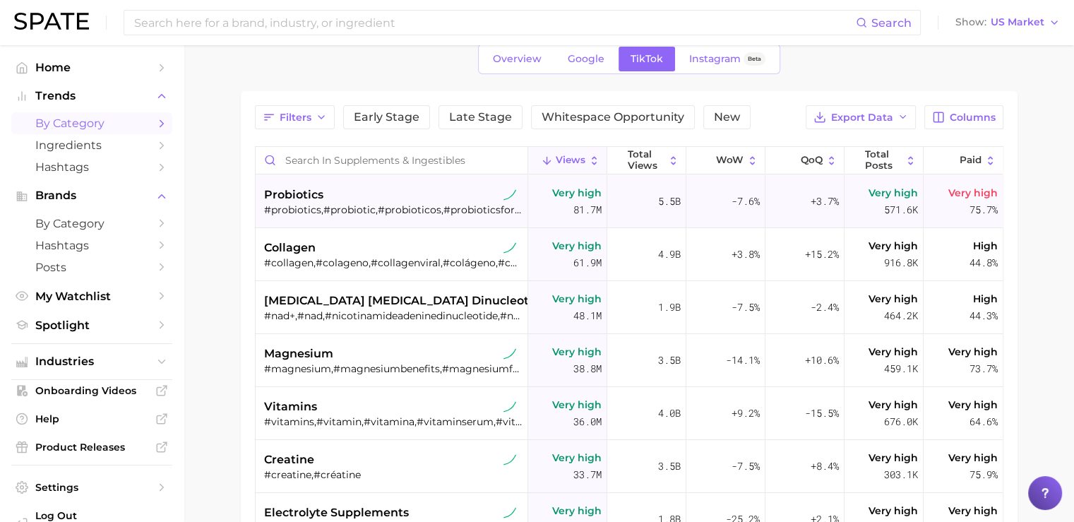
click at [388, 197] on div "probiotics" at bounding box center [393, 194] width 258 height 17
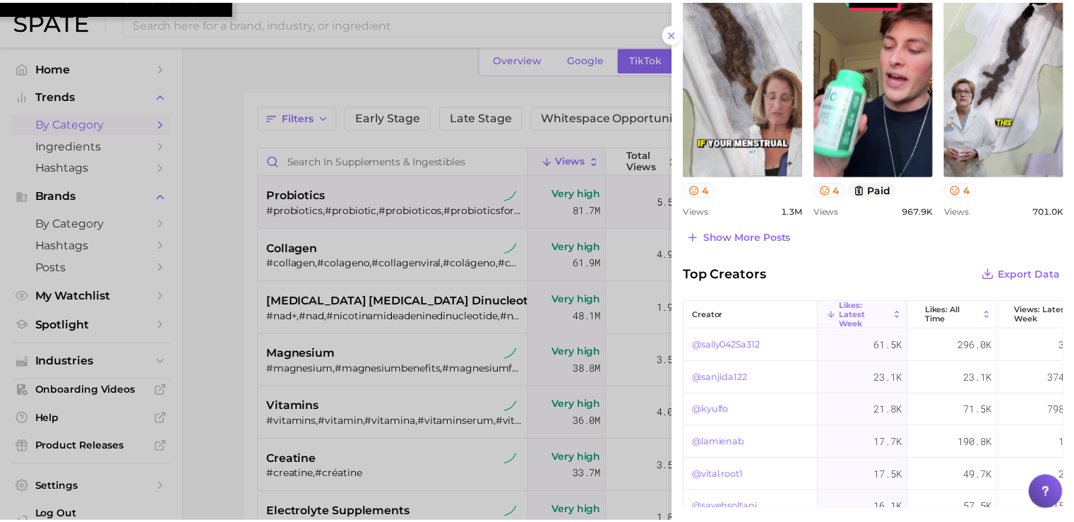
scroll to position [755, 0]
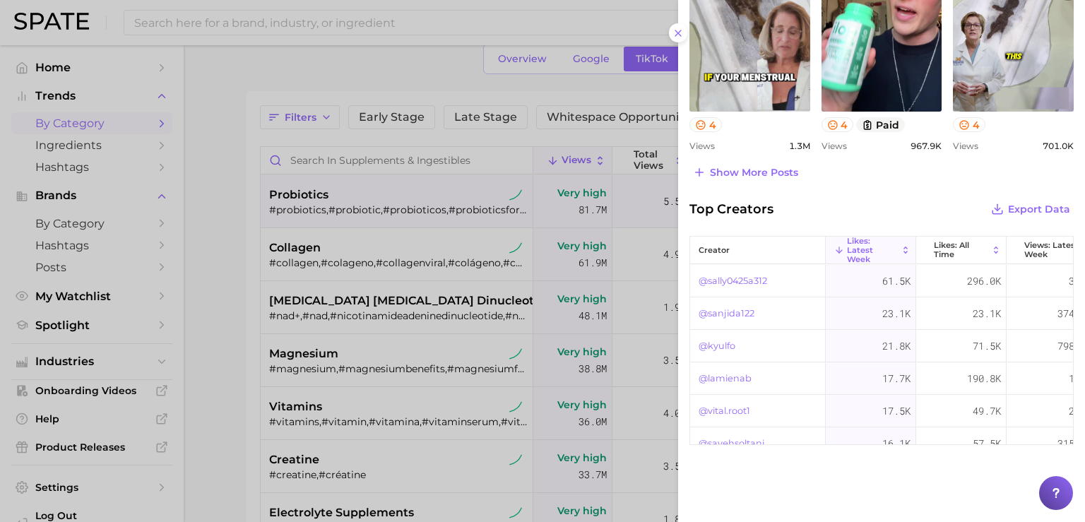
click at [369, 55] on div at bounding box center [542, 261] width 1085 height 522
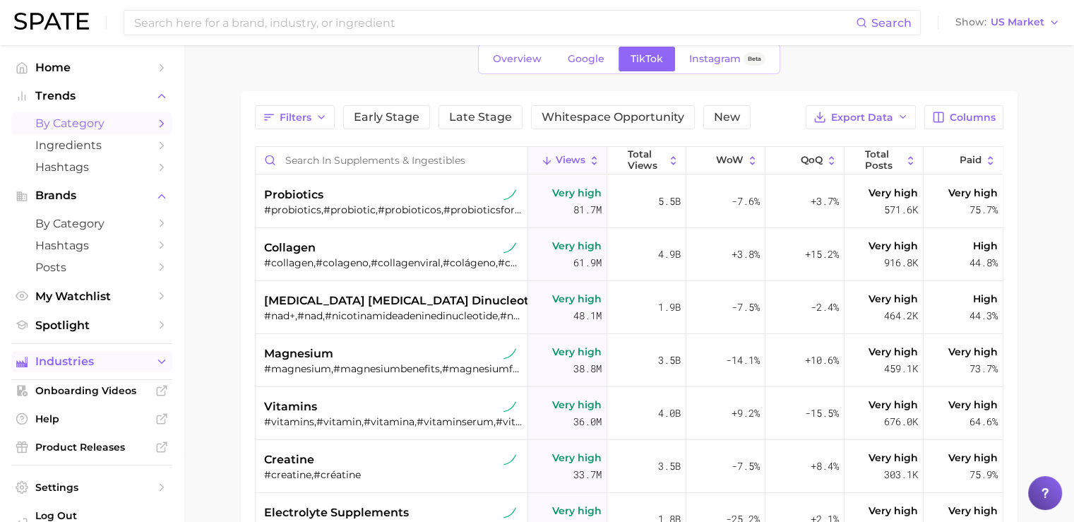
click at [78, 364] on span "Industries" at bounding box center [91, 361] width 113 height 13
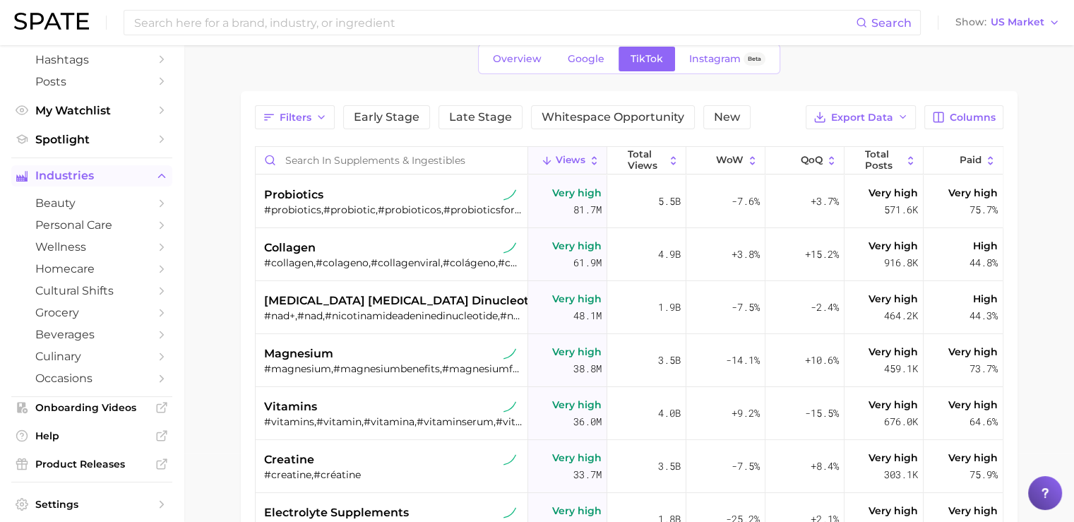
scroll to position [189, 0]
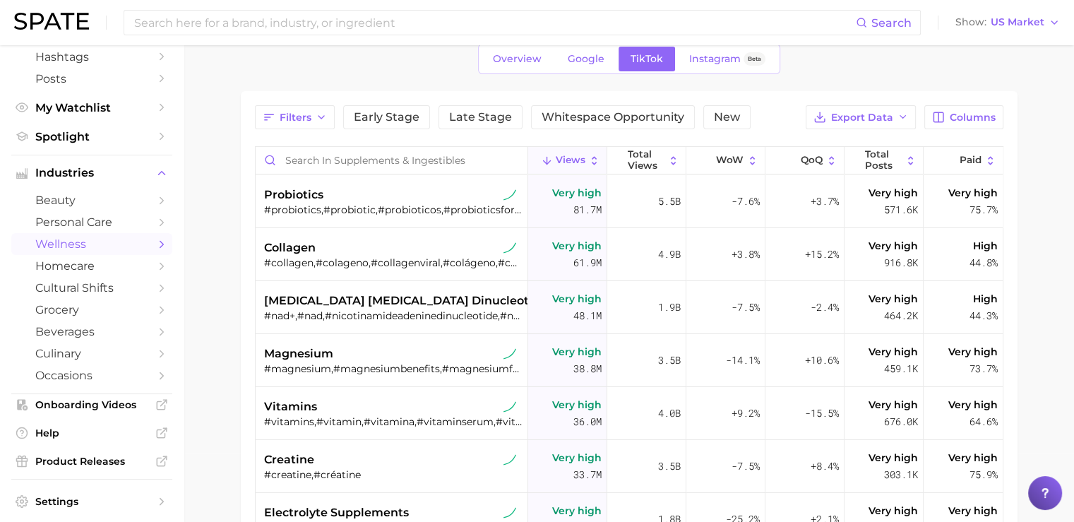
click at [61, 249] on span "wellness" at bounding box center [91, 243] width 113 height 13
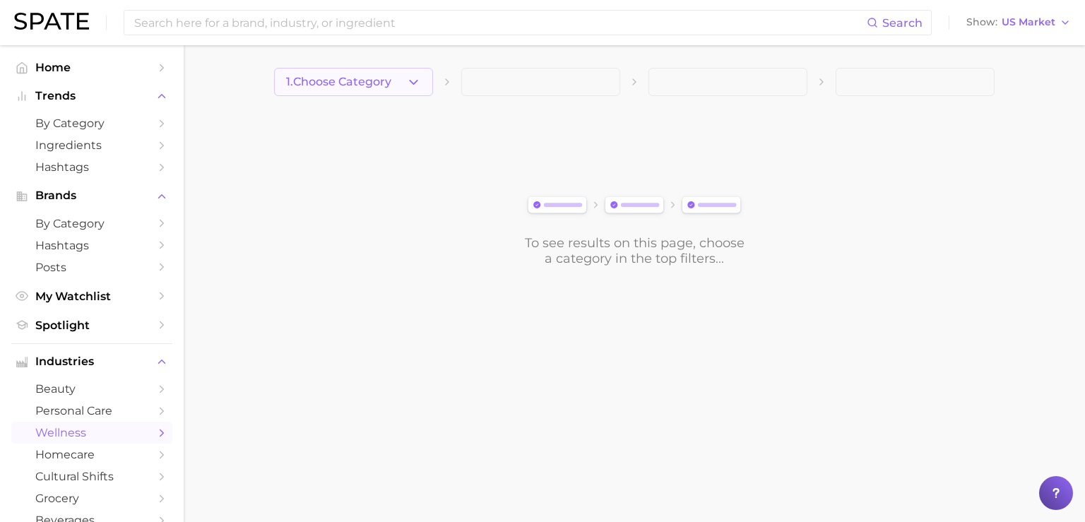
click at [384, 85] on span "1. Choose Category" at bounding box center [338, 82] width 105 height 13
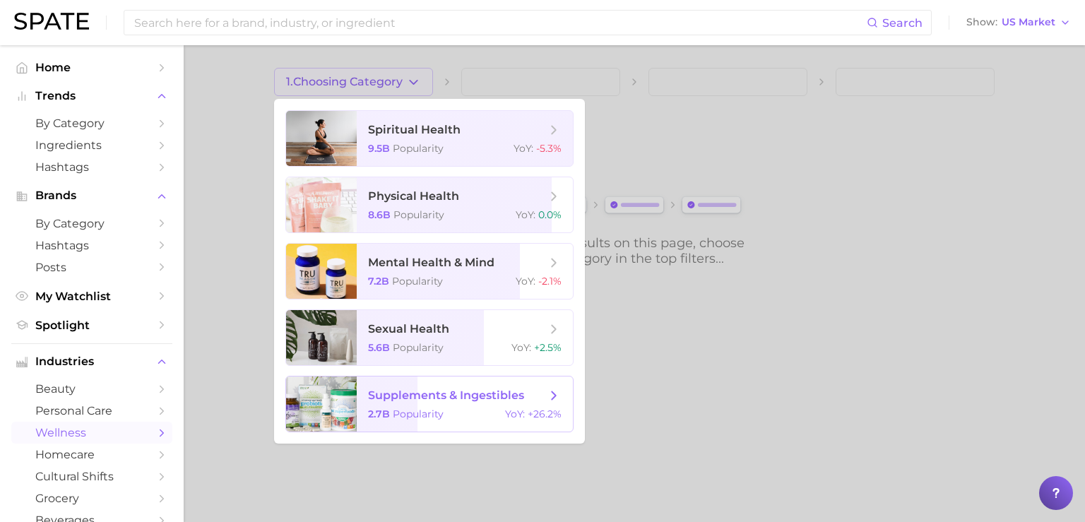
click at [423, 411] on span "Popularity" at bounding box center [418, 413] width 51 height 13
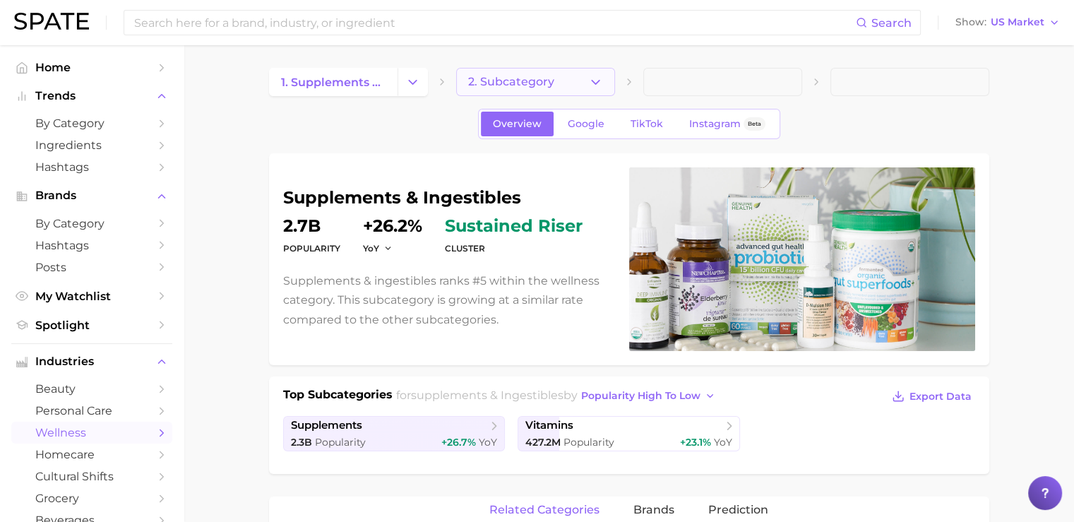
click at [548, 69] on button "2. Subcategory" at bounding box center [535, 82] width 159 height 28
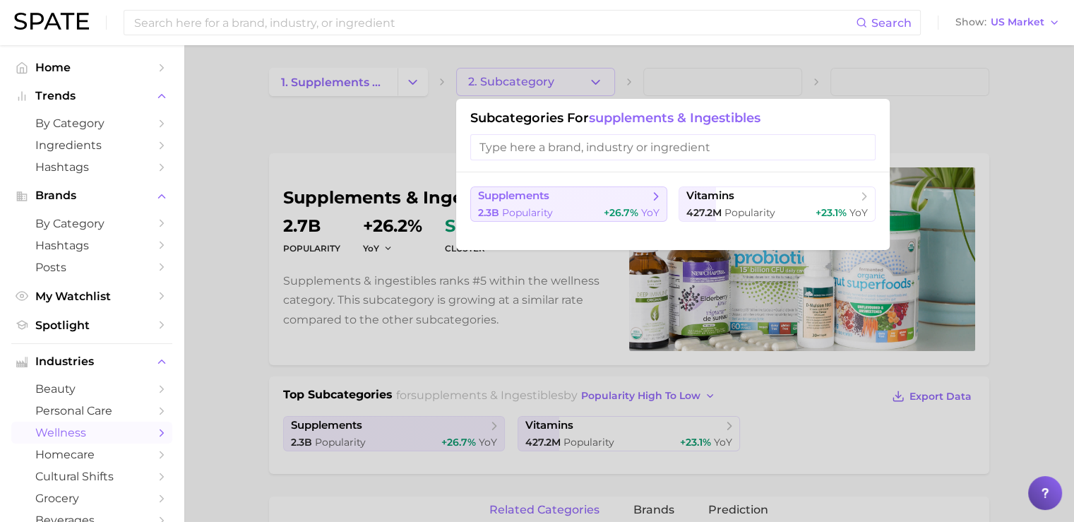
click at [588, 207] on div "2.3b Popularity +26.7% YoY" at bounding box center [568, 212] width 181 height 13
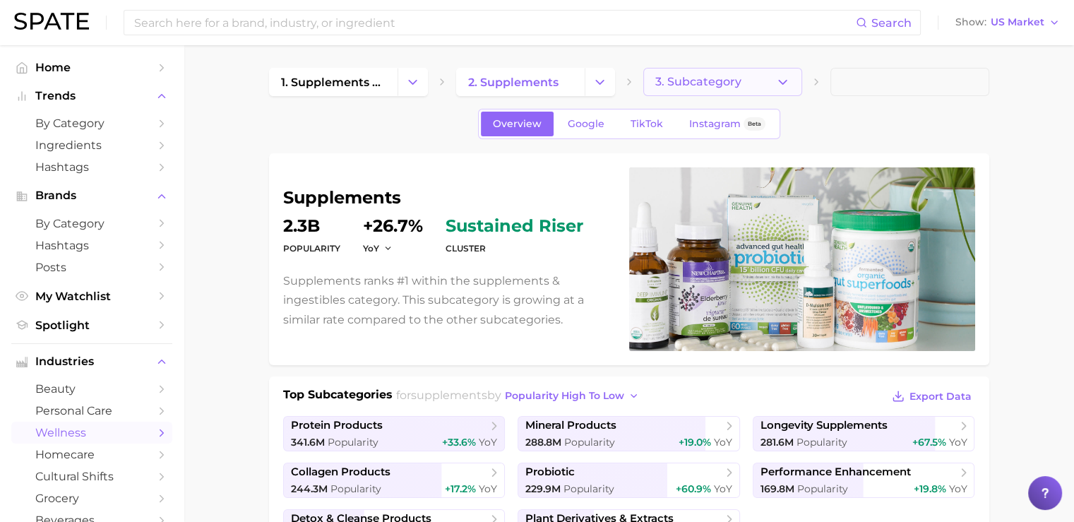
click at [724, 81] on span "3. Subcategory" at bounding box center [698, 82] width 86 height 13
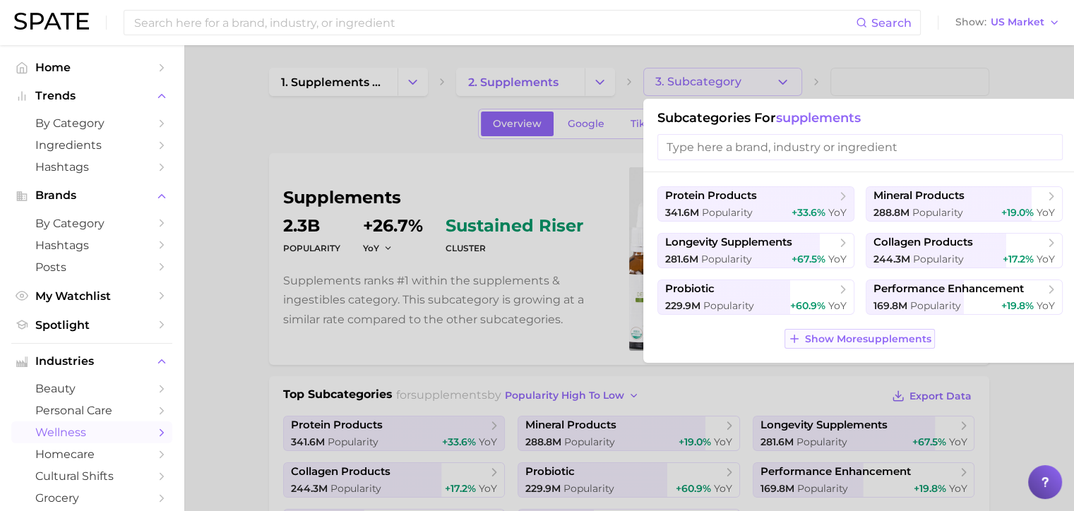
click at [826, 342] on span "Show More supplements" at bounding box center [868, 339] width 126 height 12
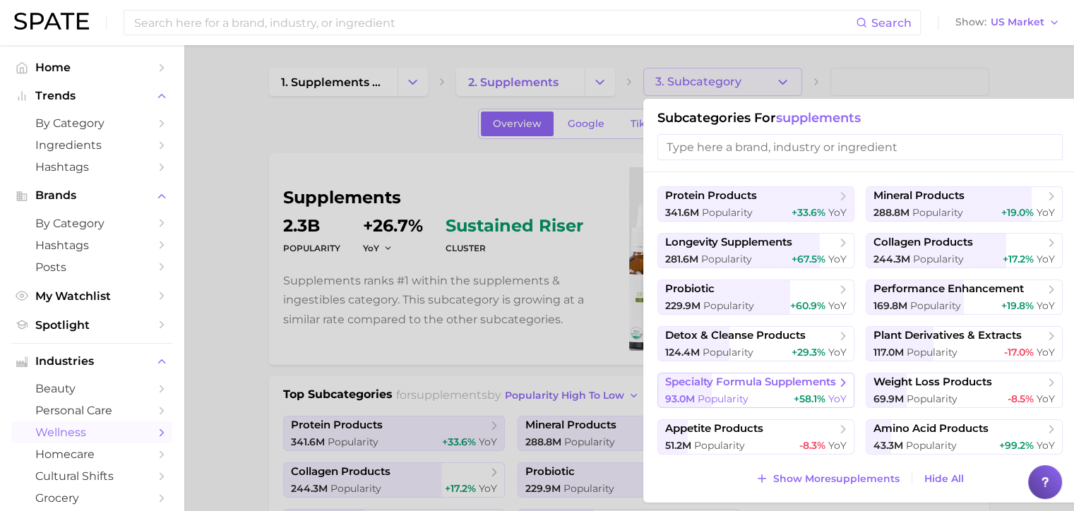
click at [723, 389] on button "specialty formula supplements 93.0m Popularity +58.1% YoY" at bounding box center [755, 390] width 197 height 35
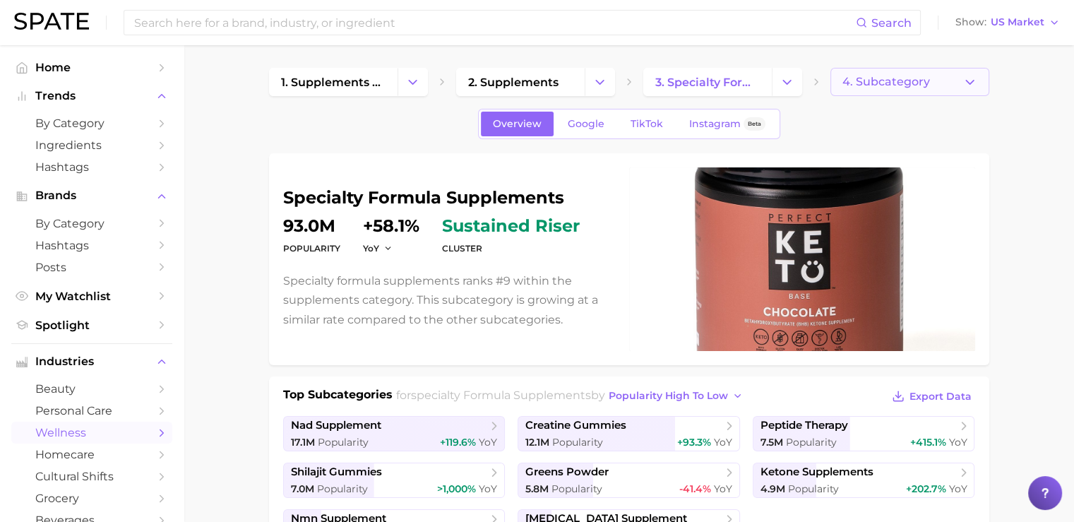
click at [869, 76] on span "4. Subcategory" at bounding box center [886, 82] width 88 height 13
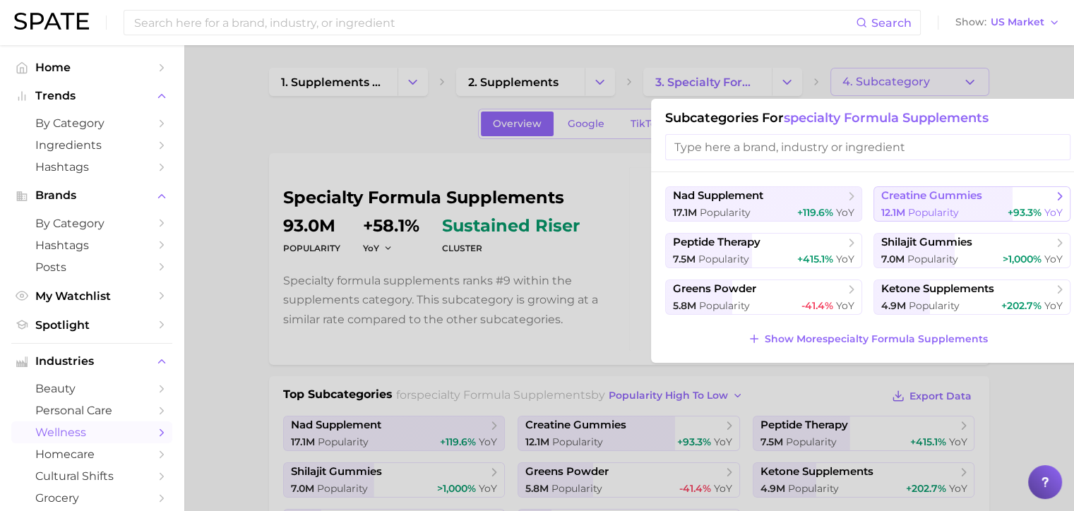
click at [941, 210] on span "Popularity" at bounding box center [933, 212] width 51 height 13
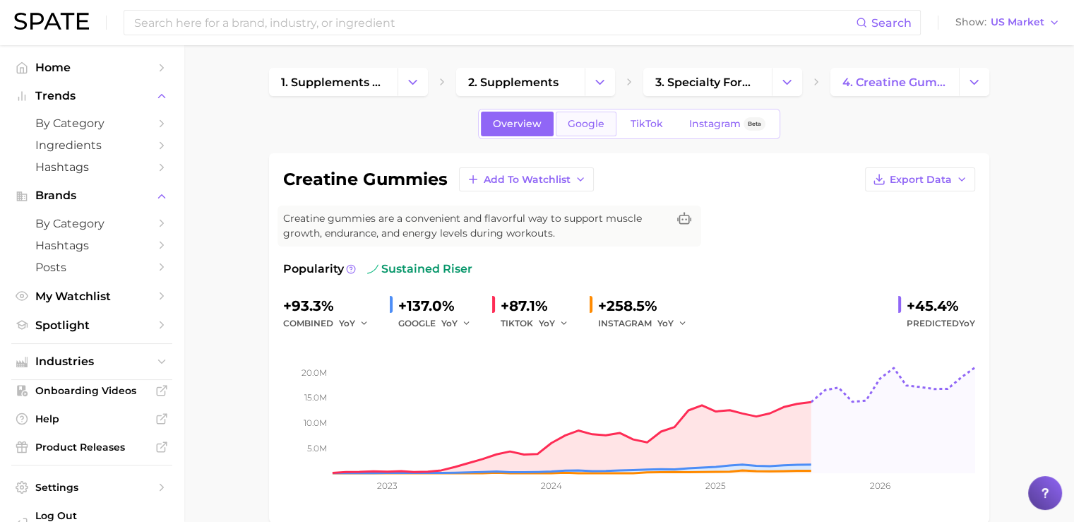
click at [583, 132] on link "Google" at bounding box center [586, 124] width 61 height 25
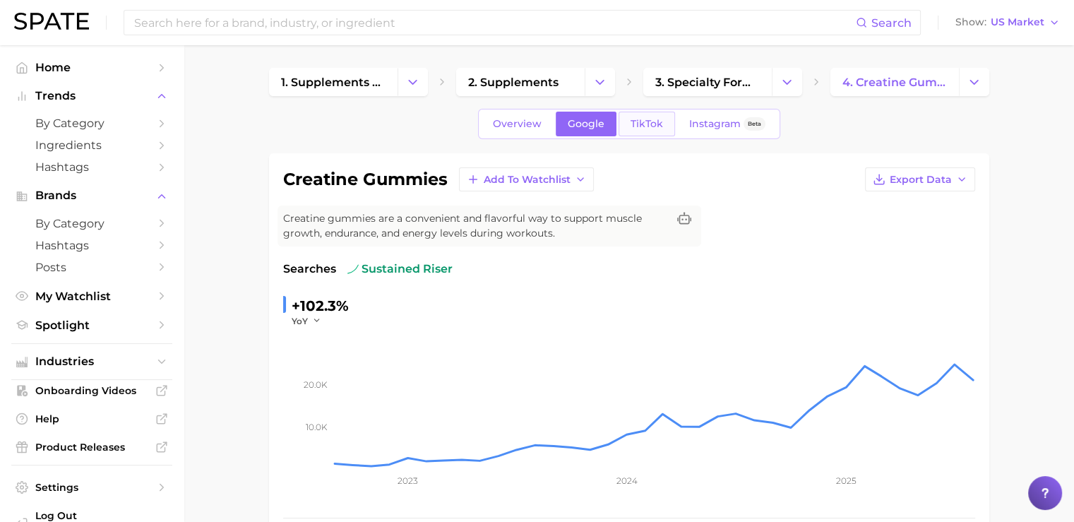
click at [636, 131] on link "TikTok" at bounding box center [647, 124] width 56 height 25
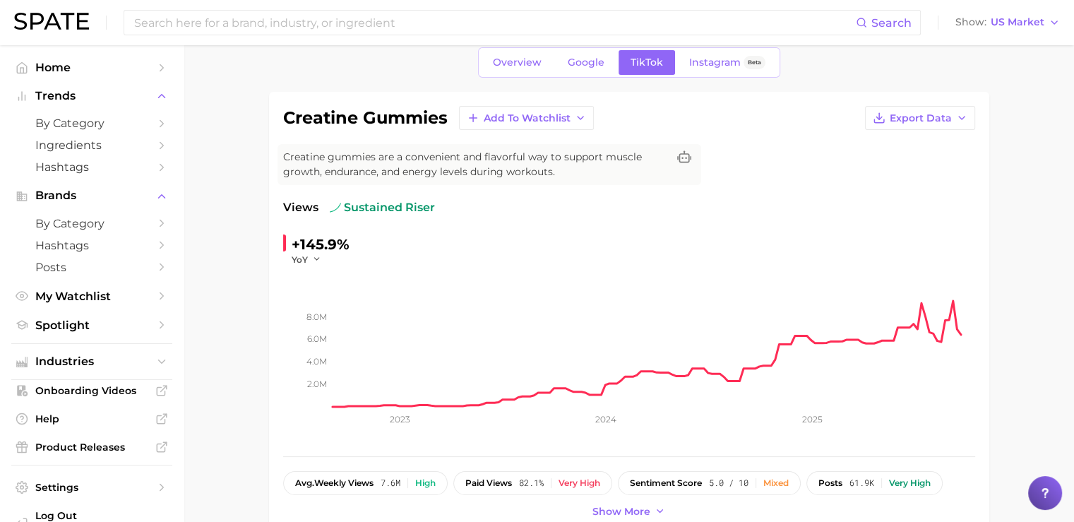
scroll to position [59, 0]
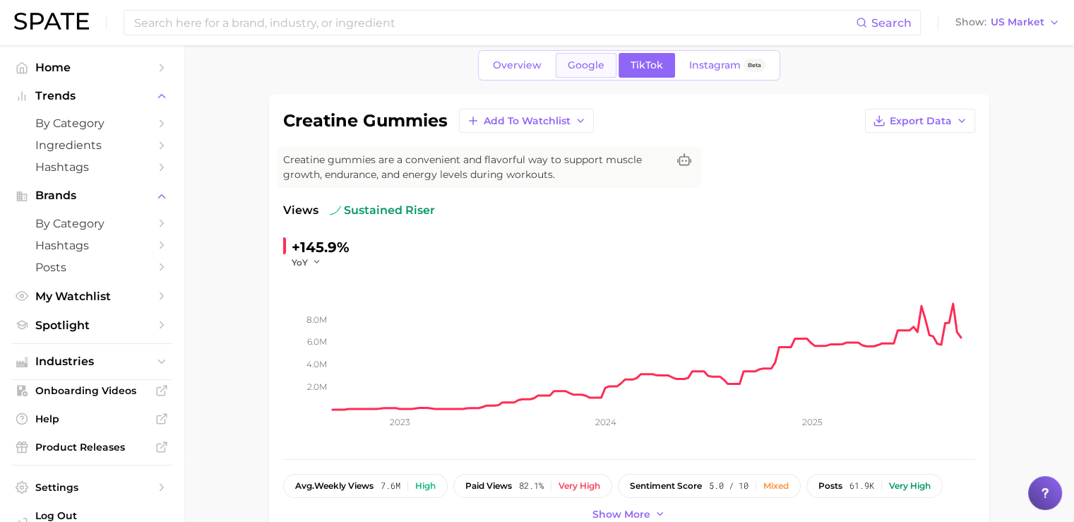
click at [572, 60] on span "Google" at bounding box center [586, 65] width 37 height 12
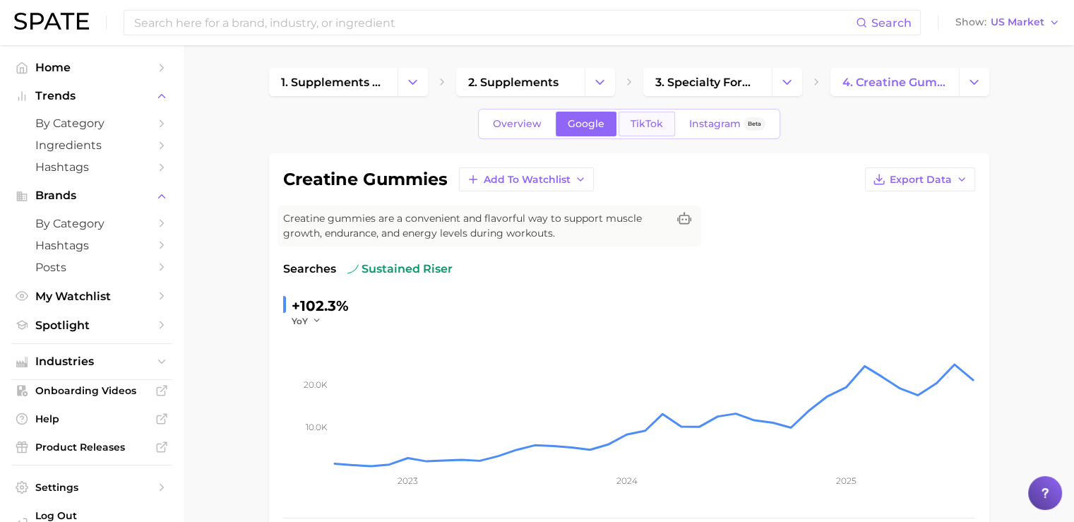
click at [632, 121] on span "TikTok" at bounding box center [647, 124] width 32 height 12
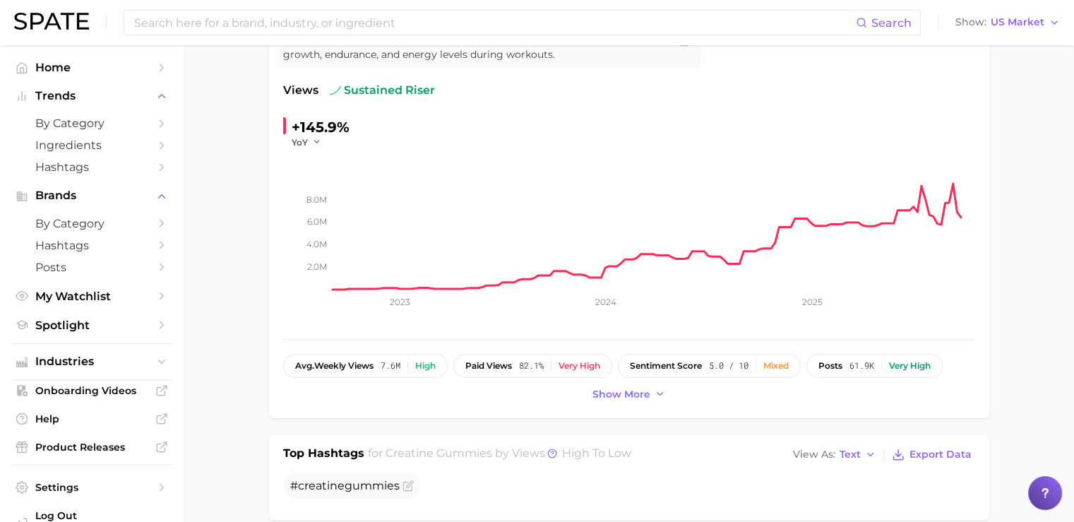
scroll to position [179, 0]
click at [603, 398] on button "Show more" at bounding box center [629, 393] width 81 height 19
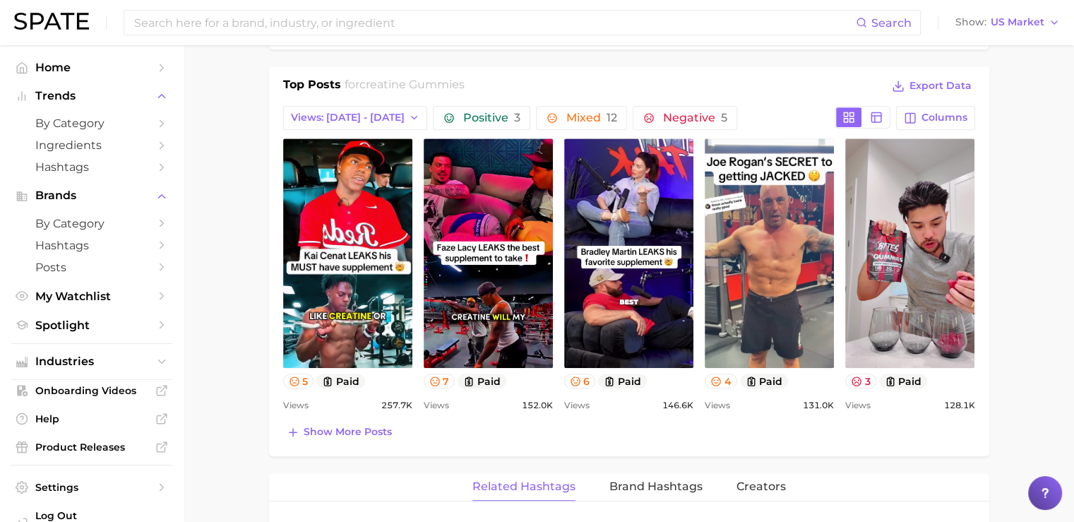
scroll to position [681, 0]
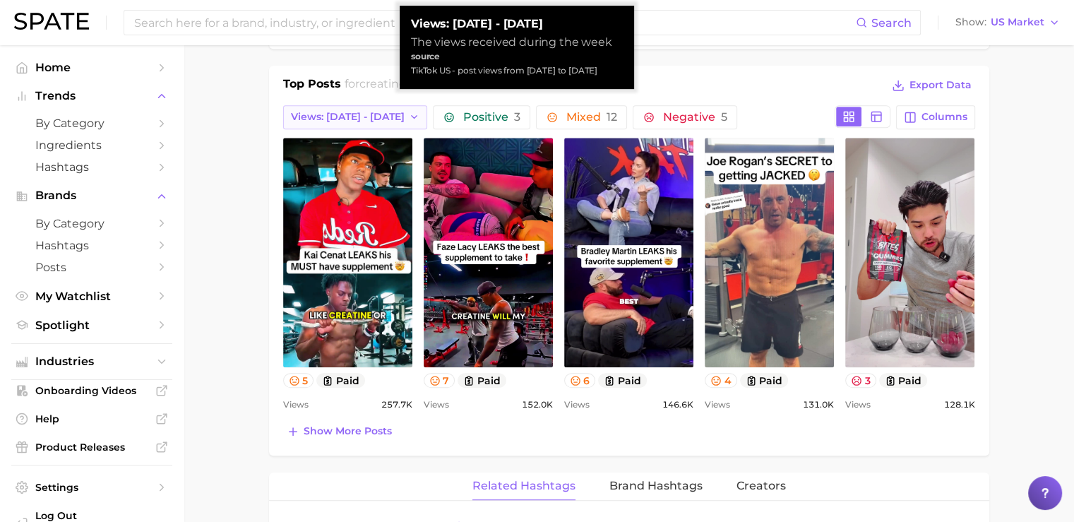
click at [355, 113] on span "Views: [DATE] - [DATE]" at bounding box center [348, 117] width 114 height 12
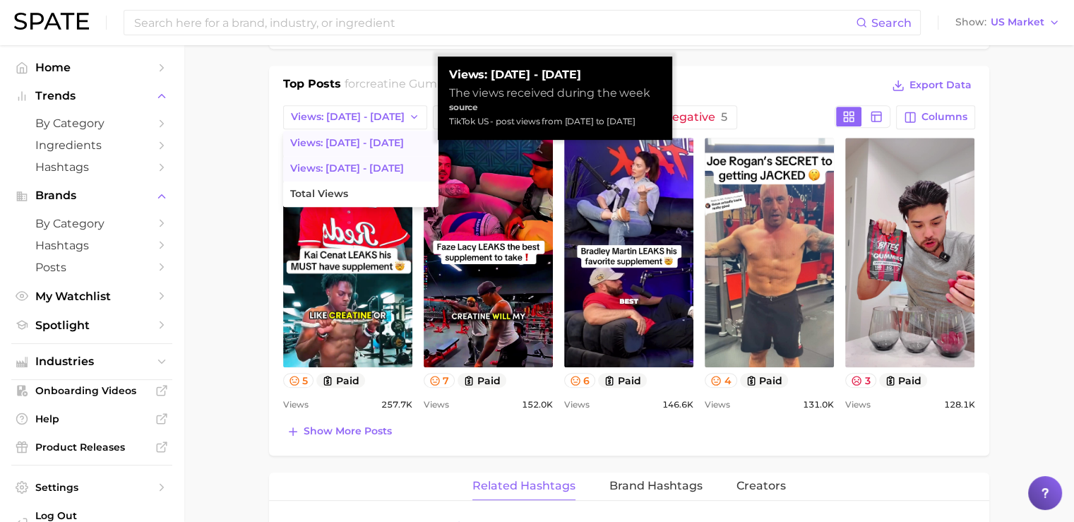
click at [352, 167] on span "Views: Sep 7 - 14" at bounding box center [347, 168] width 114 height 12
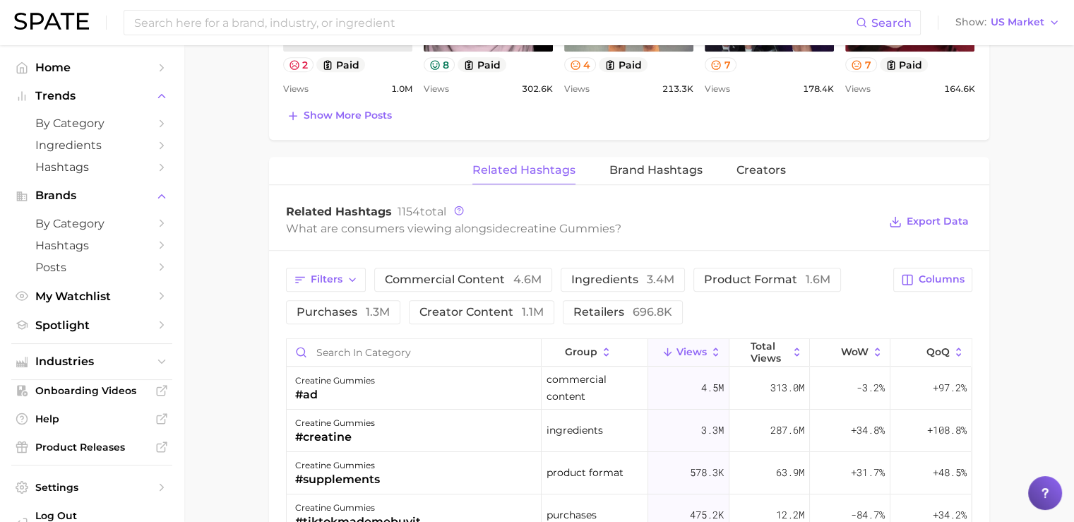
scroll to position [1002, 0]
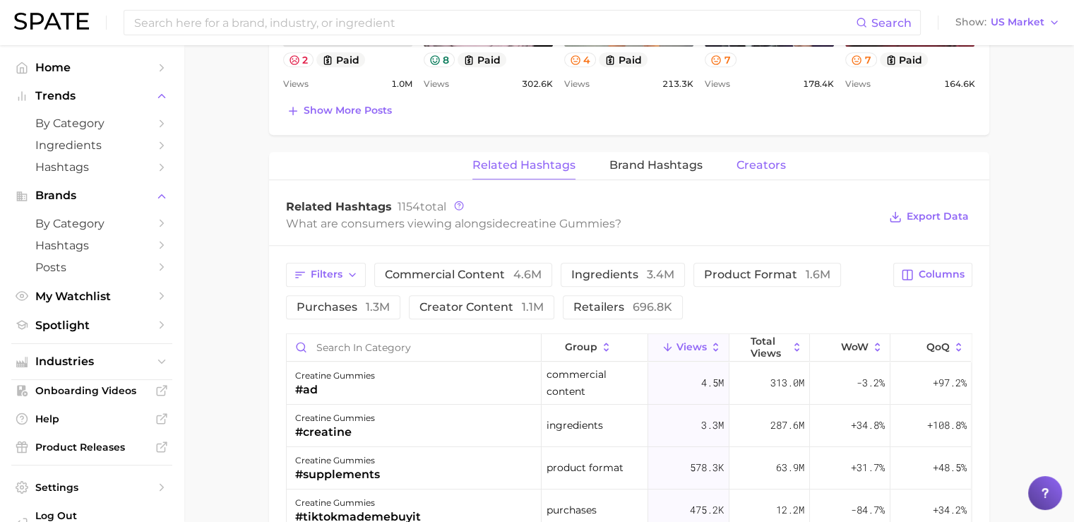
click at [750, 168] on span "Creators" at bounding box center [761, 165] width 49 height 13
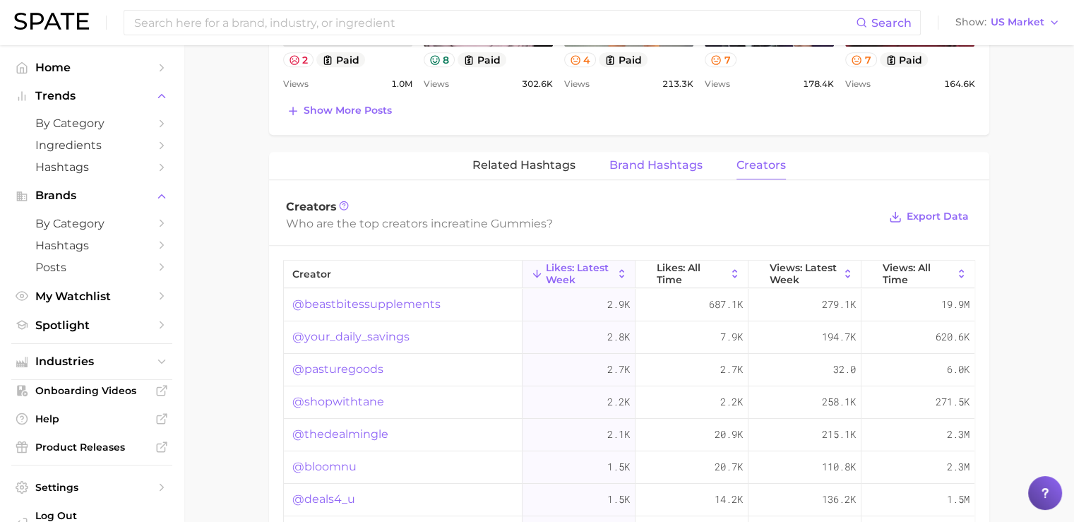
click at [621, 169] on button "Brand Hashtags" at bounding box center [655, 166] width 93 height 28
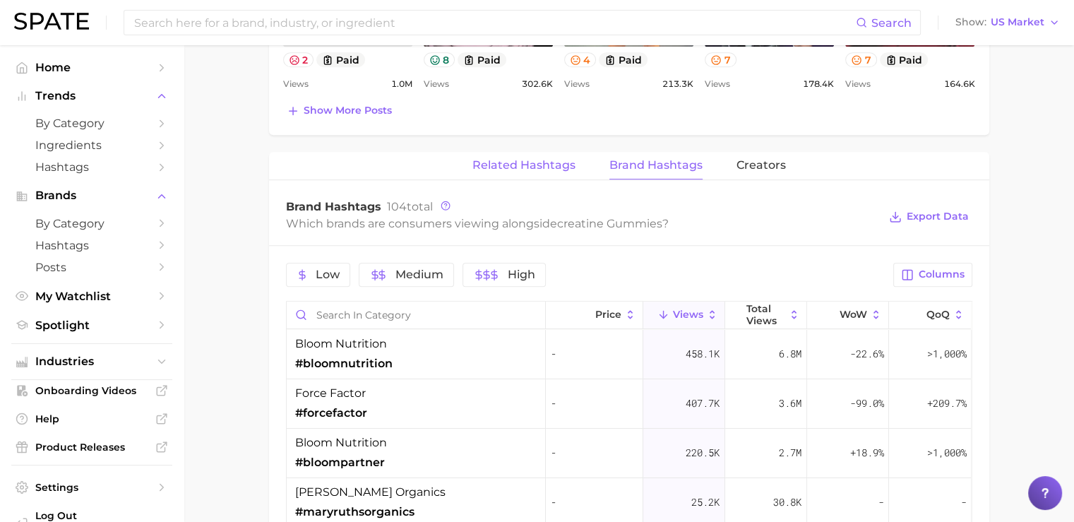
click at [505, 173] on button "Related Hashtags" at bounding box center [523, 166] width 103 height 28
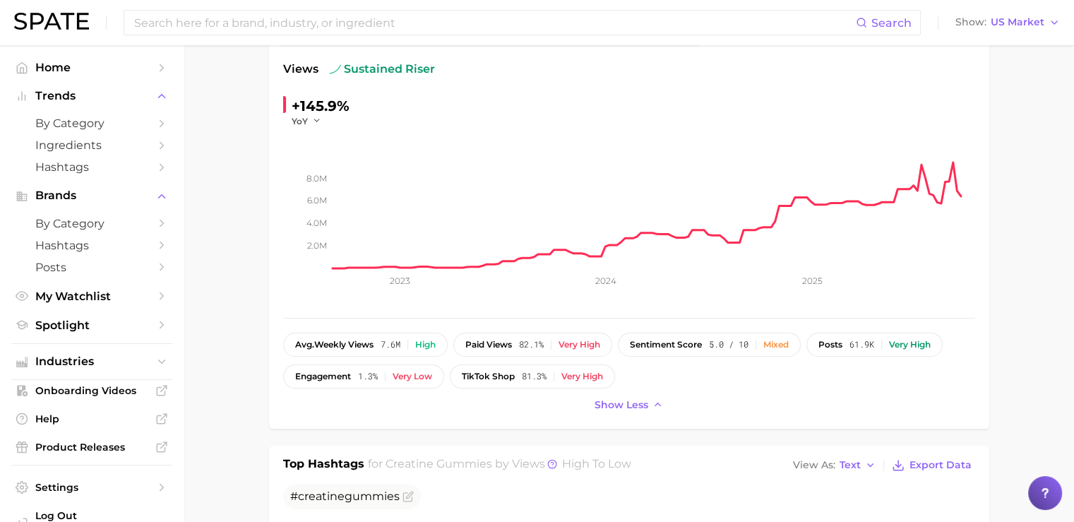
scroll to position [0, 0]
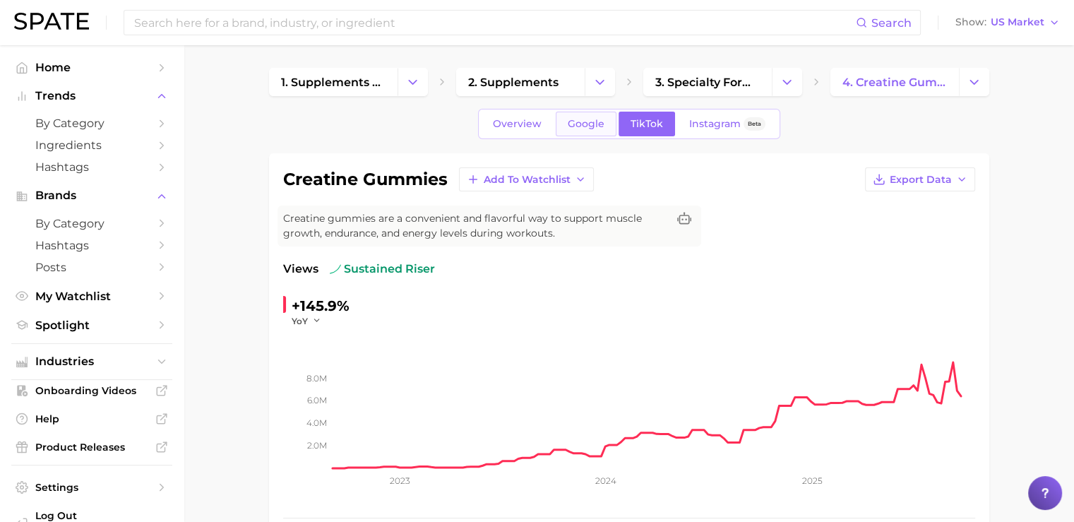
click at [588, 124] on span "Google" at bounding box center [586, 124] width 37 height 12
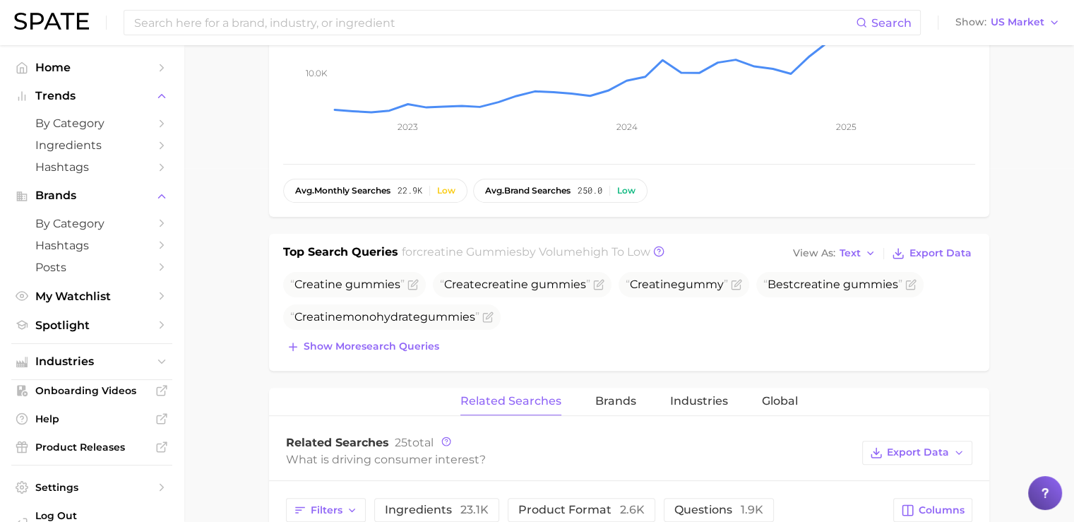
scroll to position [354, 0]
click at [286, 251] on h1 "Top Search Queries" at bounding box center [340, 253] width 115 height 20
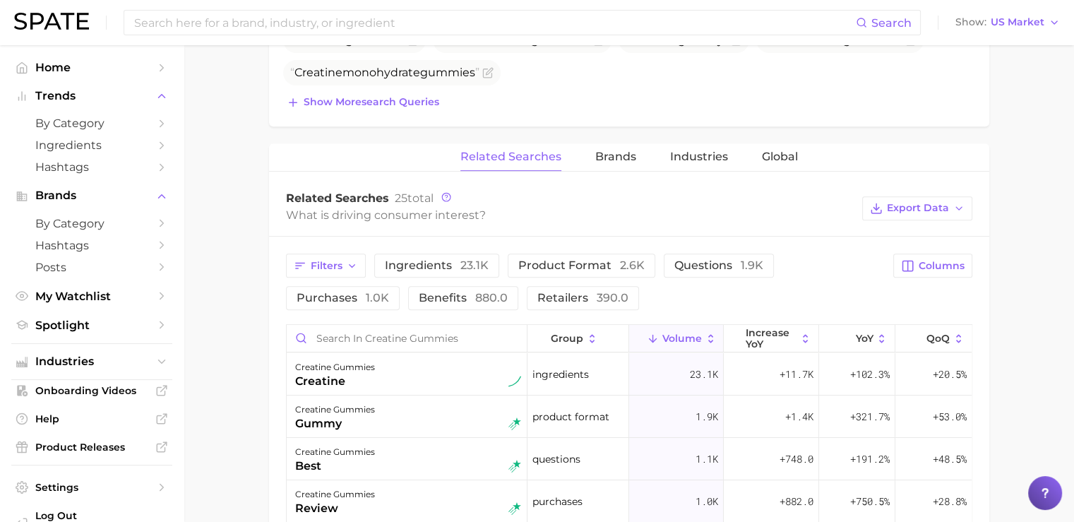
scroll to position [600, 0]
click at [786, 158] on span "Global" at bounding box center [780, 155] width 36 height 13
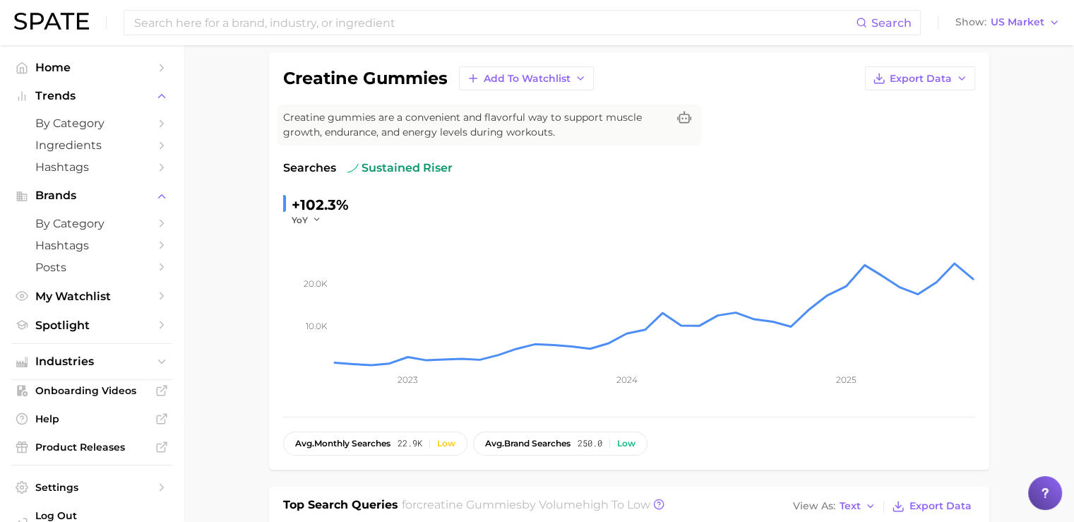
scroll to position [0, 0]
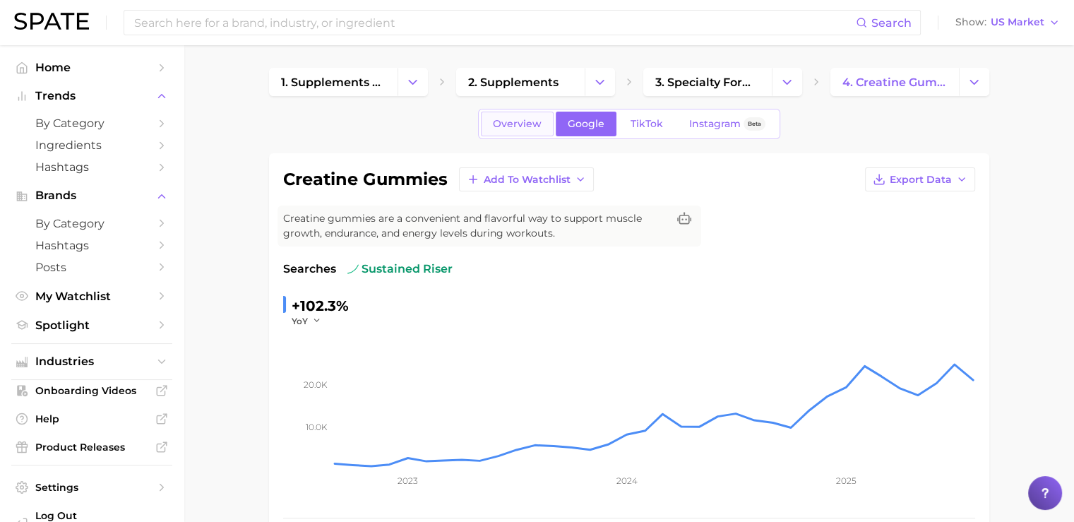
click at [513, 130] on link "Overview" at bounding box center [517, 124] width 73 height 25
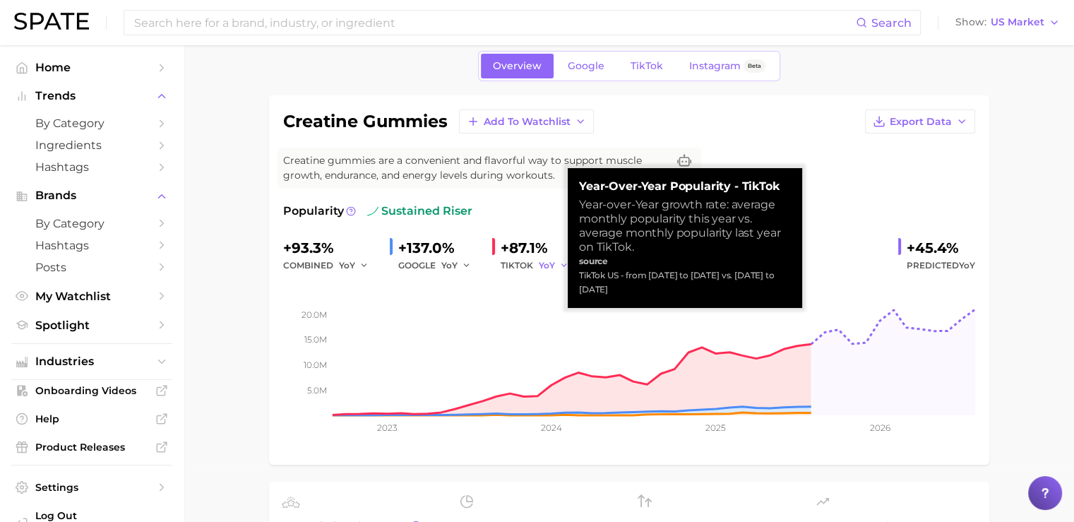
scroll to position [59, 0]
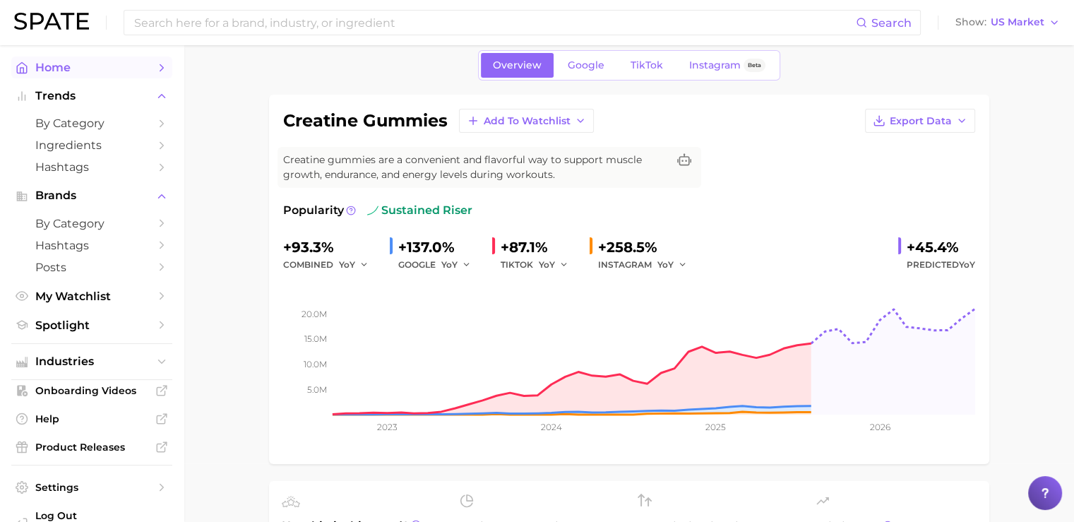
click at [73, 67] on span "Home" at bounding box center [91, 67] width 113 height 13
